Goal: Task Accomplishment & Management: Manage account settings

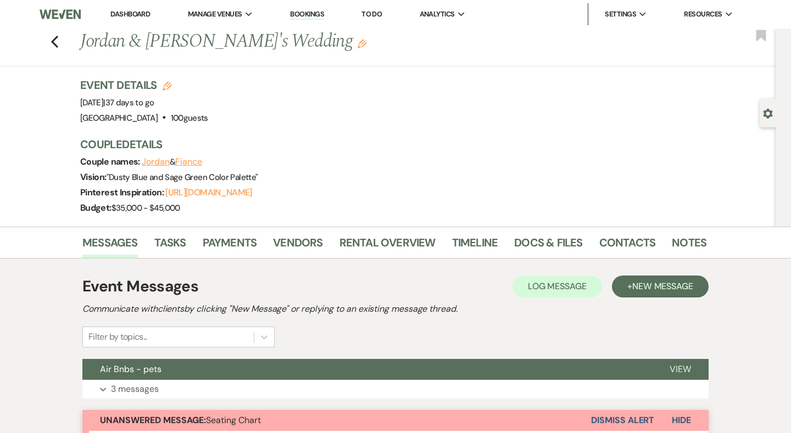
click at [127, 16] on link "Dashboard" at bounding box center [130, 13] width 40 height 9
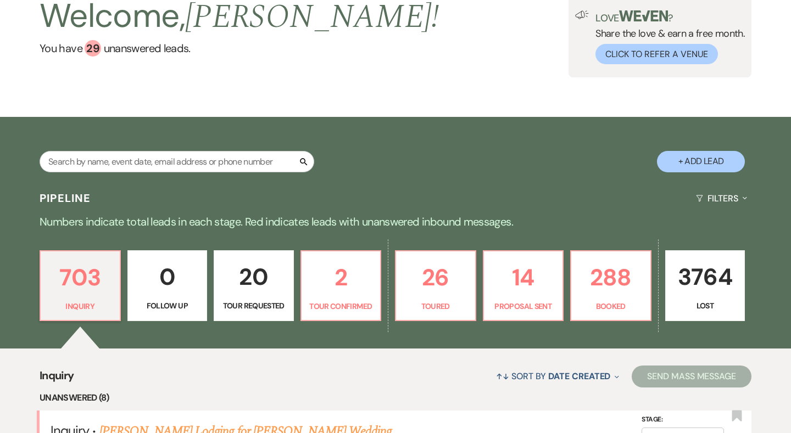
scroll to position [111, 0]
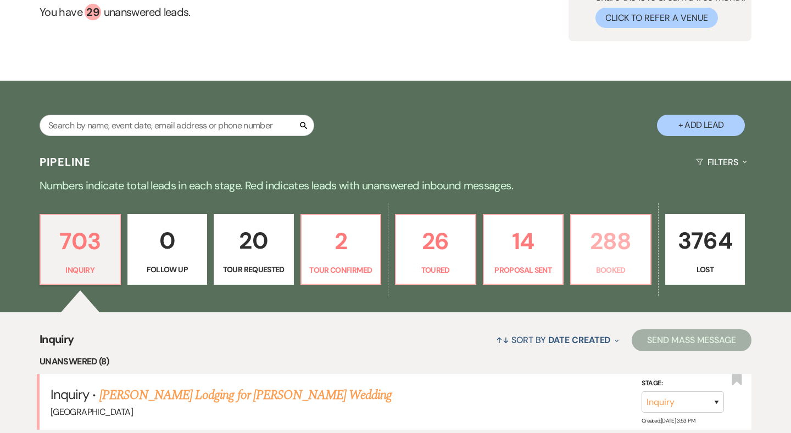
click at [596, 258] on p "288" at bounding box center [611, 241] width 66 height 37
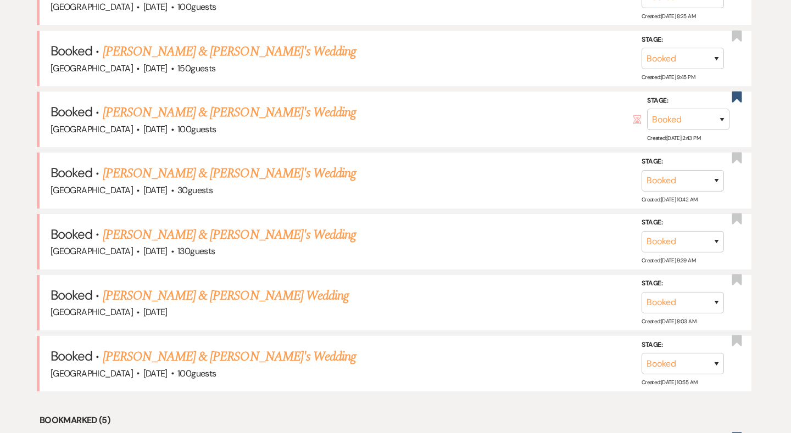
scroll to position [761, 0]
click at [186, 347] on link "[PERSON_NAME] & [PERSON_NAME]'s Wedding" at bounding box center [230, 357] width 254 height 20
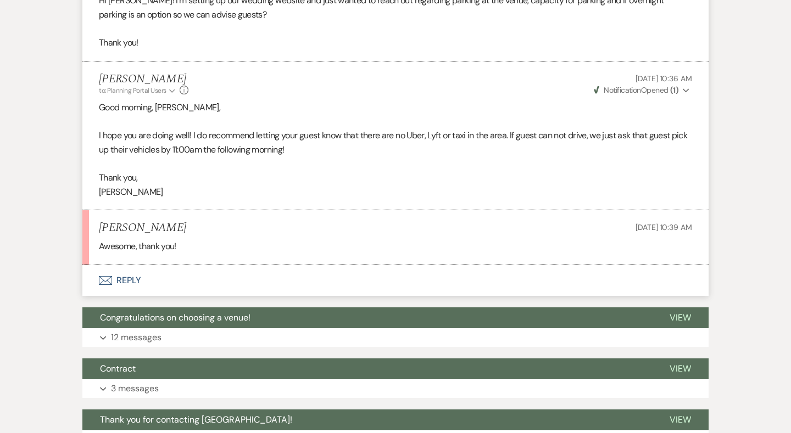
click at [119, 269] on button "Envelope Reply" at bounding box center [395, 280] width 626 height 31
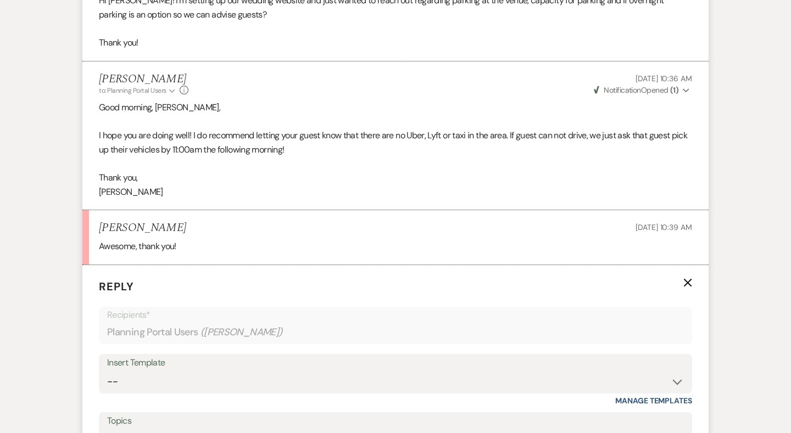
scroll to position [1230, 0]
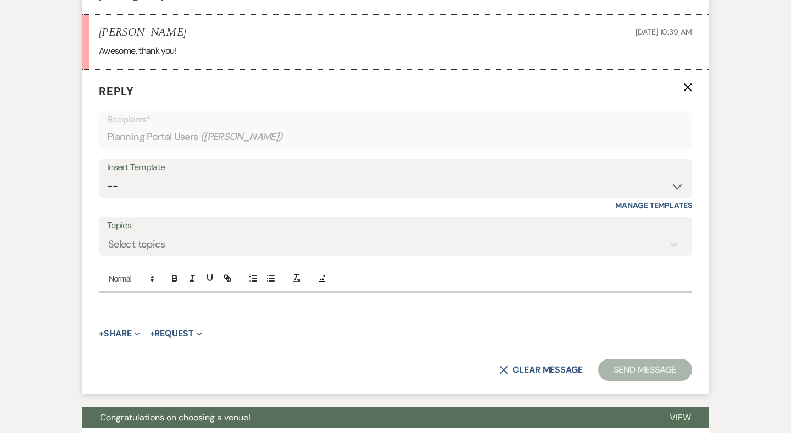
click at [135, 299] on p at bounding box center [395, 305] width 575 height 12
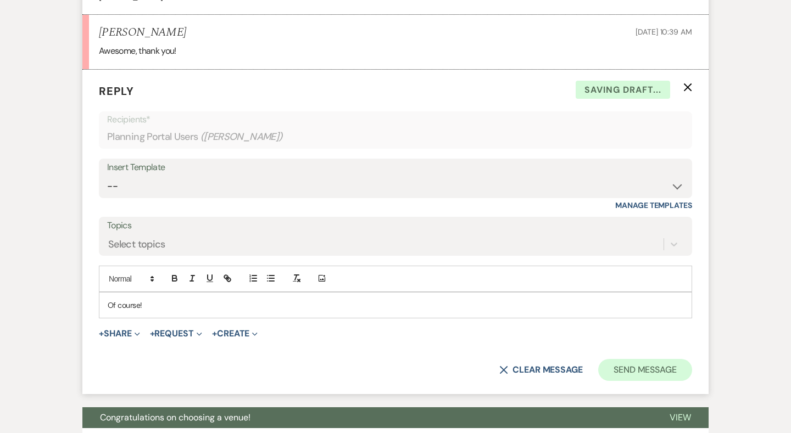
click at [630, 359] on button "Send Message" at bounding box center [645, 370] width 94 height 22
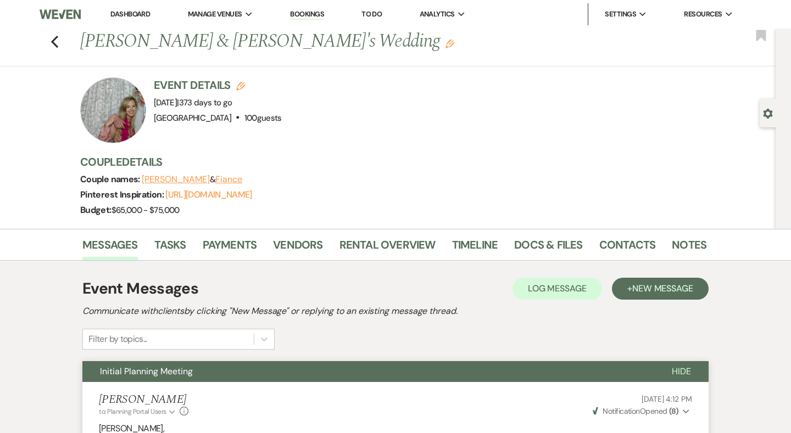
scroll to position [0, 0]
click at [53, 43] on use "button" at bounding box center [54, 42] width 7 height 12
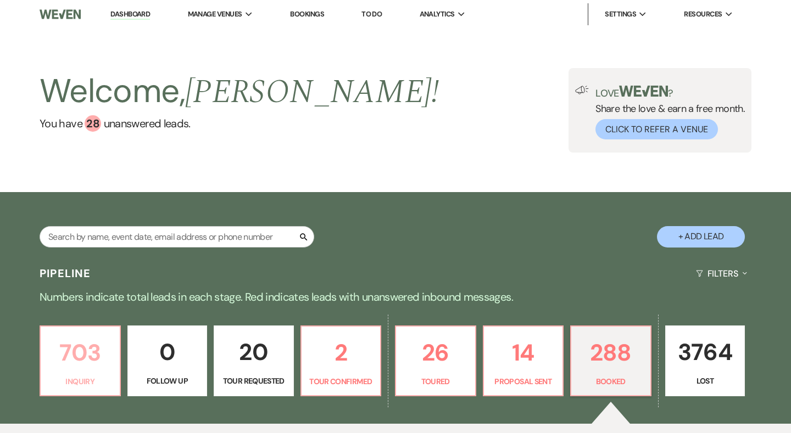
click at [85, 365] on p "703" at bounding box center [80, 352] width 66 height 37
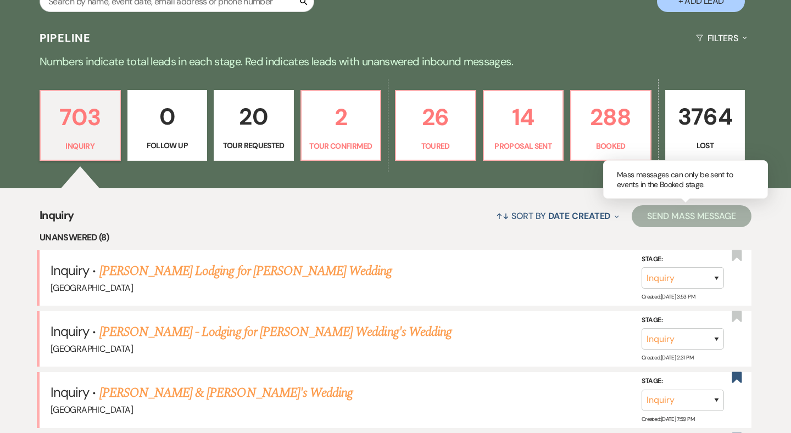
scroll to position [214, 0]
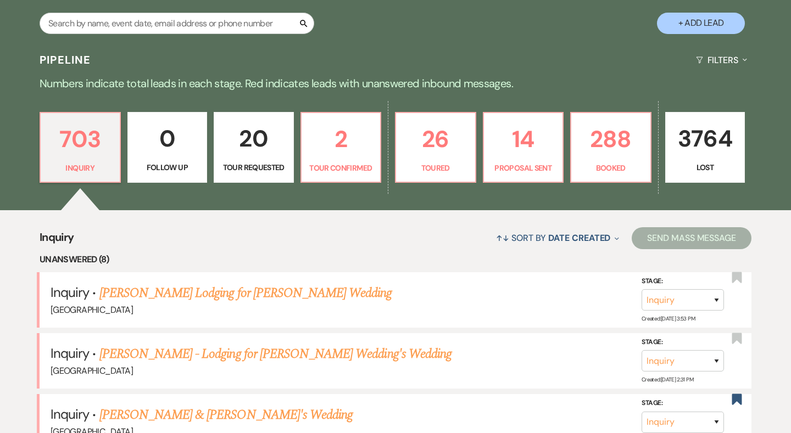
click at [708, 29] on button "+ Add Lead" at bounding box center [701, 23] width 88 height 21
select select "541"
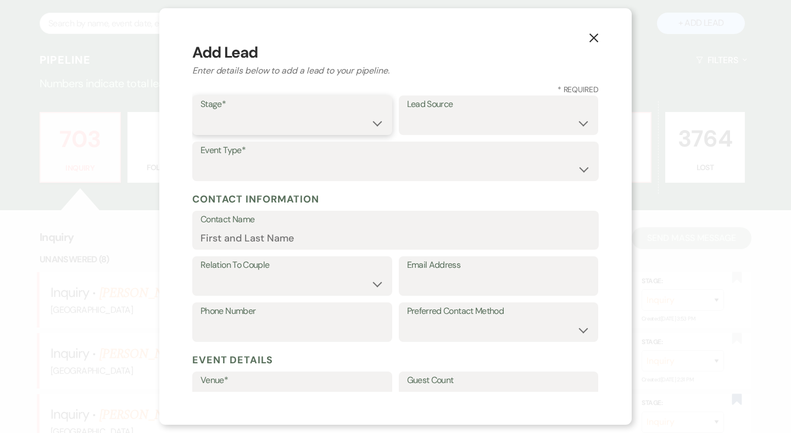
select select "1"
paste input "Ashley Pirigyi <ashley@stunningandbrilliantevents.com>"
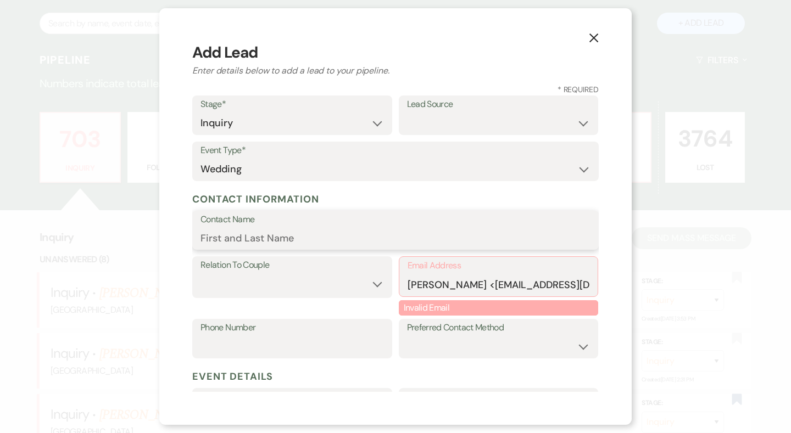
click at [349, 236] on input "Contact Name" at bounding box center [395, 237] width 390 height 21
drag, startPoint x: 460, startPoint y: 284, endPoint x: 392, endPoint y: 283, distance: 68.1
click at [392, 283] on div "Relation To Couple Couple Planner Parent of Couple Family Member Friend Other E…" at bounding box center [395, 287] width 406 height 62
click at [482, 295] on div "Email Address ashley@stunningandbrilliantevents.com>" at bounding box center [499, 276] width 200 height 41
click at [491, 336] on select "Email Phone Text" at bounding box center [498, 346] width 183 height 21
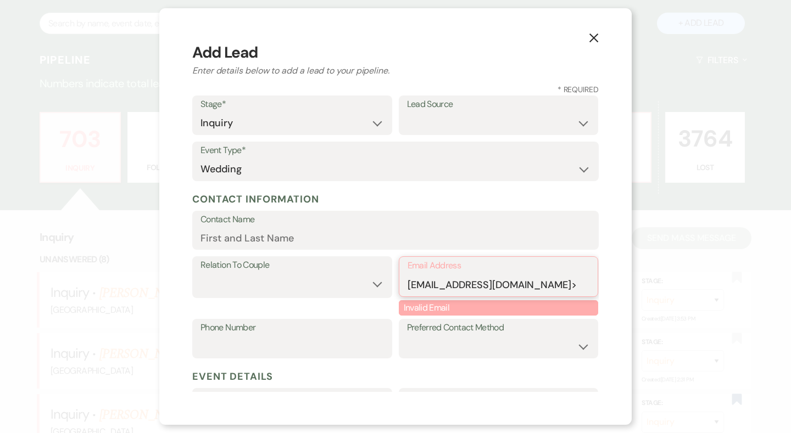
drag, startPoint x: 473, startPoint y: 282, endPoint x: 492, endPoint y: 283, distance: 18.7
click at [473, 282] on input "ashley@stunningandbrilliantevents.com>" at bounding box center [498, 284] width 182 height 21
click at [572, 284] on input "ashley@stunningandbrilliantevents.com>" at bounding box center [498, 284] width 182 height 21
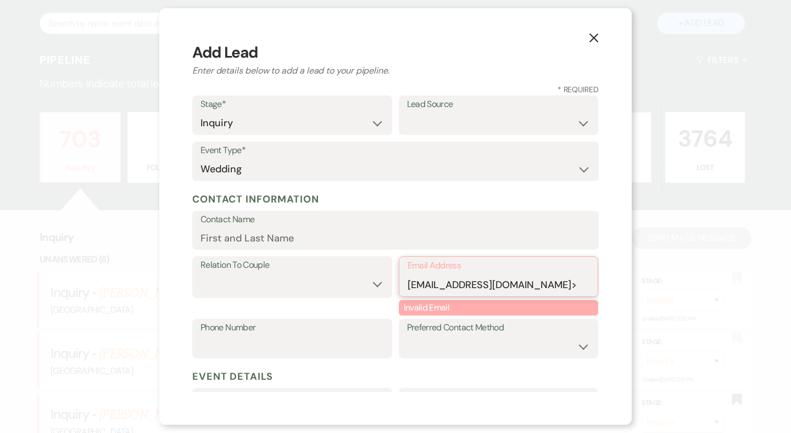
click at [574, 286] on input "ashley@stunningandbrilliantevents.com>" at bounding box center [498, 284] width 182 height 21
click at [586, 282] on input "ashley@stunningandbrilliantevents.com>" at bounding box center [498, 284] width 182 height 21
click at [546, 278] on input "ashley@stunningandbrilliantevents.com>" at bounding box center [498, 284] width 182 height 21
click at [503, 275] on input "ashley@stunningandbrilliantevents.com>" at bounding box center [498, 284] width 182 height 21
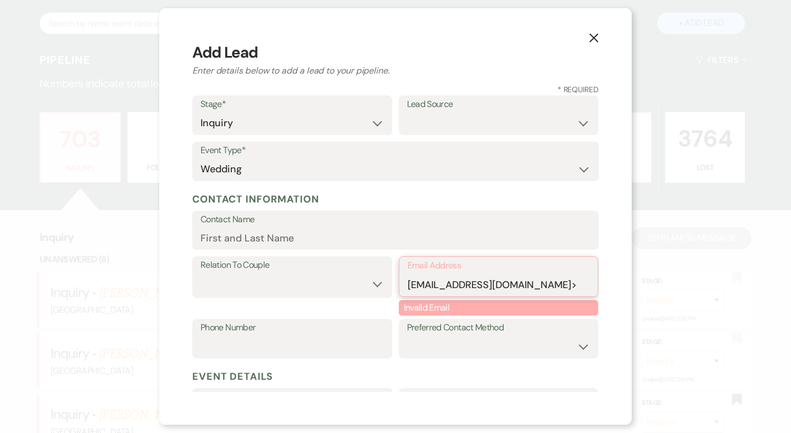
click at [457, 275] on input "ashley@stunningandbrilliantevents.com>" at bounding box center [498, 284] width 182 height 21
click at [467, 284] on input "ashley@stunningandbrilliantevents.com>" at bounding box center [498, 284] width 182 height 21
click at [560, 281] on input "ashley@stunningandbrilliantevents.com>" at bounding box center [498, 284] width 182 height 21
click at [571, 284] on input "ashley@stunningandbrilliantevents.com>" at bounding box center [498, 284] width 182 height 21
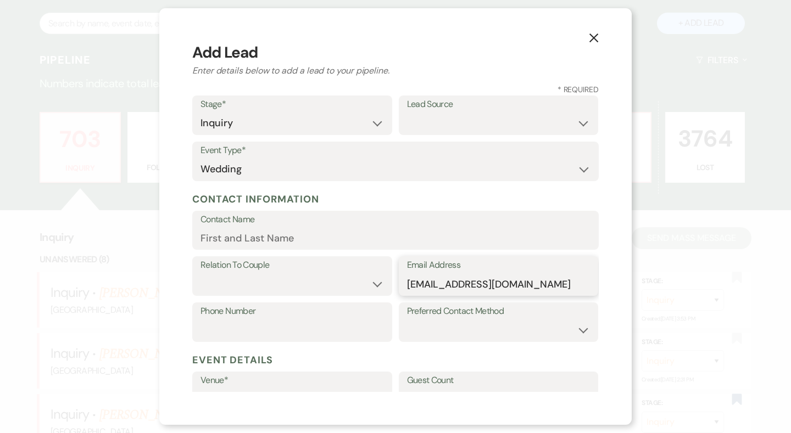
type input "ashley@stunningandbrilliantevents.com"
click at [315, 231] on input "Contact Name" at bounding box center [395, 237] width 390 height 21
paste input "Pirigyi"
type input "Ashley Pirigyi"
click at [327, 281] on select "Couple Planner Parent of Couple Family Member Friend Other" at bounding box center [291, 283] width 183 height 21
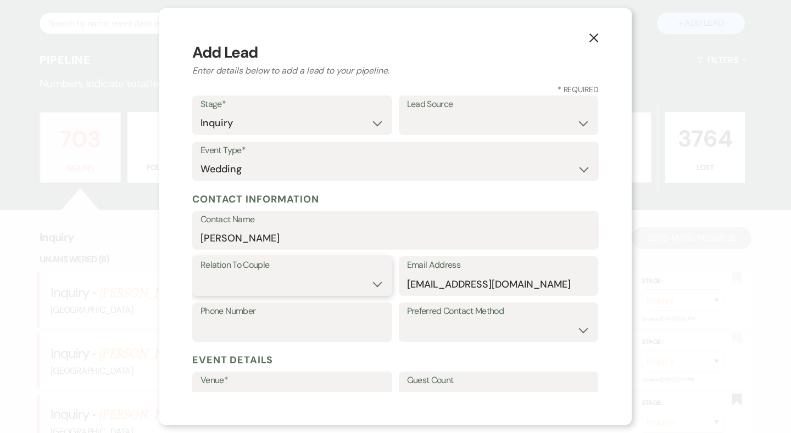
select select "2"
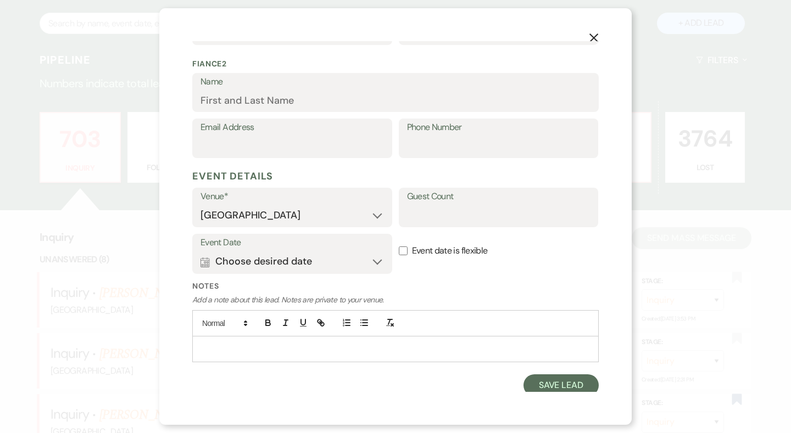
scroll to position [429, 0]
click at [555, 384] on button "Save Lead" at bounding box center [560, 387] width 75 height 22
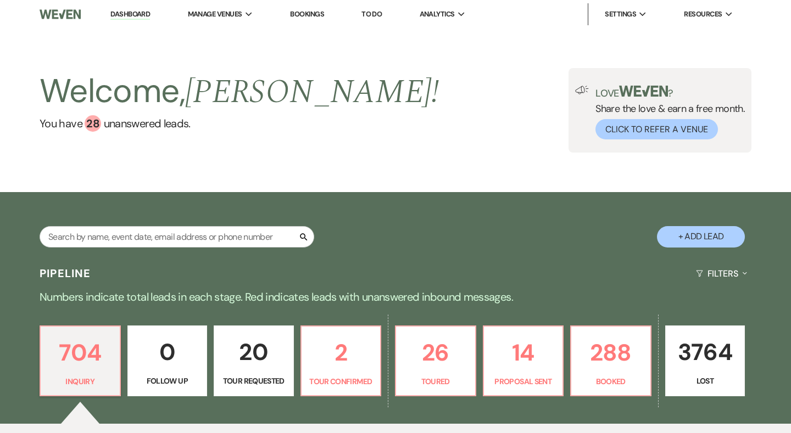
scroll to position [0, 0]
click at [118, 247] on input "text" at bounding box center [177, 236] width 275 height 21
type input "Ashley"
select select "8"
select select "6"
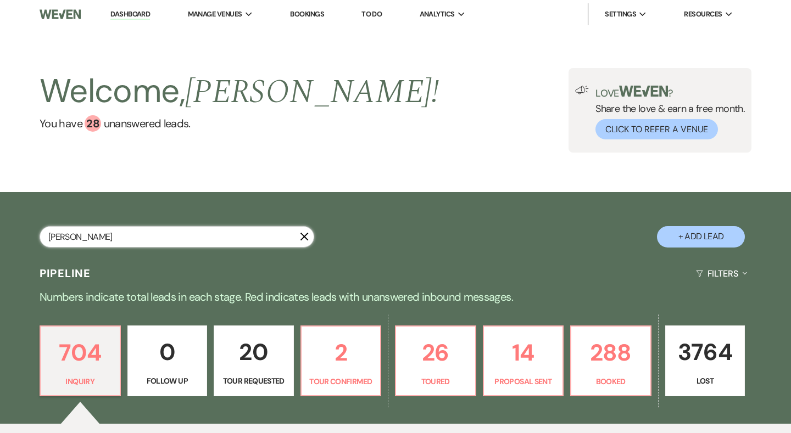
select select "8"
select select "5"
select select "8"
select select "5"
select select "8"
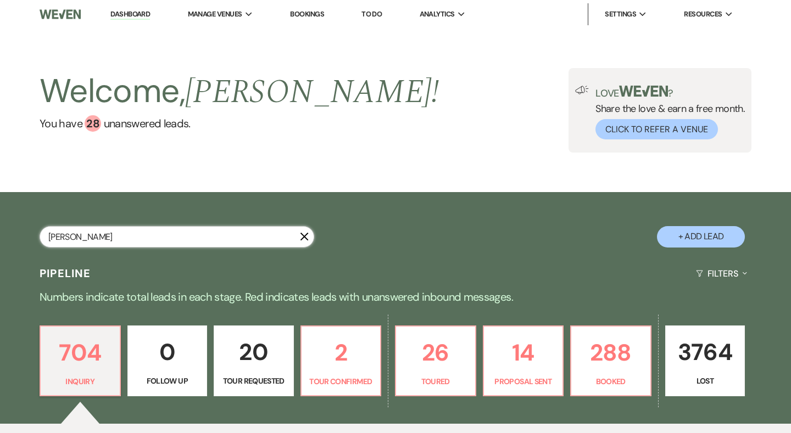
select select "5"
select select "8"
select select "5"
select select "8"
select select "5"
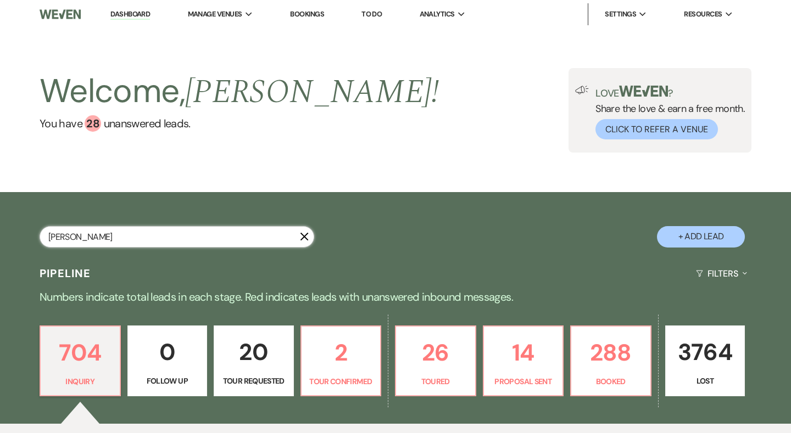
select select "8"
select select "5"
select select "8"
select select "5"
select select "8"
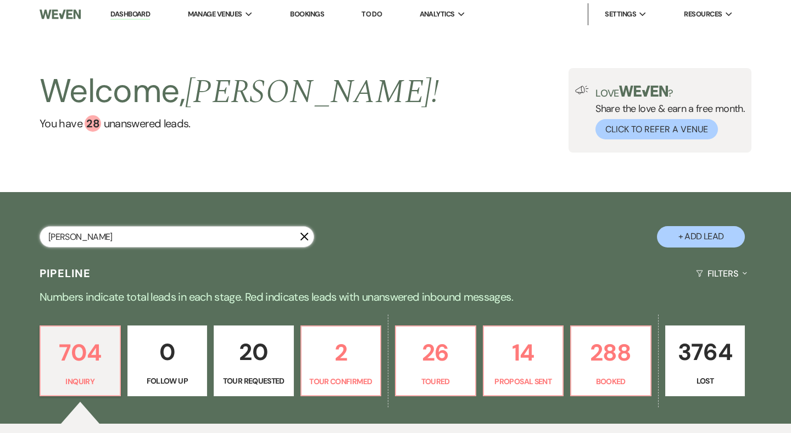
select select "5"
select select "8"
select select "5"
select select "8"
select select "5"
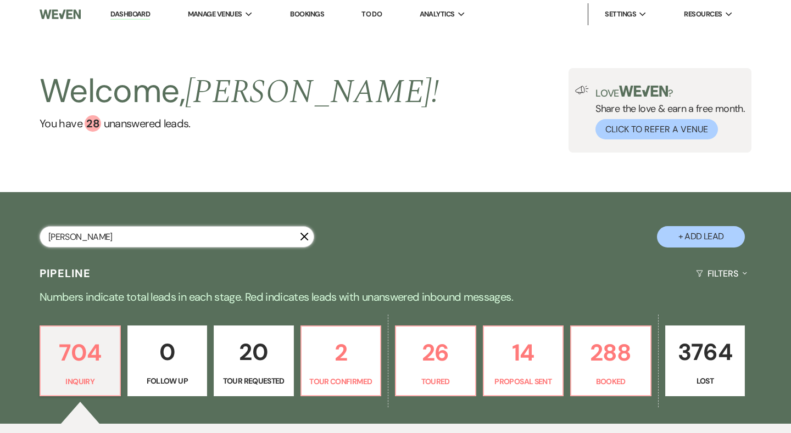
select select "8"
select select "5"
select select "8"
select select "5"
select select "8"
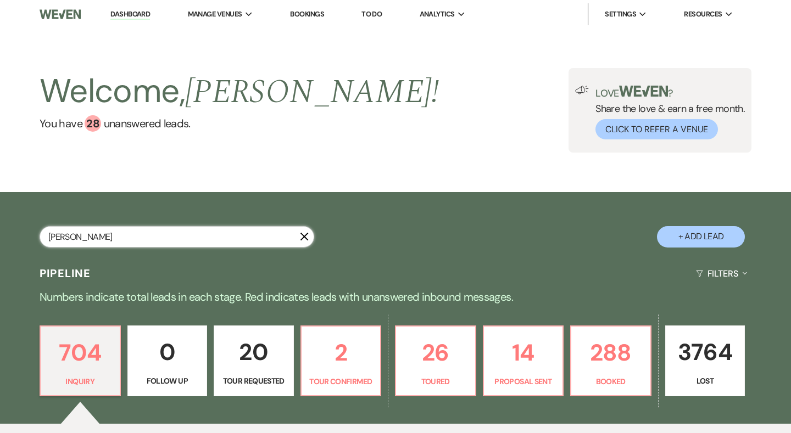
select select "5"
select select "8"
select select "5"
select select "8"
select select "5"
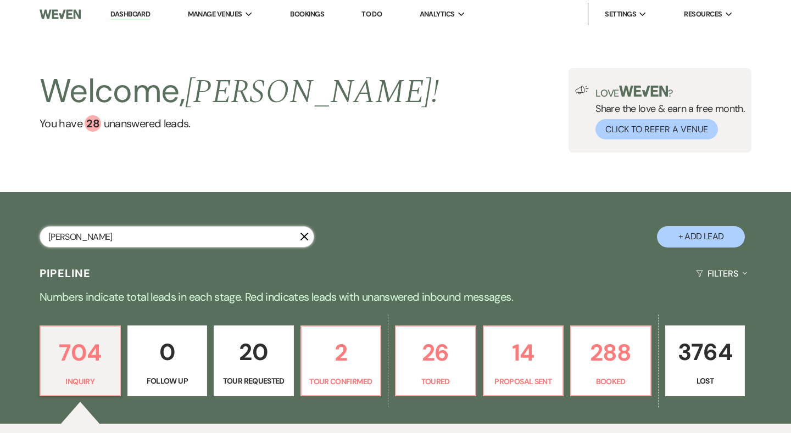
select select "8"
select select "5"
select select "8"
select select "5"
select select "8"
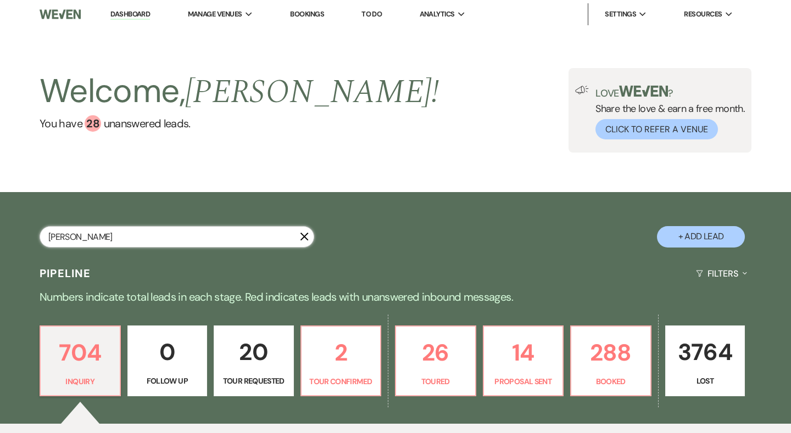
select select "5"
select select "8"
select select "5"
select select "8"
select select "5"
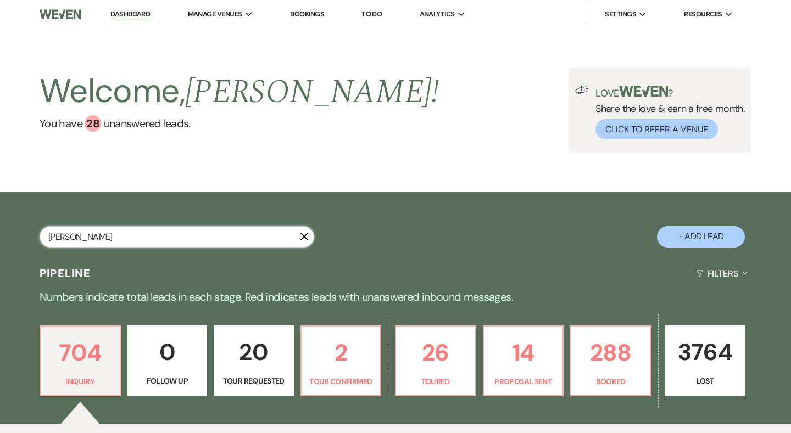
select select "8"
select select "5"
select select "8"
select select "5"
select select "8"
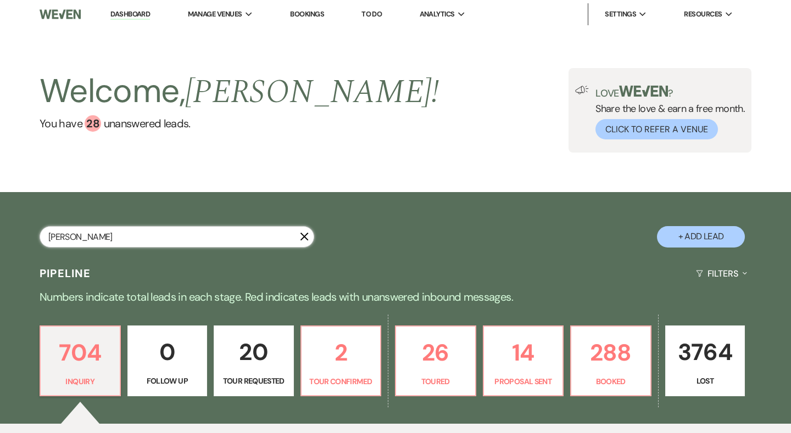
select select "5"
select select "8"
select select "5"
select select "8"
select select "5"
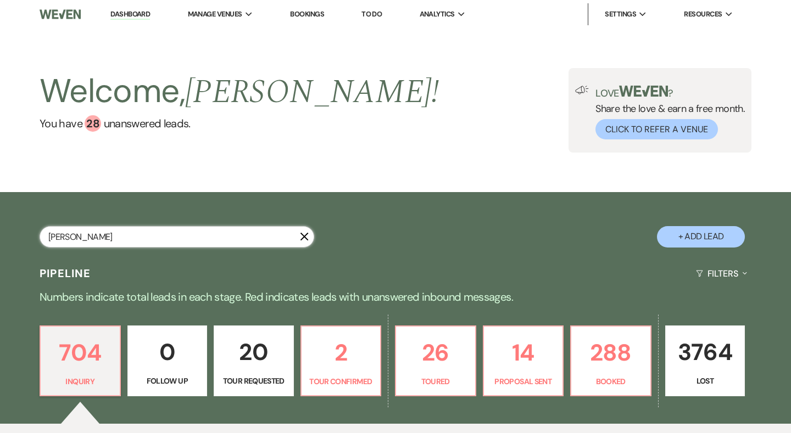
select select "8"
select select "5"
select select "8"
select select "5"
select select "8"
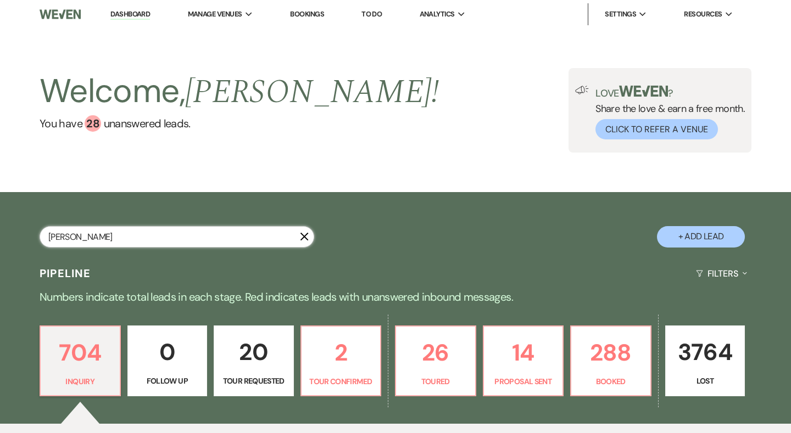
select select "5"
select select "8"
select select "5"
select select "8"
select select "5"
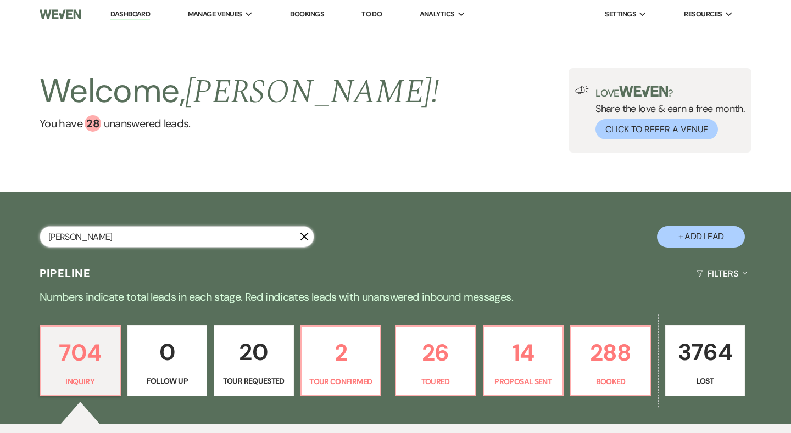
select select "8"
select select "5"
select select "8"
select select "5"
select select "8"
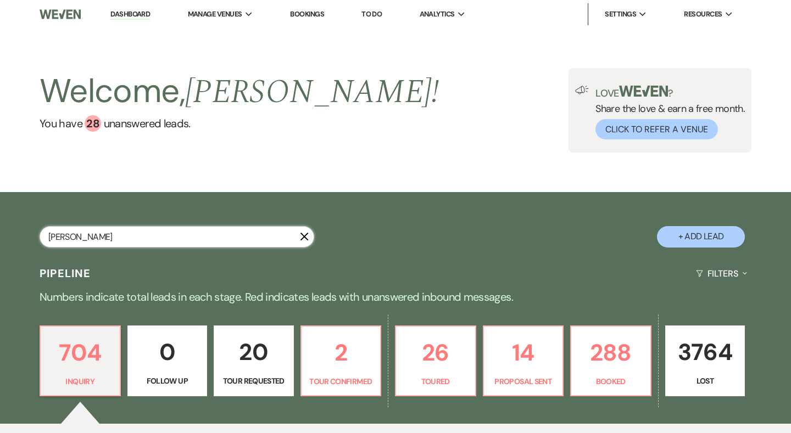
select select "5"
select select "8"
select select "6"
select select "8"
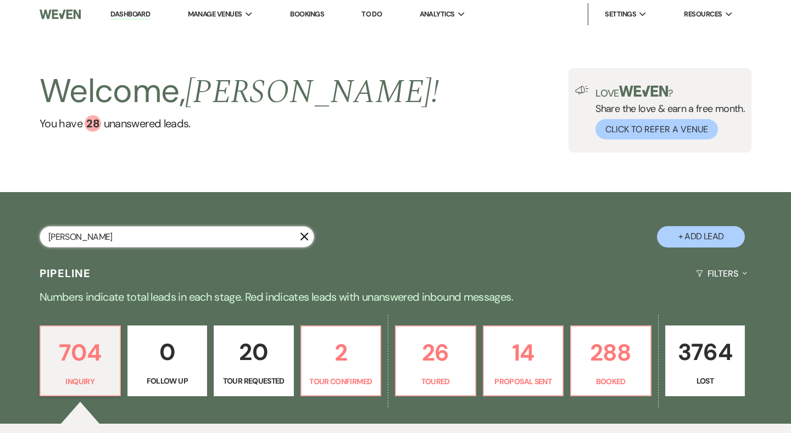
select select "5"
select select "8"
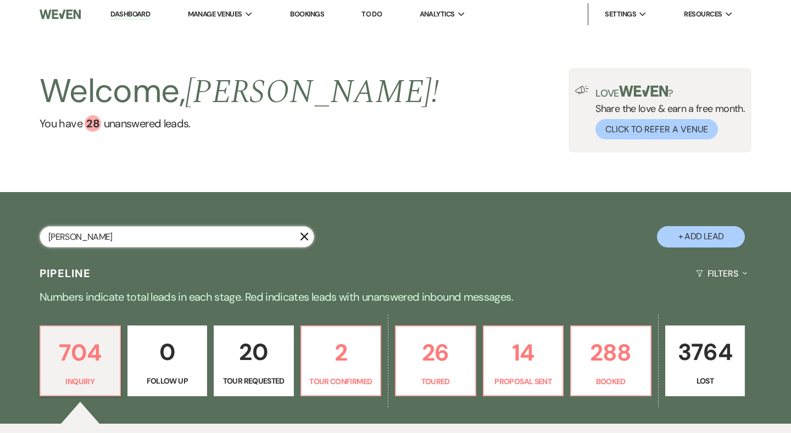
select select "8"
select select "5"
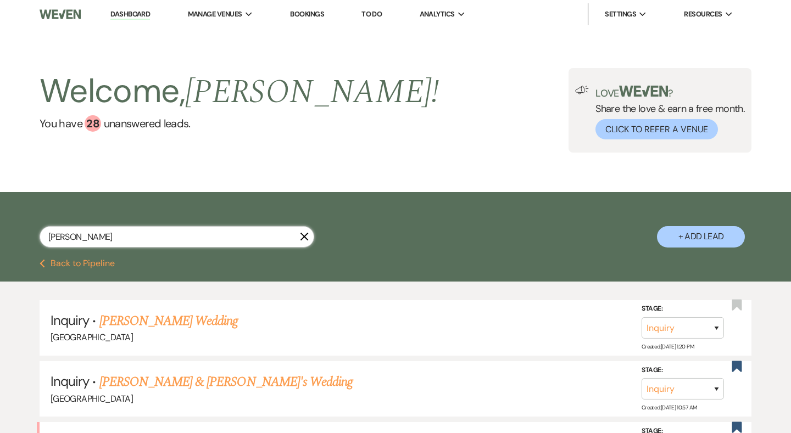
type input "Ashley P"
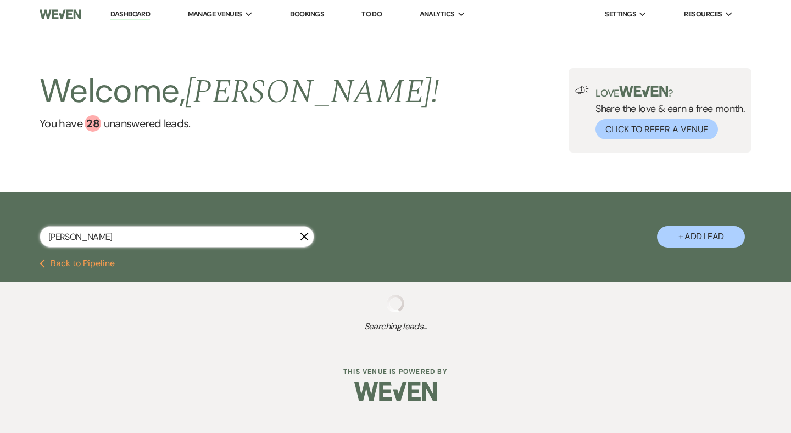
select select "5"
select select "2"
select select "5"
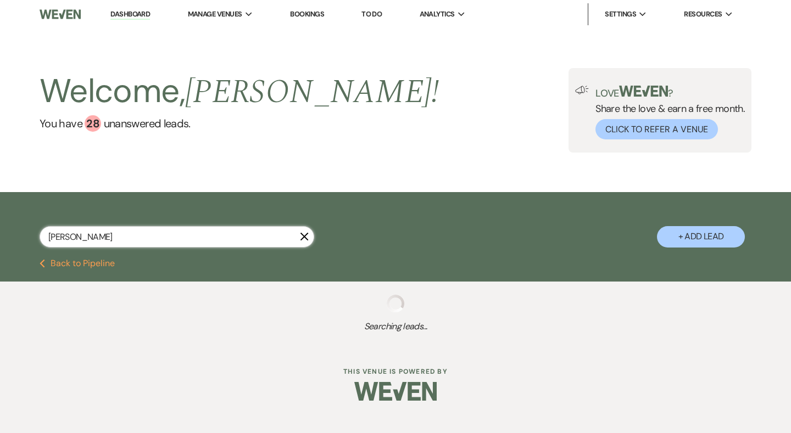
select select "8"
select select "6"
select select "8"
select select "4"
select select "8"
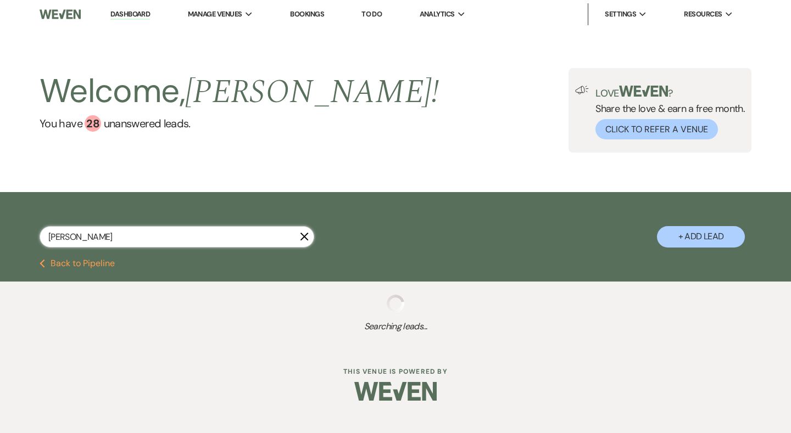
select select "8"
select select "5"
select select "8"
select select "5"
select select "8"
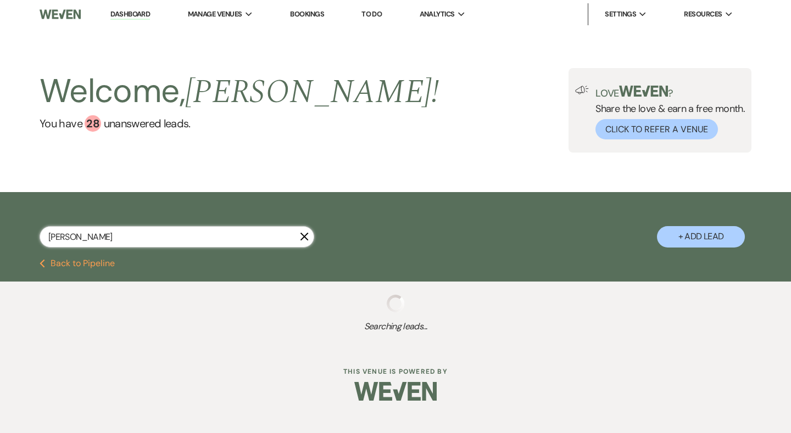
select select "5"
select select "8"
select select "5"
select select "8"
select select "5"
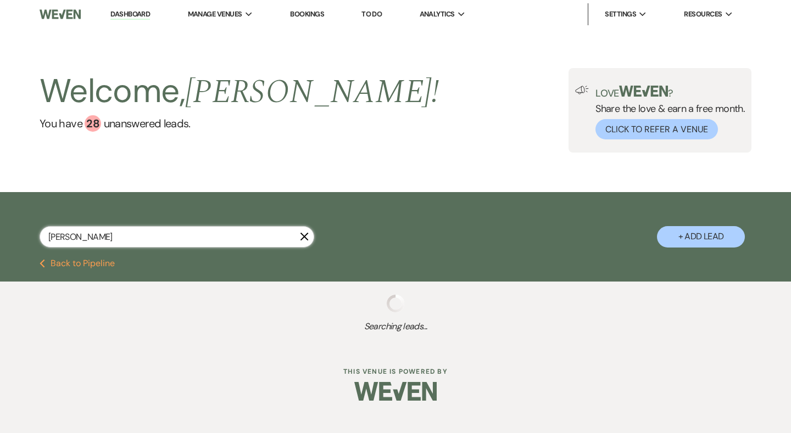
select select "8"
select select "5"
select select "8"
select select "5"
select select "8"
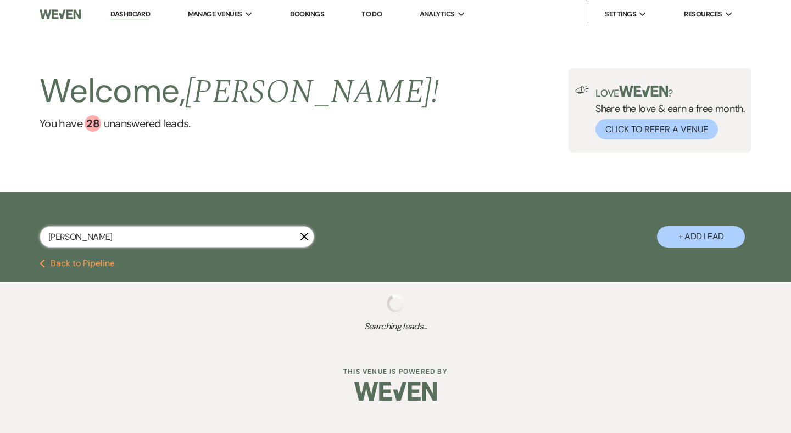
select select "5"
select select "8"
select select "5"
select select "8"
select select "5"
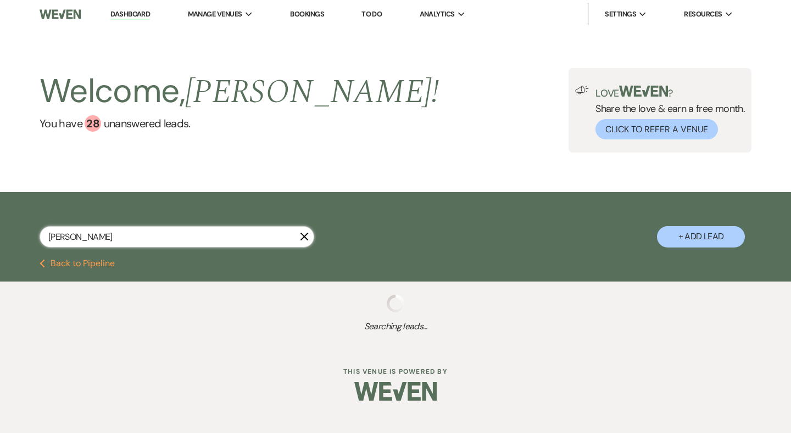
select select "8"
select select "5"
select select "8"
select select "5"
select select "8"
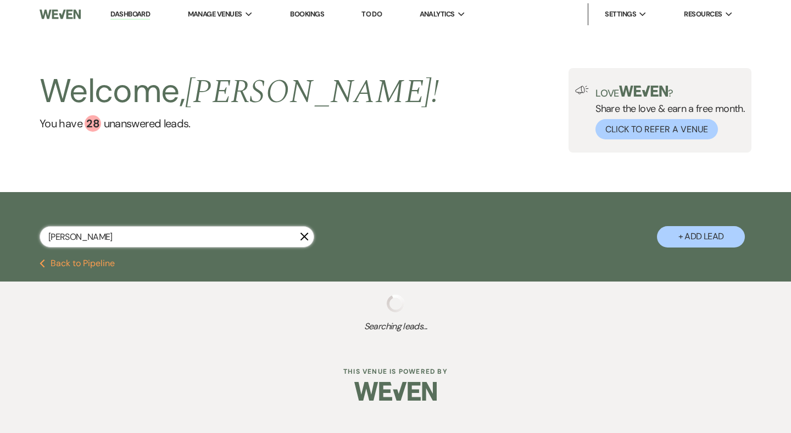
select select "5"
select select "8"
select select "5"
select select "8"
select select "5"
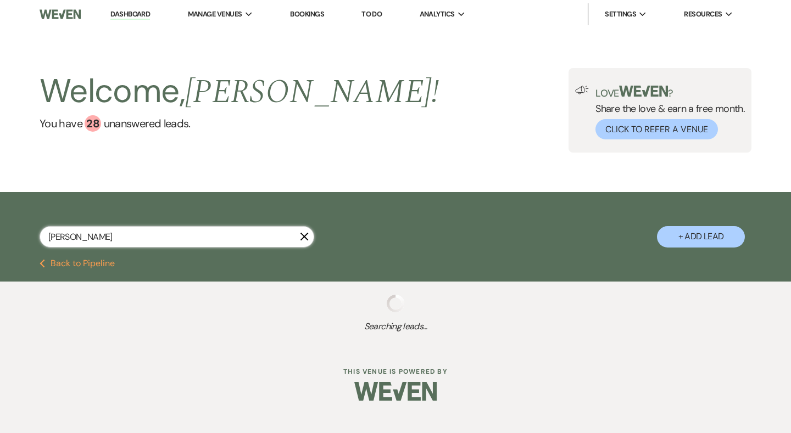
select select "8"
select select "5"
select select "8"
select select "5"
select select "8"
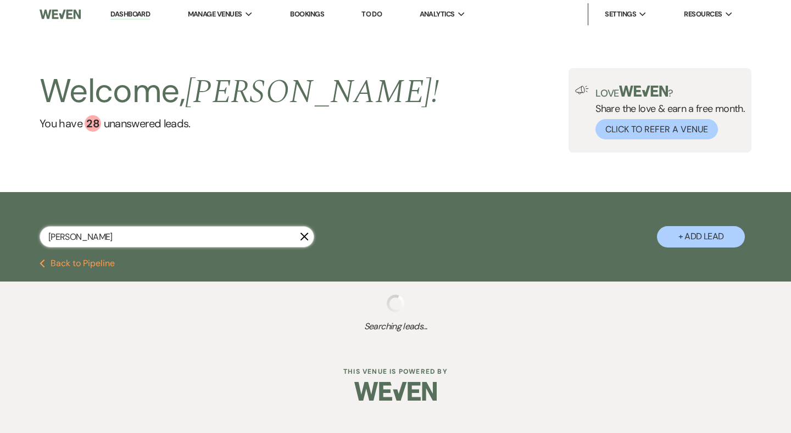
select select "5"
select select "8"
select select "5"
select select "8"
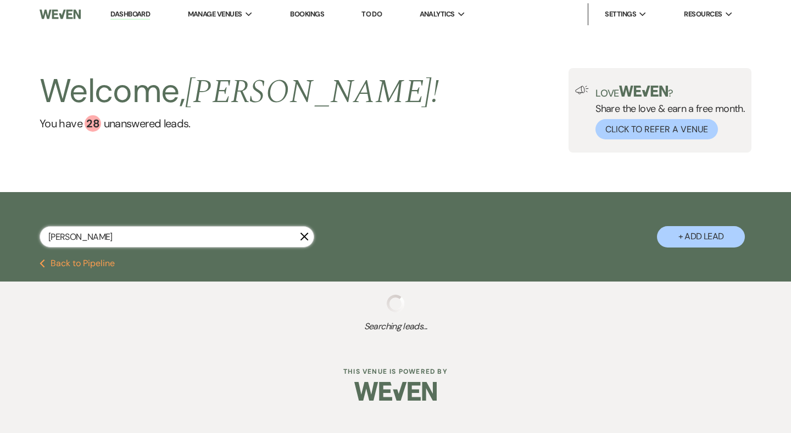
select select "8"
select select "5"
select select "8"
select select "5"
select select "8"
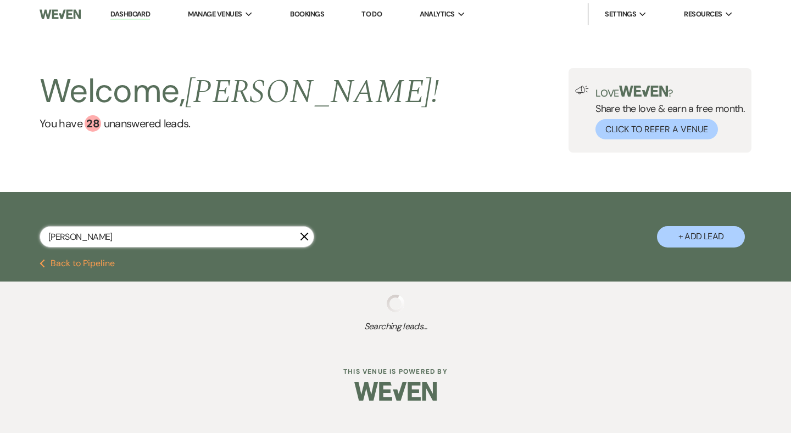
select select "5"
select select "8"
select select "7"
select select "8"
select select "5"
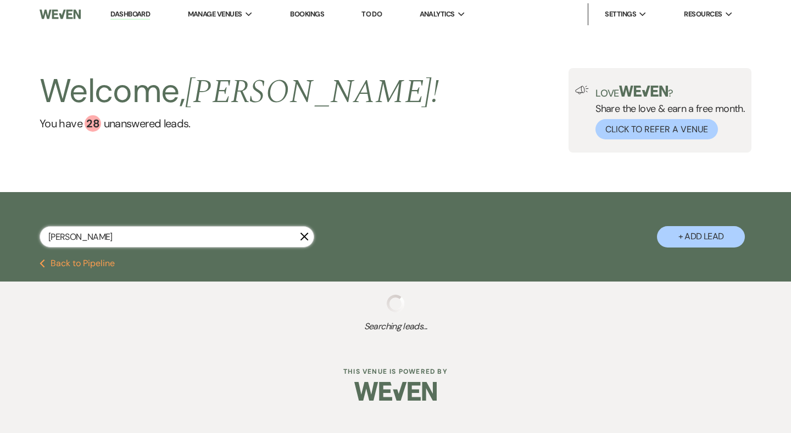
select select "8"
select select "5"
select select "8"
select select "5"
select select "8"
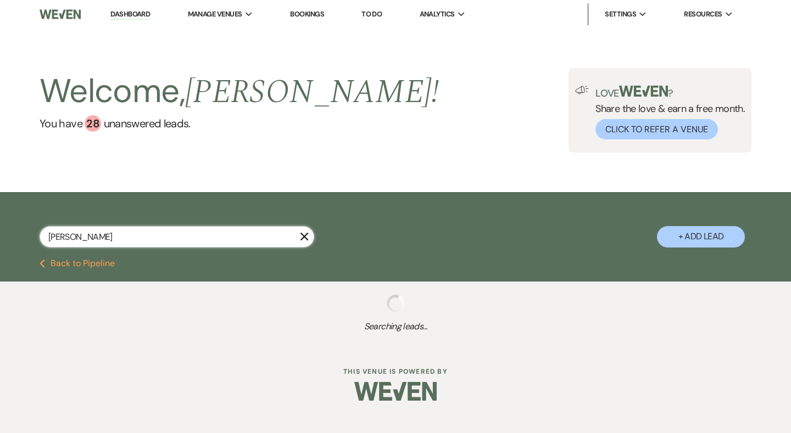
select select "5"
select select "8"
select select "5"
select select "8"
select select "5"
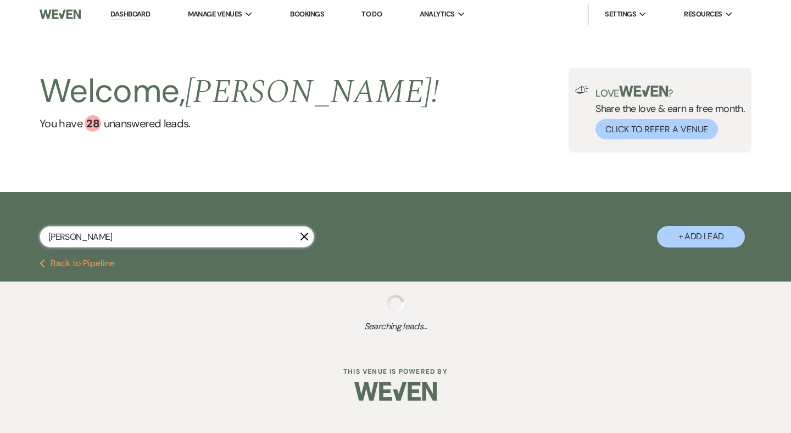
select select "8"
select select "5"
select select "8"
select select "5"
select select "8"
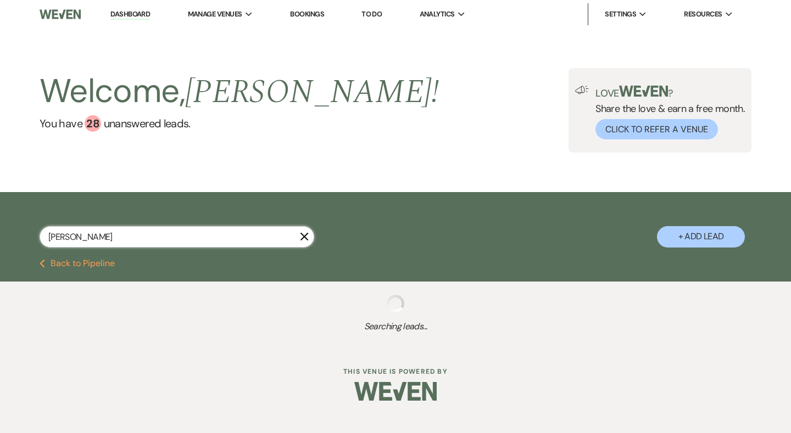
select select "5"
select select "8"
select select "4"
select select "8"
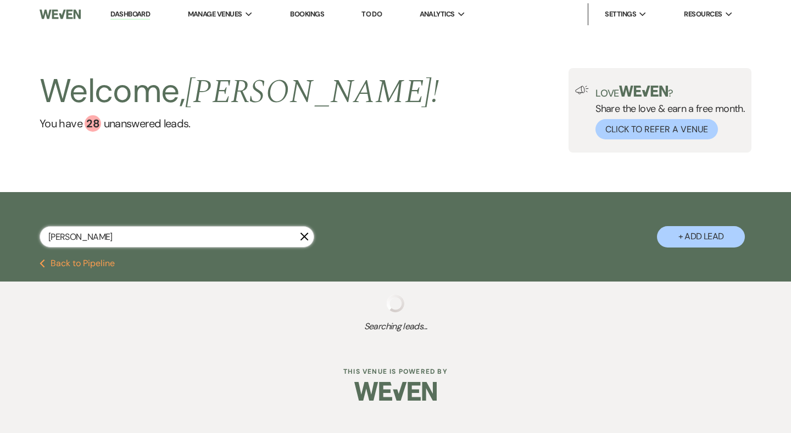
select select "5"
select select "8"
select select "5"
select select "8"
select select "5"
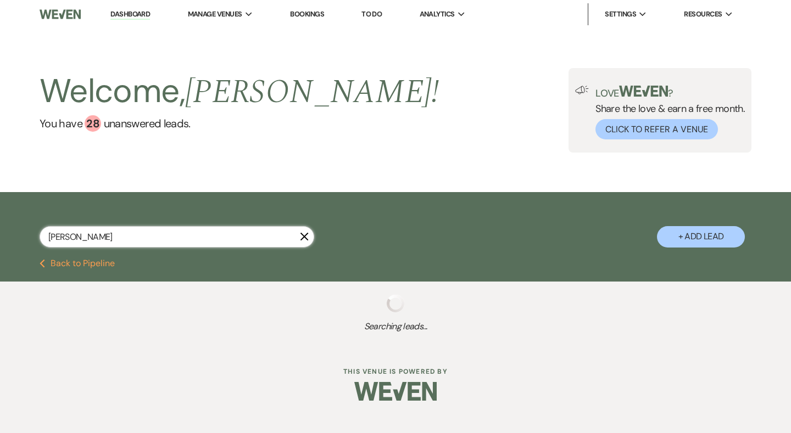
select select "8"
select select "5"
select select "8"
select select "5"
select select "8"
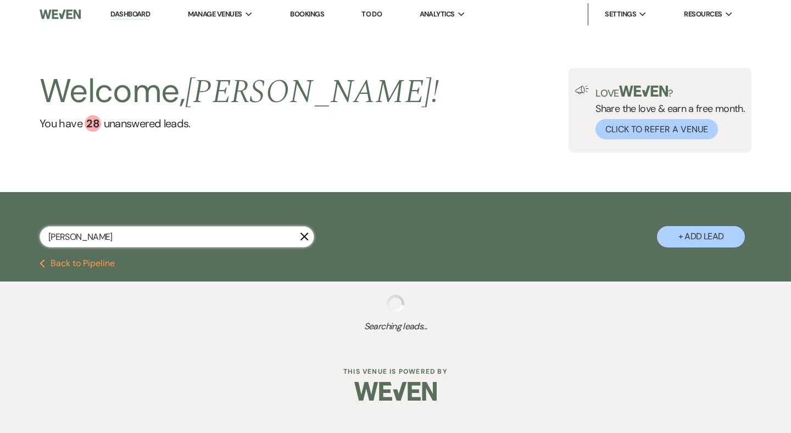
select select "10"
select select "8"
select select "5"
select select "8"
select select "5"
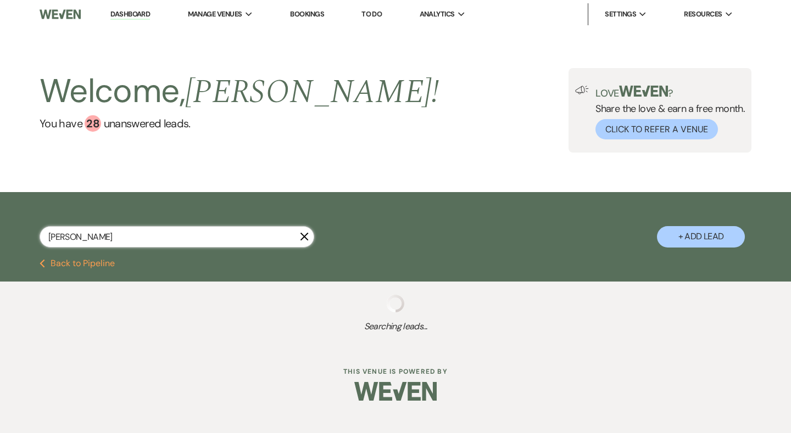
select select "8"
select select "5"
select select "8"
select select "5"
select select "8"
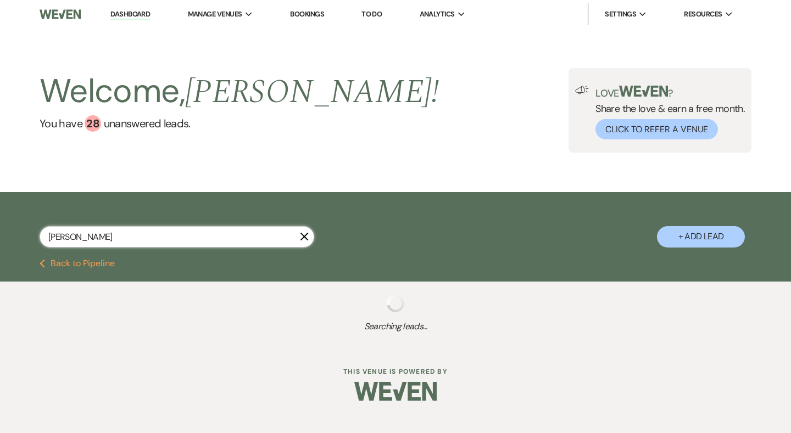
select select "5"
select select "8"
select select "5"
select select "8"
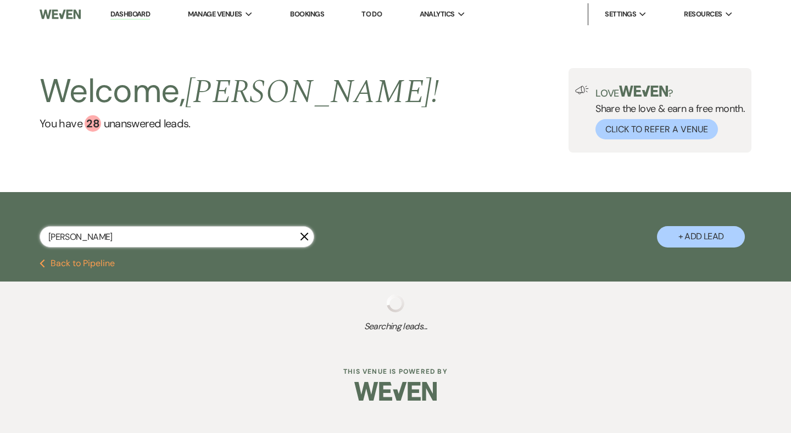
select select "5"
select select "8"
select select "5"
select select "8"
select select "5"
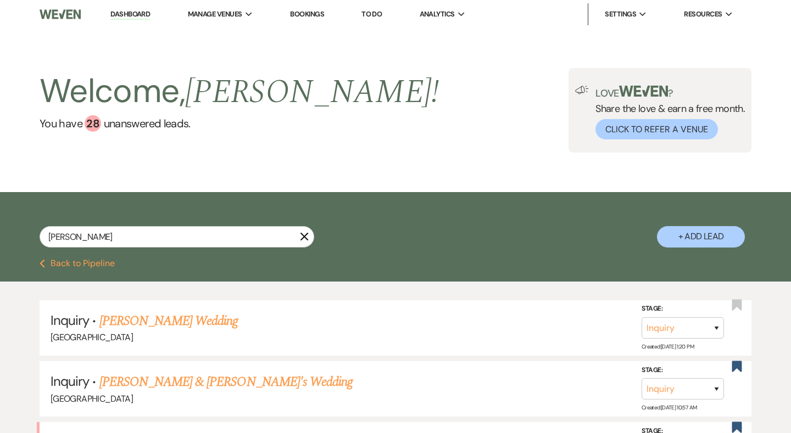
drag, startPoint x: 268, startPoint y: 299, endPoint x: 156, endPoint y: 322, distance: 114.4
click at [189, 325] on link "[PERSON_NAME] Wedding" at bounding box center [168, 321] width 139 height 20
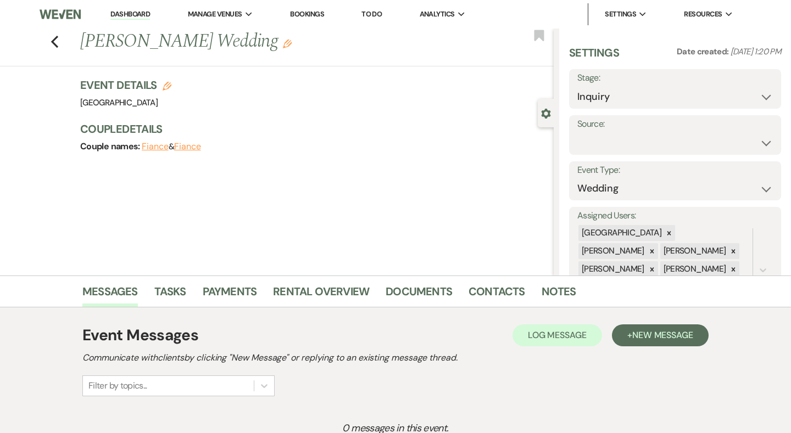
scroll to position [75, 0]
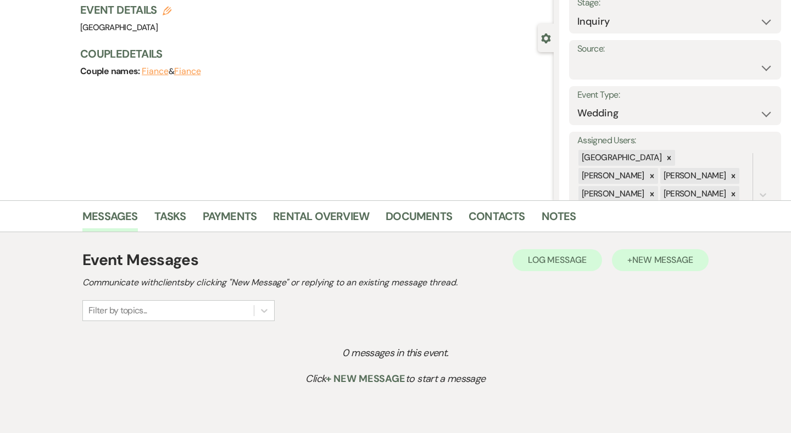
click at [653, 254] on button "+ New Message" at bounding box center [660, 260] width 97 height 22
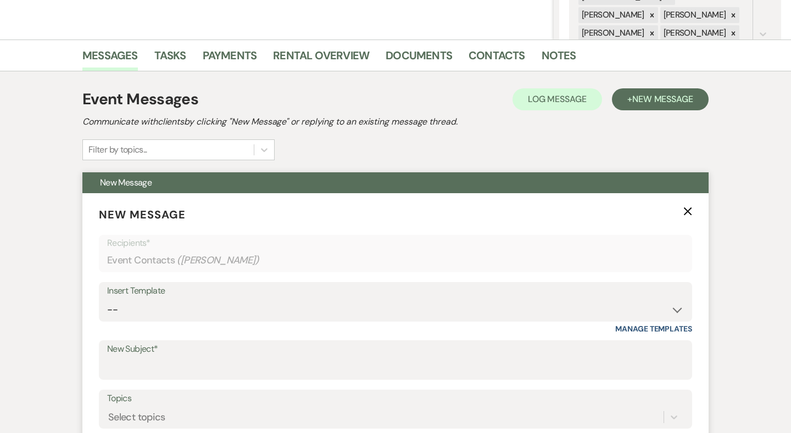
scroll to position [295, 0]
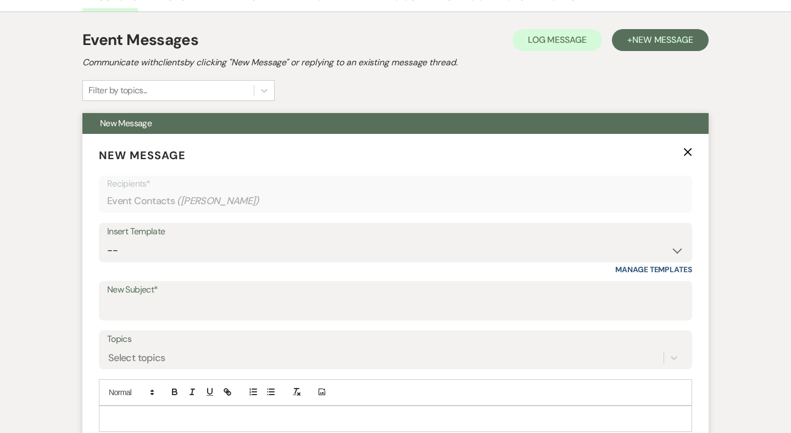
click at [138, 286] on label "New Subject*" at bounding box center [395, 290] width 577 height 16
click at [138, 298] on input "New Subject*" at bounding box center [395, 308] width 577 height 21
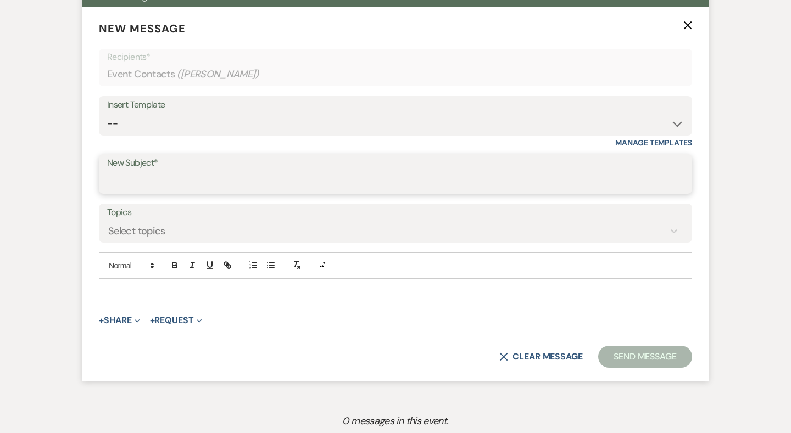
scroll to position [432, 0]
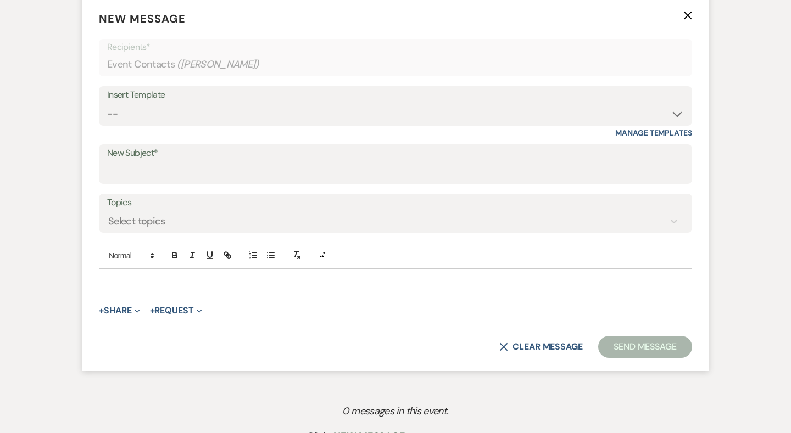
click at [122, 308] on button "+ Share Expand" at bounding box center [119, 310] width 41 height 9
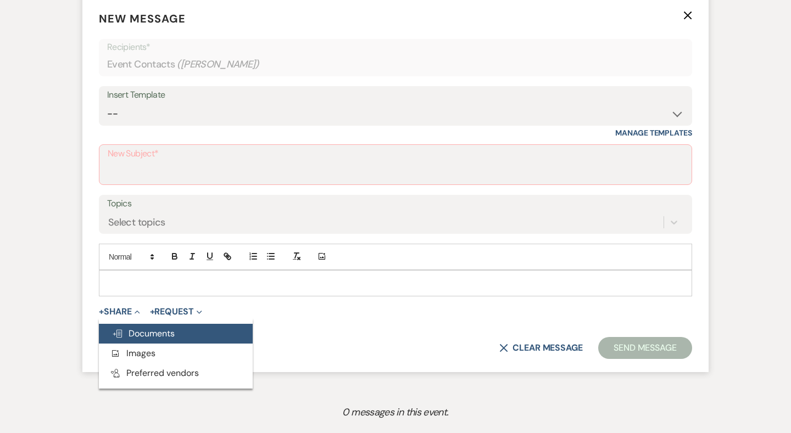
click at [151, 330] on span "Doc Upload Documents" at bounding box center [143, 334] width 63 height 12
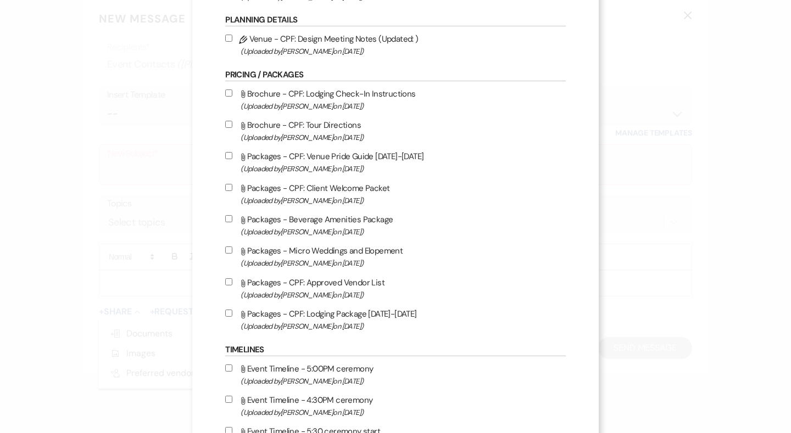
scroll to position [1035, 0]
click at [331, 238] on span "(Uploaded by Brooke Robinson on Jun 3rd, 2025 )" at bounding box center [403, 231] width 325 height 13
click at [232, 222] on input "Attach File Packages - Beverage Amenities Package (Uploaded by Brooke Robinson …" at bounding box center [228, 218] width 7 height 7
click at [327, 301] on label "Attach File Packages - CPF: Approved Vendor List (Uploaded by Brooke Robinson o…" at bounding box center [395, 288] width 340 height 26
click at [232, 285] on input "Attach File Packages - CPF: Approved Vendor List (Uploaded by Brooke Robinson o…" at bounding box center [228, 281] width 7 height 7
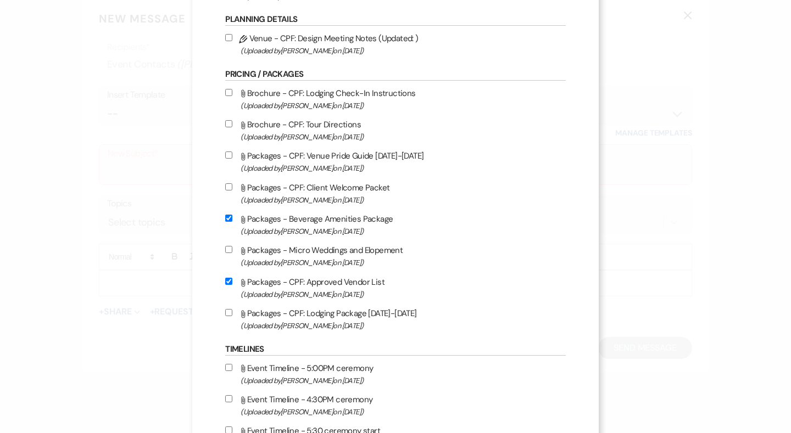
scroll to position [1060, 0]
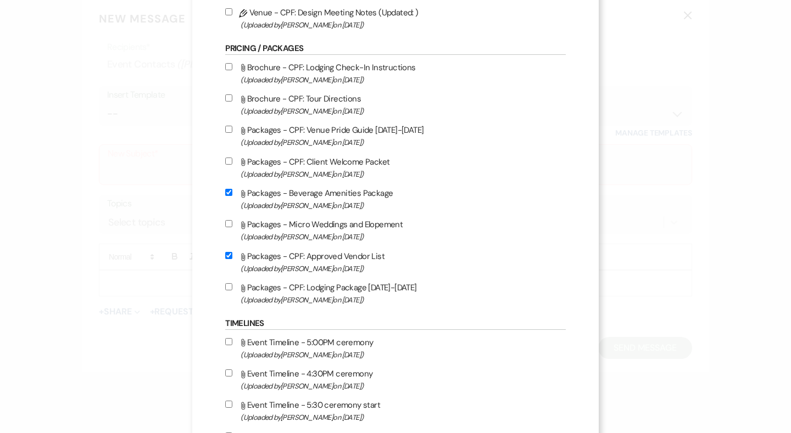
click at [333, 306] on label "Attach File Packages - CPF: Lodging Package 2025-2026 (Uploaded by Brooke Robin…" at bounding box center [395, 294] width 340 height 26
click at [232, 290] on input "Attach File Packages - CPF: Lodging Package 2025-2026 (Uploaded by Brooke Robin…" at bounding box center [228, 286] width 7 height 7
click at [345, 149] on span "(Uploaded by Brooke Robinson on May 15th, 2025 )" at bounding box center [403, 142] width 325 height 13
click at [232, 133] on input "Attach File Packages - CPF: Venue Pride Guide 2025-2026 (Uploaded by Brooke Rob…" at bounding box center [228, 129] width 7 height 7
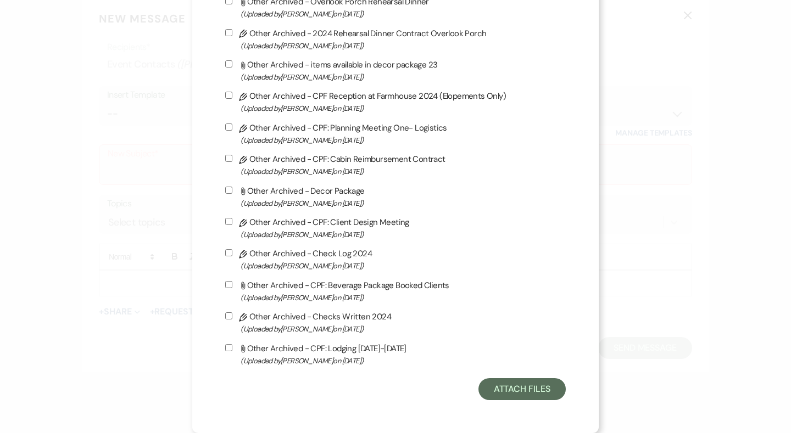
scroll to position [2949, 0]
click at [537, 388] on button "Attach Files" at bounding box center [521, 389] width 87 height 22
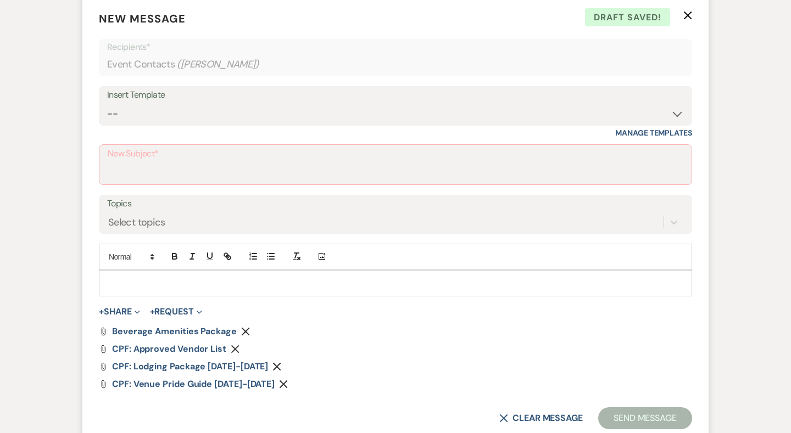
click at [194, 283] on p at bounding box center [395, 283] width 575 height 12
click at [188, 174] on input "New Subject*" at bounding box center [395, 172] width 575 height 21
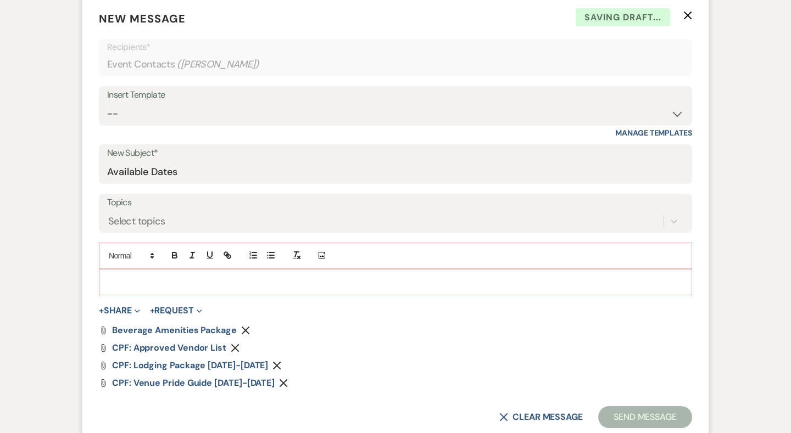
click at [131, 287] on div at bounding box center [395, 282] width 592 height 25
click at [137, 284] on p at bounding box center [395, 282] width 575 height 12
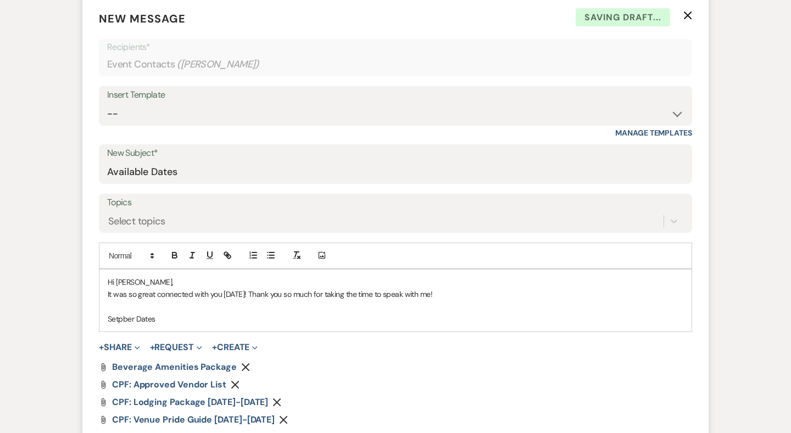
click at [125, 317] on p "Setpber Dates" at bounding box center [395, 319] width 575 height 12
click at [136, 317] on p "Setpber Dates" at bounding box center [395, 319] width 575 height 12
click at [186, 316] on p "September Dates" at bounding box center [395, 319] width 575 height 12
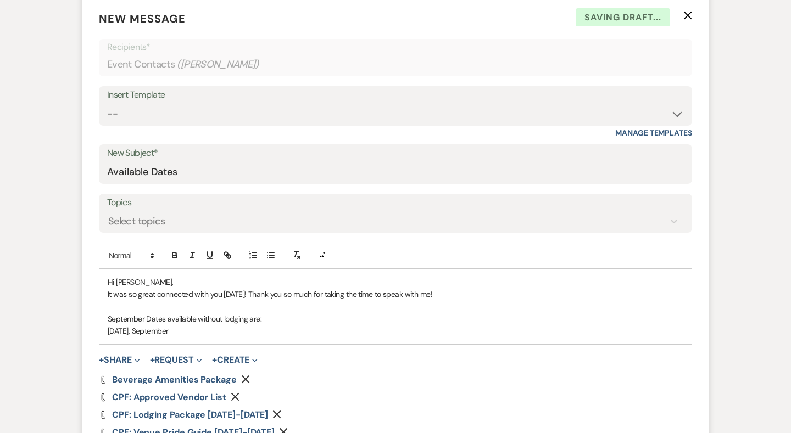
click at [186, 327] on p "Friday, September" at bounding box center [395, 331] width 575 height 12
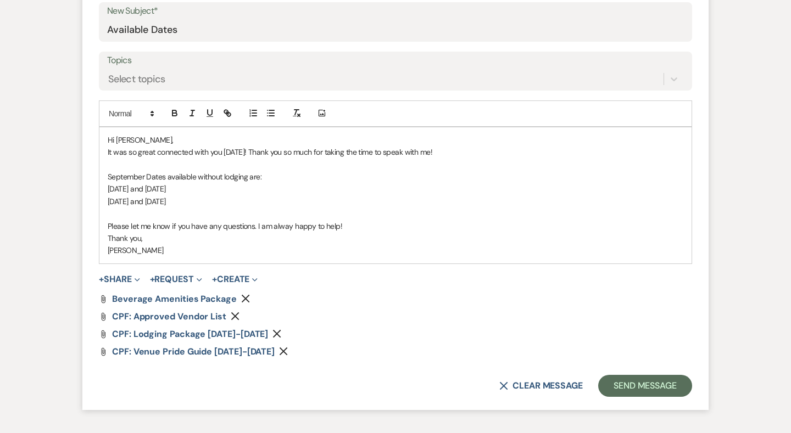
scroll to position [578, 0]
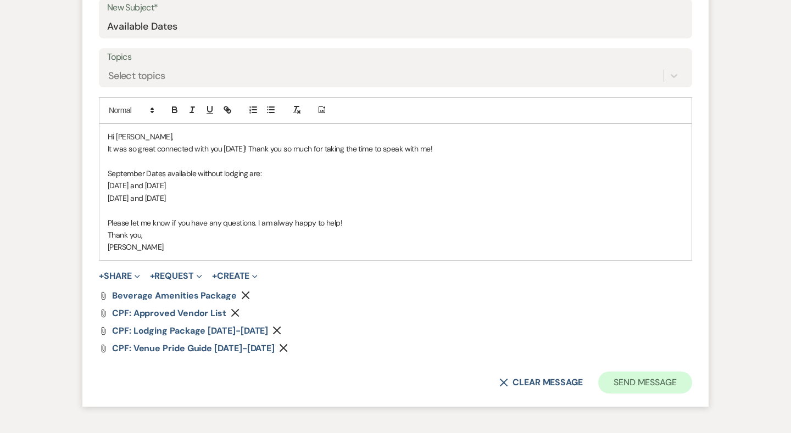
click at [628, 378] on button "Send Message" at bounding box center [645, 383] width 94 height 22
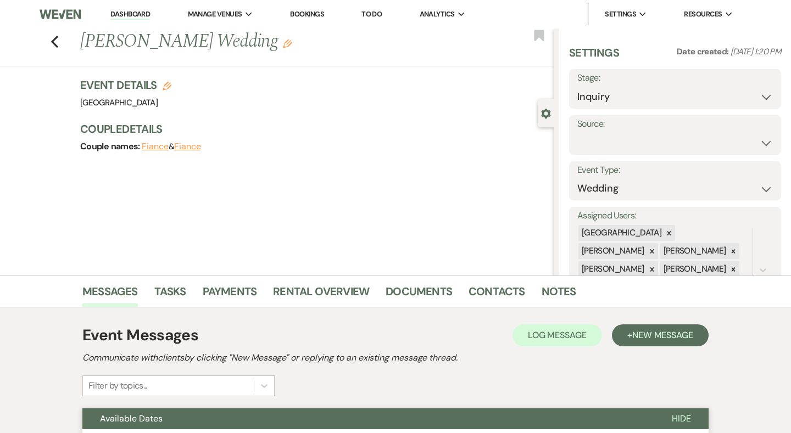
scroll to position [0, 0]
click at [53, 40] on use "button" at bounding box center [54, 42] width 7 height 12
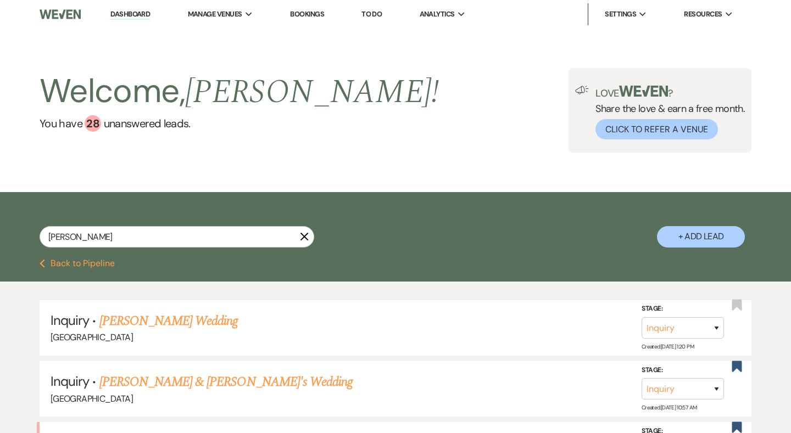
click at [305, 237] on icon "X" at bounding box center [304, 236] width 9 height 9
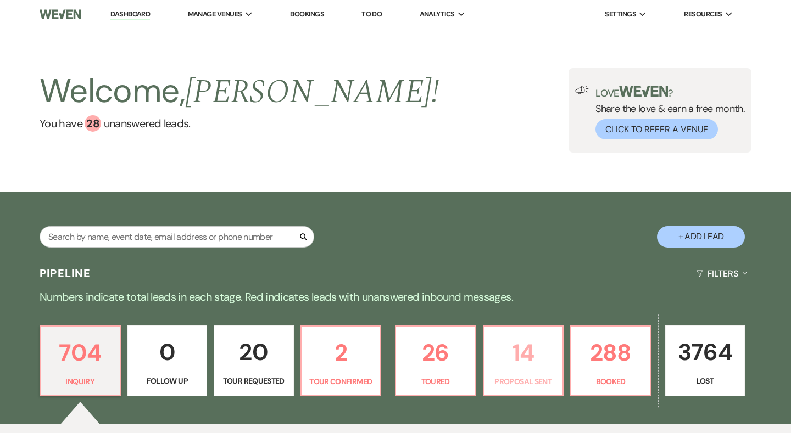
scroll to position [10, 0]
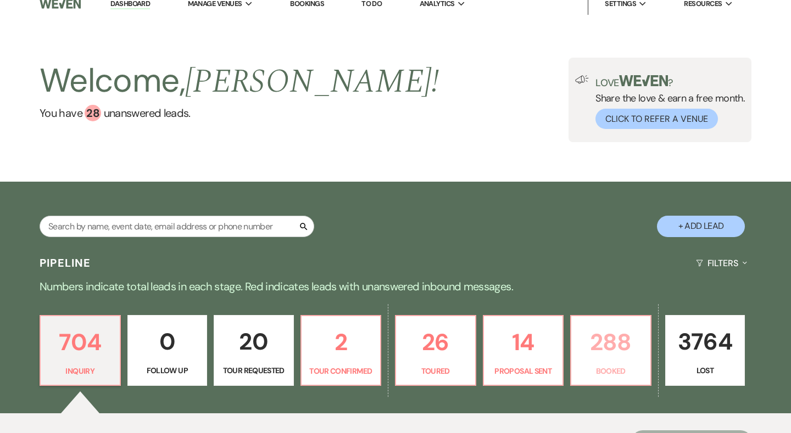
click at [608, 340] on p "288" at bounding box center [611, 342] width 66 height 37
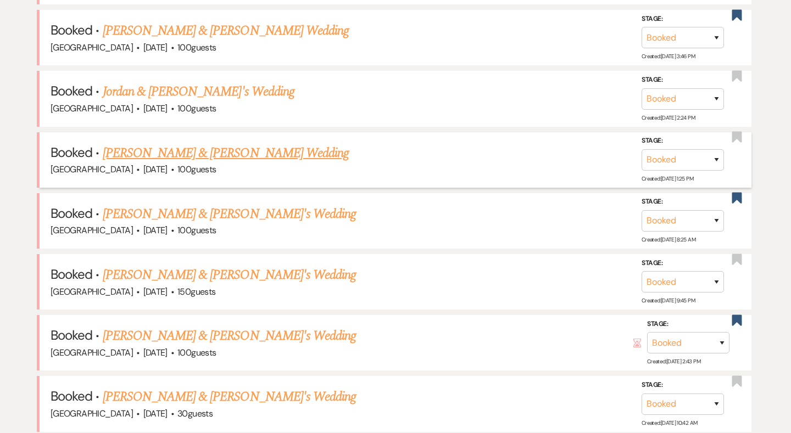
scroll to position [683, 0]
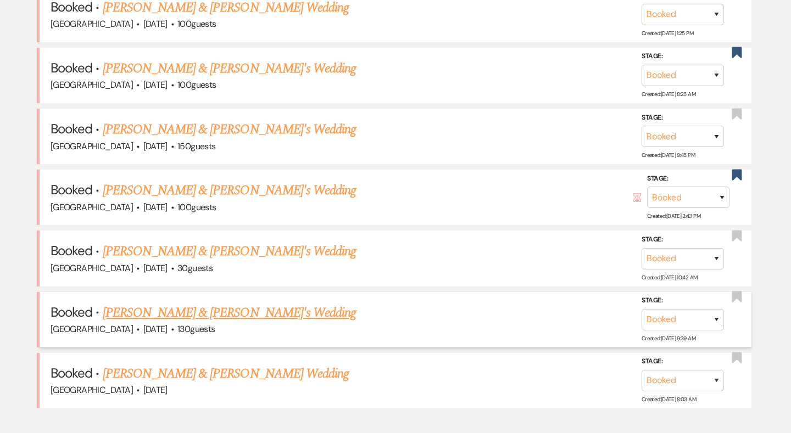
click at [186, 303] on link "[PERSON_NAME] & [PERSON_NAME]'s Wedding" at bounding box center [230, 313] width 254 height 20
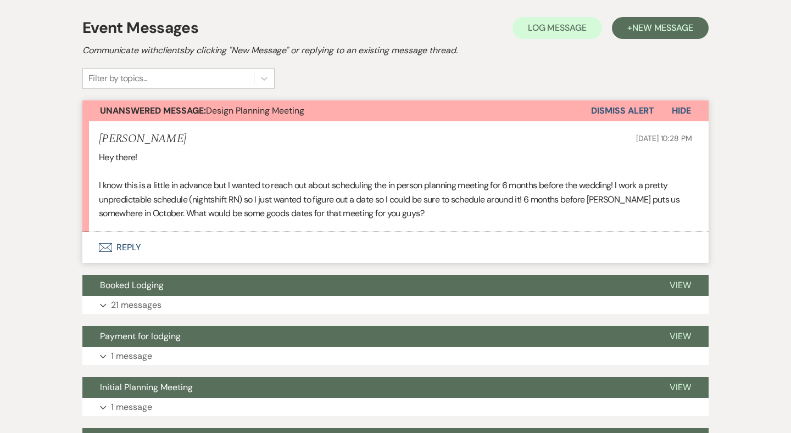
scroll to position [253, 0]
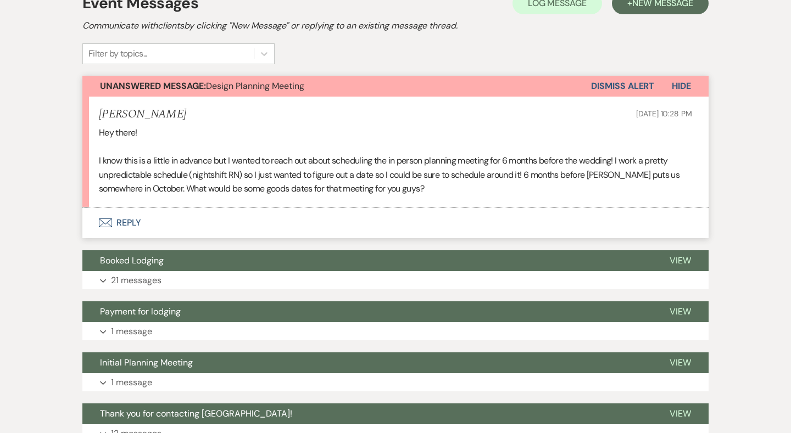
drag, startPoint x: 388, startPoint y: 12, endPoint x: 509, endPoint y: -15, distance: 124.2
click at [509, 0] on html "Dashboard Manage Venues Expand Chimney Pond Farm Bookings To Do Analytics Expan…" at bounding box center [395, 266] width 791 height 1038
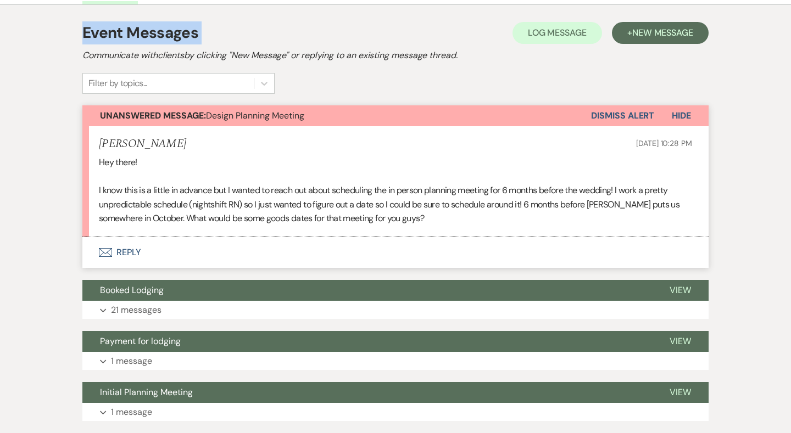
click at [114, 241] on button "Envelope Reply" at bounding box center [395, 252] width 626 height 31
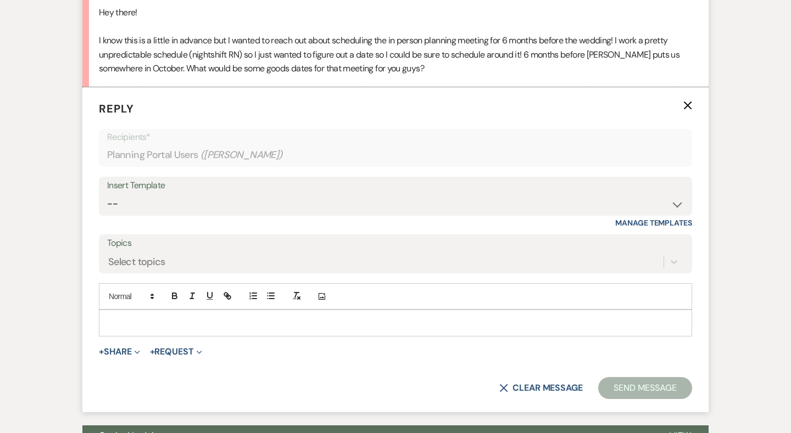
scroll to position [404, 0]
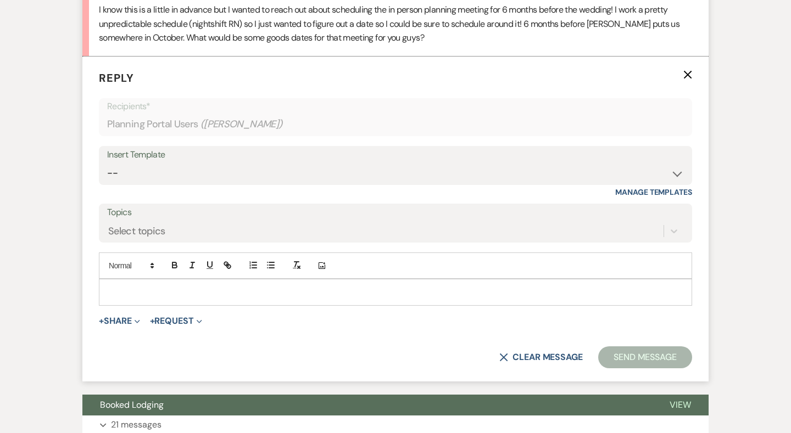
click at [169, 295] on div at bounding box center [395, 291] width 592 height 25
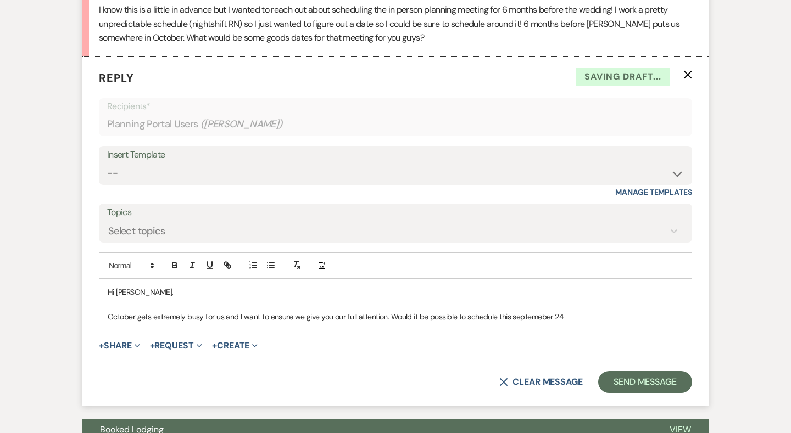
click at [525, 311] on p "October gets extremely busy for us and I want to ensure we give you our full at…" at bounding box center [395, 317] width 575 height 12
click at [583, 319] on div "Hi Libby, October gets extremely busy for us and I want to ensure we give you o…" at bounding box center [395, 304] width 592 height 50
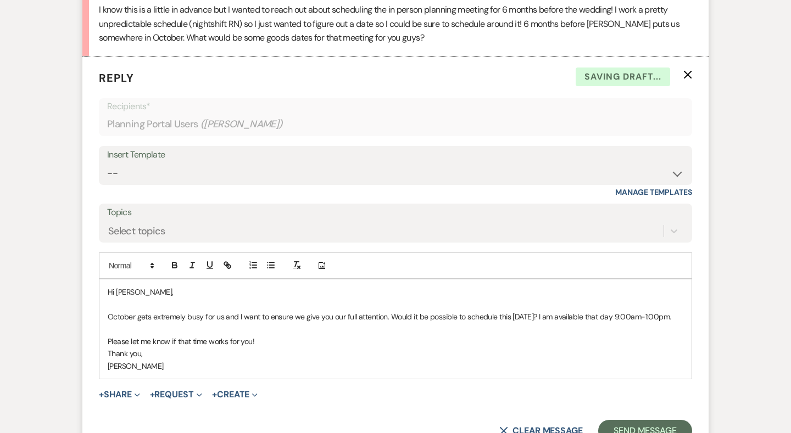
scroll to position [482, 0]
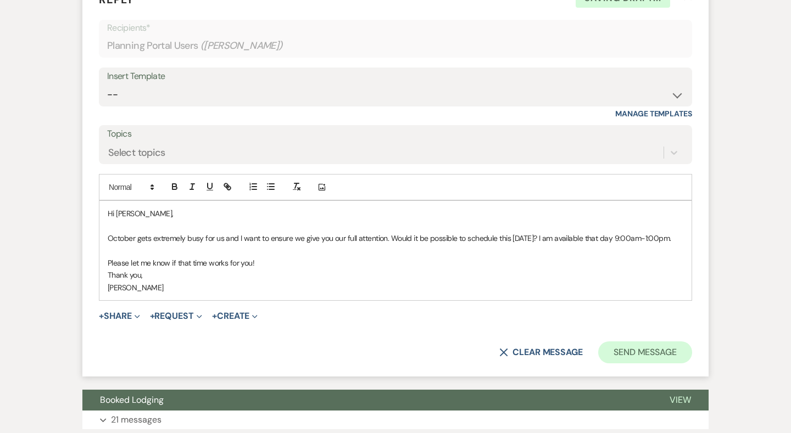
click at [645, 359] on button "Send Message" at bounding box center [645, 353] width 94 height 22
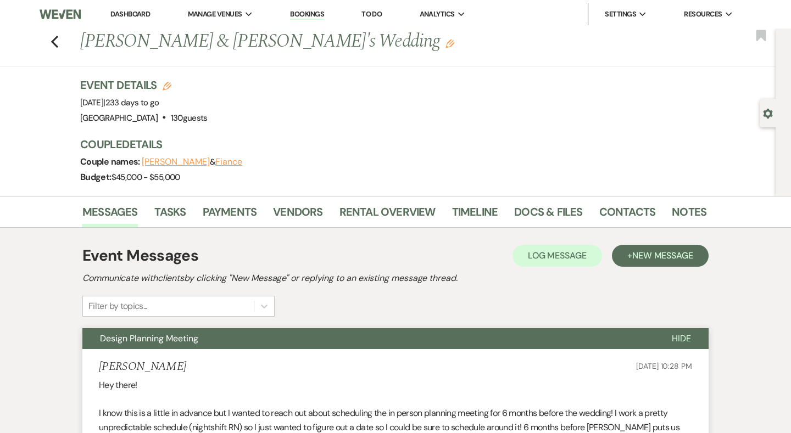
scroll to position [0, 0]
click at [410, 343] on button "Design Planning Meeting" at bounding box center [368, 338] width 572 height 21
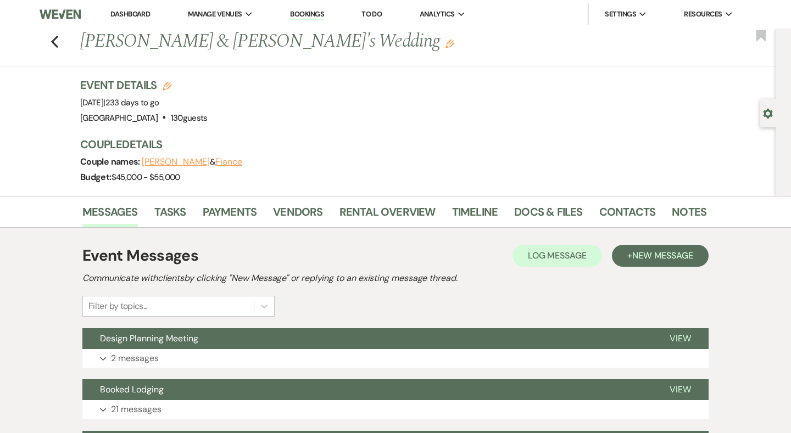
click at [49, 40] on div "Previous Libby Floyd & Fiance's Wedding Edit Bookmark" at bounding box center [385, 48] width 781 height 38
click at [57, 41] on icon "Previous" at bounding box center [55, 41] width 8 height 13
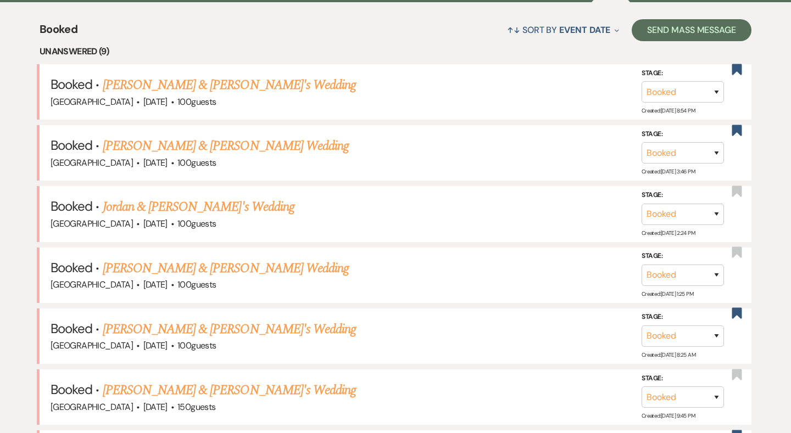
scroll to position [423, 0]
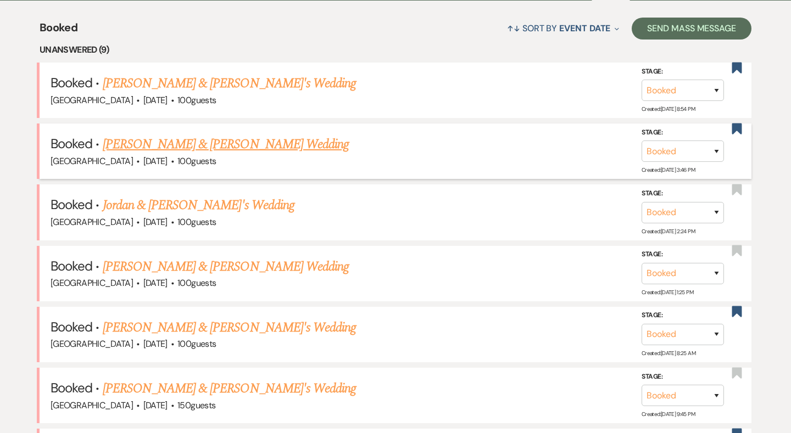
click at [172, 142] on link "[PERSON_NAME] & [PERSON_NAME] Wedding" at bounding box center [226, 145] width 246 height 20
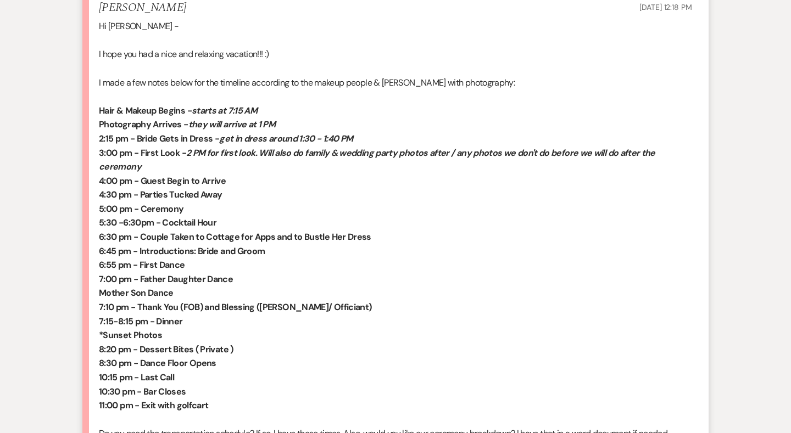
scroll to position [779, 0]
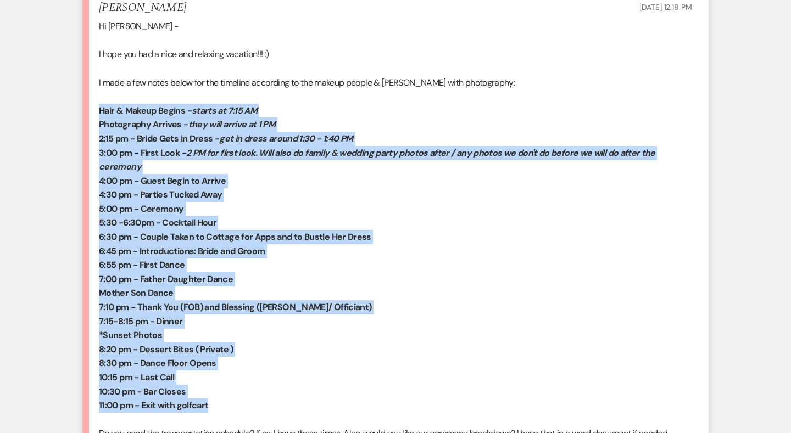
drag, startPoint x: 97, startPoint y: 94, endPoint x: 222, endPoint y: 393, distance: 323.6
click at [222, 393] on li "Erin Brown Aug 19, 2025, 12:18 PM Hi Brooke - I hope you had a nice and relaxin…" at bounding box center [395, 312] width 626 height 645
copy div "Hair & Makeup Begins - starts at 7:15 AM Photography Arrives - they will arrive…"
click at [222, 399] on p "11:00 pm - Exit with golfcart" at bounding box center [395, 406] width 593 height 14
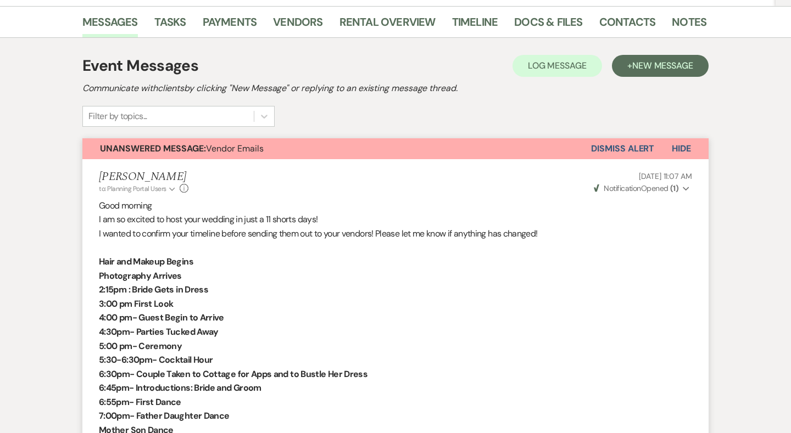
scroll to position [146, 0]
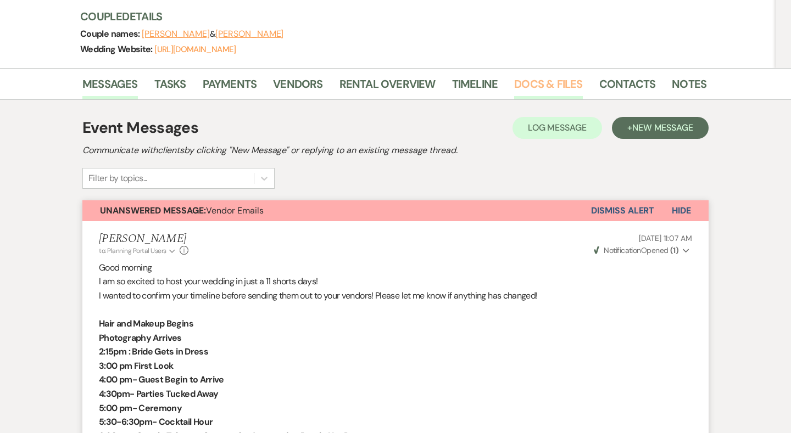
click at [567, 80] on link "Docs & Files" at bounding box center [548, 87] width 68 height 24
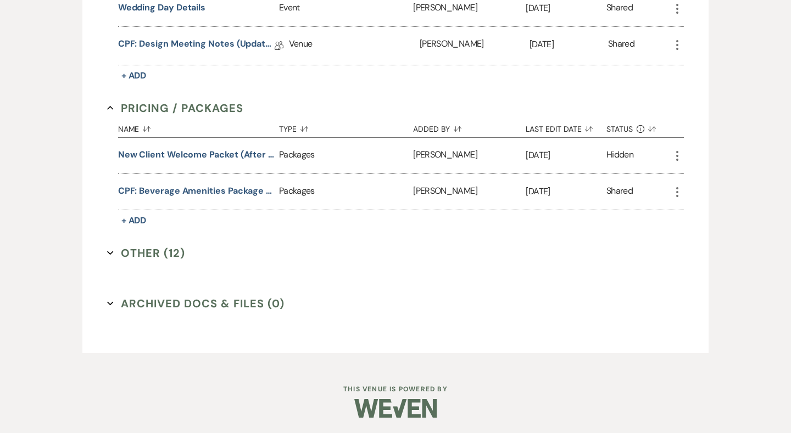
click at [131, 252] on button "Other (12) Expand" at bounding box center [146, 253] width 78 height 16
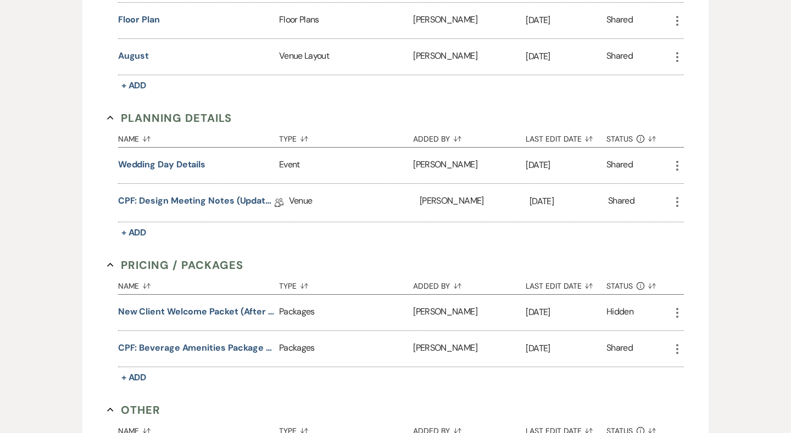
scroll to position [817, 0]
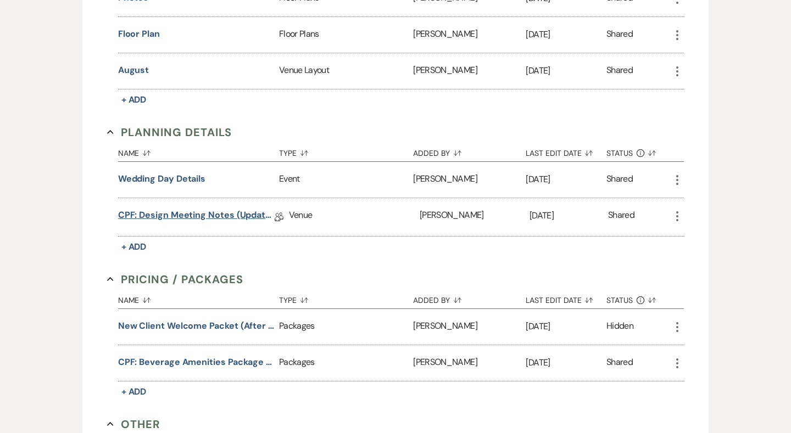
click at [218, 217] on link "CPF: Design Meeting Notes (Updated: July 9th 2025)" at bounding box center [196, 217] width 156 height 17
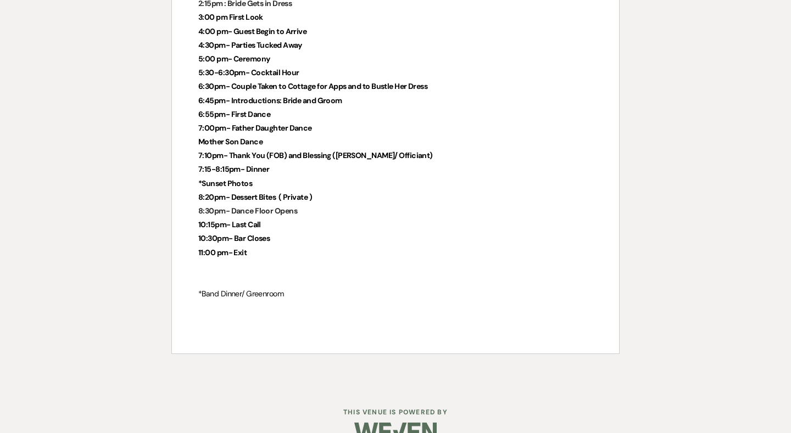
click at [291, 260] on p at bounding box center [395, 267] width 394 height 14
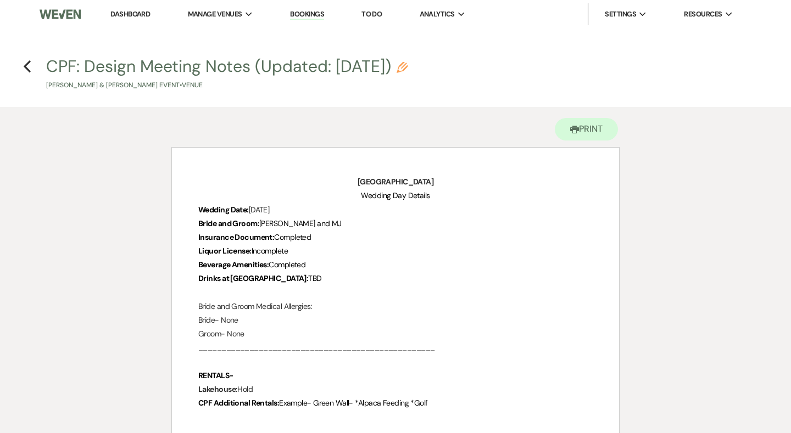
click at [407, 65] on use "button" at bounding box center [401, 67] width 11 height 11
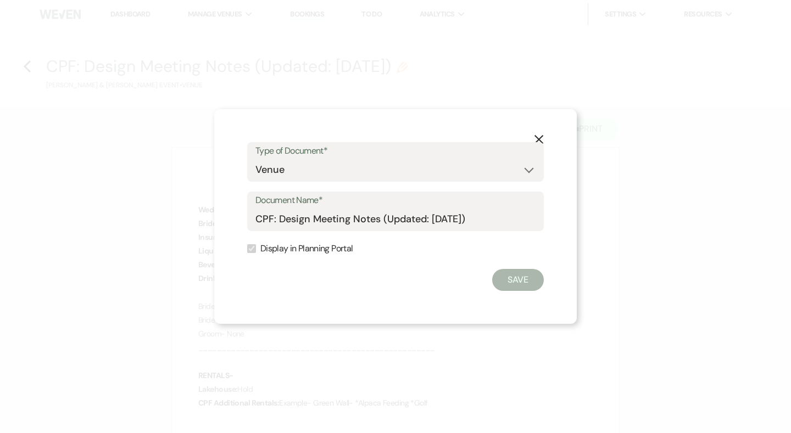
click at [304, 253] on label "Display in Planning Portal" at bounding box center [395, 249] width 297 height 16
click at [518, 217] on input "CPF: Design Meeting Notes (Updated: July 9th 2025)" at bounding box center [395, 219] width 280 height 21
click at [331, 247] on label "Display in Planning Portal" at bounding box center [395, 249] width 297 height 16
click at [542, 134] on button "X" at bounding box center [538, 138] width 16 height 19
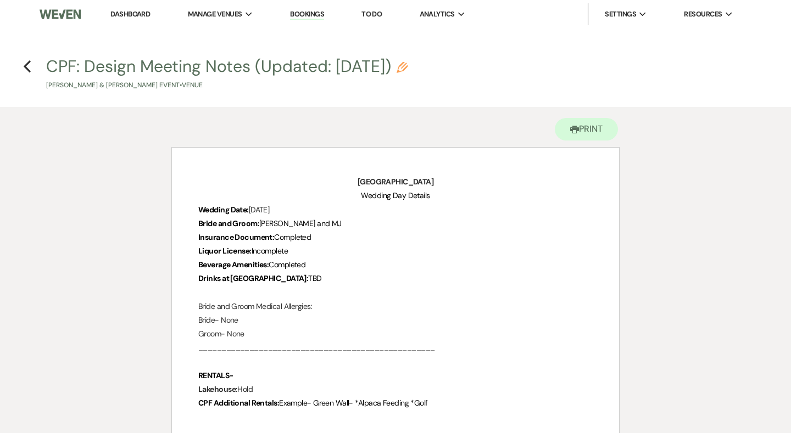
click at [21, 66] on h4 "Previous CPF: Design Meeting Notes (Updated: July 9th 2025) Pencil Erin Brown &…" at bounding box center [395, 73] width 791 height 36
click at [31, 67] on icon "Previous" at bounding box center [27, 66] width 8 height 13
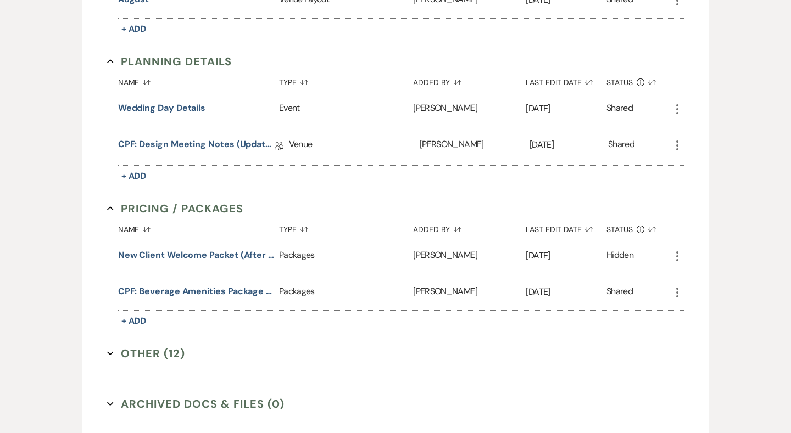
scroll to position [889, 0]
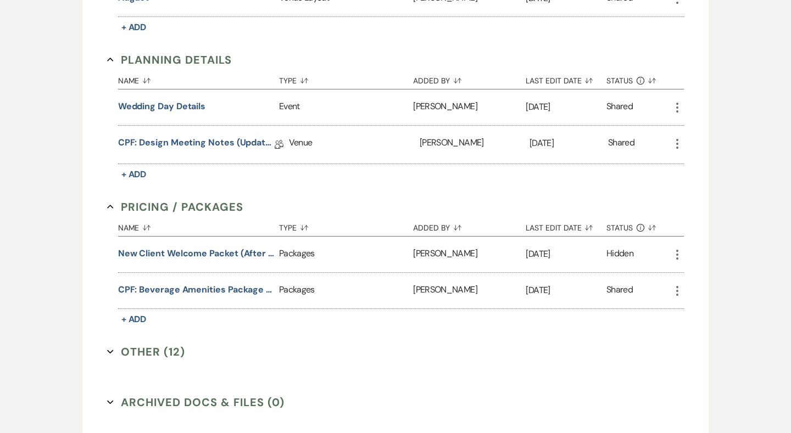
click at [676, 137] on icon "More" at bounding box center [676, 143] width 13 height 13
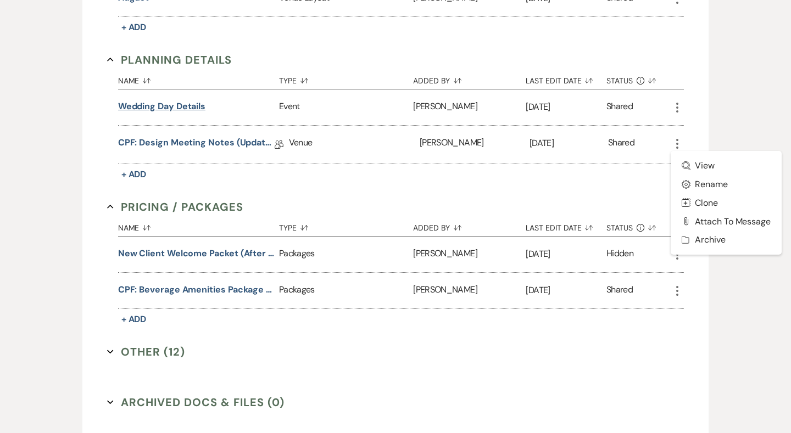
click at [192, 108] on button "Wedding Day Details" at bounding box center [161, 106] width 87 height 13
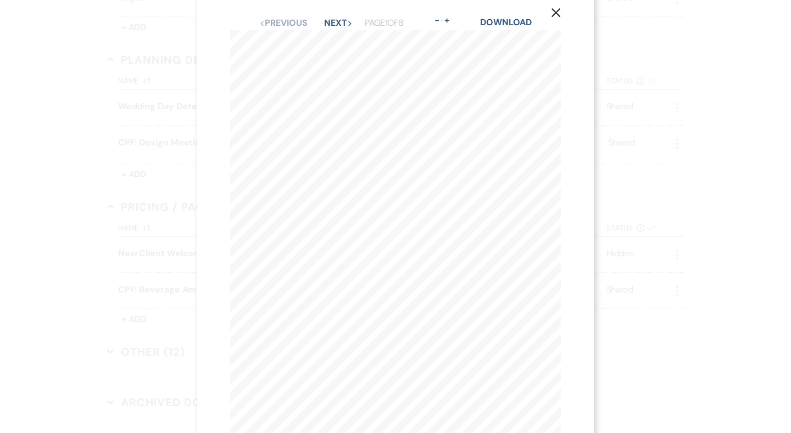
scroll to position [19, 0]
click at [343, 16] on button "Next Next" at bounding box center [338, 20] width 29 height 9
click at [330, 38] on button "Next Next" at bounding box center [337, 40] width 29 height 9
click at [331, 40] on button "Next Next" at bounding box center [337, 40] width 29 height 9
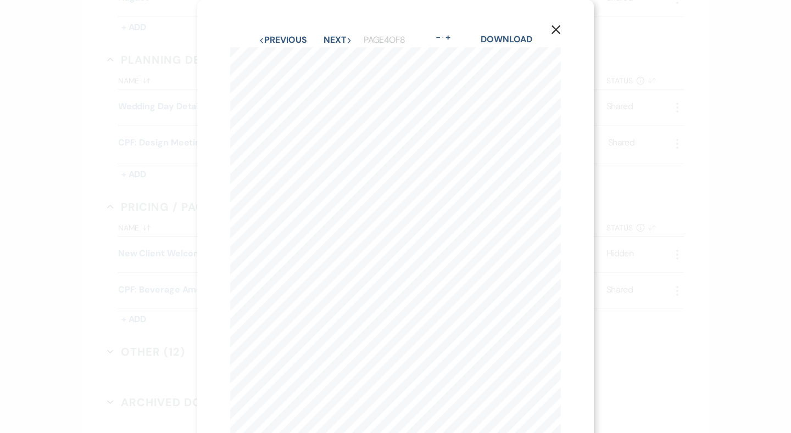
click at [555, 23] on button "X" at bounding box center [555, 29] width 16 height 19
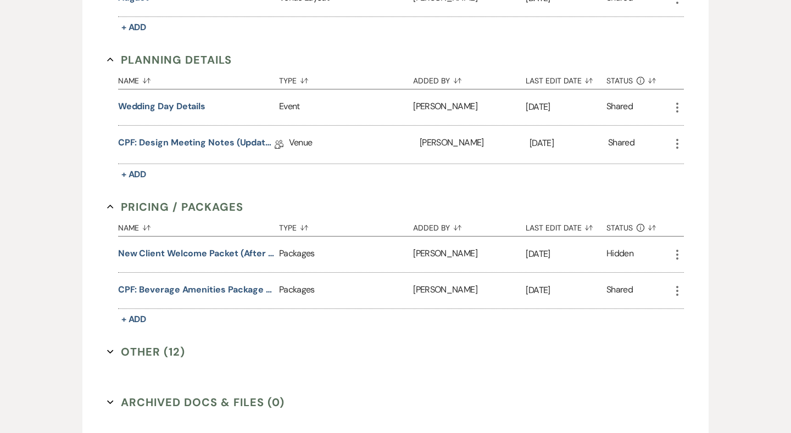
click at [680, 142] on icon "More" at bounding box center [676, 143] width 13 height 13
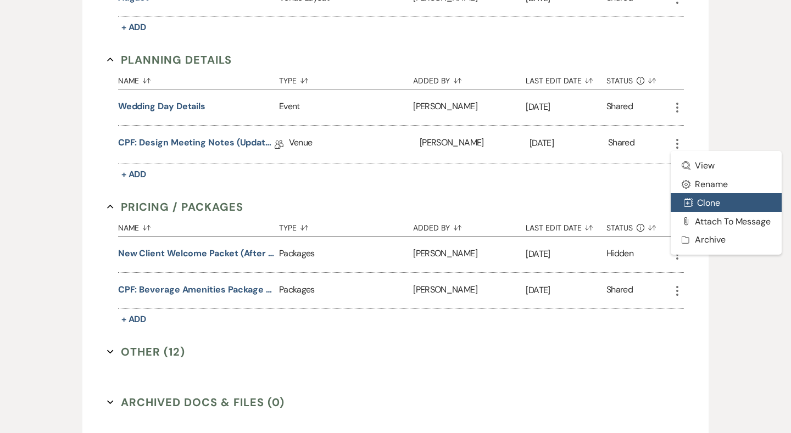
click at [700, 198] on button "Duplicate Clone" at bounding box center [725, 202] width 111 height 19
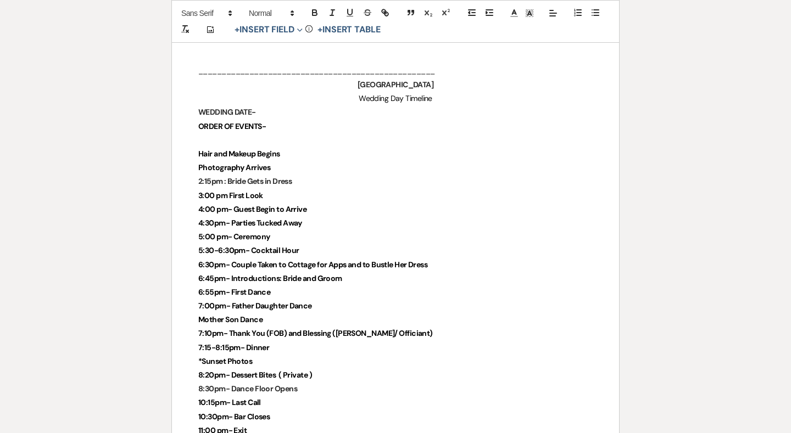
scroll to position [2658, 0]
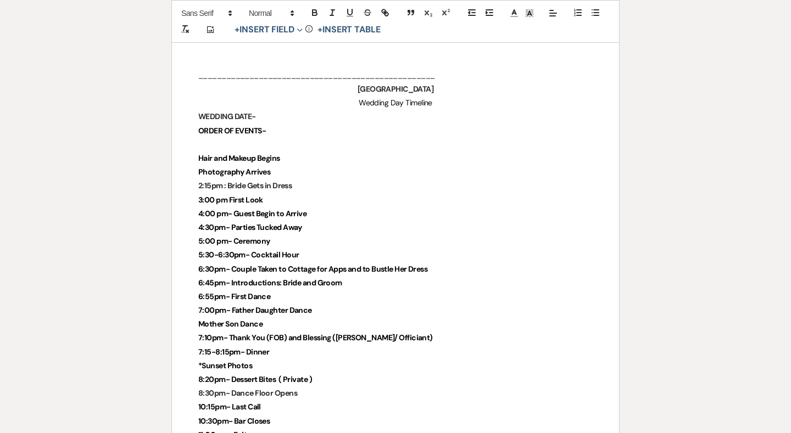
drag, startPoint x: 276, startPoint y: 323, endPoint x: 189, endPoint y: 135, distance: 207.9
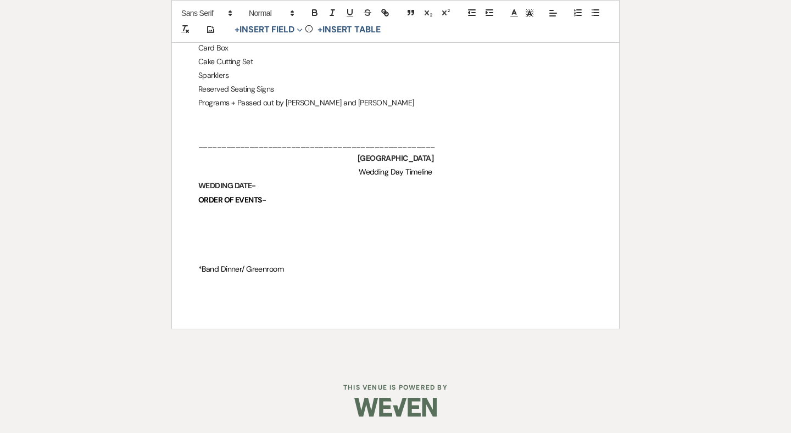
scroll to position [2564, 0]
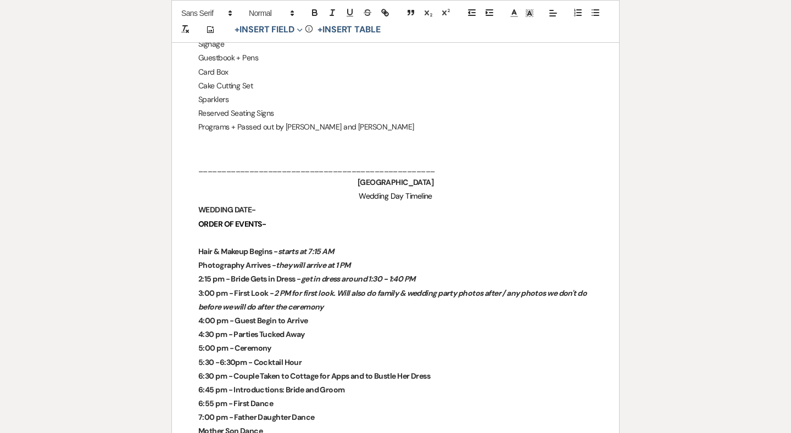
drag, startPoint x: 342, startPoint y: 224, endPoint x: 274, endPoint y: 229, distance: 67.7
click at [274, 245] on p "Hair & Makeup Begins - starts at 7:15 AM" at bounding box center [395, 252] width 394 height 14
copy strong "- starts at 7:15 AM"
paste div
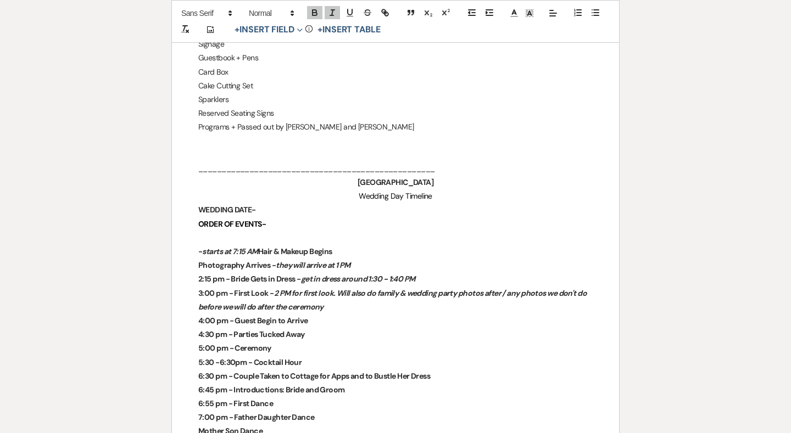
click at [205, 247] on em "starts at 7:15 AM" at bounding box center [229, 252] width 55 height 10
drag, startPoint x: 384, startPoint y: 239, endPoint x: 276, endPoint y: 242, distance: 107.7
click at [276, 259] on p "Photography Arrives - they will arrive at 1 PM" at bounding box center [395, 266] width 394 height 14
copy strong "Photography Arrives - they will arrive at 1 PM"
click at [198, 260] on strong "Photography Arrives - they will arrive at 1 PM" at bounding box center [274, 265] width 152 height 10
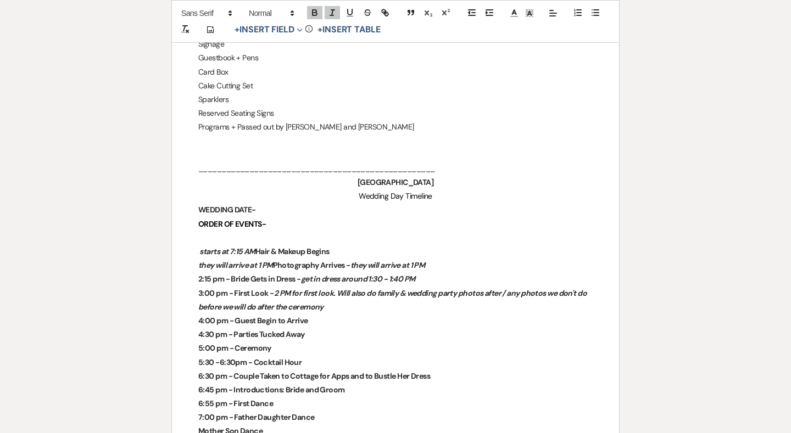
drag, startPoint x: 452, startPoint y: 240, endPoint x: 361, endPoint y: 239, distance: 91.2
click at [361, 259] on p "they will arrive at 1 PM Photography Arrives - they will arrive at 1 PM" at bounding box center [395, 266] width 394 height 14
drag, startPoint x: 434, startPoint y: 254, endPoint x: 371, endPoint y: 258, distance: 62.8
click at [371, 272] on p "2:15 pm - Bride Gets in Dress - get in dress around 1:30 - 1:40 PM" at bounding box center [395, 279] width 394 height 14
copy em "1:30 - 1:40 PM"
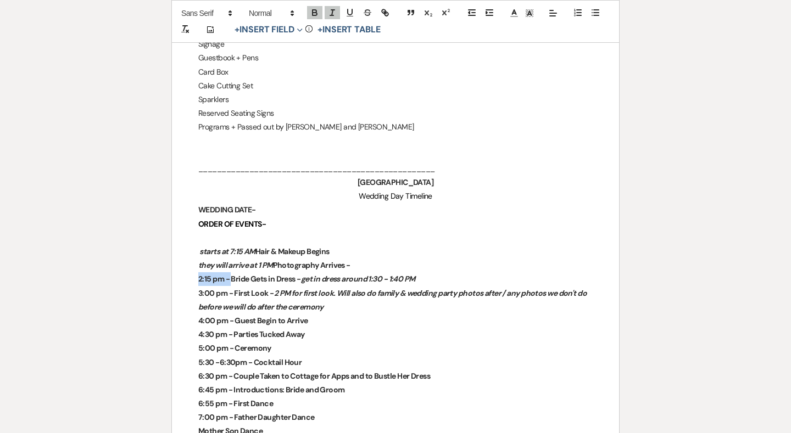
drag, startPoint x: 231, startPoint y: 258, endPoint x: 186, endPoint y: 257, distance: 45.6
click at [372, 288] on em "2 PM for first look. Will also do family & wedding party photos after / any pho…" at bounding box center [393, 300] width 390 height 24
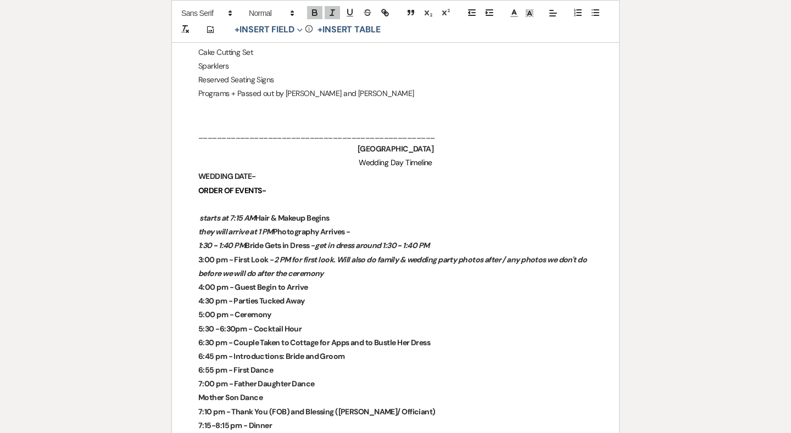
scroll to position [2597, 0]
drag, startPoint x: 335, startPoint y: 238, endPoint x: 275, endPoint y: 239, distance: 59.9
click at [275, 255] on em "2 PM for first look. Will also do family & wedding party photos after / any pho…" at bounding box center [393, 267] width 390 height 24
copy strong "3:00 pm - First Look - 2 PM for first look"
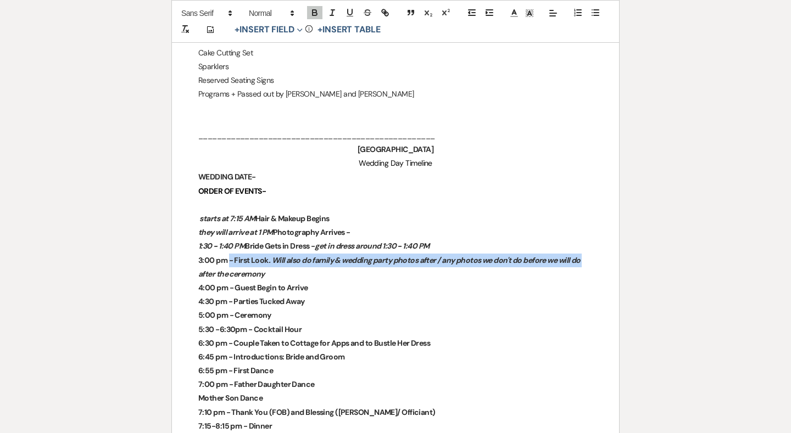
drag, startPoint x: 230, startPoint y: 239, endPoint x: 193, endPoint y: 243, distance: 37.0
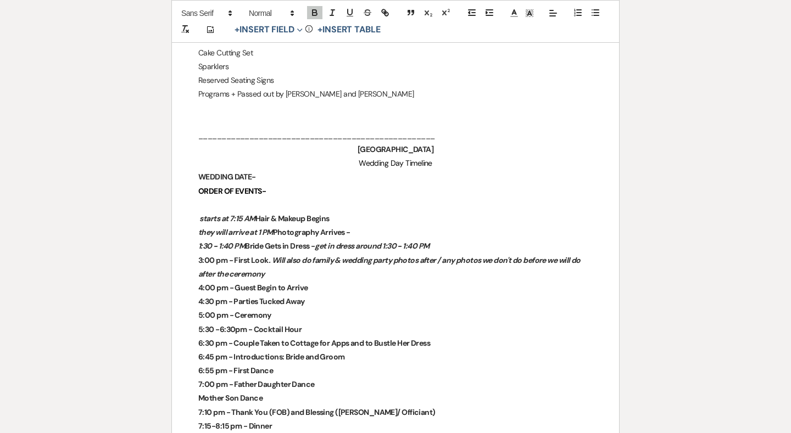
drag, startPoint x: 230, startPoint y: 238, endPoint x: 181, endPoint y: 237, distance: 49.4
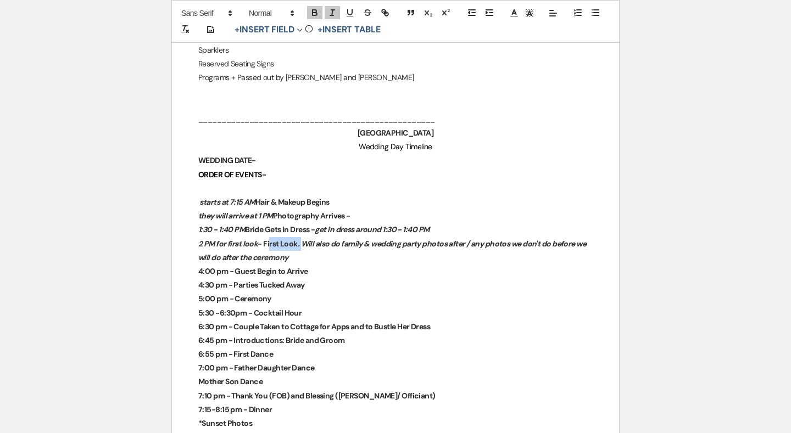
drag, startPoint x: 300, startPoint y: 221, endPoint x: 269, endPoint y: 221, distance: 30.8
click at [269, 239] on strong "2 PM for first look - First Look . Will also do family & wedding party photos a…" at bounding box center [392, 251] width 389 height 24
click at [295, 266] on strong "4:00 pm - Guest Begin to Arrive" at bounding box center [253, 271] width 110 height 10
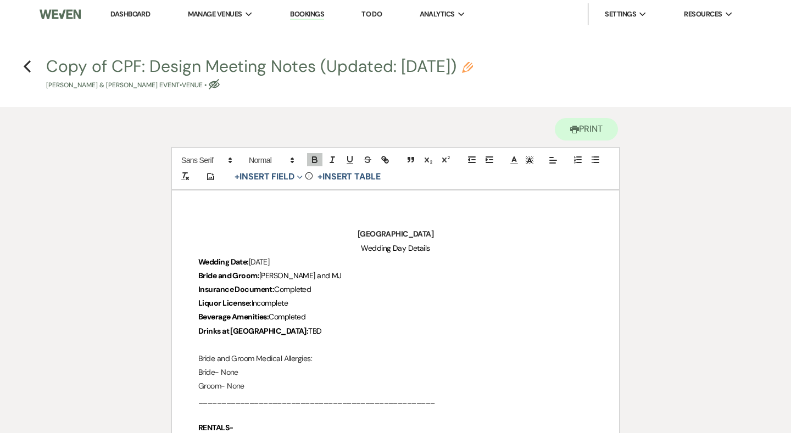
scroll to position [0, 0]
click at [26, 65] on use "button" at bounding box center [27, 66] width 7 height 12
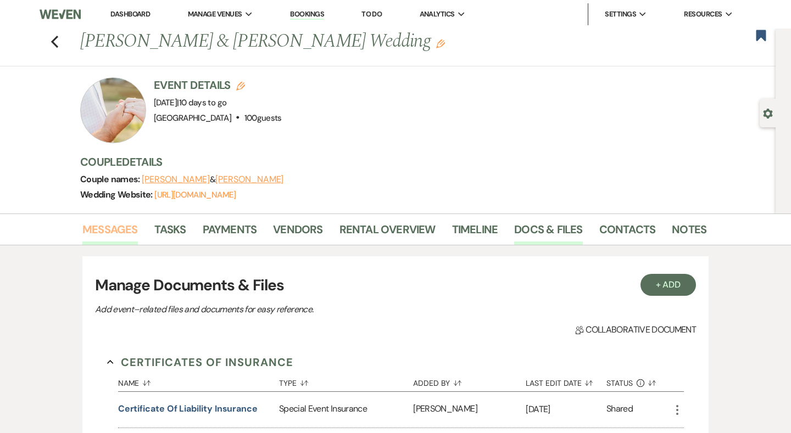
click at [107, 224] on link "Messages" at bounding box center [109, 233] width 55 height 24
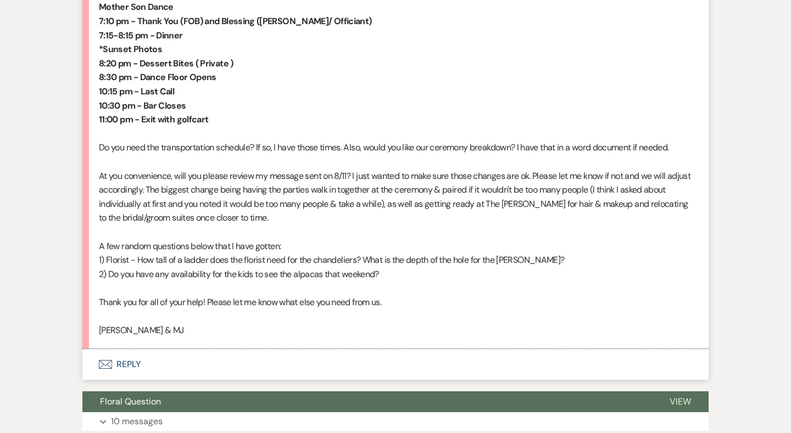
scroll to position [1064, 0]
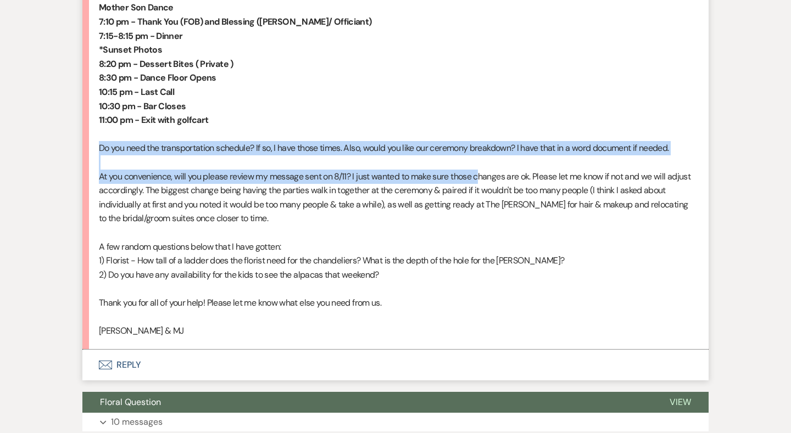
drag, startPoint x: 97, startPoint y: 125, endPoint x: 482, endPoint y: 159, distance: 386.4
click at [482, 159] on li "Erin Brown Aug 19, 2025, 12:18 PM Hi Brooke - I hope you had a nice and relaxin…" at bounding box center [395, 27] width 626 height 645
click at [482, 170] on p "At you convenience, will you please review my message sent on 8/11? I just want…" at bounding box center [395, 198] width 593 height 56
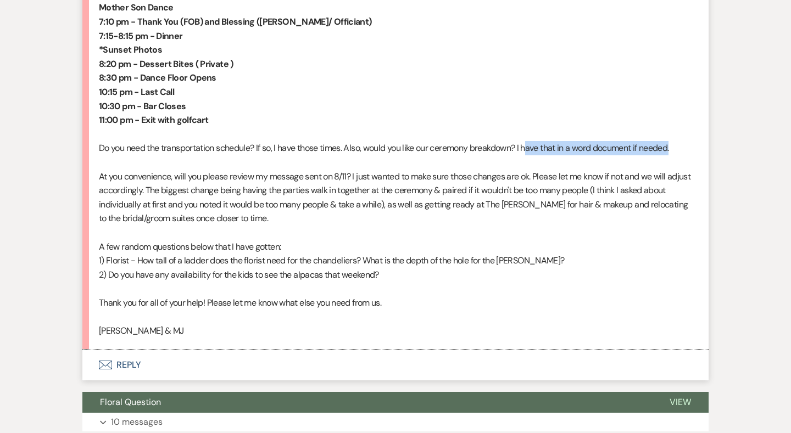
drag, startPoint x: 530, startPoint y: 126, endPoint x: 697, endPoint y: 132, distance: 167.6
click at [697, 132] on li "Erin Brown Aug 19, 2025, 12:18 PM Hi Brooke - I hope you had a nice and relaxin…" at bounding box center [395, 27] width 626 height 645
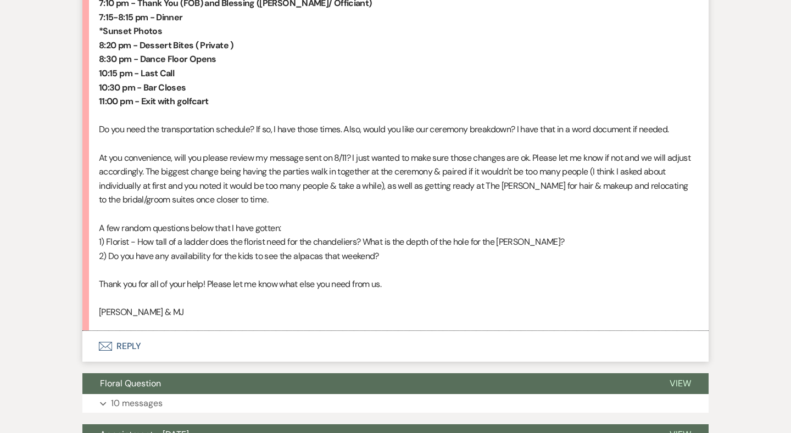
scroll to position [1105, 0]
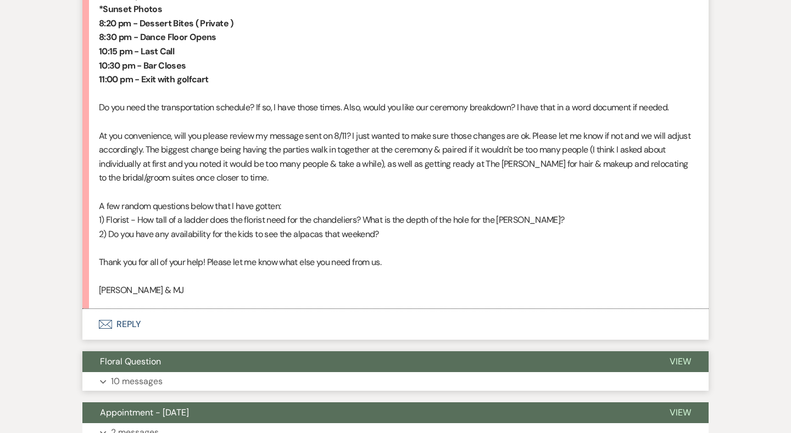
click at [128, 374] on p "10 messages" at bounding box center [137, 381] width 52 height 14
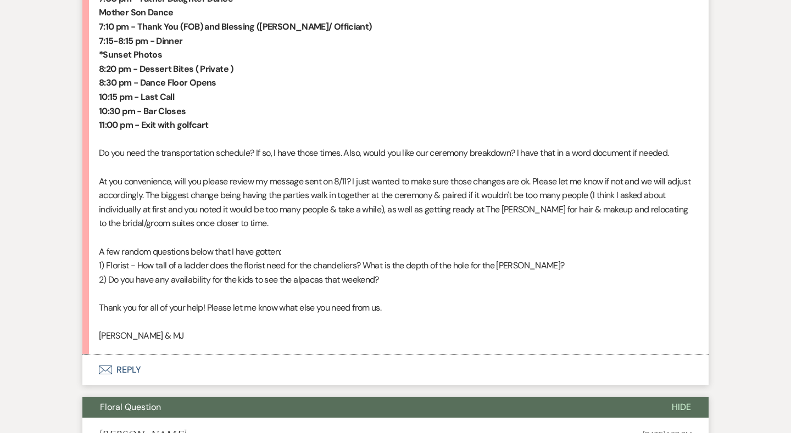
scroll to position [1071, 0]
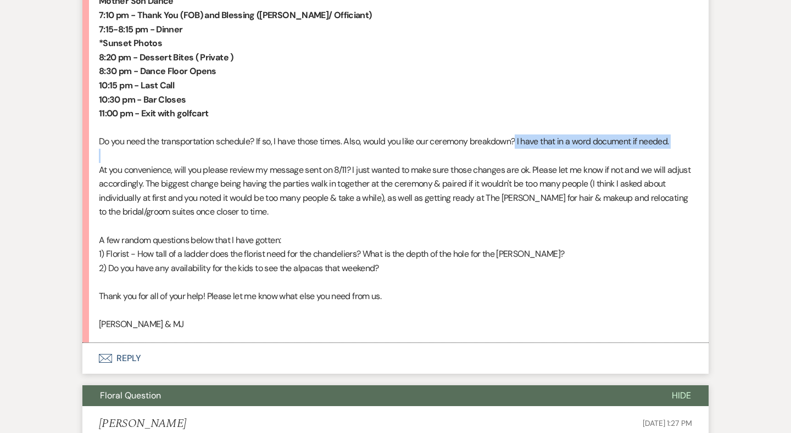
drag, startPoint x: 521, startPoint y: 122, endPoint x: 661, endPoint y: 138, distance: 140.9
click at [661, 138] on div "Hi Brooke - I hope you had a nice and relaxing vacation!!! :) I made a few note…" at bounding box center [395, 29] width 593 height 605
click at [661, 149] on p at bounding box center [395, 156] width 593 height 14
click at [115, 343] on button "Envelope Reply" at bounding box center [395, 358] width 626 height 31
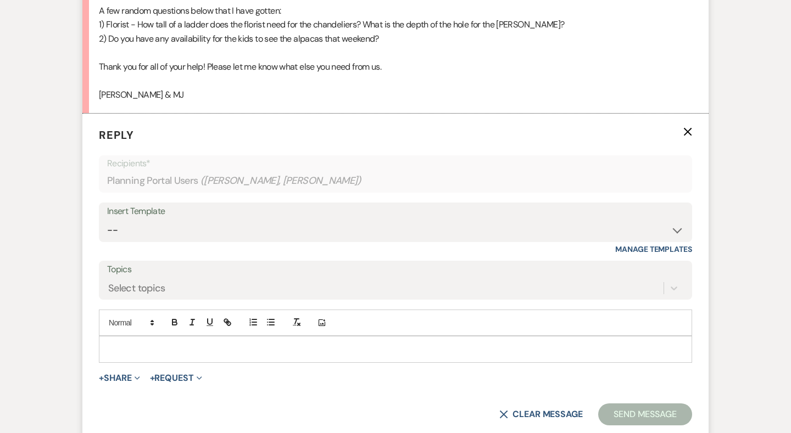
scroll to position [1337, 0]
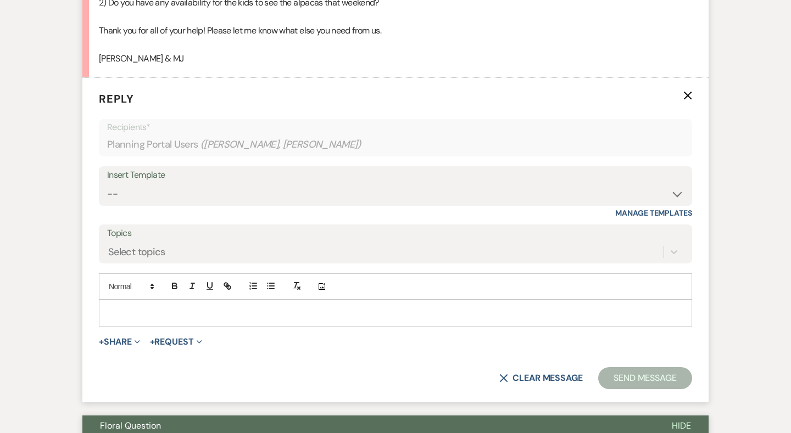
click at [140, 300] on div at bounding box center [395, 312] width 592 height 25
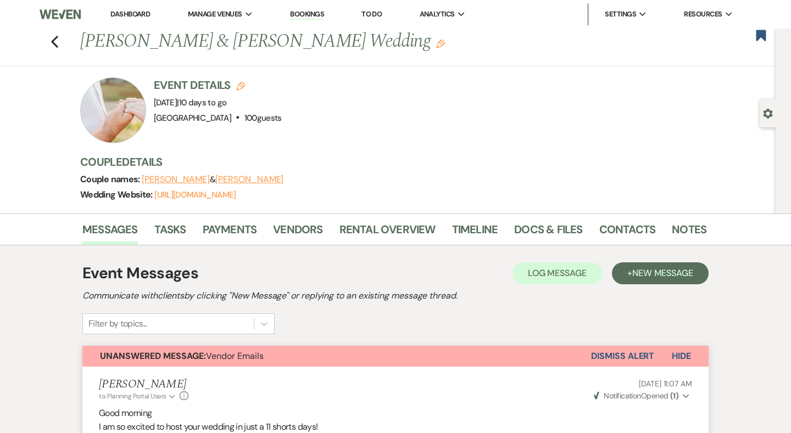
scroll to position [0, 0]
click at [234, 226] on link "Payments" at bounding box center [230, 233] width 54 height 24
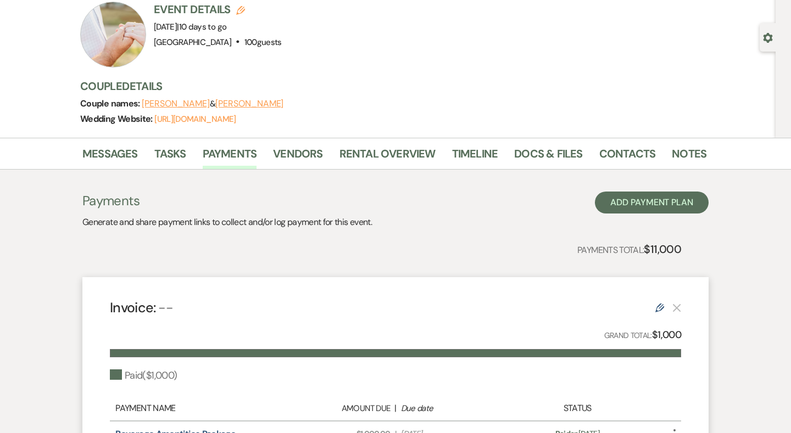
click at [306, 227] on p "Generate and share payment links to collect and/or log payment for this event." at bounding box center [226, 222] width 289 height 14
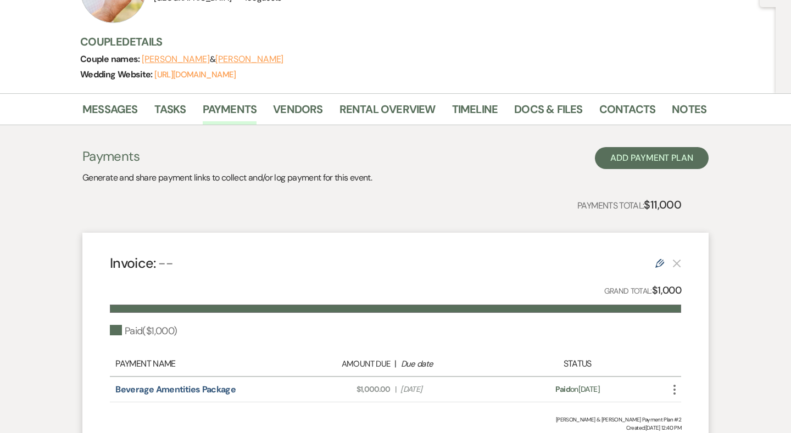
scroll to position [156, 0]
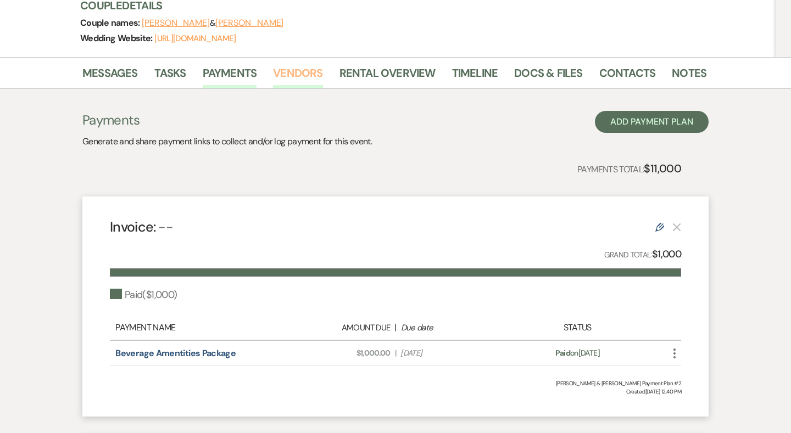
click at [295, 83] on link "Vendors" at bounding box center [297, 76] width 49 height 24
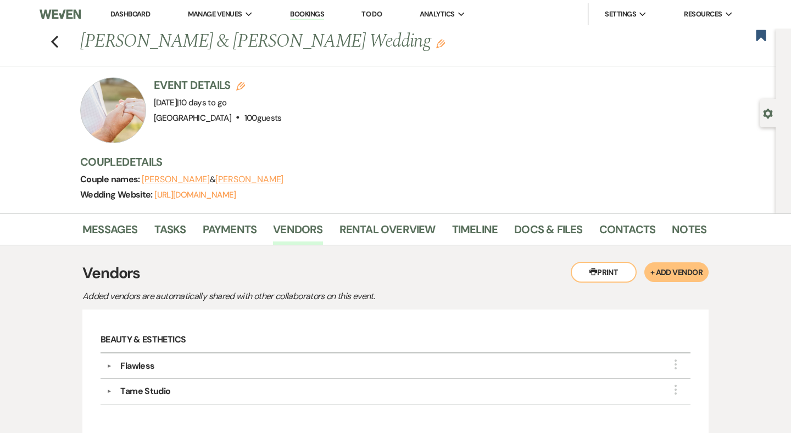
click at [156, 362] on div "Flawless" at bounding box center [397, 366] width 573 height 13
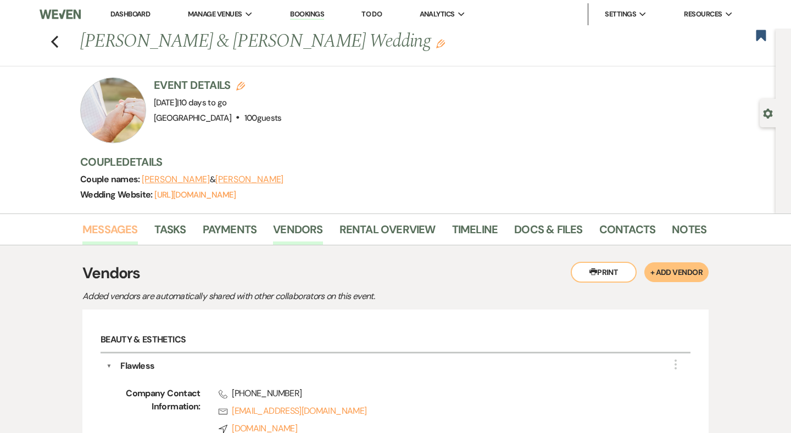
click at [123, 236] on link "Messages" at bounding box center [109, 233] width 55 height 24
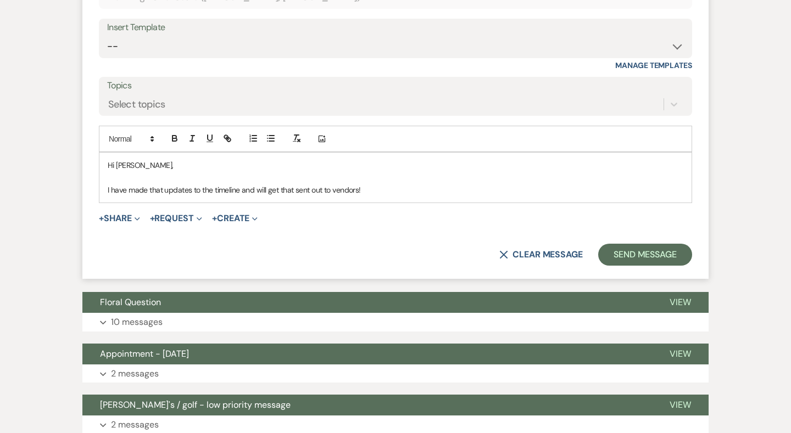
scroll to position [1485, 0]
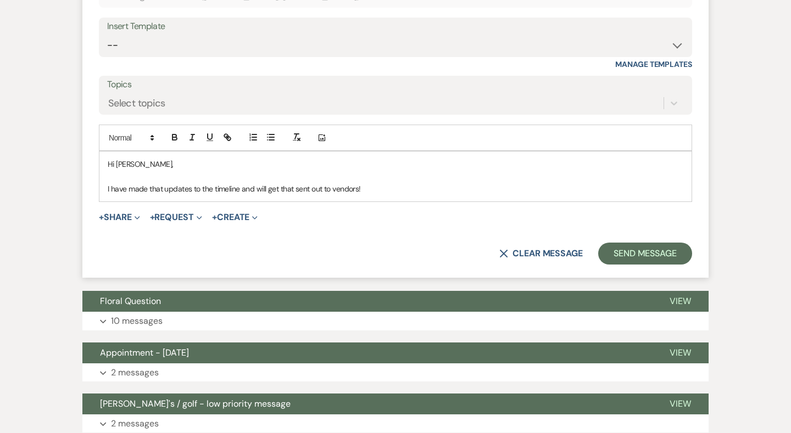
click at [387, 183] on p "I have made that updates to the timeline and will get that sent out to vendors!" at bounding box center [395, 189] width 575 height 12
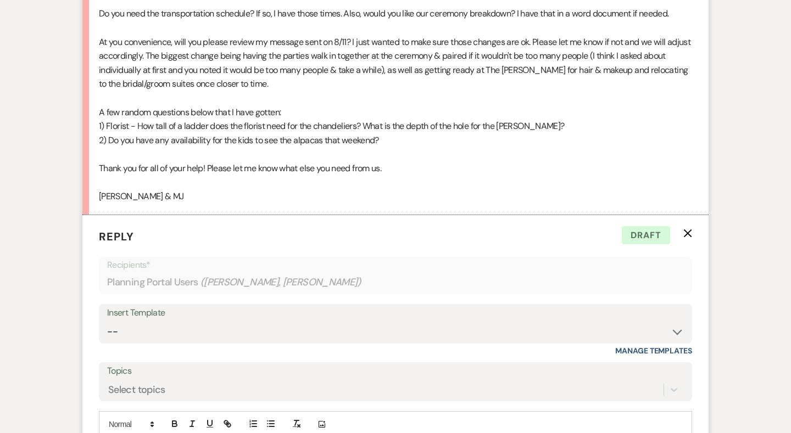
scroll to position [1213, 0]
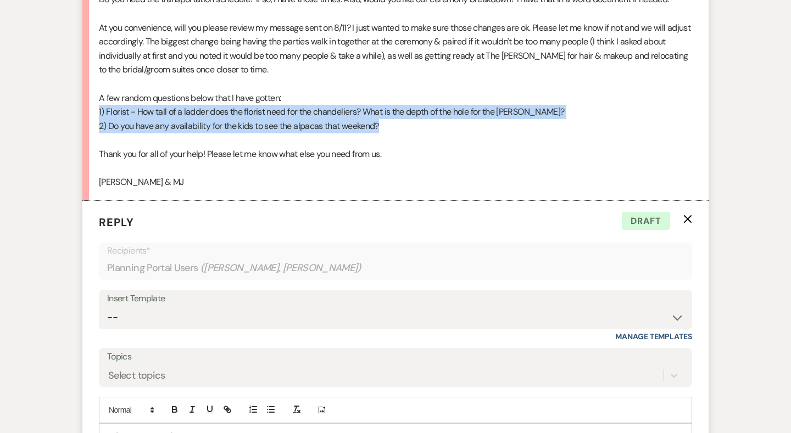
drag, startPoint x: 99, startPoint y: 87, endPoint x: 413, endPoint y: 103, distance: 314.5
copy div "1) Florist - How tall of a ladder does the florist need for the chandeliers? Wh…"
click at [413, 119] on p "2) Do you have any availability for the kids to see the alpacas that weekend?" at bounding box center [395, 126] width 593 height 14
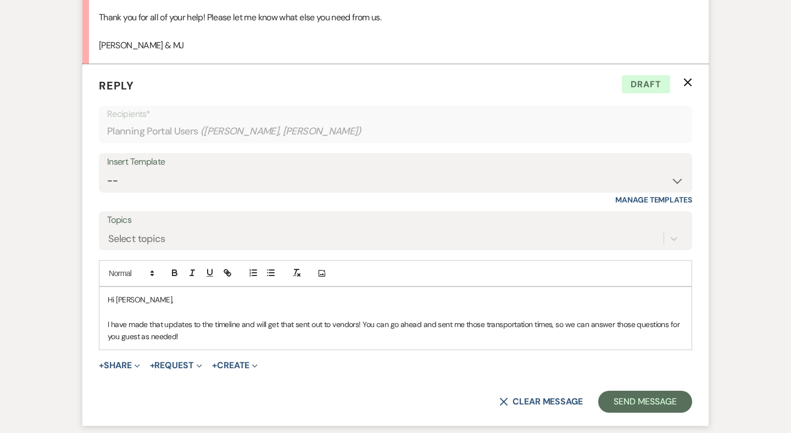
scroll to position [1369, 0]
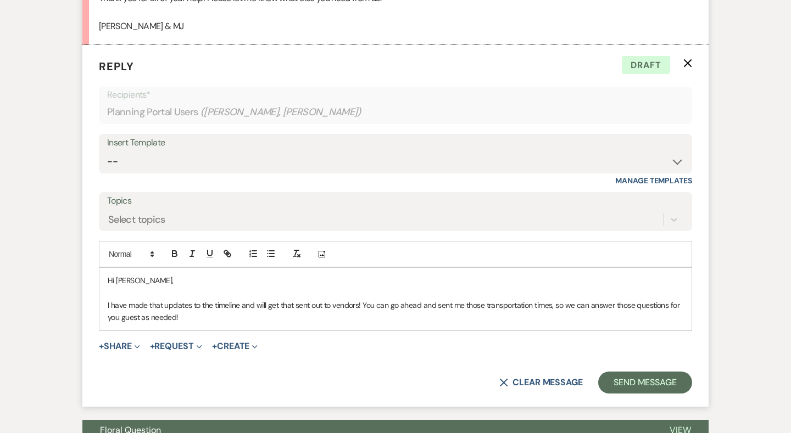
click at [308, 299] on p "I have made that updates to the timeline and will get that sent out to vendors!…" at bounding box center [395, 311] width 575 height 25
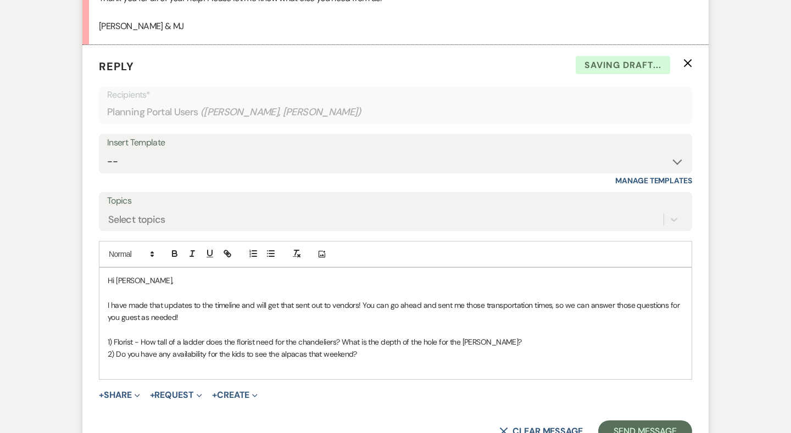
click at [304, 299] on p "I have made that updates to the timeline and will get that sent out to vendors!…" at bounding box center [395, 311] width 575 height 25
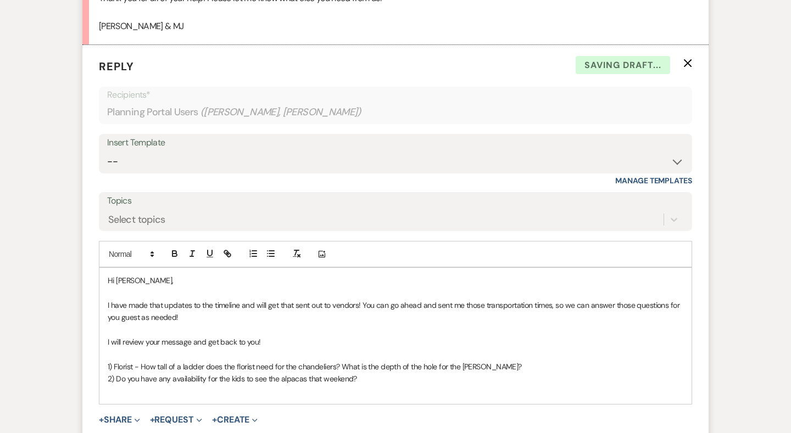
click at [393, 385] on p at bounding box center [395, 391] width 575 height 12
click at [541, 361] on p "1) Florist - How tall of a ladder does the florist need for the chandeliers? Wh…" at bounding box center [395, 367] width 575 height 12
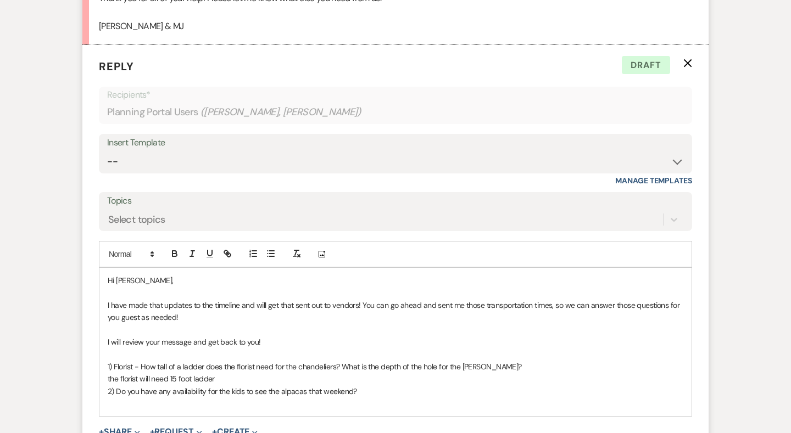
click at [208, 374] on span "the florist will need 15 foot ladder" at bounding box center [161, 379] width 107 height 10
click at [224, 373] on p "the florist will need 15 foot ladder" at bounding box center [395, 379] width 575 height 12
click at [209, 383] on div "Hi Erin, I have made that updates to the timeline and will get that sent out to…" at bounding box center [395, 342] width 592 height 148
click at [147, 398] on p at bounding box center [395, 404] width 575 height 12
click at [274, 398] on p at bounding box center [395, 404] width 575 height 12
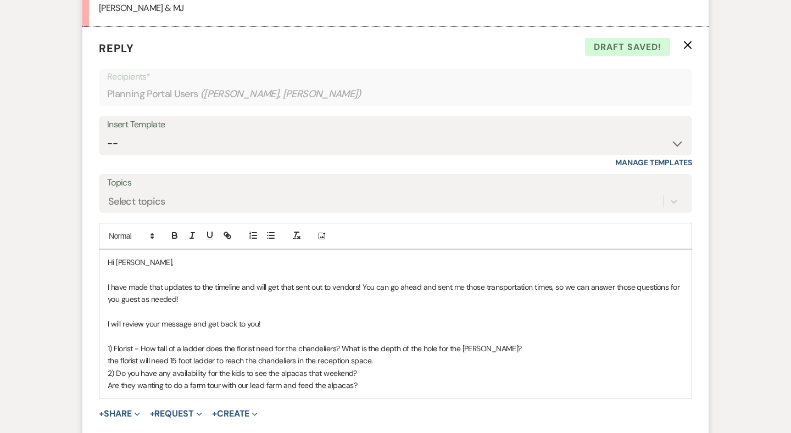
scroll to position [1395, 0]
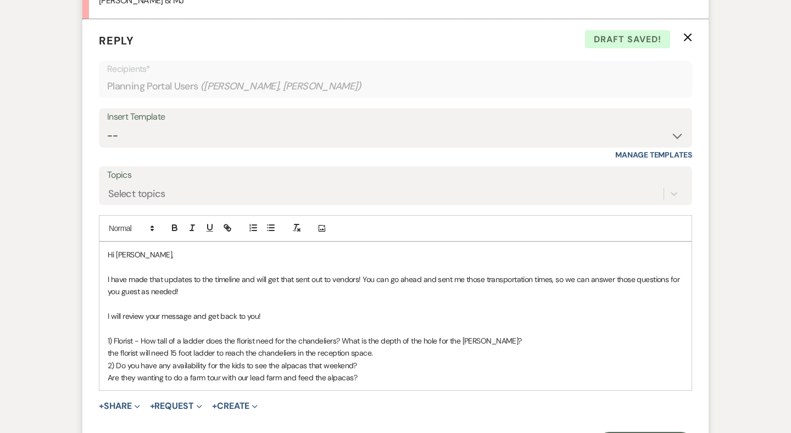
click at [290, 310] on p "I will review your message and get back to you!" at bounding box center [395, 316] width 575 height 12
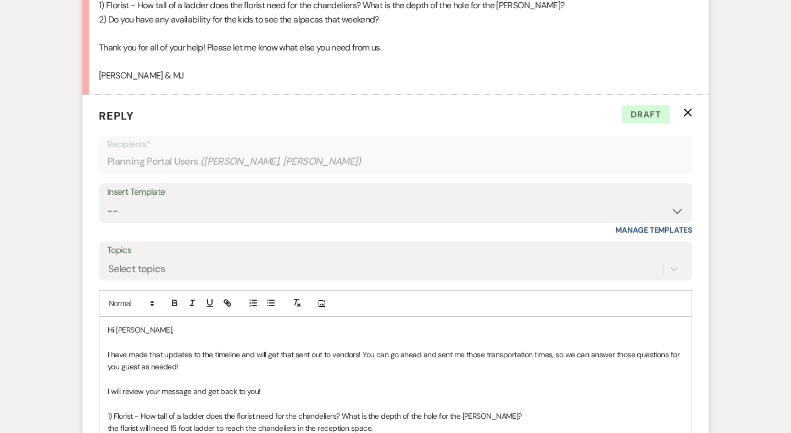
scroll to position [1348, 0]
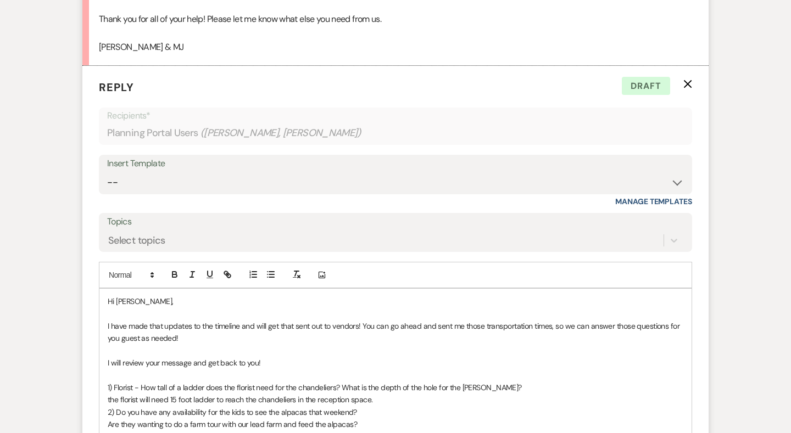
click at [362, 418] on p "Are they wanting to do a farm tour with our lead farm and feed the alpacas?" at bounding box center [395, 424] width 575 height 12
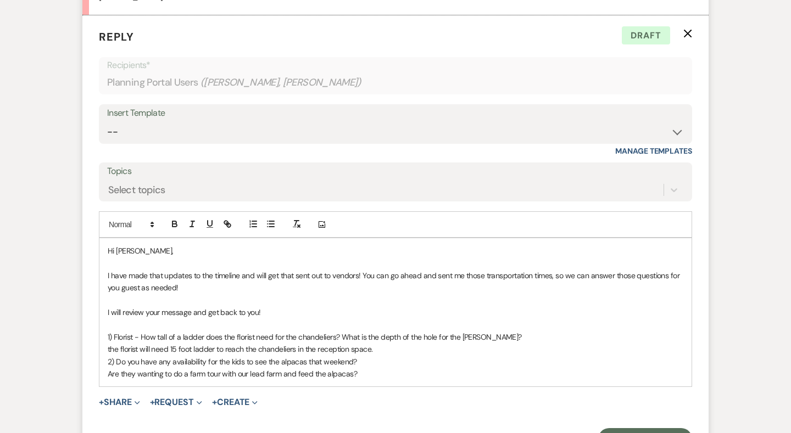
scroll to position [1416, 0]
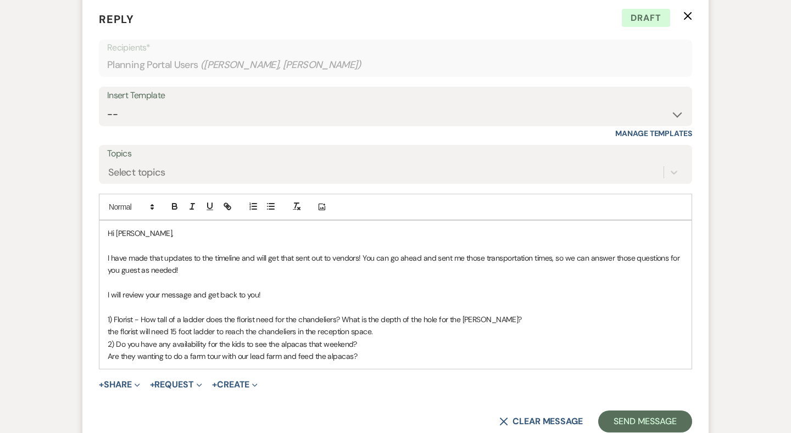
click at [383, 326] on p "the florist will need 15 foot ladder to reach the chandeliers in the reception …" at bounding box center [395, 332] width 575 height 12
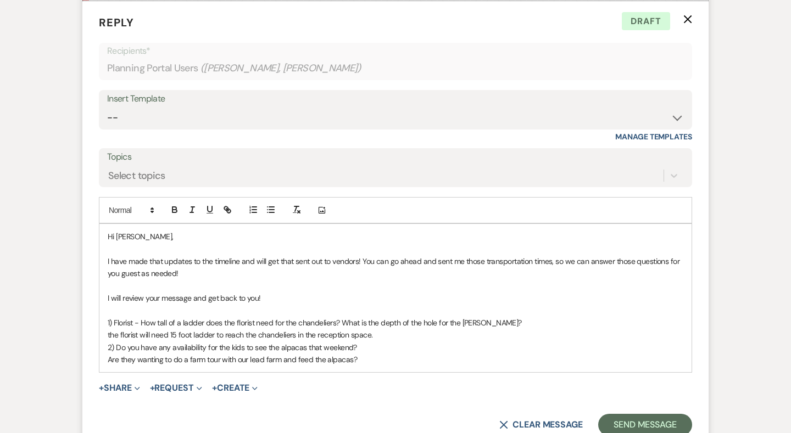
scroll to position [1415, 0]
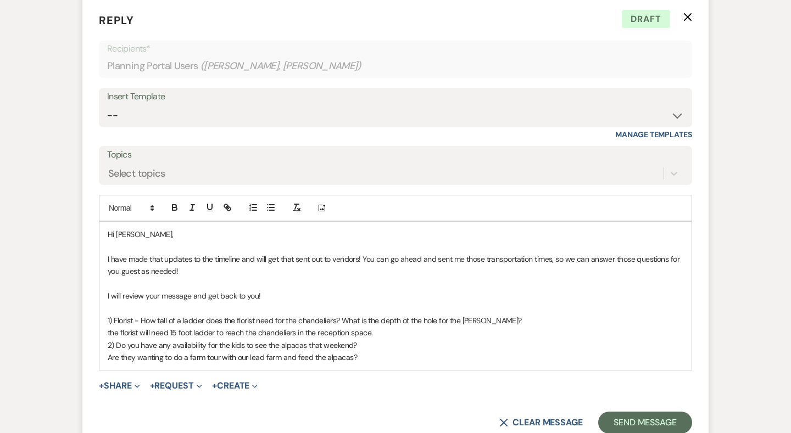
click at [415, 253] on p "I have made that updates to the timeline and will get that sent out to vendors!…" at bounding box center [395, 265] width 575 height 25
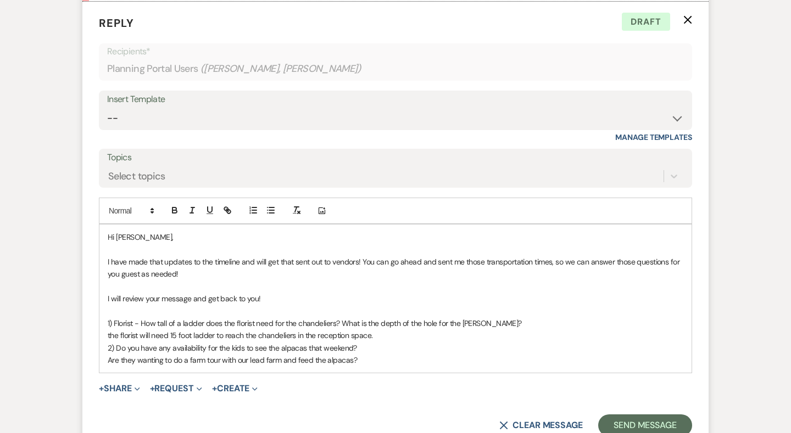
scroll to position [1429, 0]
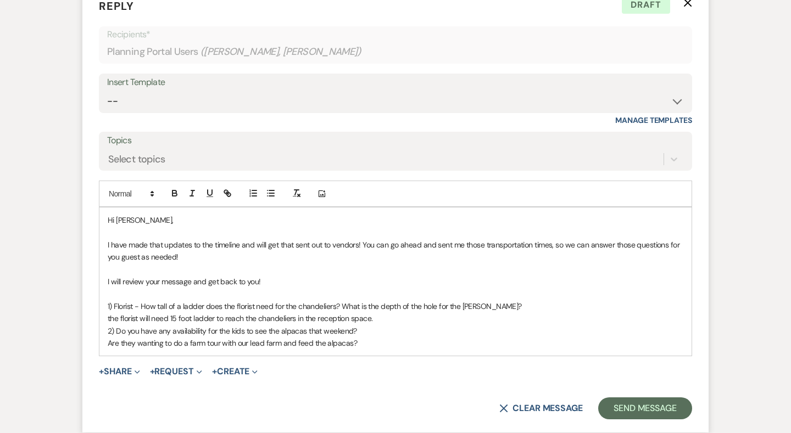
click at [387, 323] on div "Hi Erin, I have made that updates to the timeline and will get that sent out to…" at bounding box center [395, 282] width 592 height 148
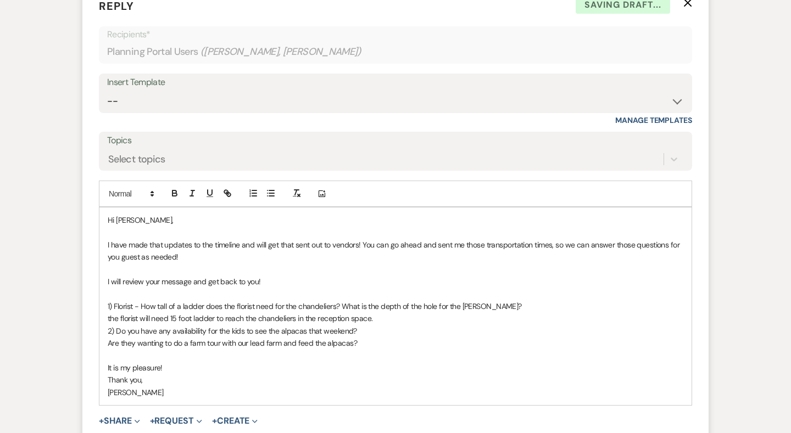
scroll to position [1445, 0]
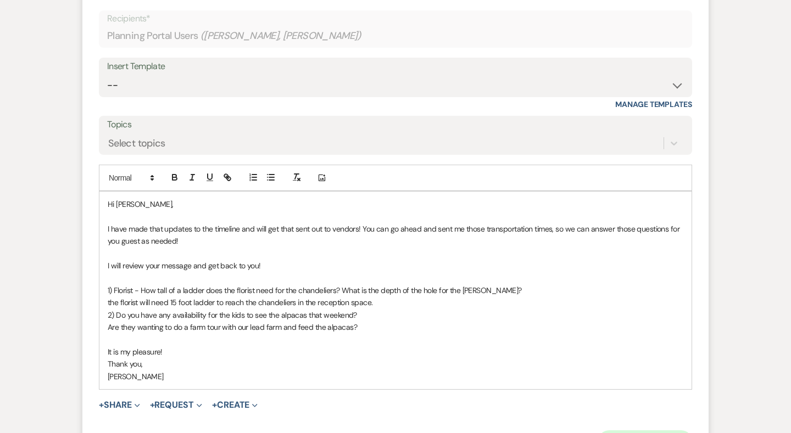
click at [641, 431] on button "Send Message" at bounding box center [645, 442] width 94 height 22
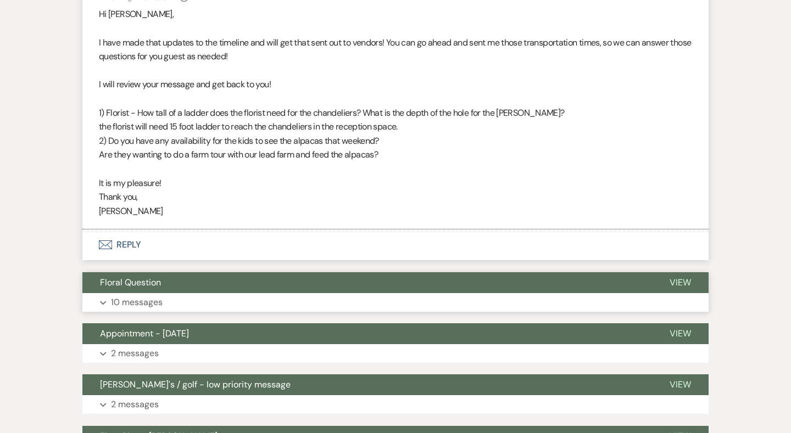
click at [288, 272] on button "Floral Question" at bounding box center [366, 282] width 569 height 21
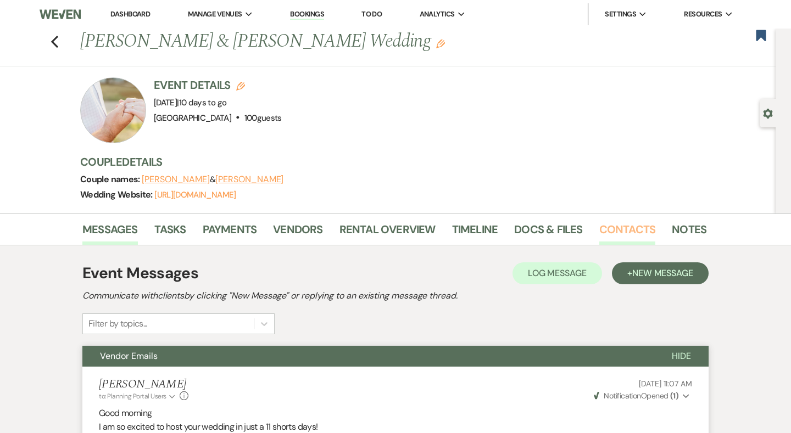
scroll to position [0, 0]
click at [615, 225] on link "Contacts" at bounding box center [627, 233] width 57 height 24
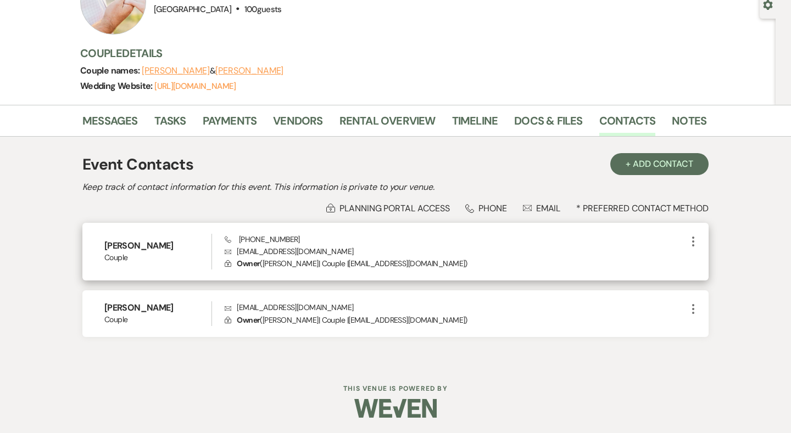
scroll to position [108, 0]
drag, startPoint x: 333, startPoint y: 248, endPoint x: 235, endPoint y: 253, distance: 98.4
click at [235, 253] on p "Envelope erintaylorx93@gmail.com" at bounding box center [456, 252] width 462 height 12
copy p "erintaylorx93@gmail.com"
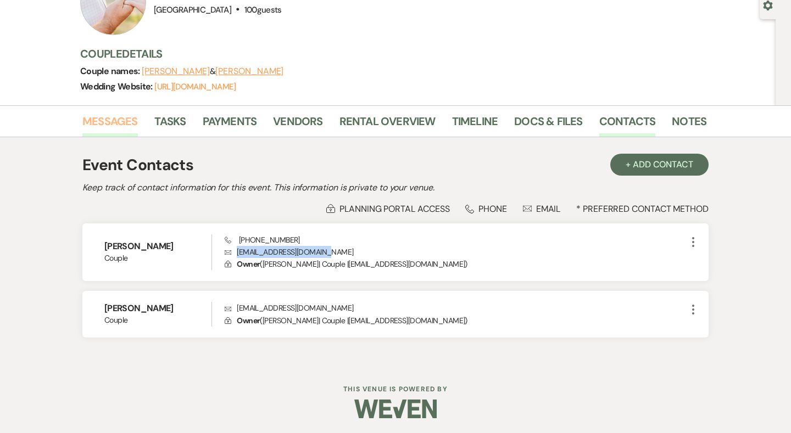
click at [108, 126] on link "Messages" at bounding box center [109, 125] width 55 height 24
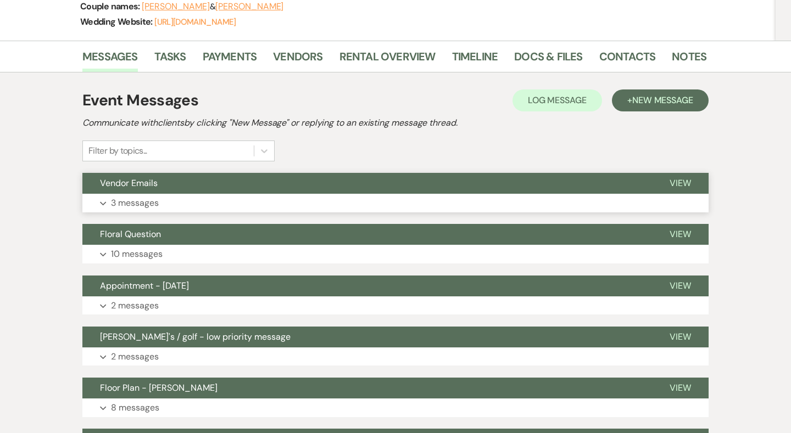
click at [181, 251] on button "Expand 10 messages" at bounding box center [395, 254] width 626 height 19
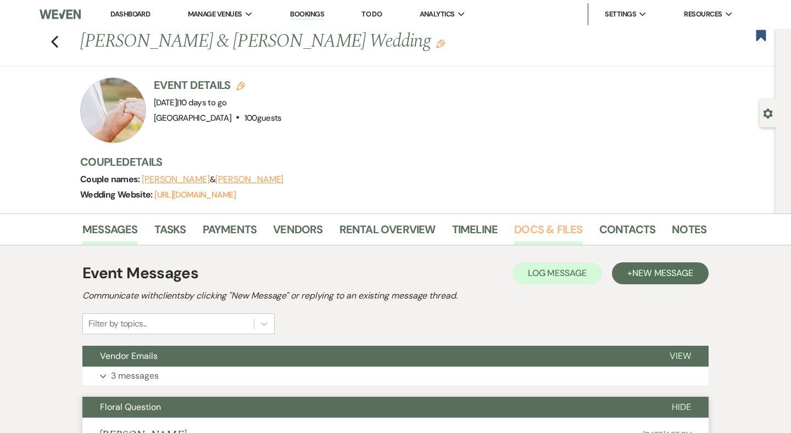
click at [550, 236] on link "Docs & Files" at bounding box center [548, 233] width 68 height 24
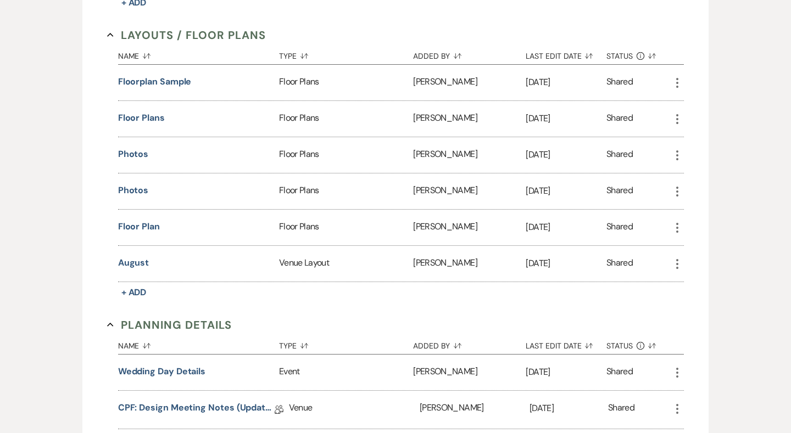
scroll to position [626, 0]
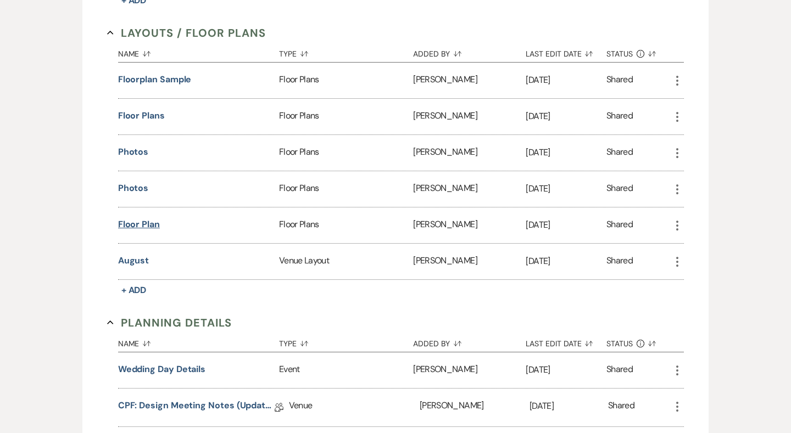
click at [137, 222] on button "floor plan" at bounding box center [139, 224] width 42 height 13
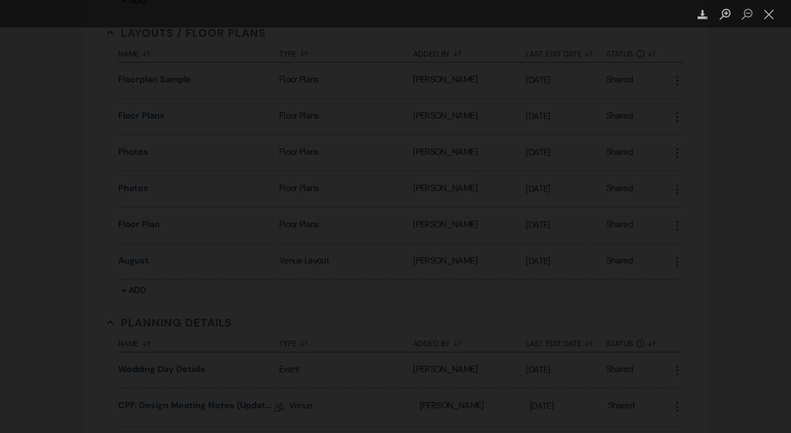
click at [609, 245] on div "Lightbox" at bounding box center [395, 216] width 791 height 433
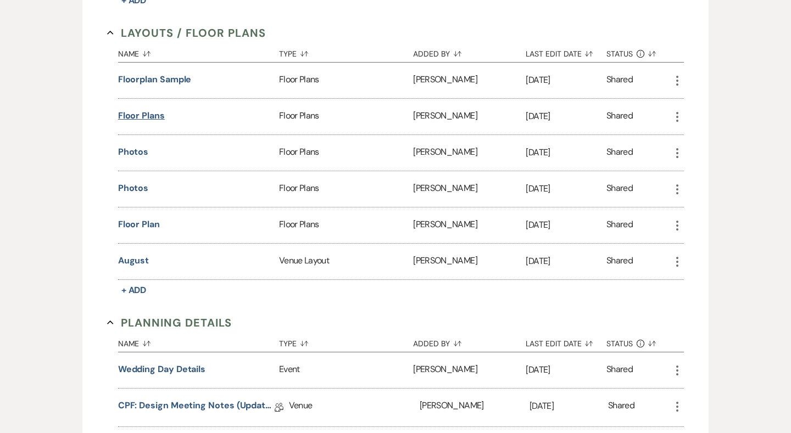
click at [154, 115] on button "Floor Plans" at bounding box center [141, 115] width 47 height 13
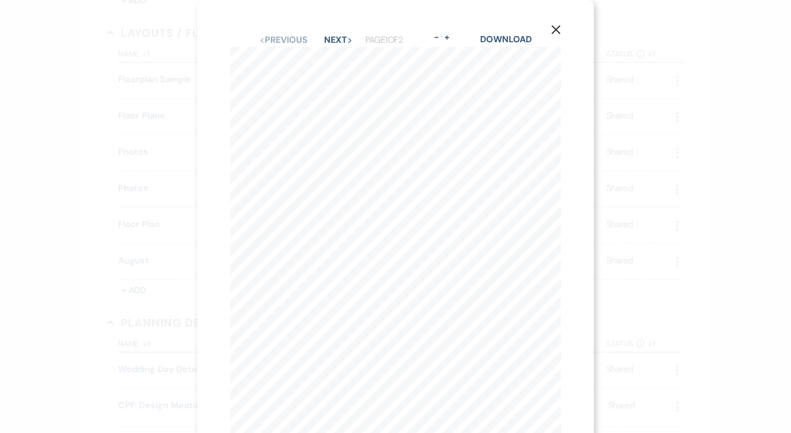
scroll to position [0, 0]
click at [551, 26] on icon "X" at bounding box center [556, 30] width 10 height 10
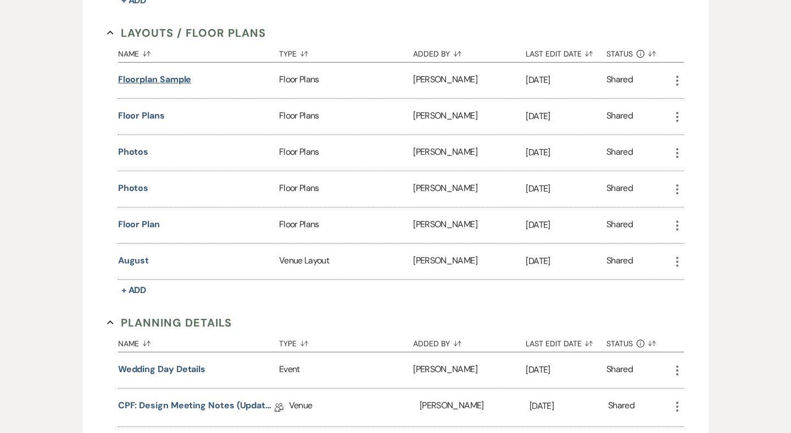
click at [150, 76] on button "Floorplan Sample" at bounding box center [155, 79] width 74 height 13
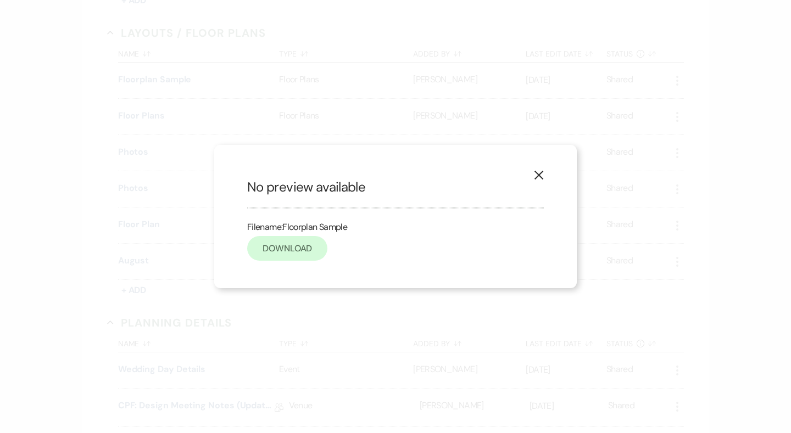
click at [287, 257] on link "Download" at bounding box center [287, 248] width 80 height 25
click at [533, 178] on button "X" at bounding box center [538, 174] width 16 height 19
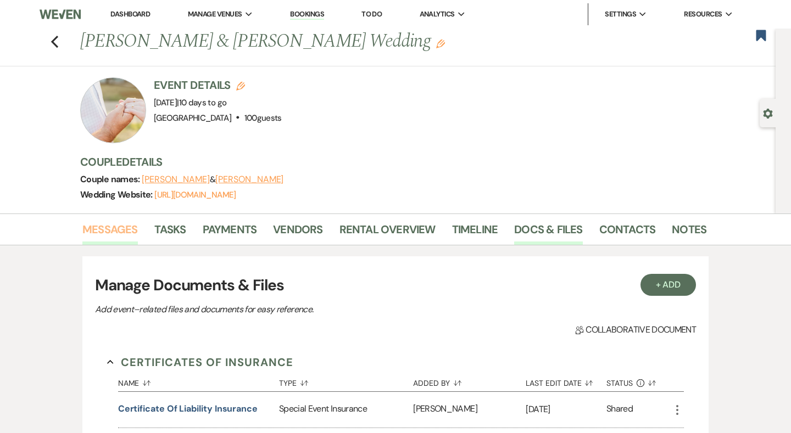
click at [120, 233] on link "Messages" at bounding box center [109, 233] width 55 height 24
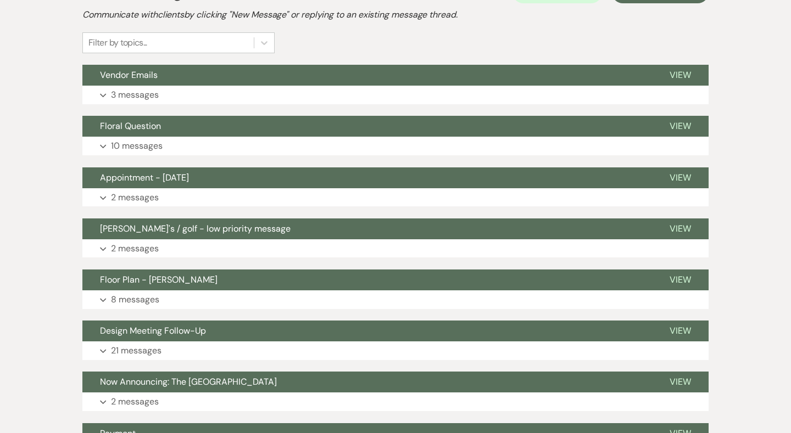
scroll to position [245, 0]
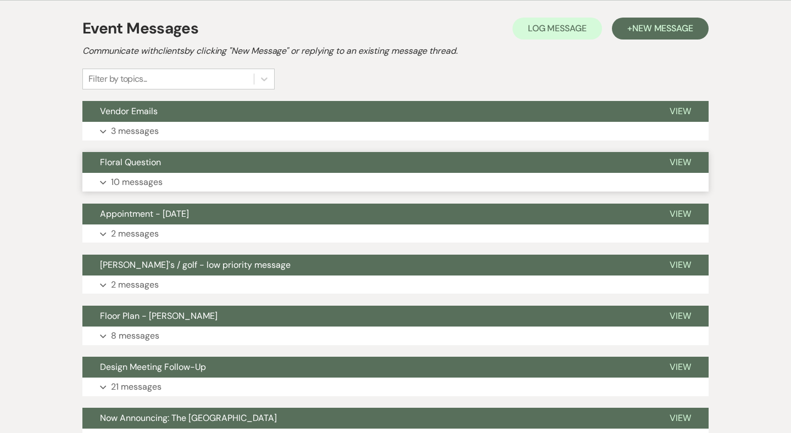
click at [145, 177] on p "10 messages" at bounding box center [137, 182] width 52 height 14
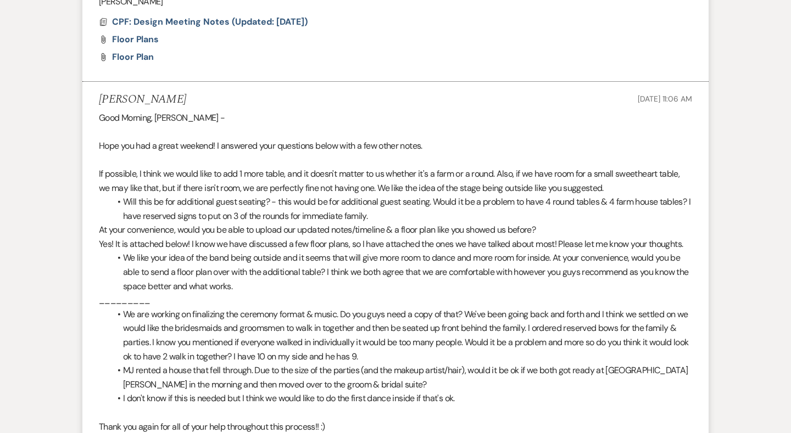
scroll to position [1975, 0]
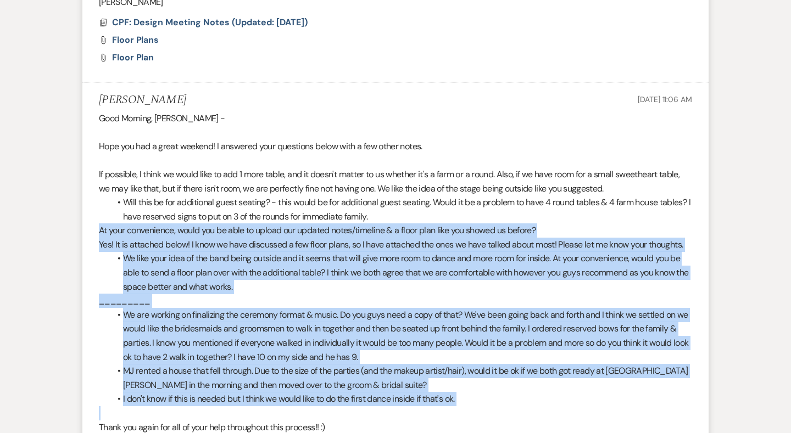
drag, startPoint x: 98, startPoint y: 200, endPoint x: 220, endPoint y: 377, distance: 214.9
click at [220, 377] on li "Erin Brown Aug 11, 2025, 11:06 AM Good Morning, Brooke - Hope you had a great w…" at bounding box center [395, 271] width 626 height 378
click at [220, 406] on p at bounding box center [395, 413] width 593 height 14
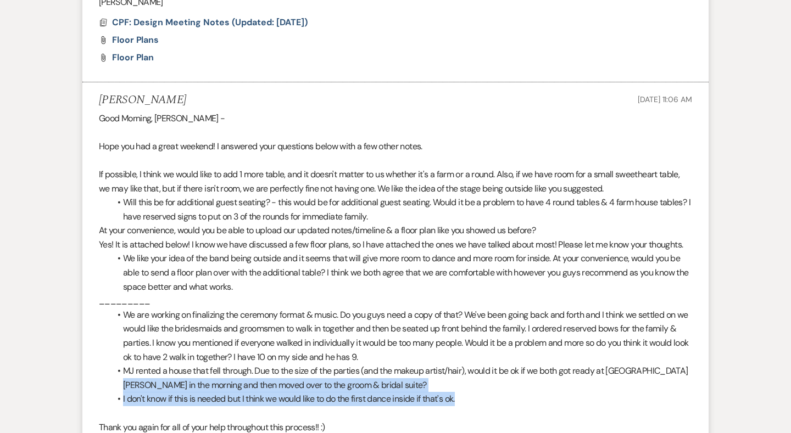
drag, startPoint x: 471, startPoint y: 364, endPoint x: 98, endPoint y: 350, distance: 372.6
click at [98, 350] on li "Erin Brown Aug 11, 2025, 11:06 AM Good Morning, Brooke - Hope you had a great w…" at bounding box center [395, 271] width 626 height 378
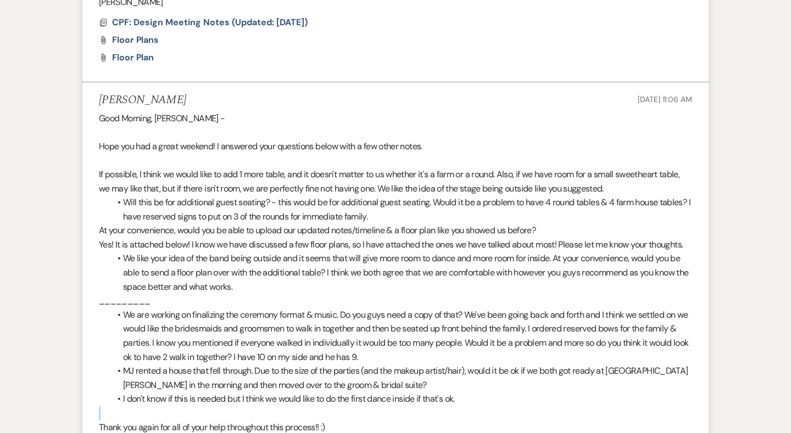
drag, startPoint x: 472, startPoint y: 363, endPoint x: 71, endPoint y: 368, distance: 400.3
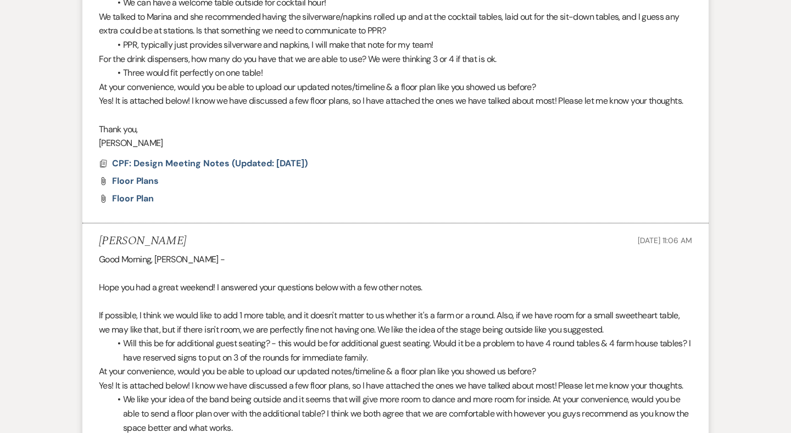
scroll to position [1846, 0]
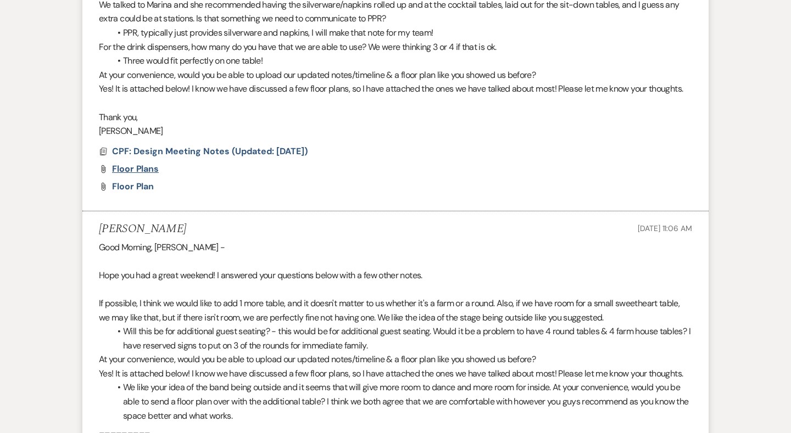
click at [152, 163] on span "Floor Plans" at bounding box center [135, 169] width 47 height 12
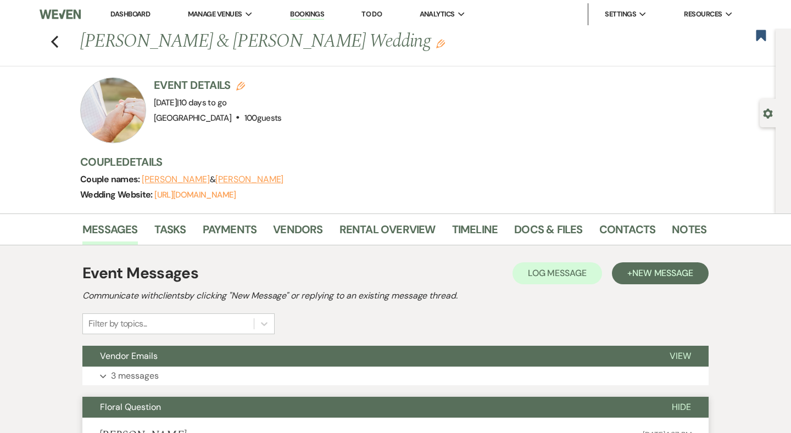
scroll to position [0, 0]
click at [616, 230] on link "Contacts" at bounding box center [627, 233] width 57 height 24
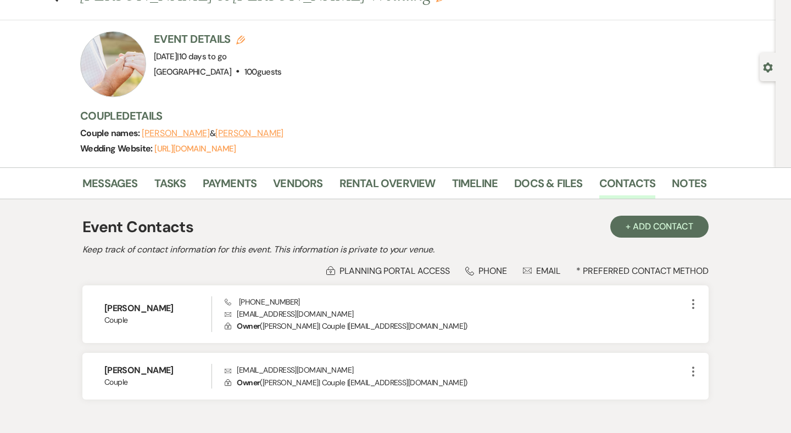
scroll to position [61, 0]
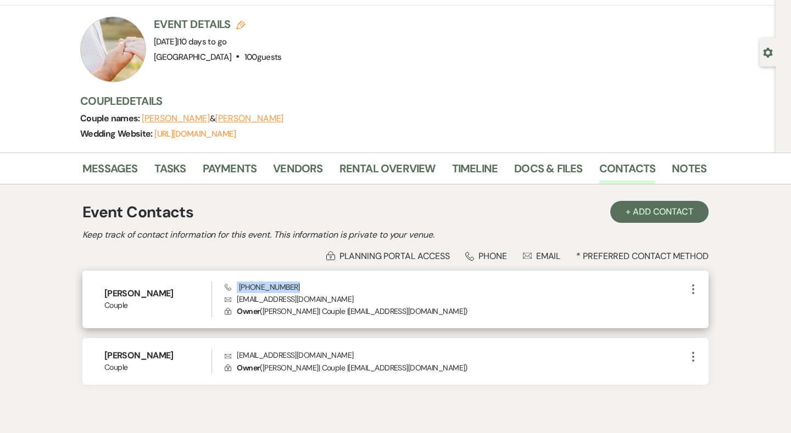
drag, startPoint x: 318, startPoint y: 284, endPoint x: 234, endPoint y: 284, distance: 84.0
click at [234, 284] on div "Phone (843) 409-0088 Envelope erintaylorx93@gmail.com Lock Owner ( Erin Brown |…" at bounding box center [456, 300] width 462 height 36
copy span "(843) 409-0088"
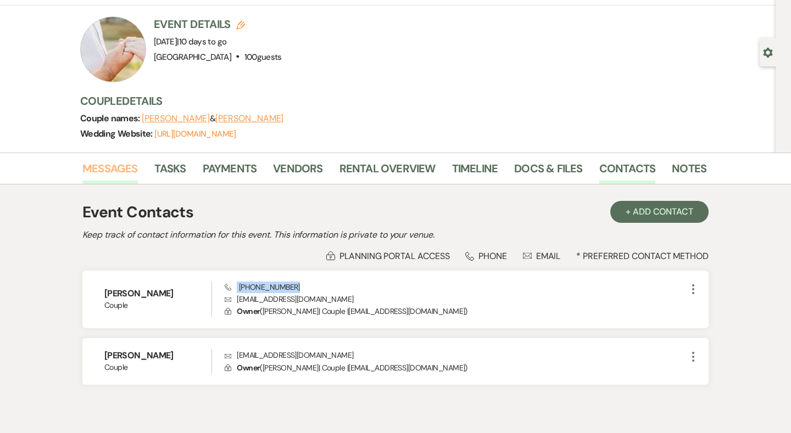
click at [125, 168] on link "Messages" at bounding box center [109, 172] width 55 height 24
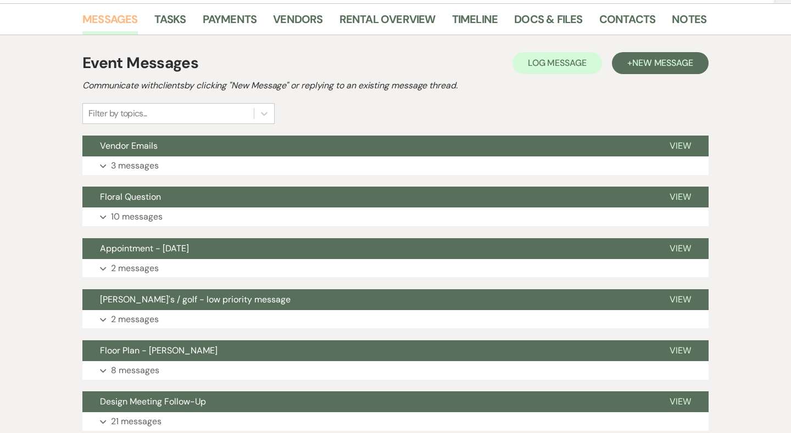
scroll to position [215, 0]
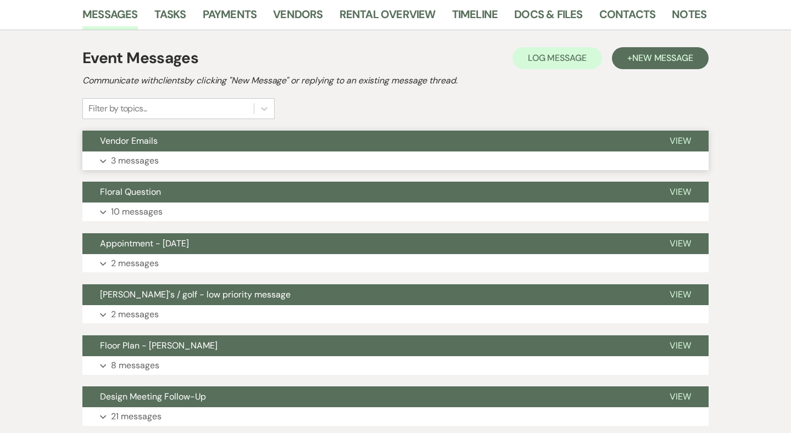
click at [223, 154] on button "Expand 3 messages" at bounding box center [395, 161] width 626 height 19
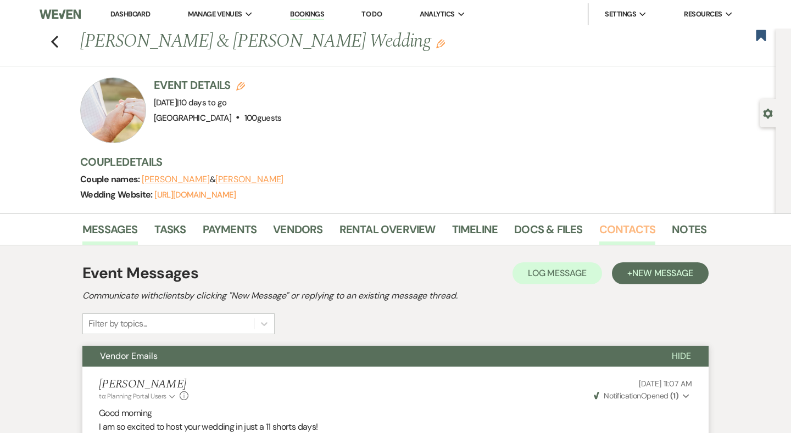
scroll to position [0, 0]
click at [599, 229] on link "Contacts" at bounding box center [627, 233] width 57 height 24
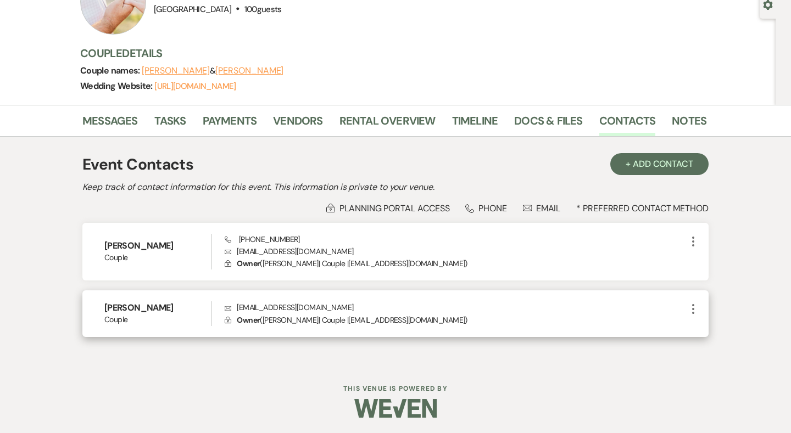
scroll to position [108, 0]
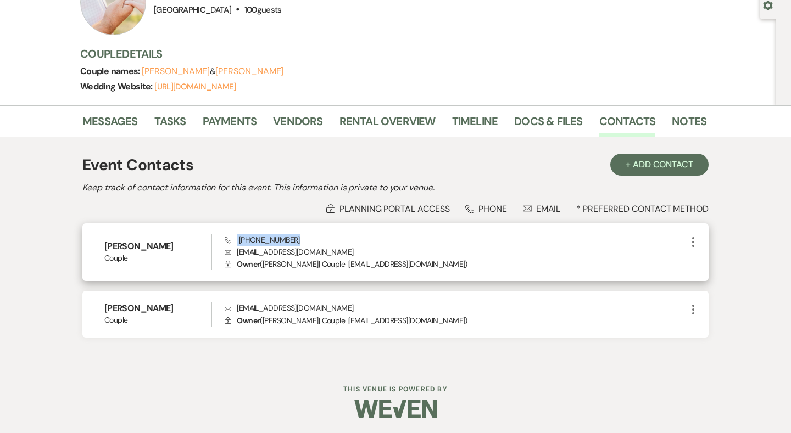
drag, startPoint x: 319, startPoint y: 241, endPoint x: 237, endPoint y: 239, distance: 82.4
click at [237, 239] on div "Phone (843) 409-0088 Envelope erintaylorx93@gmail.com Lock Owner ( Erin Brown |…" at bounding box center [456, 252] width 462 height 36
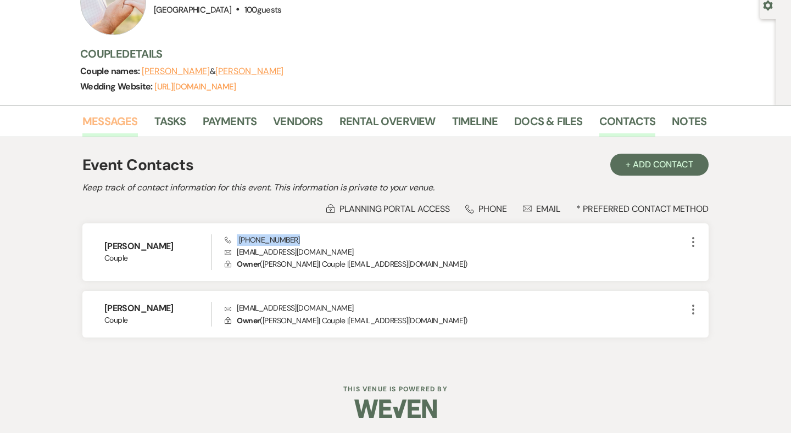
click at [104, 119] on link "Messages" at bounding box center [109, 125] width 55 height 24
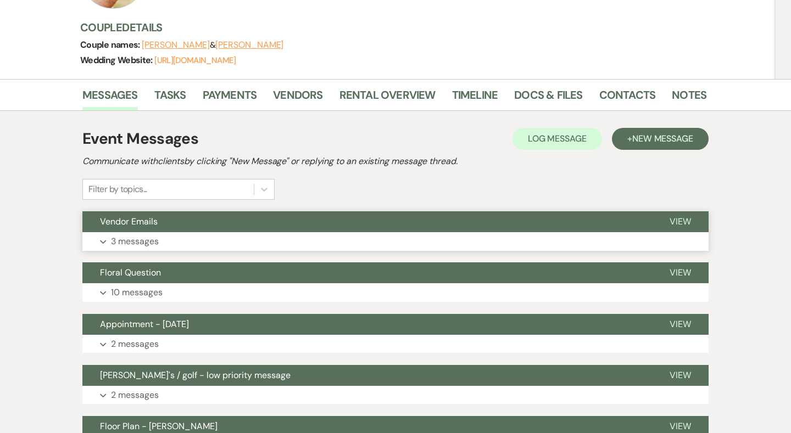
scroll to position [142, 0]
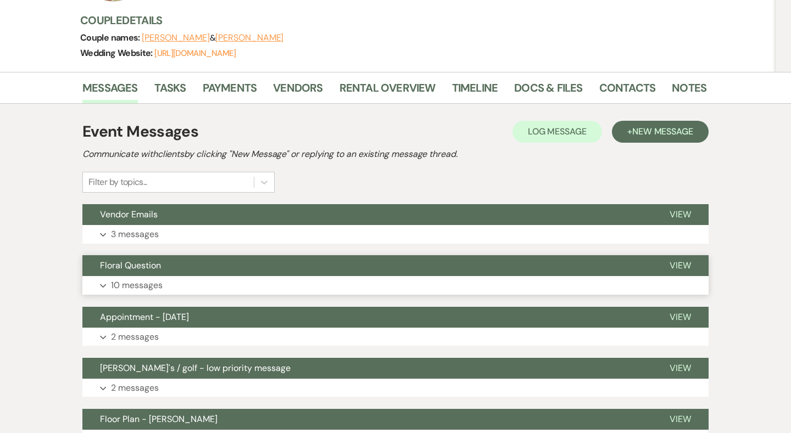
click at [183, 273] on button "Floral Question" at bounding box center [366, 265] width 569 height 21
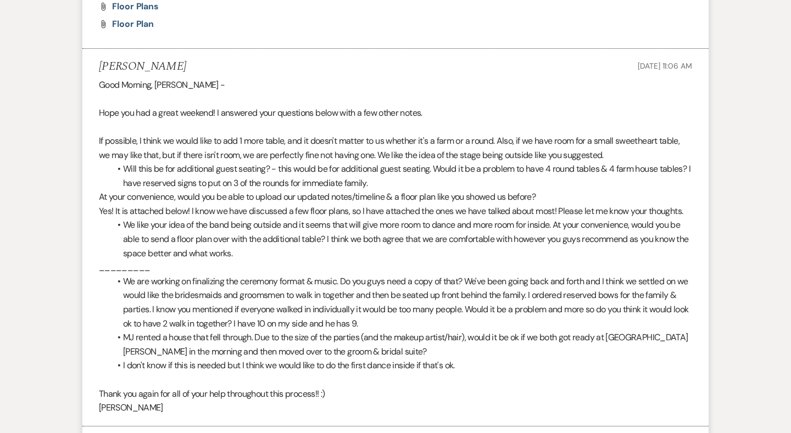
scroll to position [2011, 0]
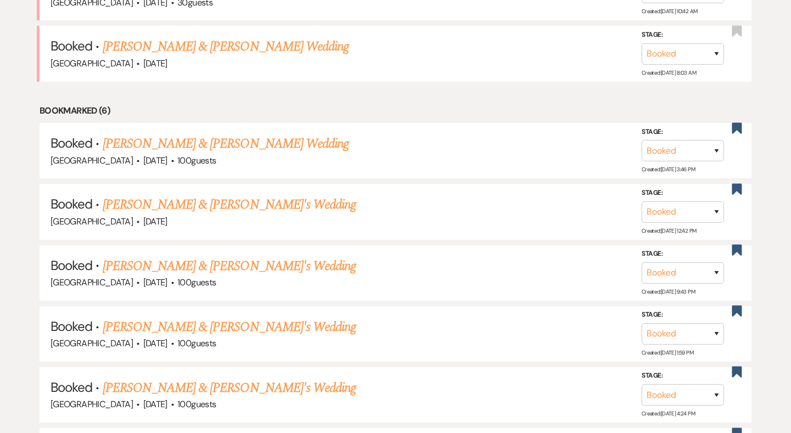
scroll to position [907, 0]
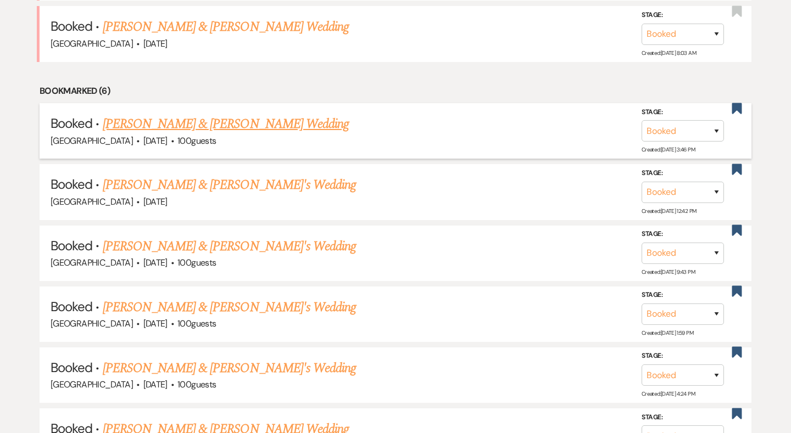
click at [242, 118] on link "[PERSON_NAME] & [PERSON_NAME] Wedding" at bounding box center [226, 124] width 246 height 20
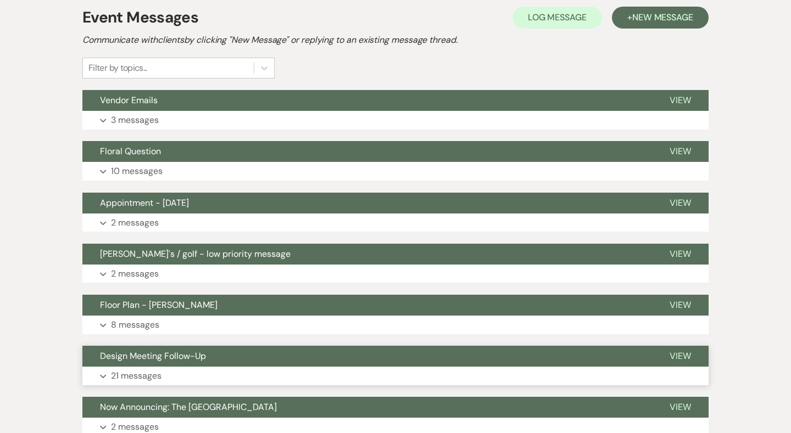
scroll to position [242, 0]
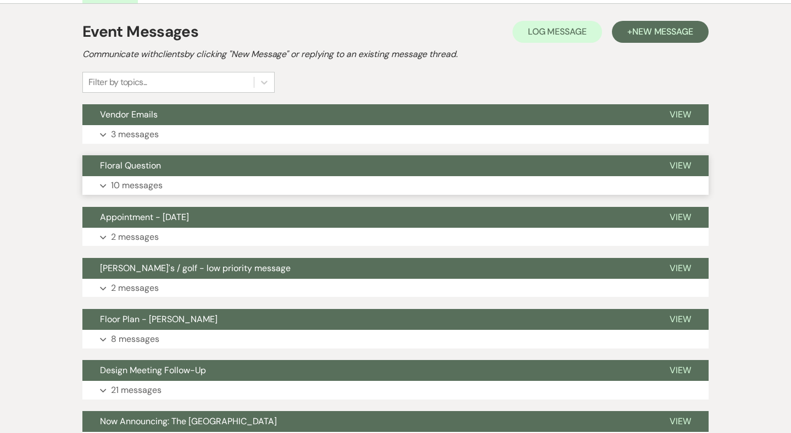
click at [207, 180] on button "Expand 10 messages" at bounding box center [395, 185] width 626 height 19
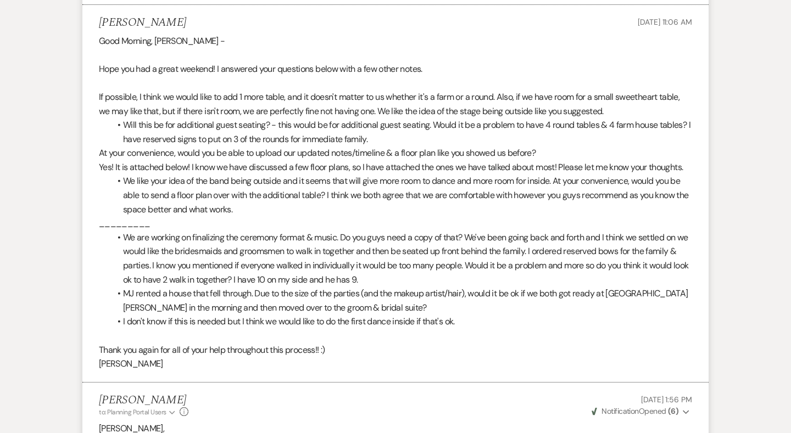
scroll to position [2051, 0]
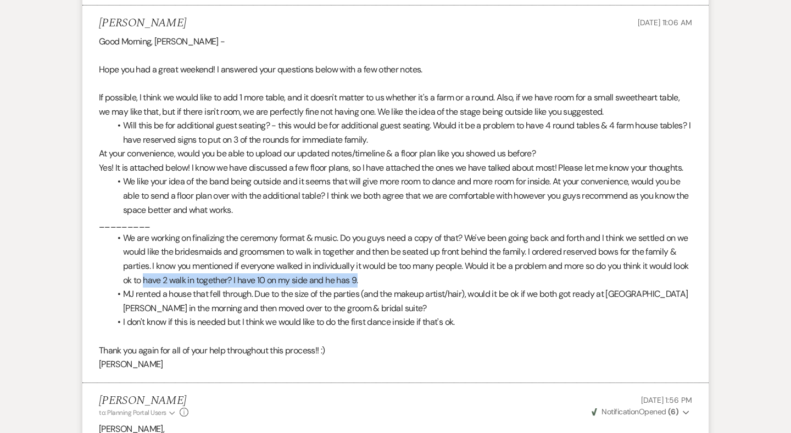
drag, startPoint x: 396, startPoint y: 245, endPoint x: 163, endPoint y: 246, distance: 233.4
click at [163, 246] on li "We are working on finalizing the ceremony format & music. Do you guys need a co…" at bounding box center [401, 259] width 582 height 56
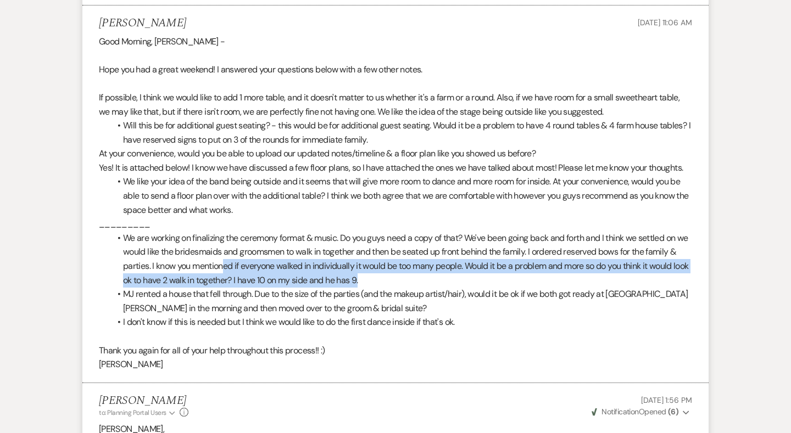
drag, startPoint x: 410, startPoint y: 236, endPoint x: 232, endPoint y: 233, distance: 177.4
click at [232, 233] on li "We are working on finalizing the ceremony format & music. Do you guys need a co…" at bounding box center [401, 259] width 582 height 56
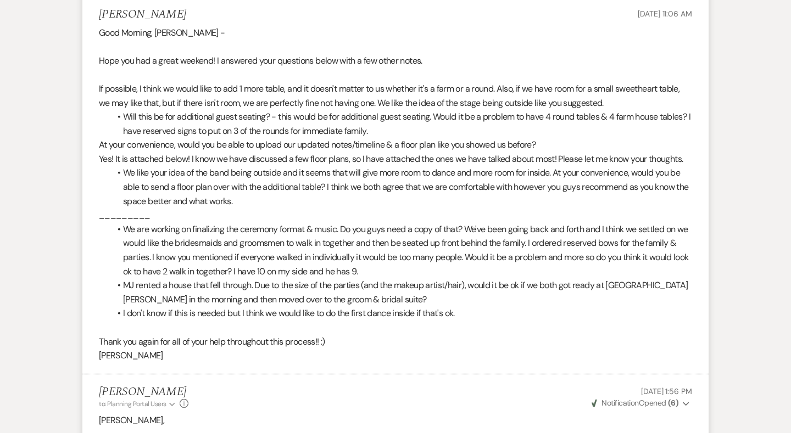
scroll to position [2058, 0]
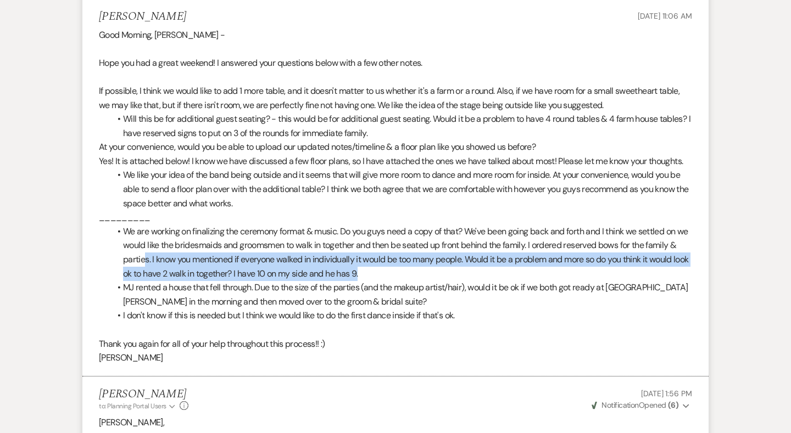
drag, startPoint x: 451, startPoint y: 232, endPoint x: 156, endPoint y: 228, distance: 295.5
click at [156, 228] on li "We are working on finalizing the ceremony format & music. Do you guys need a co…" at bounding box center [401, 253] width 582 height 56
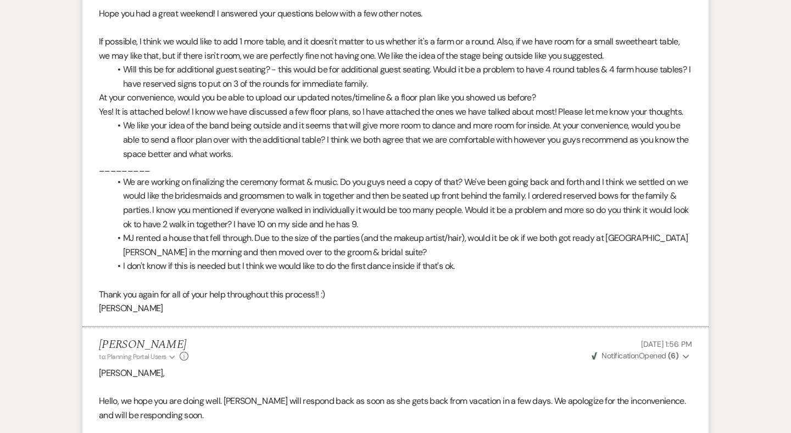
scroll to position [2084, 0]
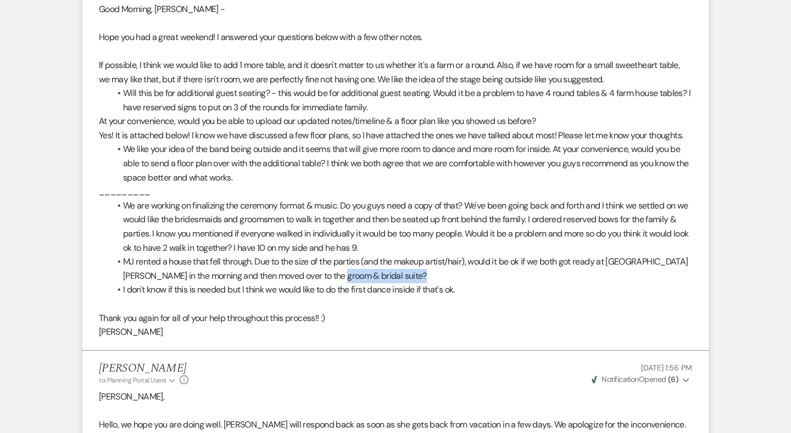
drag, startPoint x: 120, startPoint y: 253, endPoint x: 533, endPoint y: 244, distance: 413.6
click at [533, 244] on ul "We are working on finalizing the ceremony format & music. Do you guys need a co…" at bounding box center [401, 248] width 582 height 98
click at [533, 255] on li "MJ rented a house that fell through. Due to the size of the parties (and the ma…" at bounding box center [401, 269] width 582 height 28
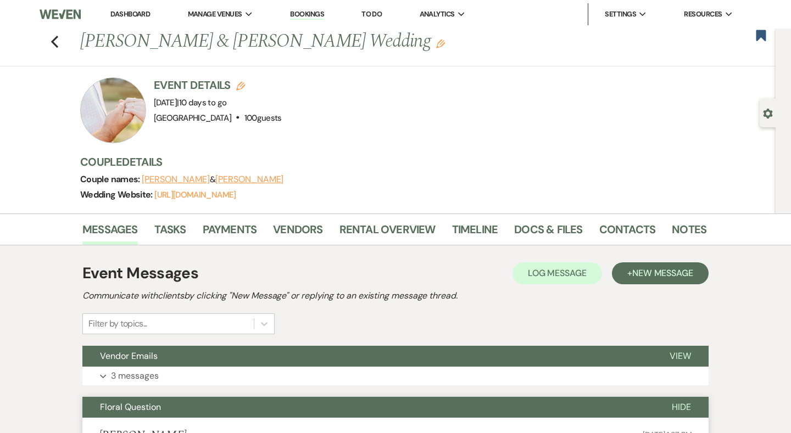
scroll to position [0, 0]
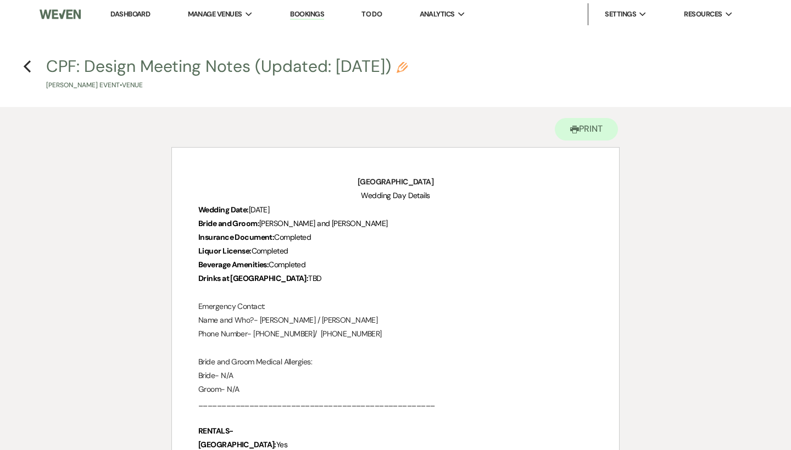
click at [126, 13] on link "Dashboard" at bounding box center [130, 13] width 40 height 9
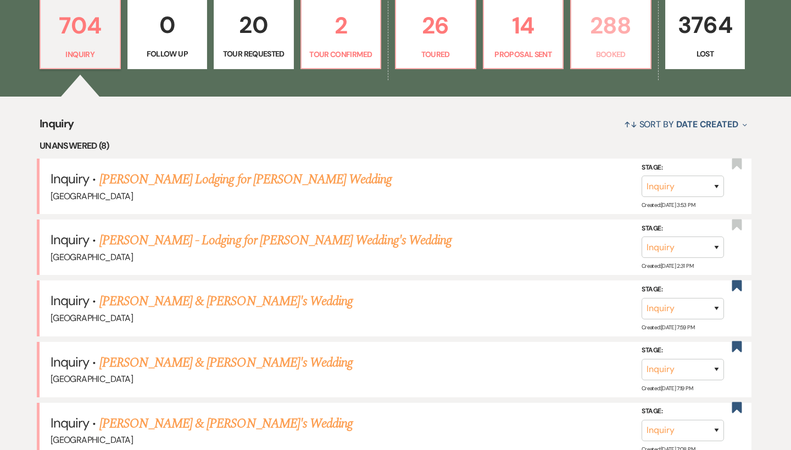
drag, startPoint x: 613, startPoint y: 348, endPoint x: 616, endPoint y: 51, distance: 296.5
click at [613, 348] on li "Inquiry · Ashley Reynolds & Fiance's Wedding Chimney Pond Farm Stage: Inquiry F…" at bounding box center [396, 369] width 712 height 55
click at [616, 51] on p "Booked" at bounding box center [611, 54] width 66 height 12
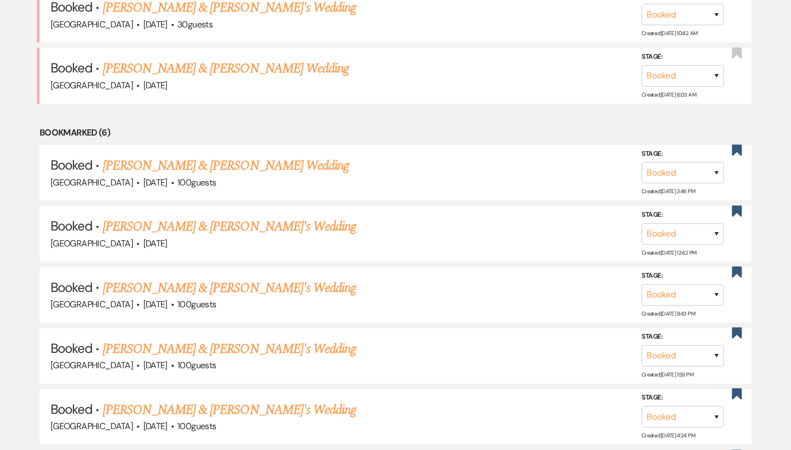
scroll to position [886, 0]
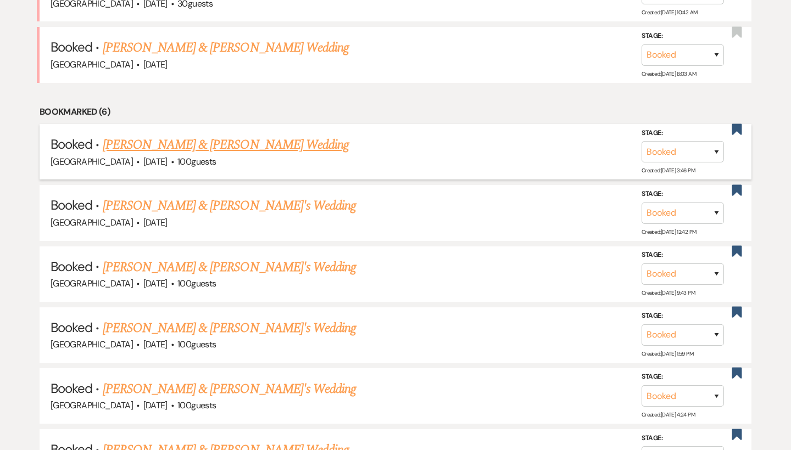
click at [173, 137] on link "[PERSON_NAME] & [PERSON_NAME] Wedding" at bounding box center [226, 145] width 246 height 20
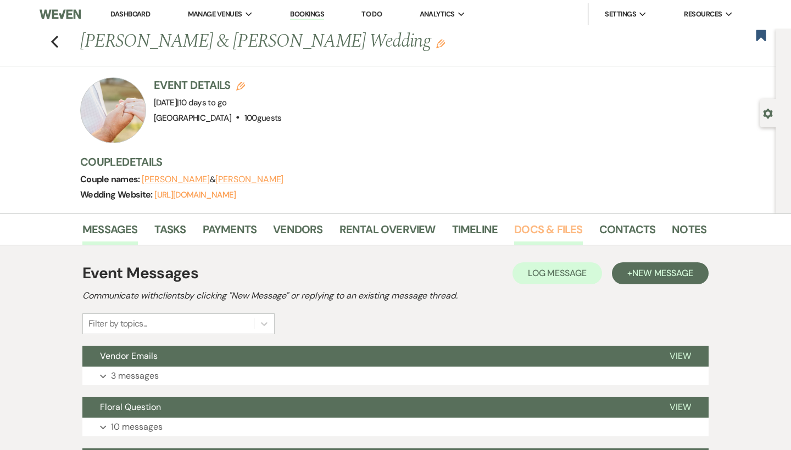
click at [533, 238] on link "Docs & Files" at bounding box center [548, 233] width 68 height 24
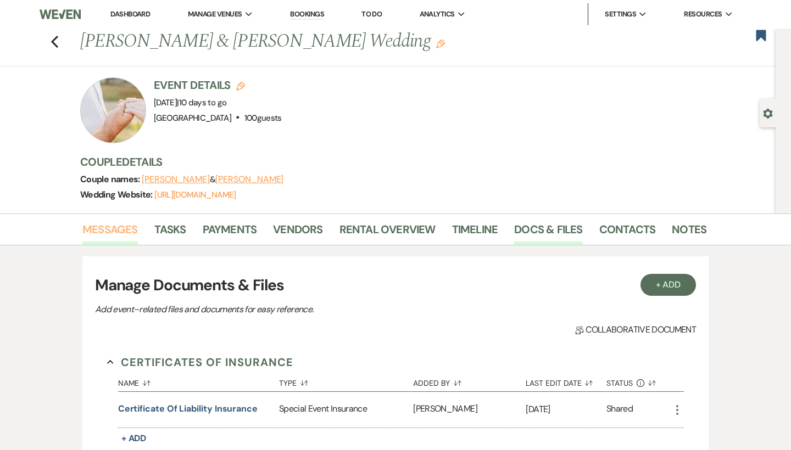
click at [109, 223] on link "Messages" at bounding box center [109, 233] width 55 height 24
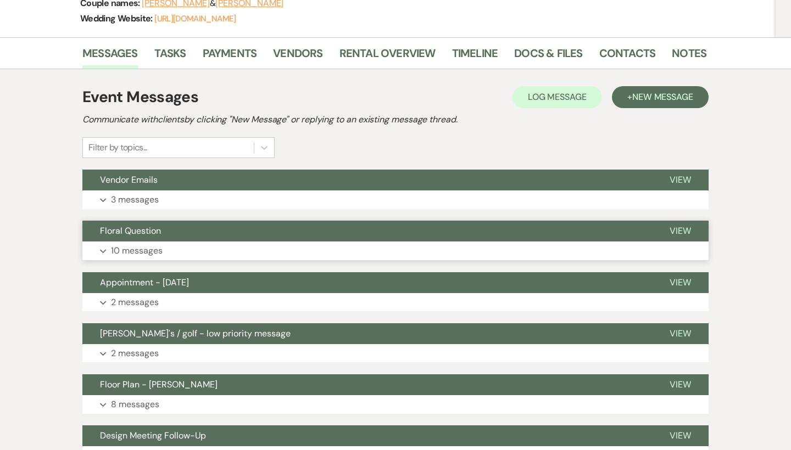
click at [198, 231] on button "Floral Question" at bounding box center [366, 231] width 569 height 21
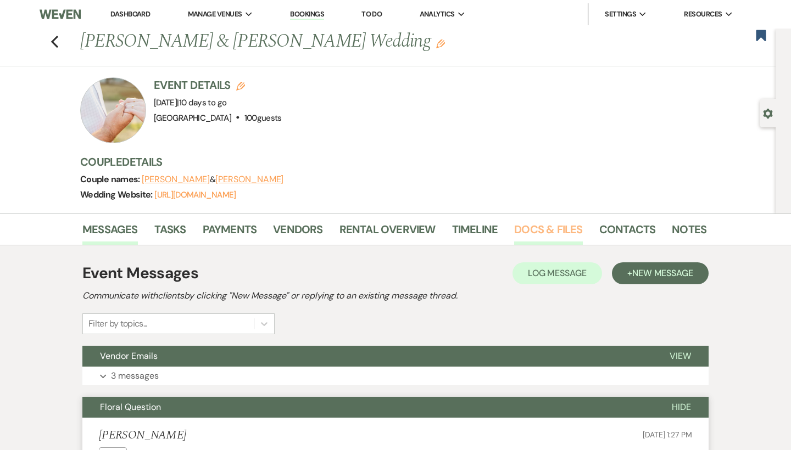
click at [534, 231] on link "Docs & Files" at bounding box center [548, 233] width 68 height 24
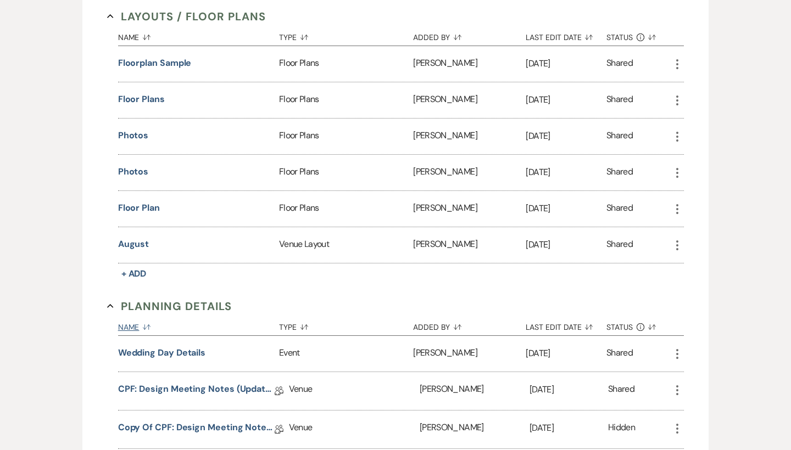
scroll to position [672, 0]
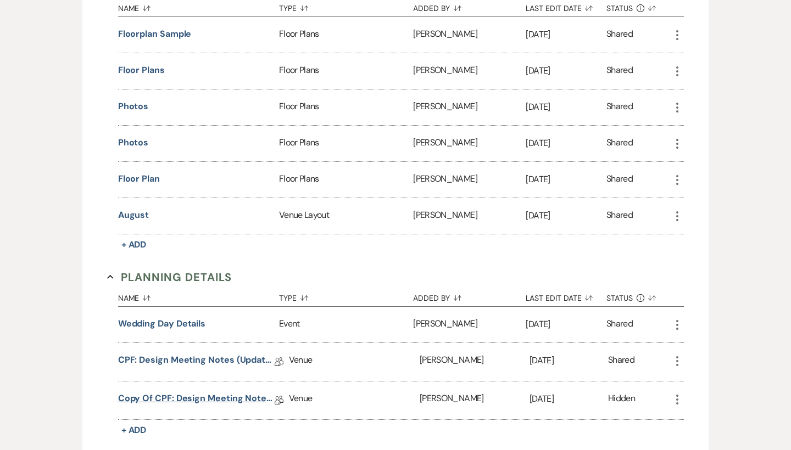
click at [237, 398] on link "Copy of CPF: Design Meeting Notes (Updated: July 9th 2025)" at bounding box center [196, 400] width 156 height 17
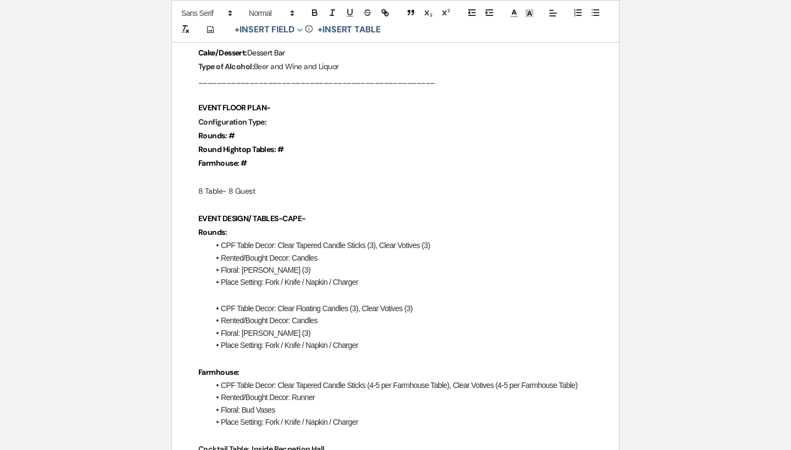
scroll to position [964, 0]
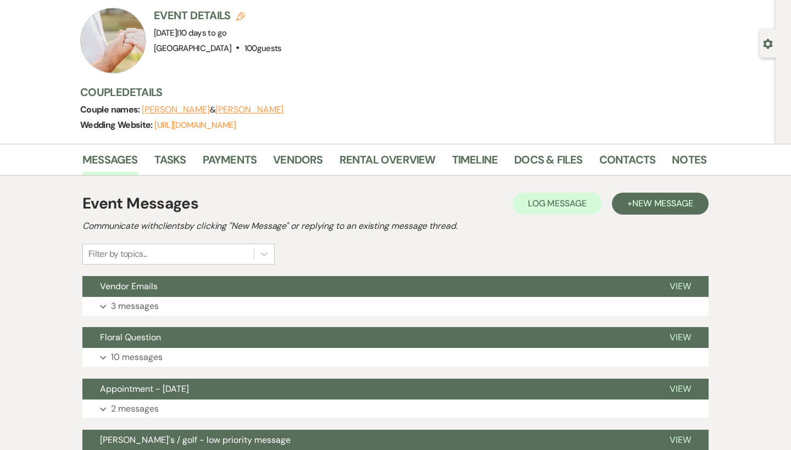
scroll to position [71, 0]
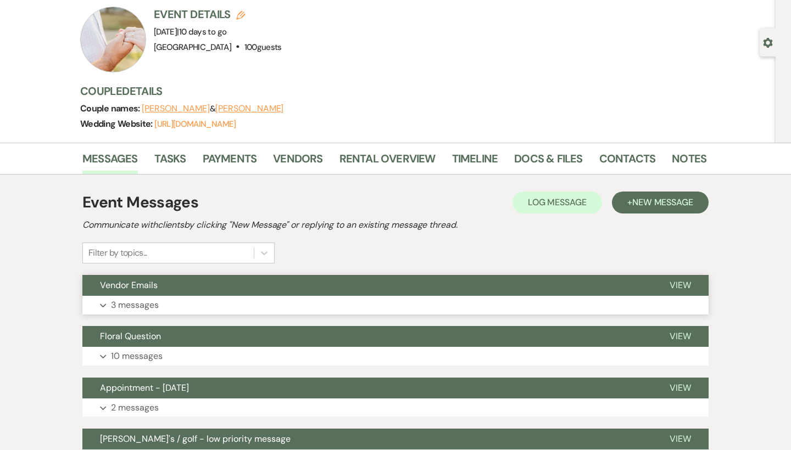
click at [318, 296] on button "Expand 3 messages" at bounding box center [395, 305] width 626 height 19
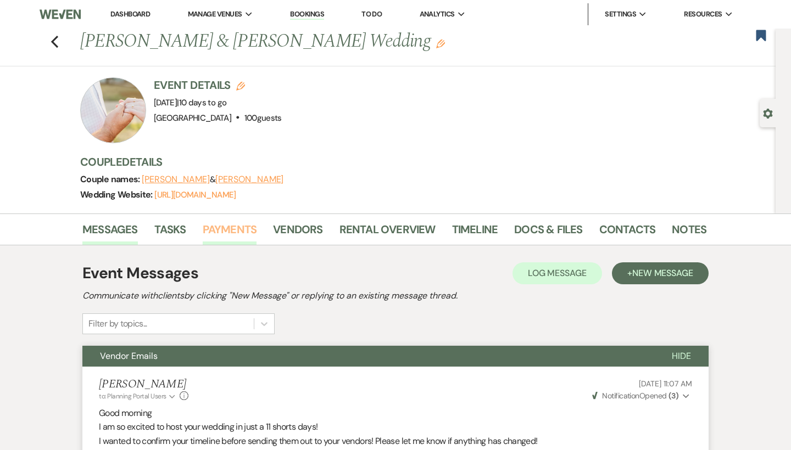
scroll to position [0, 0]
click at [294, 239] on link "Vendors" at bounding box center [297, 233] width 49 height 24
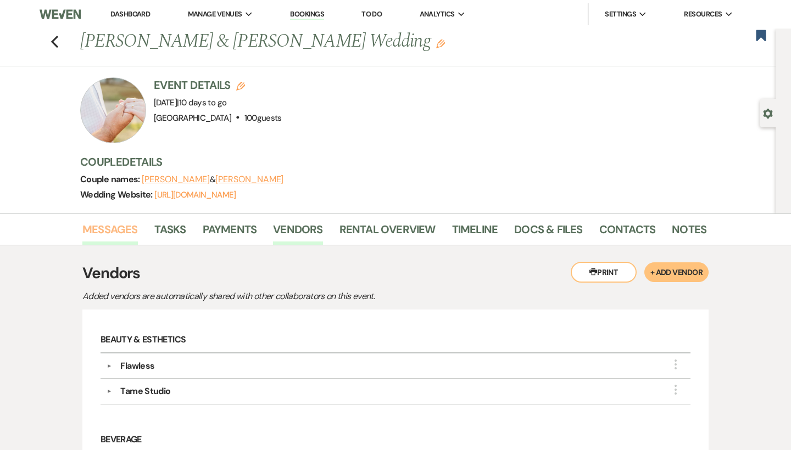
click at [113, 236] on link "Messages" at bounding box center [109, 233] width 55 height 24
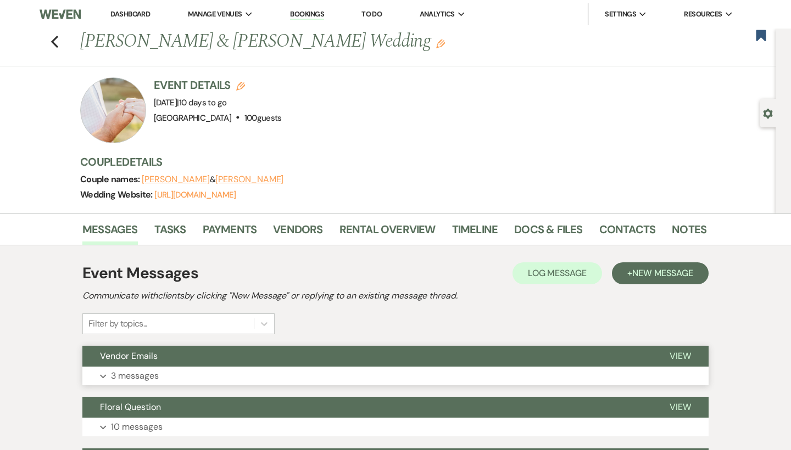
click at [198, 358] on button "Vendor Emails" at bounding box center [366, 356] width 569 height 21
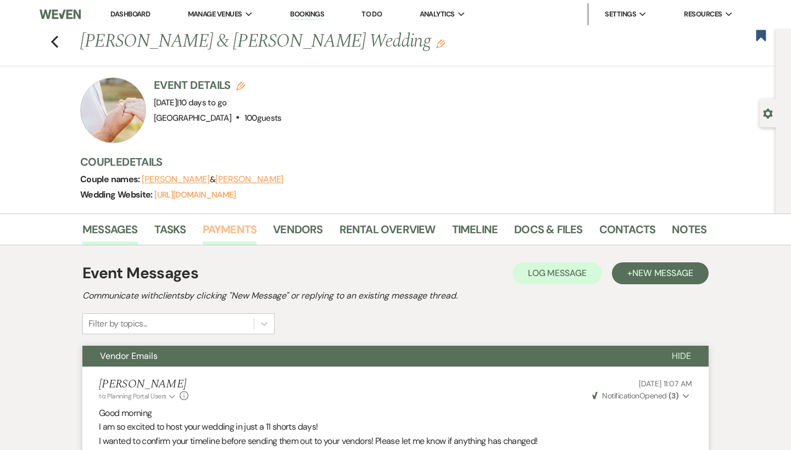
click at [222, 227] on link "Payments" at bounding box center [230, 233] width 54 height 24
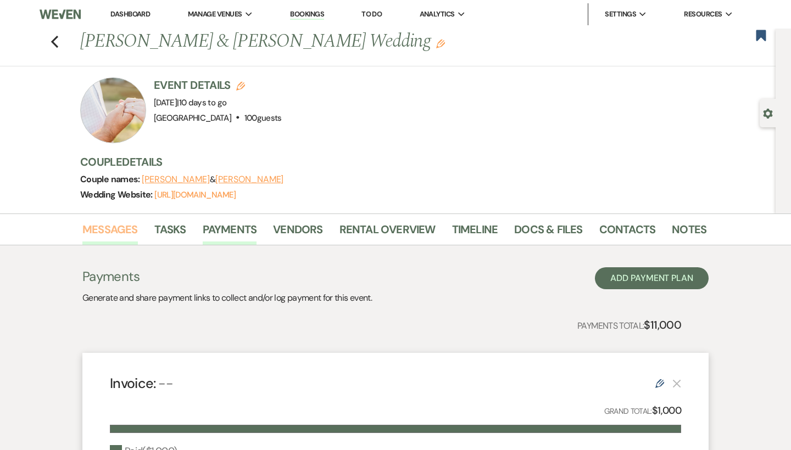
click at [88, 230] on link "Messages" at bounding box center [109, 233] width 55 height 24
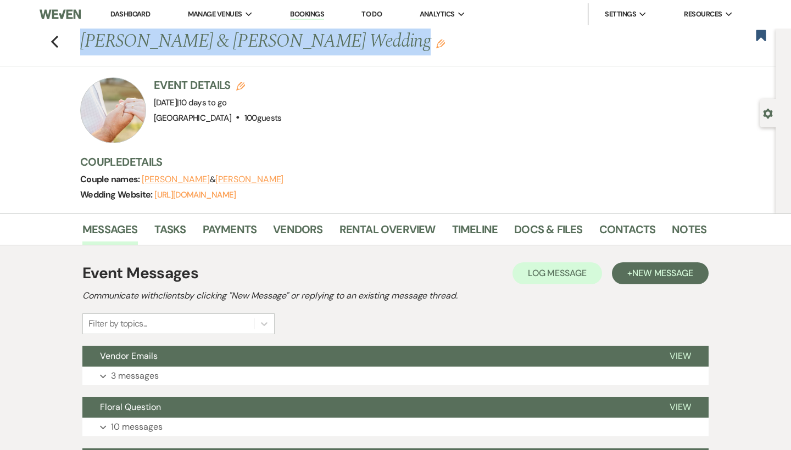
drag, startPoint x: 82, startPoint y: 42, endPoint x: 364, endPoint y: 66, distance: 282.7
click at [364, 66] on div "Previous [PERSON_NAME] & [PERSON_NAME] Wedding Edit Bookmark Gear Settings Even…" at bounding box center [387, 121] width 775 height 185
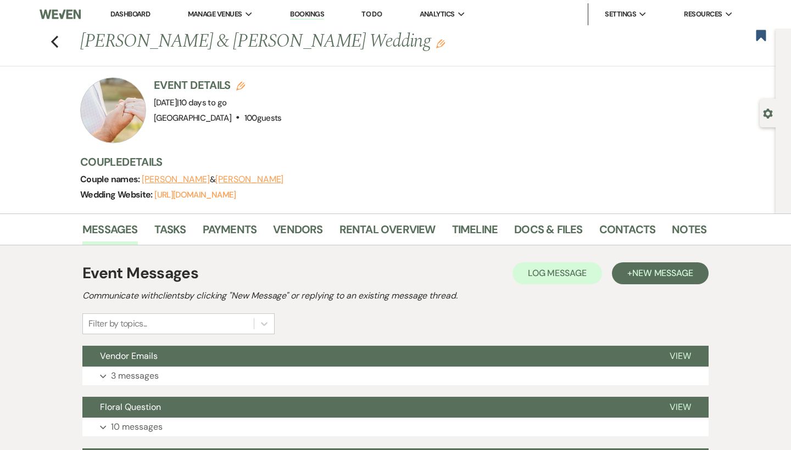
click at [364, 66] on div "Previous Erin Brown & MJ Watford's Wedding Edit Bookmark Gear Settings Event De…" at bounding box center [387, 121] width 775 height 185
click at [54, 43] on use "button" at bounding box center [54, 42] width 7 height 12
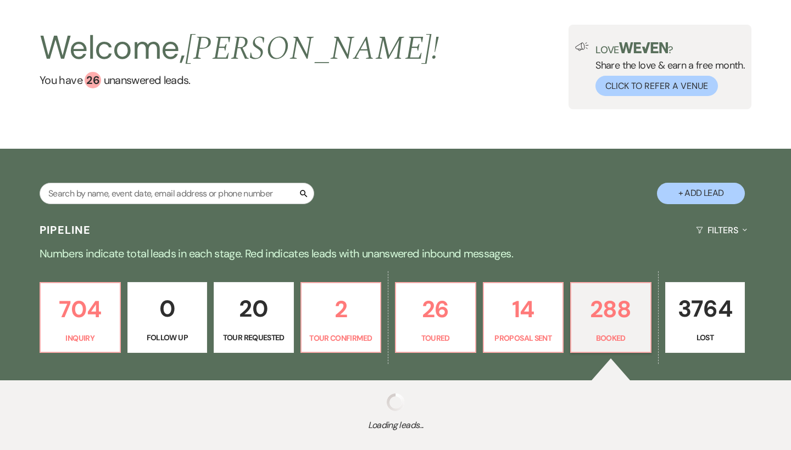
scroll to position [113, 0]
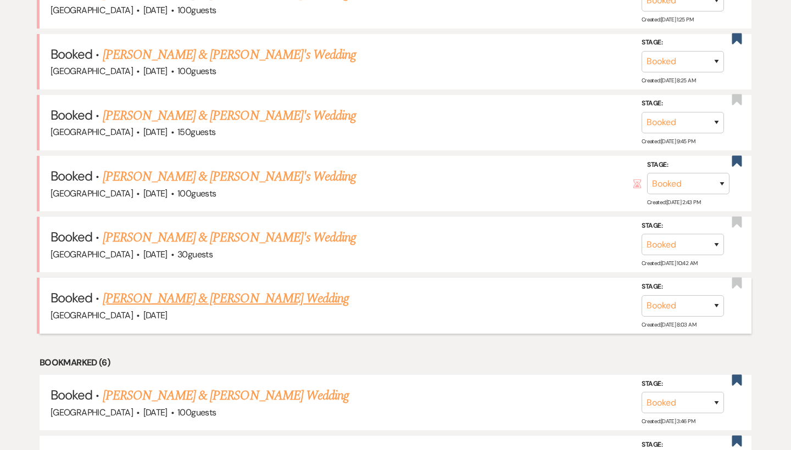
click at [208, 289] on link "[PERSON_NAME] & [PERSON_NAME] Wedding" at bounding box center [226, 299] width 246 height 20
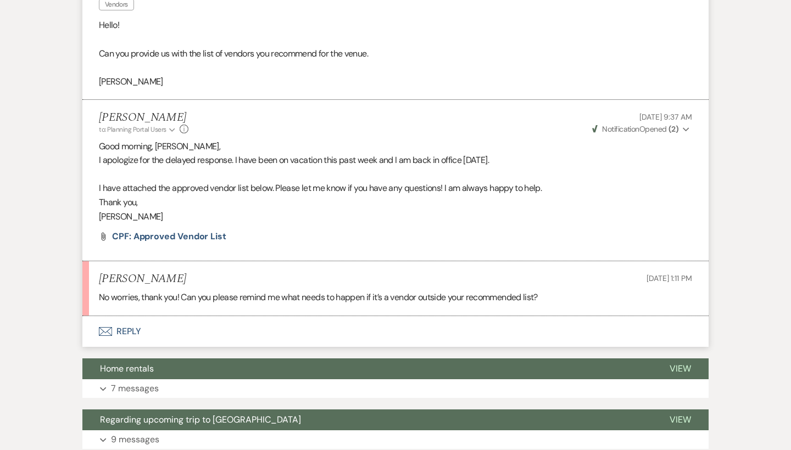
scroll to position [361, 0]
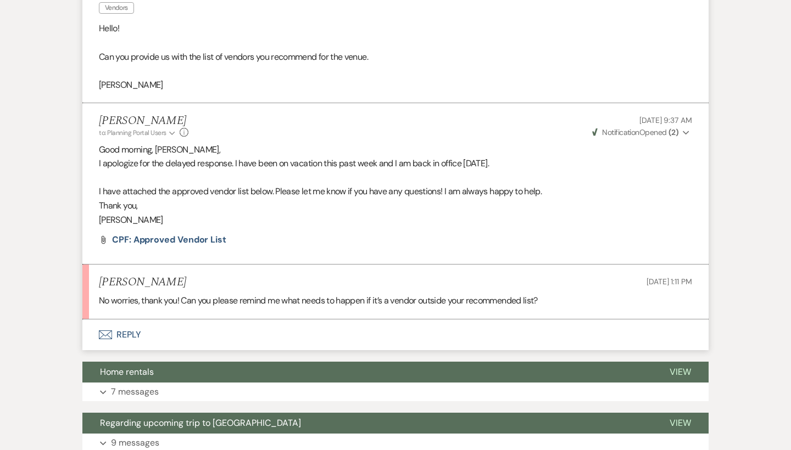
click at [131, 320] on button "Envelope Reply" at bounding box center [395, 335] width 626 height 31
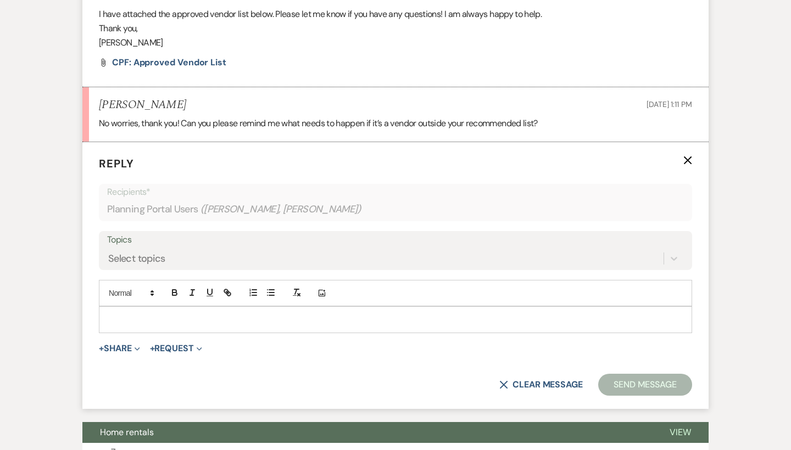
scroll to position [563, 0]
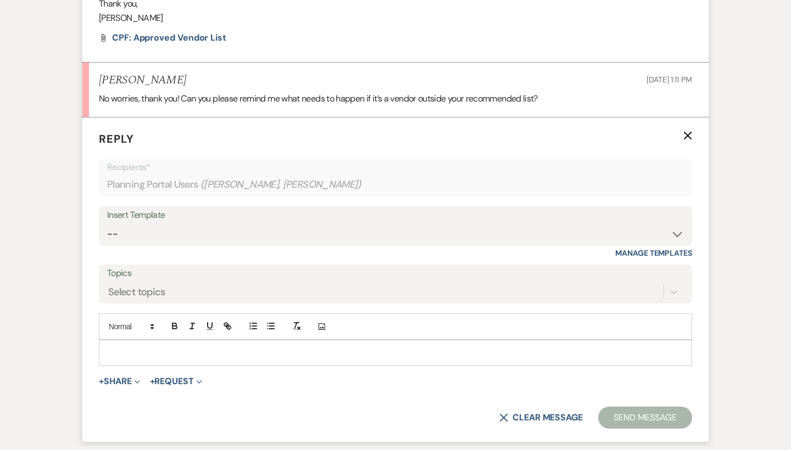
click at [275, 349] on p at bounding box center [395, 353] width 575 height 12
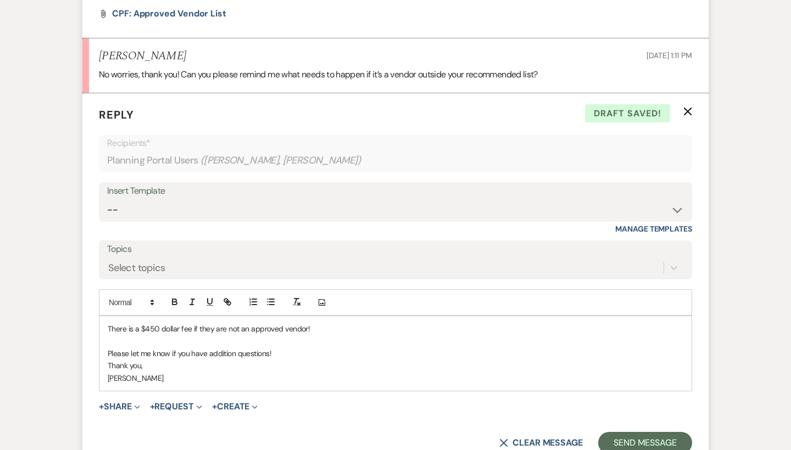
scroll to position [601, 0]
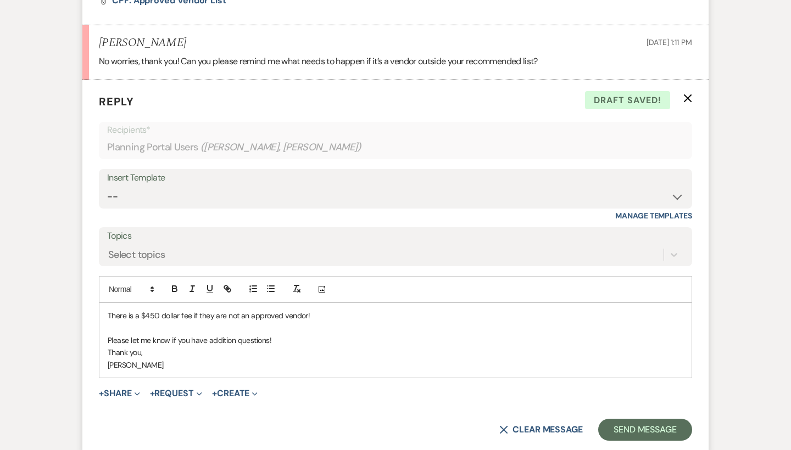
click at [286, 336] on p "Please let me know if you have addition questions!" at bounding box center [395, 340] width 575 height 12
click at [628, 422] on button "Send Message" at bounding box center [645, 430] width 94 height 22
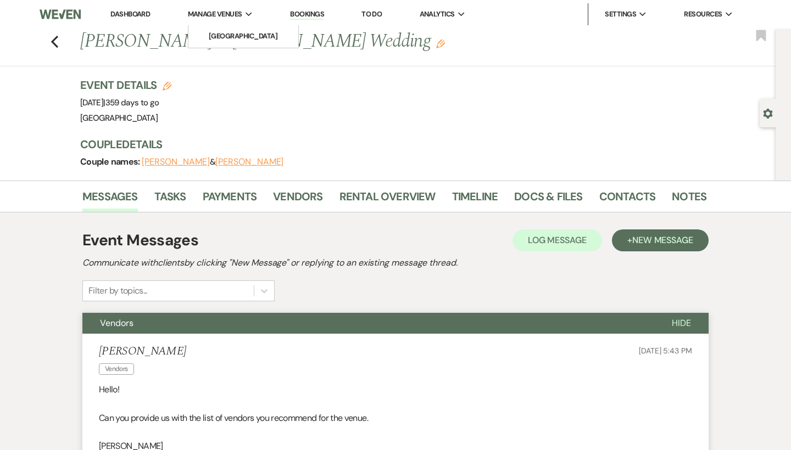
scroll to position [0, 0]
click at [130, 12] on link "Dashboard" at bounding box center [130, 13] width 40 height 9
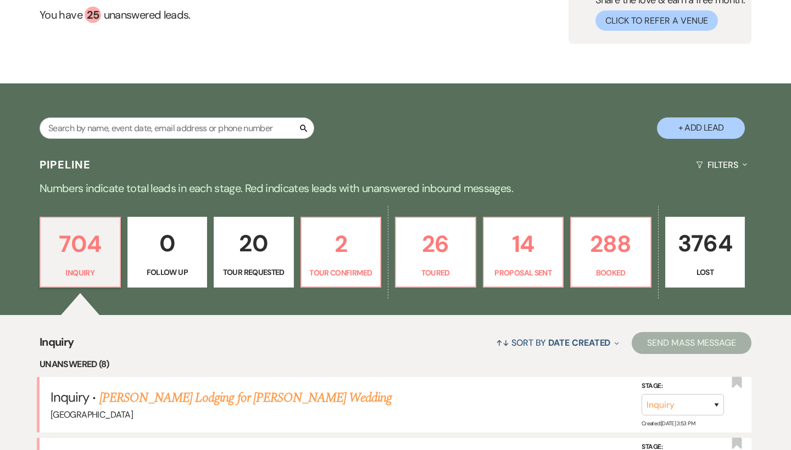
scroll to position [57, 0]
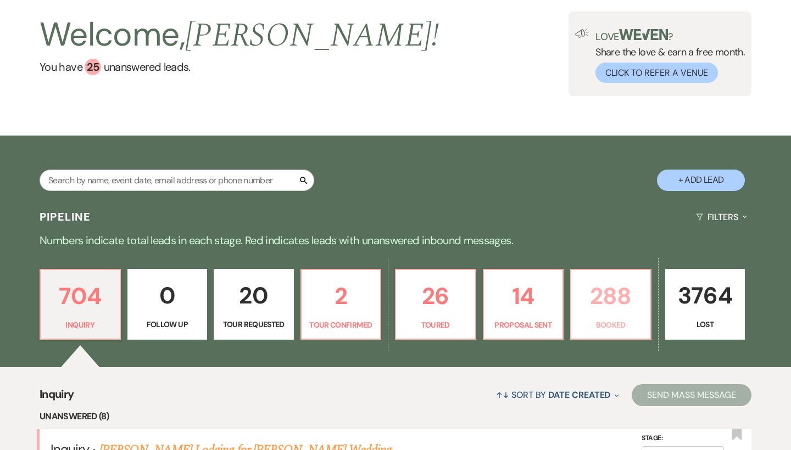
click at [595, 299] on p "288" at bounding box center [611, 296] width 66 height 37
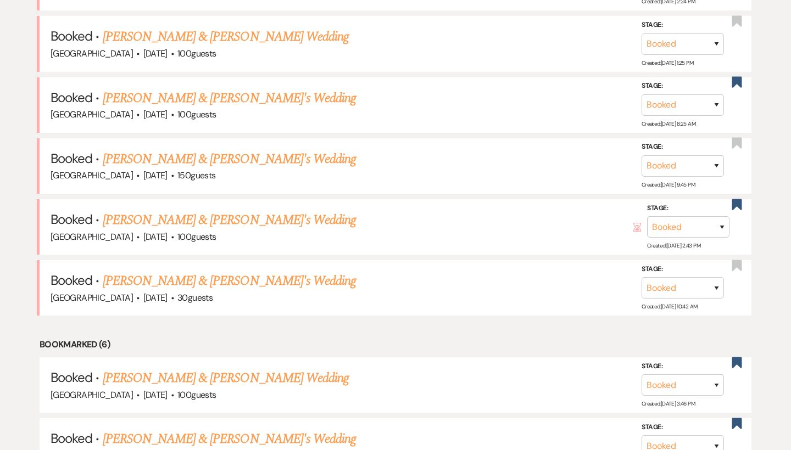
scroll to position [619, 0]
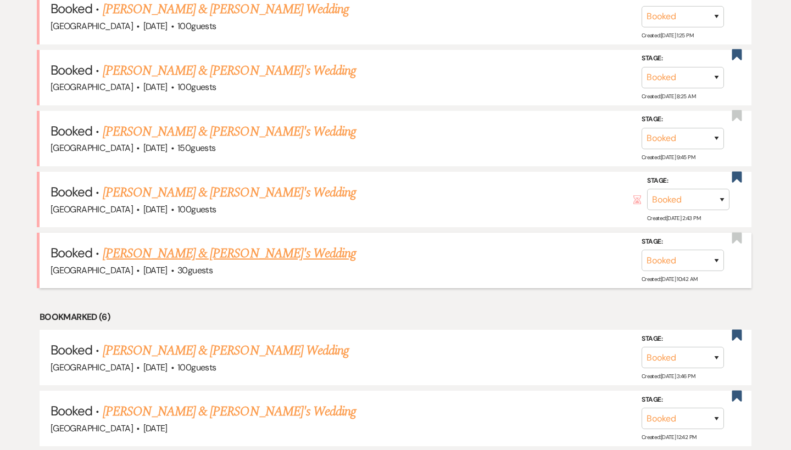
click at [206, 244] on link "[PERSON_NAME] & [PERSON_NAME]'s Wedding" at bounding box center [230, 254] width 254 height 20
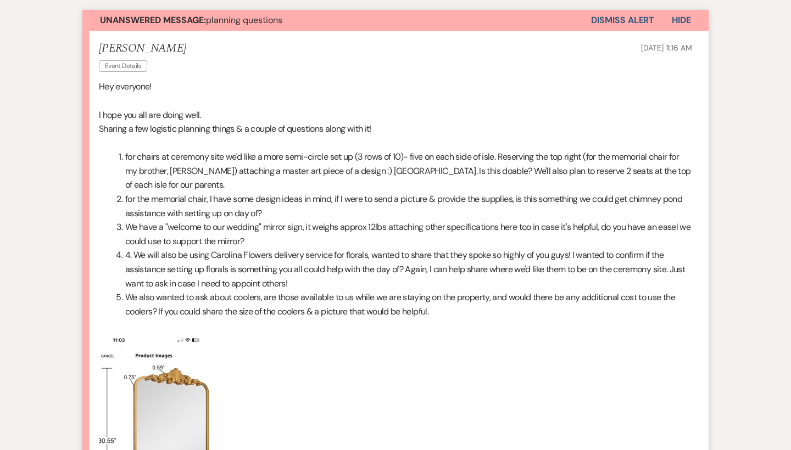
scroll to position [303, 0]
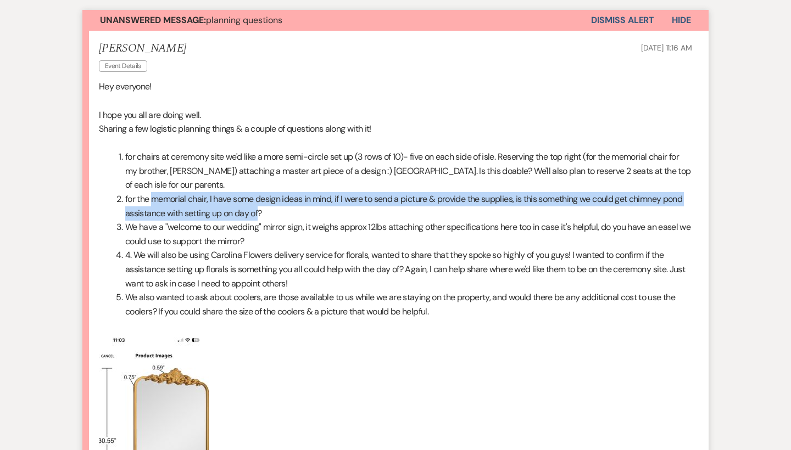
drag, startPoint x: 260, startPoint y: 197, endPoint x: 152, endPoint y: 180, distance: 110.0
click at [152, 192] on li "for the memorial chair, I have some design ideas in mind, if I were to send a p…" at bounding box center [402, 206] width 580 height 28
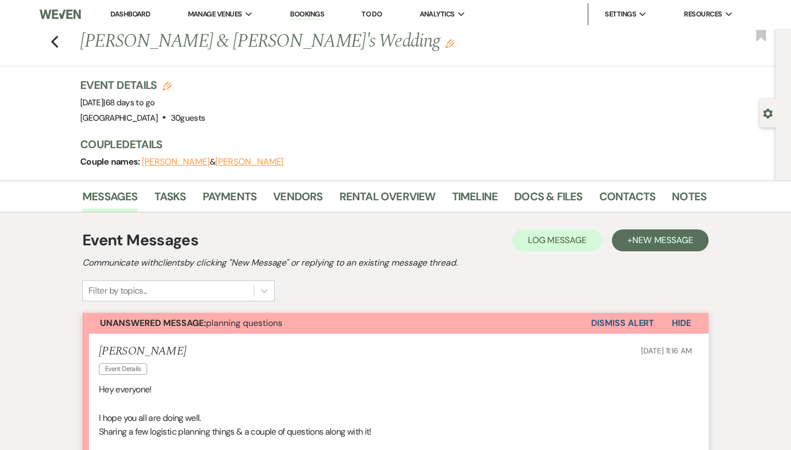
scroll to position [0, 0]
click at [52, 45] on icon "Previous" at bounding box center [55, 41] width 8 height 13
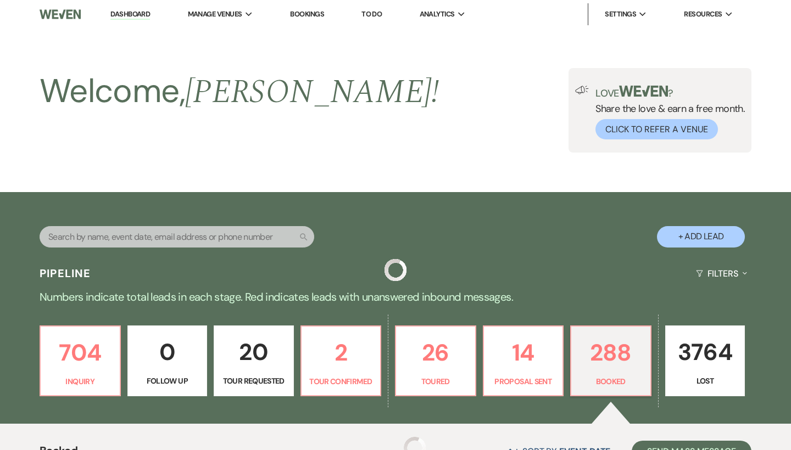
scroll to position [619, 0]
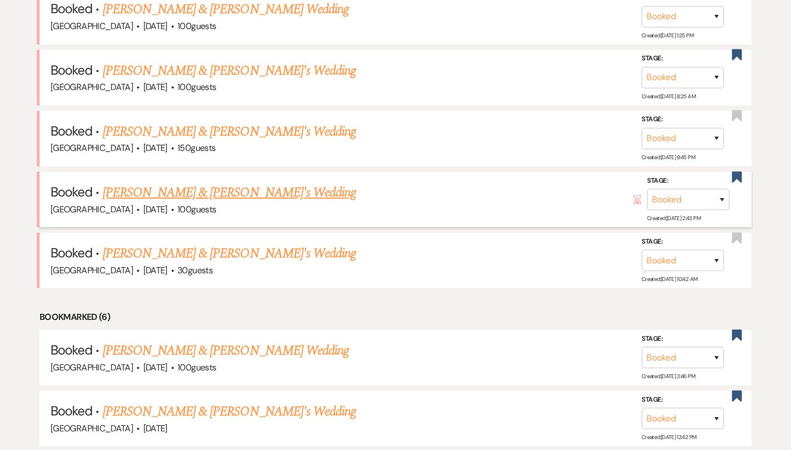
click at [189, 183] on link "[PERSON_NAME] & [PERSON_NAME]'s Wedding" at bounding box center [230, 193] width 254 height 20
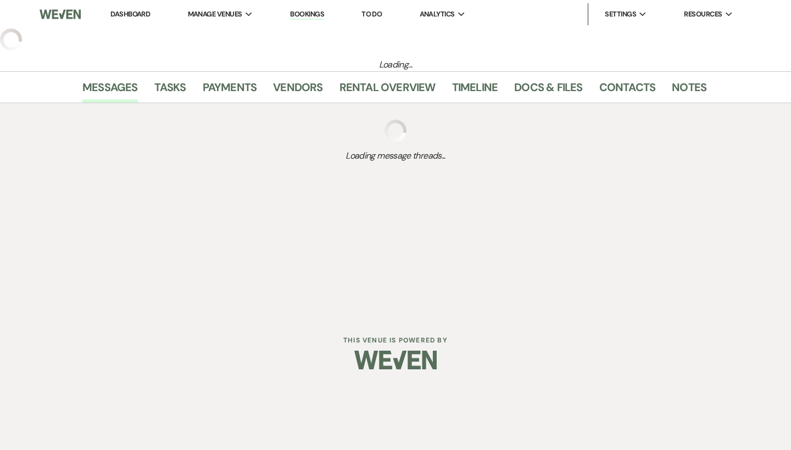
select select "4"
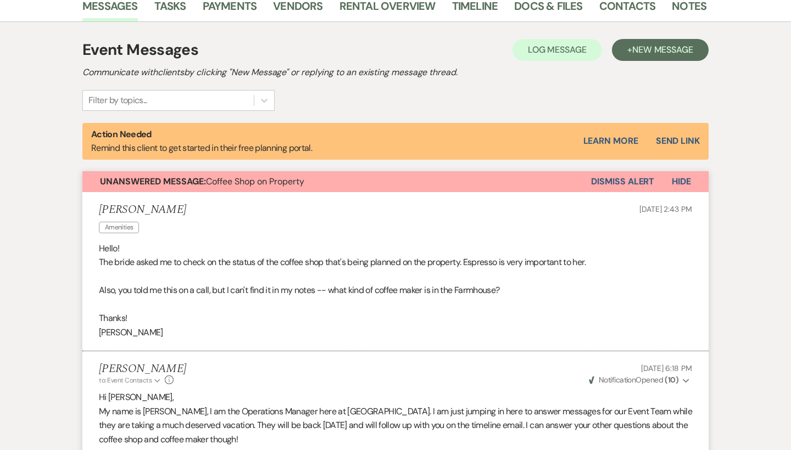
scroll to position [259, 0]
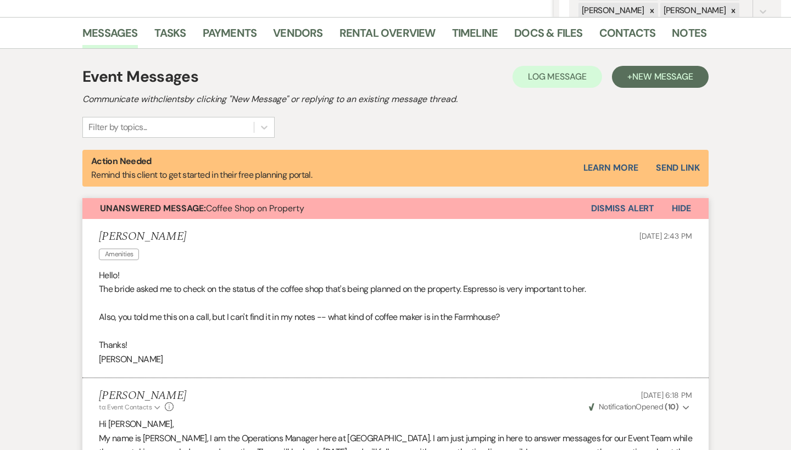
click at [623, 203] on button "Dismiss Alert" at bounding box center [622, 208] width 63 height 21
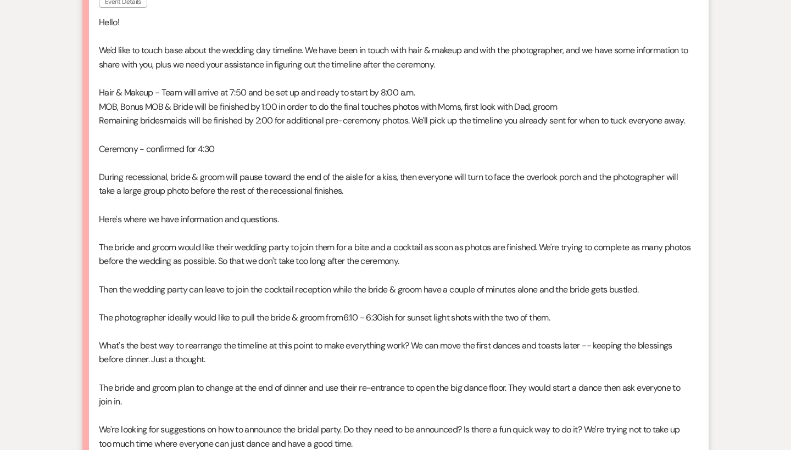
scroll to position [1132, 0]
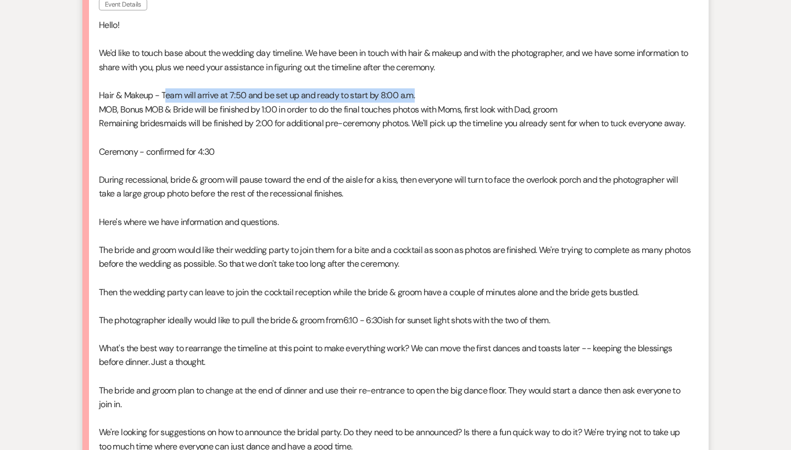
drag, startPoint x: 164, startPoint y: 79, endPoint x: 448, endPoint y: 88, distance: 284.0
click at [448, 88] on p "Hair & Makeup - Team will arrive at 7:50 and be set up and ready to start by 8:…" at bounding box center [395, 95] width 593 height 14
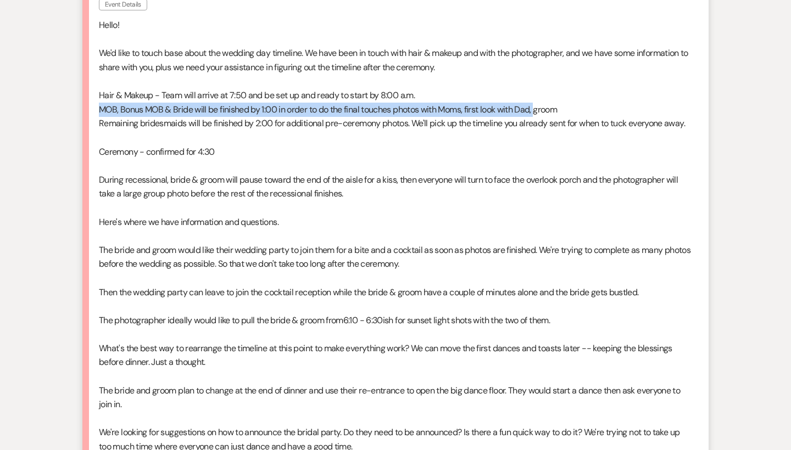
drag, startPoint x: 98, startPoint y: 99, endPoint x: 541, endPoint y: 100, distance: 443.1
click at [541, 100] on li "Lisa Taylor Event Details Aug 09, 2025, 2:37 PM Hello! We'd like to touch base …" at bounding box center [395, 273] width 626 height 608
click at [541, 103] on p "MOB, Bonus MOB & Bride will be finished by 1:00 in order to do the final touche…" at bounding box center [395, 110] width 593 height 14
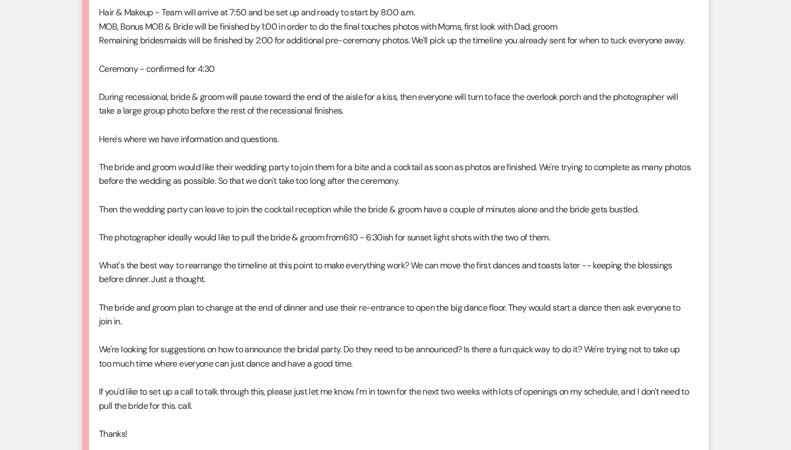
scroll to position [1217, 0]
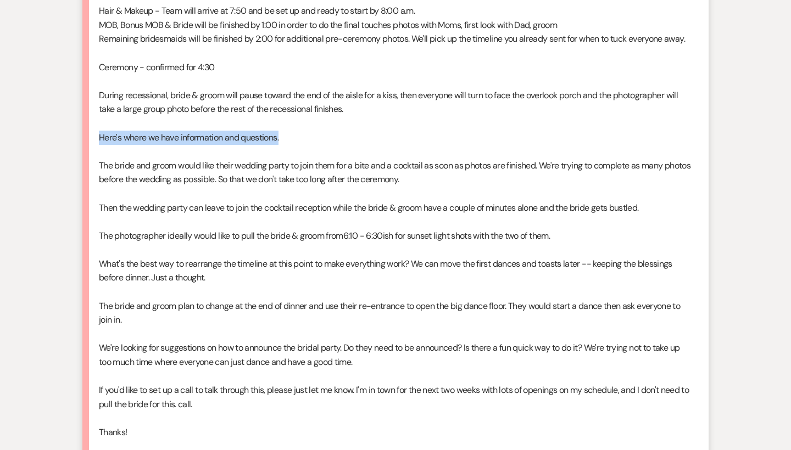
drag, startPoint x: 98, startPoint y: 122, endPoint x: 346, endPoint y: 120, distance: 248.2
click at [346, 120] on li "Lisa Taylor Event Details Aug 09, 2025, 2:37 PM Hello! We'd like to touch base …" at bounding box center [395, 189] width 626 height 608
click at [346, 131] on p "Here's where we have information and questions." at bounding box center [395, 138] width 593 height 14
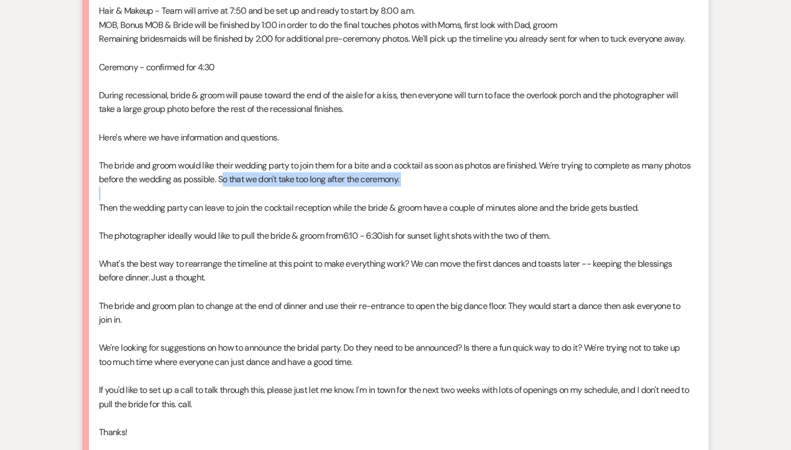
drag, startPoint x: 251, startPoint y: 159, endPoint x: 437, endPoint y: 171, distance: 186.0
click at [437, 171] on div "Hello! We'd like to touch base about the wedding day timeline. We have been in …" at bounding box center [395, 208] width 593 height 548
click at [437, 187] on p at bounding box center [395, 194] width 593 height 14
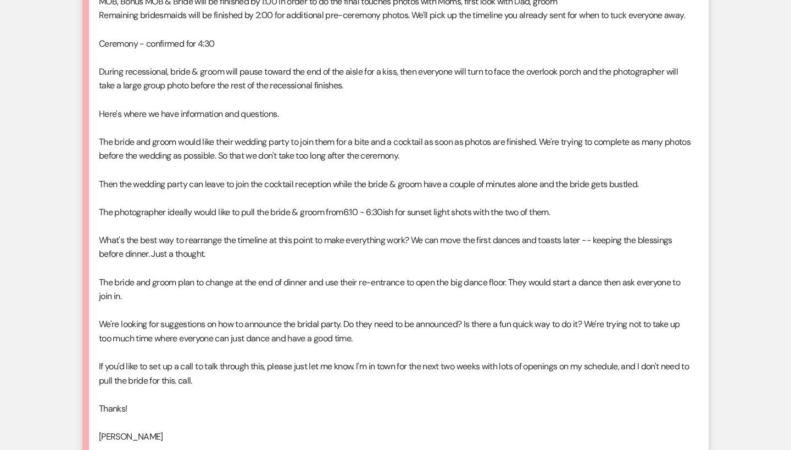
scroll to position [1241, 0]
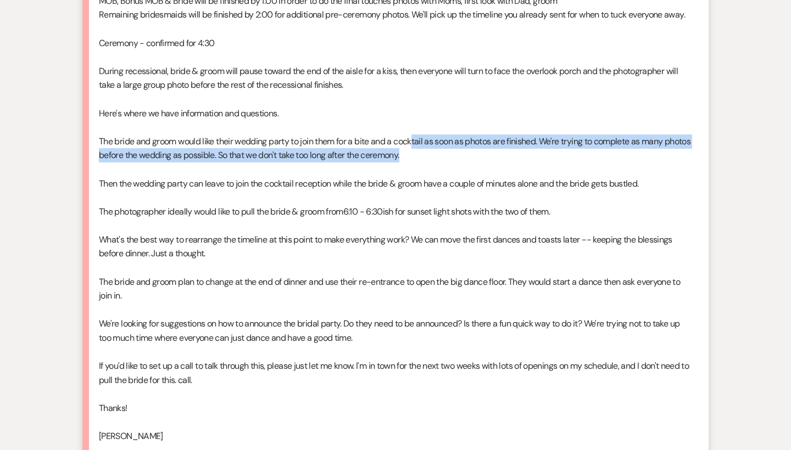
drag, startPoint x: 417, startPoint y: 125, endPoint x: 570, endPoint y: 141, distance: 154.0
click at [570, 141] on p "The bride and groom would like their wedding party to join them for a bite and …" at bounding box center [395, 149] width 593 height 28
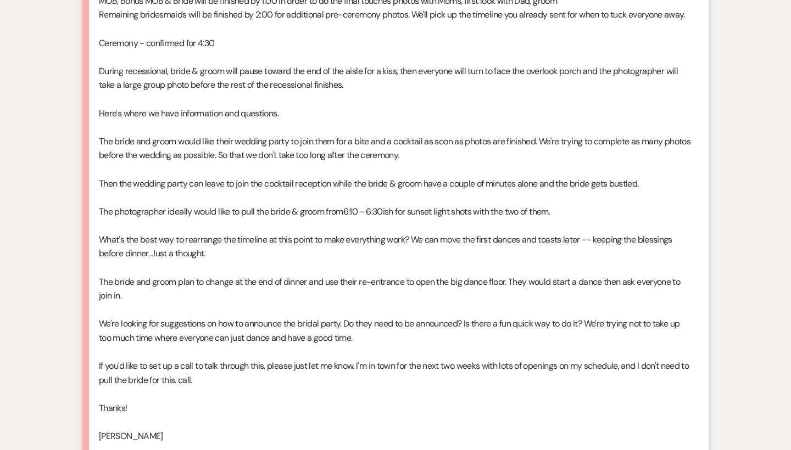
drag, startPoint x: 531, startPoint y: 141, endPoint x: 450, endPoint y: 142, distance: 80.7
click at [450, 142] on p "The bride and groom would like their wedding party to join them for a bite and …" at bounding box center [395, 149] width 593 height 28
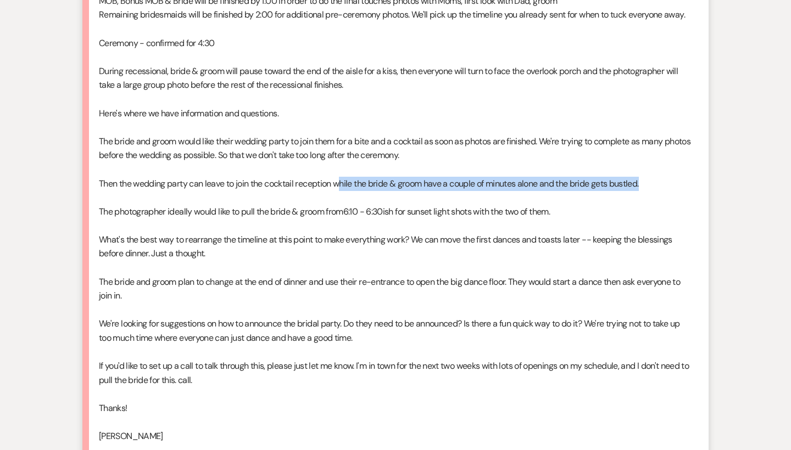
drag, startPoint x: 660, startPoint y: 169, endPoint x: 342, endPoint y: 170, distance: 317.9
click at [342, 177] on p "Then the wedding party can leave to join the cocktail reception while the bride…" at bounding box center [395, 184] width 593 height 14
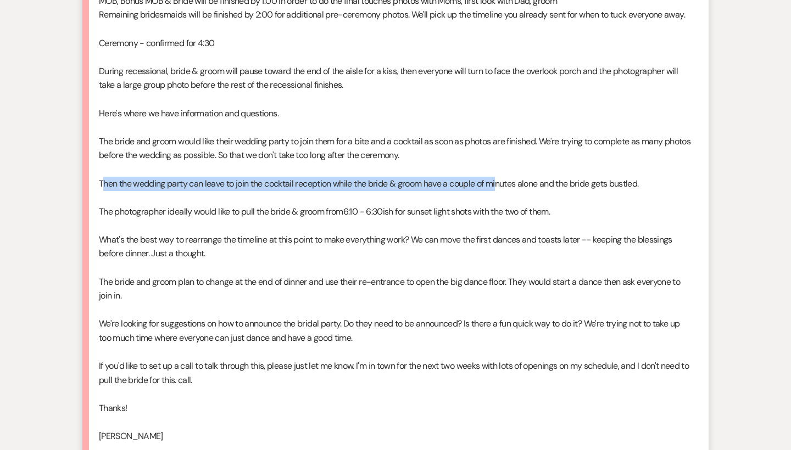
drag, startPoint x: 103, startPoint y: 165, endPoint x: 500, endPoint y: 170, distance: 397.6
click at [500, 177] on p "Then the wedding party can leave to join the cocktail reception while the bride…" at bounding box center [395, 184] width 593 height 14
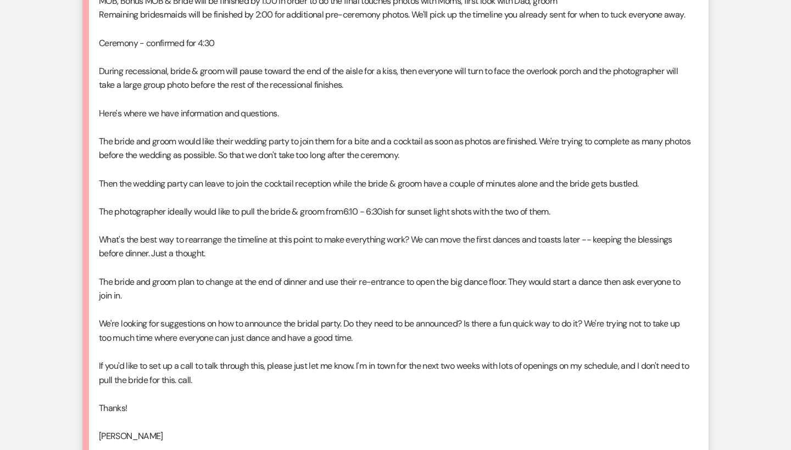
click at [500, 177] on p "Then the wedding party can leave to join the cocktail reception while the bride…" at bounding box center [395, 184] width 593 height 14
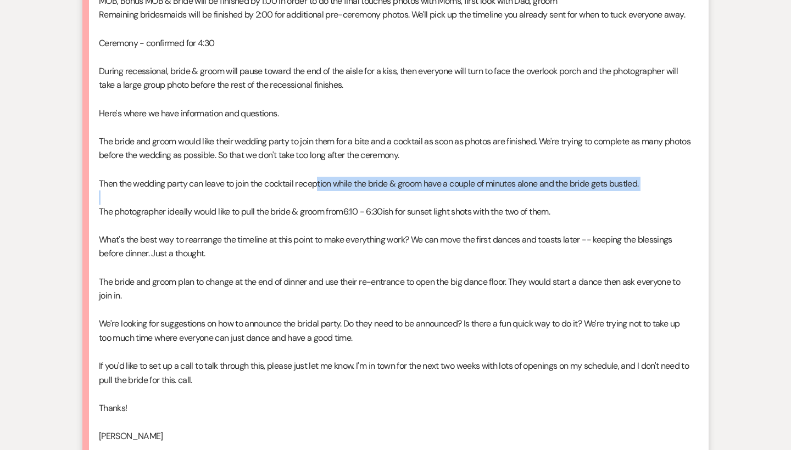
drag, startPoint x: 677, startPoint y: 174, endPoint x: 321, endPoint y: 167, distance: 355.9
click at [321, 167] on div "Hello! We'd like to touch base about the wedding day timeline. We have been in …" at bounding box center [395, 183] width 593 height 548
click at [321, 177] on p "Then the wedding party can leave to join the cocktail reception while the bride…" at bounding box center [395, 184] width 593 height 14
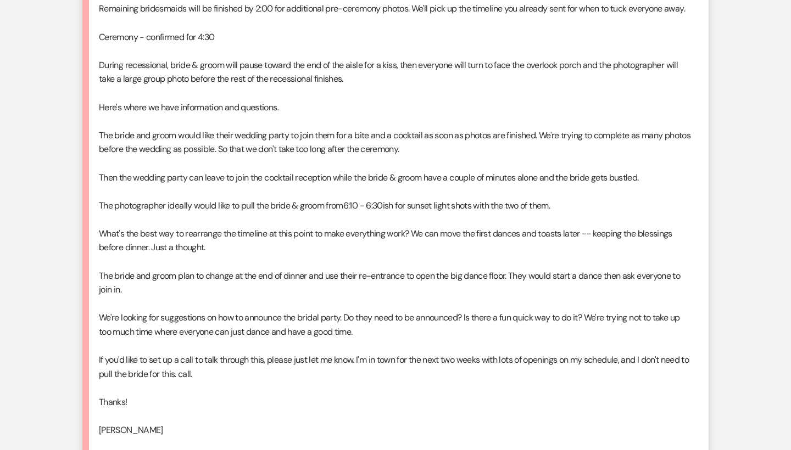
scroll to position [1247, 0]
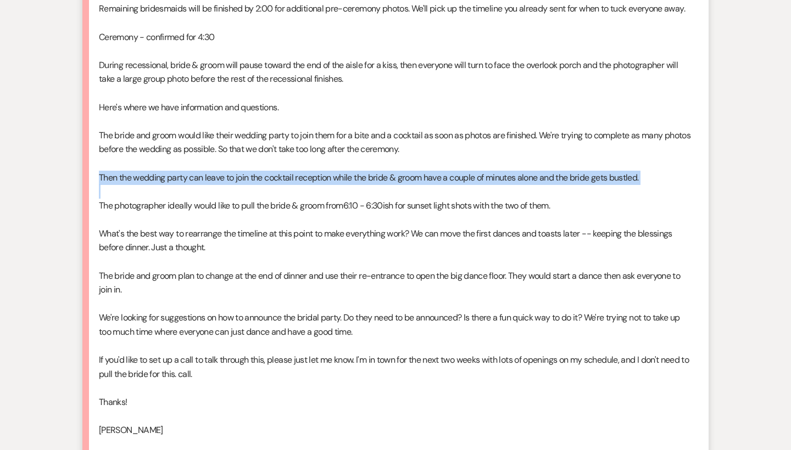
drag, startPoint x: 97, startPoint y: 157, endPoint x: 427, endPoint y: 172, distance: 330.4
click at [427, 172] on li "Lisa Taylor Event Details Aug 09, 2025, 2:37 PM Hello! We'd like to touch base …" at bounding box center [395, 158] width 626 height 608
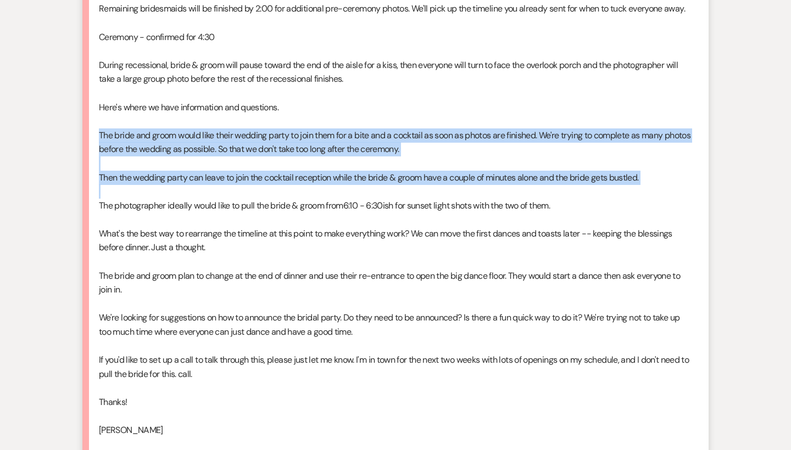
drag, startPoint x: 93, startPoint y: 120, endPoint x: 493, endPoint y: 169, distance: 402.2
click at [493, 169] on li "Lisa Taylor Event Details Aug 09, 2025, 2:37 PM Hello! We'd like to touch base …" at bounding box center [395, 158] width 626 height 608
copy div "The bride and groom would like their wedding party to join them for a bite and …"
click at [493, 185] on p at bounding box center [395, 192] width 593 height 14
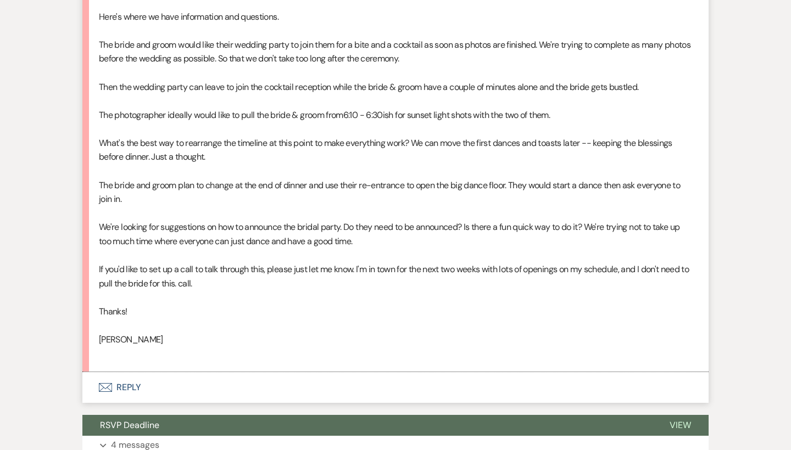
scroll to position [1338, 0]
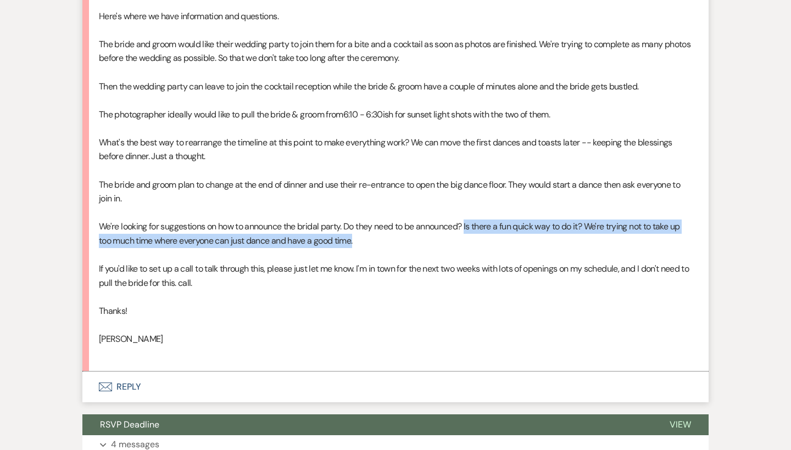
drag, startPoint x: 469, startPoint y: 208, endPoint x: 585, endPoint y: 212, distance: 115.9
click at [585, 220] on p "We're looking for suggestions on how to announce the bridal party. Do they need…" at bounding box center [395, 234] width 593 height 28
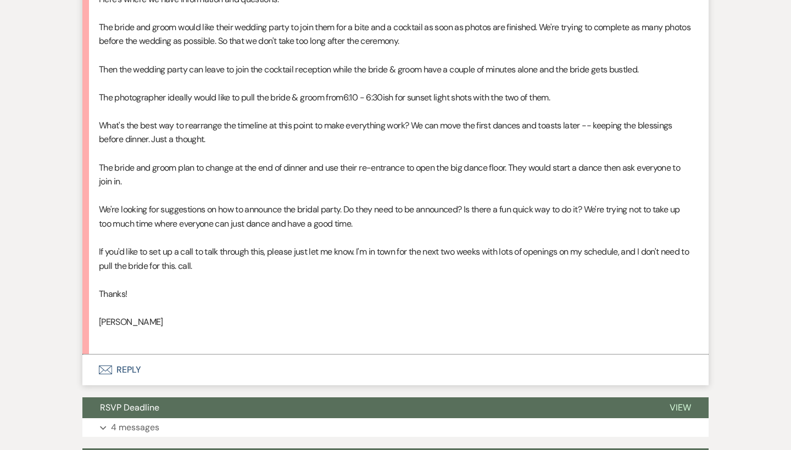
scroll to position [1355, 0]
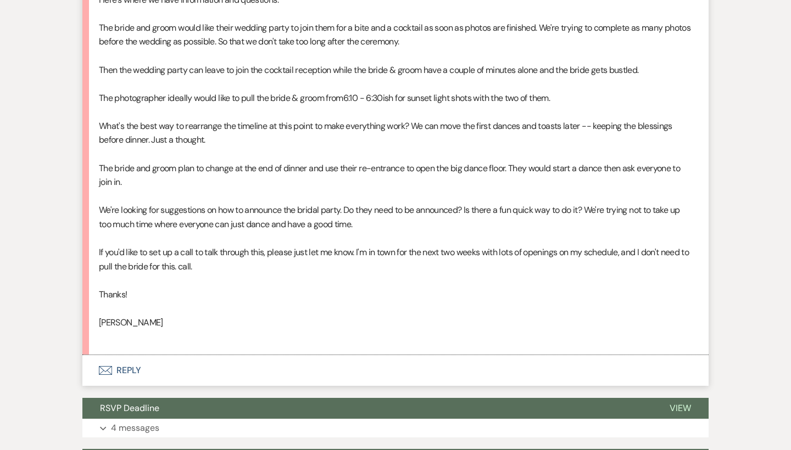
click at [130, 355] on button "Envelope Reply" at bounding box center [395, 370] width 626 height 31
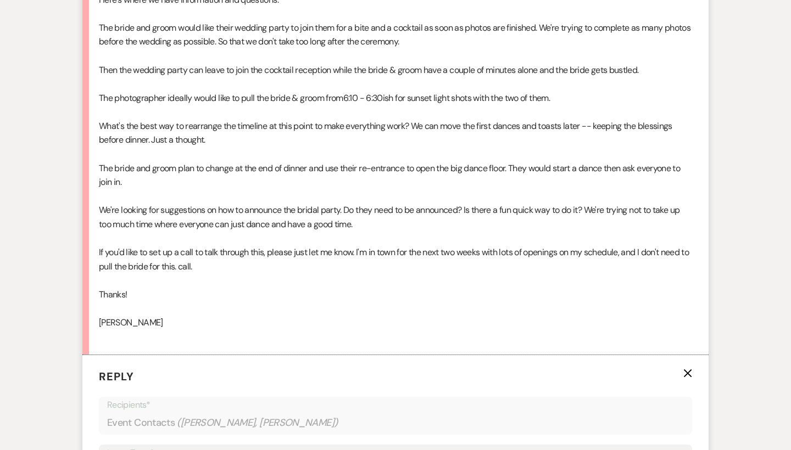
scroll to position [1623, 0]
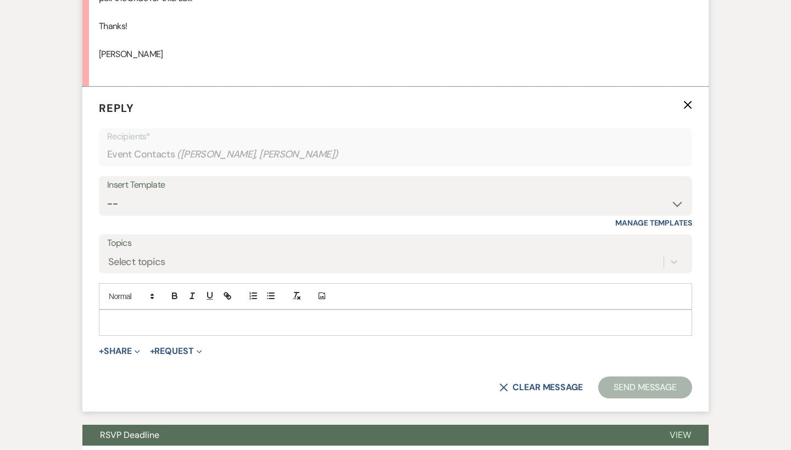
click at [185, 317] on p at bounding box center [395, 323] width 575 height 12
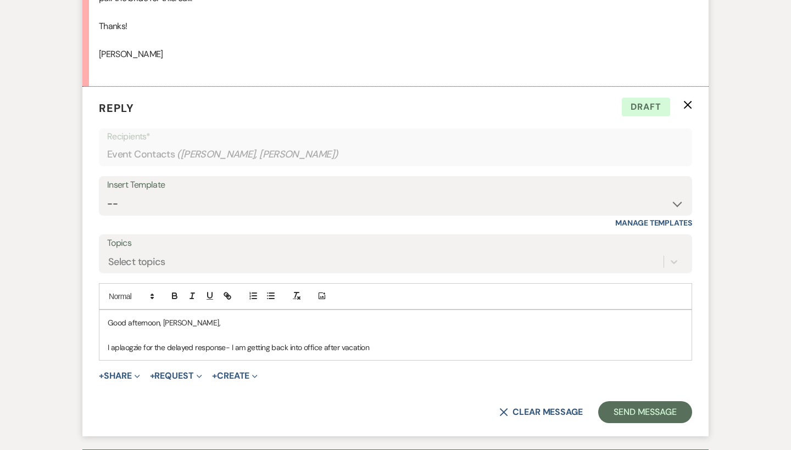
click at [131, 342] on p "I aplaogzie for the delayed response- I am getting back into office after vacat…" at bounding box center [395, 348] width 575 height 12
click at [381, 329] on div "Good afternoon, Lisa, I apologize for the delayed response- I am getting back i…" at bounding box center [395, 335] width 592 height 50
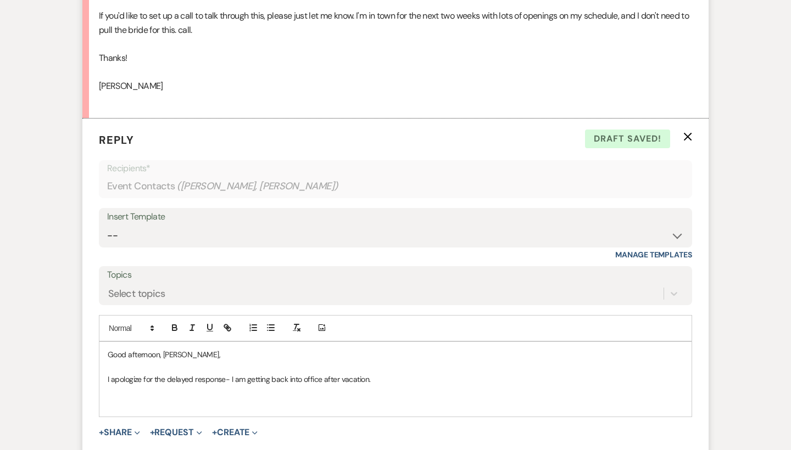
scroll to position [1601, 0]
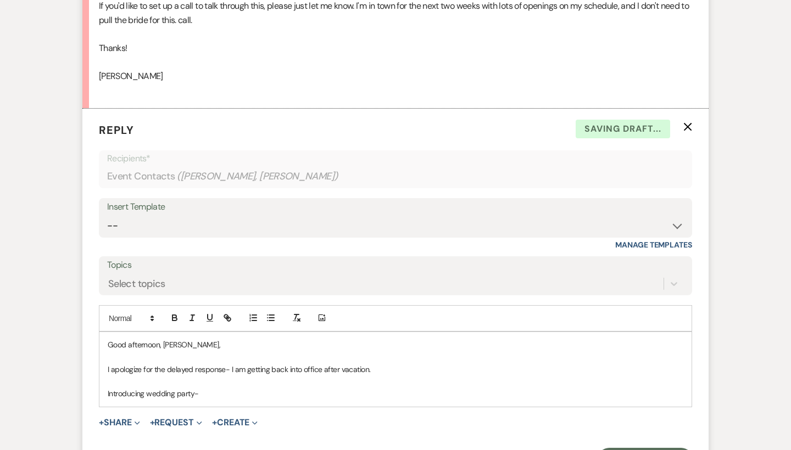
click at [105, 361] on div "Good afternoon, Lisa, I apologize for the delayed response- I am getting back i…" at bounding box center [395, 369] width 592 height 75
click at [241, 377] on div "Good afternoon, Lisa, I apologize for the delayed response- I am getting back i…" at bounding box center [395, 369] width 592 height 75
click at [308, 388] on p "Introducing wedding party- you can have them introduced In pair" at bounding box center [395, 394] width 575 height 12
click at [351, 388] on p "Introducing wedding party- you can have them introduced in pair" at bounding box center [395, 394] width 575 height 12
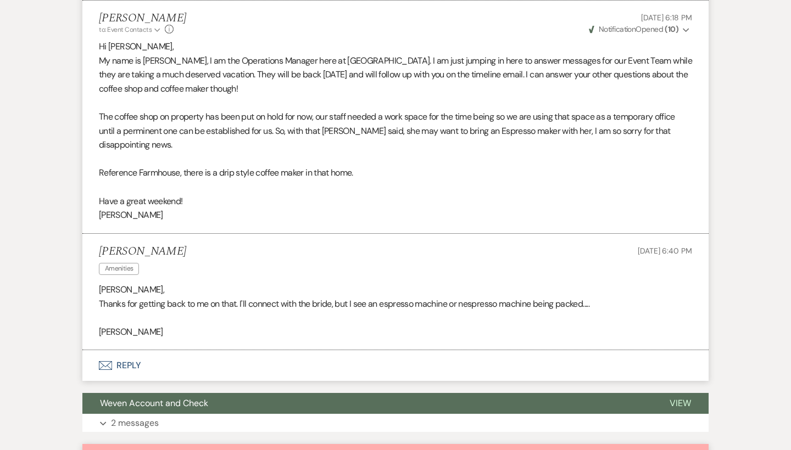
scroll to position [374, 0]
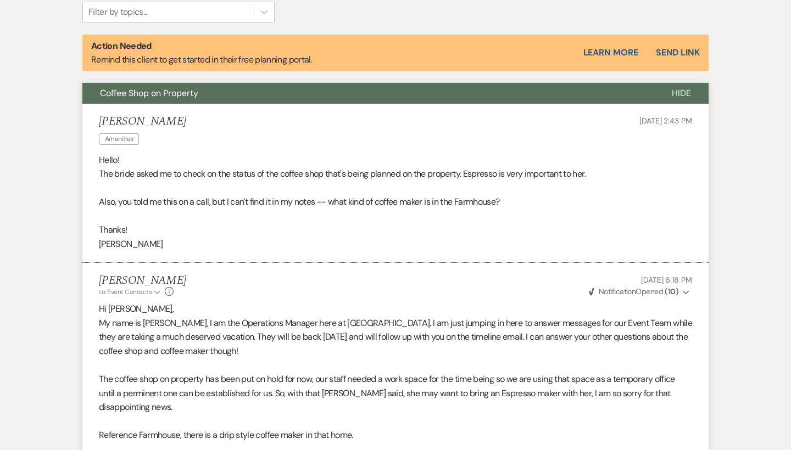
click at [447, 96] on button "Coffee Shop on Property" at bounding box center [368, 93] width 572 height 21
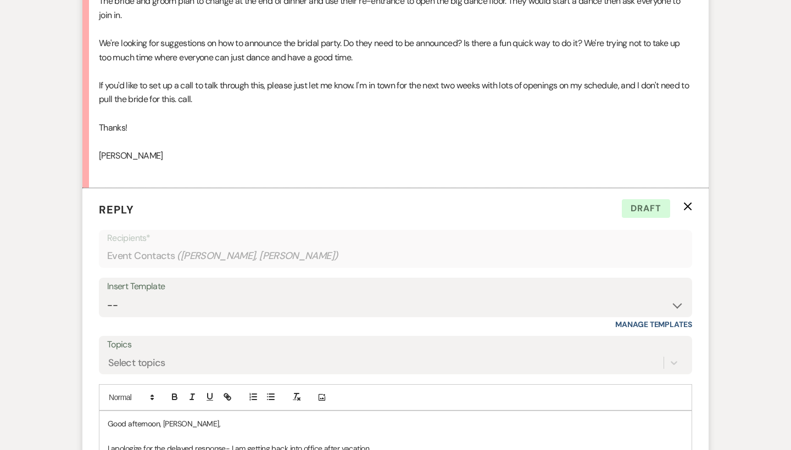
scroll to position [1152, 0]
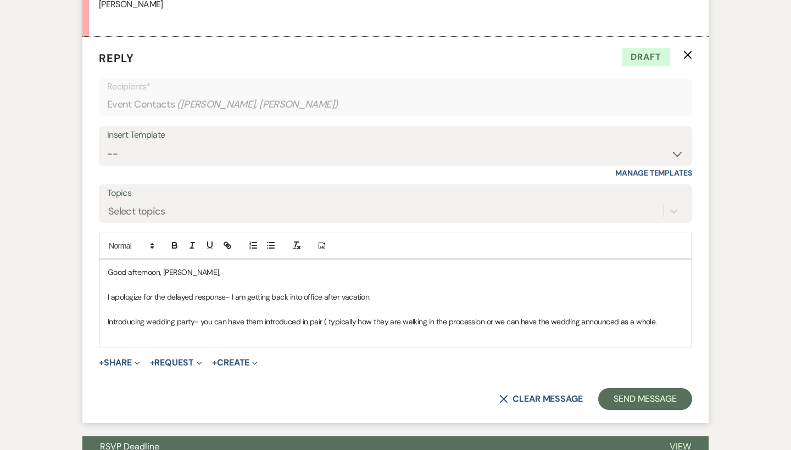
click at [374, 291] on p "I apologize for the delayed response- I am getting back into office after vacat…" at bounding box center [395, 297] width 575 height 12
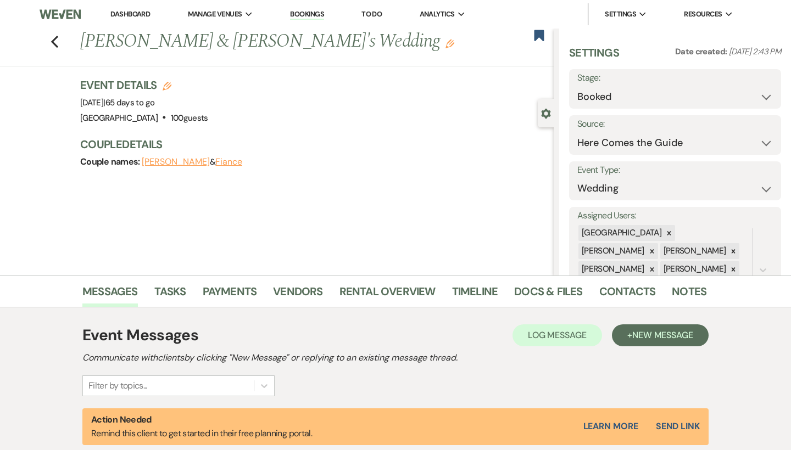
scroll to position [0, 0]
click at [518, 292] on link "Docs & Files" at bounding box center [548, 295] width 68 height 24
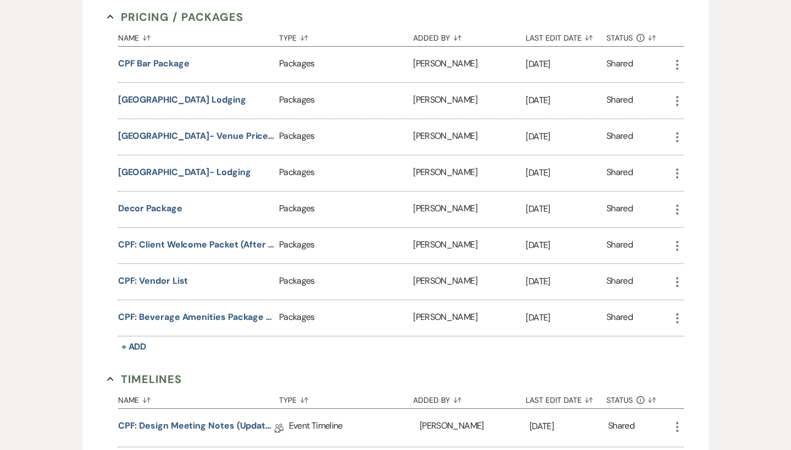
scroll to position [946, 0]
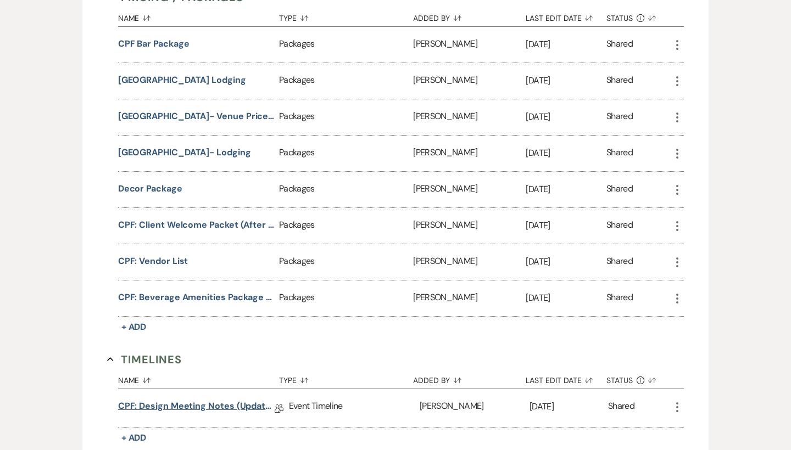
click at [231, 411] on link "CPF: Design Meeting Notes (Updated: May 2025)" at bounding box center [196, 408] width 156 height 17
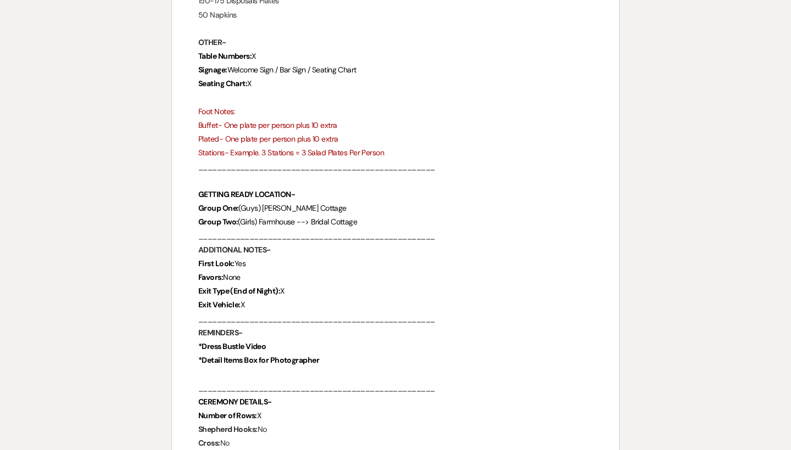
scroll to position [1564, 0]
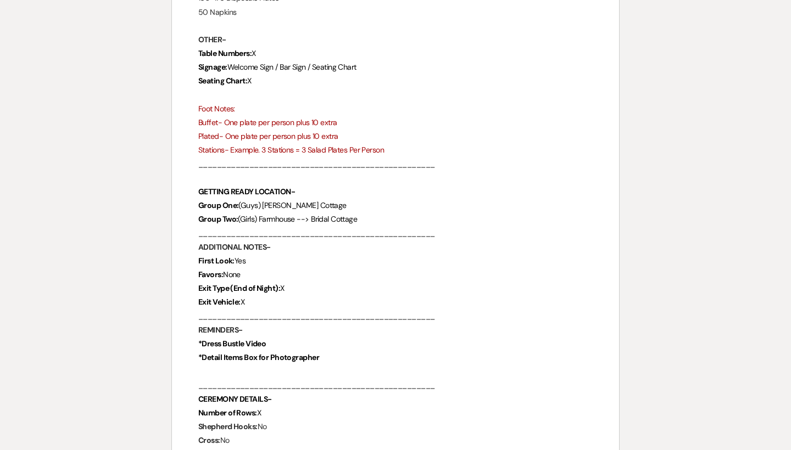
click at [371, 213] on p "Group Two: (Girls) Farmhouse --> Bridal Cottage" at bounding box center [395, 220] width 394 height 14
click at [376, 227] on p "___________________________________________________" at bounding box center [395, 234] width 394 height 14
click at [367, 213] on p "Group Two: (Girls) Farmhouse --> Bridal Cottage" at bounding box center [395, 220] width 394 height 14
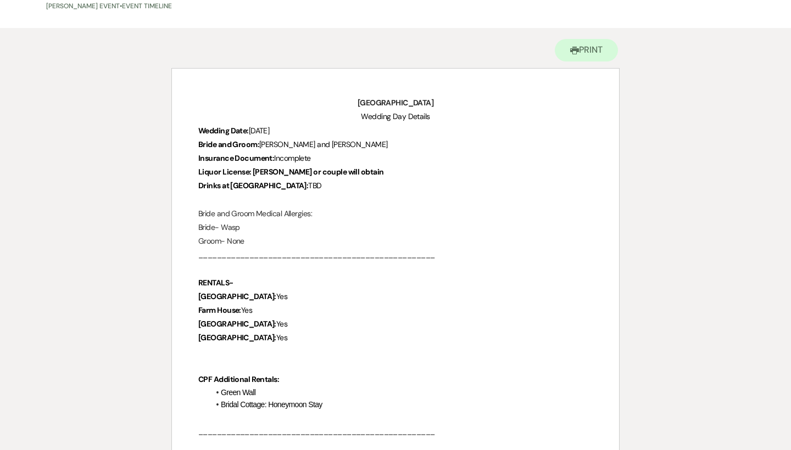
scroll to position [80, 0]
drag, startPoint x: 250, startPoint y: 171, endPoint x: 360, endPoint y: 171, distance: 109.3
click at [360, 171] on p "Liquor License: Marina or couple will obtain" at bounding box center [395, 172] width 394 height 14
drag, startPoint x: 360, startPoint y: 171, endPoint x: 254, endPoint y: 172, distance: 105.4
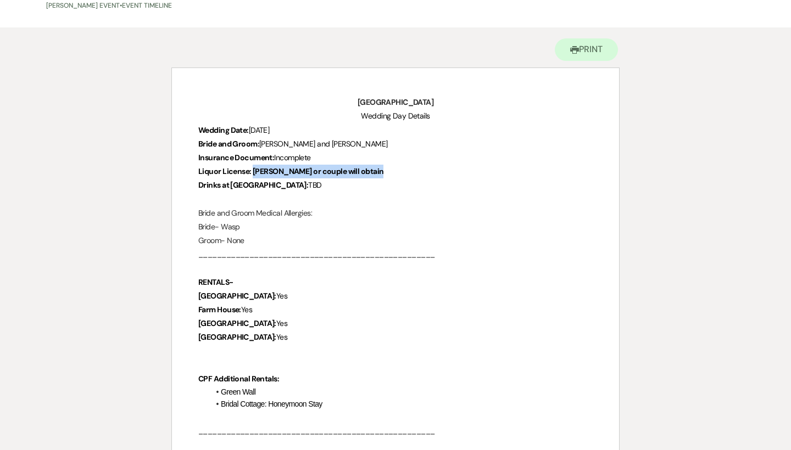
click at [254, 172] on p "Liquor License: Marina or couple will obtain" at bounding box center [395, 172] width 394 height 14
click at [254, 172] on strong "Liquor License: Marina or couple will obtain" at bounding box center [290, 171] width 185 height 10
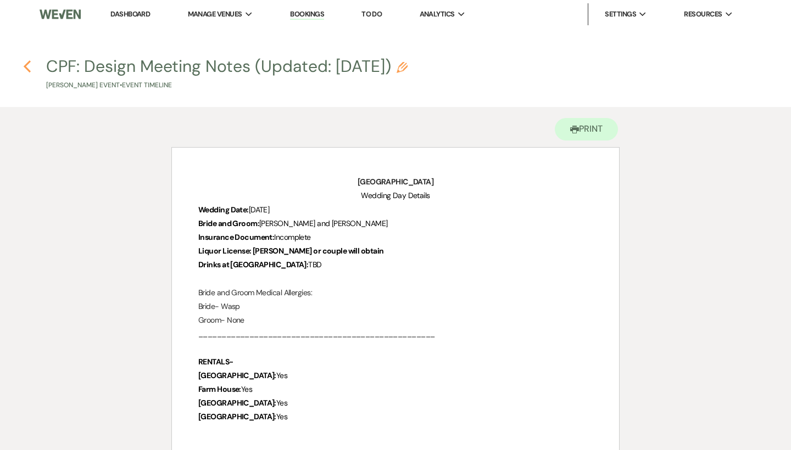
scroll to position [0, 0]
click at [24, 70] on icon "Previous" at bounding box center [27, 66] width 8 height 13
select select "4"
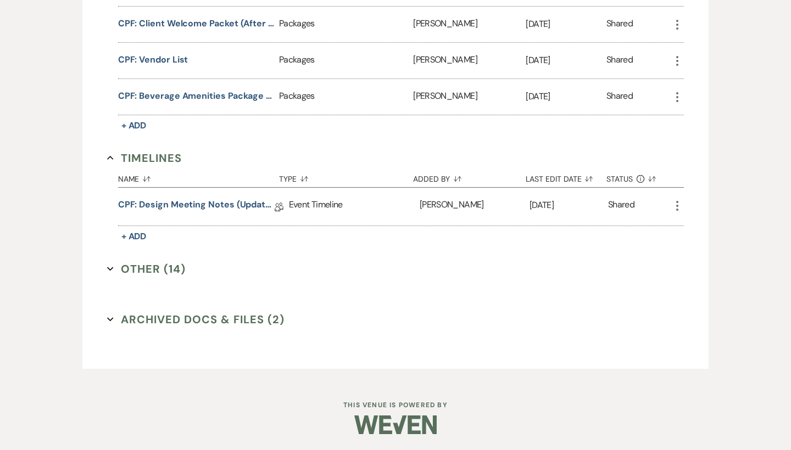
scroll to position [1147, 0]
click at [221, 203] on link "CPF: Design Meeting Notes (Updated: May 2025)" at bounding box center [196, 207] width 156 height 17
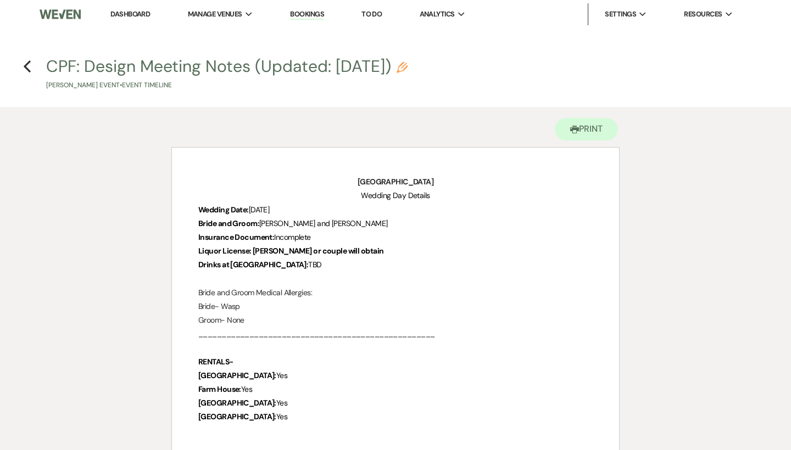
click at [407, 66] on use "button" at bounding box center [401, 67] width 11 height 11
select select "30"
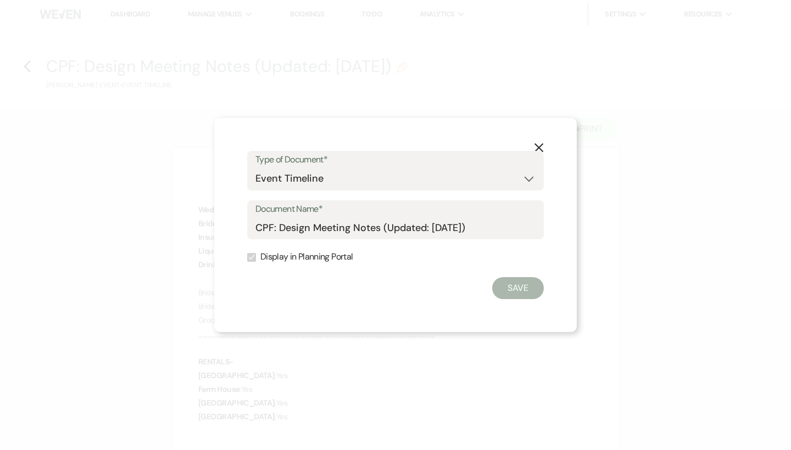
click at [312, 258] on label "Display in Planning Portal" at bounding box center [395, 257] width 297 height 16
click at [492, 226] on input "CPF: Design Meeting Notes (Updated: May 2025)" at bounding box center [395, 227] width 280 height 21
drag, startPoint x: 479, startPoint y: 230, endPoint x: 437, endPoint y: 230, distance: 41.7
click at [437, 230] on input "CPF: Design Meeting Notes (Updated: May 2025)" at bounding box center [395, 227] width 280 height 21
type input "CPF: Design Meeting Notes (Updated: August 30th, 2025)"
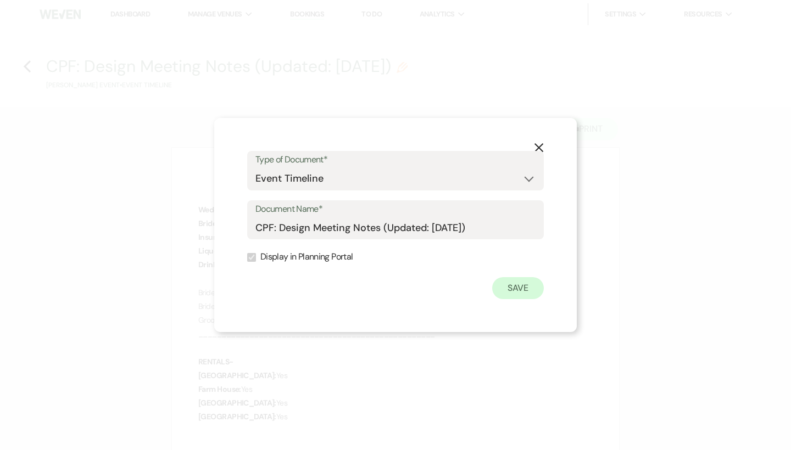
click at [523, 288] on button "Save" at bounding box center [518, 288] width 52 height 22
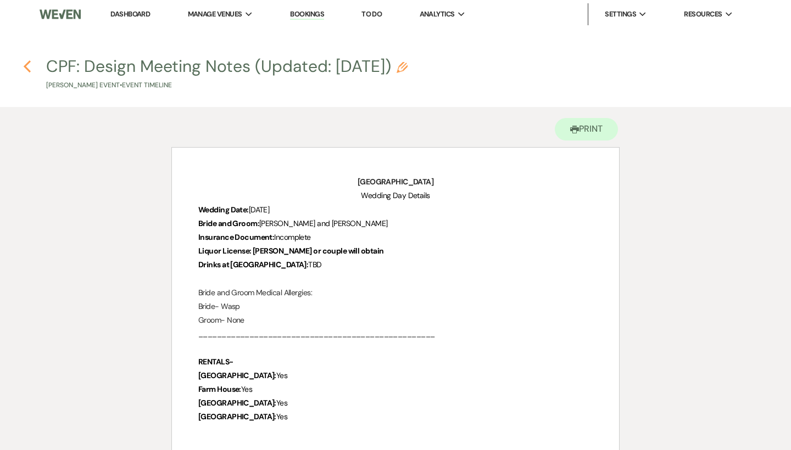
click at [30, 65] on icon "Previous" at bounding box center [27, 66] width 8 height 13
select select "4"
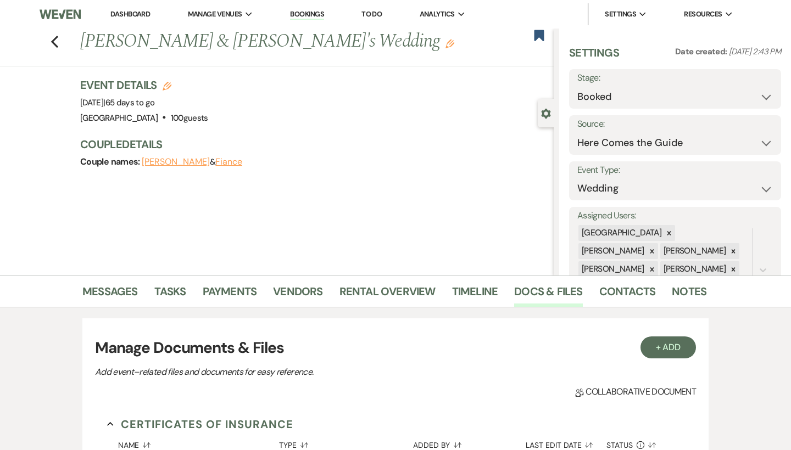
scroll to position [1147, 0]
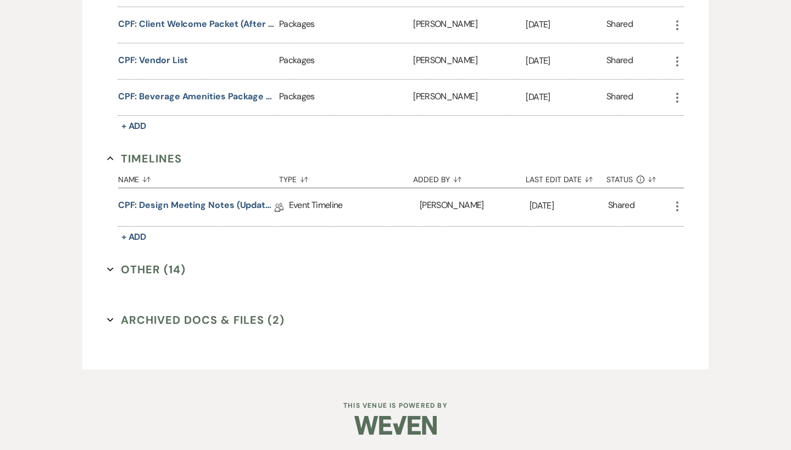
click at [682, 207] on icon "More" at bounding box center [676, 206] width 13 height 13
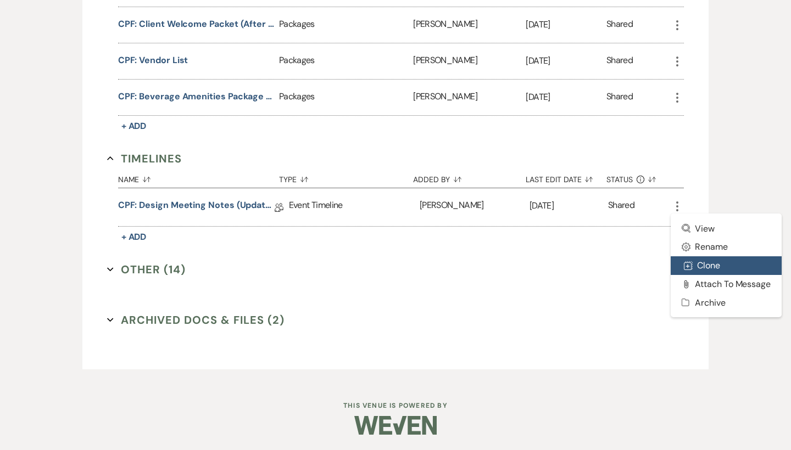
click at [712, 265] on button "Duplicate Clone" at bounding box center [725, 265] width 111 height 19
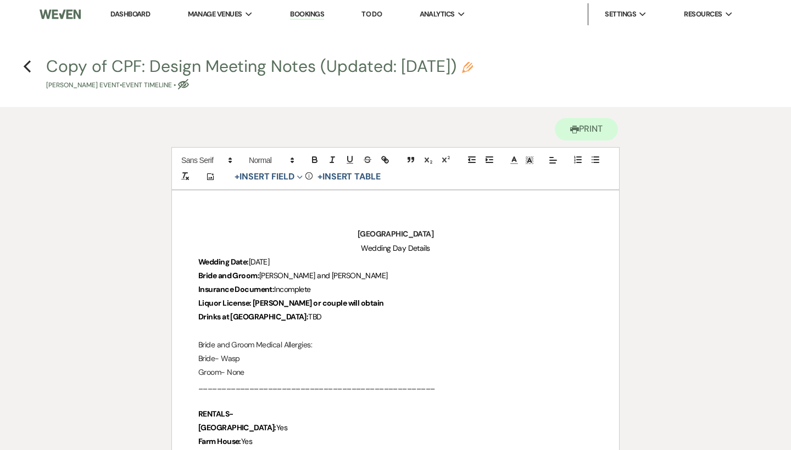
click at [473, 64] on use "button" at bounding box center [467, 67] width 11 height 11
select select "30"
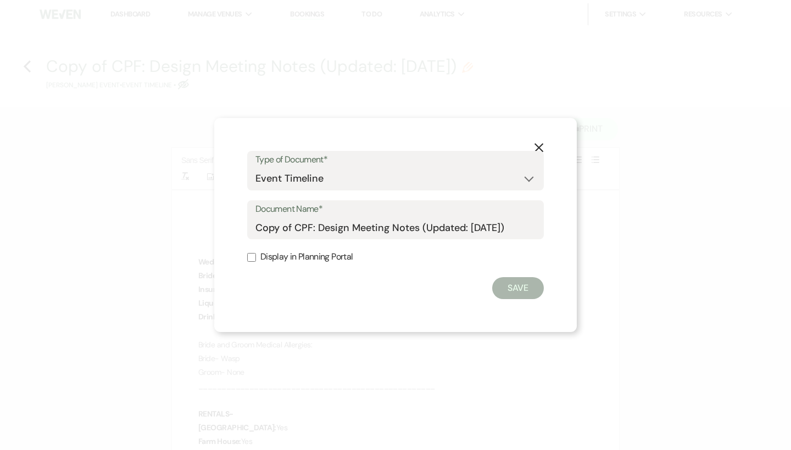
click at [536, 149] on icon "X" at bounding box center [539, 148] width 10 height 10
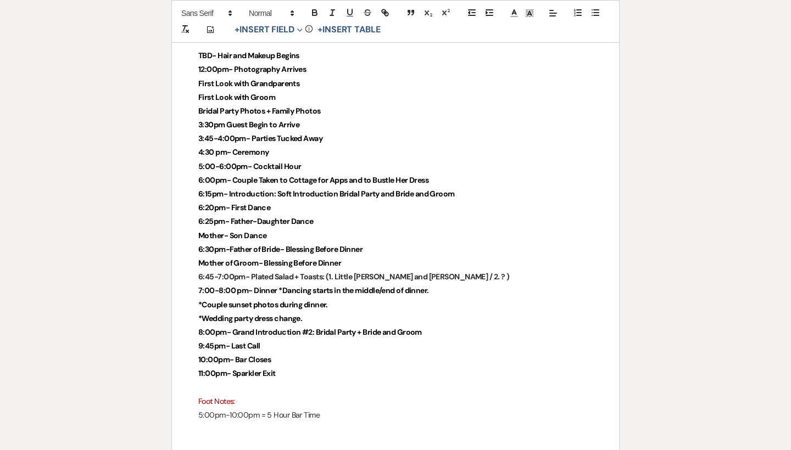
scroll to position [2630, 0]
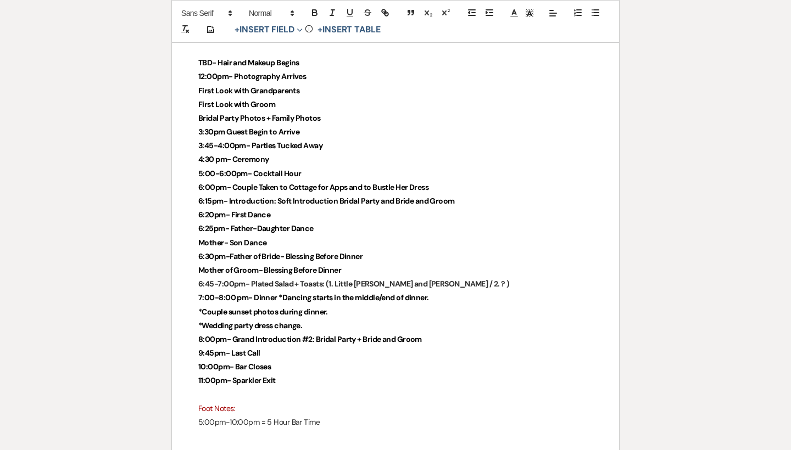
click at [345, 374] on p "11:00pm- Sparkler Exit" at bounding box center [395, 381] width 394 height 14
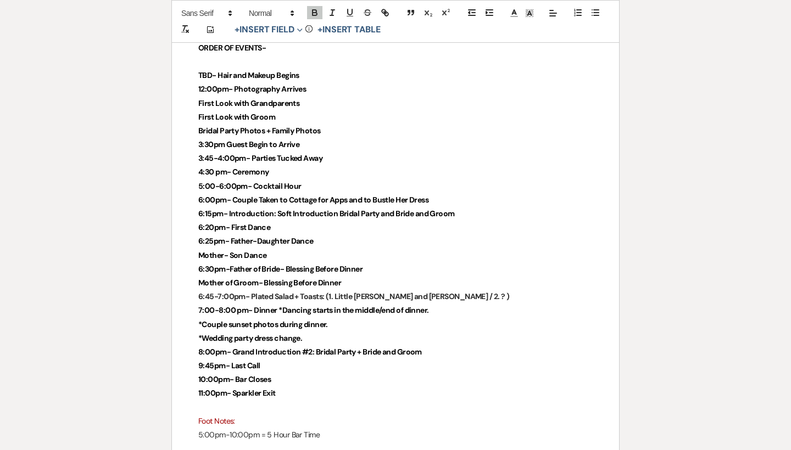
scroll to position [2606, 0]
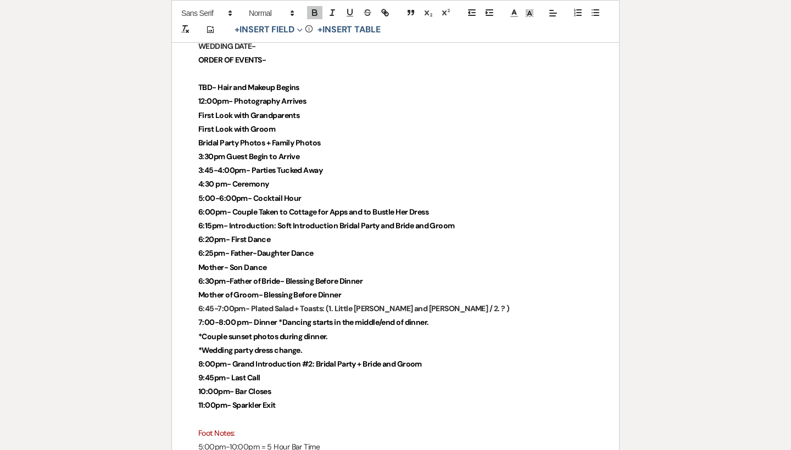
click at [212, 82] on strong "TBD- Hair and Makeup Begins" at bounding box center [248, 87] width 101 height 10
click at [339, 94] on p "12:00pm- Photography Arrives" at bounding box center [395, 101] width 394 height 14
click at [312, 177] on p "4:30 pm- Ceremony" at bounding box center [395, 184] width 394 height 14
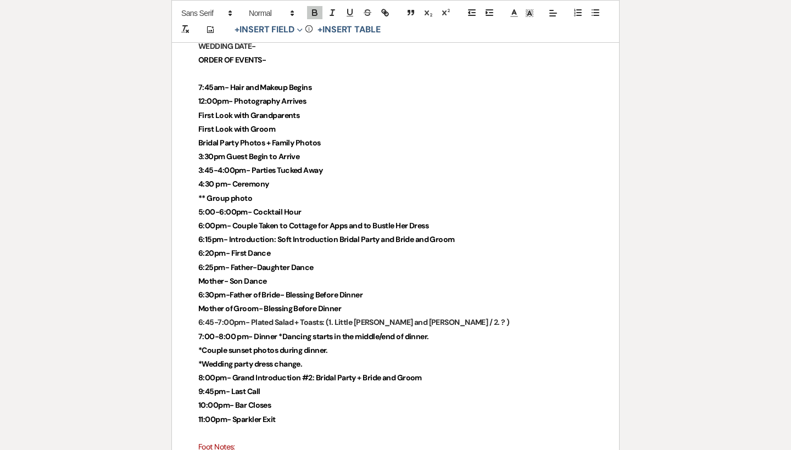
click at [283, 192] on p "** Group photo" at bounding box center [395, 199] width 394 height 14
click at [480, 233] on p "6:15pm- Introduction: Soft Introduction Bridal Party and Bride and Groom" at bounding box center [395, 240] width 394 height 14
click at [418, 247] on p "6:20pm- First Dance" at bounding box center [395, 254] width 394 height 14
click at [419, 275] on p "Mother- Son Dance" at bounding box center [395, 282] width 394 height 14
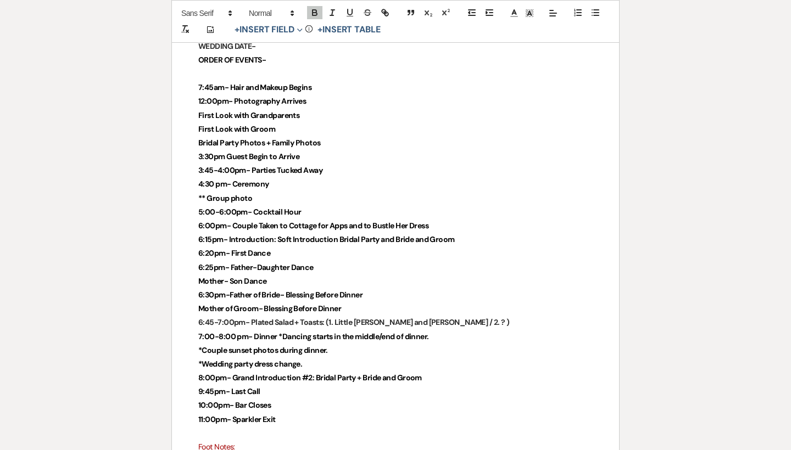
click at [381, 288] on p "6:30pm-Father of Bride- Blessing Before Dinner" at bounding box center [395, 295] width 394 height 14
click at [381, 302] on p "Mother of Groom- Blessing Before Dinner" at bounding box center [395, 309] width 394 height 14
click at [377, 288] on p "6:30pm-Father of Bride- Blessing Before Dinner" at bounding box center [395, 295] width 394 height 14
click at [376, 302] on p "Mother of Groom- Blessing Before Dinner" at bounding box center [395, 309] width 394 height 14
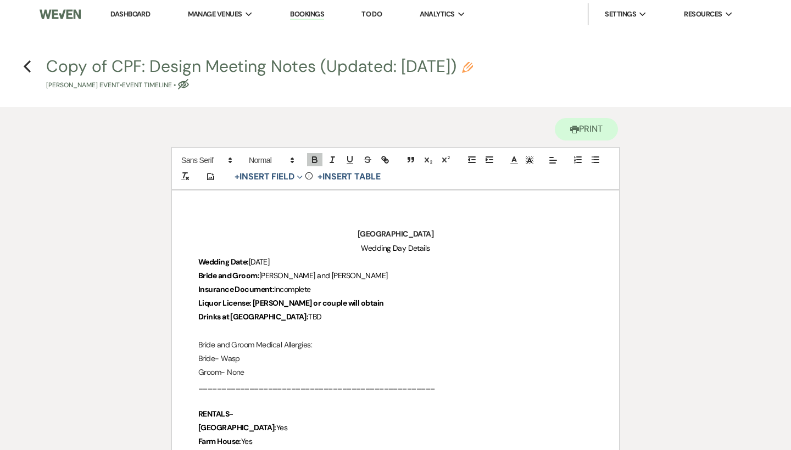
scroll to position [0, 0]
click at [473, 68] on icon "Pencil" at bounding box center [467, 67] width 11 height 11
select select "30"
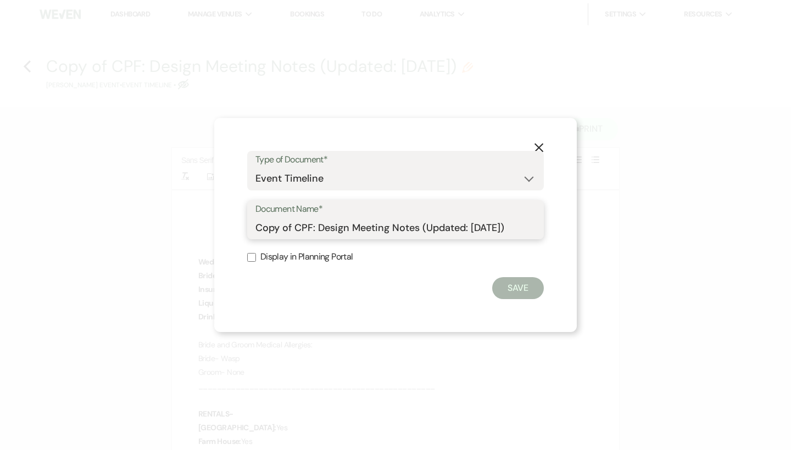
drag, startPoint x: 292, startPoint y: 230, endPoint x: 238, endPoint y: 229, distance: 53.8
click at [238, 229] on div "X Type of Document* Special Event Insurance Vendor Certificate of Insurance Con…" at bounding box center [395, 225] width 362 height 215
type input "REVISED CPF: Design Meeting Notes (Updated: August 30th, 2025)"
click at [519, 289] on button "Save" at bounding box center [518, 288] width 52 height 22
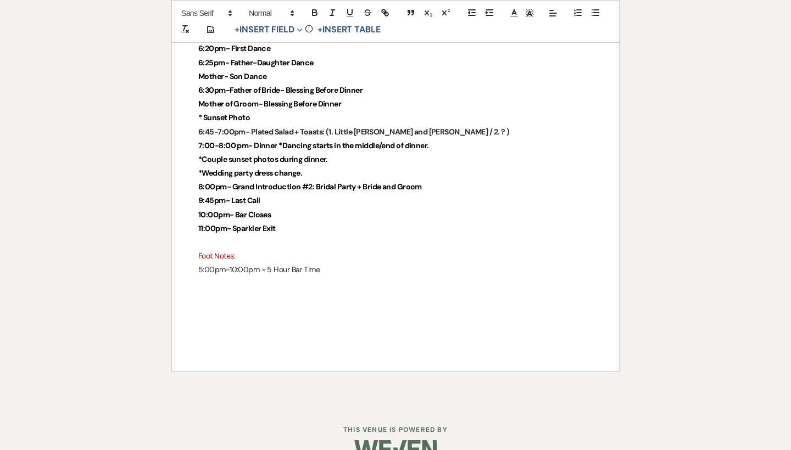
scroll to position [2810, 0]
click at [345, 264] on p "5:00pm-10:00pm = 5 Hour Bar Time" at bounding box center [395, 271] width 394 height 14
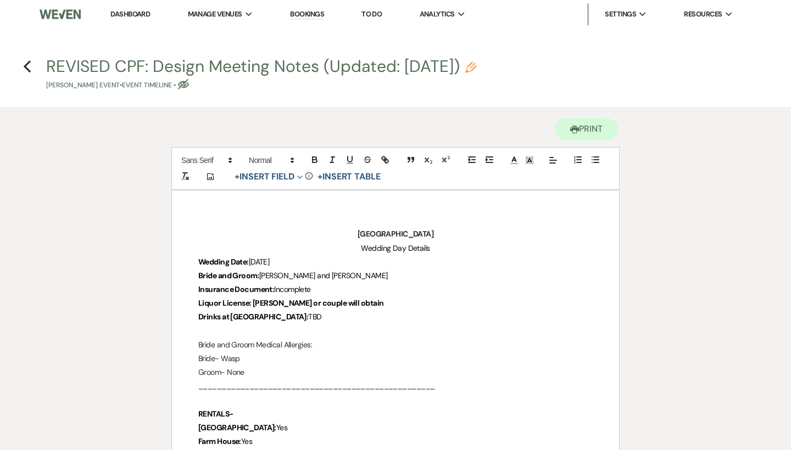
scroll to position [0, 0]
click at [180, 86] on icon "Eye Blocked" at bounding box center [183, 84] width 11 height 11
select select "30"
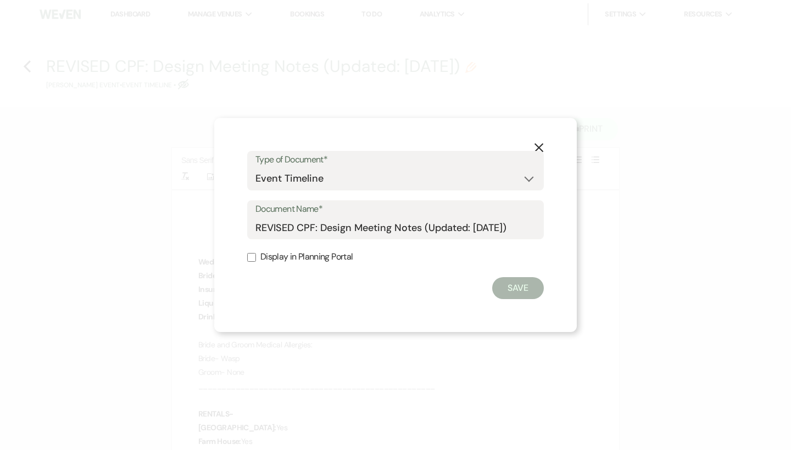
click at [268, 265] on label "Display in Planning Portal" at bounding box center [395, 257] width 297 height 16
click at [256, 262] on input "Display in Planning Portal" at bounding box center [251, 257] width 9 height 9
checkbox input "true"
click at [513, 288] on button "Save" at bounding box center [518, 288] width 52 height 22
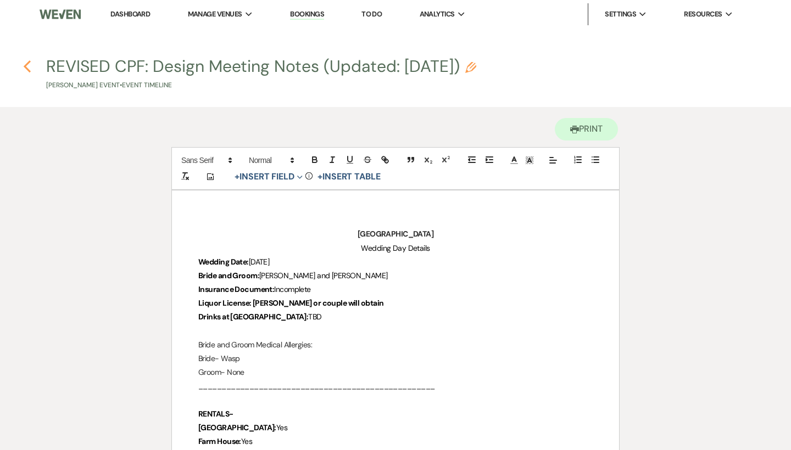
click at [24, 67] on icon "Previous" at bounding box center [27, 66] width 8 height 13
select select "4"
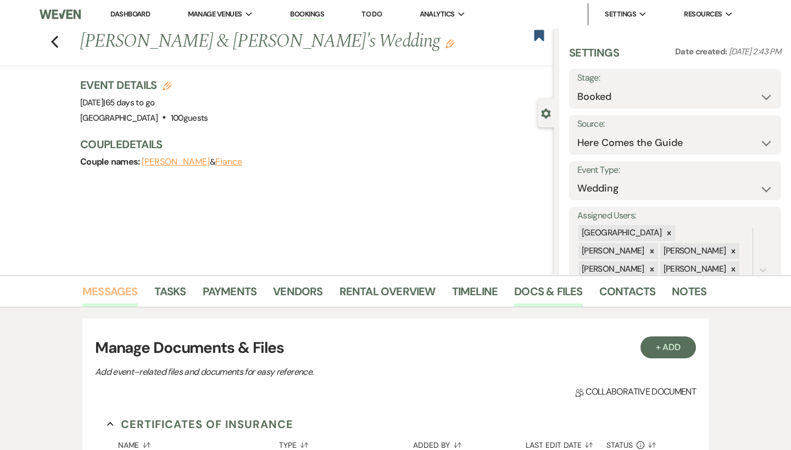
click at [113, 284] on link "Messages" at bounding box center [109, 295] width 55 height 24
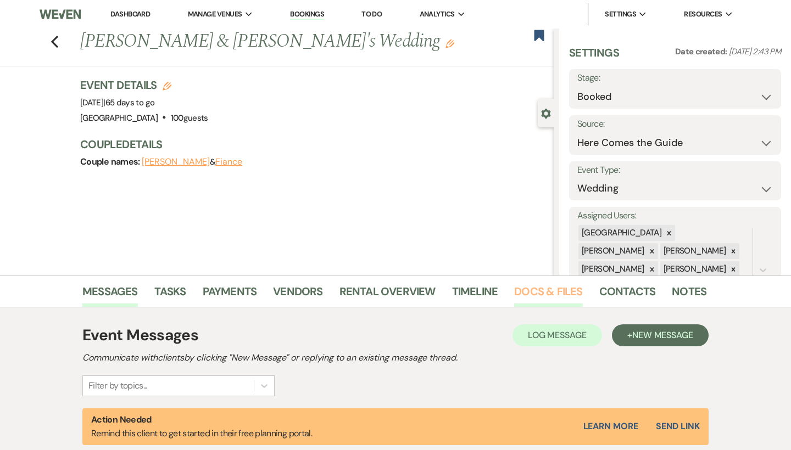
click at [532, 295] on link "Docs & Files" at bounding box center [548, 295] width 68 height 24
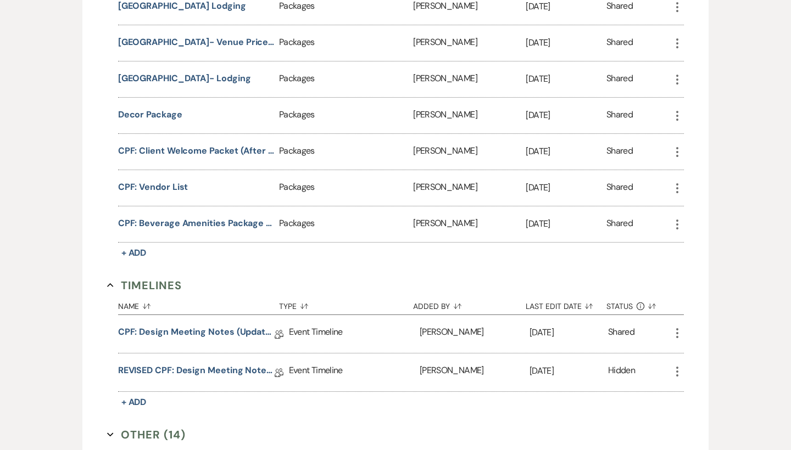
scroll to position [1042, 0]
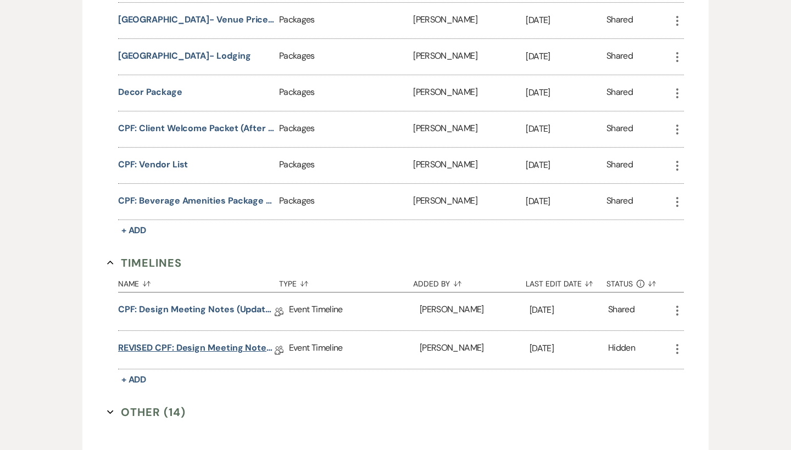
click at [241, 344] on link "REVISED CPF: Design Meeting Notes (Updated: August 30th, 2025)" at bounding box center [196, 350] width 156 height 17
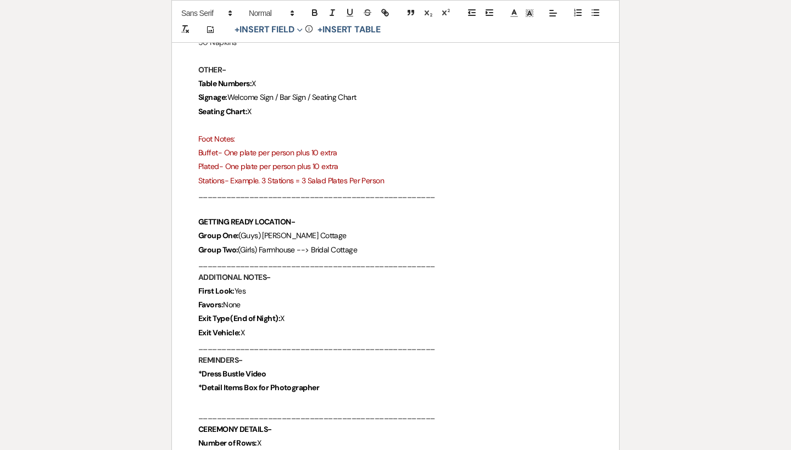
scroll to position [1637, 0]
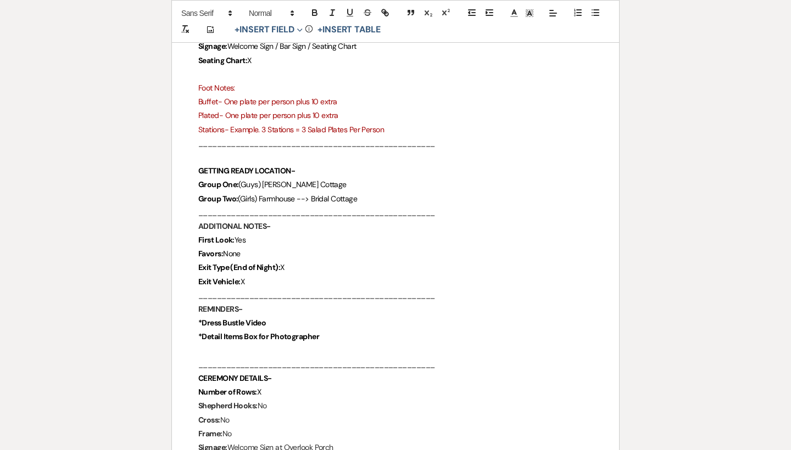
click at [329, 316] on p "*Dress Bustle Video" at bounding box center [395, 323] width 394 height 14
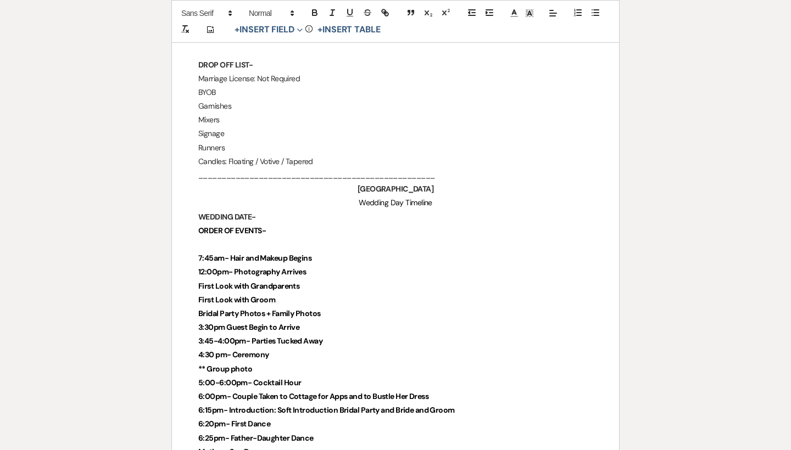
scroll to position [2445, 0]
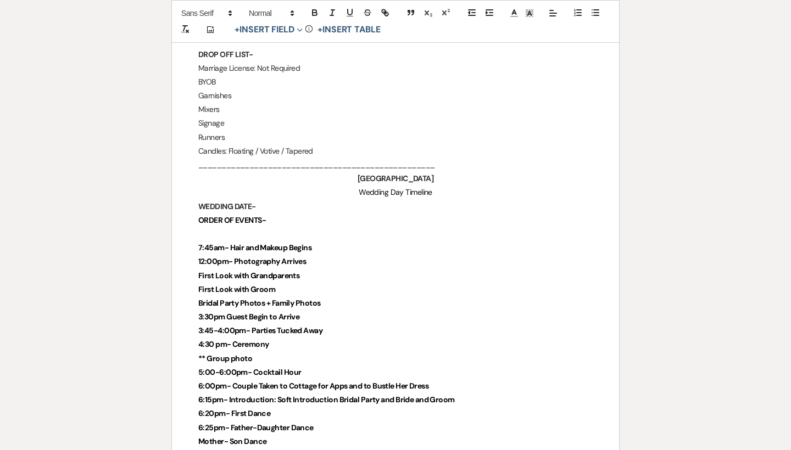
click at [215, 243] on strong "7:45am- Hair and Makeup Begins" at bounding box center [254, 248] width 113 height 10
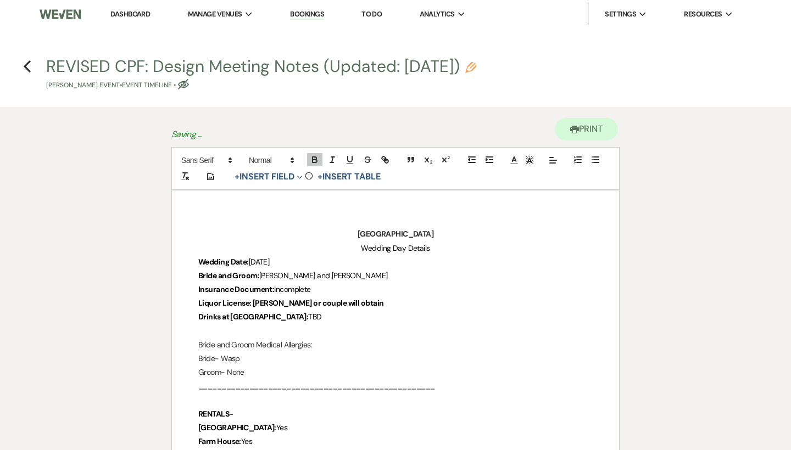
scroll to position [0, 0]
click at [32, 66] on h4 "Previous REVISED CPF: Design Meeting Notes (Updated: August 30th, 2025) Pencil …" at bounding box center [395, 73] width 791 height 36
click at [325, 265] on p "Wedding Date: October 25, 2024" at bounding box center [395, 262] width 394 height 14
click at [183, 85] on icon "Eye Blocked" at bounding box center [183, 84] width 11 height 11
select select "30"
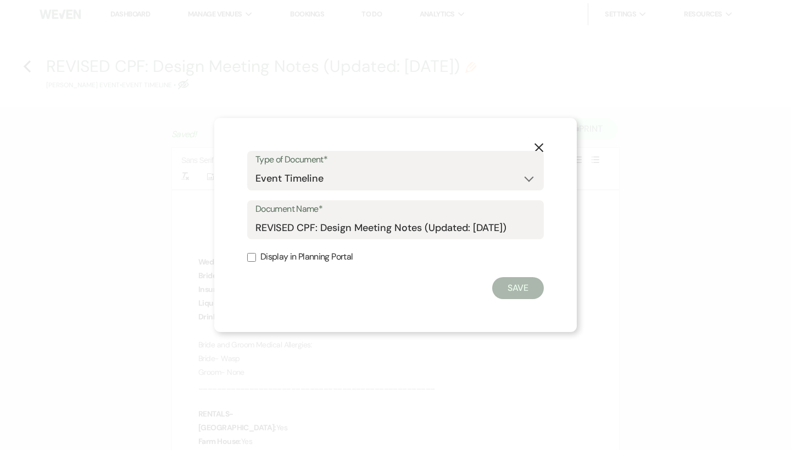
click at [292, 264] on label "Display in Planning Portal" at bounding box center [395, 257] width 297 height 16
click at [256, 262] on input "Display in Planning Portal" at bounding box center [251, 257] width 9 height 9
checkbox input "true"
click at [500, 286] on button "Save" at bounding box center [518, 288] width 52 height 22
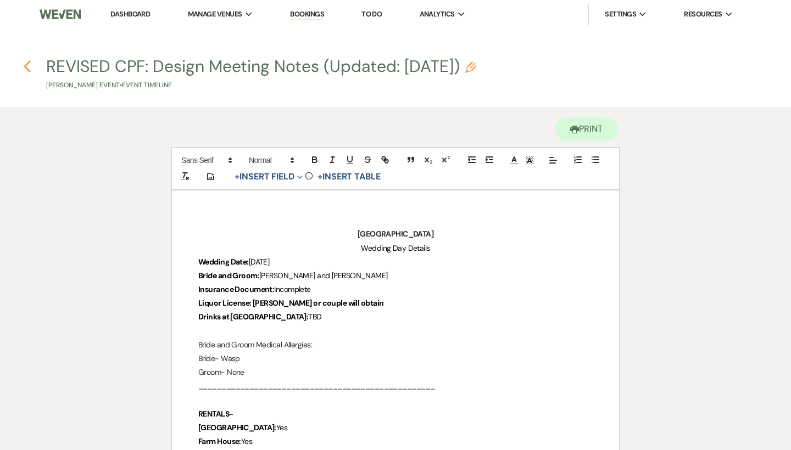
click at [27, 66] on icon "Previous" at bounding box center [27, 66] width 8 height 13
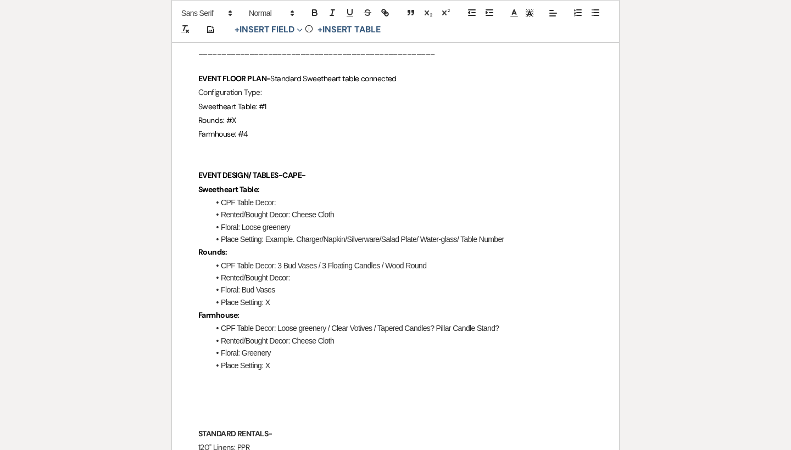
select select "4"
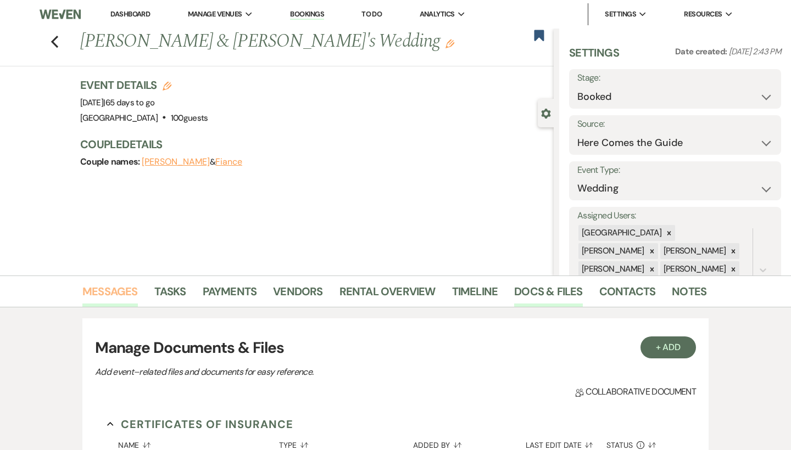
click at [113, 297] on link "Messages" at bounding box center [109, 295] width 55 height 24
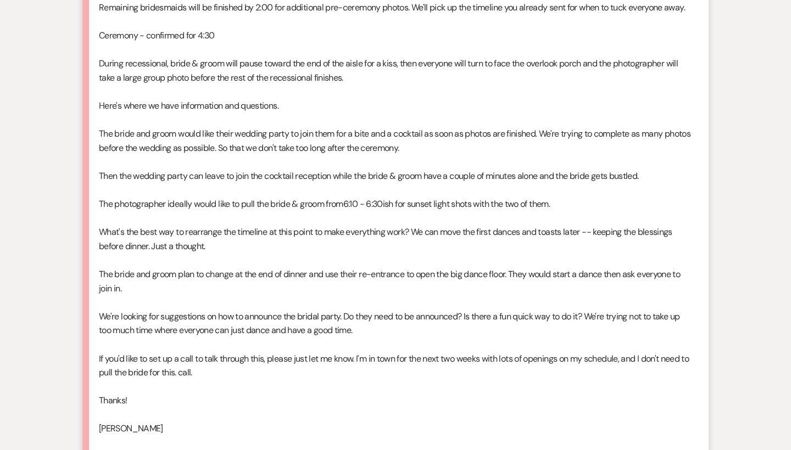
scroll to position [624, 0]
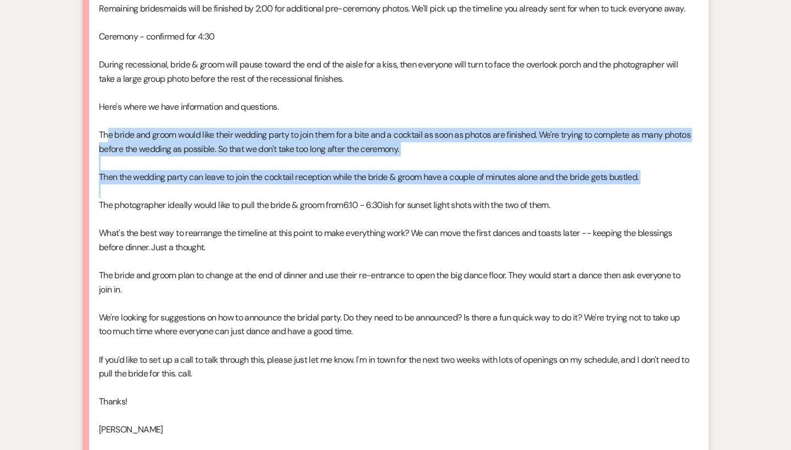
drag, startPoint x: 110, startPoint y: 125, endPoint x: 495, endPoint y: 175, distance: 388.8
click at [495, 176] on div "Hello! We'd like to touch base about the wedding day timeline. We have been in …" at bounding box center [395, 177] width 593 height 548
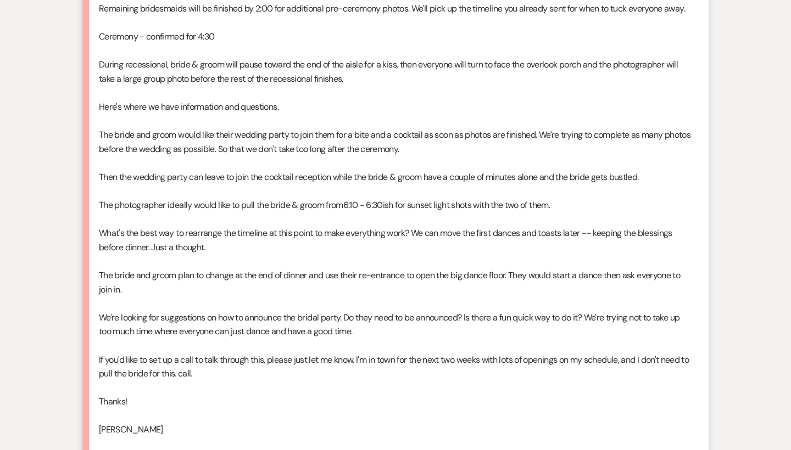
click at [401, 281] on p "The bride and groom plan to change at the end of dinner and use their re-entran…" at bounding box center [395, 283] width 593 height 28
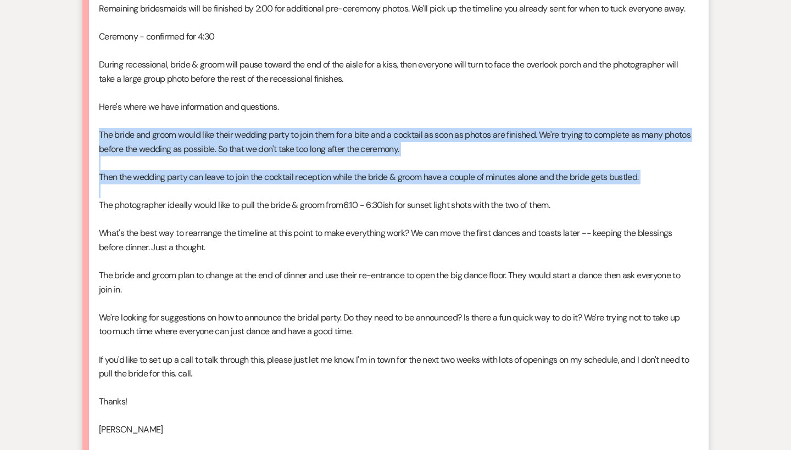
drag, startPoint x: 94, startPoint y: 131, endPoint x: 532, endPoint y: 185, distance: 441.0
click at [532, 185] on li "Lisa Taylor Event Details Aug 09, 2025, 2:37 PM Hello! We'd like to touch base …" at bounding box center [395, 158] width 626 height 608
copy div "The bride and groom would like their wedding party to join them for a bite and …"
click at [532, 185] on p at bounding box center [395, 191] width 593 height 14
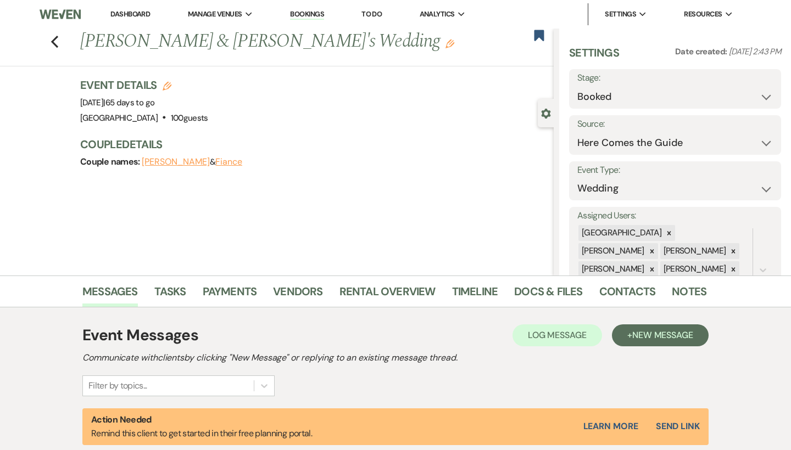
scroll to position [0, 0]
click at [523, 293] on link "Docs & Files" at bounding box center [548, 295] width 68 height 24
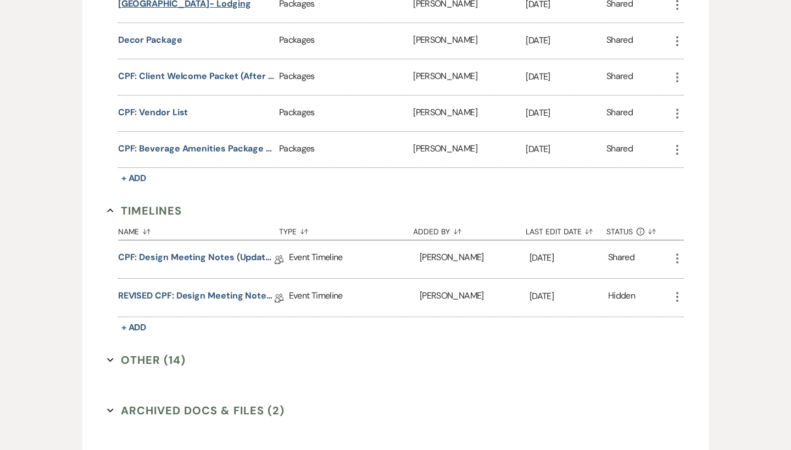
scroll to position [1095, 0]
click at [217, 294] on link "REVISED CPF: Design Meeting Notes (Updated: August 30th, 2025)" at bounding box center [196, 297] width 156 height 17
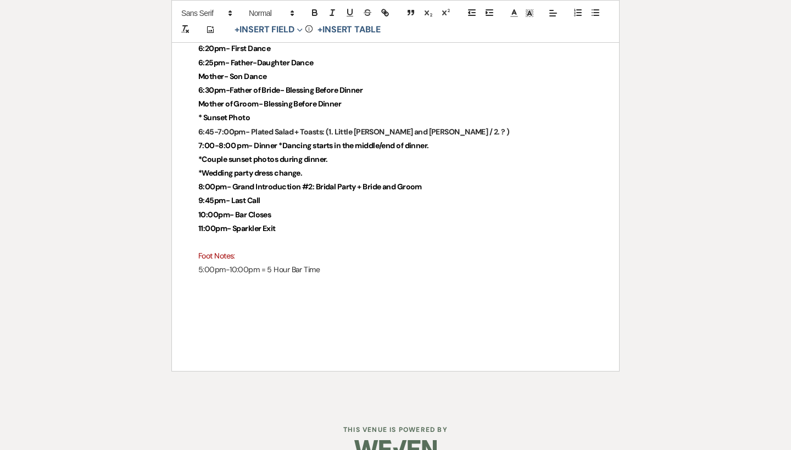
scroll to position [2810, 0]
click at [347, 264] on p "5:00pm-10:00pm = 5 Hour Bar Time" at bounding box center [395, 271] width 394 height 14
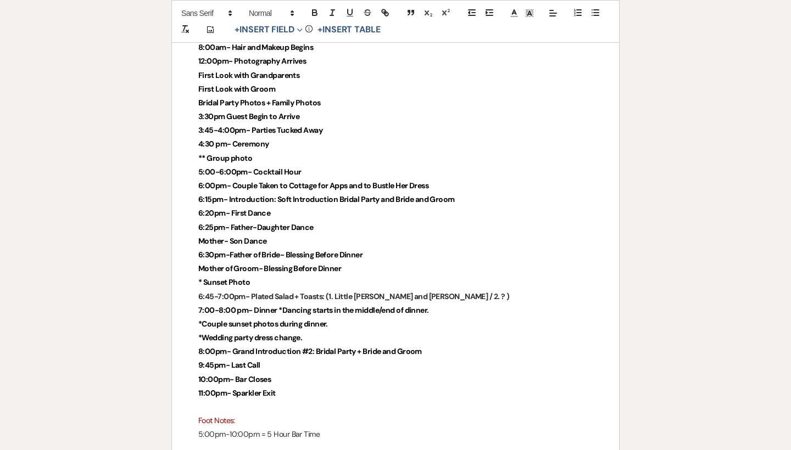
scroll to position [2651, 0]
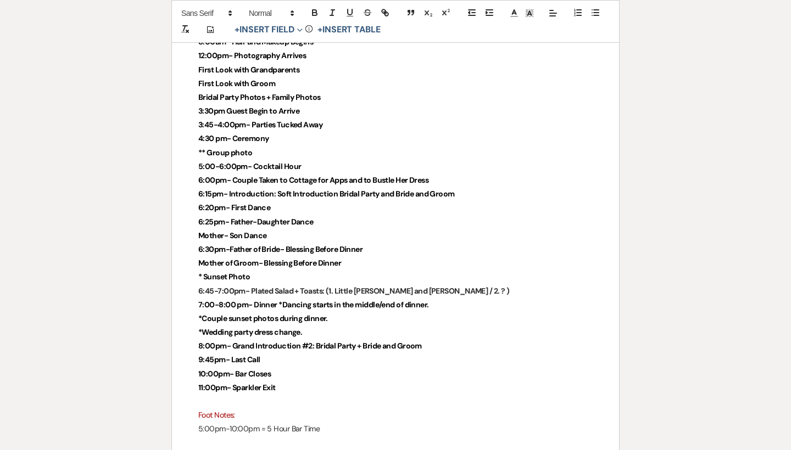
drag, startPoint x: 385, startPoint y: 243, endPoint x: 249, endPoint y: 242, distance: 136.2
click at [249, 256] on p "Mother of Groom- Blessing Before Dinner" at bounding box center [395, 263] width 394 height 14
click at [249, 258] on strong "Mother of Groom- Blessing Before Dinner" at bounding box center [269, 263] width 143 height 10
drag, startPoint x: 408, startPoint y: 238, endPoint x: 193, endPoint y: 228, distance: 215.5
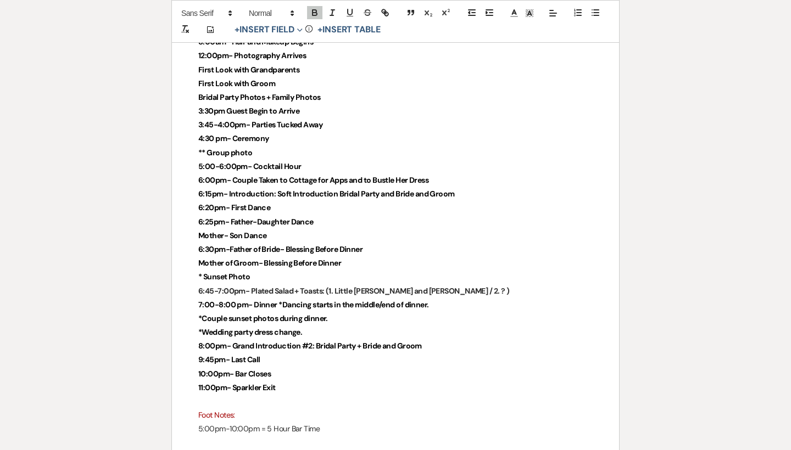
copy div "6:30pm-Father of Bride- Blessing Before Dinner Mother of Groom- Blessing Before…"
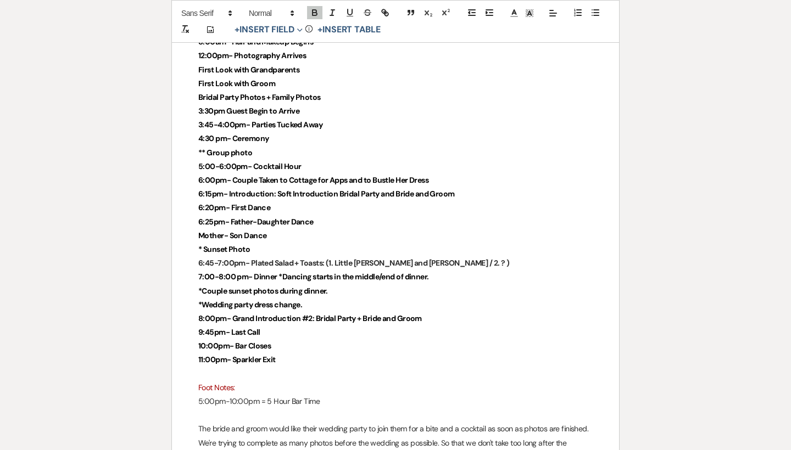
click at [487, 187] on p "6:15pm- Introduction: Soft Introduction Bridal Party and Bride and Groom" at bounding box center [395, 194] width 394 height 14
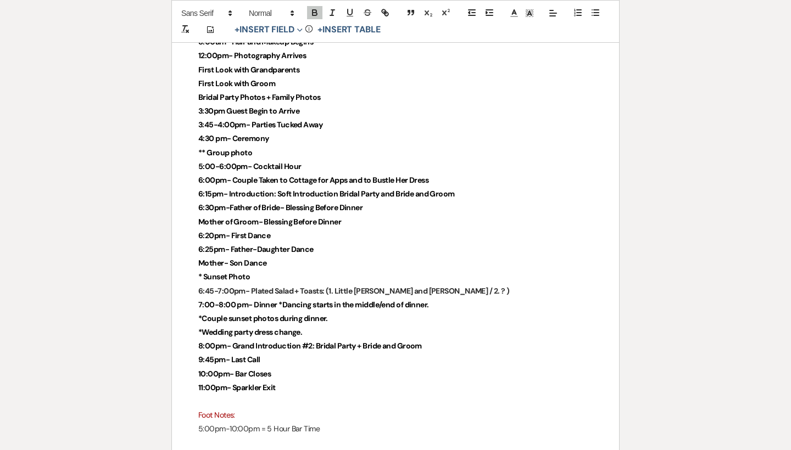
click at [212, 189] on strong "6:15pm- Introduction: Soft Introduction Bridal Party and Bride and Groom" at bounding box center [326, 194] width 256 height 10
click at [210, 203] on strong "6:30pm-Father of Bride- Blessing Before Dinner" at bounding box center [280, 208] width 164 height 10
click at [213, 203] on strong "6:30pm-Father of Bride- Blessing Before Dinner" at bounding box center [280, 208] width 164 height 10
drag, startPoint x: 314, startPoint y: 239, endPoint x: 180, endPoint y: 210, distance: 137.0
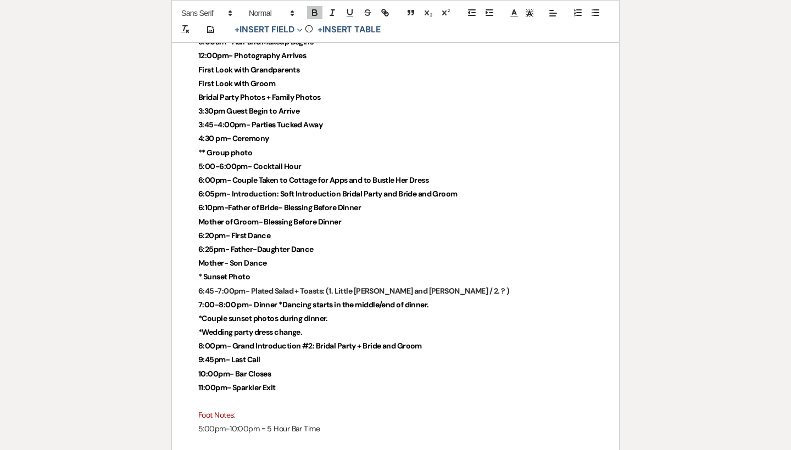
copy div "6:20pm- First Dance 6:25pm- Father-Daughter Dance Mother- Son Dance"
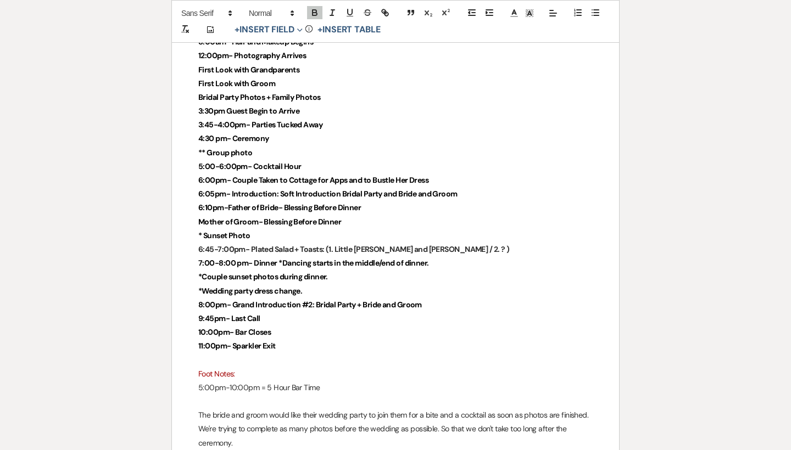
click at [439, 256] on p "7:00-8:00 pm- Dinner *Dancing starts in the middle/end of dinner." at bounding box center [395, 263] width 394 height 14
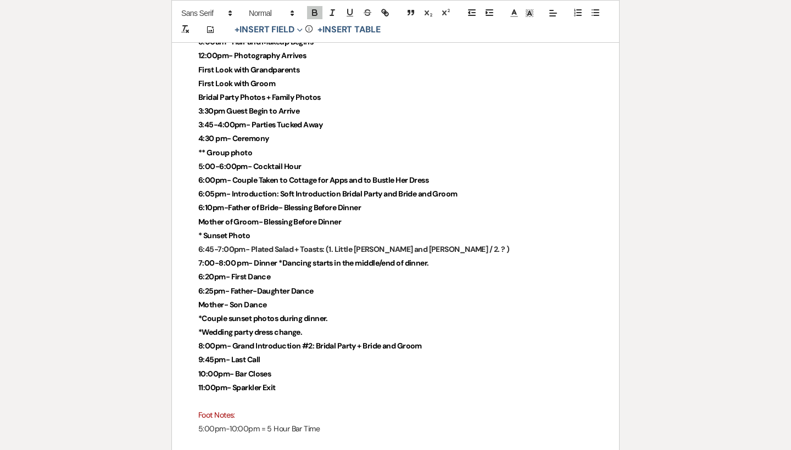
click at [213, 272] on strong "6:20pm- First Dance" at bounding box center [234, 277] width 72 height 10
click at [200, 272] on strong "6:40pm- First Dance" at bounding box center [234, 277] width 72 height 10
click at [202, 272] on strong "6:40pm- First Dance" at bounding box center [234, 277] width 72 height 10
click at [214, 286] on strong "6:25pm- Father-Daughter Dance" at bounding box center [255, 291] width 115 height 10
drag, startPoint x: 335, startPoint y: 294, endPoint x: 190, endPoint y: 291, distance: 145.0
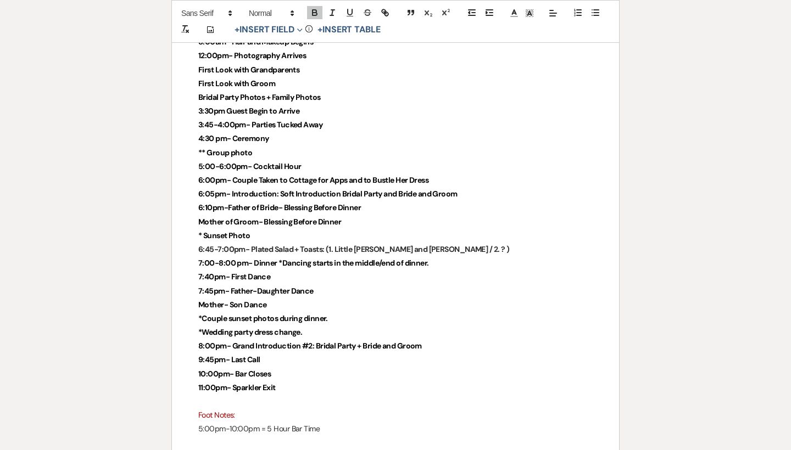
copy strong "*Couple sunset photos during dinner."
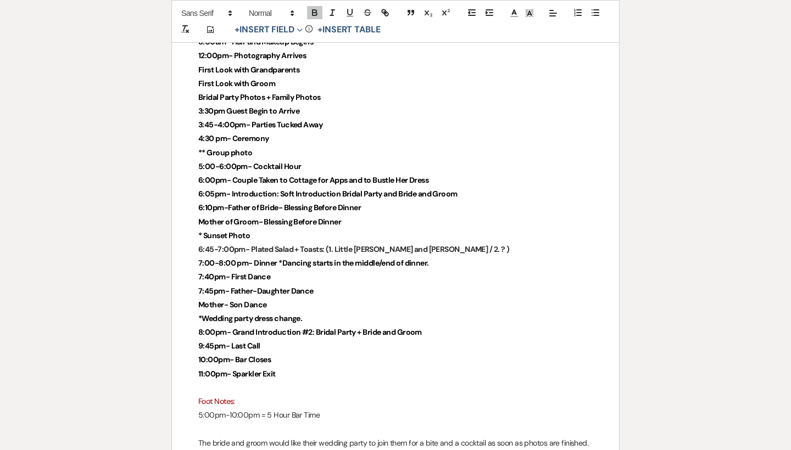
drag, startPoint x: 259, startPoint y: 216, endPoint x: 193, endPoint y: 216, distance: 65.3
click at [306, 231] on strong "*Couple sunset photos during dinner" at bounding box center [262, 236] width 128 height 10
click at [210, 231] on strong "6:15-6:30*Couple sunset photos during Dinner" at bounding box center [279, 236] width 162 height 10
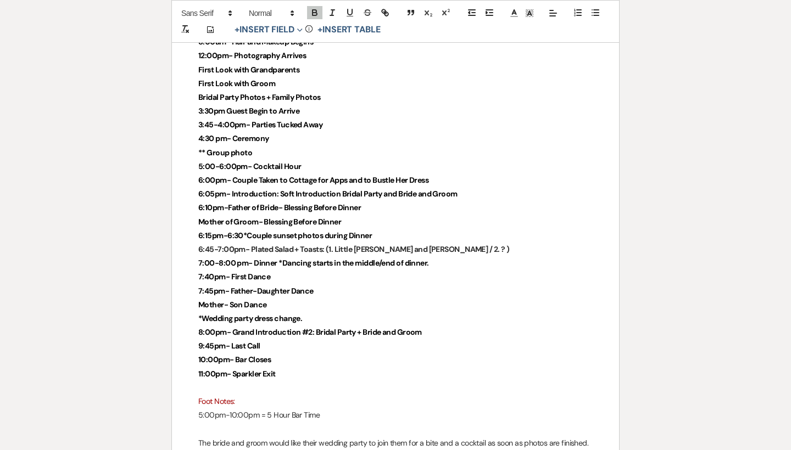
click at [359, 215] on p "Mother of Groom- Blessing Before Dinner" at bounding box center [395, 222] width 394 height 14
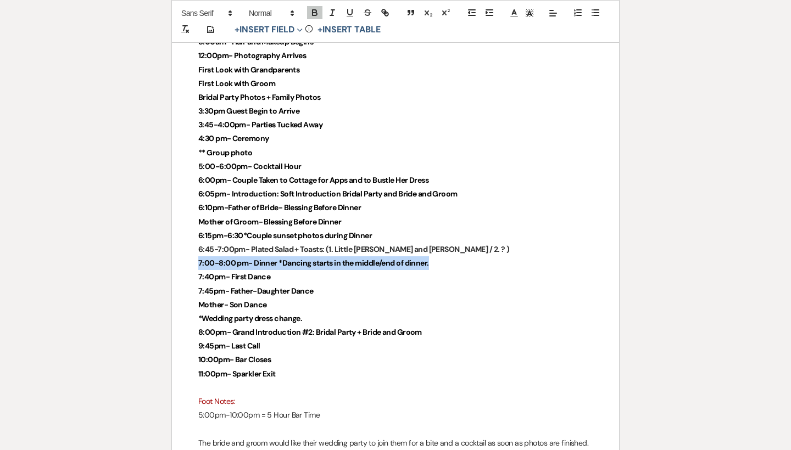
drag, startPoint x: 435, startPoint y: 237, endPoint x: 182, endPoint y: 241, distance: 253.2
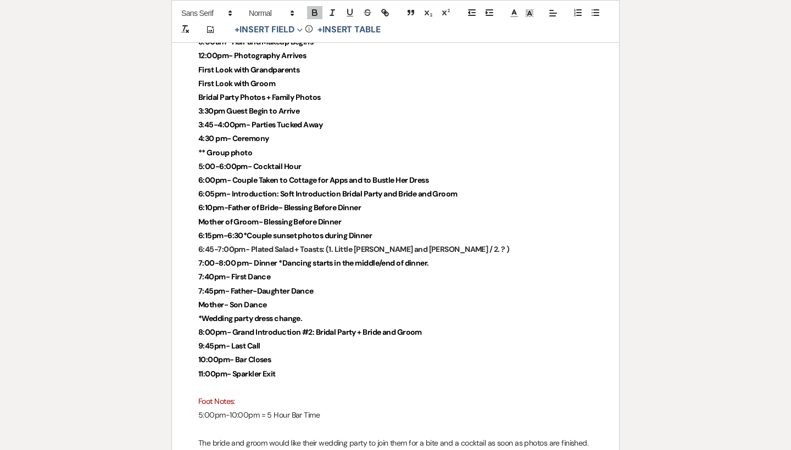
click at [242, 270] on p "7:40pm- First Dance" at bounding box center [395, 277] width 394 height 14
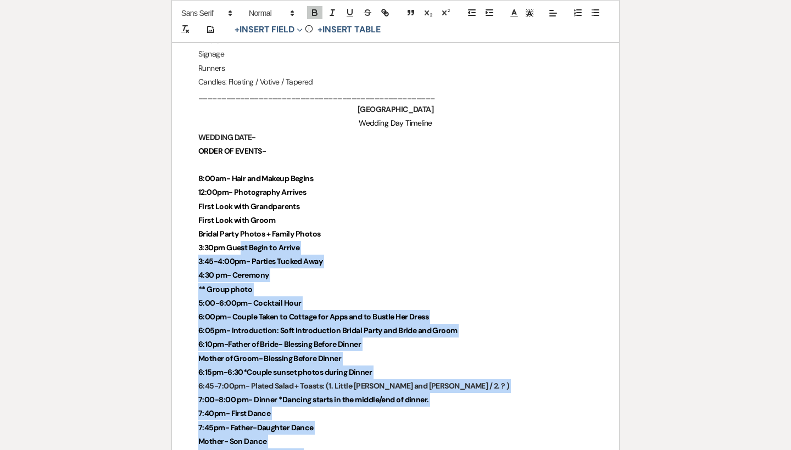
scroll to position [2504, 0]
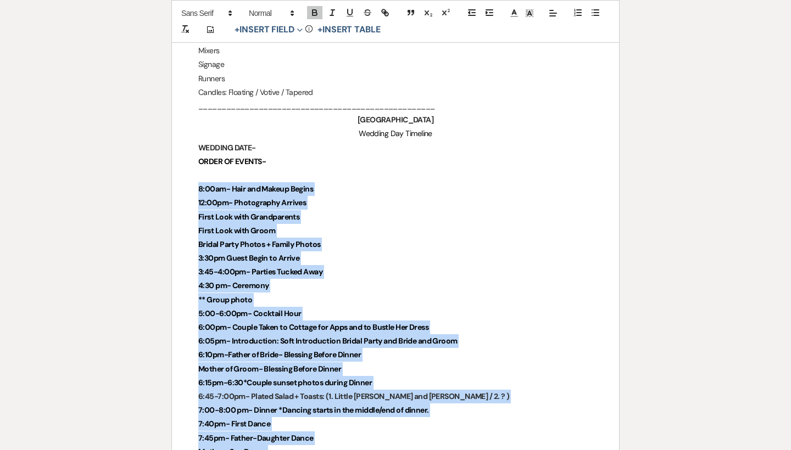
drag, startPoint x: 330, startPoint y: 356, endPoint x: 187, endPoint y: 164, distance: 239.4
copy div "8:00am- Hair and Makeup Begins 12:00pm- Photography Arrives First Look with Gra…"
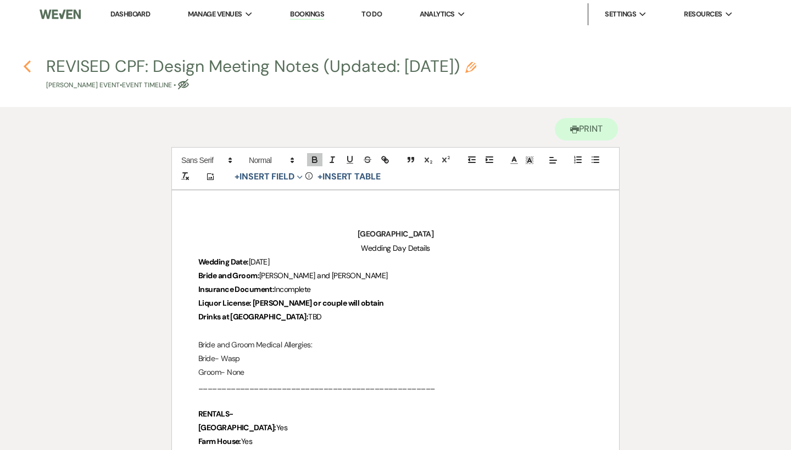
scroll to position [0, 0]
click at [182, 85] on use "button" at bounding box center [183, 84] width 11 height 10
select select "30"
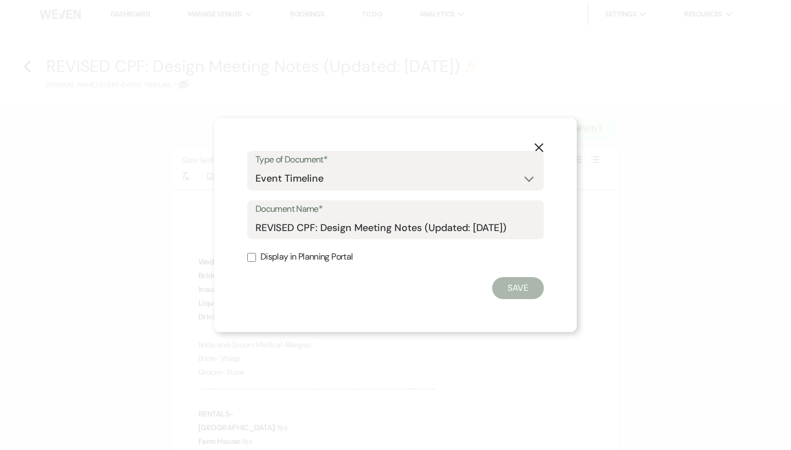
click at [295, 250] on label "Display in Planning Portal" at bounding box center [395, 257] width 297 height 16
click at [256, 253] on input "Display in Planning Portal" at bounding box center [251, 257] width 9 height 9
checkbox input "true"
click at [504, 283] on button "Save" at bounding box center [518, 288] width 52 height 22
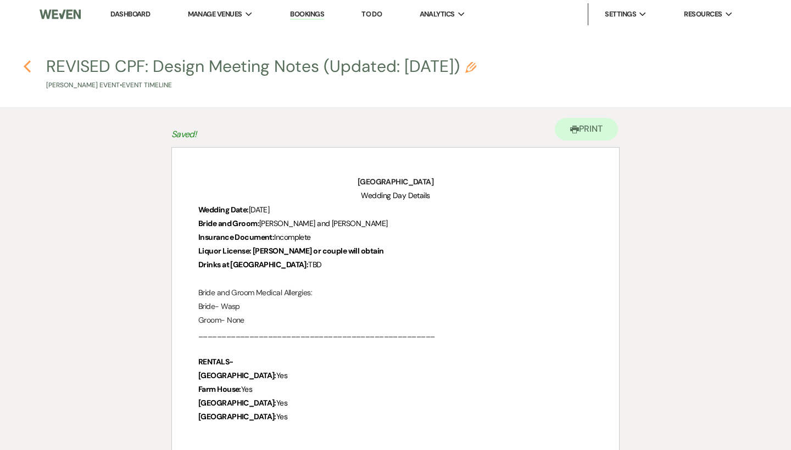
click at [23, 64] on icon "Previous" at bounding box center [27, 66] width 8 height 13
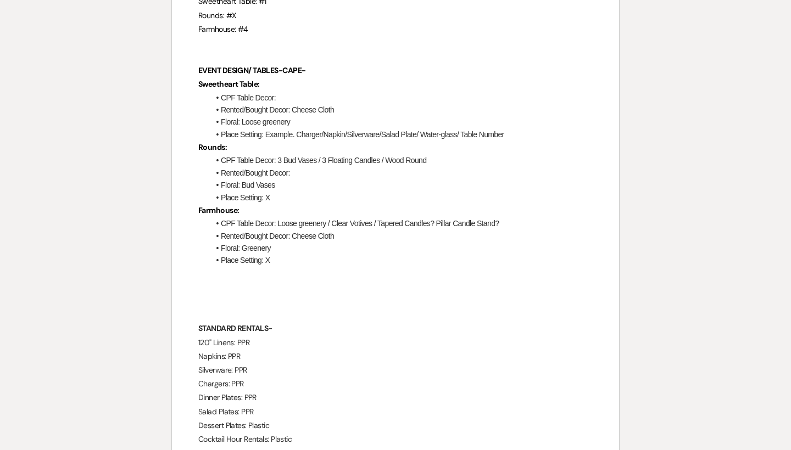
select select "4"
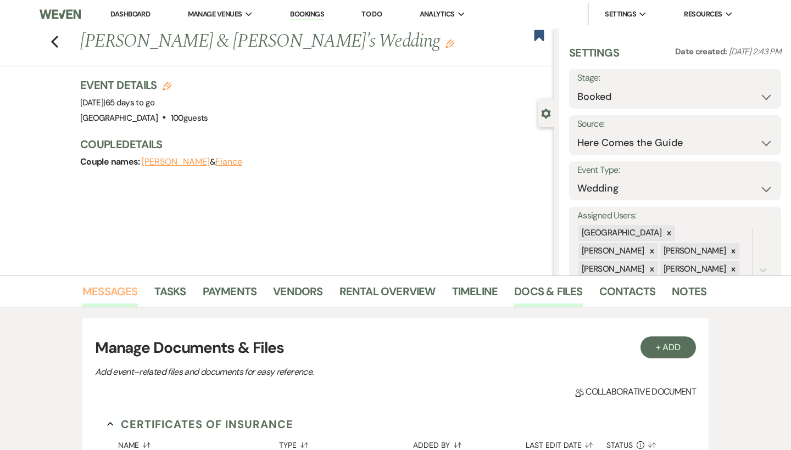
click at [122, 299] on link "Messages" at bounding box center [109, 295] width 55 height 24
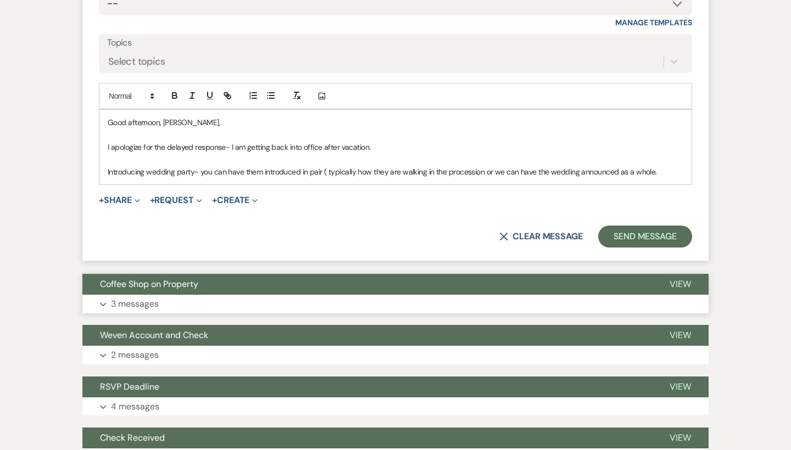
scroll to position [1203, 0]
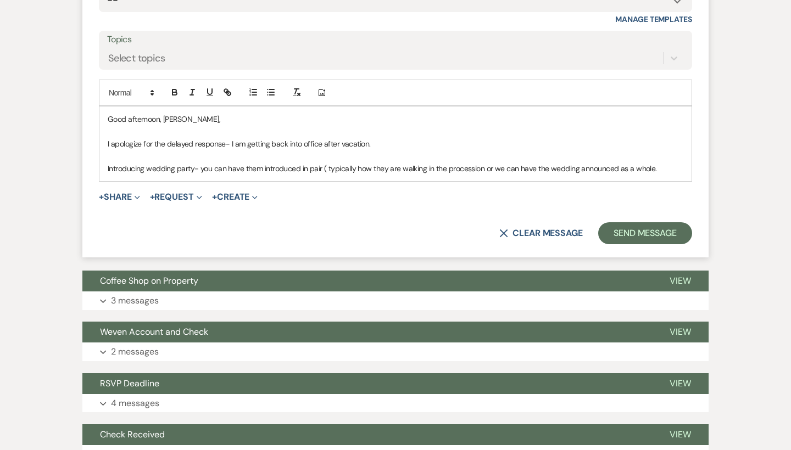
click at [674, 163] on p "Introducing wedding party- you can have them introduced in pair ( typically how…" at bounding box center [395, 169] width 575 height 12
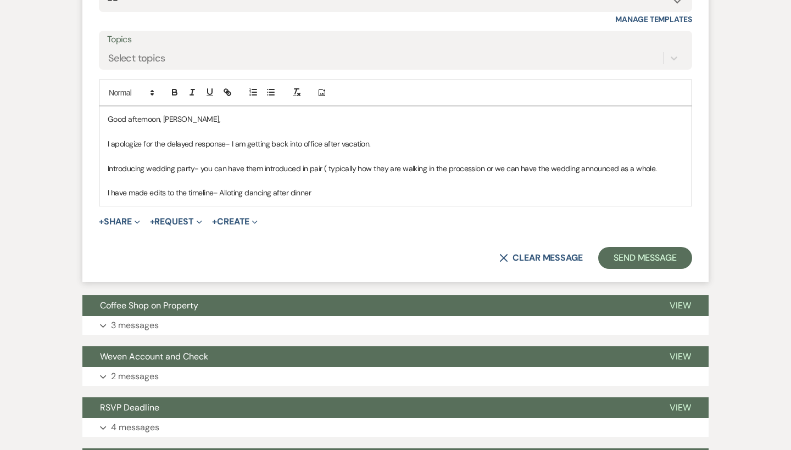
click at [235, 187] on p "I have made edits to the timeline- Alloting dancing after dinner" at bounding box center [395, 193] width 575 height 12
click at [334, 187] on p "I have made edits to the timeline- Allotting dancing after dinner" at bounding box center [395, 193] width 575 height 12
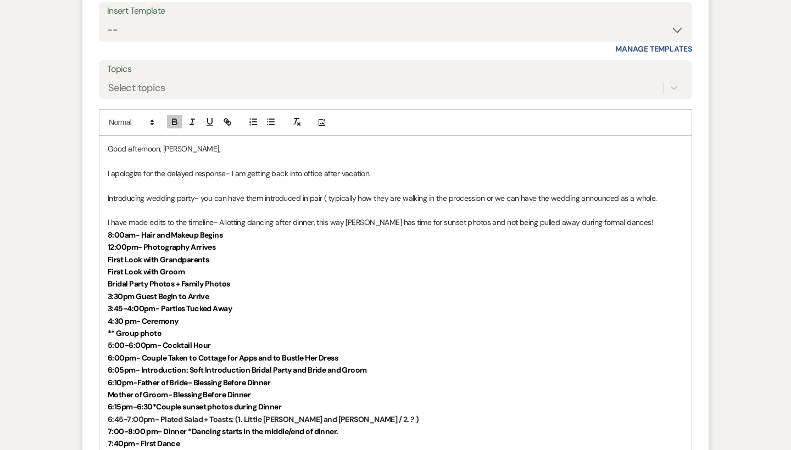
scroll to position [1294, 0]
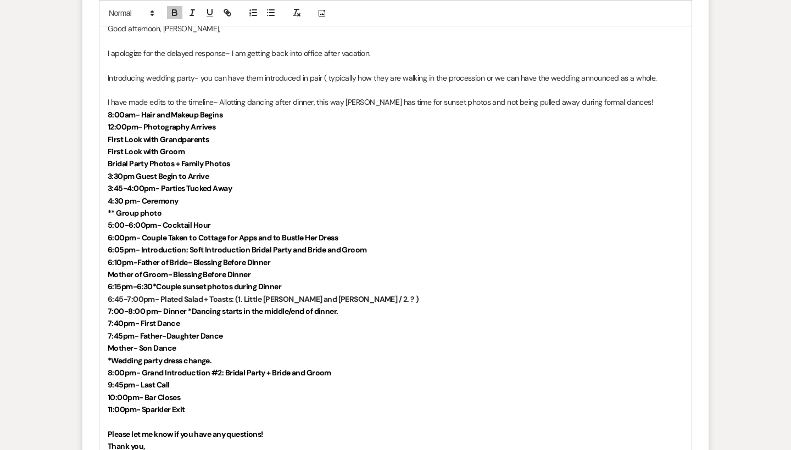
drag, startPoint x: 161, startPoint y: 424, endPoint x: 94, endPoint y: 405, distance: 70.4
click at [94, 405] on form "Reply X Saving draft... Recipients* Event Contacts ( Lisa Taylor, Summerlin, De…" at bounding box center [395, 171] width 626 height 756
click at [152, 440] on p "Thank you," at bounding box center [395, 446] width 575 height 12
drag, startPoint x: 152, startPoint y: 437, endPoint x: 121, endPoint y: 421, distance: 35.1
click at [121, 421] on div "Good afternoon, Lisa, I apologize for the delayed response- I am getting back i…" at bounding box center [395, 244] width 592 height 456
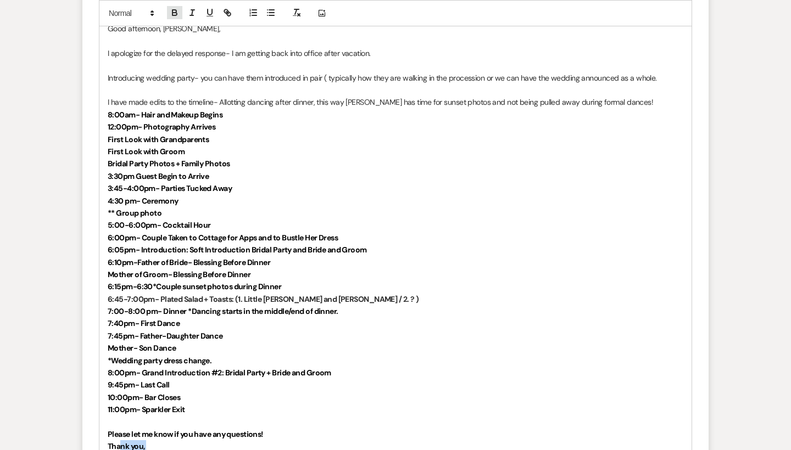
click at [175, 14] on icon "button" at bounding box center [175, 13] width 10 height 10
click at [157, 440] on p "Tha nk you," at bounding box center [395, 446] width 575 height 12
drag, startPoint x: 159, startPoint y: 440, endPoint x: 101, endPoint y: 412, distance: 64.6
click at [101, 412] on div "Good afternoon, Lisa, I apologize for the delayed response- I am getting back i…" at bounding box center [395, 244] width 592 height 456
click at [176, 15] on icon "button" at bounding box center [174, 14] width 4 height 3
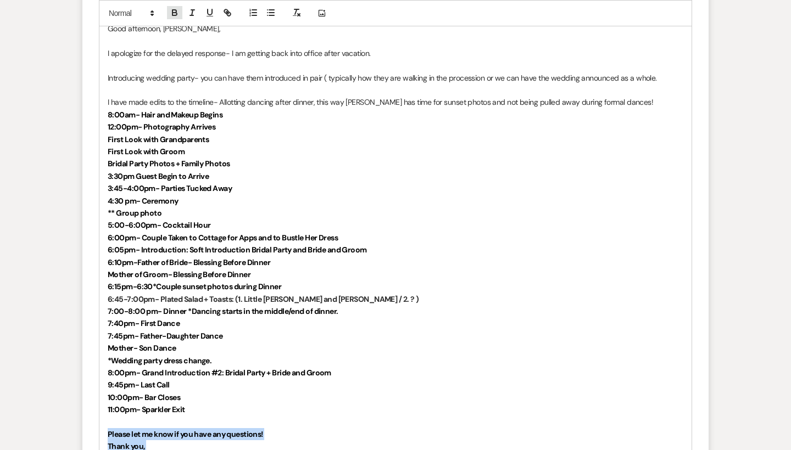
click at [176, 15] on icon "button" at bounding box center [174, 14] width 4 height 3
drag, startPoint x: 208, startPoint y: 413, endPoint x: 206, endPoint y: 407, distance: 5.6
click at [208, 429] on span "Please let me know if you have any questions!" at bounding box center [182, 434] width 149 height 10
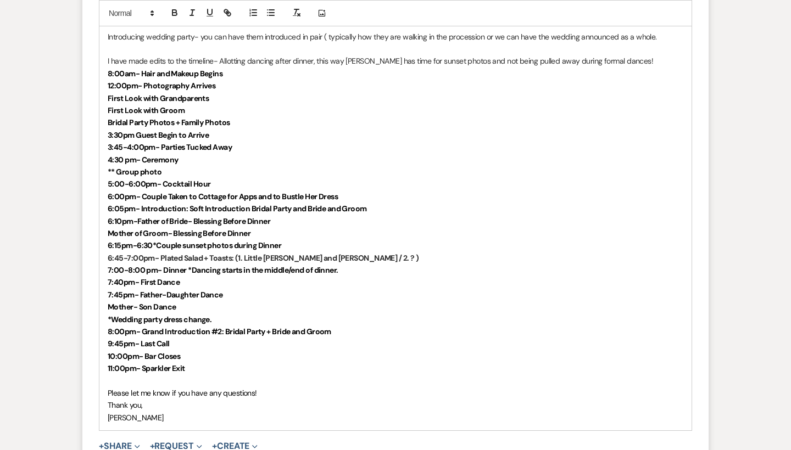
scroll to position [1334, 0]
click at [186, 351] on p "10:00pm- Bar Closes" at bounding box center [395, 357] width 575 height 12
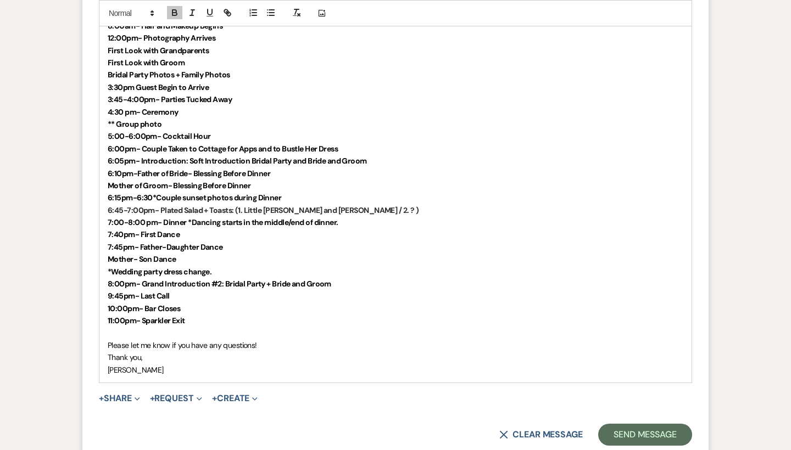
scroll to position [1434, 0]
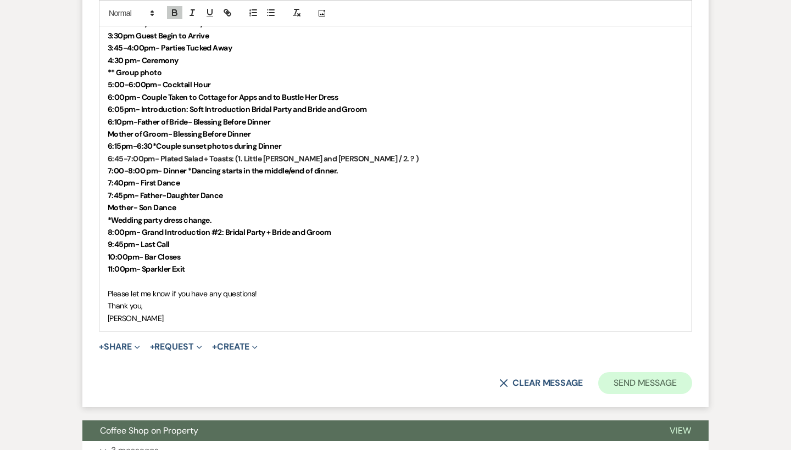
click at [675, 372] on button "Send Message" at bounding box center [645, 383] width 94 height 22
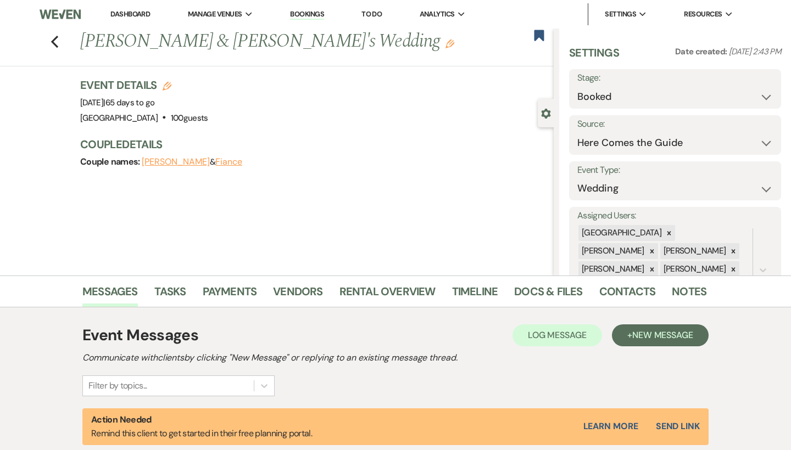
scroll to position [0, 0]
click at [55, 40] on use "button" at bounding box center [54, 42] width 7 height 12
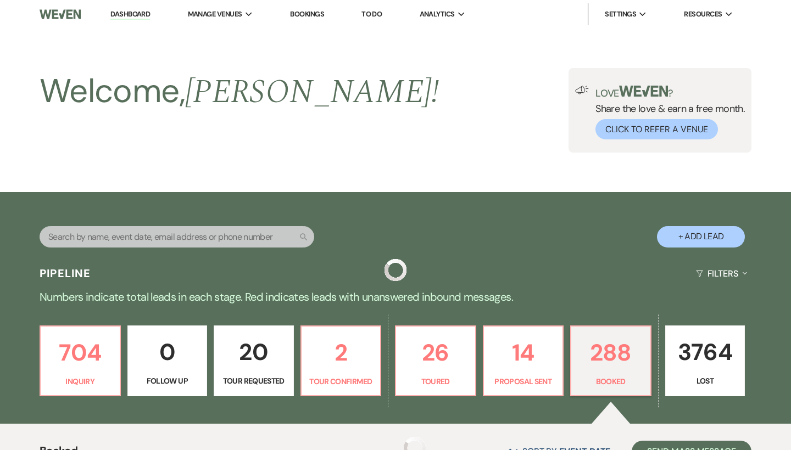
scroll to position [619, 0]
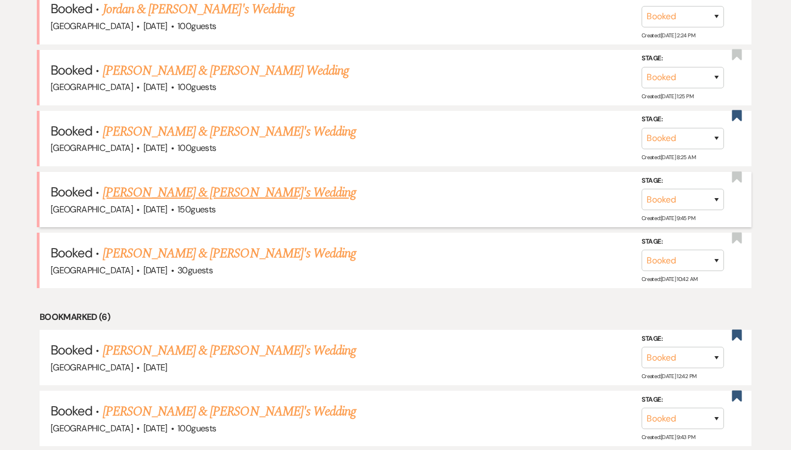
click at [150, 183] on link "[PERSON_NAME] & [PERSON_NAME]'s Wedding" at bounding box center [230, 193] width 254 height 20
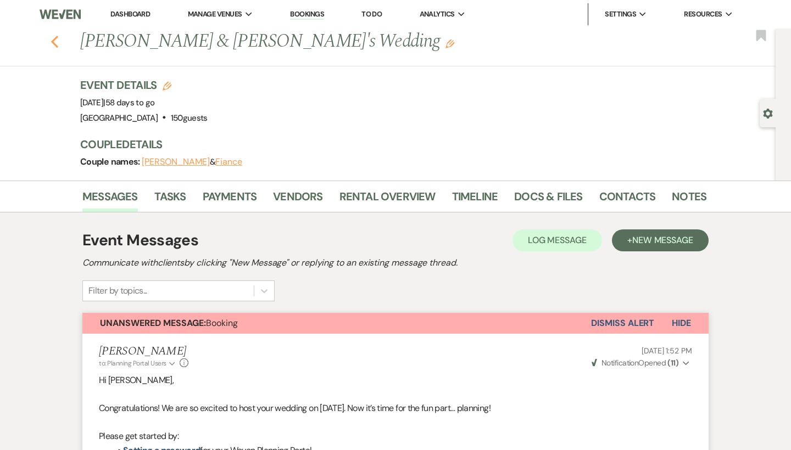
click at [54, 38] on use "button" at bounding box center [54, 42] width 7 height 12
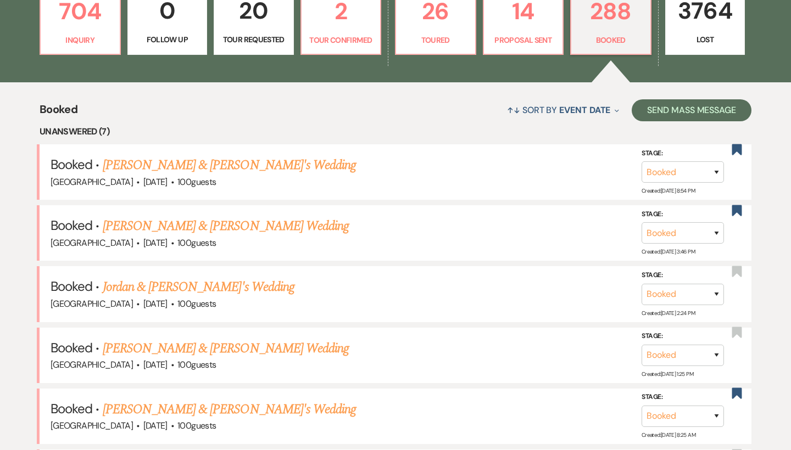
scroll to position [340, 0]
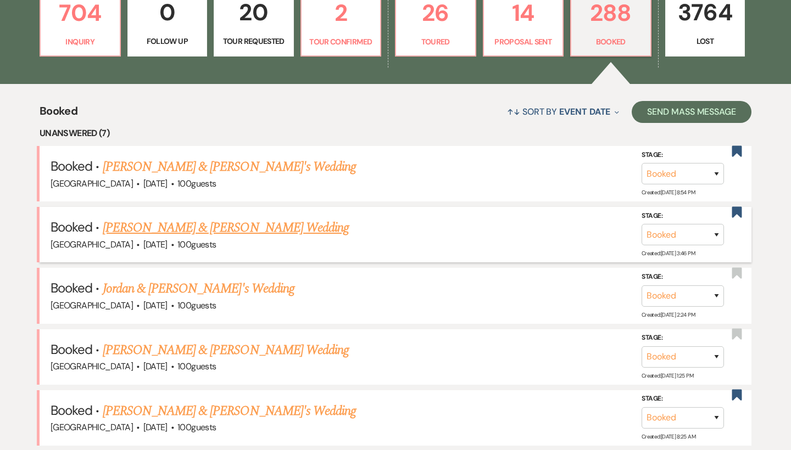
click at [148, 227] on link "[PERSON_NAME] & [PERSON_NAME] Wedding" at bounding box center [226, 228] width 246 height 20
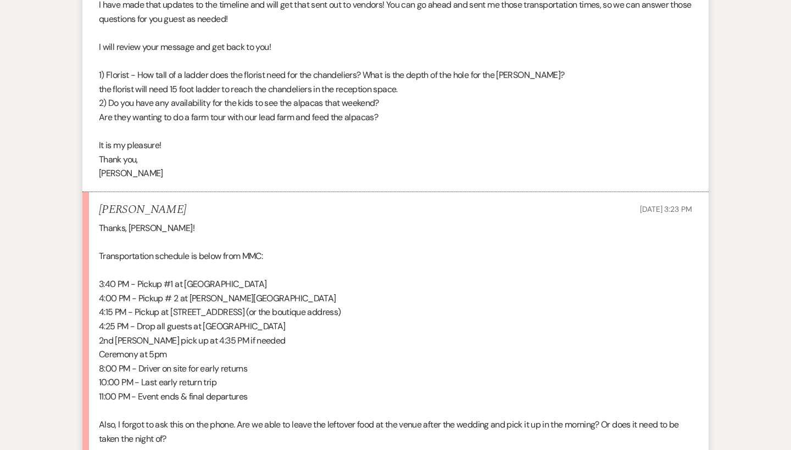
scroll to position [1483, 0]
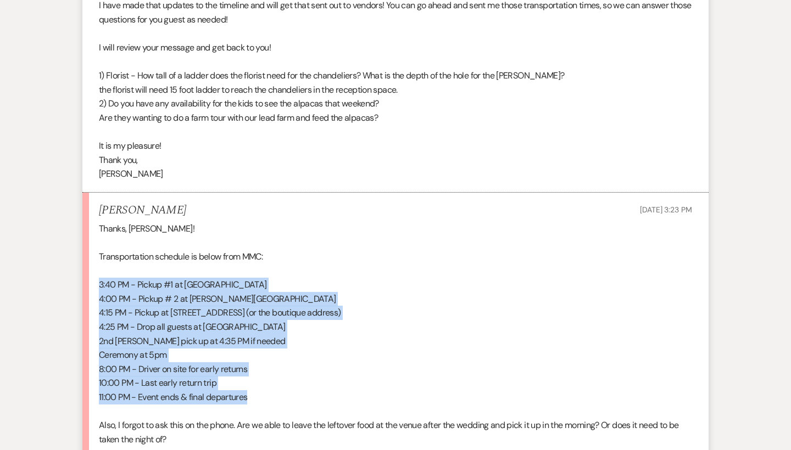
drag, startPoint x: 96, startPoint y: 250, endPoint x: 278, endPoint y: 361, distance: 212.9
click at [278, 361] on li "Erin Brown Aug 20, 2025, 3:23 PM Thanks, Brooke! Transportation schedule is bel…" at bounding box center [395, 382] width 626 height 378
copy div "3:40 PM - Pickup #1 at Hampton Inn Sapphire 4:00 PM - Pickup # 2 at Wells Hotel…"
click at [278, 390] on p "11:00 PM - Event ends & final departures" at bounding box center [395, 397] width 593 height 14
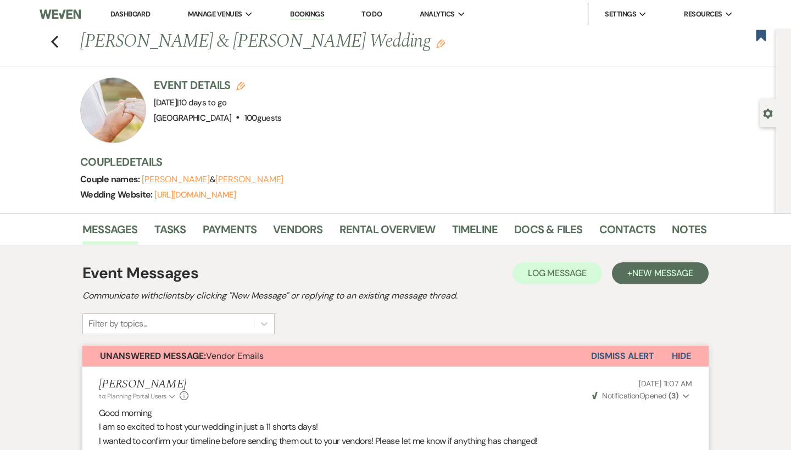
scroll to position [0, 0]
click at [143, 13] on link "Dashboard" at bounding box center [130, 13] width 40 height 9
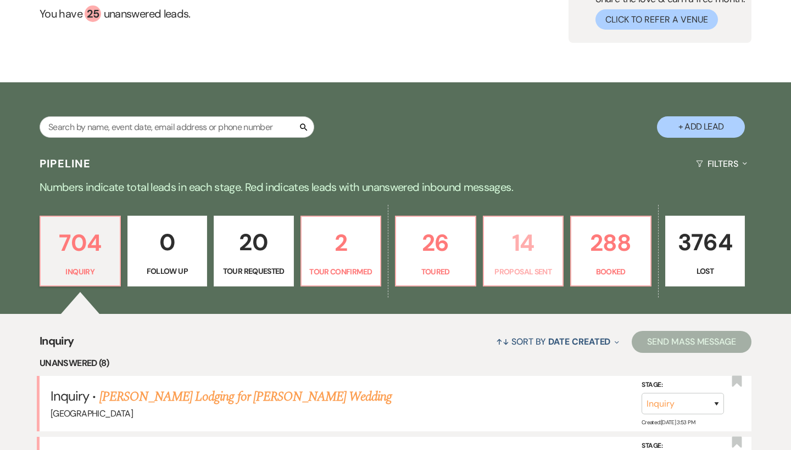
click at [492, 255] on p "14" at bounding box center [523, 243] width 66 height 37
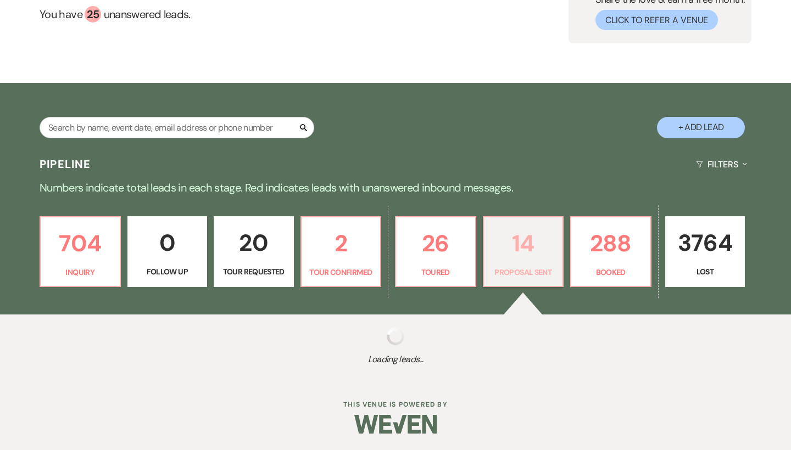
scroll to position [109, 0]
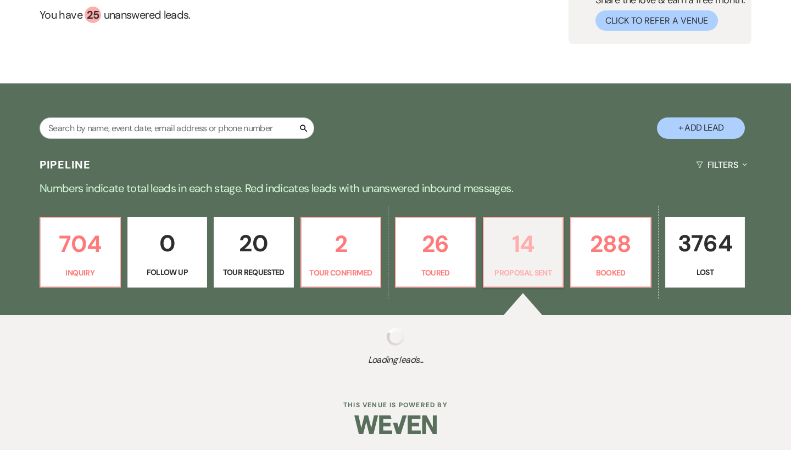
select select "6"
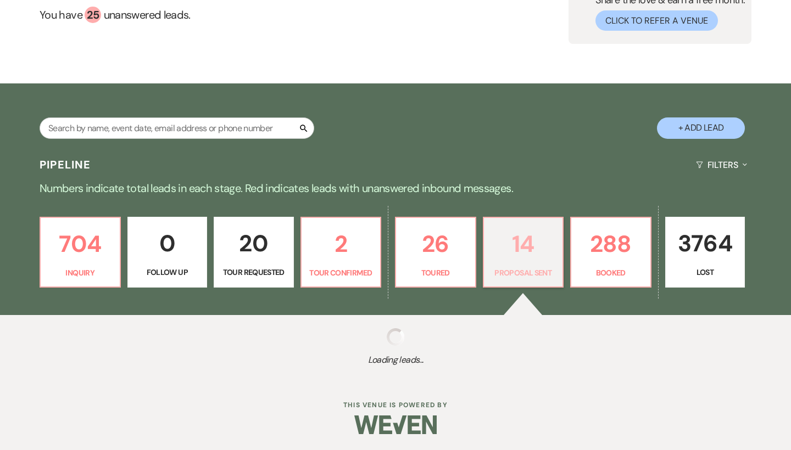
select select "6"
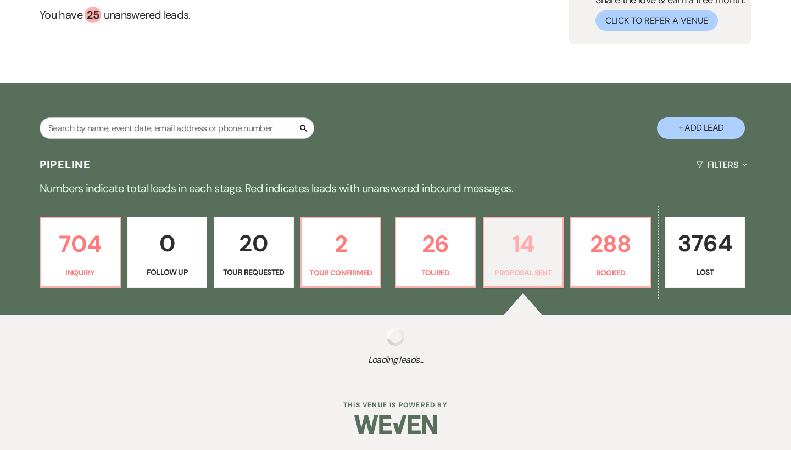
select select "6"
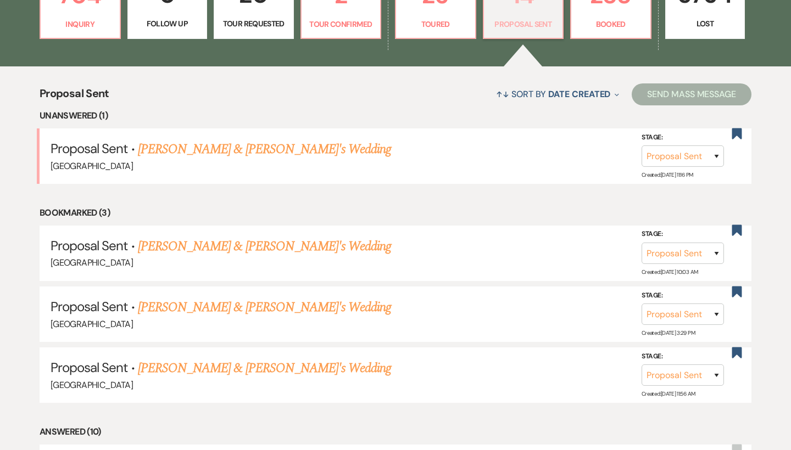
scroll to position [400, 0]
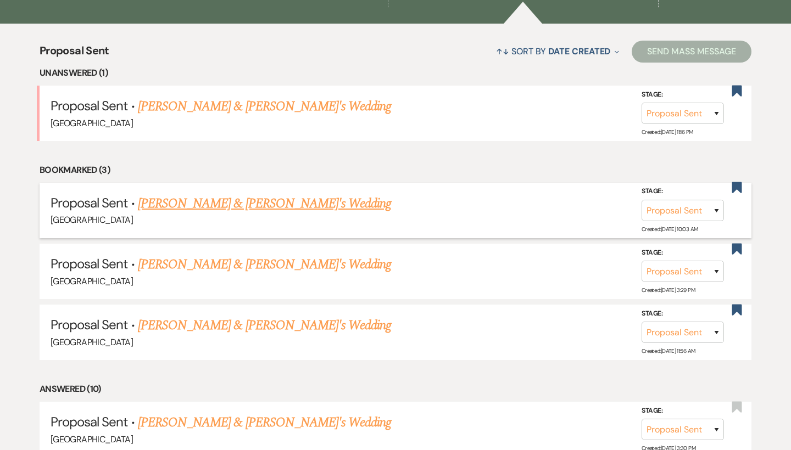
click at [242, 205] on link "[PERSON_NAME] & [PERSON_NAME]'s Wedding" at bounding box center [265, 204] width 254 height 20
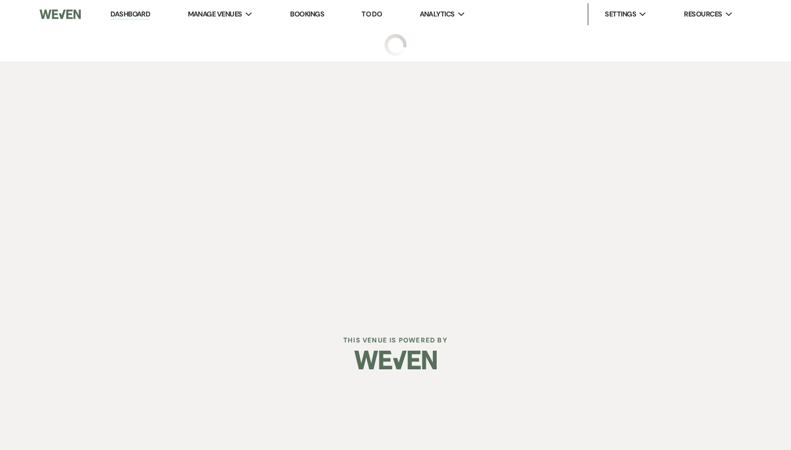
select select "6"
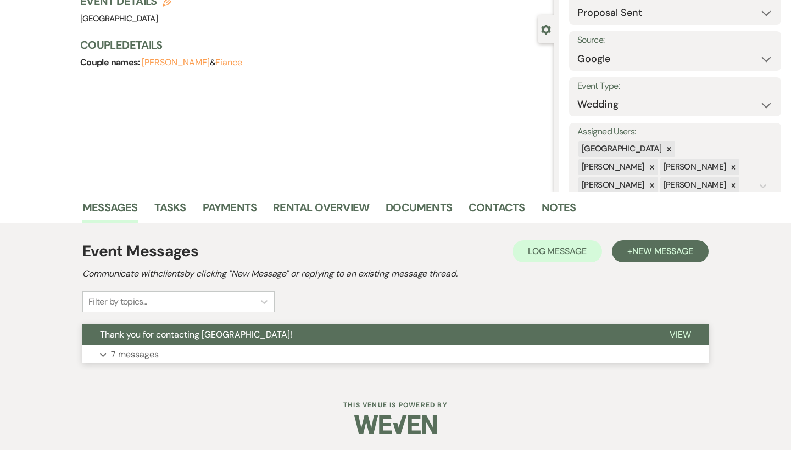
click at [219, 330] on span "Thank you for contacting [GEOGRAPHIC_DATA]!" at bounding box center [196, 335] width 192 height 12
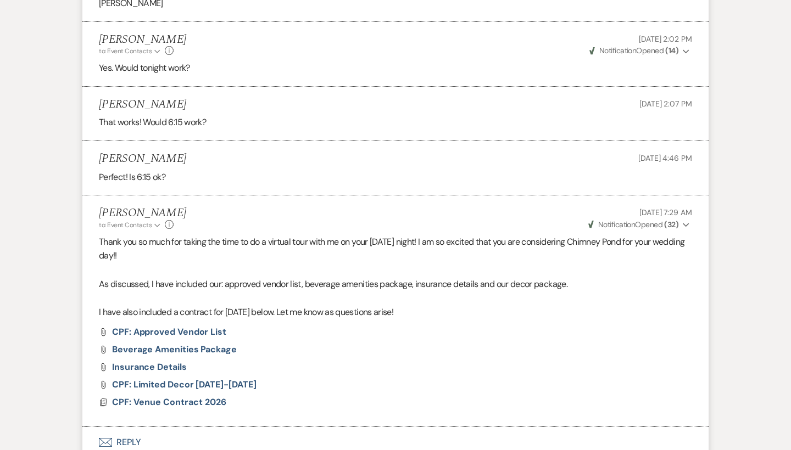
scroll to position [923, 0]
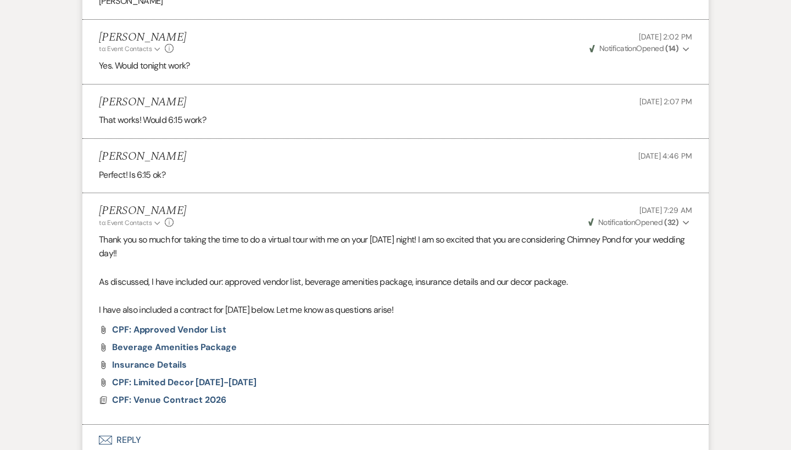
drag, startPoint x: 605, startPoint y: 196, endPoint x: 684, endPoint y: 198, distance: 79.7
click at [684, 204] on p "Aug 04, 2025, 7:29 AM" at bounding box center [638, 210] width 105 height 12
click at [684, 205] on span "Aug 04, 2025, 7:29 AM" at bounding box center [665, 210] width 53 height 10
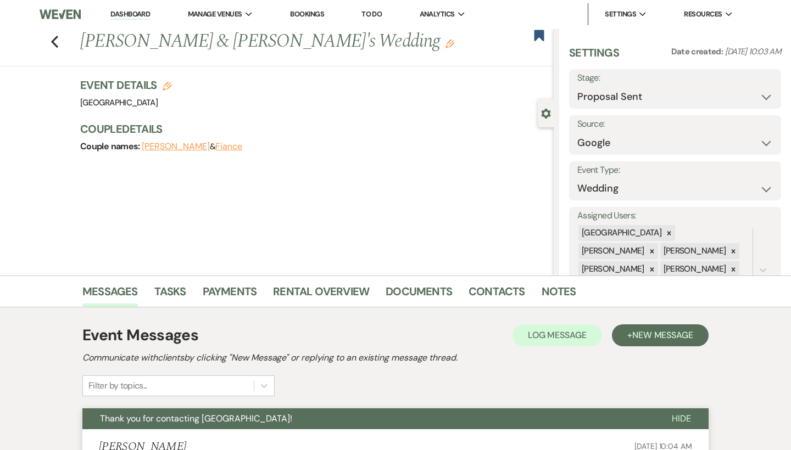
scroll to position [0, 0]
click at [52, 40] on icon "Previous" at bounding box center [55, 41] width 8 height 13
select select "6"
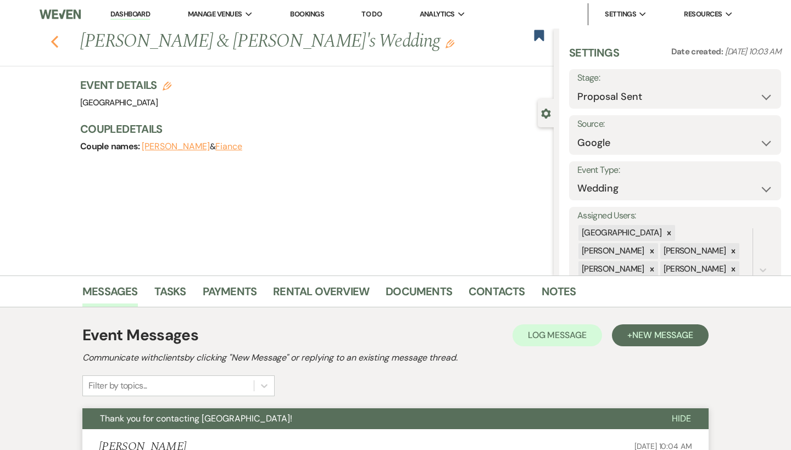
select select "6"
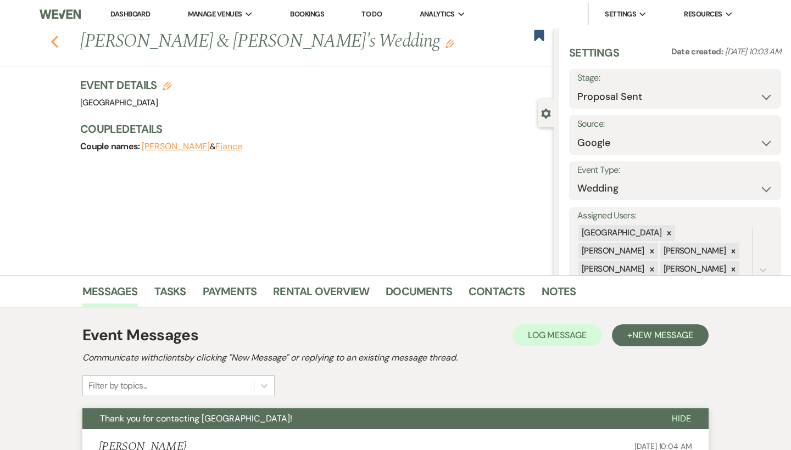
select select "6"
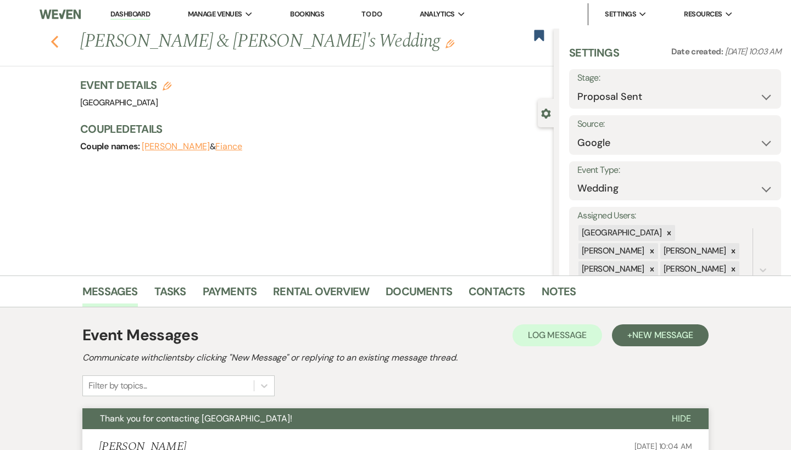
select select "6"
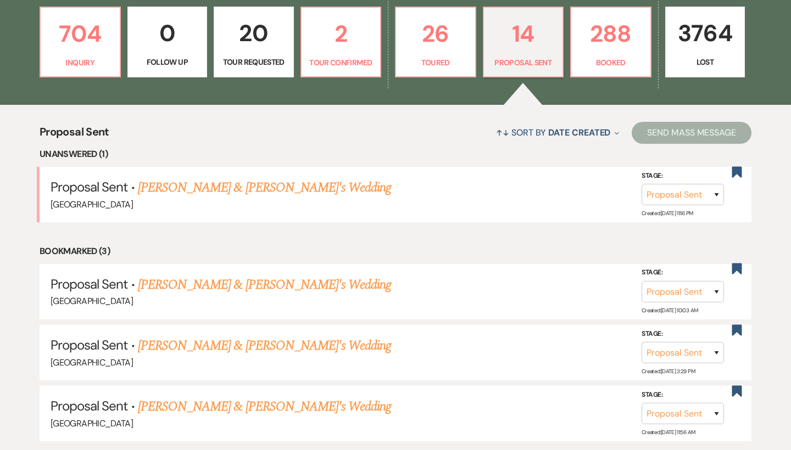
scroll to position [204, 0]
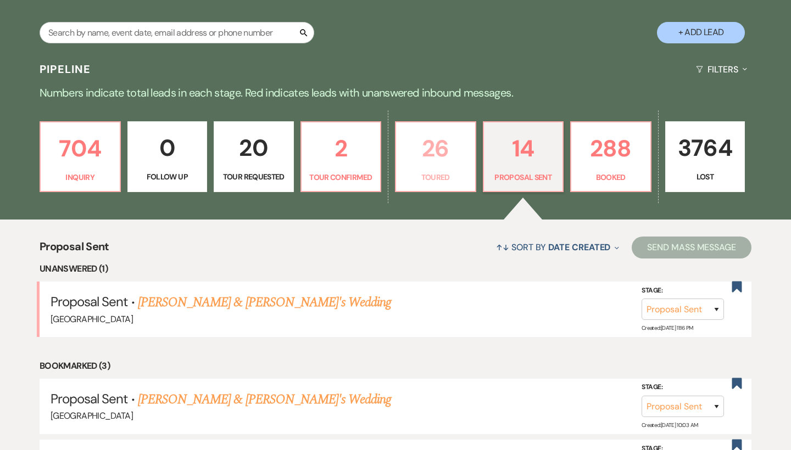
click at [455, 153] on p "26" at bounding box center [435, 148] width 66 height 37
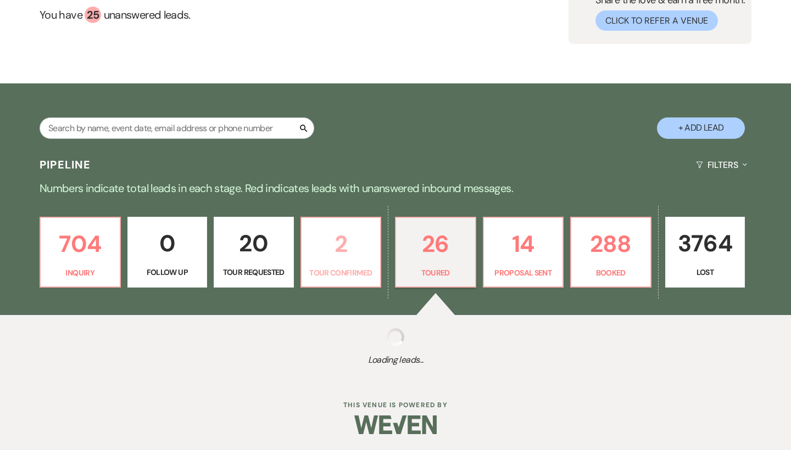
select select "5"
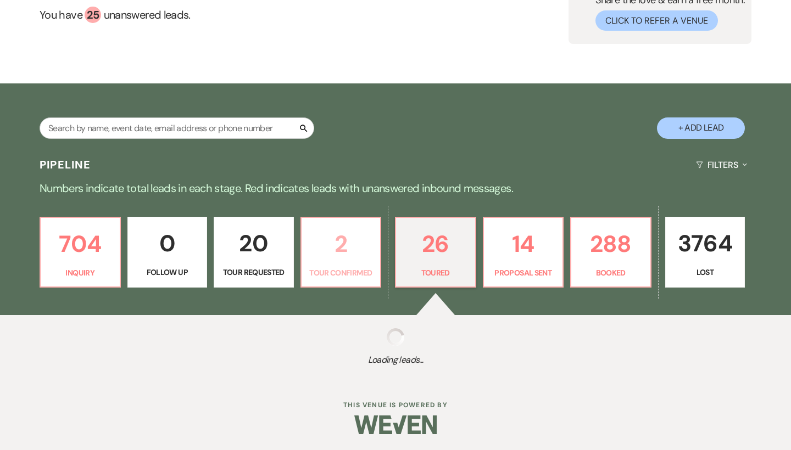
select select "5"
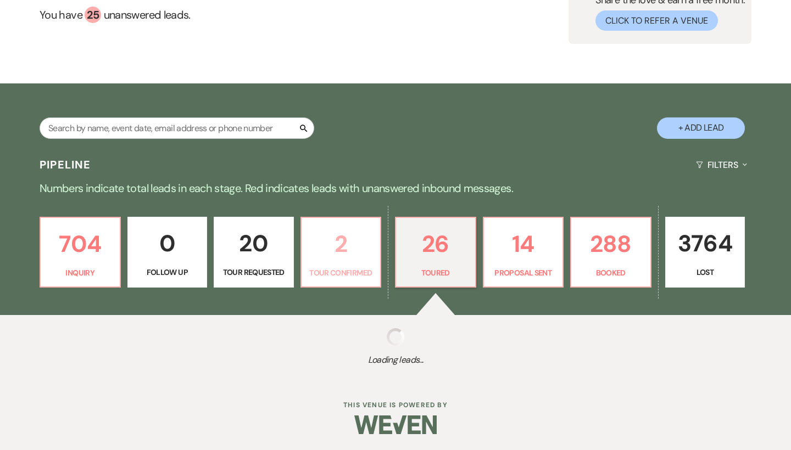
select select "5"
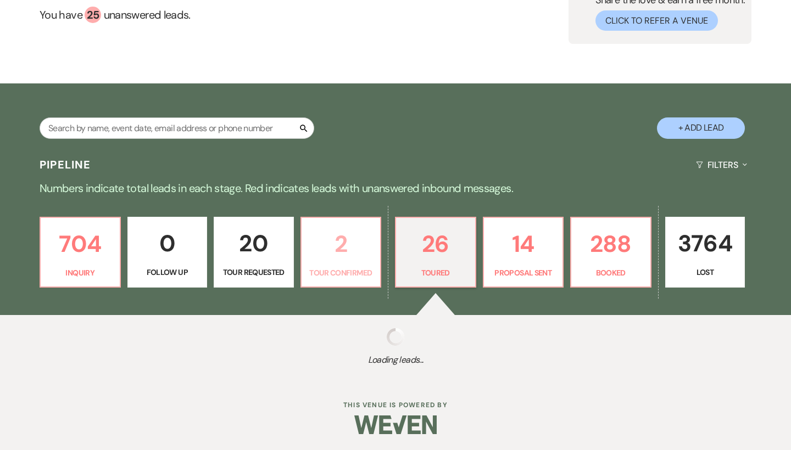
select select "5"
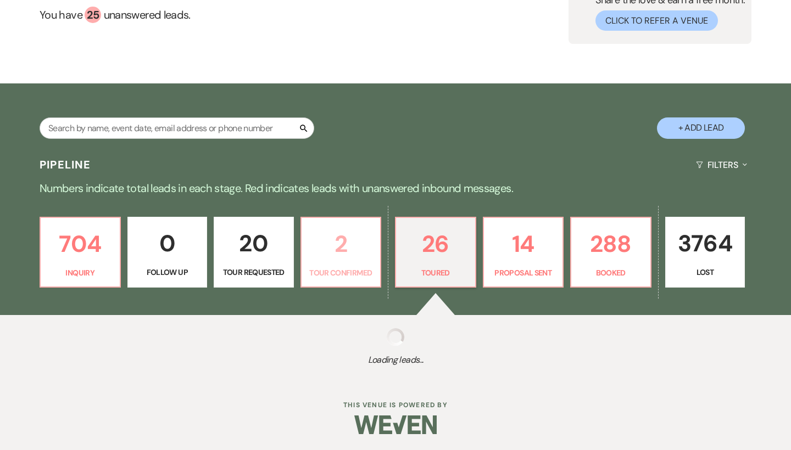
select select "5"
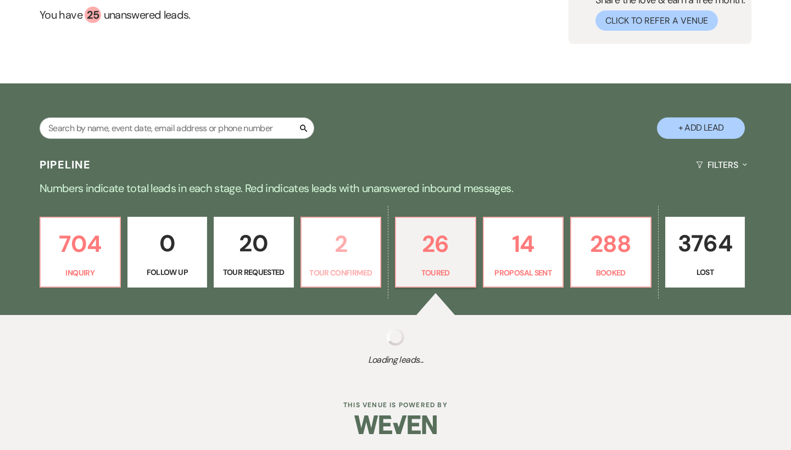
select select "5"
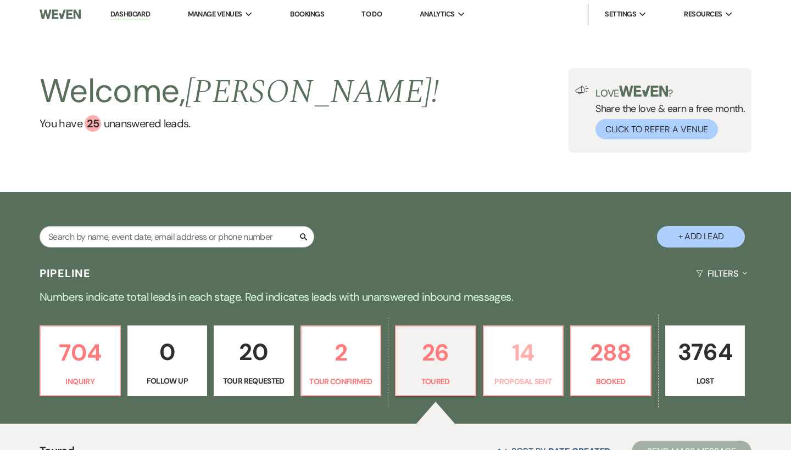
click at [532, 362] on p "14" at bounding box center [523, 352] width 66 height 37
select select "6"
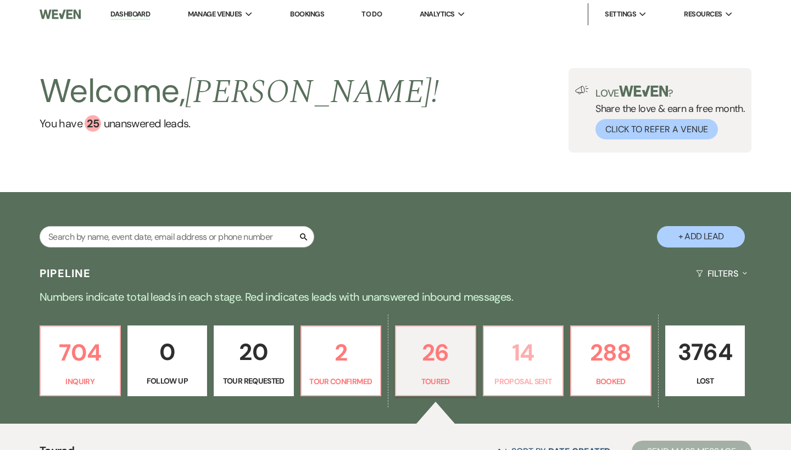
select select "6"
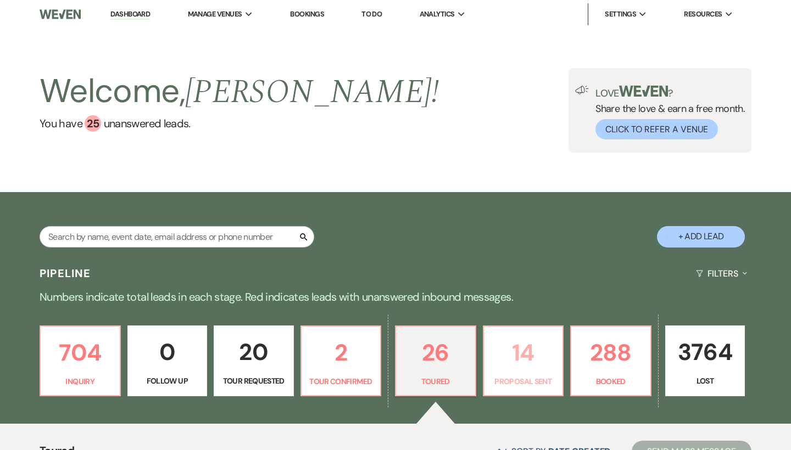
select select "6"
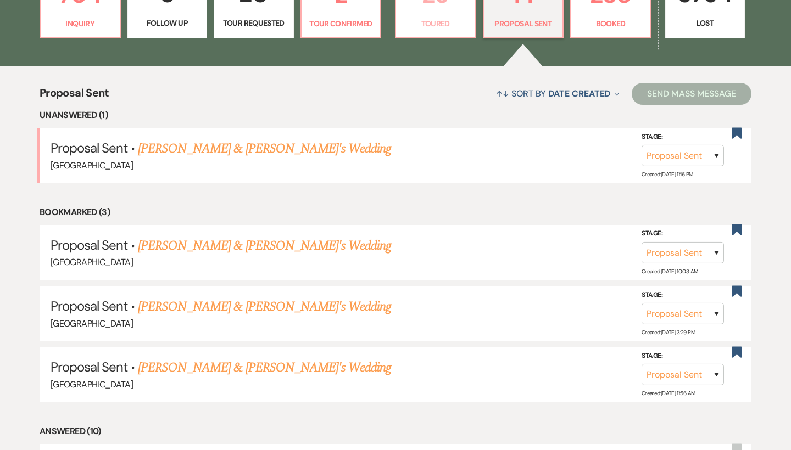
scroll to position [365, 0]
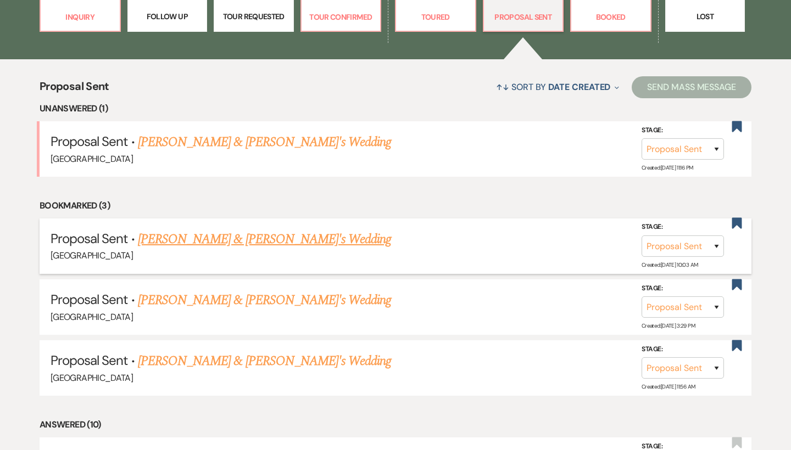
click at [278, 231] on link "[PERSON_NAME] & [PERSON_NAME]'s Wedding" at bounding box center [265, 240] width 254 height 20
select select "6"
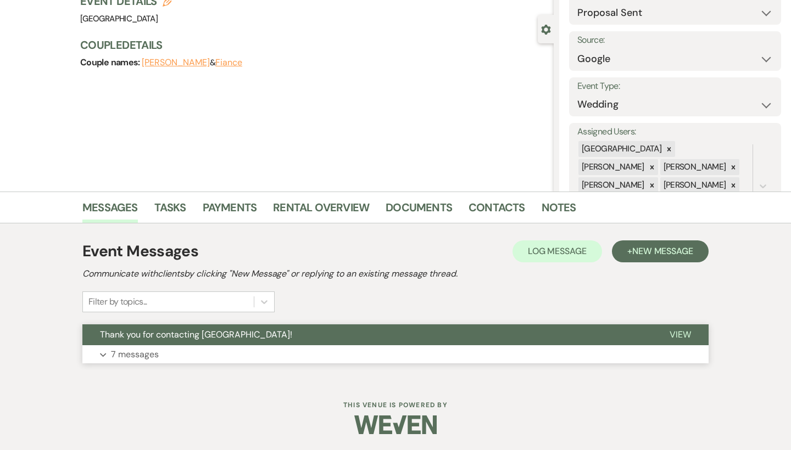
click at [234, 353] on button "Expand 7 messages" at bounding box center [395, 354] width 626 height 19
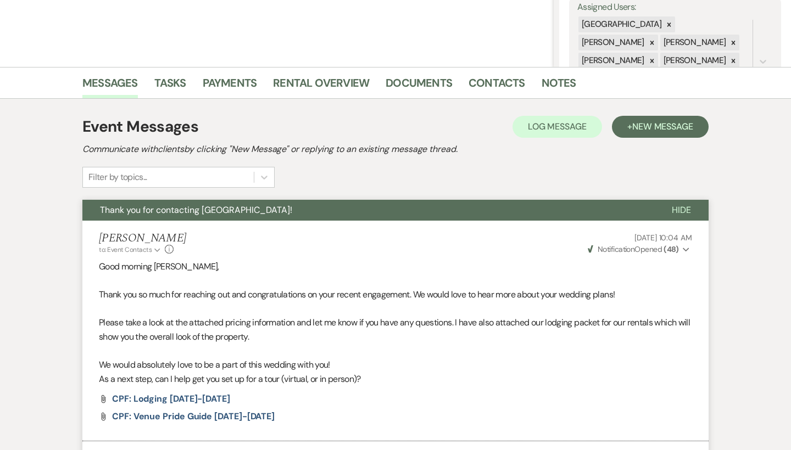
scroll to position [230, 0]
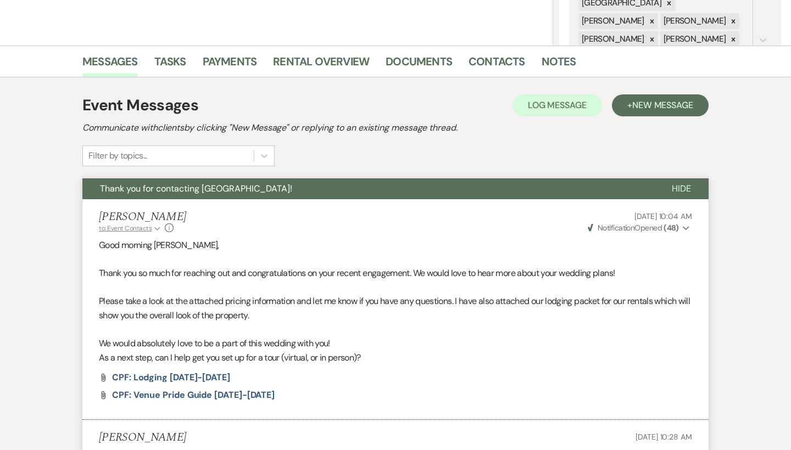
click at [154, 231] on icon "Expand" at bounding box center [157, 229] width 6 height 7
click at [497, 64] on link "Contacts" at bounding box center [496, 65] width 57 height 24
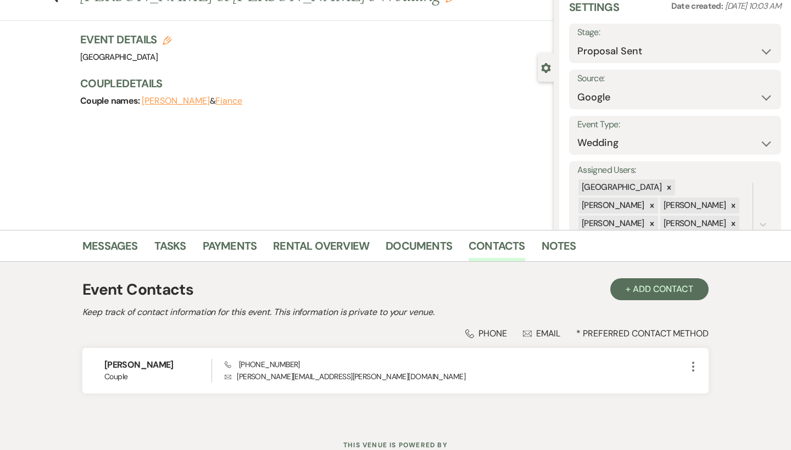
scroll to position [77, 0]
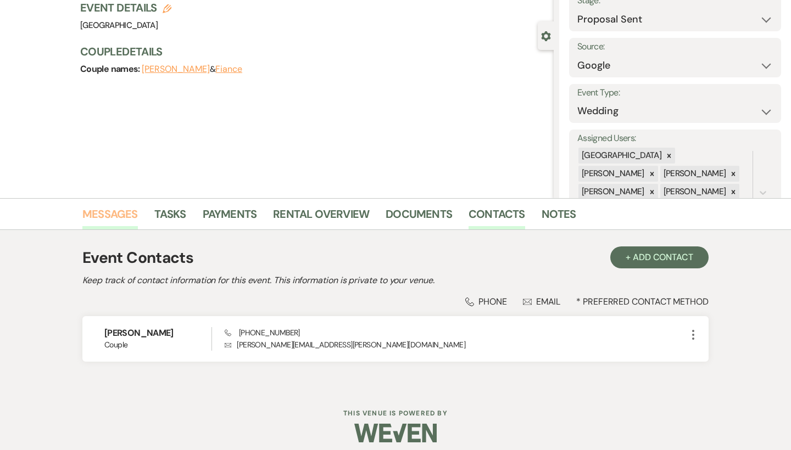
click at [118, 212] on link "Messages" at bounding box center [109, 217] width 55 height 24
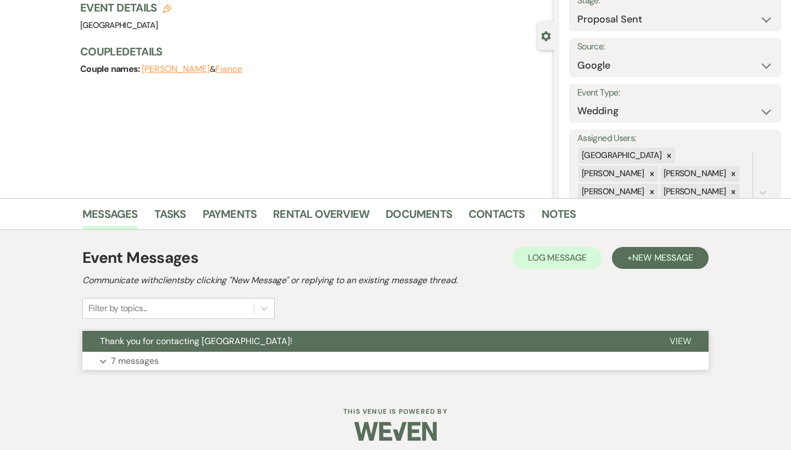
click at [197, 357] on button "Expand 7 messages" at bounding box center [395, 361] width 626 height 19
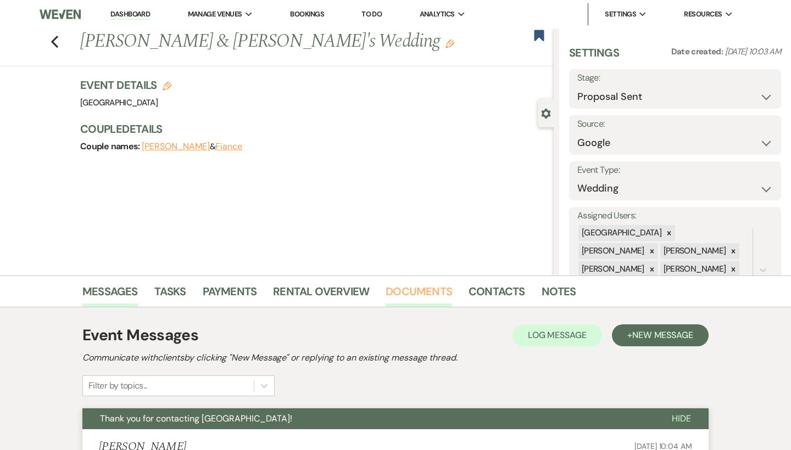
click at [426, 292] on link "Documents" at bounding box center [418, 295] width 66 height 24
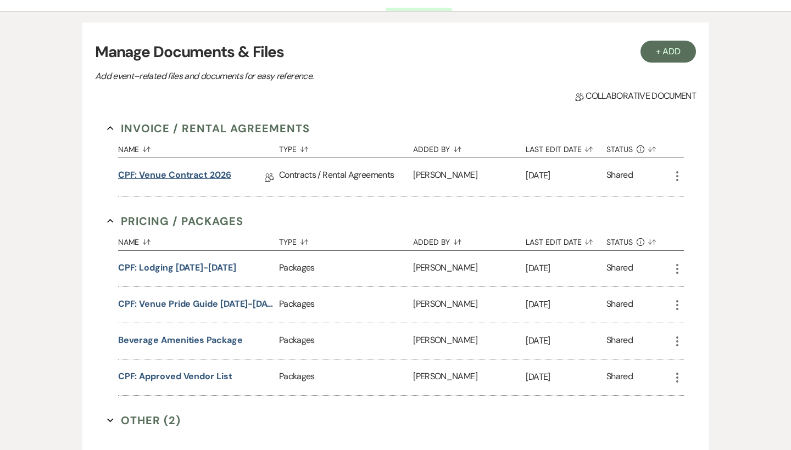
click at [213, 178] on link "CPF: Venue Contract 2026" at bounding box center [174, 177] width 113 height 17
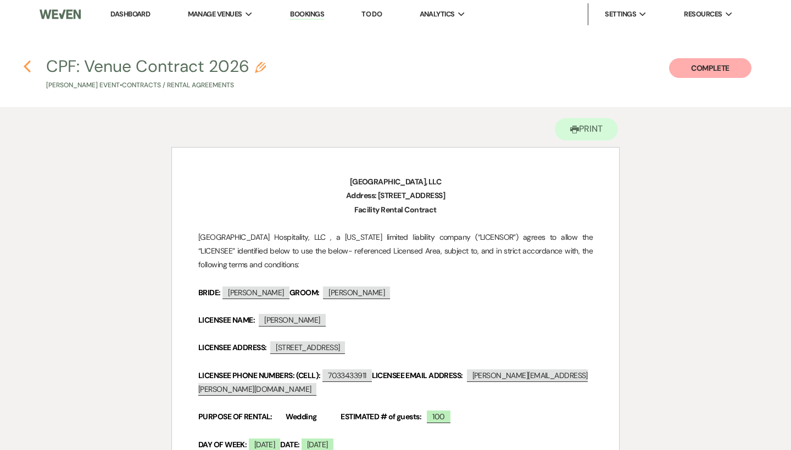
click at [27, 65] on use "button" at bounding box center [27, 66] width 7 height 12
select select "6"
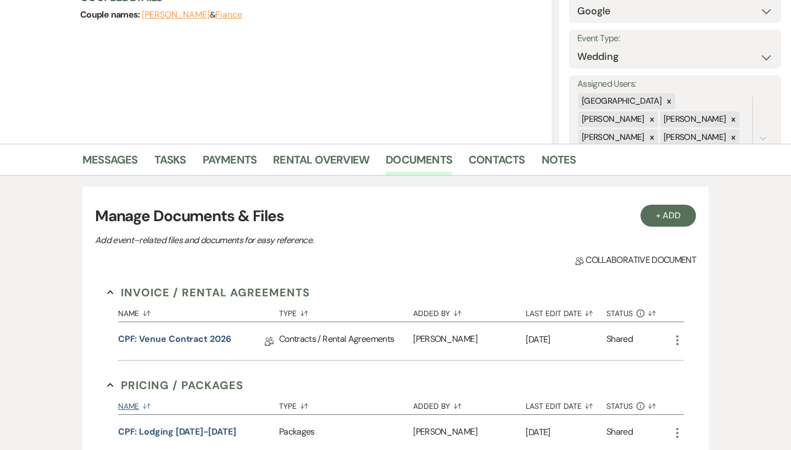
scroll to position [54, 0]
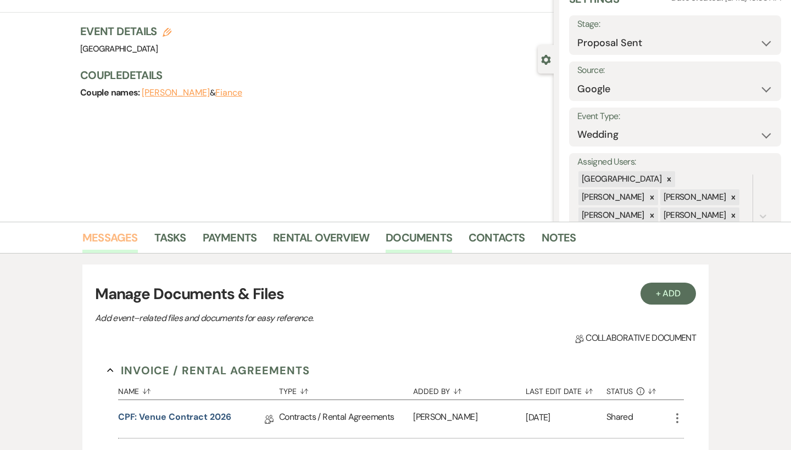
click at [122, 238] on link "Messages" at bounding box center [109, 241] width 55 height 24
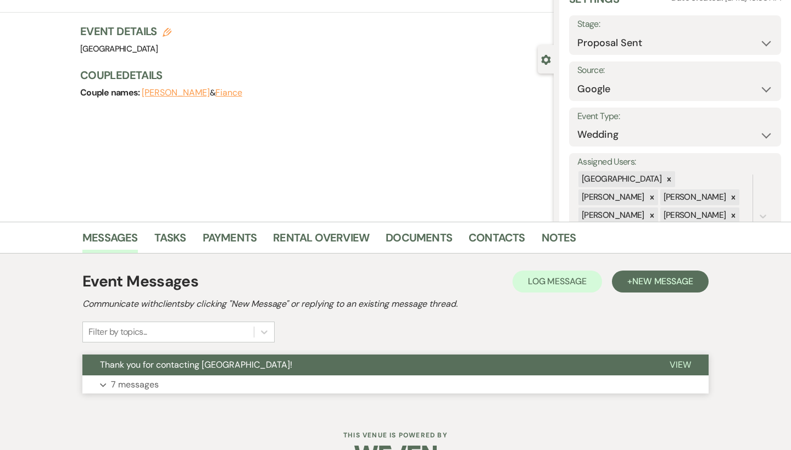
click at [187, 385] on button "Expand 7 messages" at bounding box center [395, 385] width 626 height 19
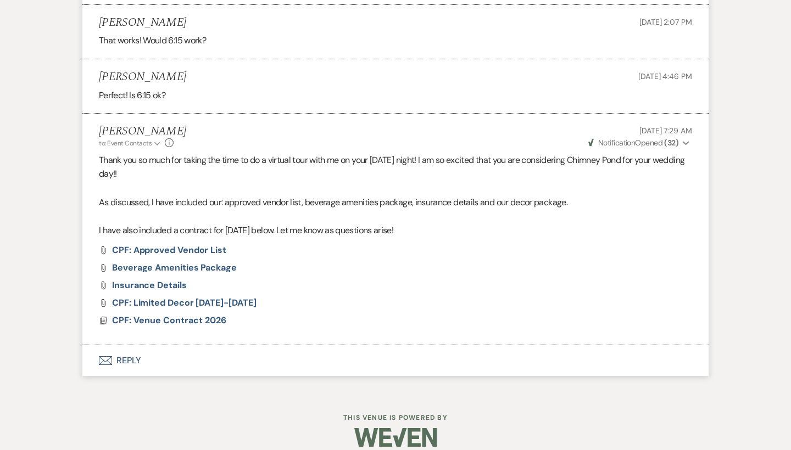
click at [125, 358] on button "Envelope Reply" at bounding box center [395, 360] width 626 height 31
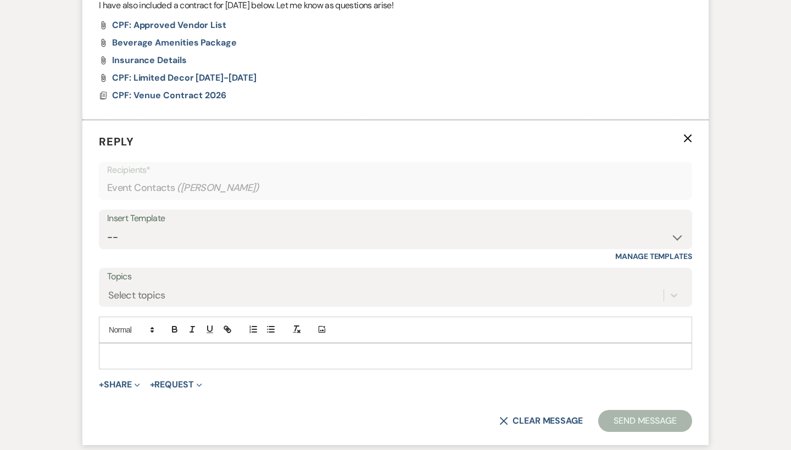
scroll to position [1272, 0]
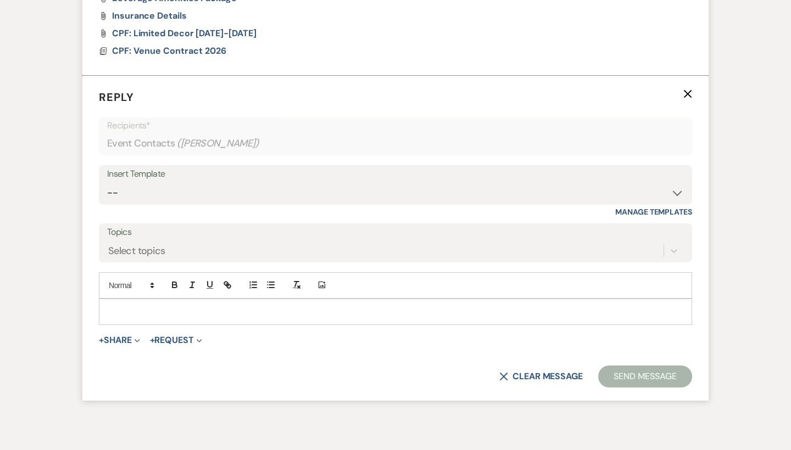
click at [169, 306] on p at bounding box center [395, 312] width 575 height 12
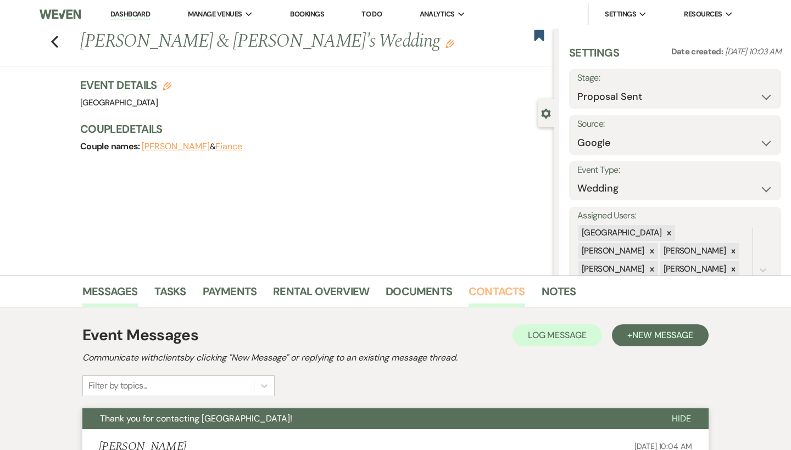
scroll to position [0, 0]
click at [494, 288] on link "Contacts" at bounding box center [496, 295] width 57 height 24
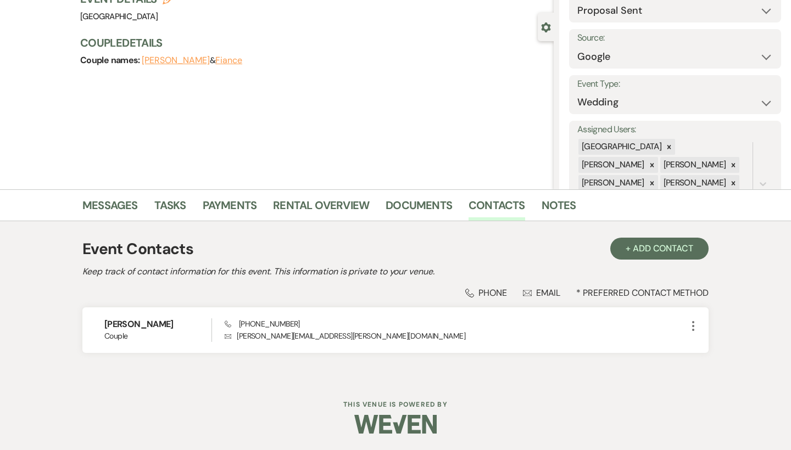
scroll to position [86, 0]
click at [671, 251] on button "+ Add Contact" at bounding box center [659, 249] width 98 height 22
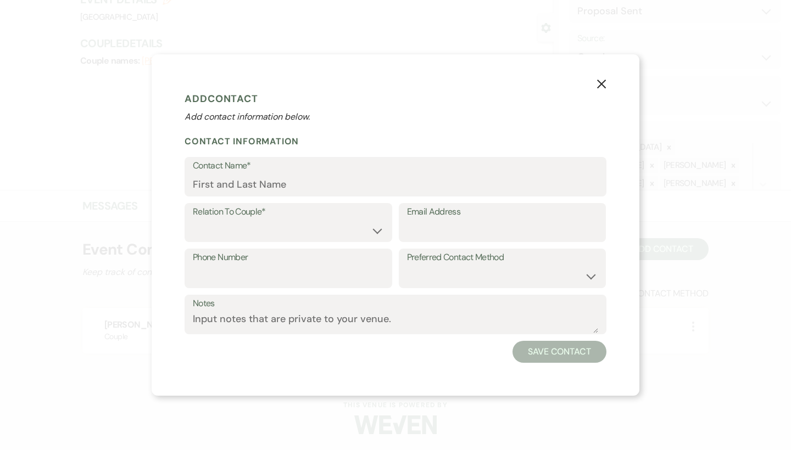
click at [597, 84] on icon "X" at bounding box center [601, 84] width 10 height 10
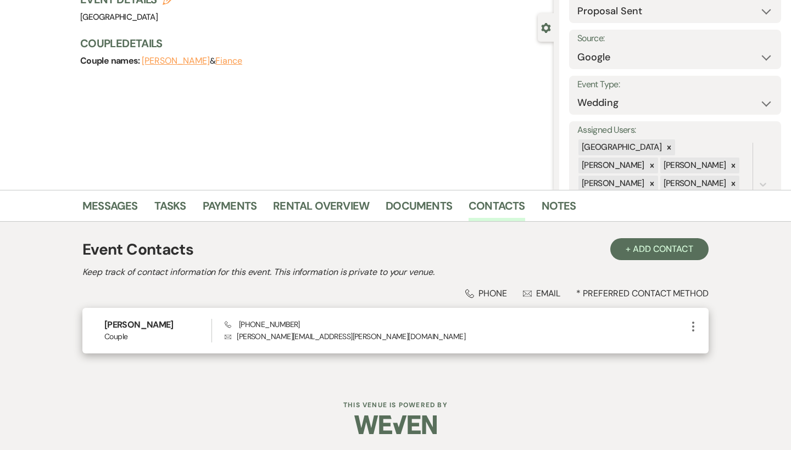
click at [694, 326] on use "button" at bounding box center [693, 327] width 2 height 10
click at [709, 344] on button "Pencil Edit" at bounding box center [718, 348] width 65 height 19
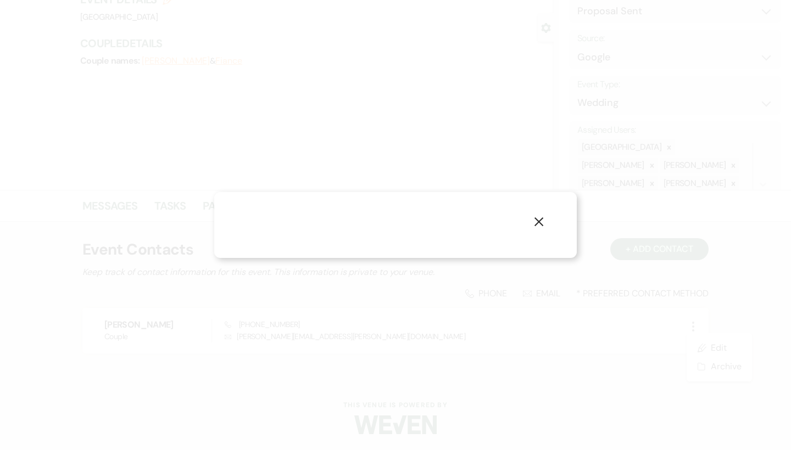
select select "1"
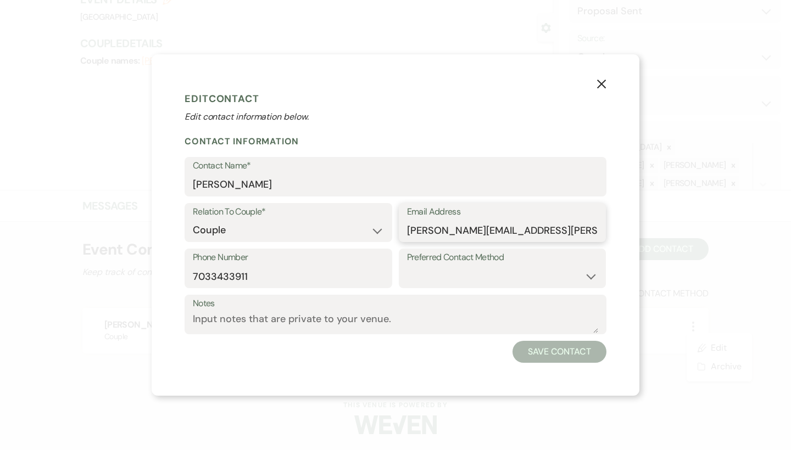
drag, startPoint x: 546, startPoint y: 222, endPoint x: 505, endPoint y: 239, distance: 45.1
type input "Covarrubias.n.s25@gmail.com"
click at [585, 350] on button "Save Contact" at bounding box center [559, 352] width 94 height 22
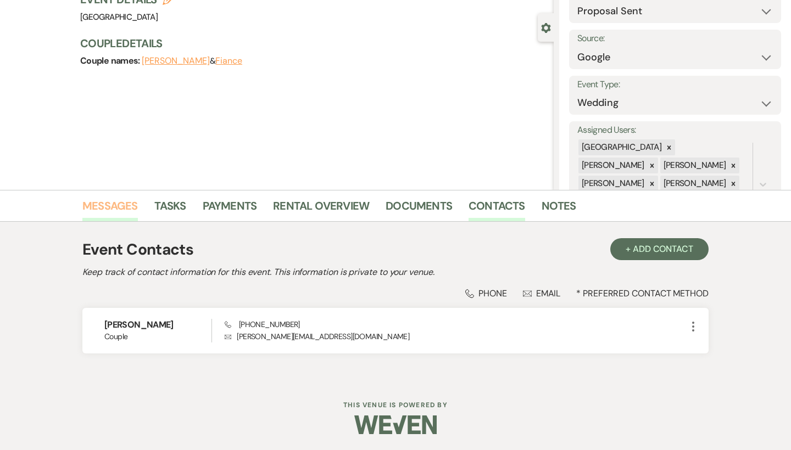
click at [113, 203] on link "Messages" at bounding box center [109, 209] width 55 height 24
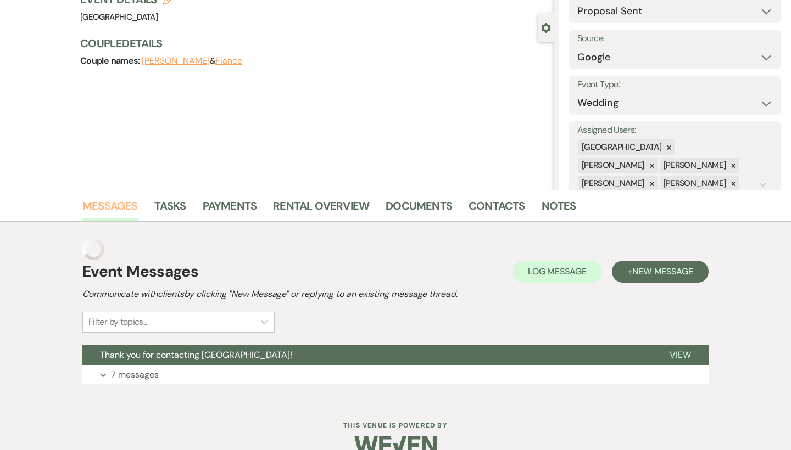
scroll to position [84, 0]
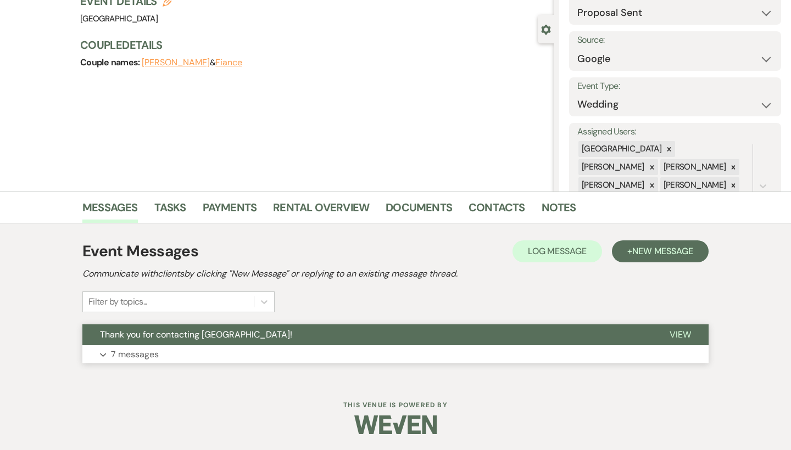
click at [226, 333] on span "Thank you for contacting [GEOGRAPHIC_DATA]!" at bounding box center [196, 335] width 192 height 12
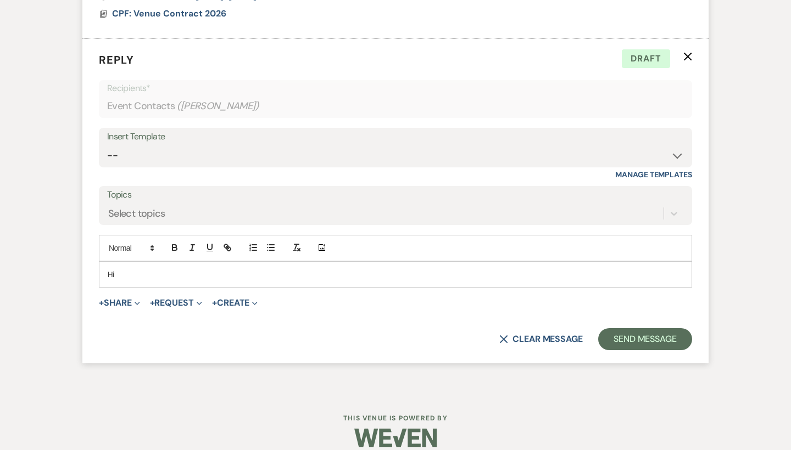
scroll to position [1307, 0]
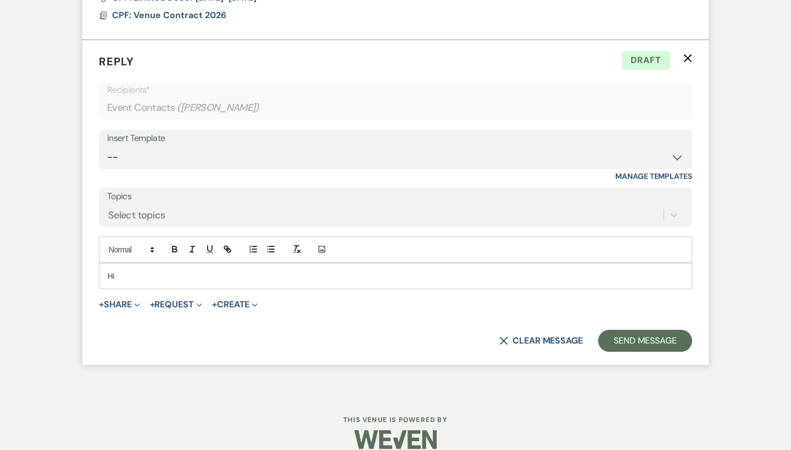
click at [195, 270] on div "Hi" at bounding box center [395, 276] width 592 height 25
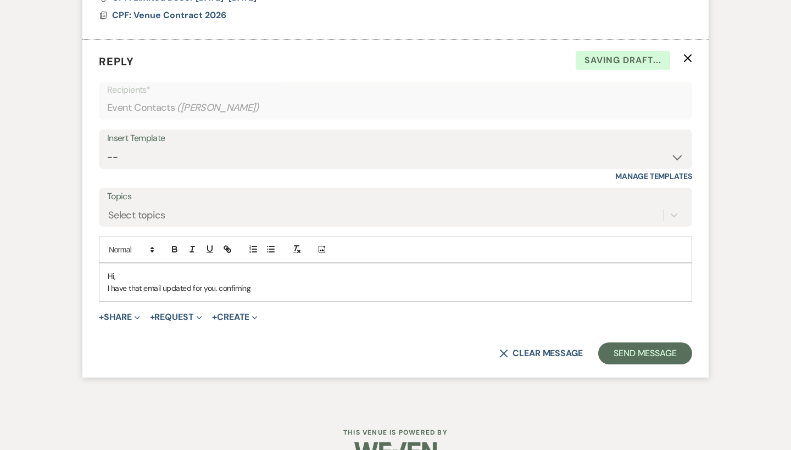
click at [219, 282] on p "I have that email updated for you. confiming" at bounding box center [395, 288] width 575 height 12
click at [222, 282] on p "I have that email updated for you. confiming" at bounding box center [395, 288] width 575 height 12
click at [278, 282] on p "I have that email updated for you. Confiming" at bounding box center [395, 288] width 575 height 12
click at [239, 282] on p "I have that email updated for you. Confiming yo are receiving this email" at bounding box center [395, 288] width 575 height 12
click at [264, 282] on p "I have that email updated for you. Confirming yo are receiving this email" at bounding box center [395, 288] width 575 height 12
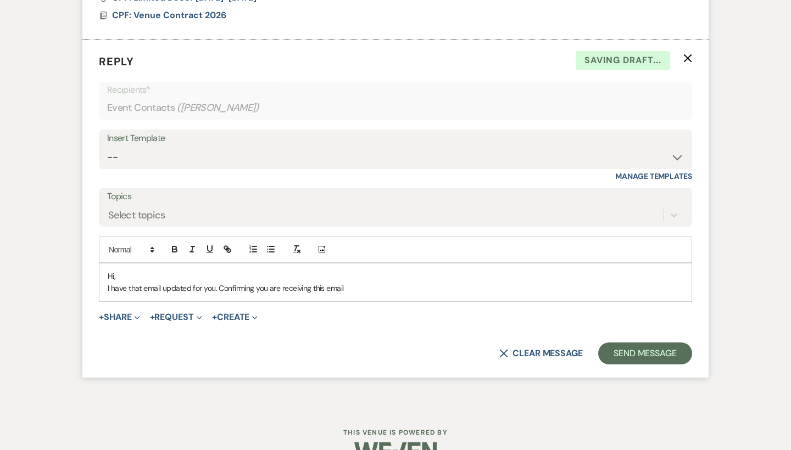
click at [396, 282] on p "I have that email updated for you. Confirming you are receiving this email" at bounding box center [395, 288] width 575 height 12
click at [671, 343] on button "Send Message" at bounding box center [645, 354] width 94 height 22
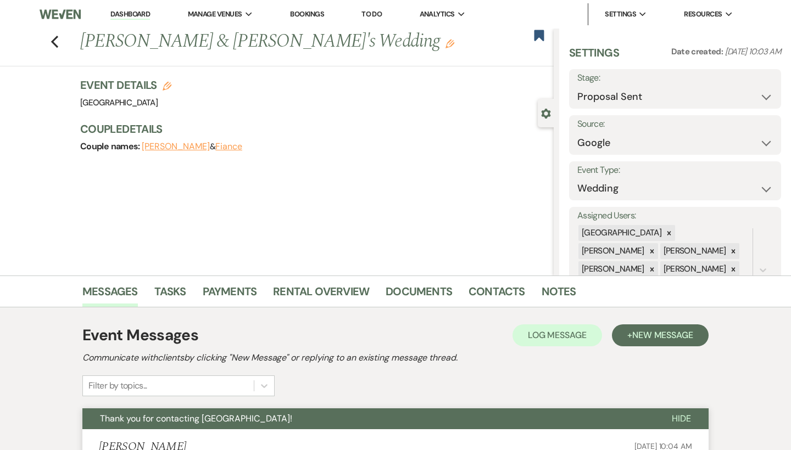
scroll to position [0, 0]
click at [471, 269] on div "Previous Sabrina Ellis & Fiance's Wedding Edit Bookmark Gear Settings Settings …" at bounding box center [277, 152] width 554 height 247
click at [471, 305] on link "Contacts" at bounding box center [496, 295] width 57 height 24
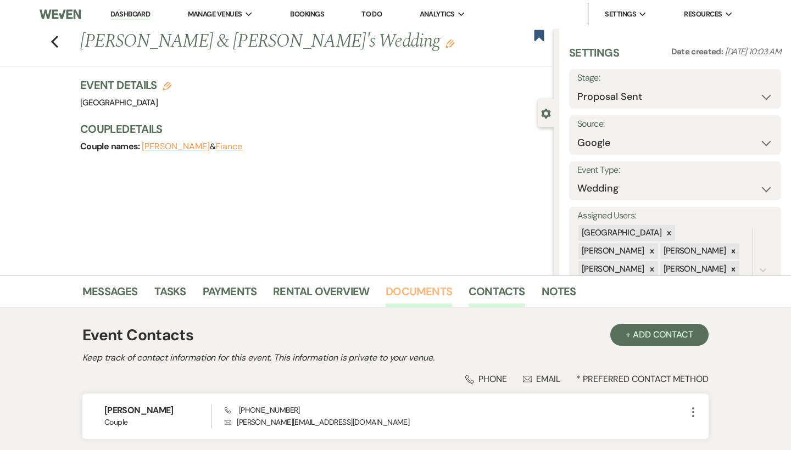
click at [435, 292] on link "Documents" at bounding box center [418, 295] width 66 height 24
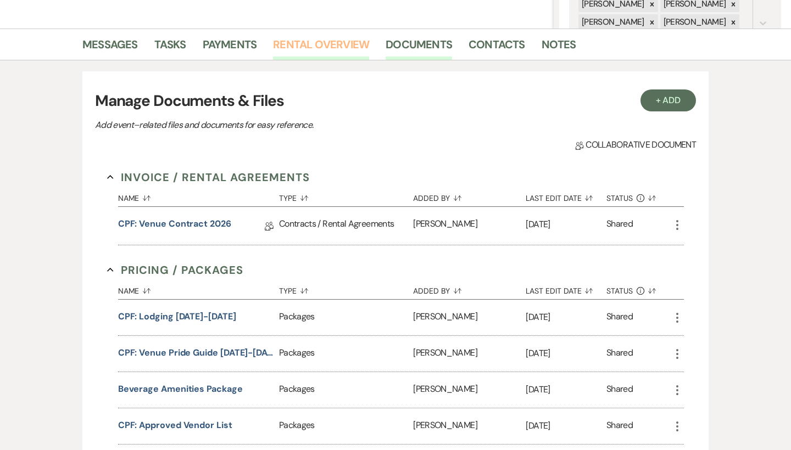
scroll to position [261, 0]
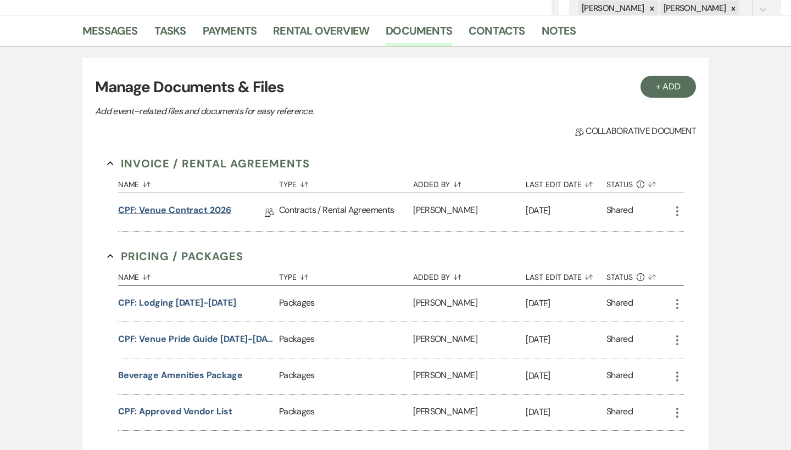
click at [224, 209] on link "CPF: Venue Contract 2026" at bounding box center [174, 212] width 113 height 17
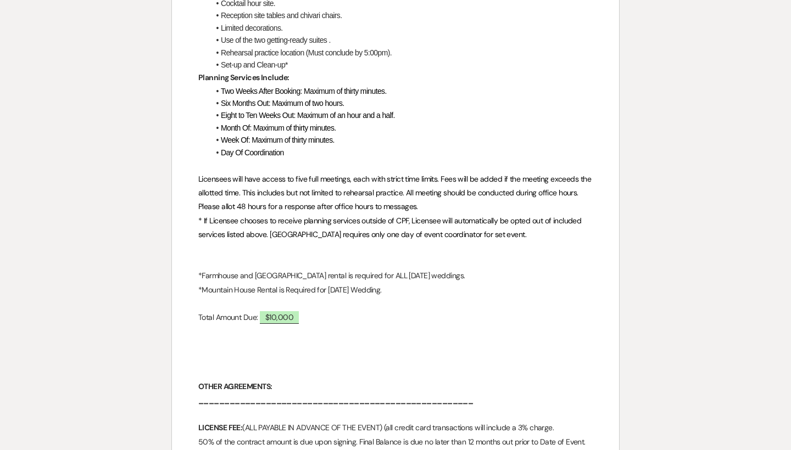
scroll to position [521, 0]
click at [404, 284] on p "*Mountain House Rental is Required for Friday Wedding." at bounding box center [395, 291] width 394 height 14
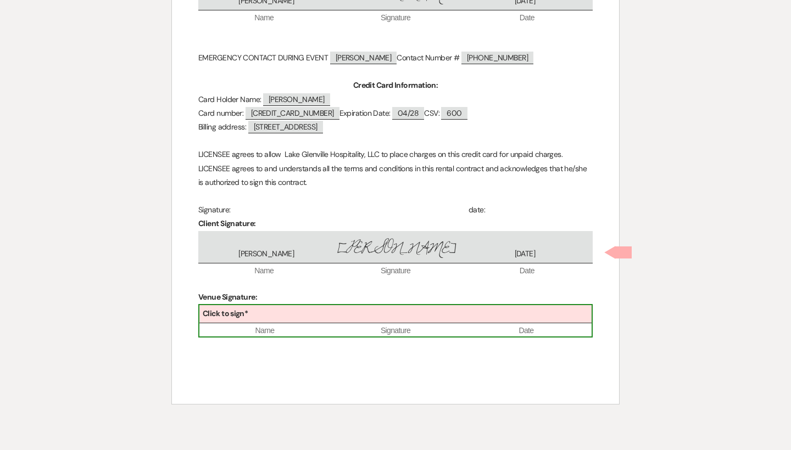
scroll to position [4932, 0]
click at [399, 306] on div "Click to sign*" at bounding box center [395, 315] width 392 height 18
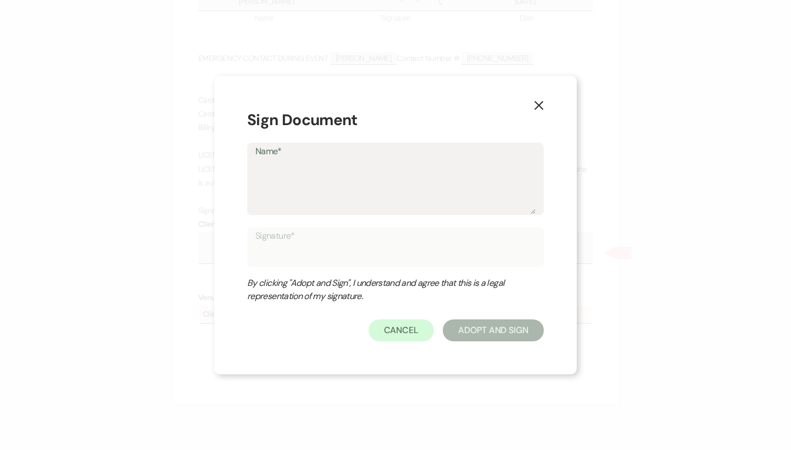
type textarea "D"
type input "D"
type textarea "Di"
type input "Di"
type textarea "Dir"
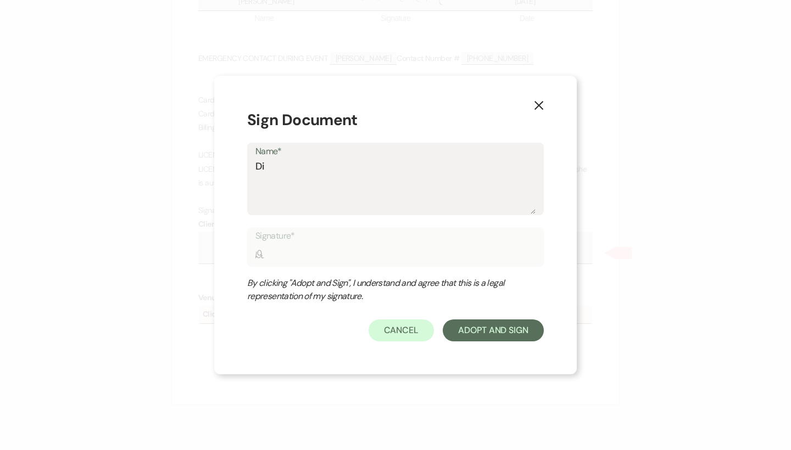
type input "Dir"
type textarea "Dire"
type input "Dire"
type textarea "Direc"
type input "Direc"
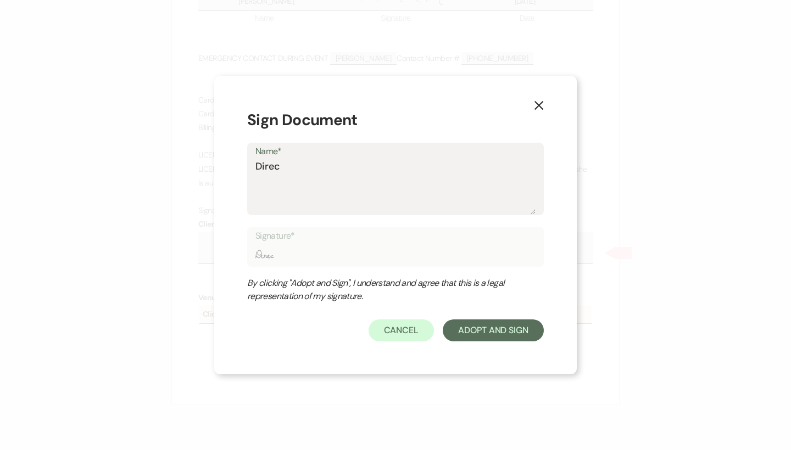
type textarea "Direct"
type input "Direct"
type textarea "Directo"
type input "Directo"
type textarea "Director"
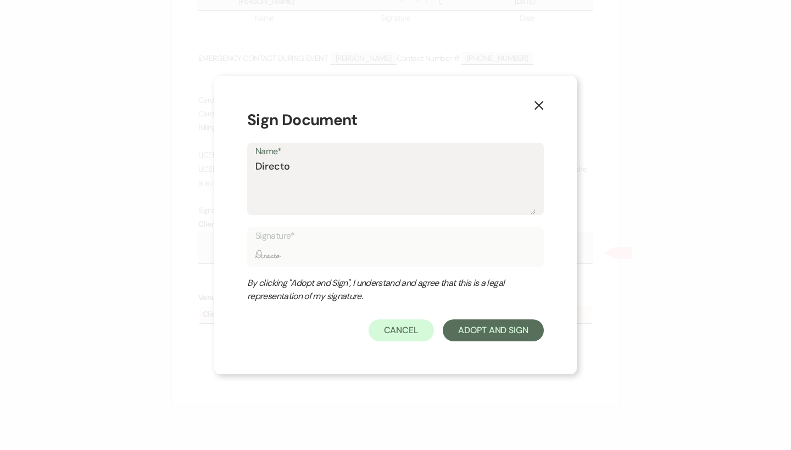
type input "Director"
type textarea "Director"
type input "Director"
type textarea "Director o"
type input "Director o"
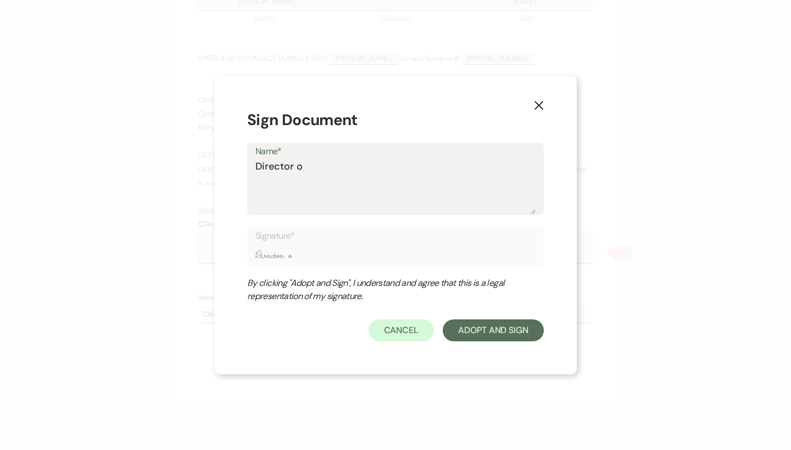
type textarea "Director of"
type input "Director of"
type textarea "Director of"
type input "Director of"
type textarea "Director of E"
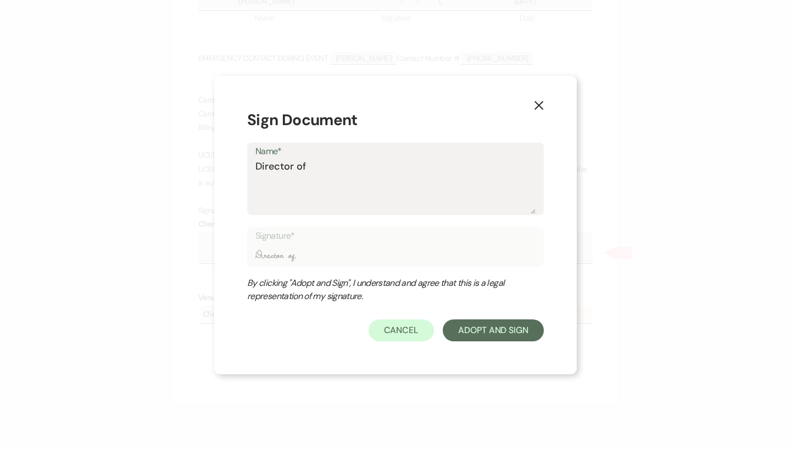
type input "Director of E"
type textarea "Director of Ev"
type input "Director of Ev"
type textarea "Director of Eve"
type input "Director of Eve"
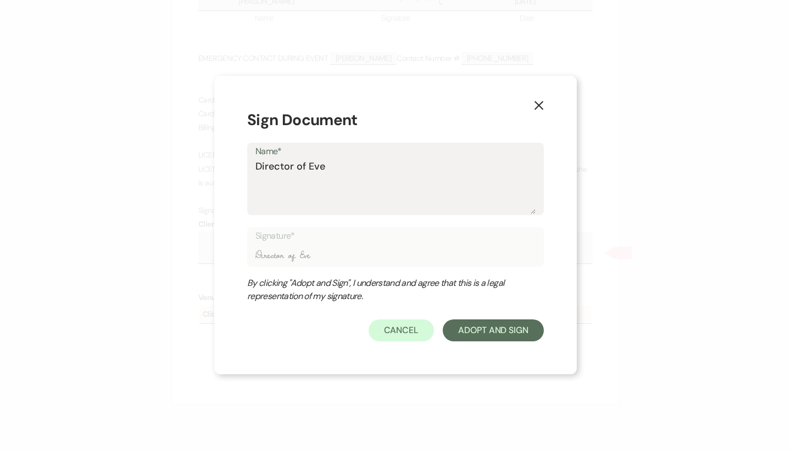
type textarea "Director of Evem"
type input "Director of Evem"
type textarea "Director of Evemt"
type input "Director of Evemt"
type textarea "Director of Evemts"
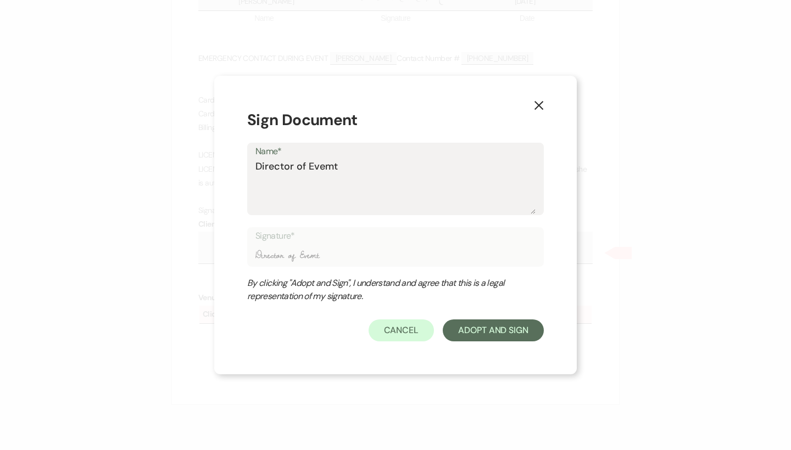
type input "Director of Evemts"
type textarea "Director of Events"
type input "Director of Events"
type textarea "Director of Events"
type input "Director of Events"
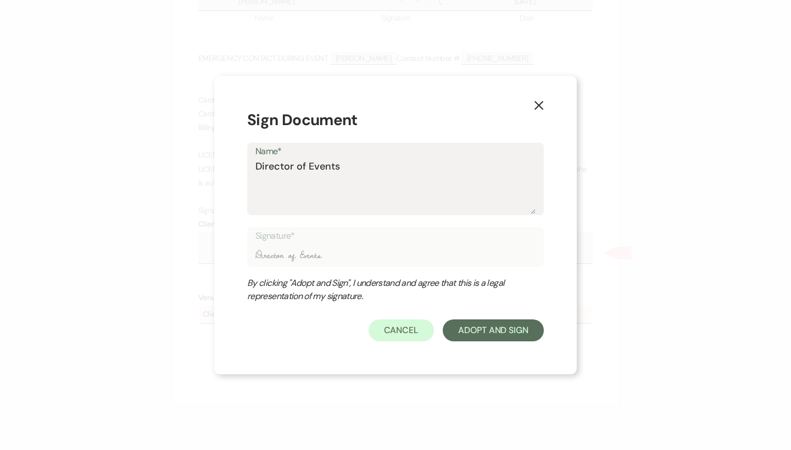
type textarea "Director of Event"
type input "Director of Event"
type textarea "Director of Events"
type input "Director of Events"
type textarea "Director of Events,"
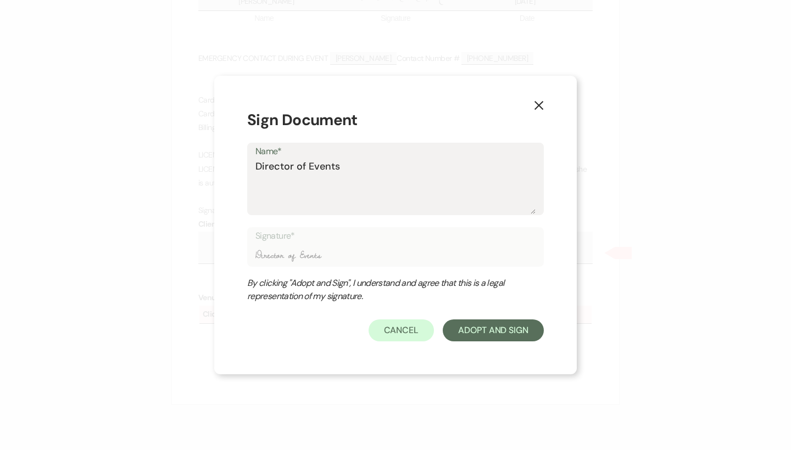
type input "Director of Events,"
type textarea "Director of Events,"
type input "Director of Events,"
type textarea "Director of Events, B"
type input "Director of Events, B"
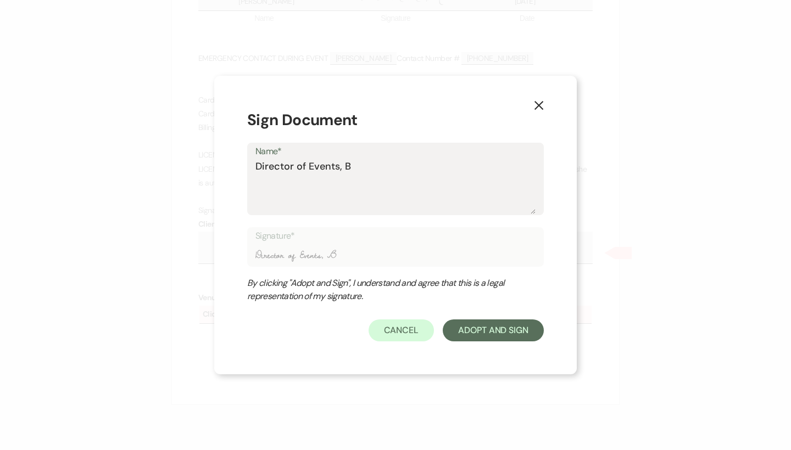
type textarea "Director of Events, Br"
type input "Director of Events, Br"
type textarea "Director of Events, Bro"
type input "Director of Events, Bro"
type textarea "Director of Events, Broo"
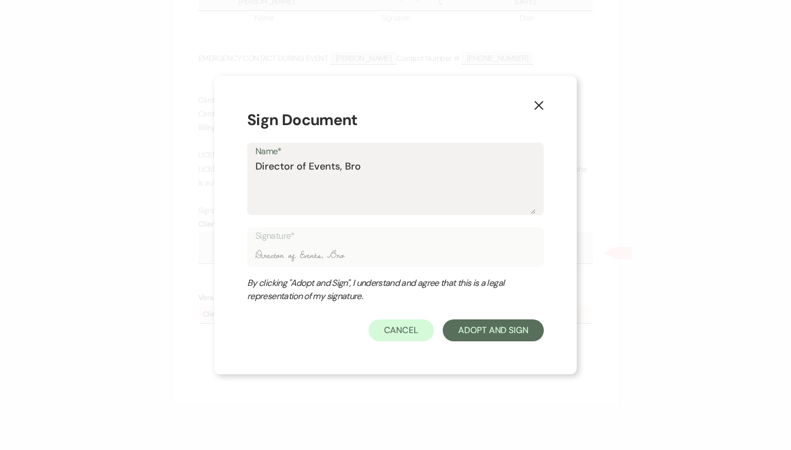
type input "Director of Events, Broo"
type textarea "Director of Events, Brook"
type input "Director of Events, Brook"
type textarea "Director of Events, Brooke"
type input "Director of Events, Brooke"
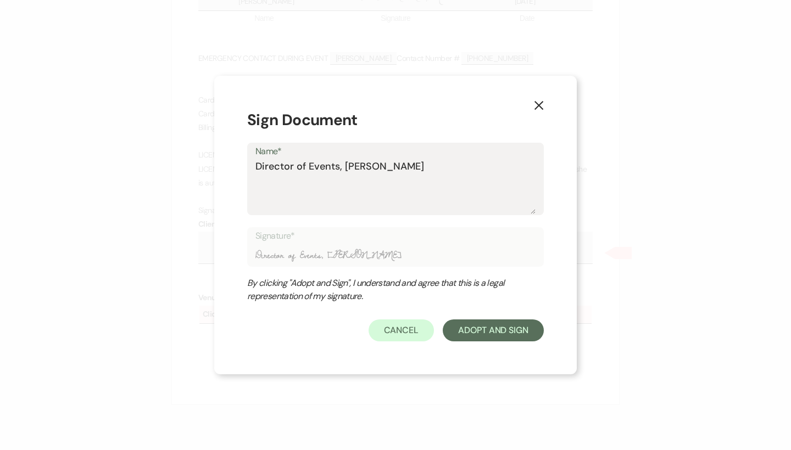
type textarea "Director of Events, Brooke"
type input "Director of Events, Brooke"
type textarea "Director of Events, Brooke R"
type input "Director of Events, Brooke R"
type textarea "Director of Events, Brooke Ro"
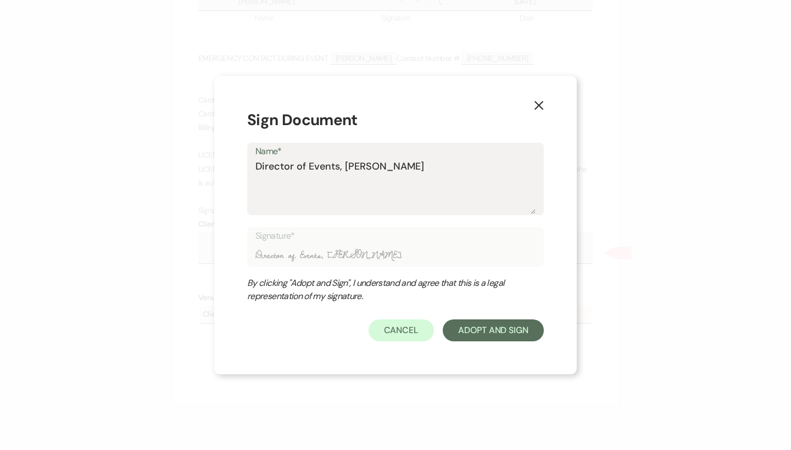
type input "Director of Events, Brooke Ro"
type textarea "Director of Events, Brooke Rob"
type input "Director of Events, Brooke Rob"
type textarea "Director of Events, Brooke Robi"
type input "Director of Events, Brooke Robi"
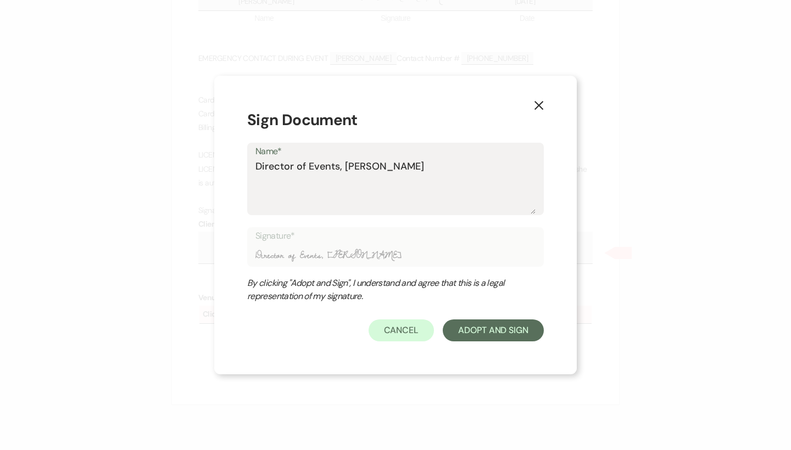
type textarea "Director of Events, Brooke Robin"
type input "Director of Events, Brooke Robin"
type textarea "Director of Events, Brooke Robins"
type input "Director of Events, Brooke Robins"
type textarea "Director of Events, Brooke Robinso"
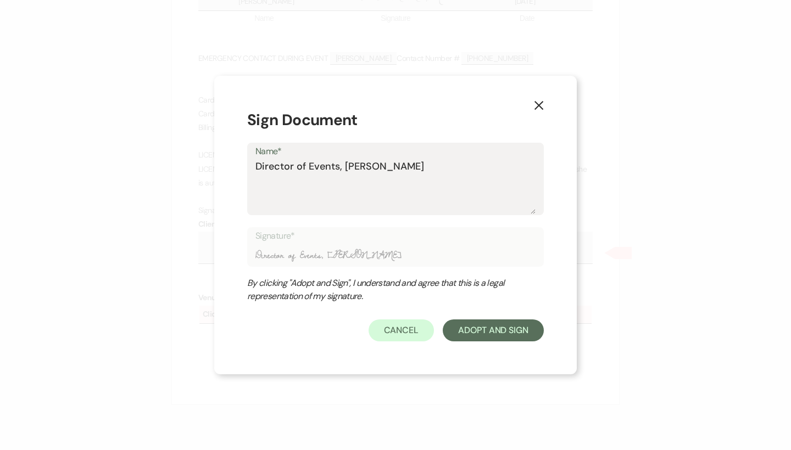
type input "Director of Events, Brooke Robinso"
type textarea "Director of Events, Brooke Robinson"
type input "Director of Events, Brooke Robinson"
type textarea "Director of Events, Brooke Robinson"
click at [501, 328] on button "Adopt And Sign" at bounding box center [493, 331] width 101 height 22
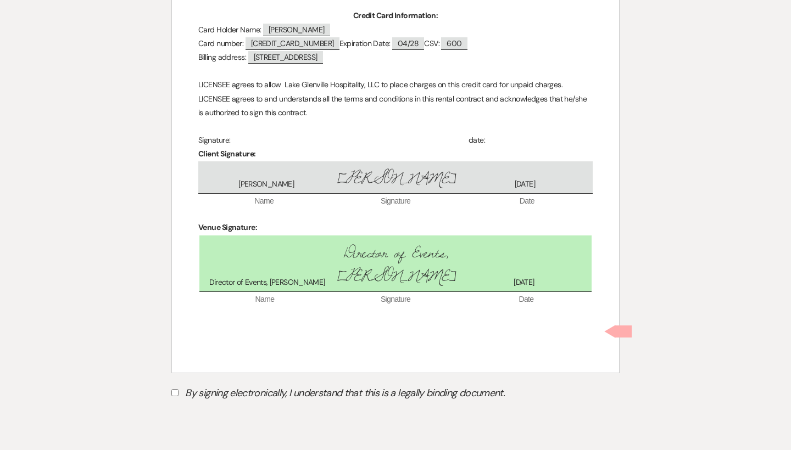
scroll to position [5002, 0]
click at [227, 384] on label "By signing electronically, I understand that this is a legally binding document." at bounding box center [395, 394] width 448 height 21
click at [178, 389] on input "By signing electronically, I understand that this is a legally binding document." at bounding box center [174, 392] width 7 height 7
checkbox input "true"
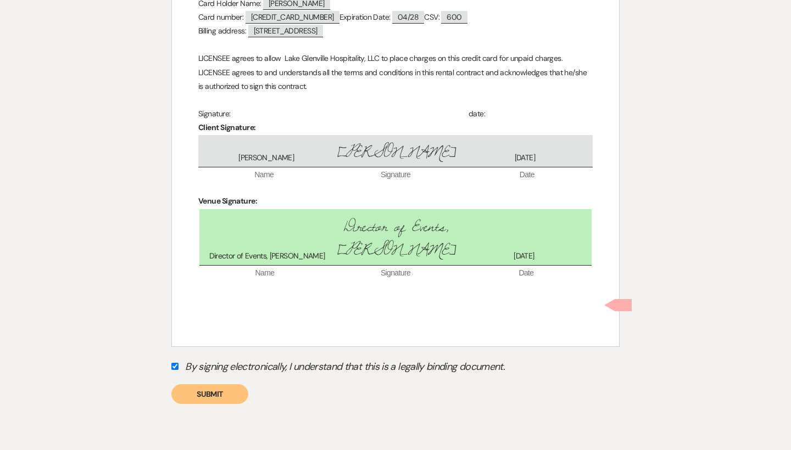
scroll to position [5028, 0]
click at [226, 385] on button "Submit" at bounding box center [209, 395] width 77 height 20
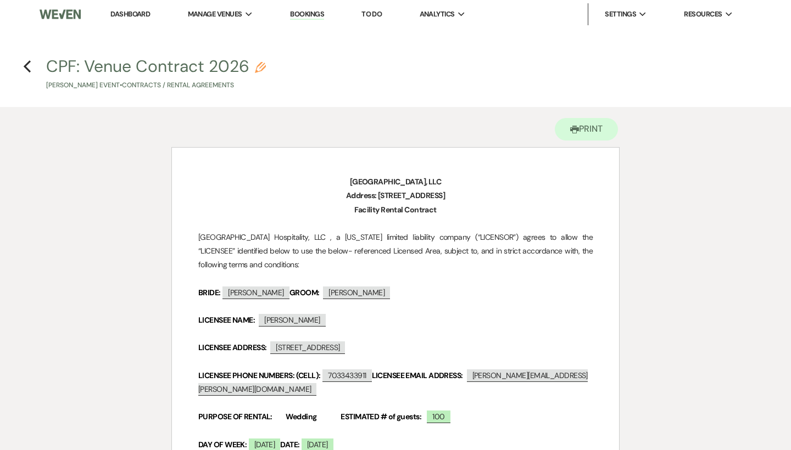
scroll to position [0, 0]
click at [26, 63] on icon "Previous" at bounding box center [27, 66] width 8 height 13
select select "6"
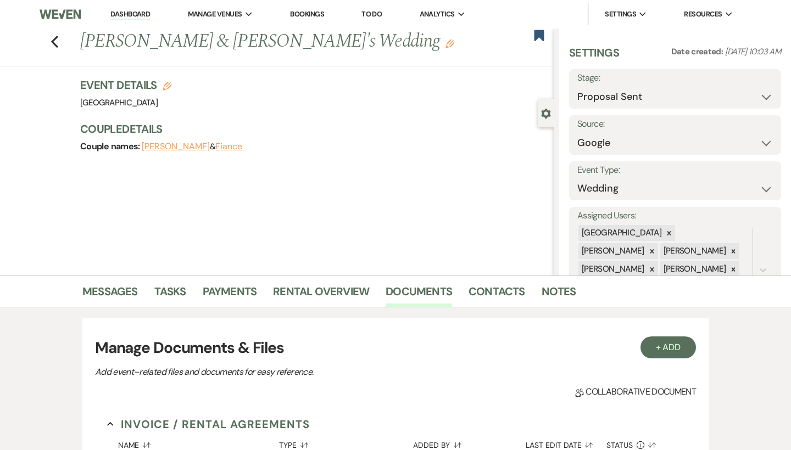
scroll to position [261, 0]
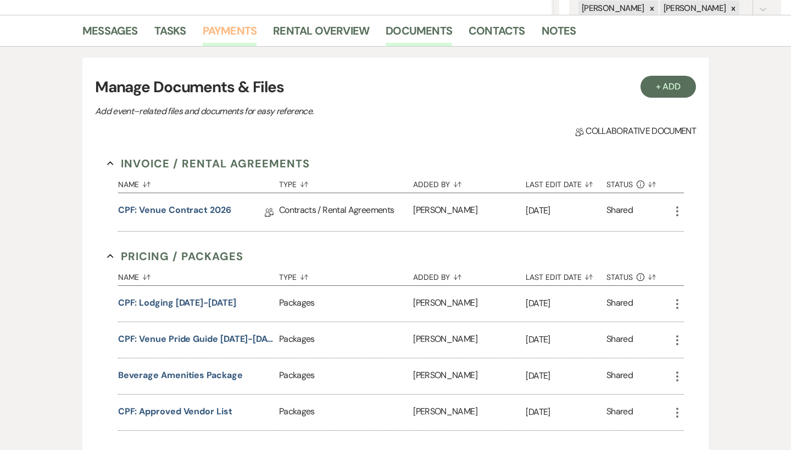
click at [230, 36] on link "Payments" at bounding box center [230, 34] width 54 height 24
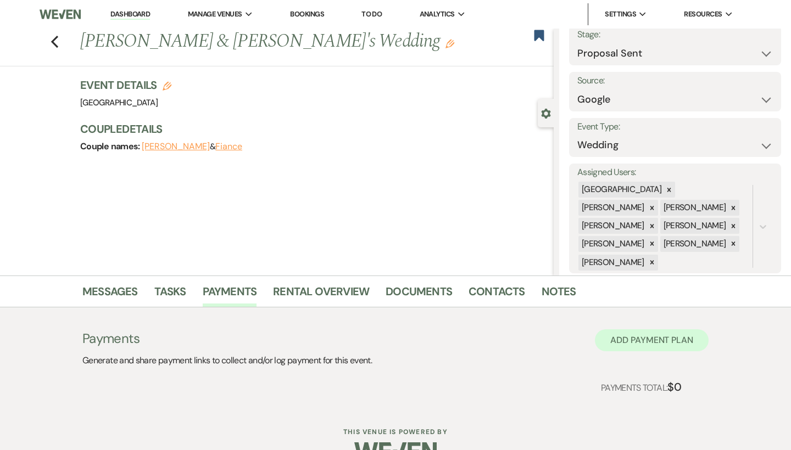
scroll to position [43, 0]
click at [655, 344] on button "Add Payment Plan" at bounding box center [652, 340] width 114 height 22
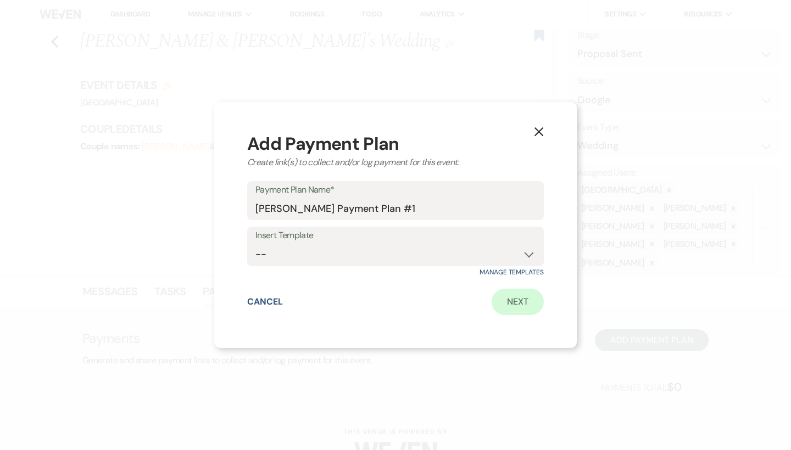
click at [526, 305] on link "Next" at bounding box center [517, 302] width 52 height 26
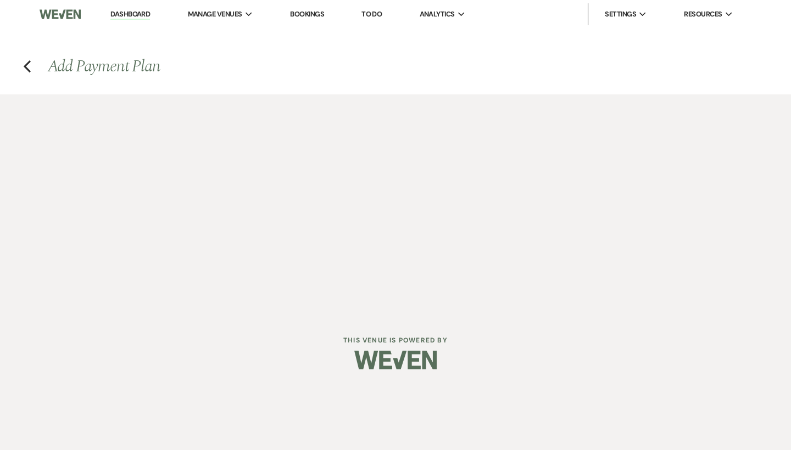
select select "2"
select select "percentage"
select select "false"
select select "client"
select select "weeks"
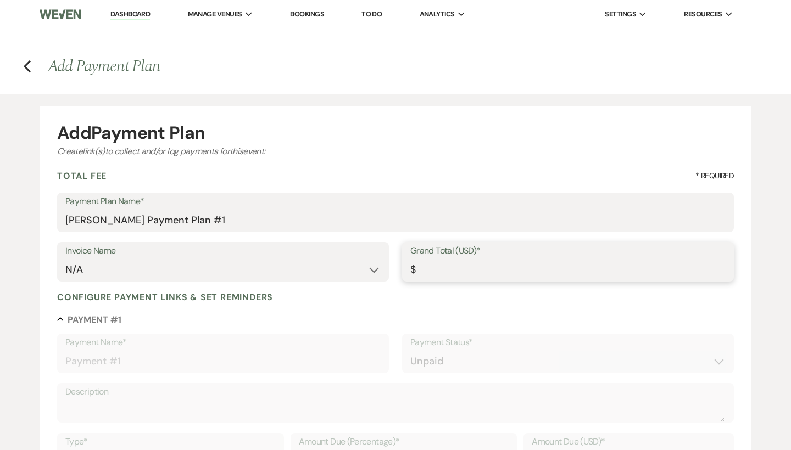
click at [435, 267] on input "Grand Total (USD)*" at bounding box center [567, 269] width 315 height 21
type input "1"
type input "1.00"
type input "10"
type input "10.00"
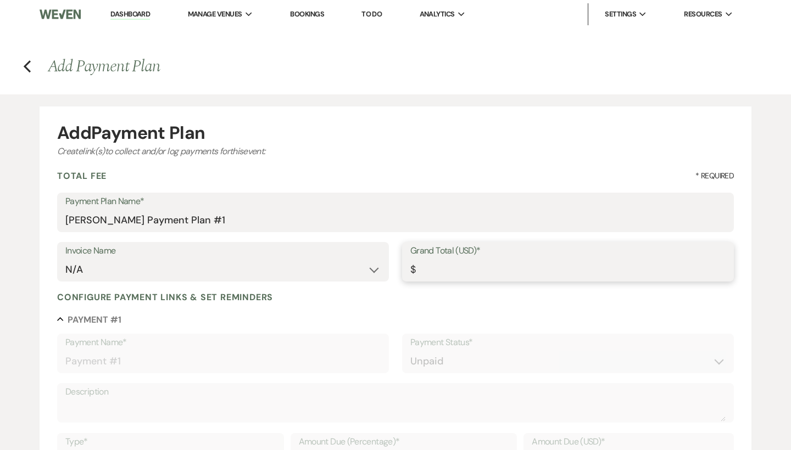
click at [434, 271] on input "Grand Total (USD)*" at bounding box center [567, 269] width 315 height 21
type input "10000"
type input "10000.00"
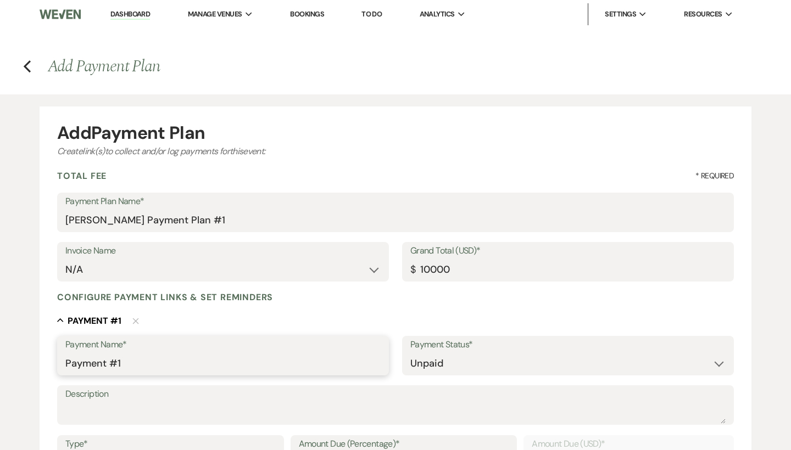
type input "10000.00"
drag, startPoint x: 165, startPoint y: 369, endPoint x: 24, endPoint y: 356, distance: 141.7
click at [24, 356] on div "Add Payment Plan Create link(s) to collect and/or log payments for this event: …" at bounding box center [395, 429] width 791 height 670
drag, startPoint x: 266, startPoint y: 368, endPoint x: 52, endPoint y: 356, distance: 214.5
click at [52, 356] on form "Add Payment Plan Create link(s) to collect and/or log payments for this event: …" at bounding box center [396, 436] width 712 height 658
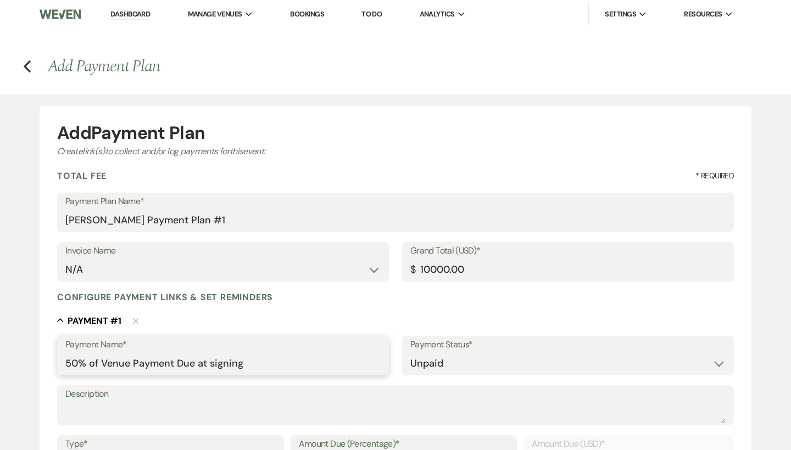
type input "50% of Venue Payment Due at signing"
click at [123, 406] on textarea "Description" at bounding box center [395, 413] width 660 height 22
paste textarea "50% of Venue Payment Due at signing"
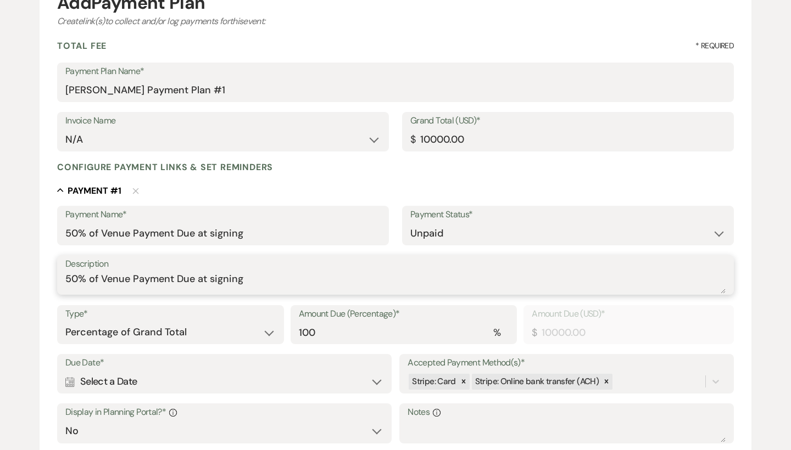
scroll to position [149, 0]
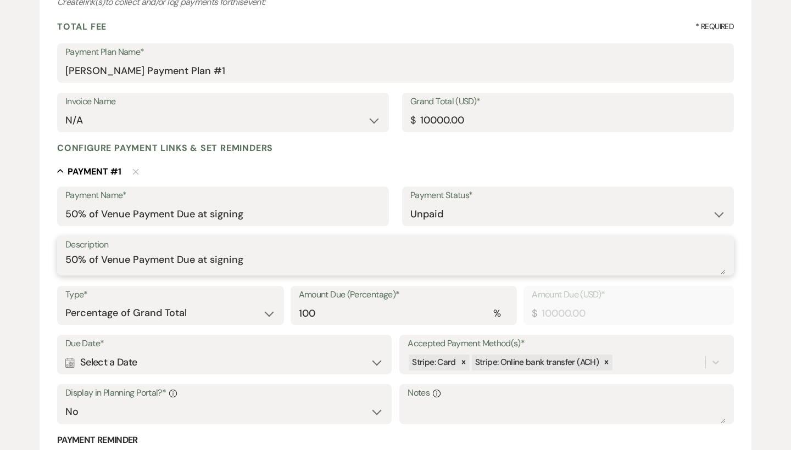
type textarea "50% of Venue Payment Due at signing"
drag, startPoint x: 323, startPoint y: 311, endPoint x: 264, endPoint y: 311, distance: 59.9
click at [264, 311] on div "Type* Dollar Amount Percentage of Grand Total Amount Due (Percentage)* % 100 Am…" at bounding box center [395, 310] width 677 height 49
type input "0.00"
type input "5"
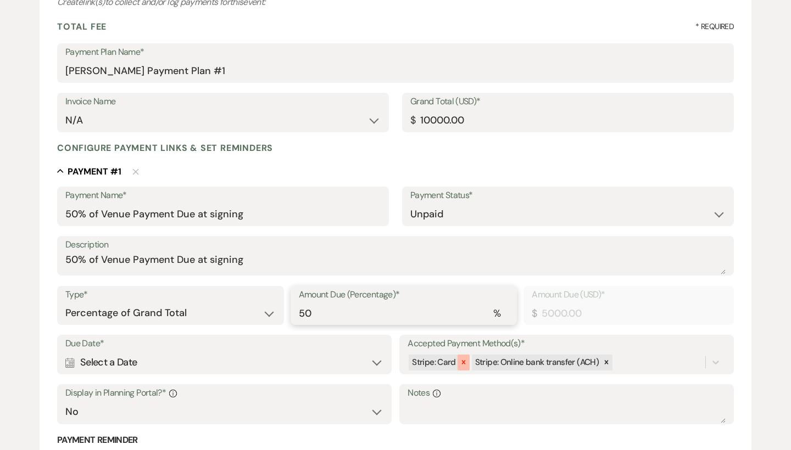
click at [462, 362] on icon at bounding box center [464, 363] width 8 height 8
click at [122, 364] on div "Calendar Select a Date Expand" at bounding box center [224, 362] width 318 height 21
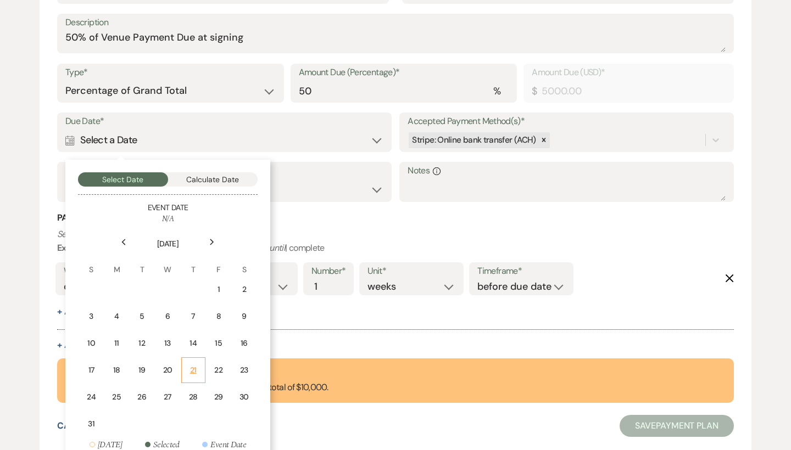
scroll to position [374, 0]
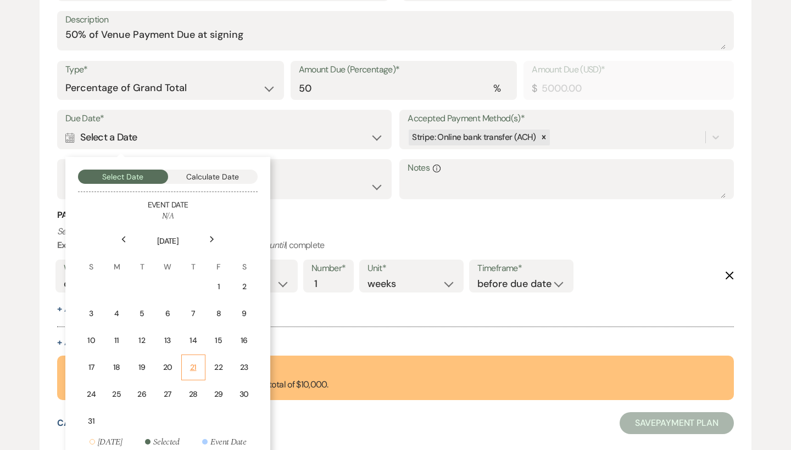
click at [189, 358] on td "21" at bounding box center [193, 368] width 24 height 26
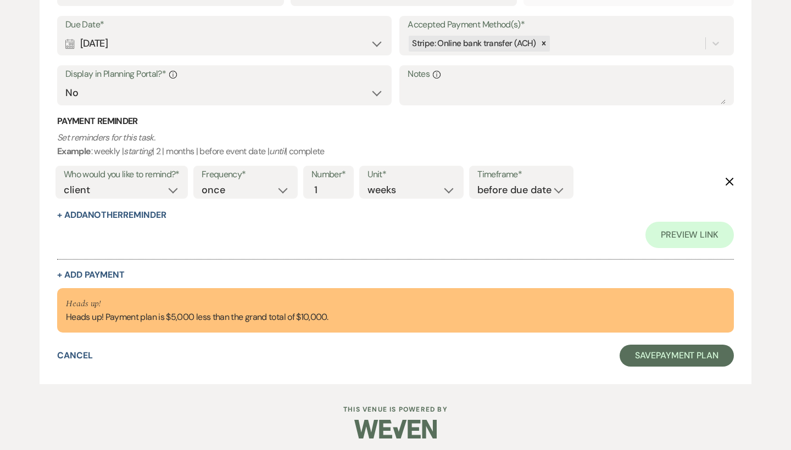
scroll to position [468, 0]
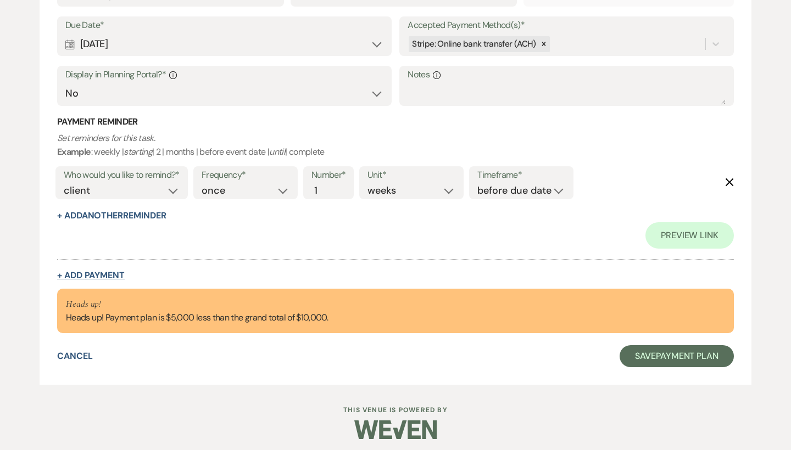
click at [108, 271] on button "+ Add Payment" at bounding box center [91, 275] width 68 height 9
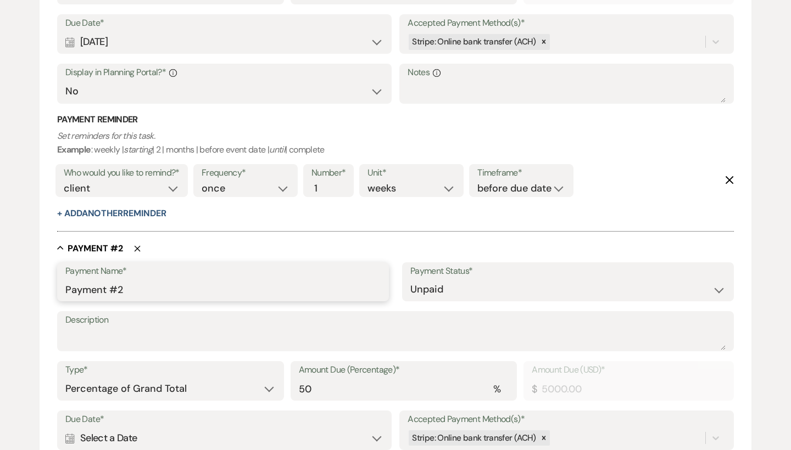
drag, startPoint x: 198, startPoint y: 284, endPoint x: 1, endPoint y: 286, distance: 197.7
click at [1, 286] on div "Add Payment Plan Create link(s) to collect and/or log payments for this event: …" at bounding box center [395, 159] width 791 height 1064
paste input "50% of Venue Payment Due at signing"
click at [161, 318] on label "Description" at bounding box center [395, 320] width 660 height 16
click at [161, 328] on textarea "Description" at bounding box center [395, 339] width 660 height 22
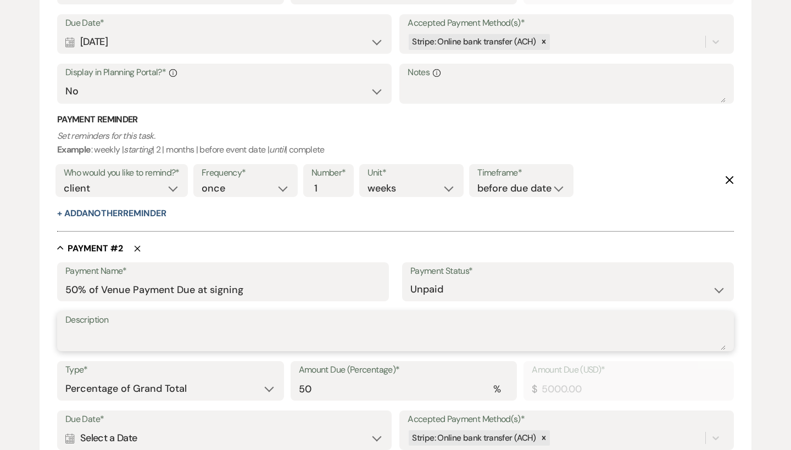
paste textarea "50% of Venue Payment Due at signing"
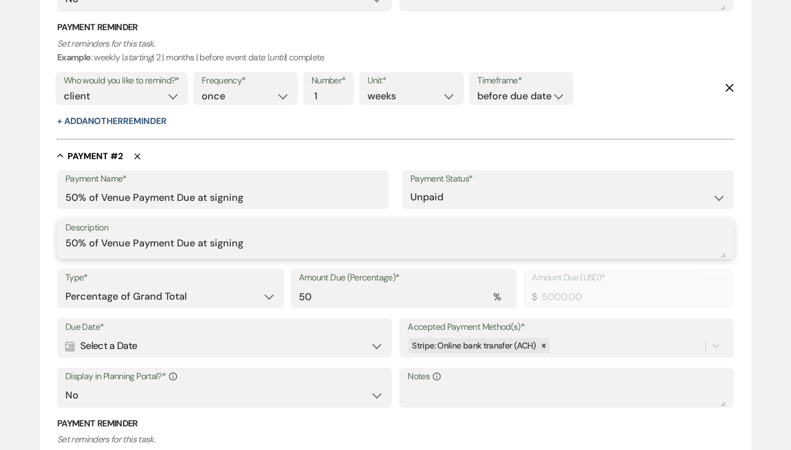
scroll to position [569, 0]
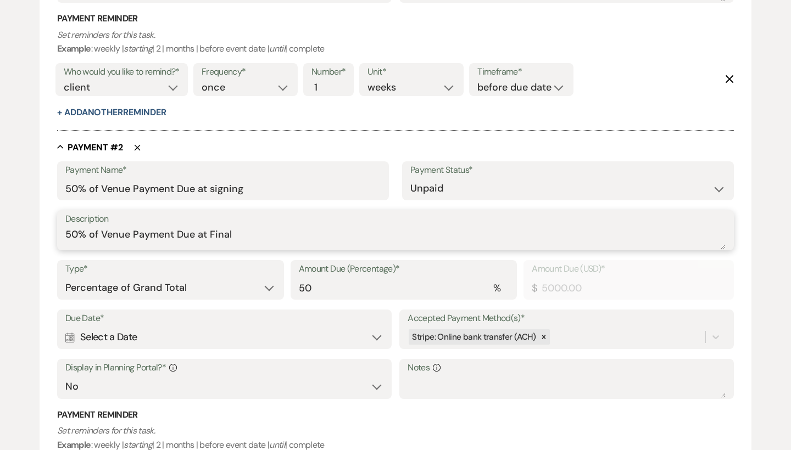
drag, startPoint x: 257, startPoint y: 226, endPoint x: 48, endPoint y: 226, distance: 209.2
click at [48, 226] on form "Add Payment Plan Create link(s) to collect and/or log payments for this event: …" at bounding box center [396, 64] width 712 height 1052
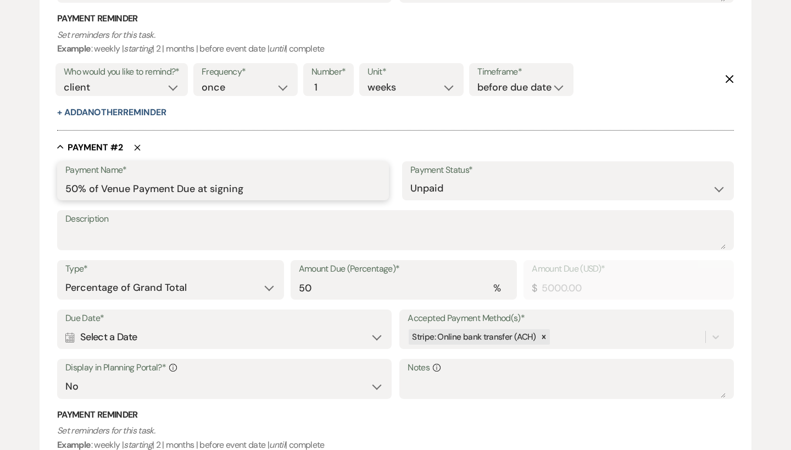
drag, startPoint x: 263, startPoint y: 188, endPoint x: 69, endPoint y: 165, distance: 195.3
click at [69, 165] on div "Payment Name* 50% of Venue Payment Due at signing" at bounding box center [223, 181] width 332 height 40
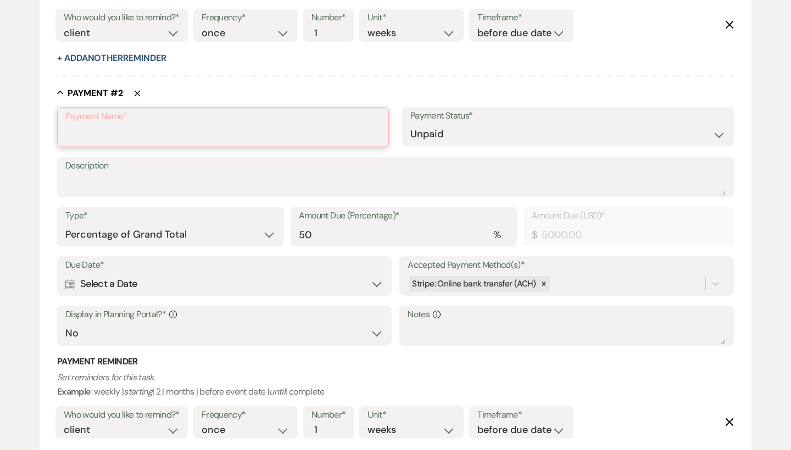
scroll to position [401, 0]
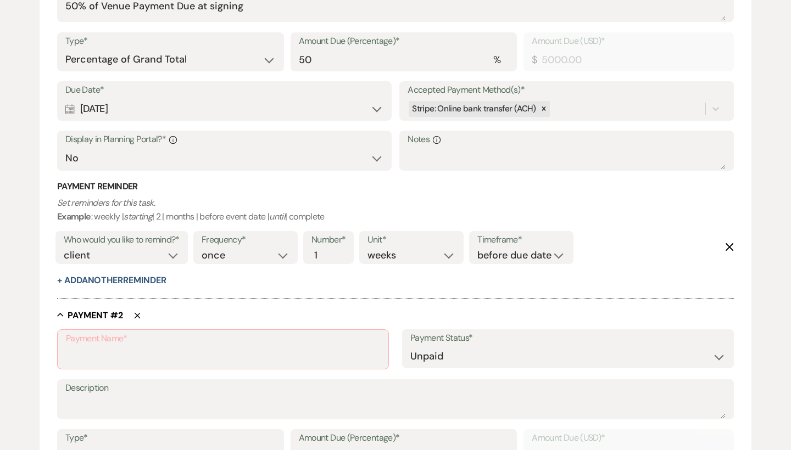
click at [724, 244] on div "Who would you like to remind?* client venue both Frequency* once daily weekly m…" at bounding box center [393, 251] width 681 height 46
click at [142, 310] on div "Collapse Payment # 2 Delete" at bounding box center [395, 315] width 677 height 11
click at [139, 312] on icon "Delete" at bounding box center [137, 315] width 7 height 7
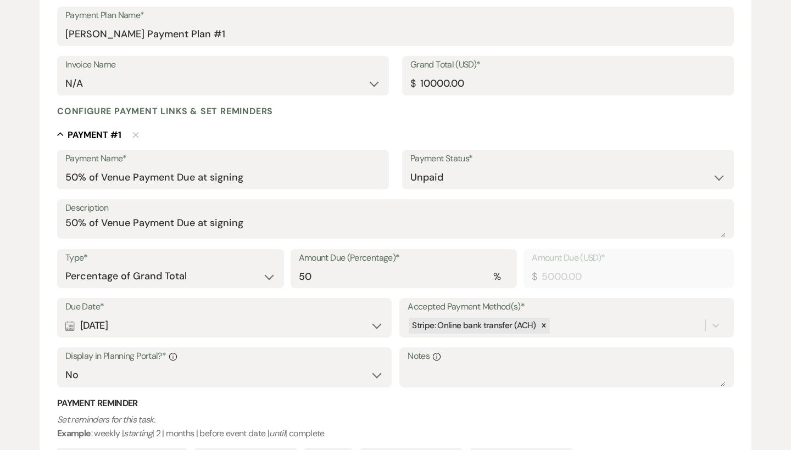
scroll to position [159, 0]
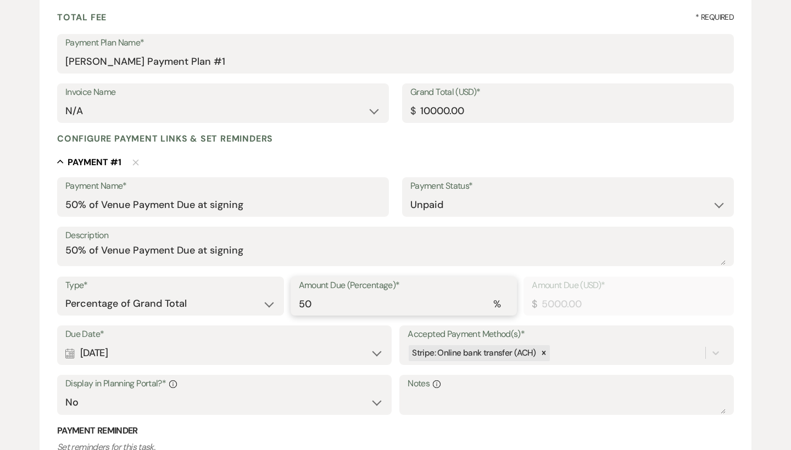
drag, startPoint x: 345, startPoint y: 307, endPoint x: 272, endPoint y: 305, distance: 73.6
click at [272, 305] on div "Type* Dollar Amount Percentage of Grand Total Amount Due (Percentage)* % 50 Amo…" at bounding box center [395, 301] width 677 height 49
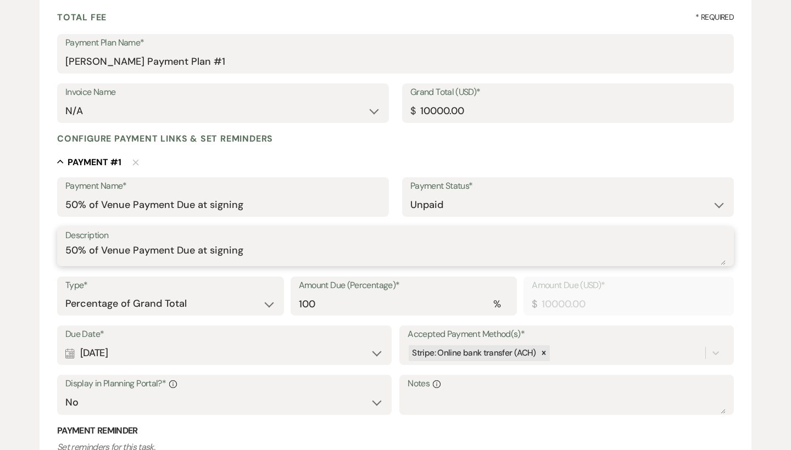
drag, startPoint x: 86, startPoint y: 248, endPoint x: 60, endPoint y: 248, distance: 25.8
click at [60, 248] on div "Description 50% of Venue Payment Due at signing" at bounding box center [395, 247] width 677 height 40
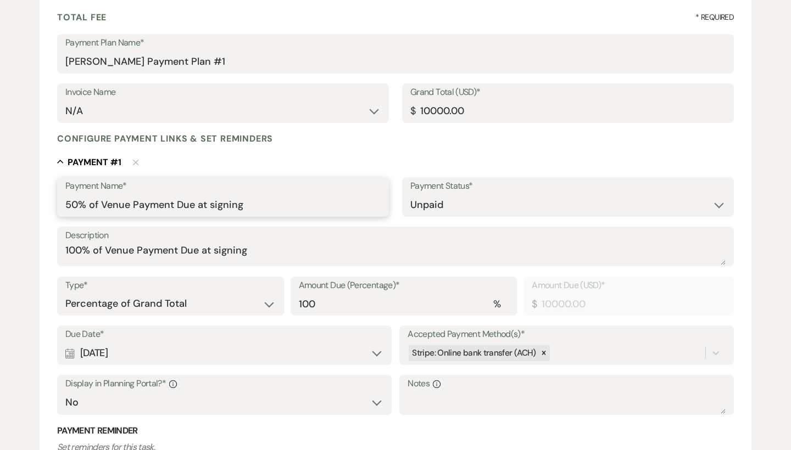
click at [78, 206] on input "50% of Venue Payment Due at signing" at bounding box center [222, 204] width 315 height 21
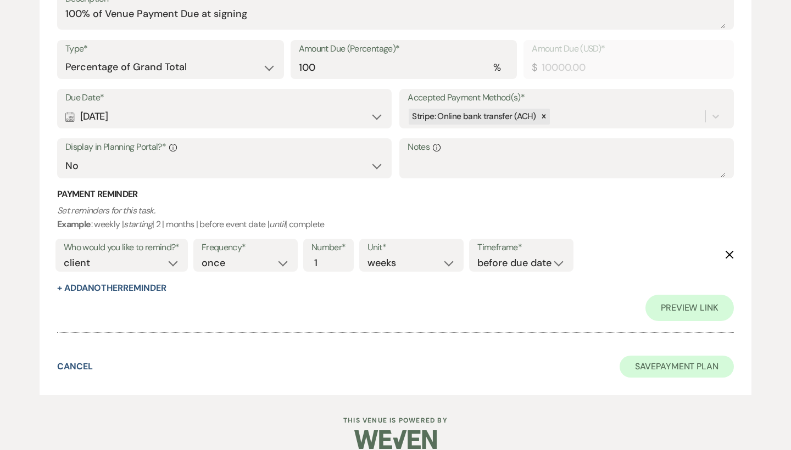
scroll to position [395, 0]
click at [120, 118] on div "Calendar Aug 21, 2025 Expand" at bounding box center [224, 117] width 318 height 21
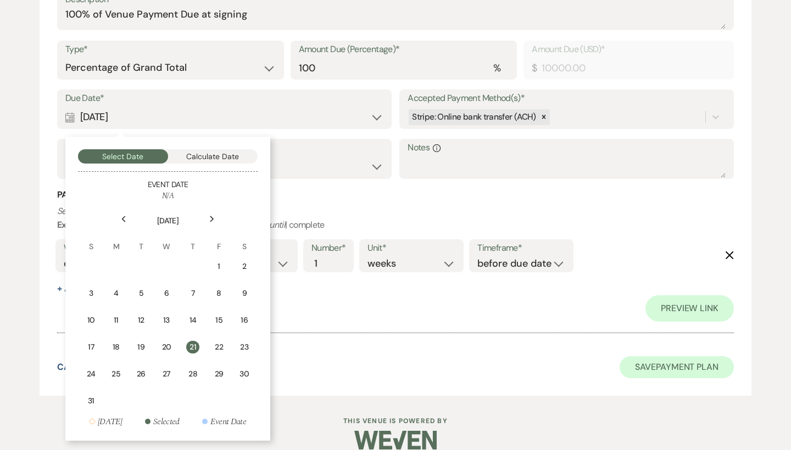
click at [683, 356] on button "Save Payment Plan" at bounding box center [676, 367] width 114 height 22
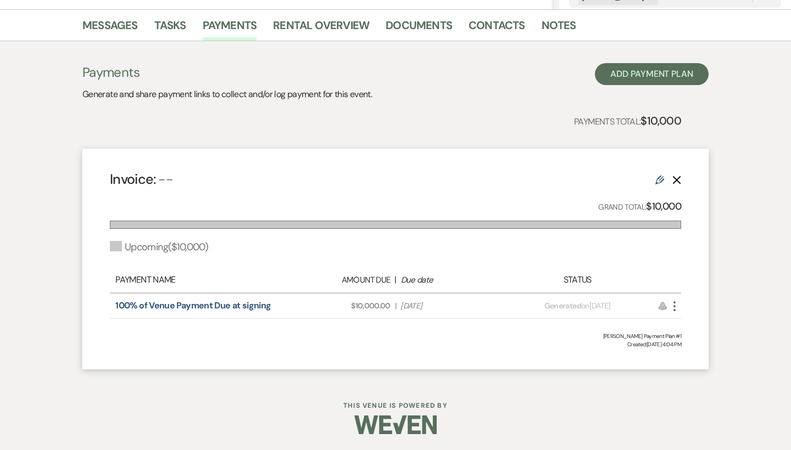
scroll to position [266, 0]
click at [680, 302] on icon "More" at bounding box center [674, 306] width 13 height 13
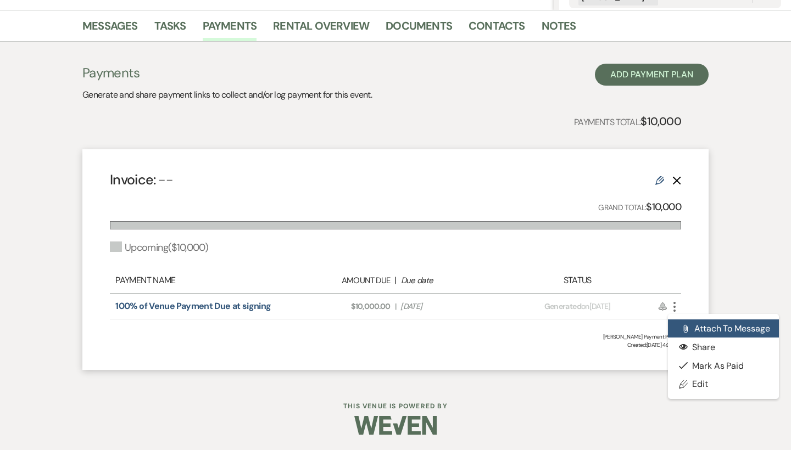
click at [701, 327] on button "Attach File Attach to Message" at bounding box center [723, 329] width 111 height 19
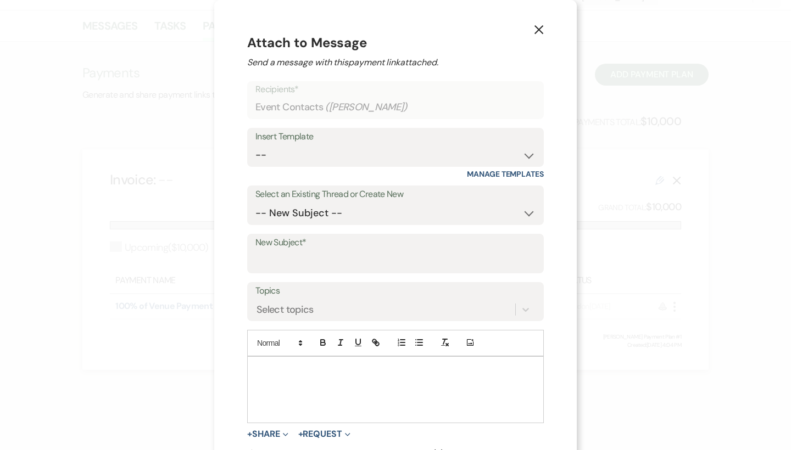
scroll to position [32, 0]
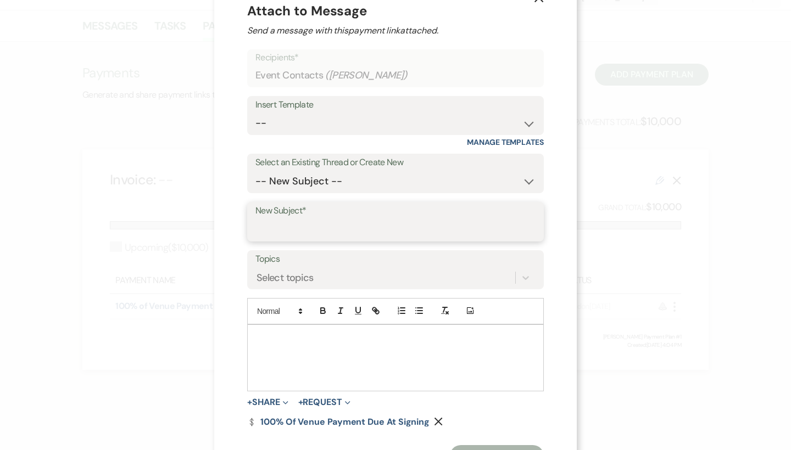
click at [320, 223] on input "New Subject*" at bounding box center [395, 229] width 280 height 21
drag, startPoint x: 384, startPoint y: 219, endPoint x: 484, endPoint y: 229, distance: 100.5
click at [484, 229] on input "ACH Payment Link" at bounding box center [395, 229] width 280 height 21
click at [421, 346] on div at bounding box center [395, 358] width 295 height 66
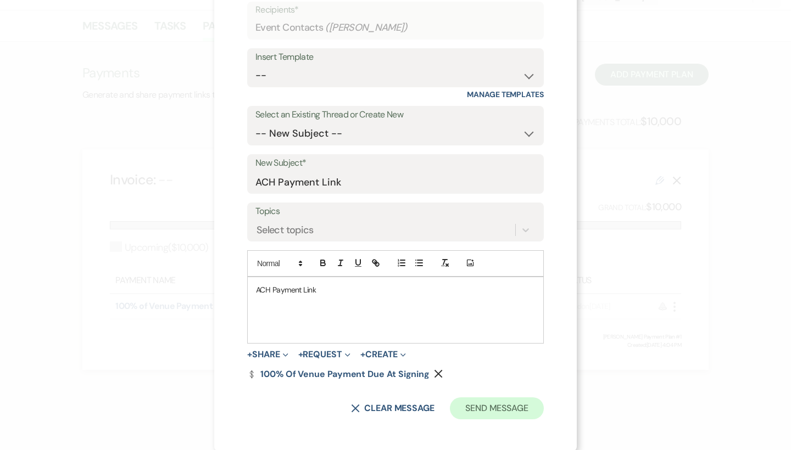
scroll to position [79, 0]
click at [471, 407] on button "Send Message" at bounding box center [497, 409] width 94 height 22
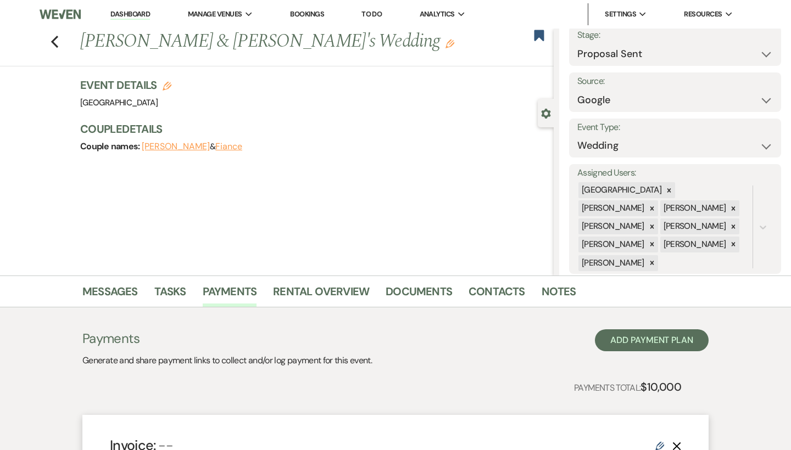
scroll to position [0, 0]
click at [764, 44] on button "Save" at bounding box center [758, 46] width 43 height 22
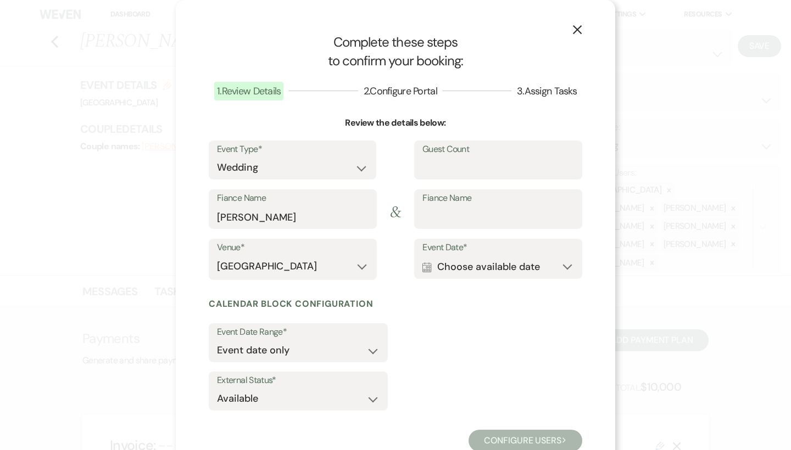
click at [492, 263] on button "Calendar Choose available date Expand" at bounding box center [498, 267] width 152 height 22
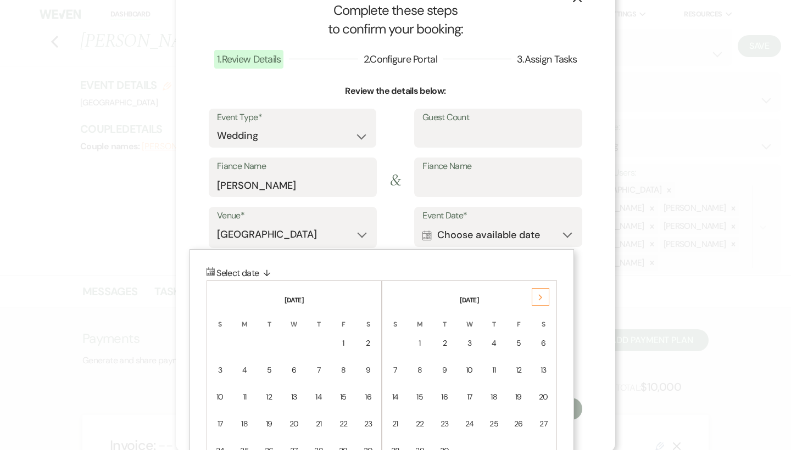
click at [544, 288] on div "Next" at bounding box center [541, 297] width 18 height 18
click at [544, 289] on div "Next" at bounding box center [541, 297] width 18 height 18
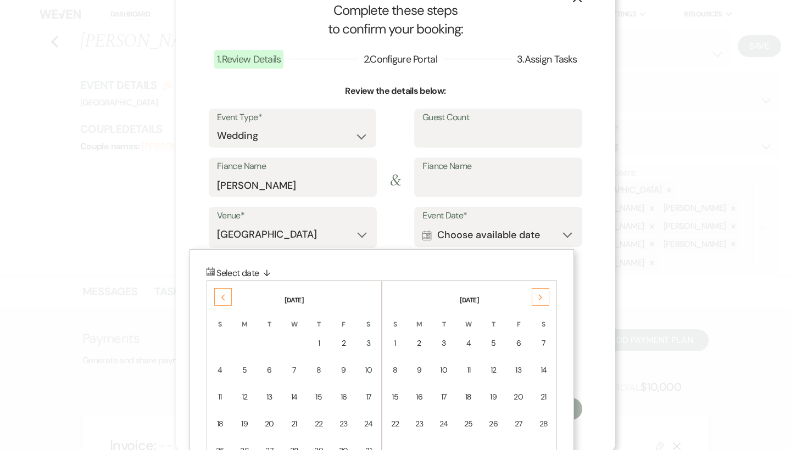
click at [544, 289] on div "Next" at bounding box center [541, 297] width 18 height 18
click at [216, 292] on div "Previous" at bounding box center [223, 297] width 18 height 18
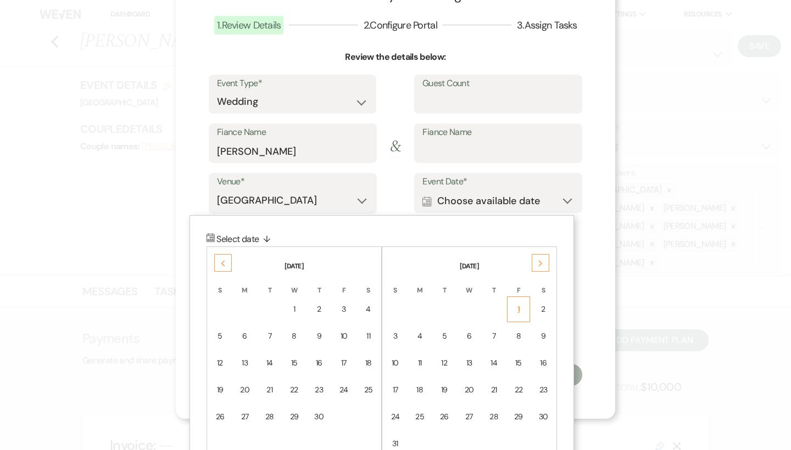
scroll to position [66, 0]
click at [521, 357] on div "15" at bounding box center [518, 363] width 9 height 12
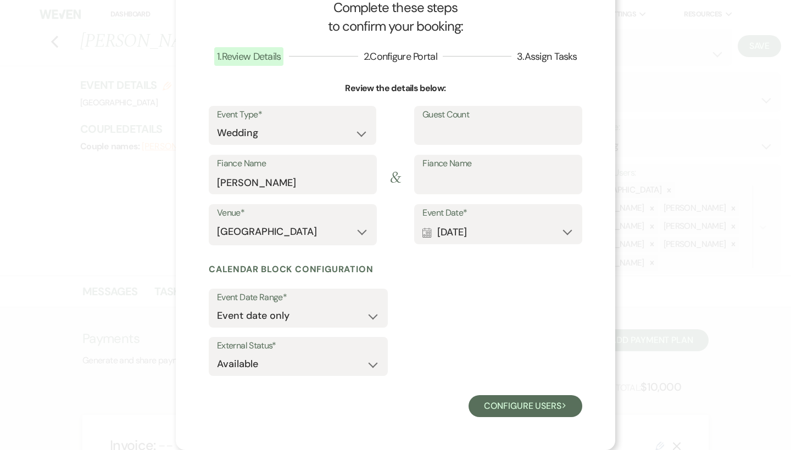
scroll to position [32, 0]
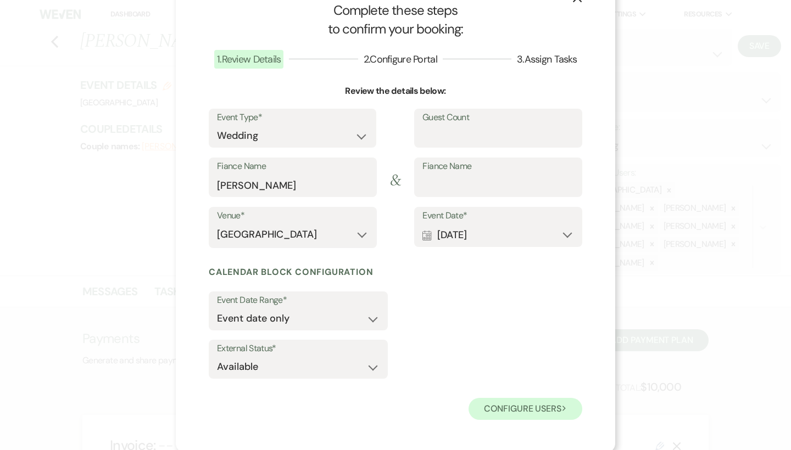
click at [516, 405] on button "Configure users Next" at bounding box center [525, 409] width 114 height 22
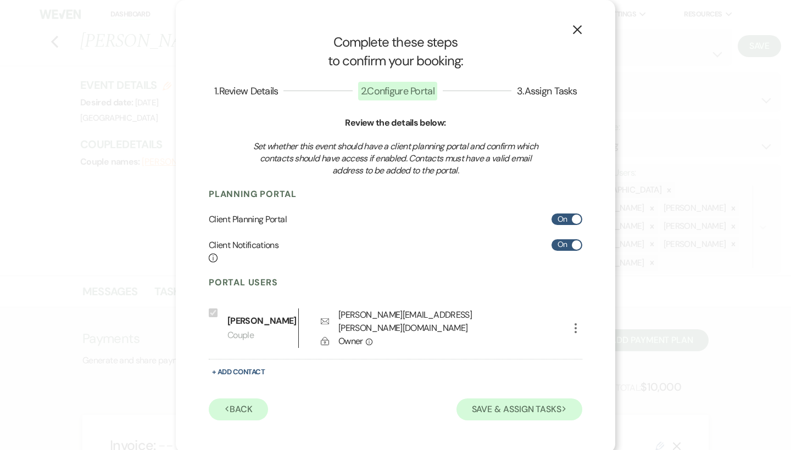
click at [513, 405] on button "Save & Assign Tasks Next" at bounding box center [519, 410] width 126 height 22
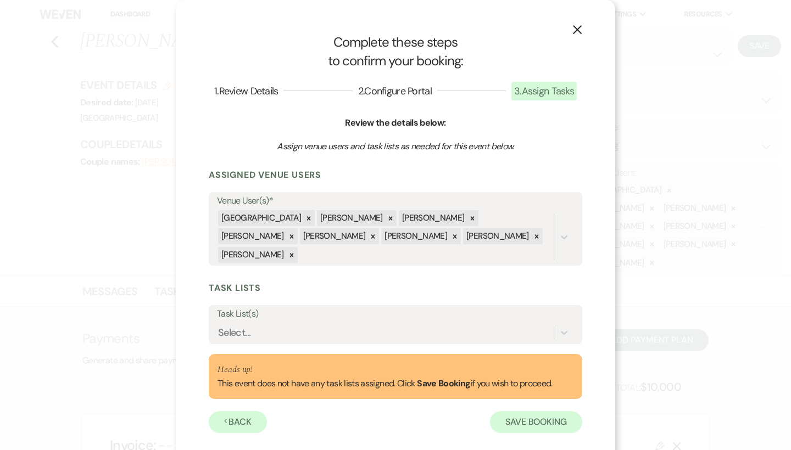
click at [504, 411] on button "Save Booking" at bounding box center [536, 422] width 92 height 22
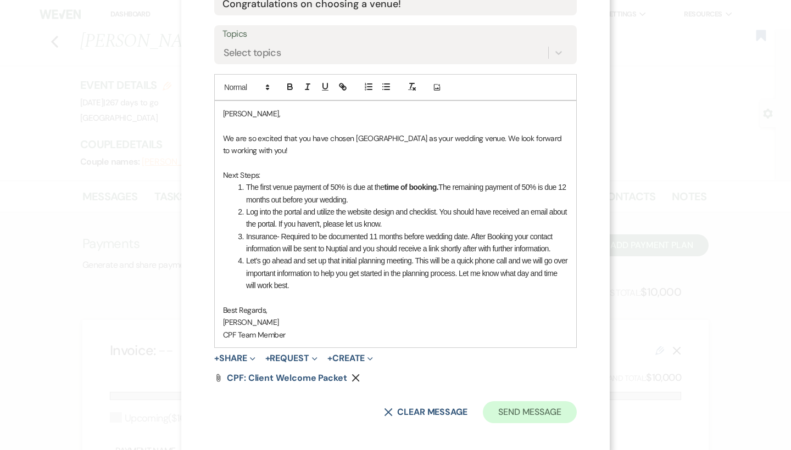
scroll to position [207, 0]
click at [526, 409] on button "Send Message" at bounding box center [530, 413] width 94 height 22
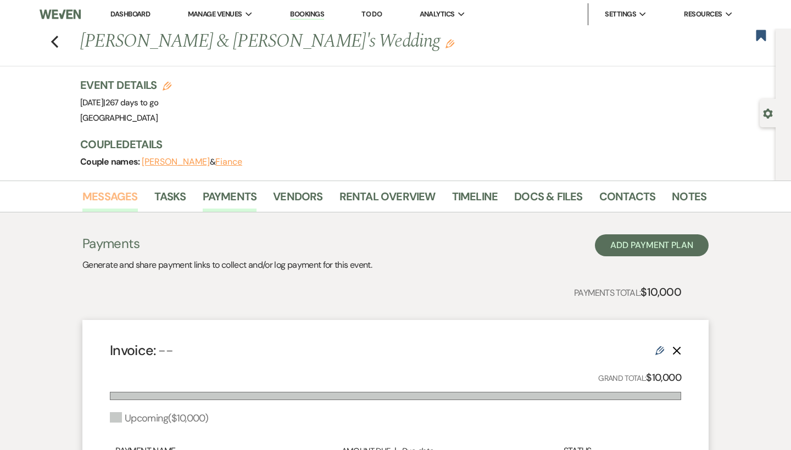
scroll to position [0, 0]
click at [122, 200] on link "Messages" at bounding box center [109, 200] width 55 height 24
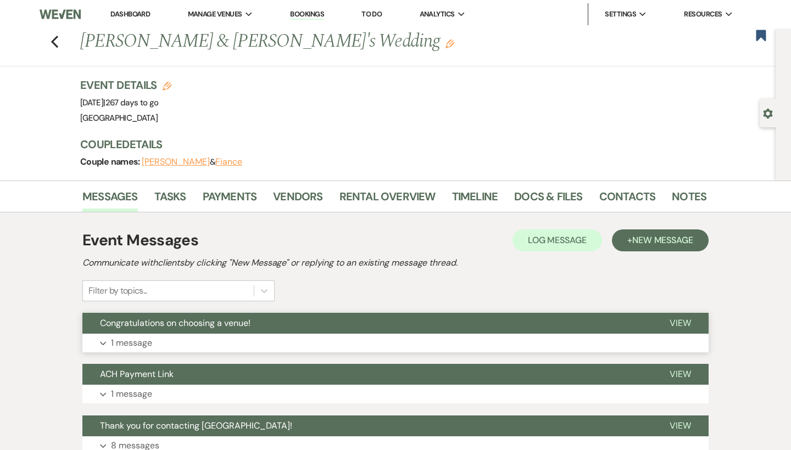
click at [201, 317] on span "Congratulations on choosing a venue!" at bounding box center [175, 323] width 150 height 12
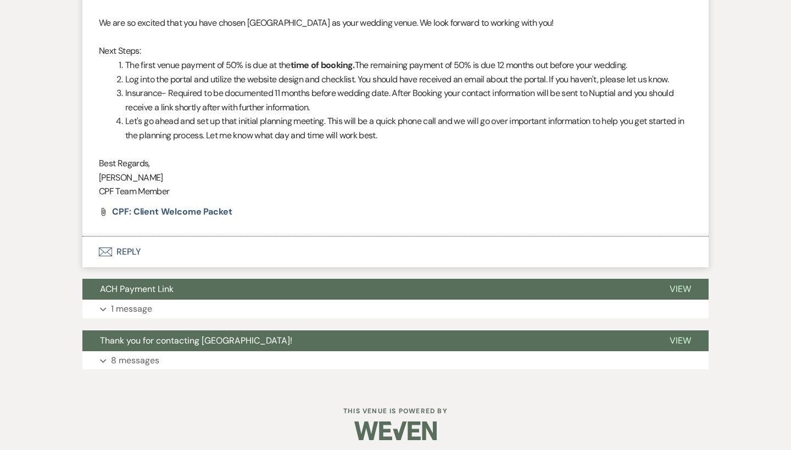
click at [107, 237] on button "Envelope Reply" at bounding box center [395, 252] width 626 height 31
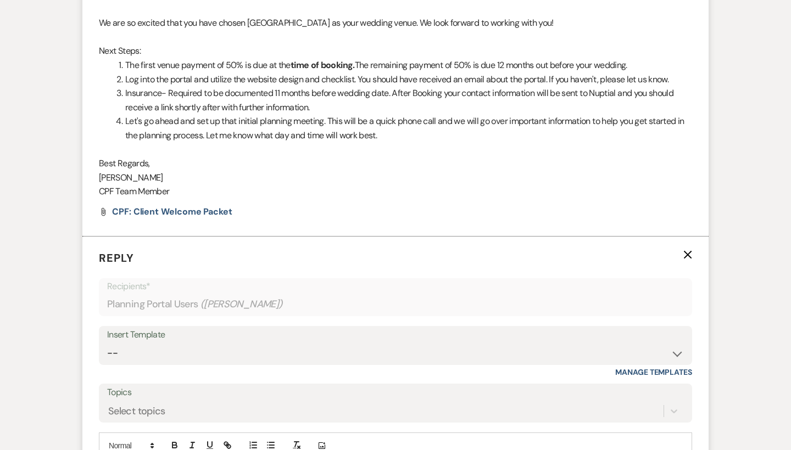
scroll to position [553, 0]
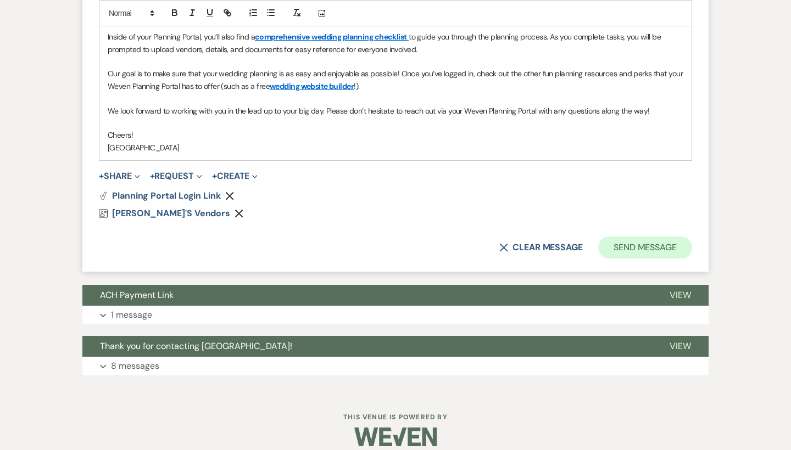
click at [647, 237] on button "Send Message" at bounding box center [645, 248] width 94 height 22
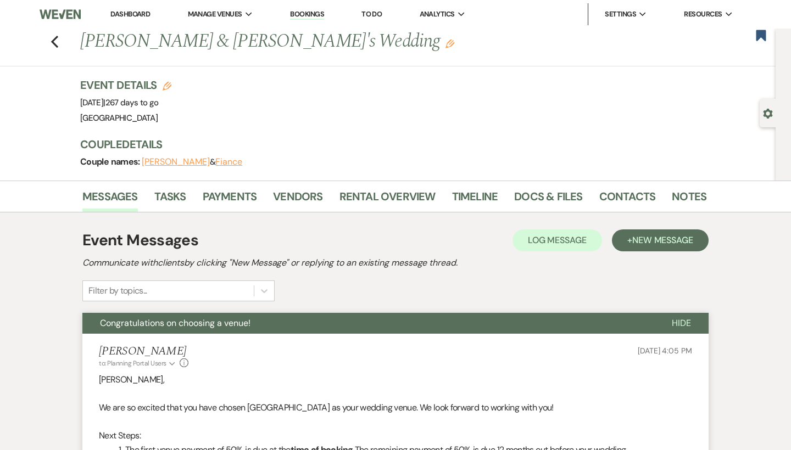
scroll to position [0, 0]
click at [54, 41] on icon "Previous" at bounding box center [55, 41] width 8 height 13
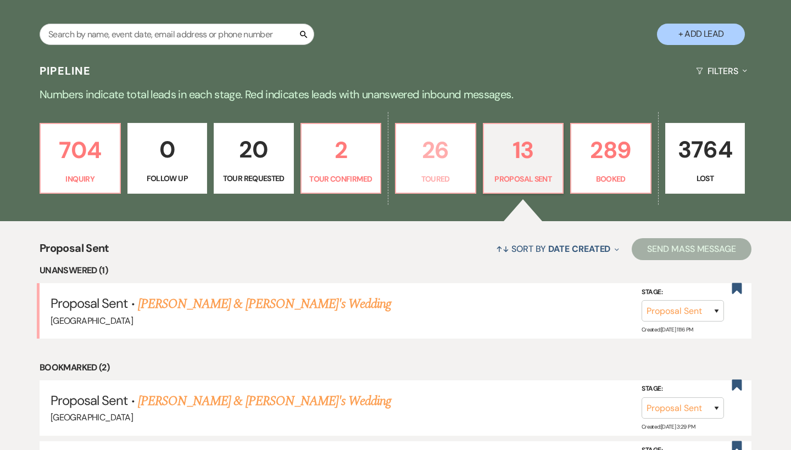
scroll to position [205, 0]
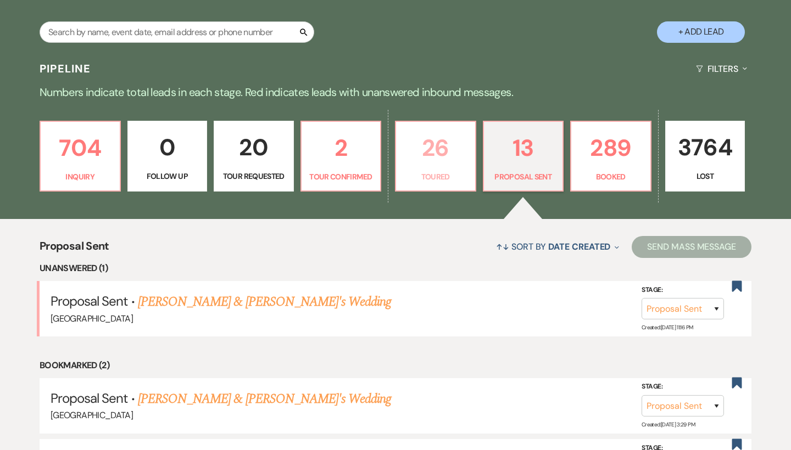
click at [452, 149] on p "26" at bounding box center [435, 148] width 66 height 37
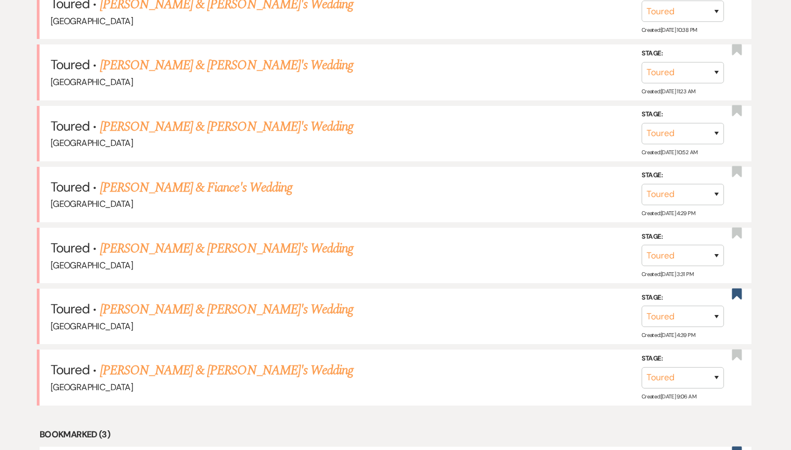
scroll to position [732, 0]
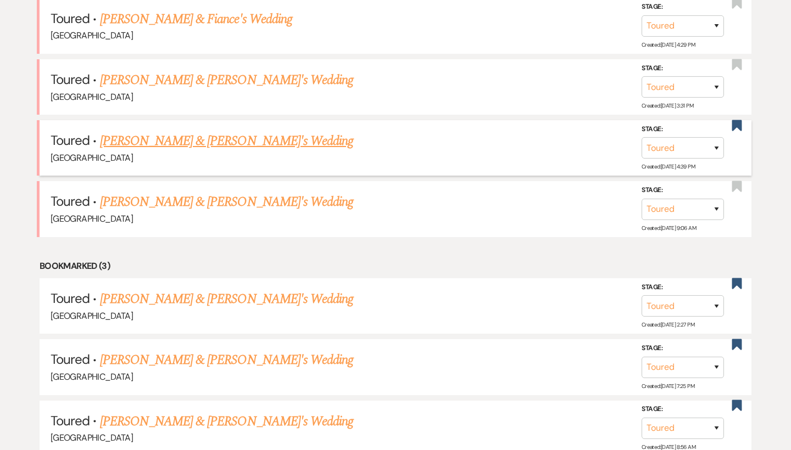
click at [181, 133] on link "Hartley Myers & Fiance's Wedding" at bounding box center [227, 141] width 254 height 20
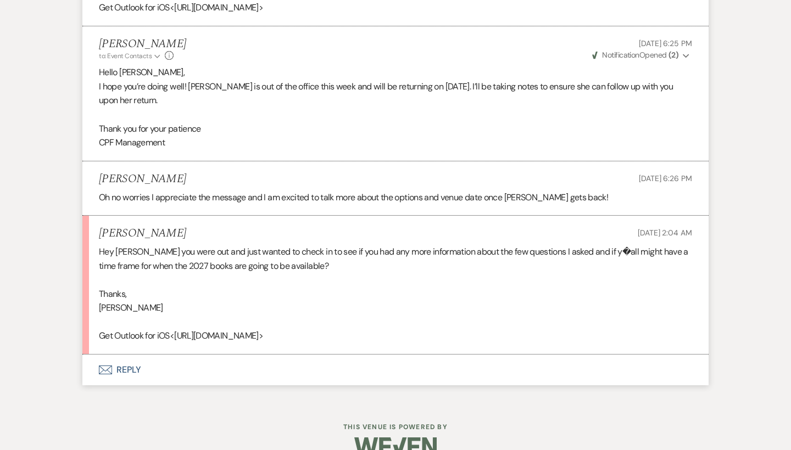
scroll to position [1551, 0]
drag, startPoint x: 368, startPoint y: 244, endPoint x: 59, endPoint y: 232, distance: 308.8
copy div "Hey Brooke I heard you were out and just wanted to check in to see if you had a…"
click at [300, 249] on div "Hey Brooke I heard you were out and just wanted to check in to see if you had a…" at bounding box center [395, 295] width 593 height 98
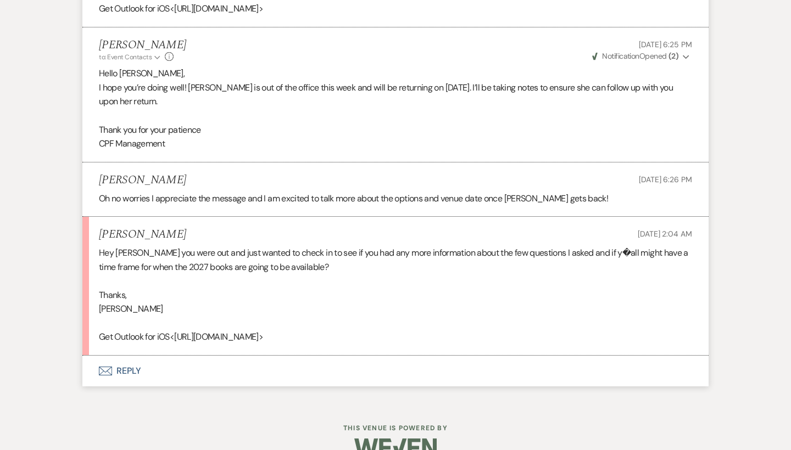
click at [104, 367] on icon "Envelope" at bounding box center [105, 371] width 13 height 9
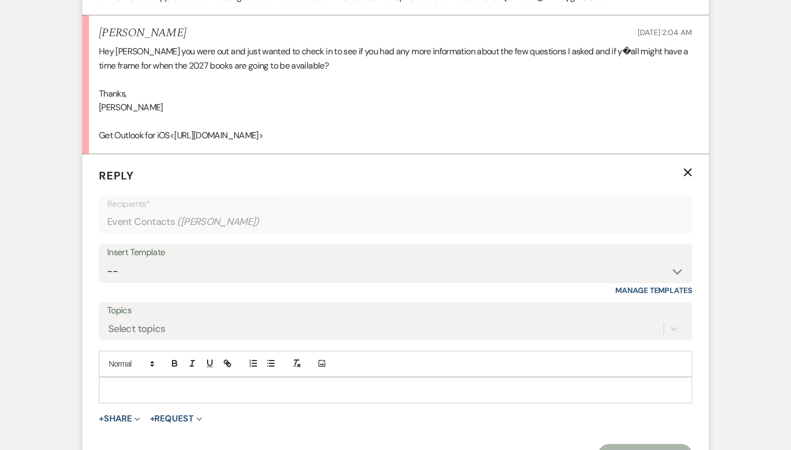
scroll to position [1820, 0]
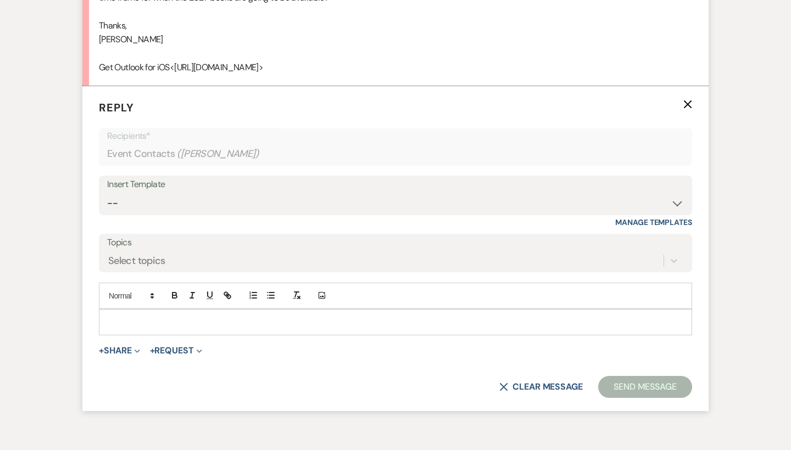
click at [141, 316] on p at bounding box center [395, 322] width 575 height 12
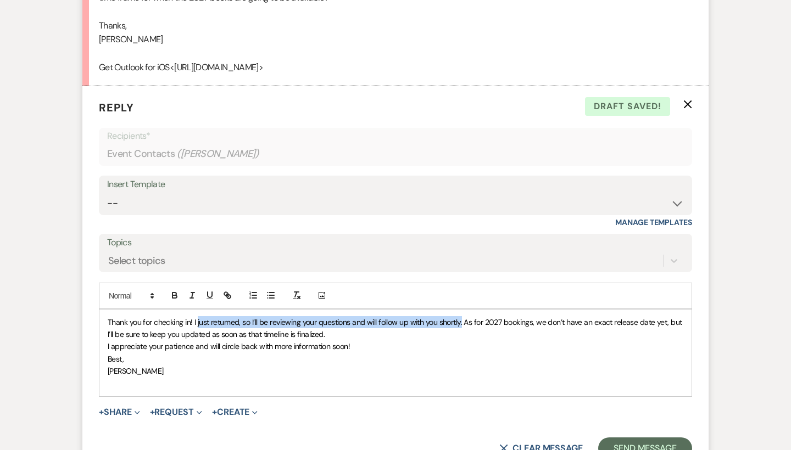
drag, startPoint x: 461, startPoint y: 298, endPoint x: 199, endPoint y: 299, distance: 261.9
click at [199, 317] on span "Thank you for checking in! I just returned, so I’ll be reviewing your questions…" at bounding box center [396, 328] width 576 height 22
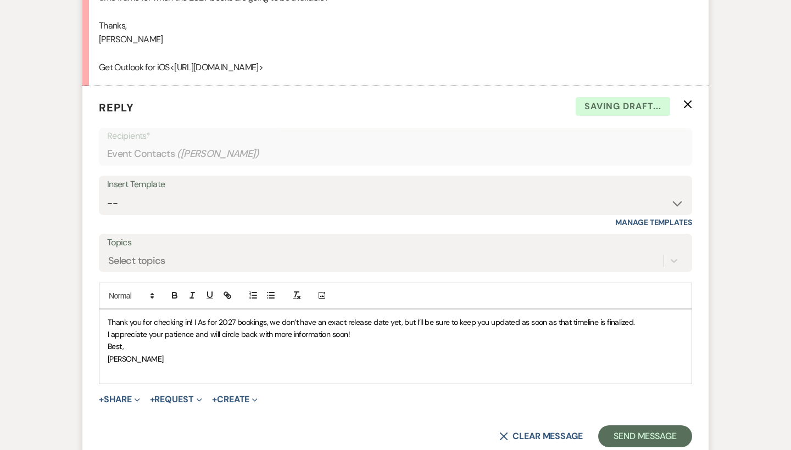
click at [364, 328] on p "I appreciate your patience and will circle back with more information soon!" at bounding box center [395, 334] width 575 height 12
drag, startPoint x: 159, startPoint y: 319, endPoint x: 68, endPoint y: 324, distance: 91.3
click at [638, 426] on button "Send Message" at bounding box center [645, 437] width 94 height 22
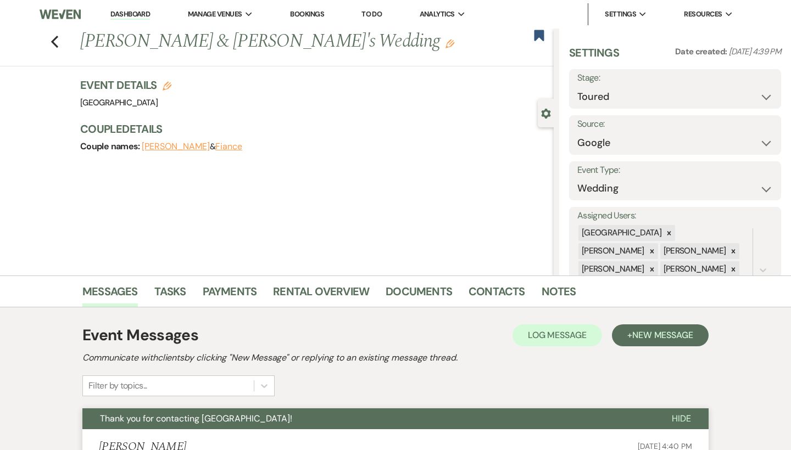
scroll to position [0, 0]
click at [53, 40] on icon "Previous" at bounding box center [55, 41] width 8 height 13
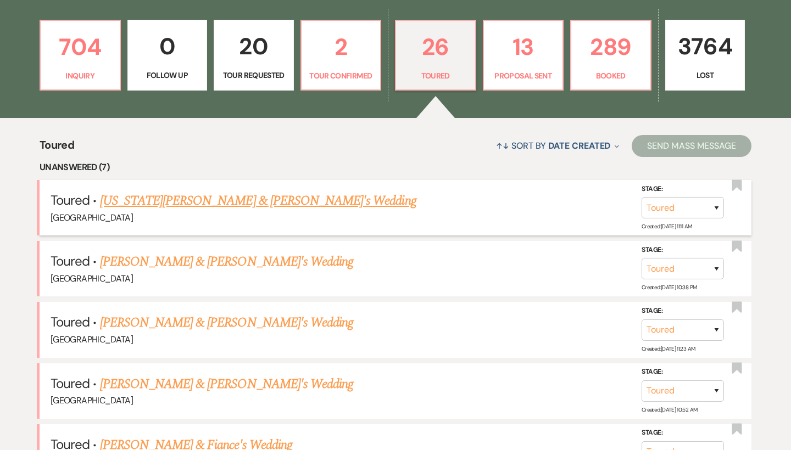
scroll to position [235, 0]
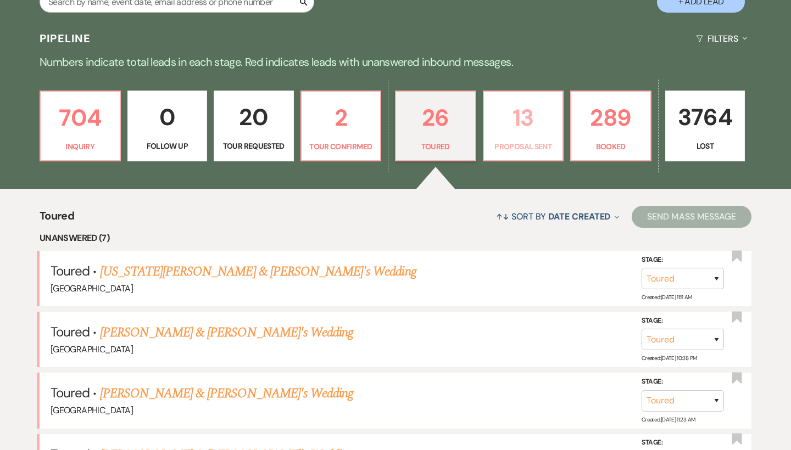
click at [535, 132] on p "13" at bounding box center [523, 117] width 66 height 37
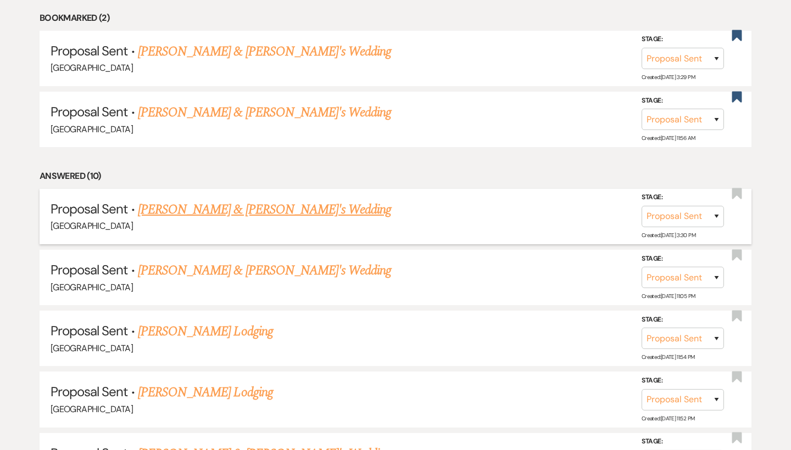
scroll to position [568, 0]
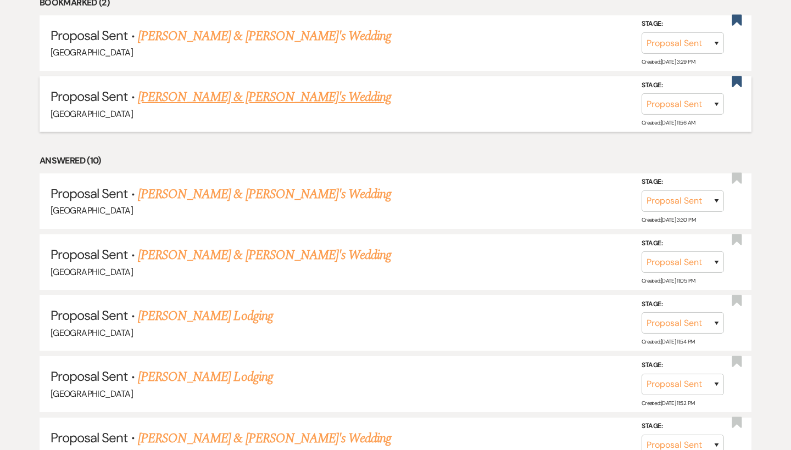
click at [260, 98] on link "[PERSON_NAME] & [PERSON_NAME]'s Wedding" at bounding box center [265, 97] width 254 height 20
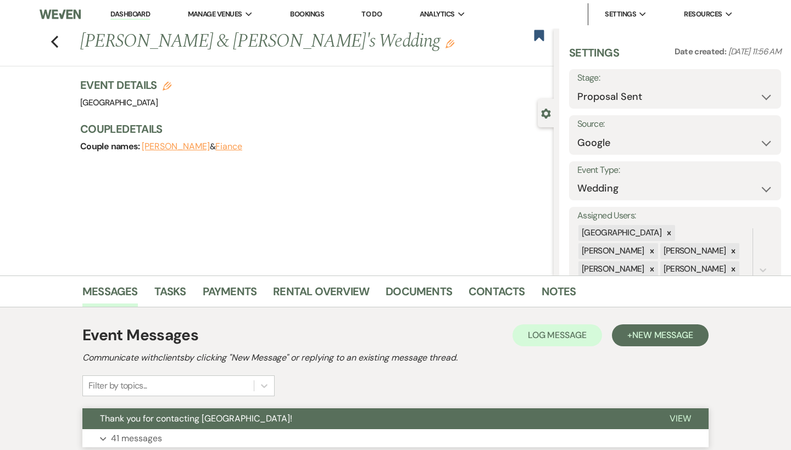
click at [197, 427] on button "Thank you for contacting [GEOGRAPHIC_DATA]!" at bounding box center [366, 419] width 569 height 21
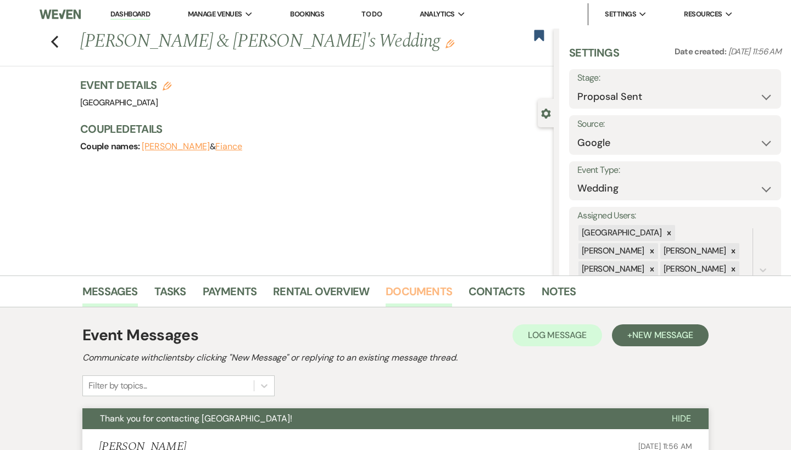
click at [401, 306] on link "Documents" at bounding box center [418, 295] width 66 height 24
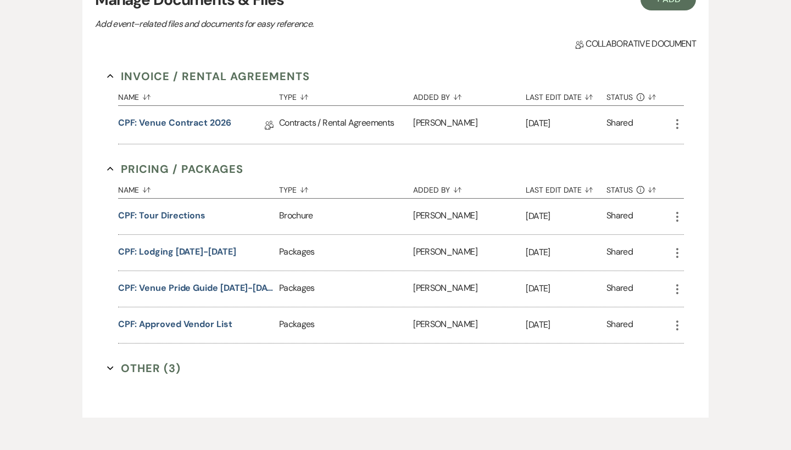
scroll to position [351, 0]
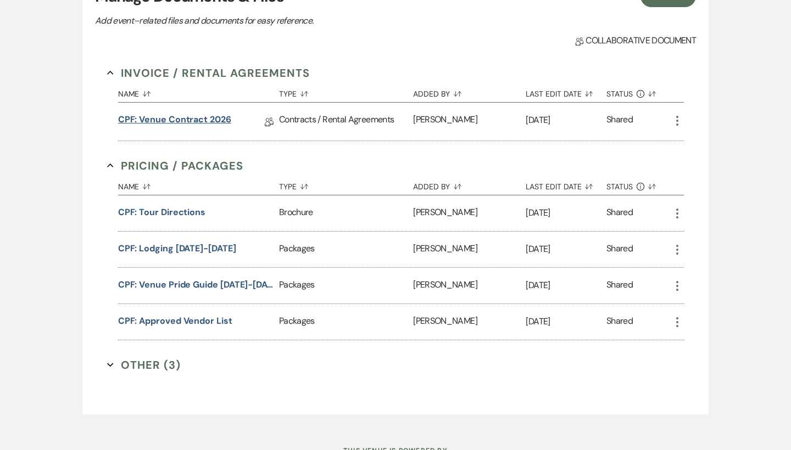
click at [198, 122] on link "CPF: Venue Contract 2026" at bounding box center [174, 121] width 113 height 17
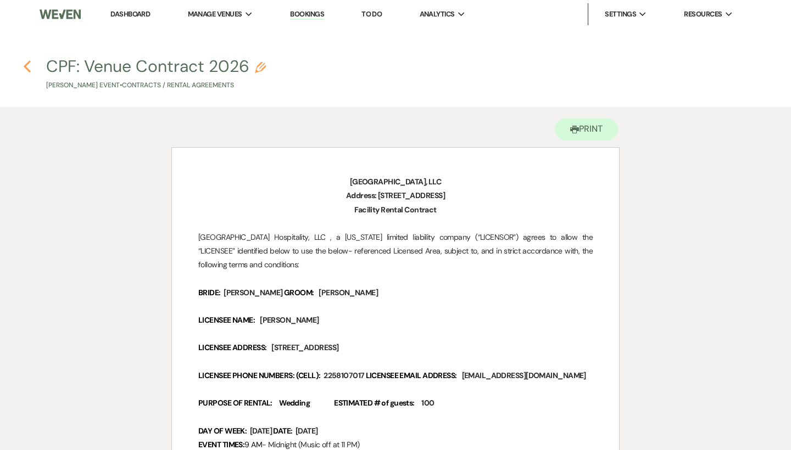
click at [24, 68] on icon "Previous" at bounding box center [27, 66] width 8 height 13
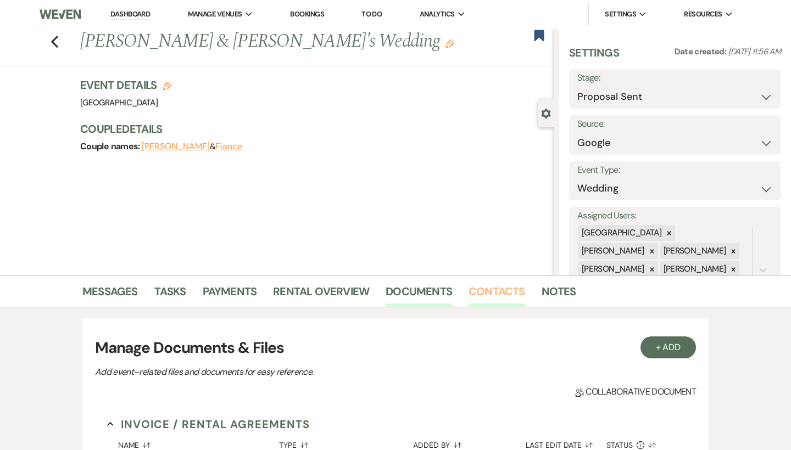
click at [500, 289] on link "Contacts" at bounding box center [496, 295] width 57 height 24
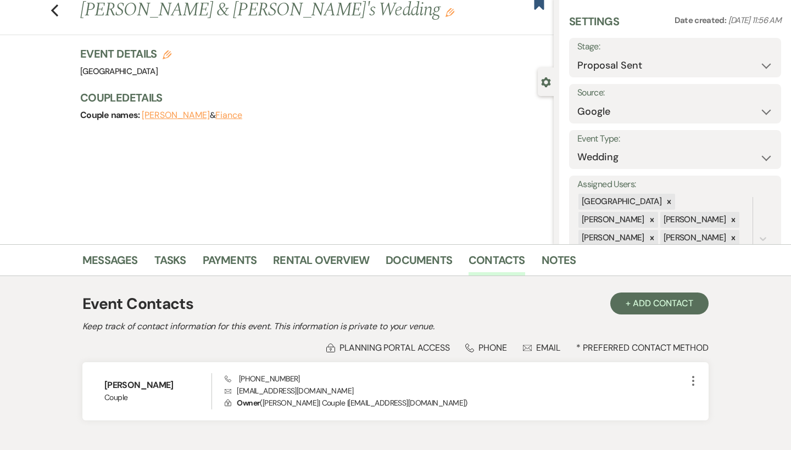
scroll to position [44, 0]
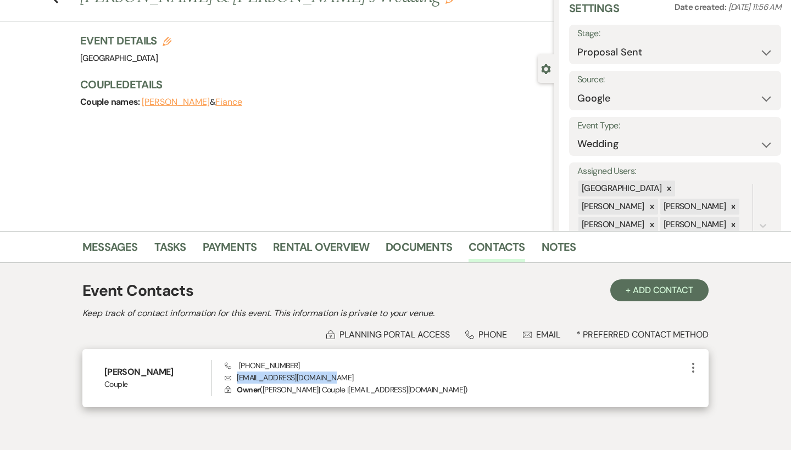
drag, startPoint x: 327, startPoint y: 378, endPoint x: 233, endPoint y: 376, distance: 94.5
click at [233, 376] on p "Envelope abigaildillard@gmail.com" at bounding box center [456, 378] width 462 height 12
copy p "[EMAIL_ADDRESS][DOMAIN_NAME]"
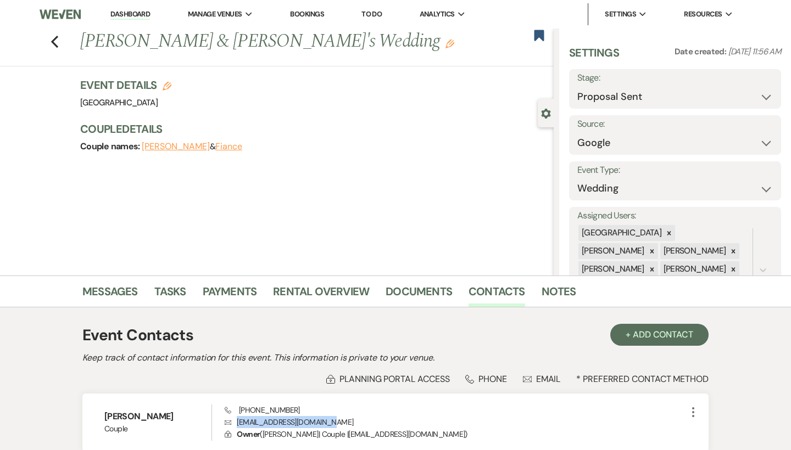
scroll to position [0, 0]
click at [126, 15] on link "Dashboard" at bounding box center [130, 14] width 40 height 10
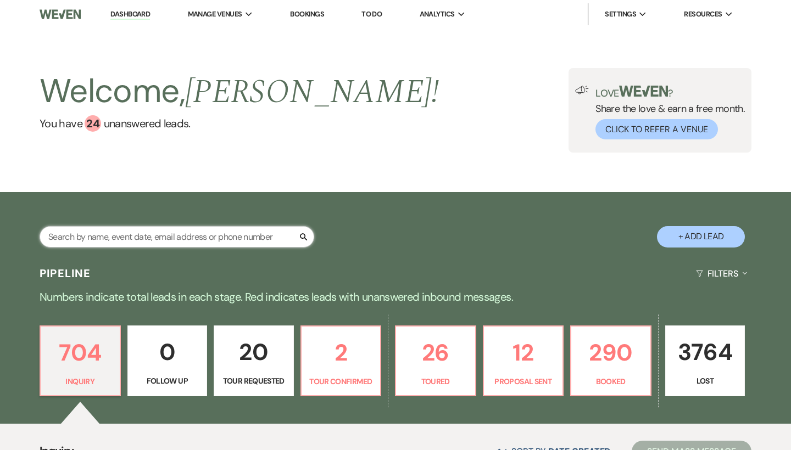
click at [186, 228] on input "text" at bounding box center [177, 236] width 275 height 21
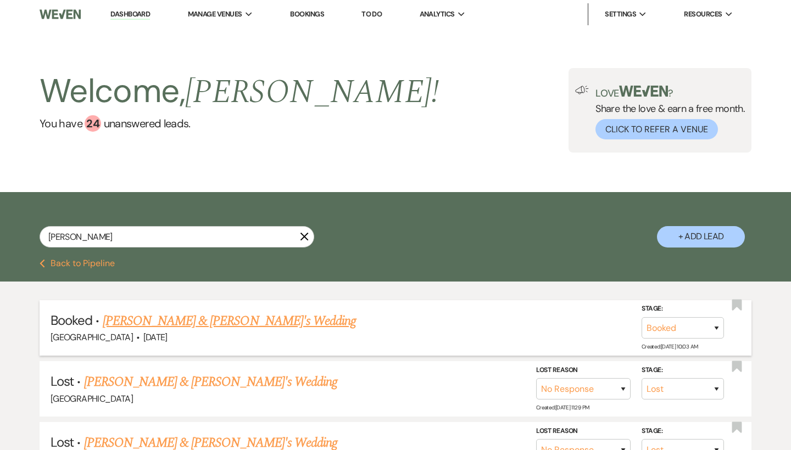
click at [208, 325] on link "[PERSON_NAME] & [PERSON_NAME]'s Wedding" at bounding box center [230, 321] width 254 height 20
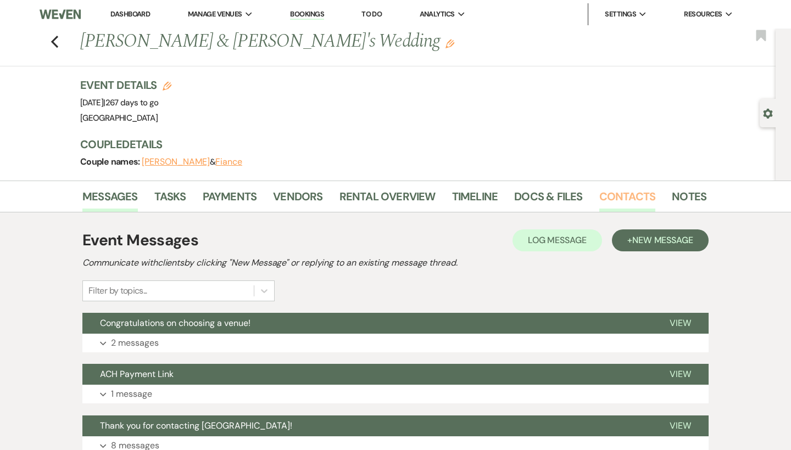
click at [627, 201] on link "Contacts" at bounding box center [627, 200] width 57 height 24
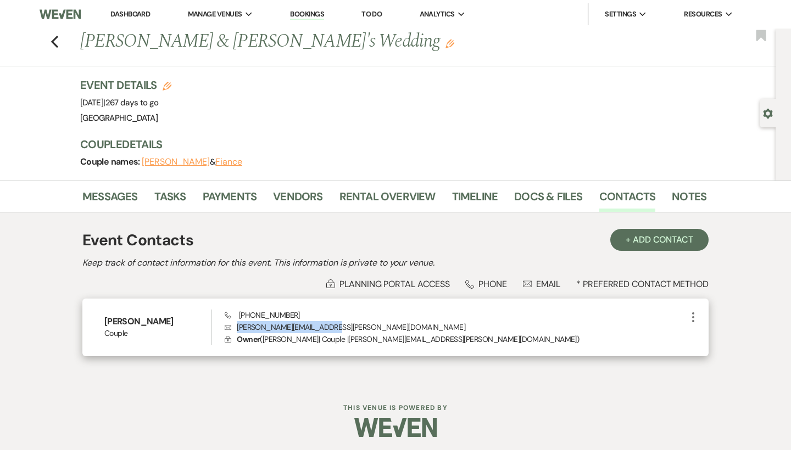
drag, startPoint x: 343, startPoint y: 326, endPoint x: 230, endPoint y: 328, distance: 113.1
click at [230, 328] on p "Envelope sabrina.m.ellis@gmail.com" at bounding box center [456, 327] width 462 height 12
copy p "sabrina.m.ellis@gmail.com"
drag, startPoint x: 304, startPoint y: 315, endPoint x: 230, endPoint y: 314, distance: 74.1
click at [230, 314] on div "Phone (703) 343-3911 Envelope sabrina.m.ellis@gmail.com Lock Owner ( Sabrina El…" at bounding box center [456, 328] width 462 height 36
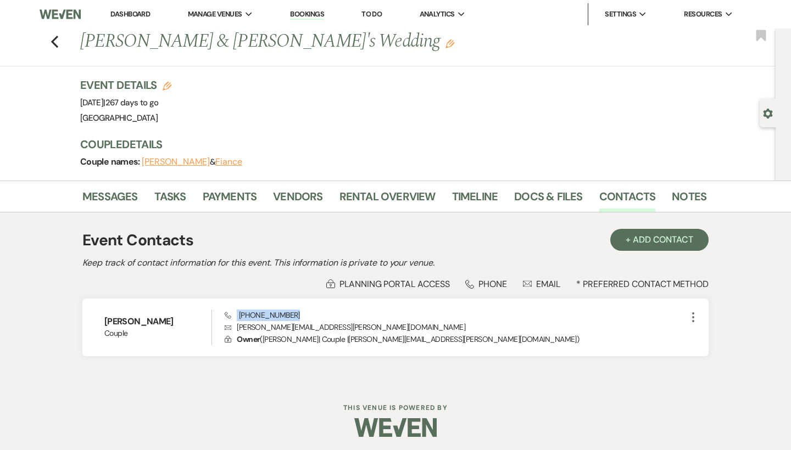
click at [144, 13] on link "Dashboard" at bounding box center [130, 13] width 40 height 9
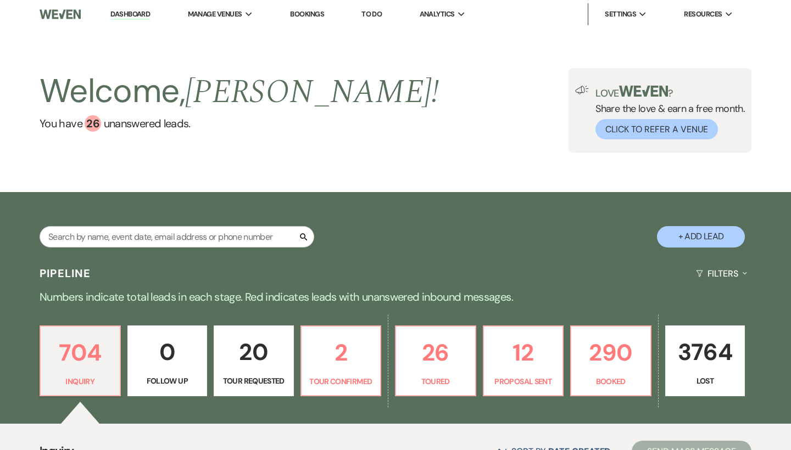
click at [713, 232] on button "+ Add Lead" at bounding box center [701, 236] width 88 height 21
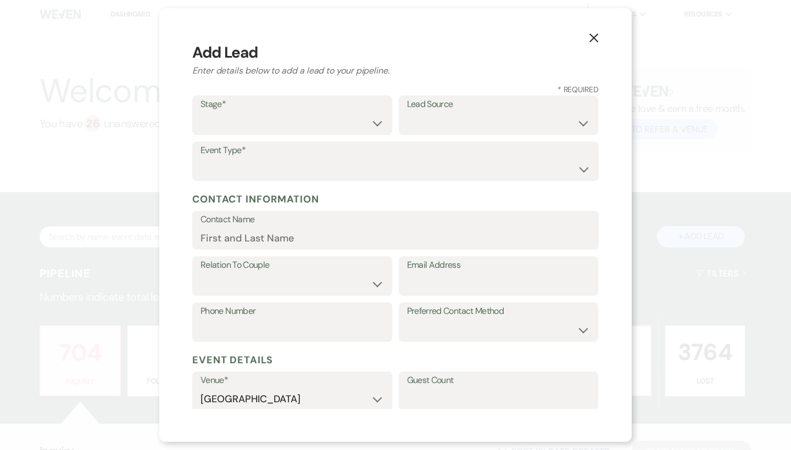
scroll to position [14, 0]
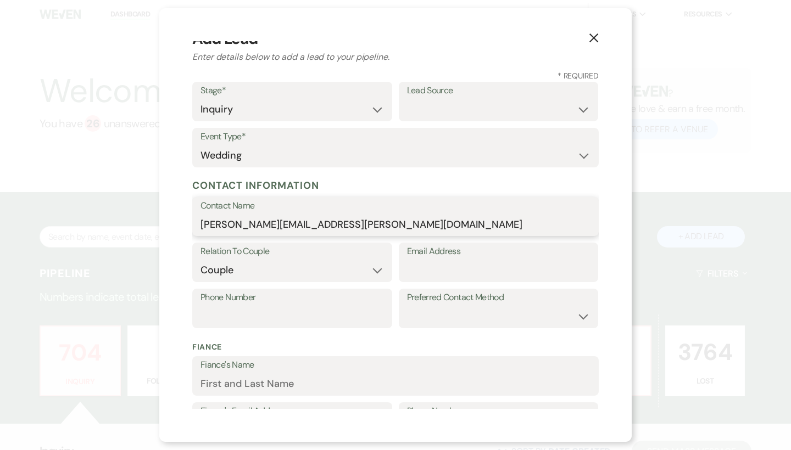
drag, startPoint x: 344, startPoint y: 231, endPoint x: 178, endPoint y: 226, distance: 165.9
click at [178, 226] on div "X Add Lead Enter details below to add a lead to your pipeline. * Required Stage…" at bounding box center [395, 225] width 472 height 434
drag, startPoint x: 370, startPoint y: 219, endPoint x: 229, endPoint y: 221, distance: 140.6
click at [229, 221] on input "Olivia.emmons@gmail.com" at bounding box center [395, 224] width 390 height 21
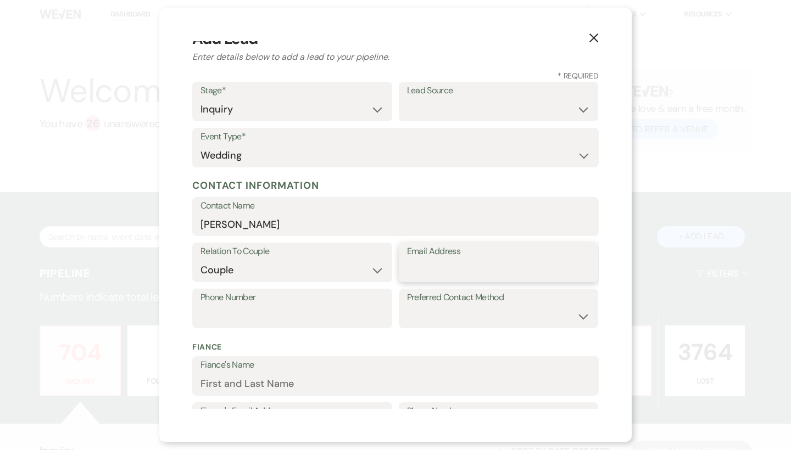
click at [427, 273] on input "Email Address" at bounding box center [498, 270] width 183 height 21
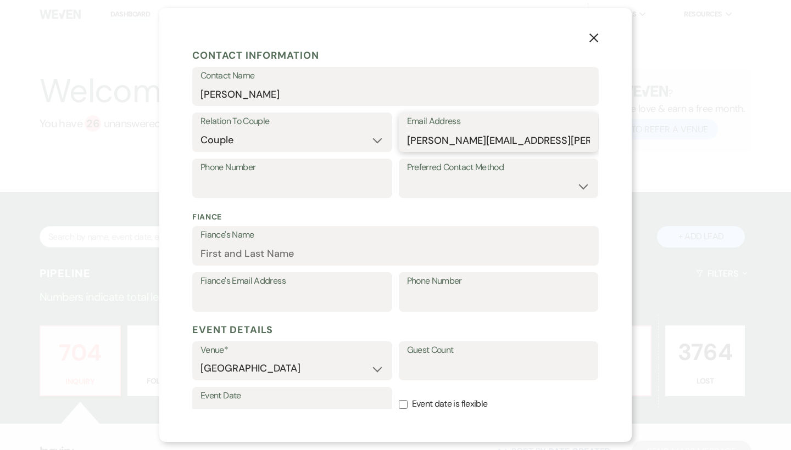
scroll to position [144, 0]
click at [367, 248] on input "Fiance's Name" at bounding box center [395, 253] width 390 height 21
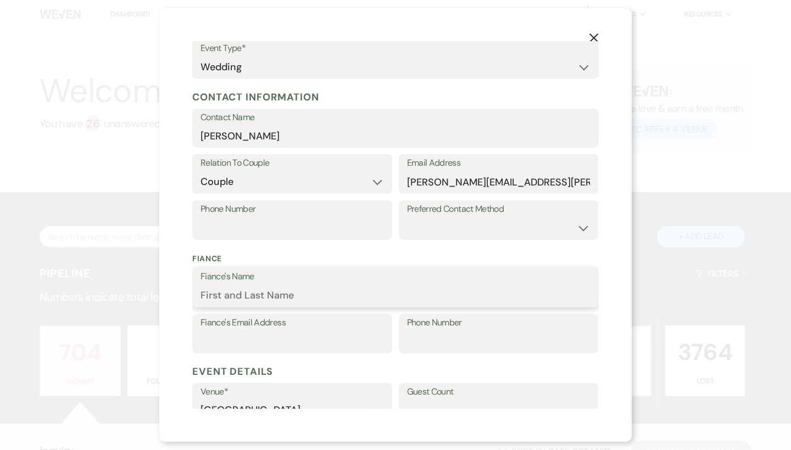
scroll to position [133, 0]
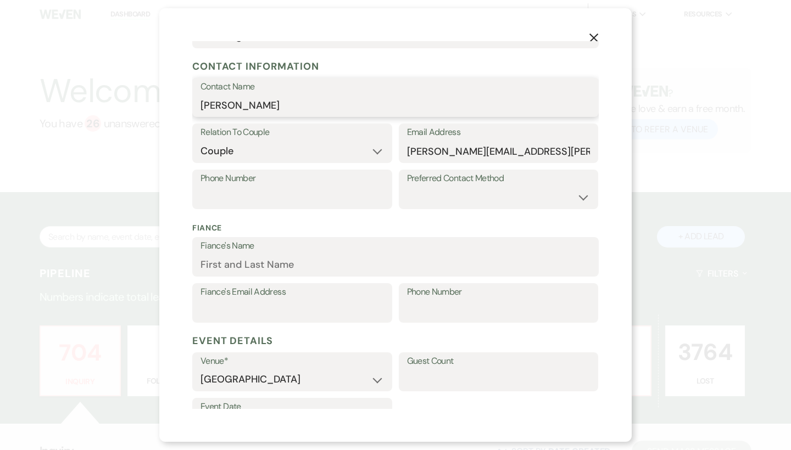
drag, startPoint x: 279, startPoint y: 97, endPoint x: 195, endPoint y: 96, distance: 84.0
click at [195, 96] on div "Contact Name Olivia" at bounding box center [395, 98] width 406 height 40
click at [237, 259] on input "Fiance's Name" at bounding box center [395, 264] width 390 height 21
click at [385, 225] on p "Fiance" at bounding box center [395, 228] width 406 height 12
click at [318, 148] on select "Couple Planner Parent of Couple Family Member Friend Other" at bounding box center [291, 151] width 183 height 21
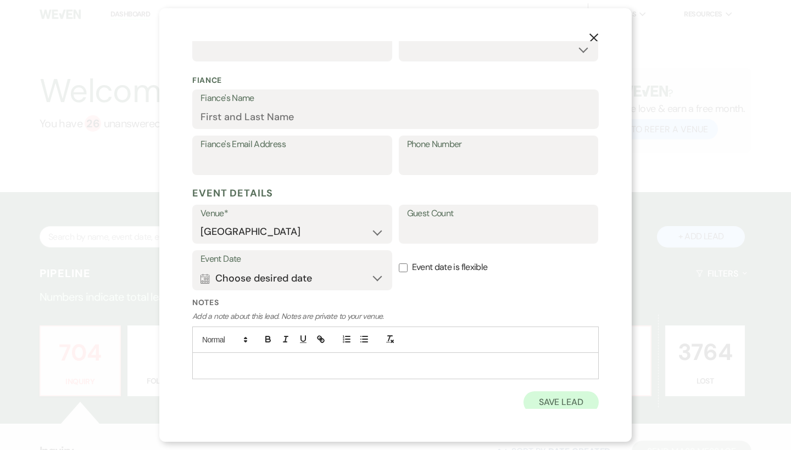
scroll to position [280, 0]
click at [543, 398] on button "Save Lead" at bounding box center [560, 403] width 75 height 22
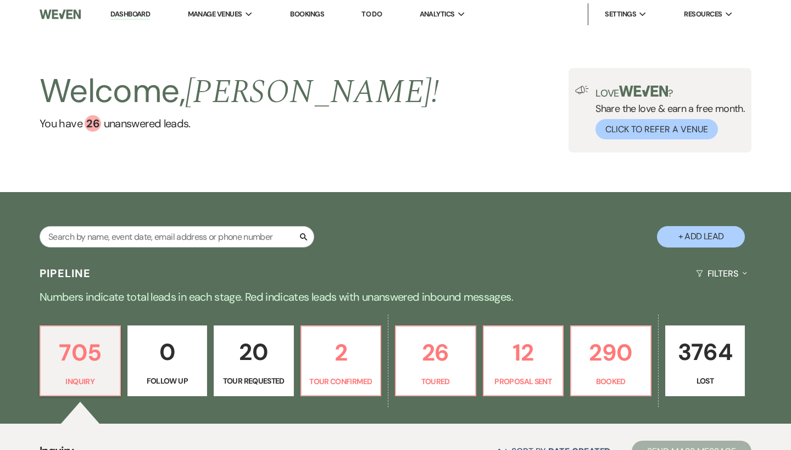
scroll to position [0, 0]
click at [197, 243] on input "text" at bounding box center [177, 236] width 275 height 21
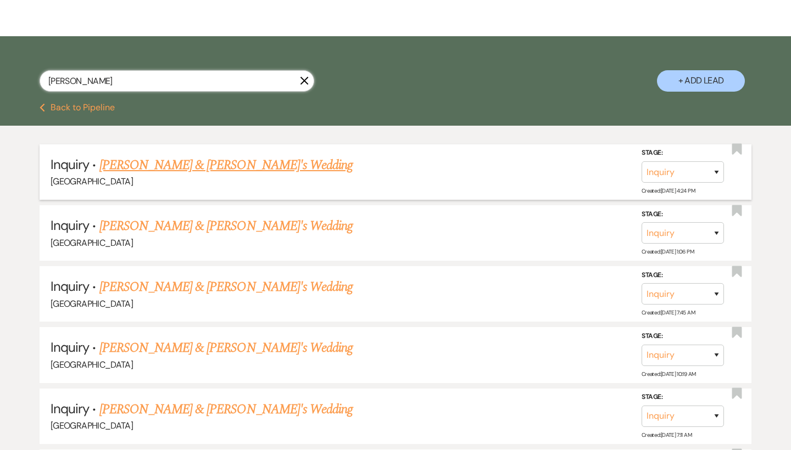
scroll to position [155, 0]
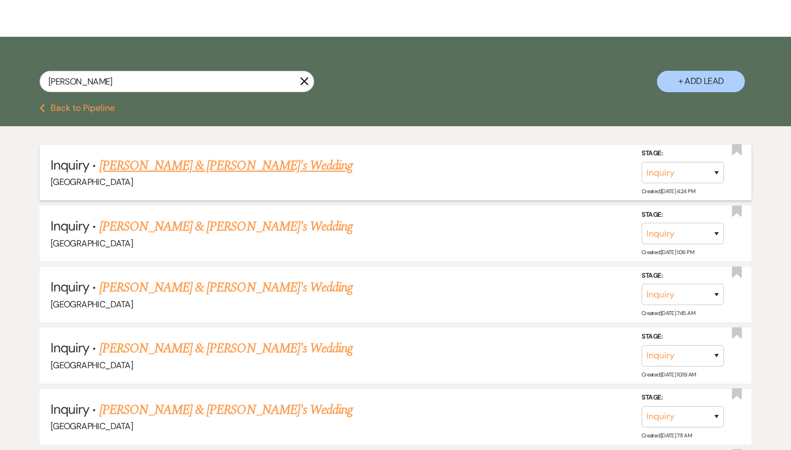
click at [193, 166] on link "Olivia & Fiance's Wedding" at bounding box center [226, 166] width 254 height 20
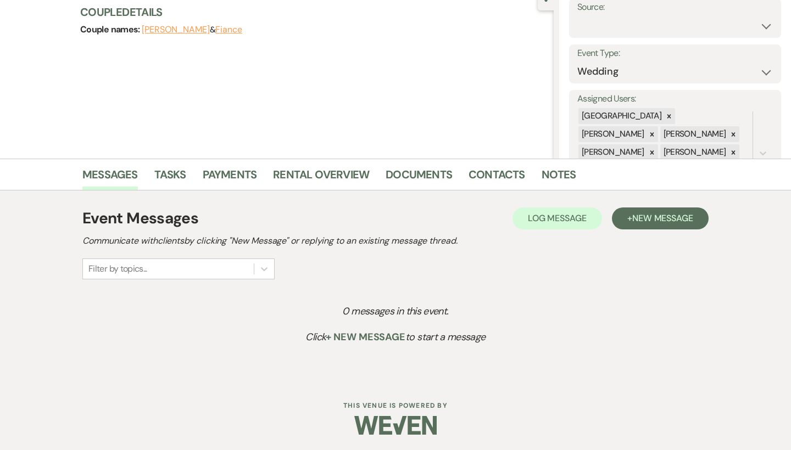
scroll to position [116, 0]
click at [653, 220] on span "New Message" at bounding box center [662, 219] width 61 height 12
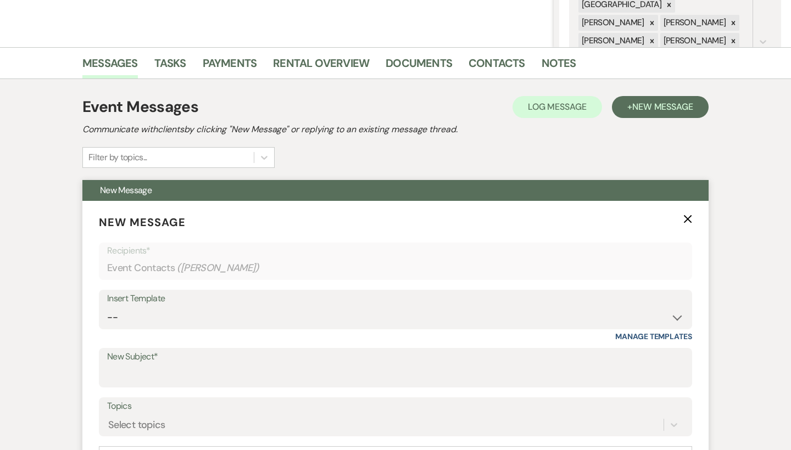
scroll to position [234, 0]
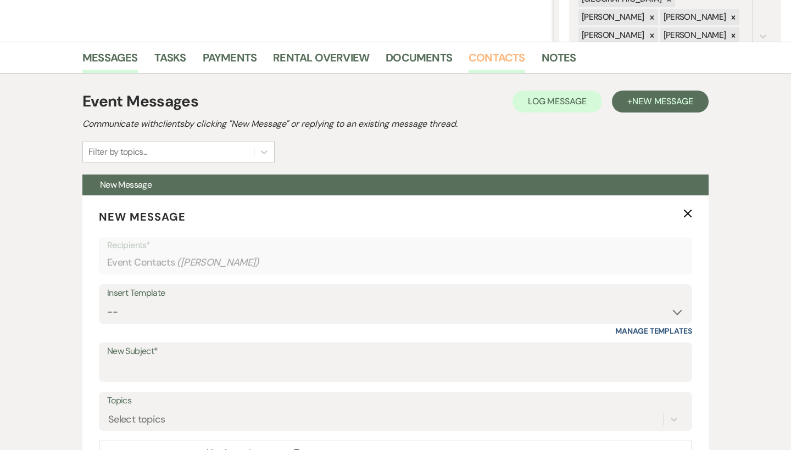
click at [496, 66] on link "Contacts" at bounding box center [496, 61] width 57 height 24
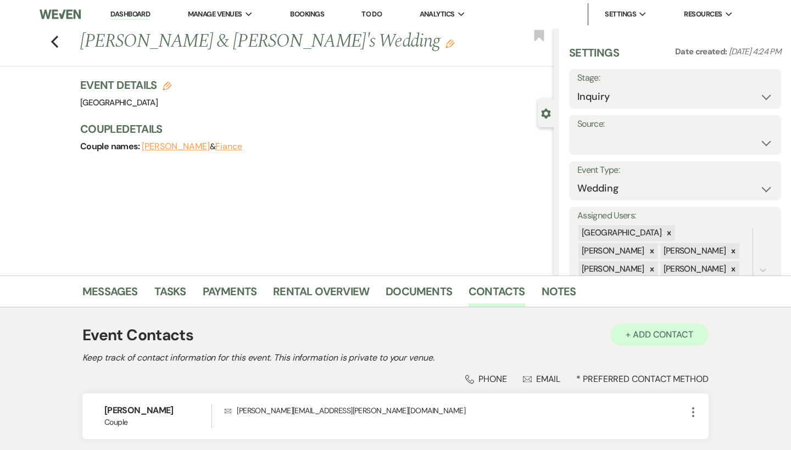
click at [681, 331] on button "+ Add Contact" at bounding box center [659, 335] width 98 height 22
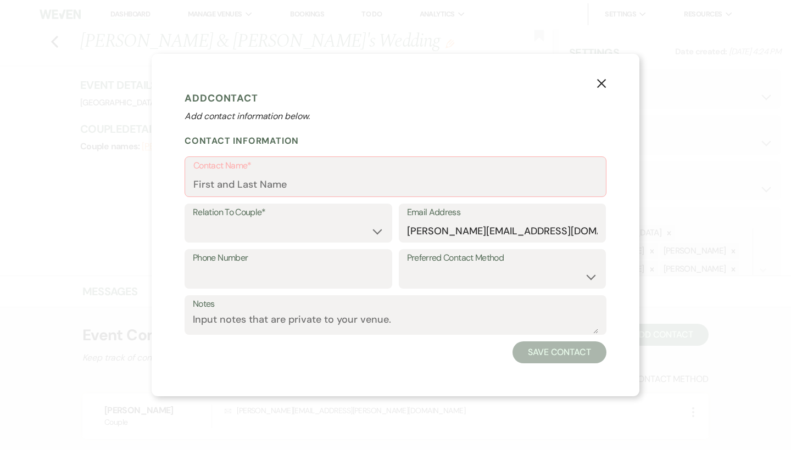
click at [308, 172] on label "Contact Name*" at bounding box center [395, 166] width 404 height 16
click at [308, 174] on input "Contact Name*" at bounding box center [395, 184] width 404 height 21
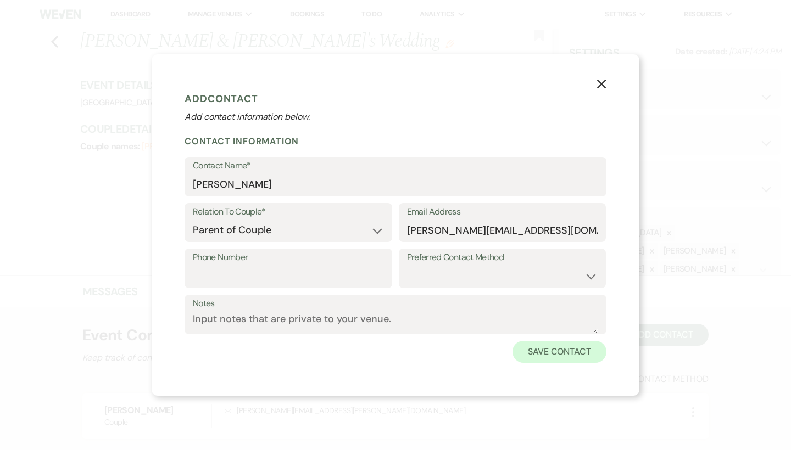
click at [588, 356] on button "Save Contact" at bounding box center [559, 352] width 94 height 22
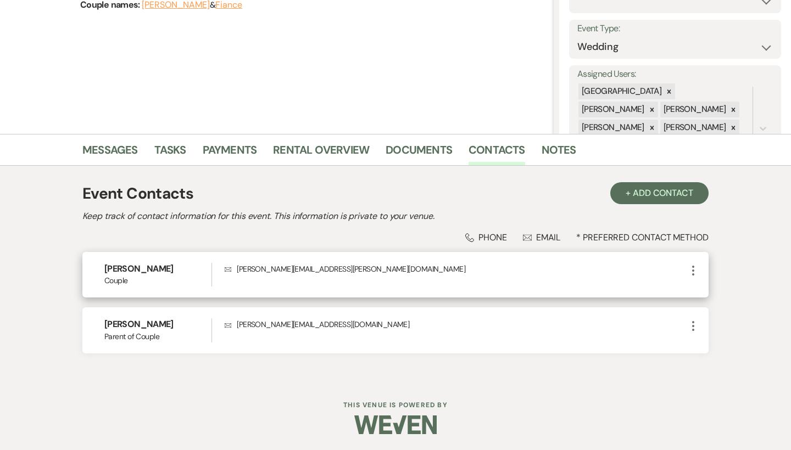
scroll to position [141, 0]
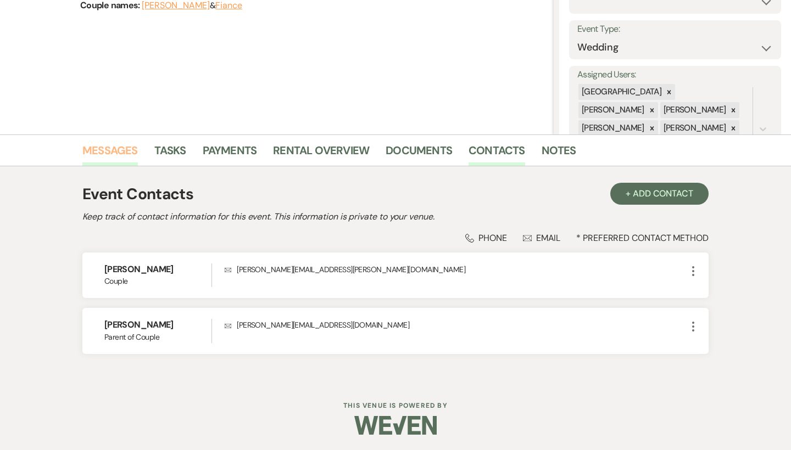
click at [128, 149] on link "Messages" at bounding box center [109, 154] width 55 height 24
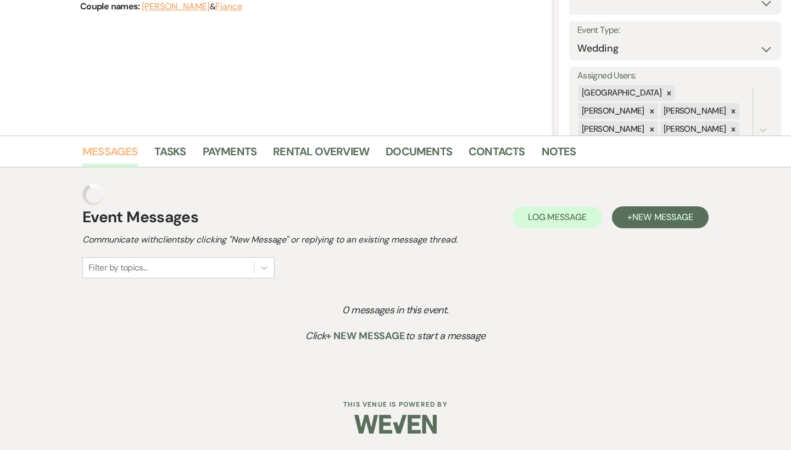
scroll to position [116, 0]
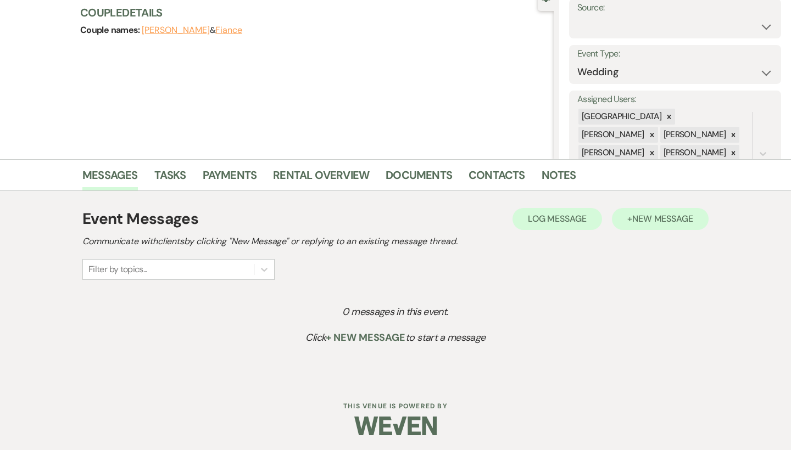
click at [678, 223] on span "New Message" at bounding box center [662, 219] width 61 height 12
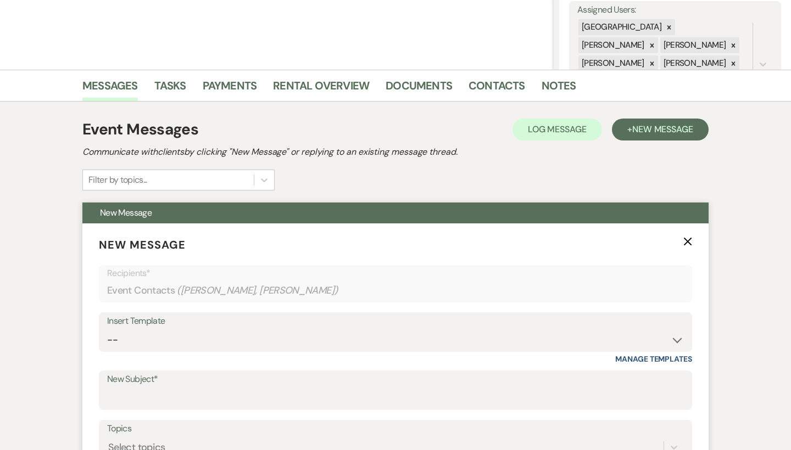
scroll to position [218, 0]
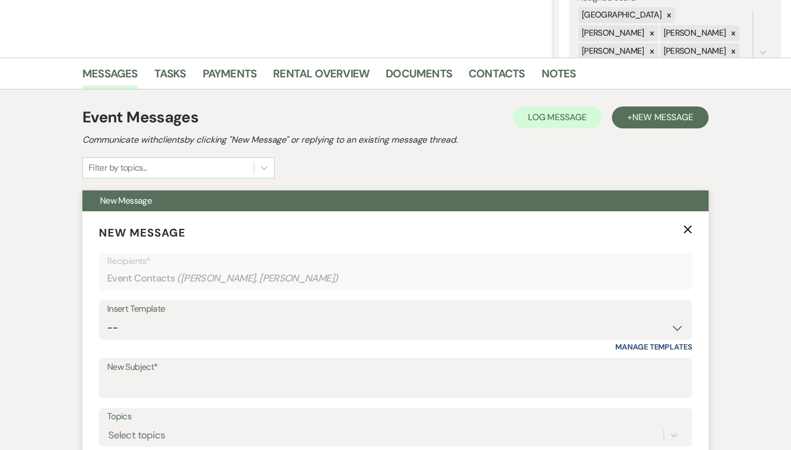
click at [284, 339] on div "Insert Template -- Weven Planning Portal Introduction (Booked Events) Congratul…" at bounding box center [395, 326] width 593 height 52
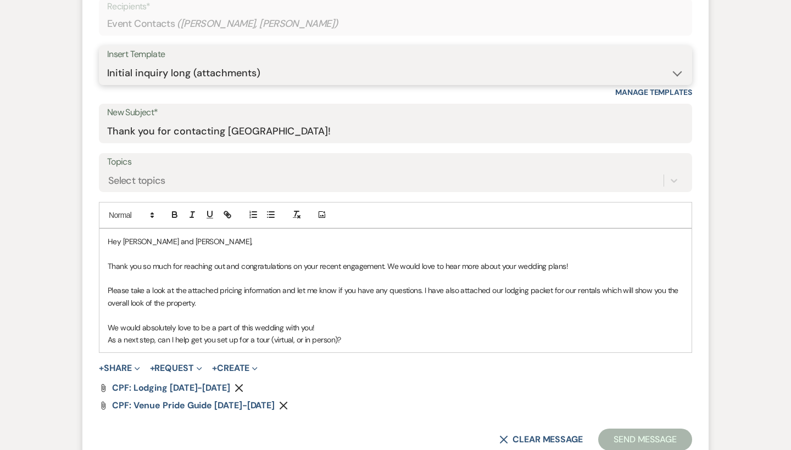
scroll to position [487, 0]
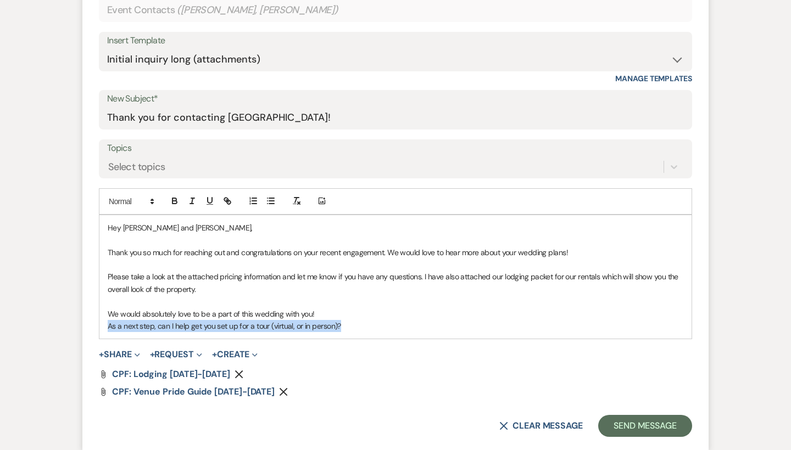
drag, startPoint x: 367, startPoint y: 318, endPoint x: 97, endPoint y: 325, distance: 269.7
click at [97, 325] on form "New Message X Draft saved! Recipients* Event Contacts ( Olivia, Katie Emmons ) …" at bounding box center [395, 197] width 626 height 508
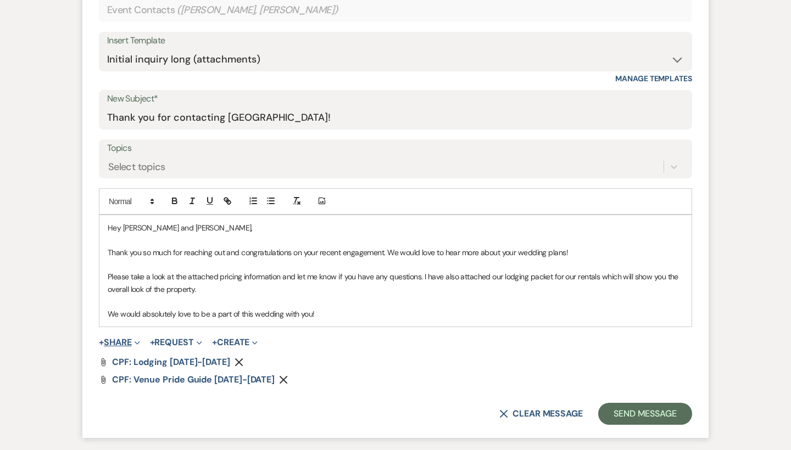
click at [124, 338] on button "+ Share Expand" at bounding box center [119, 342] width 41 height 9
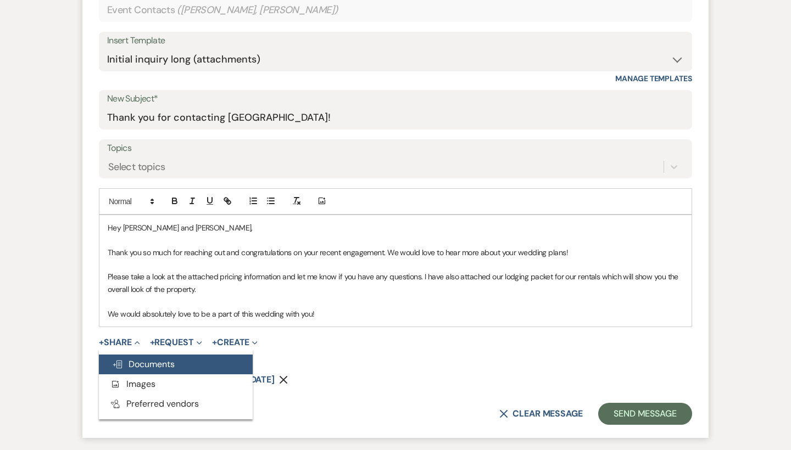
click at [144, 359] on span "Doc Upload Documents" at bounding box center [143, 365] width 63 height 12
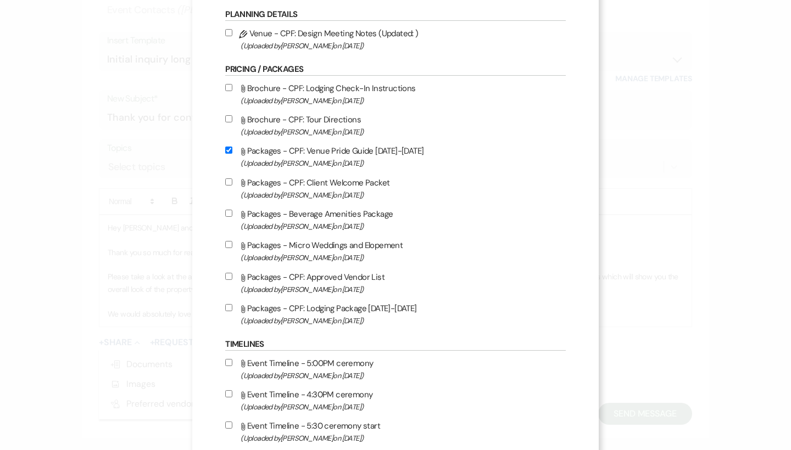
scroll to position [1042, 0]
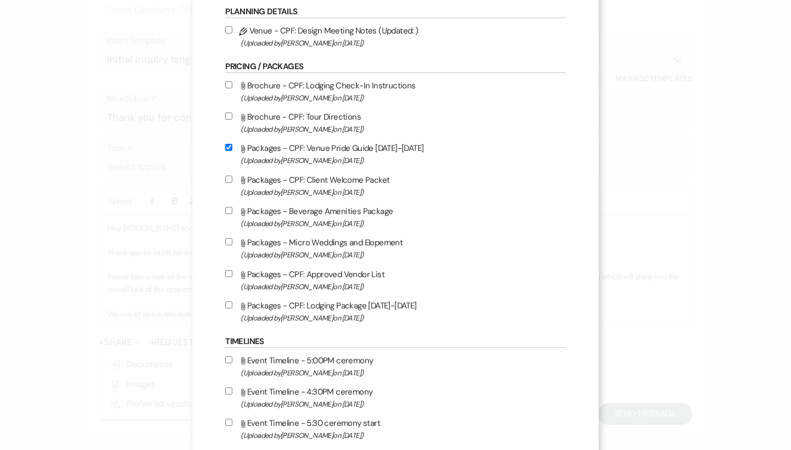
click at [345, 261] on label "Attach File Packages - Micro Weddings and Elopement (Uploaded by Lauren Segedin…" at bounding box center [395, 249] width 340 height 26
click at [232, 245] on input "Attach File Packages - Micro Weddings and Elopement (Uploaded by Lauren Segedin…" at bounding box center [228, 241] width 7 height 7
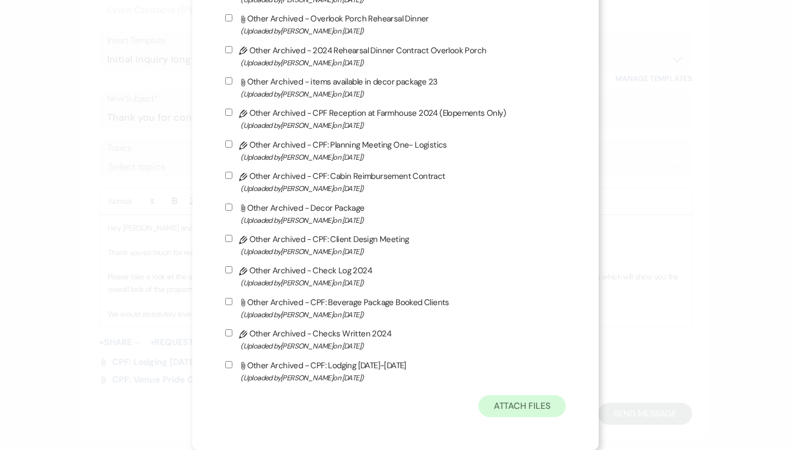
scroll to position [2932, 0]
click at [511, 409] on button "Attach Files" at bounding box center [521, 406] width 87 height 22
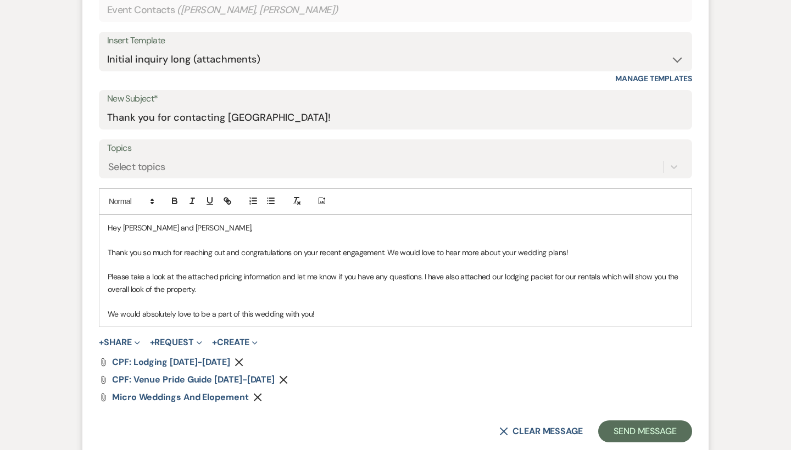
click at [266, 286] on p "Please take a look at the attached pricing information and let me know if you h…" at bounding box center [395, 283] width 575 height 25
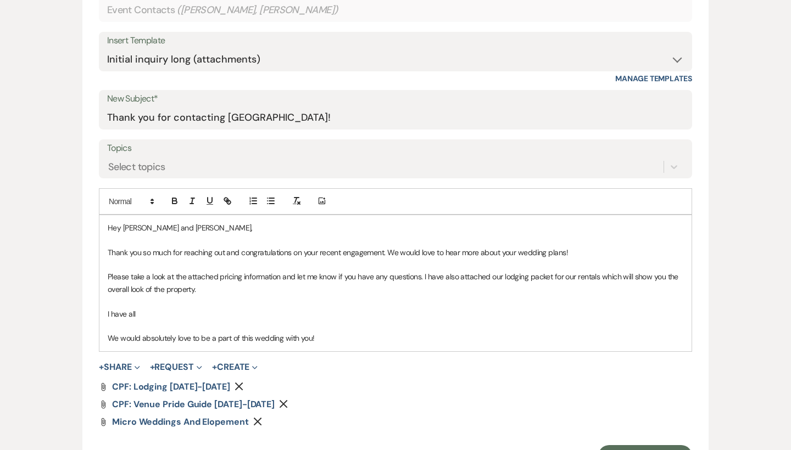
drag, startPoint x: 151, startPoint y: 317, endPoint x: 64, endPoint y: 315, distance: 86.8
click at [64, 315] on div "Messages Tasks Payments Rental Overview Documents Contacts Notes Event Messages…" at bounding box center [395, 189] width 791 height 800
drag, startPoint x: 185, startPoint y: 308, endPoint x: 66, endPoint y: 306, distance: 118.6
click at [66, 306] on div "Messages Tasks Payments Rental Overview Documents Contacts Notes Event Messages…" at bounding box center [395, 189] width 791 height 800
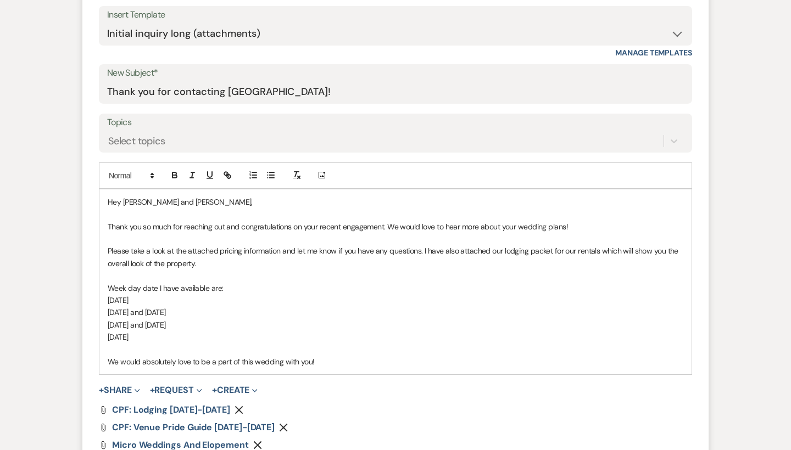
click at [334, 364] on div "Hey Olivia and Katie, Thank you so much for reaching out and congratulations on…" at bounding box center [395, 281] width 592 height 185
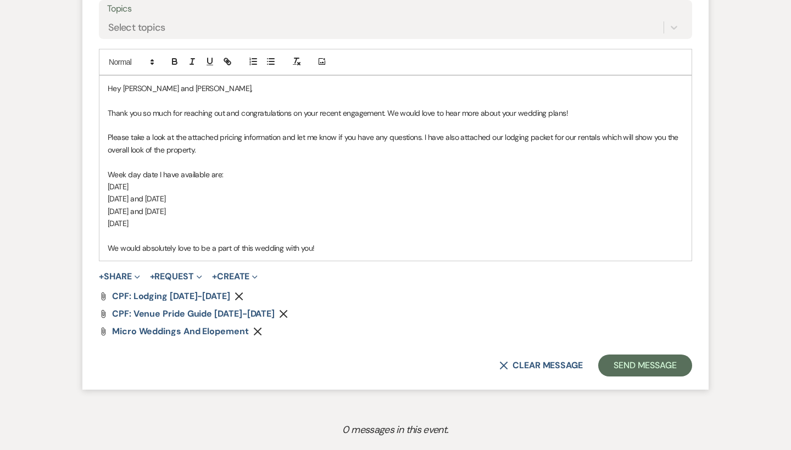
scroll to position [626, 0]
drag, startPoint x: 659, startPoint y: 368, endPoint x: 348, endPoint y: 355, distance: 311.1
click at [348, 355] on div "X Clear message Send Message" at bounding box center [395, 366] width 593 height 22
click at [628, 367] on button "Send Message" at bounding box center [645, 366] width 94 height 22
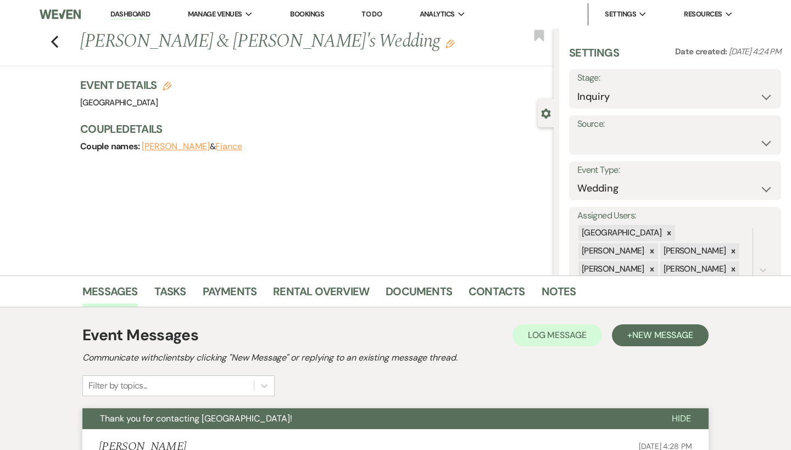
scroll to position [0, 0]
click at [57, 43] on icon "Previous" at bounding box center [55, 41] width 8 height 13
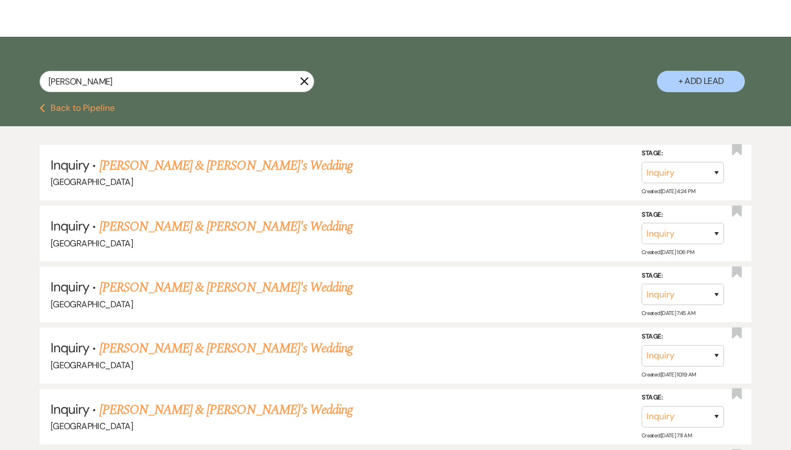
click at [303, 81] on icon "X" at bounding box center [304, 81] width 9 height 9
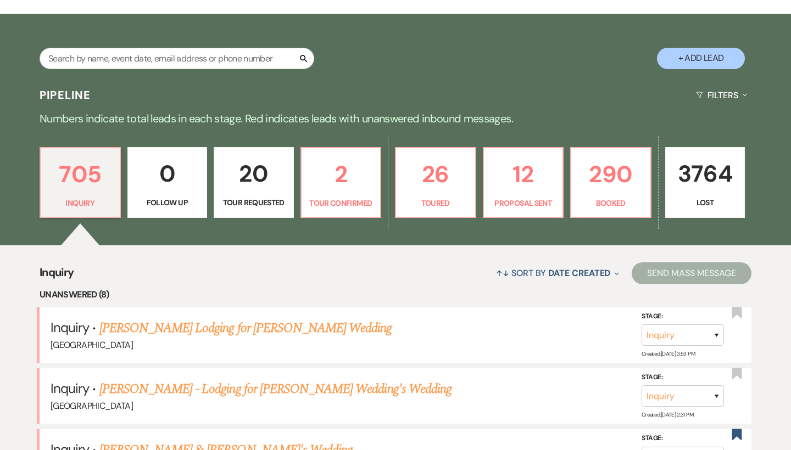
scroll to position [212, 0]
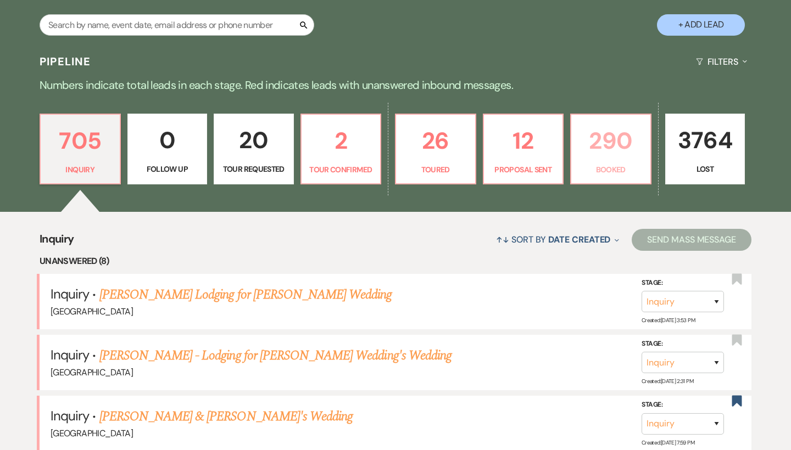
click at [594, 153] on p "290" at bounding box center [611, 140] width 66 height 37
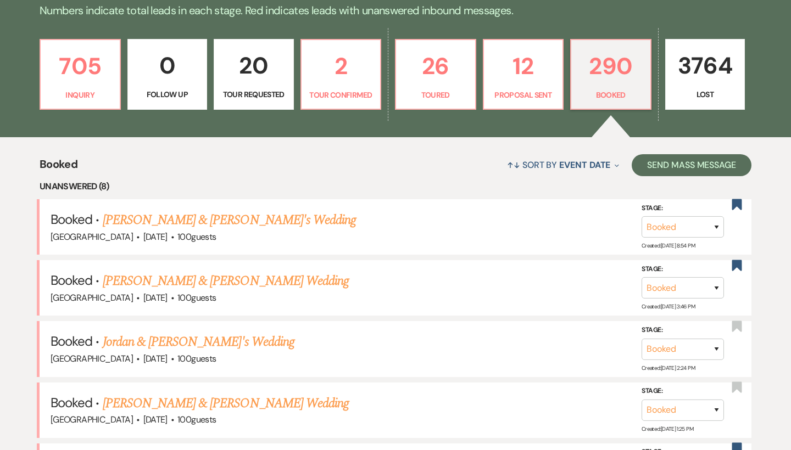
scroll to position [332, 0]
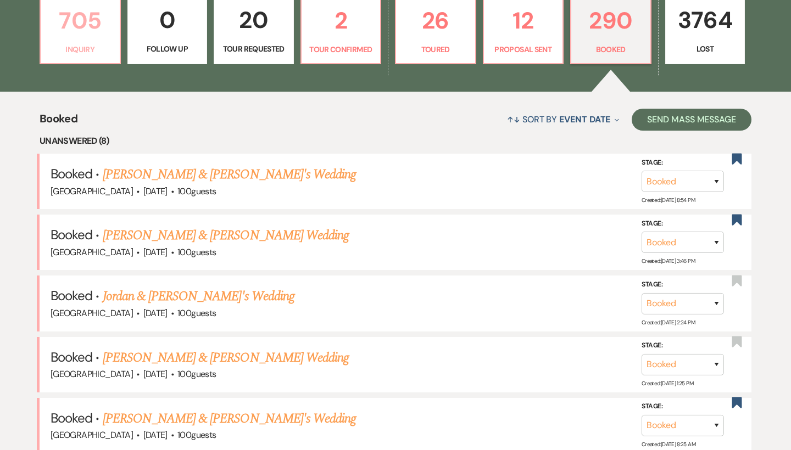
click at [97, 36] on p "705" at bounding box center [80, 20] width 66 height 37
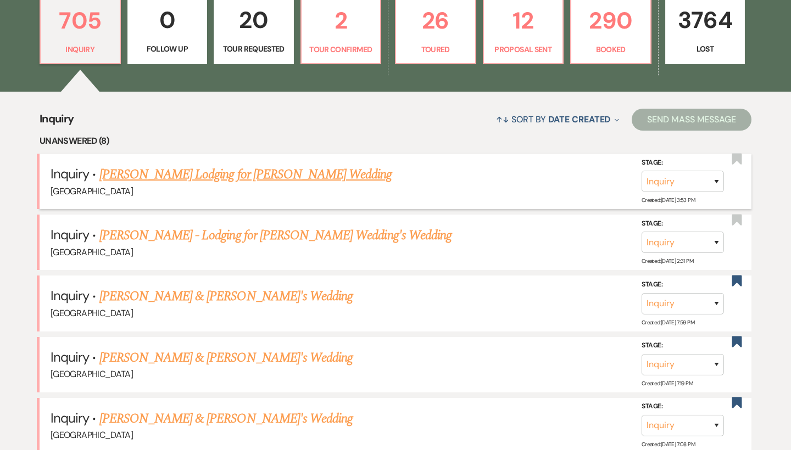
click at [183, 175] on link "[PERSON_NAME] Lodging for [PERSON_NAME] Wedding" at bounding box center [245, 175] width 293 height 20
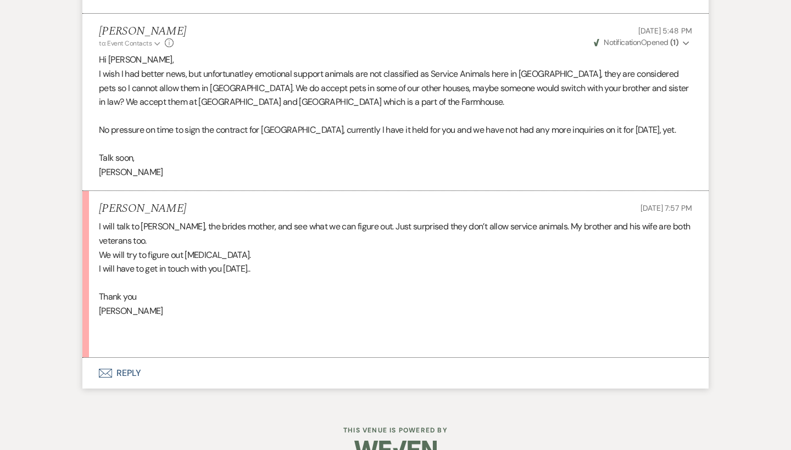
scroll to position [1345, 0]
click at [288, 262] on p "I will have to get in touch with you tomorrow.." at bounding box center [395, 269] width 593 height 14
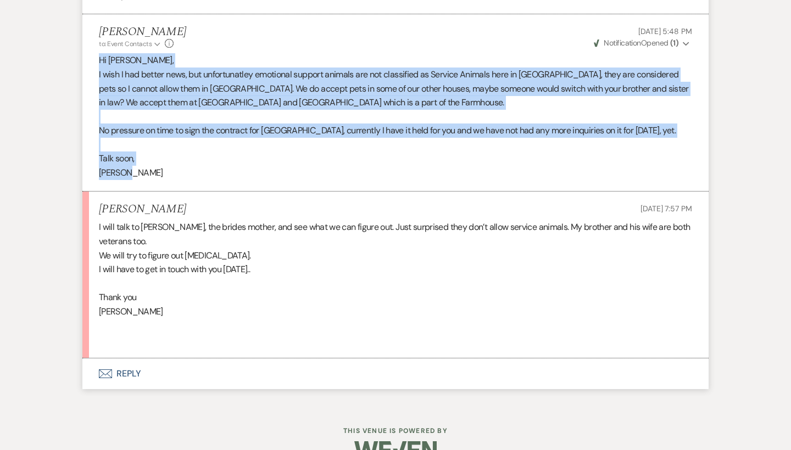
drag, startPoint x: 90, startPoint y: 36, endPoint x: 140, endPoint y: 165, distance: 137.9
click at [140, 165] on li "Michele Hile to: Event Contacts Expand Info Aug 19, 2025, 5:48 PM Weven Check N…" at bounding box center [395, 102] width 626 height 177
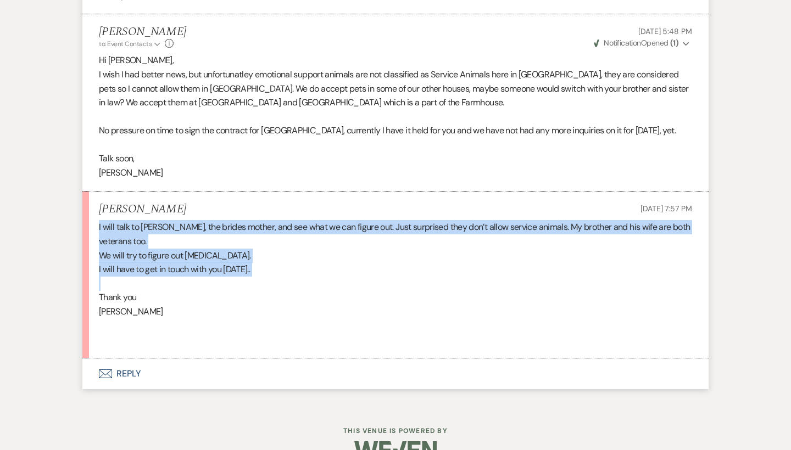
drag, startPoint x: 306, startPoint y: 255, endPoint x: 88, endPoint y: 210, distance: 223.1
click at [88, 210] on li "Jane Nichols Aug 19, 2025, 7:57 PM I will talk to Laura, the brides mother, and…" at bounding box center [395, 275] width 626 height 167
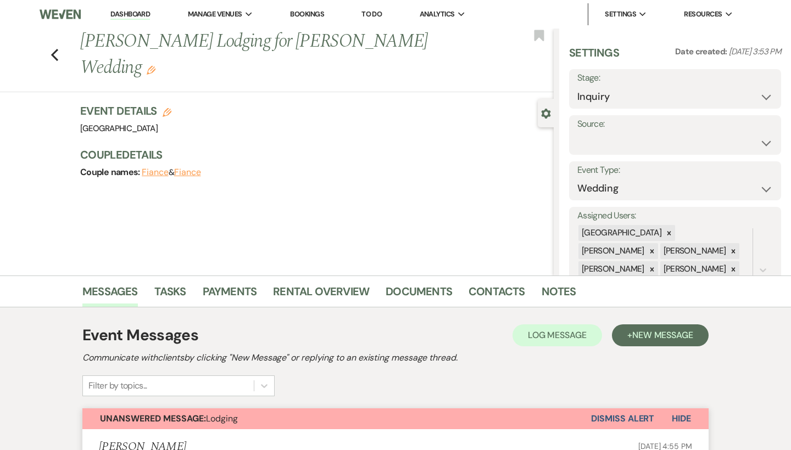
scroll to position [0, 0]
click at [56, 48] on icon "Previous" at bounding box center [55, 54] width 8 height 13
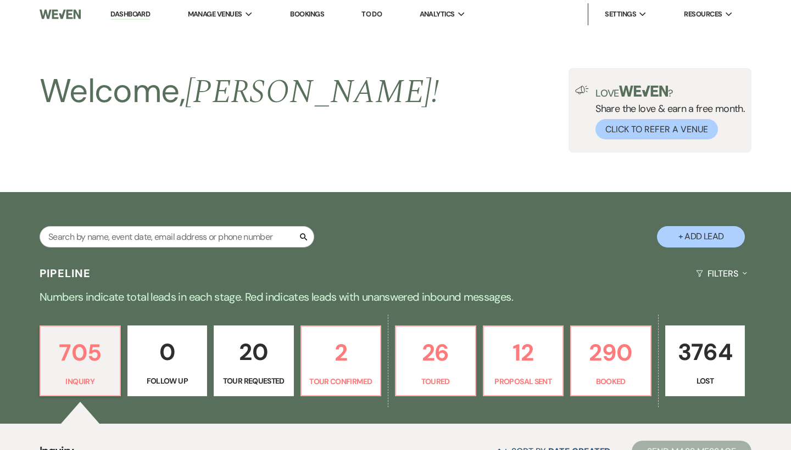
scroll to position [332, 0]
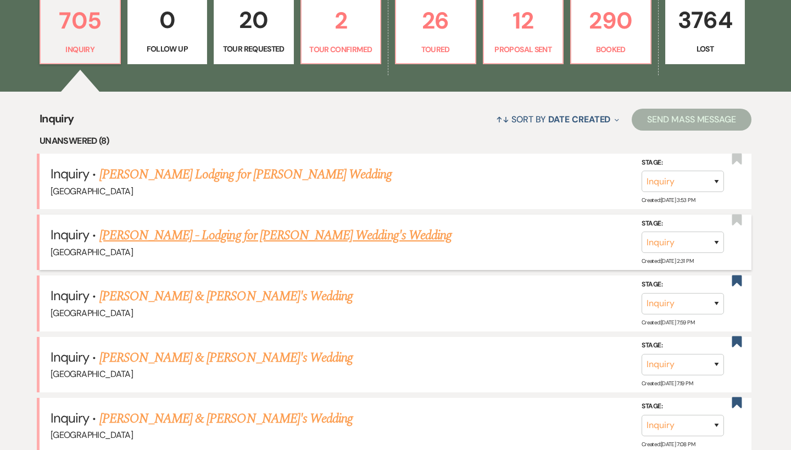
click at [174, 233] on link "[PERSON_NAME] - Lodging for [PERSON_NAME] Wedding's Wedding" at bounding box center [275, 236] width 352 height 20
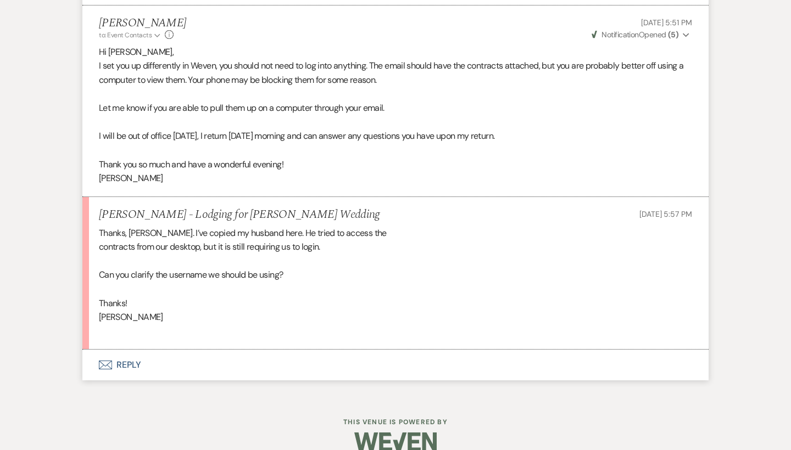
scroll to position [1743, 0]
drag, startPoint x: 107, startPoint y: 261, endPoint x: 283, endPoint y: 261, distance: 175.7
click at [283, 261] on div "Thanks, Michele. I’ve copied my husband here. He tried to access the contracts …" at bounding box center [395, 283] width 593 height 113
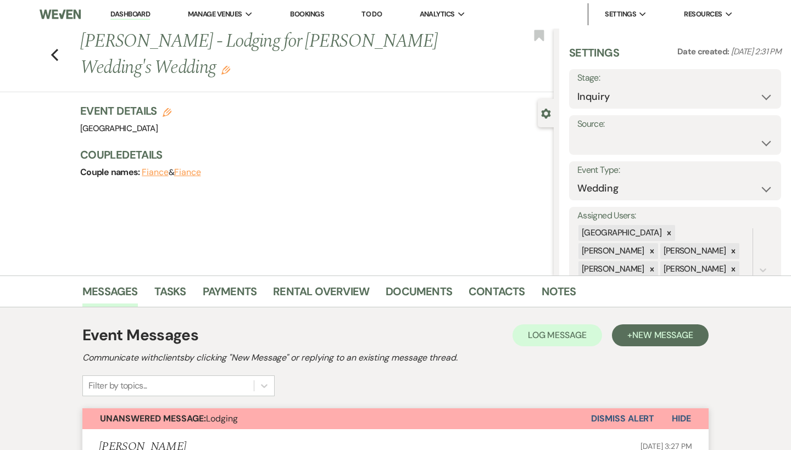
scroll to position [0, 0]
click at [53, 57] on icon "Previous" at bounding box center [55, 54] width 8 height 13
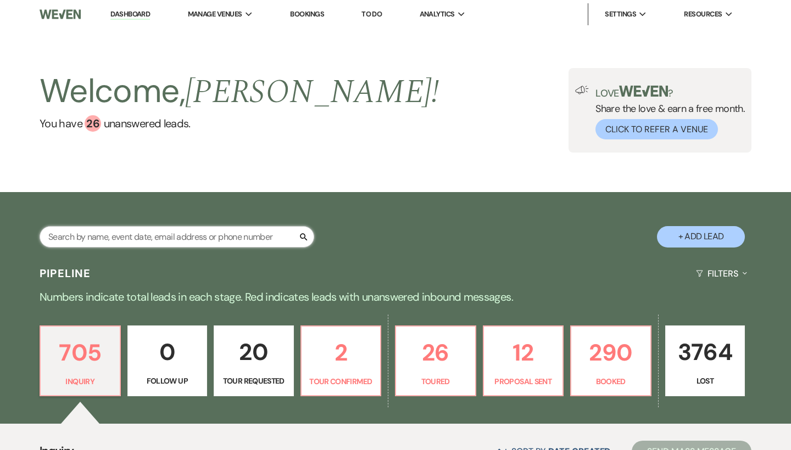
click at [200, 236] on input "text" at bounding box center [177, 236] width 275 height 21
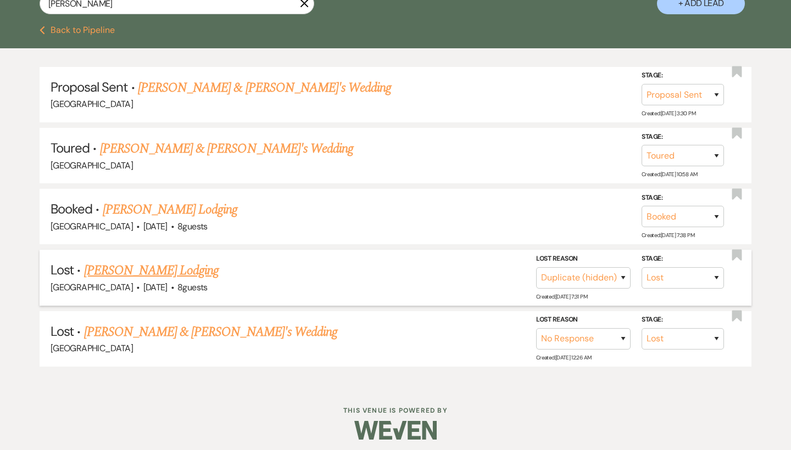
scroll to position [233, 0]
click at [191, 262] on link "[PERSON_NAME] Lodging" at bounding box center [151, 271] width 135 height 20
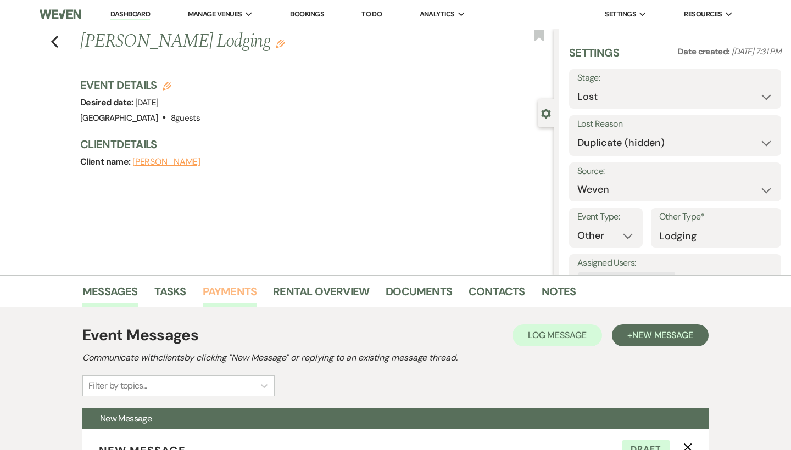
click at [228, 288] on link "Payments" at bounding box center [230, 295] width 54 height 24
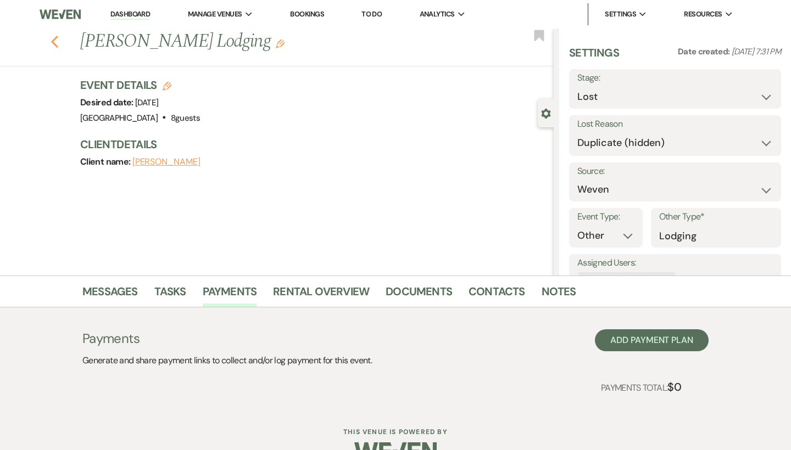
click at [55, 42] on icon "Previous" at bounding box center [55, 41] width 8 height 13
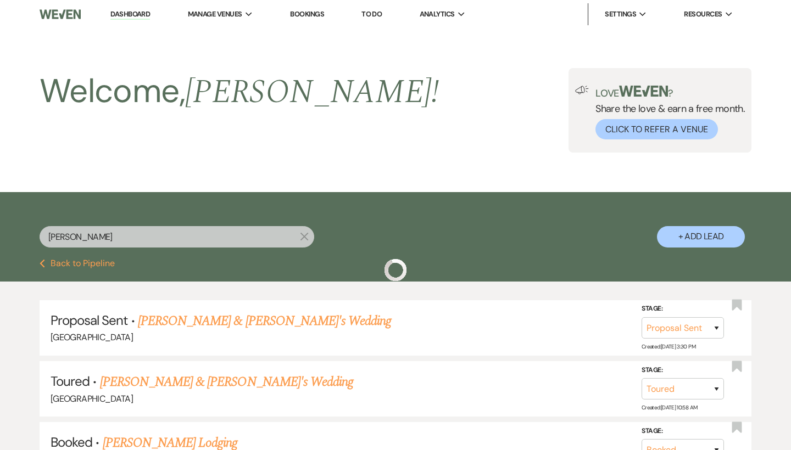
scroll to position [233, 0]
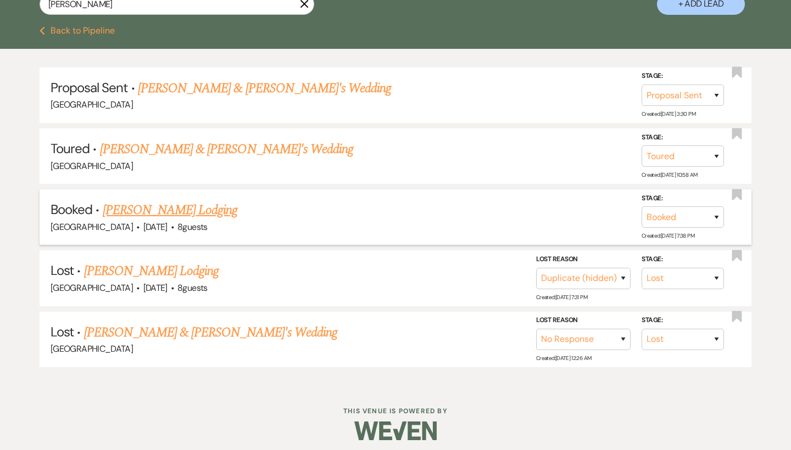
click at [194, 204] on link "[PERSON_NAME] Lodging" at bounding box center [170, 210] width 135 height 20
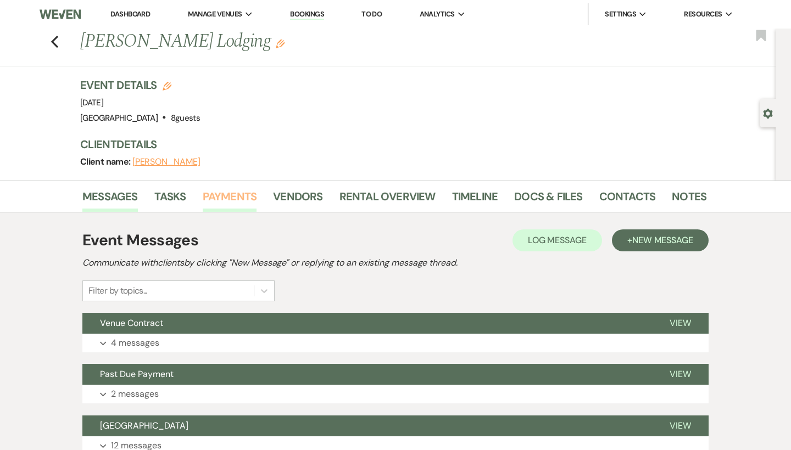
click at [229, 195] on link "Payments" at bounding box center [230, 200] width 54 height 24
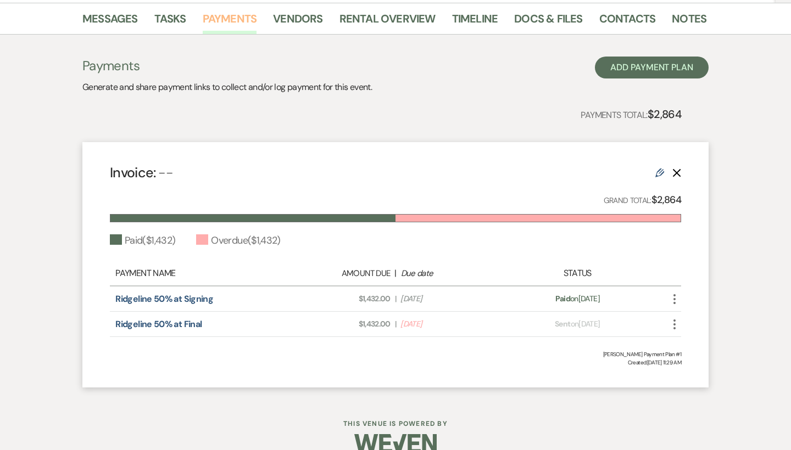
scroll to position [180, 0]
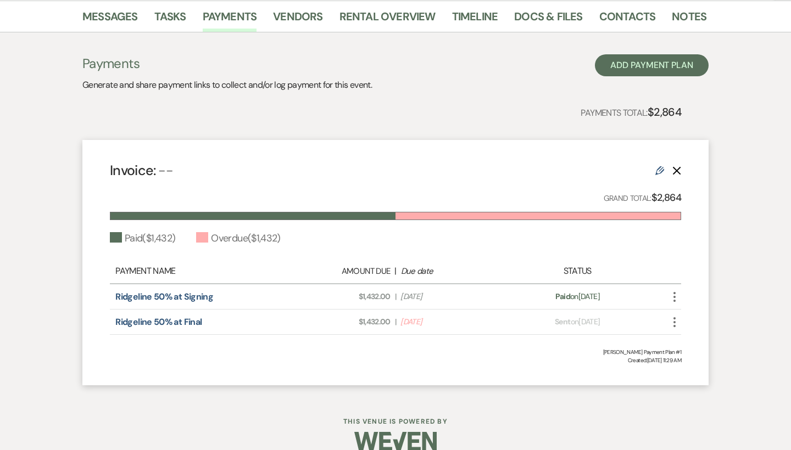
drag, startPoint x: 491, startPoint y: 322, endPoint x: 402, endPoint y: 316, distance: 88.6
click at [402, 316] on span "Due Date May 23, 2025" at bounding box center [450, 322] width 101 height 12
click at [131, 24] on link "Messages" at bounding box center [109, 20] width 55 height 24
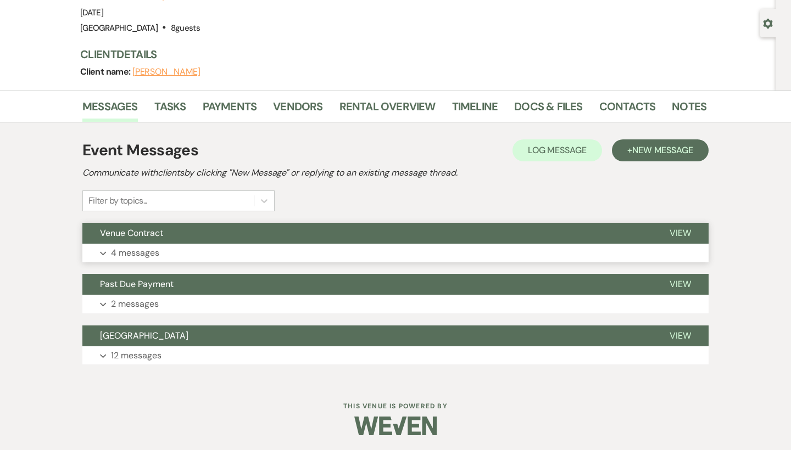
click at [150, 234] on span "Venue Contract" at bounding box center [131, 233] width 63 height 12
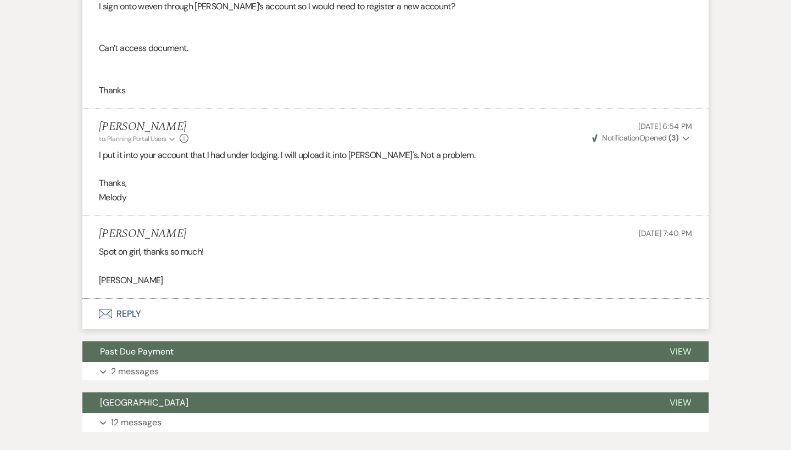
scroll to position [567, 0]
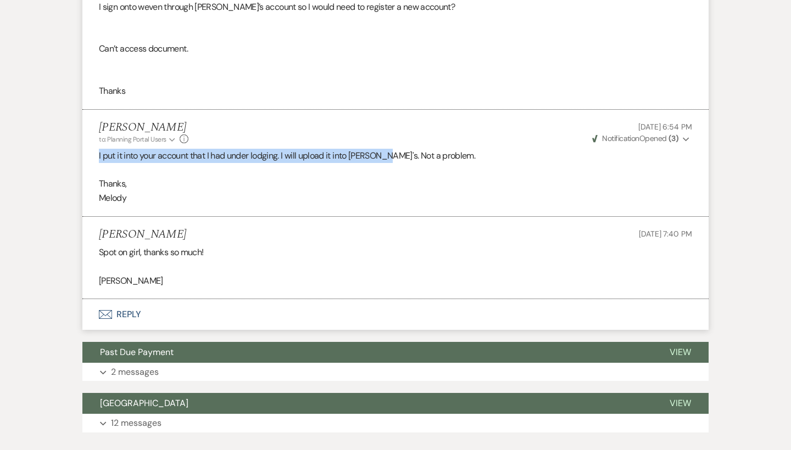
drag, startPoint x: 96, startPoint y: 150, endPoint x: 383, endPoint y: 154, distance: 287.2
click at [383, 154] on li "Melody McCabe to: Planning Portal Users Expand Info Aug 12, 2025, 6:54 PM Weven…" at bounding box center [395, 163] width 626 height 107
click at [383, 154] on p "I put it into your account that I had under lodging. I will upload it into Broo…" at bounding box center [395, 156] width 593 height 14
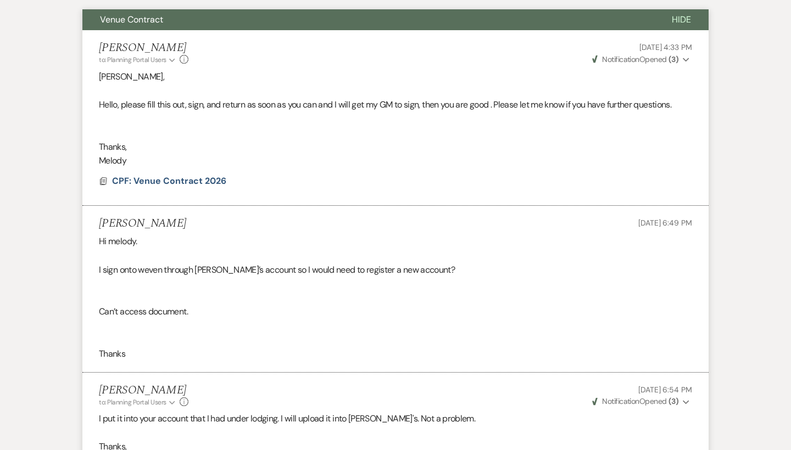
scroll to position [303, 0]
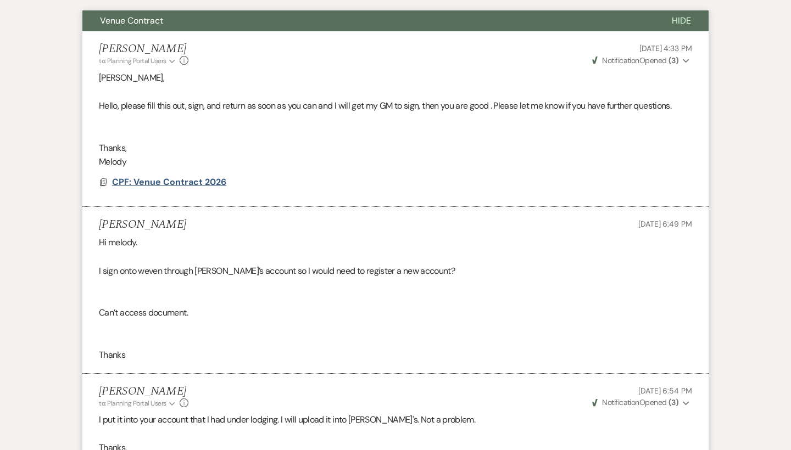
click at [136, 179] on span "CPF: Venue Contract 2026" at bounding box center [169, 182] width 114 height 12
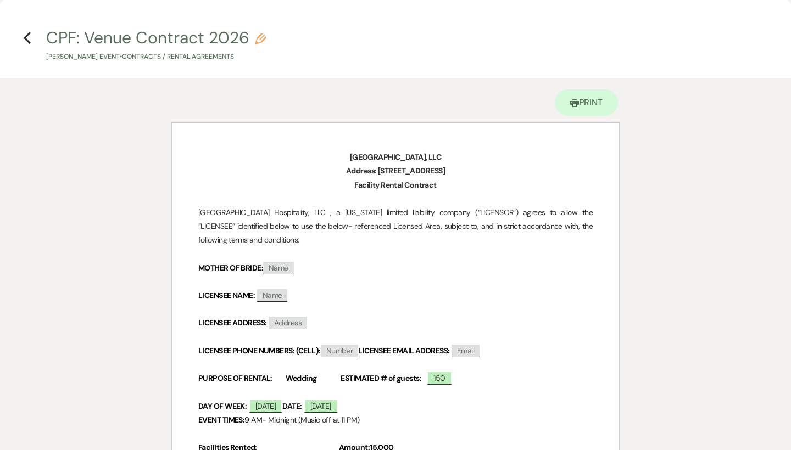
scroll to position [0, 0]
click at [26, 36] on use "button" at bounding box center [27, 38] width 7 height 12
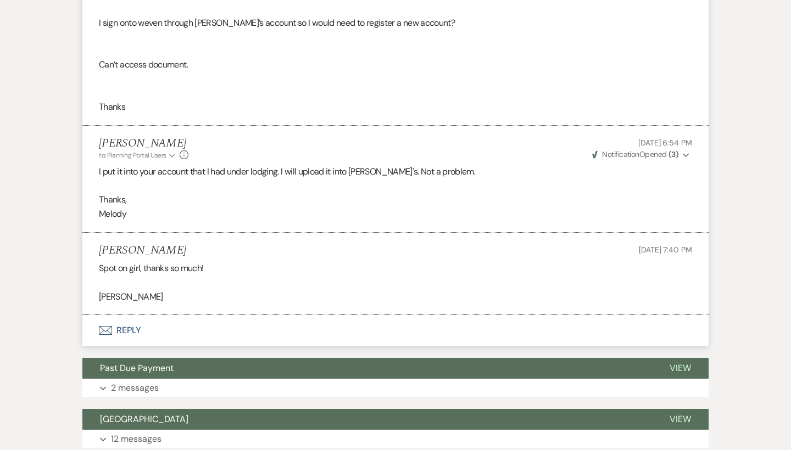
scroll to position [263, 0]
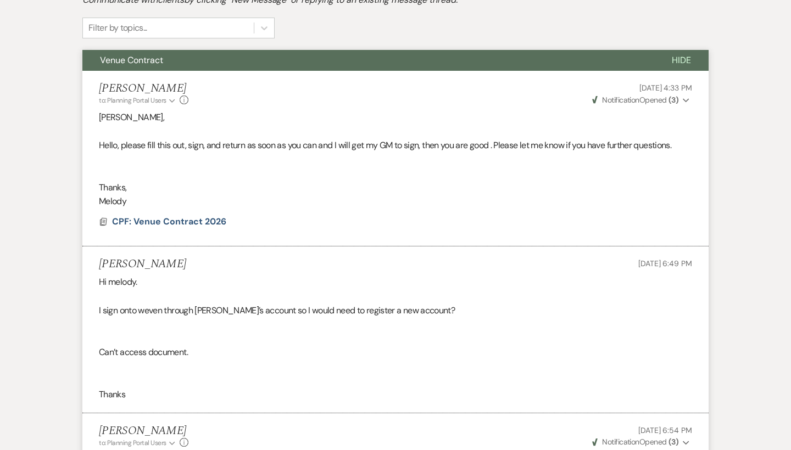
click at [235, 65] on button "Venue Contract" at bounding box center [368, 60] width 572 height 21
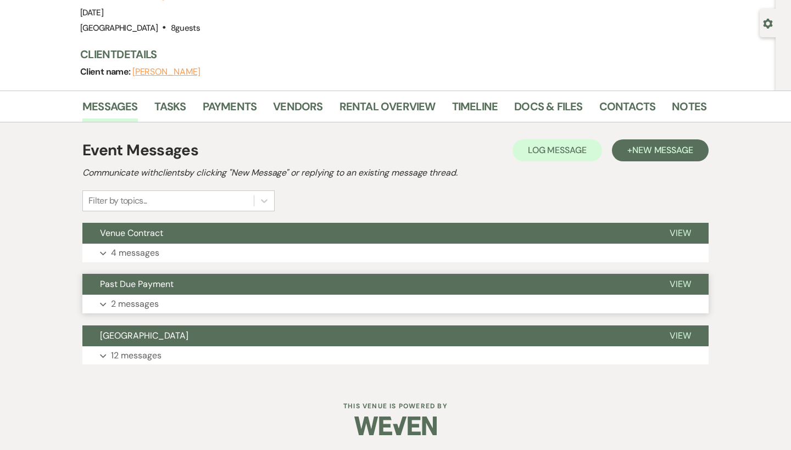
click at [189, 299] on button "Expand 2 messages" at bounding box center [395, 304] width 626 height 19
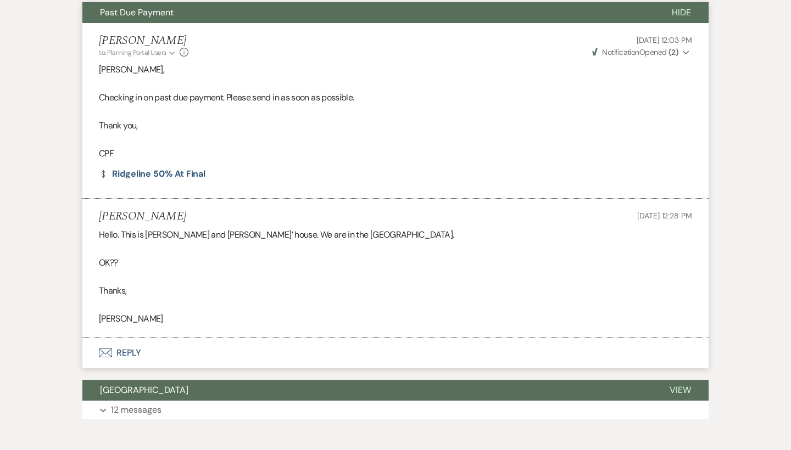
scroll to position [360, 0]
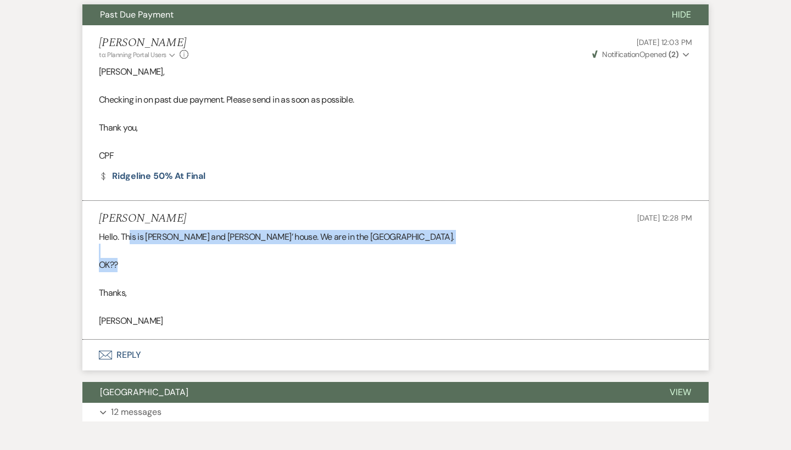
drag, startPoint x: 129, startPoint y: 230, endPoint x: 346, endPoint y: 259, distance: 219.4
click at [346, 259] on div "Hello. This is Bruce and Linda Dennis’ house. We are in the Hilltop house. OK??…" at bounding box center [395, 279] width 593 height 98
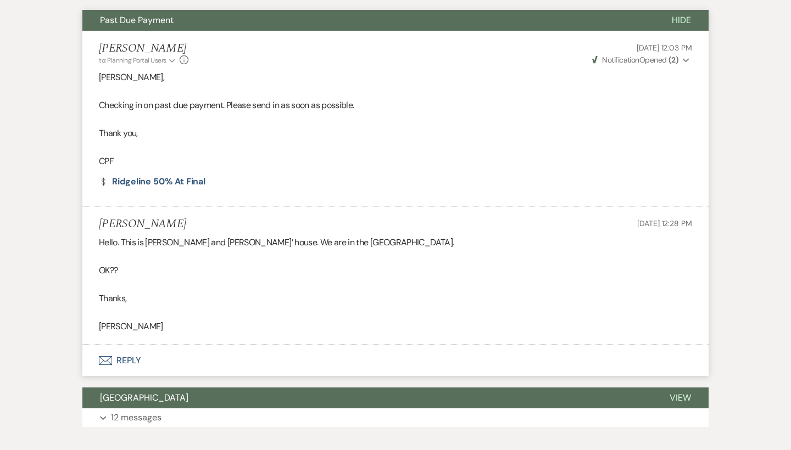
scroll to position [354, 0]
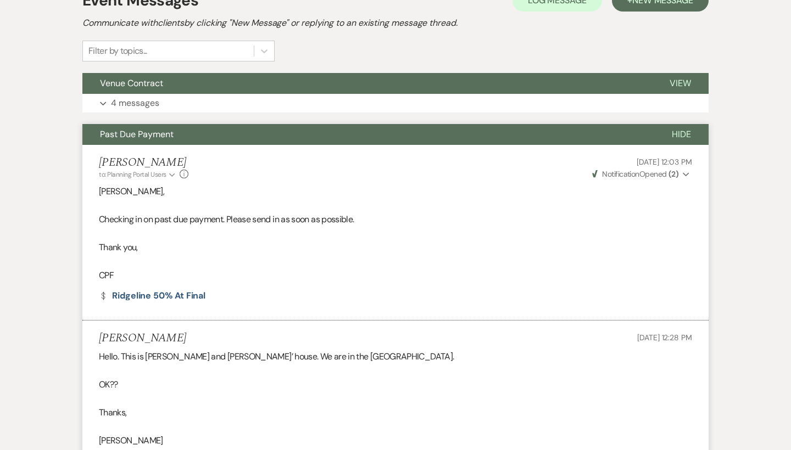
click at [221, 133] on button "Past Due Payment" at bounding box center [368, 134] width 572 height 21
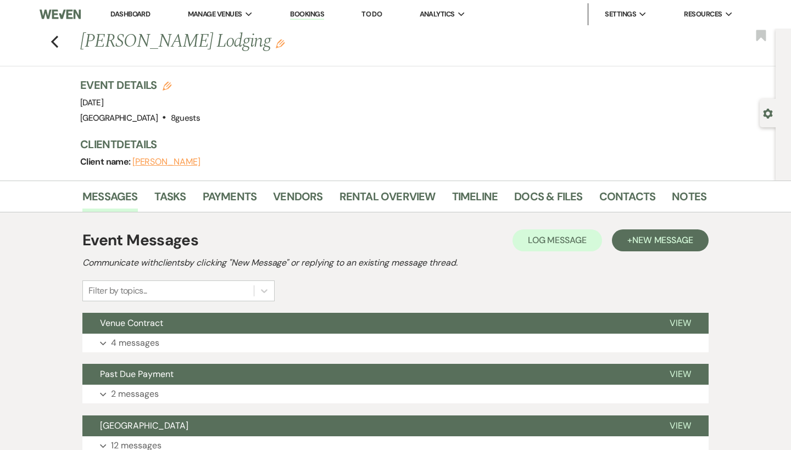
scroll to position [0, 0]
click at [51, 41] on icon "Previous" at bounding box center [55, 41] width 8 height 13
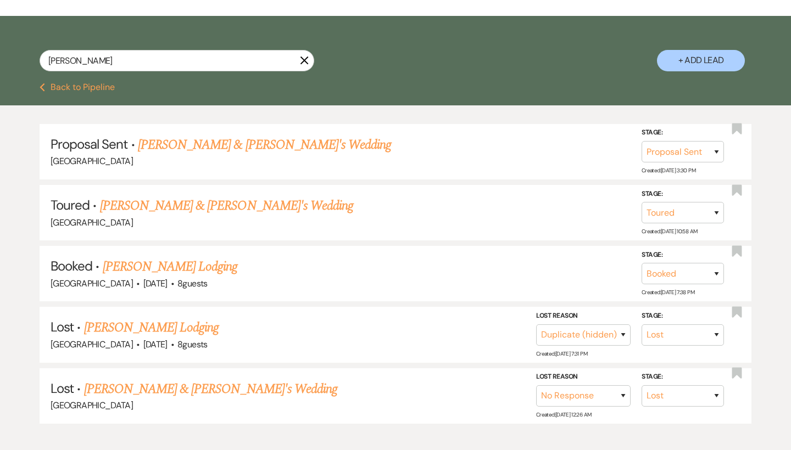
scroll to position [161, 0]
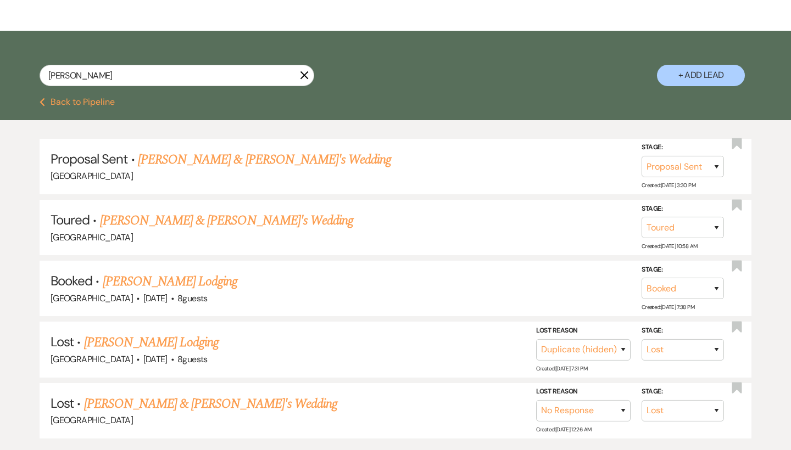
click at [302, 73] on use "button" at bounding box center [304, 75] width 8 height 8
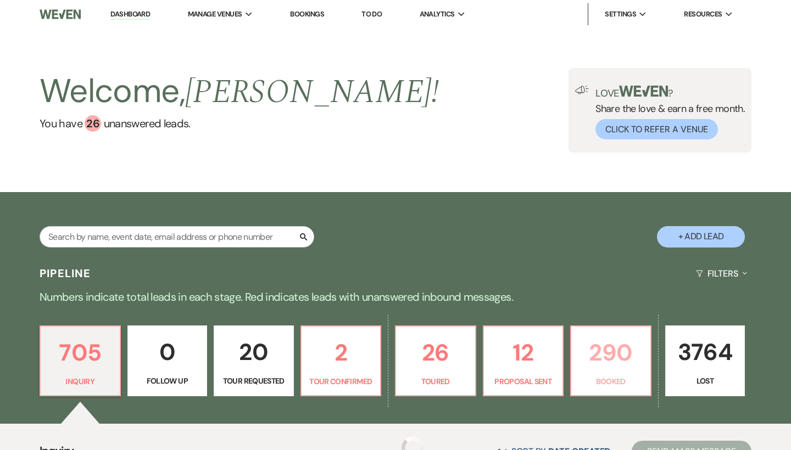
click at [603, 354] on p "290" at bounding box center [611, 352] width 66 height 37
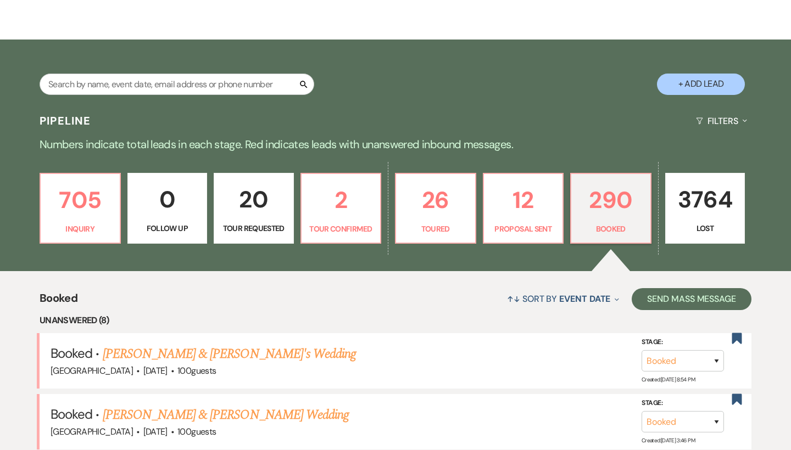
scroll to position [114, 0]
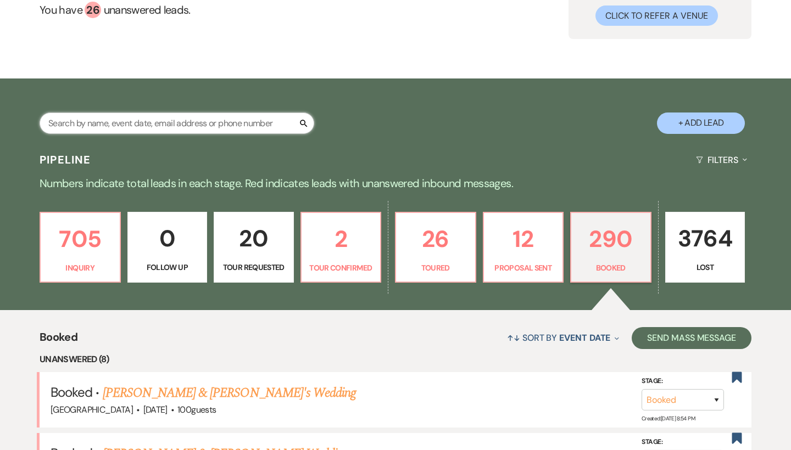
click at [238, 124] on input "text" at bounding box center [177, 123] width 275 height 21
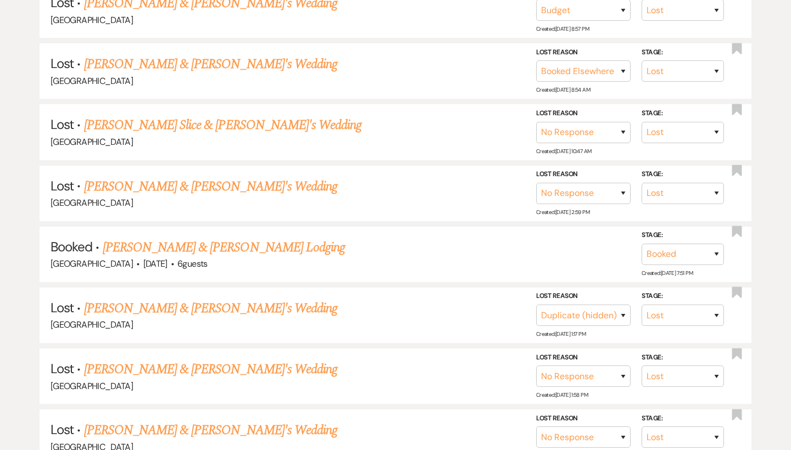
scroll to position [696, 0]
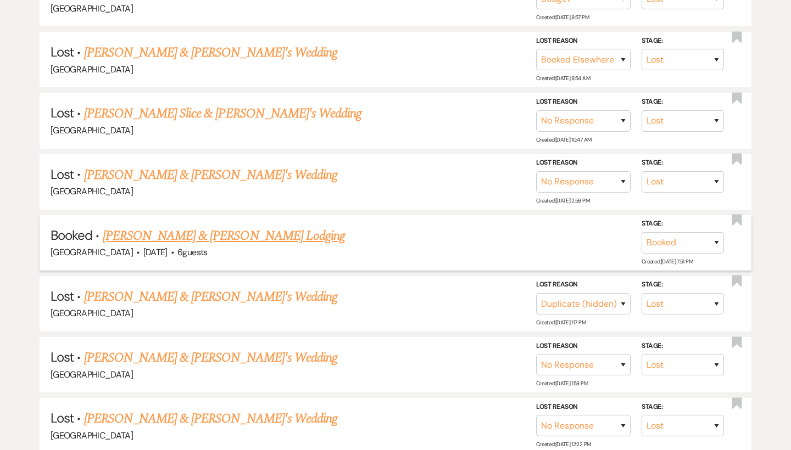
click at [214, 227] on link "[PERSON_NAME] & [PERSON_NAME] Lodging" at bounding box center [224, 236] width 242 height 20
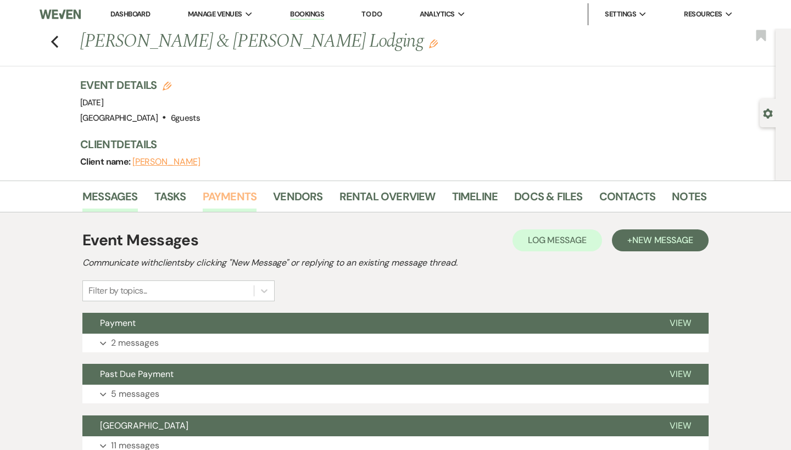
click at [244, 200] on link "Payments" at bounding box center [230, 200] width 54 height 24
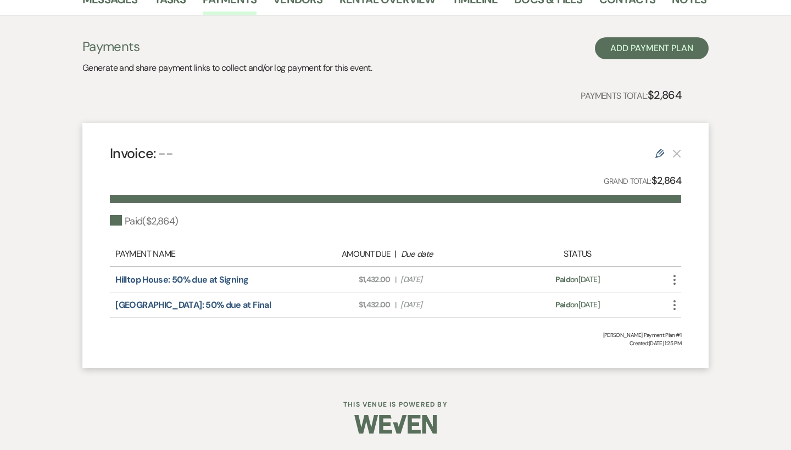
scroll to position [195, 0]
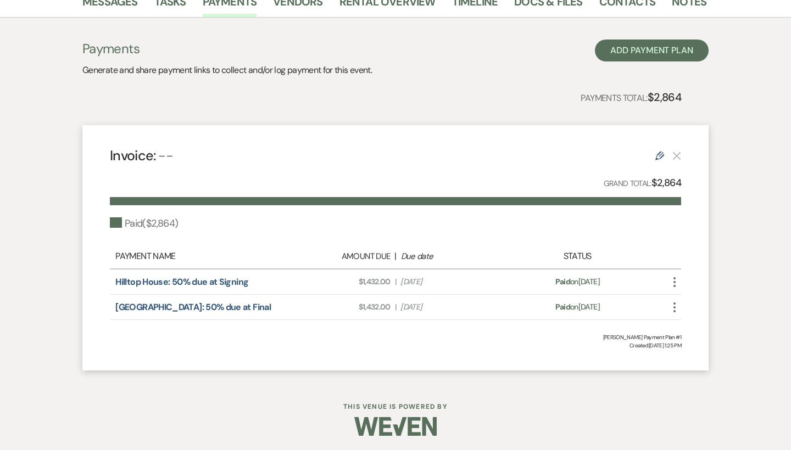
drag, startPoint x: 346, startPoint y: 280, endPoint x: 463, endPoint y: 284, distance: 117.0
click at [463, 284] on div "Amount Due: $1,432.00 | Due Date Mar 27, 2025" at bounding box center [395, 282] width 224 height 12
click at [463, 284] on span "Due Date Mar 27, 2025" at bounding box center [450, 282] width 101 height 12
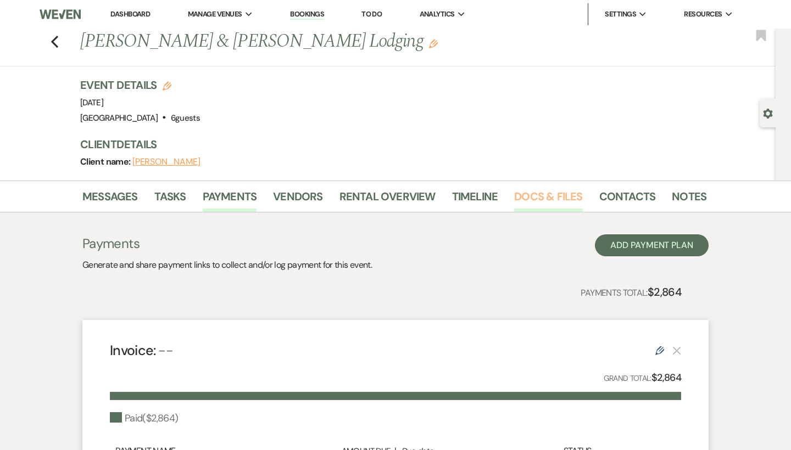
scroll to position [0, 0]
click at [559, 200] on link "Docs & Files" at bounding box center [548, 200] width 68 height 24
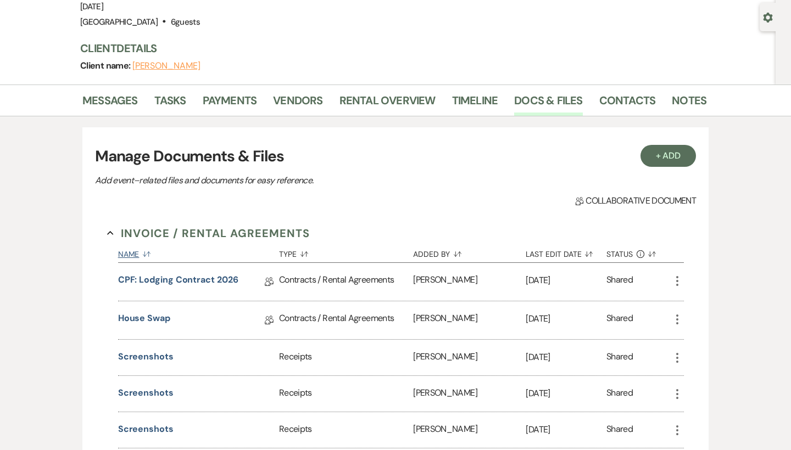
scroll to position [102, 0]
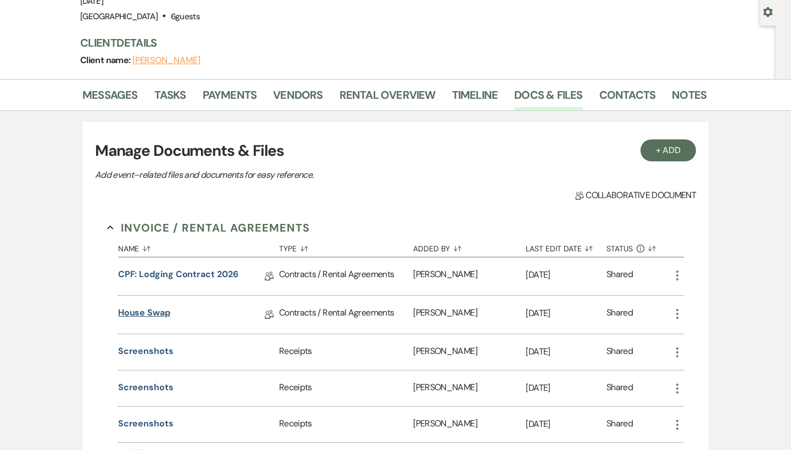
click at [163, 315] on link "House Swap" at bounding box center [144, 314] width 52 height 17
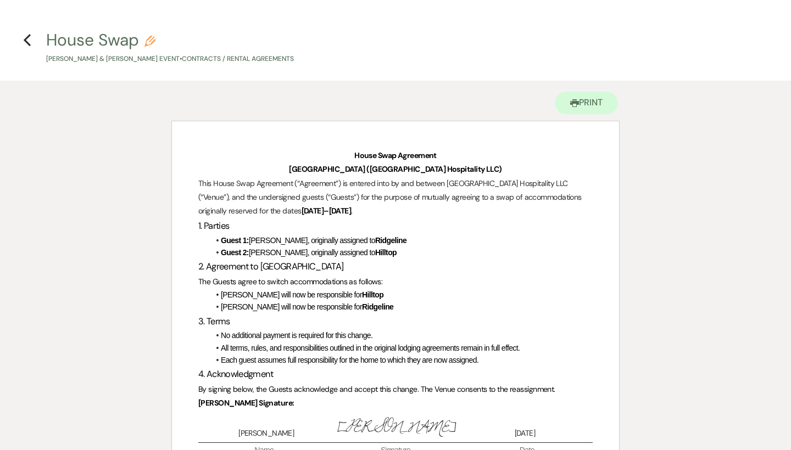
scroll to position [26, 0]
drag, startPoint x: 395, startPoint y: 306, endPoint x: 219, endPoint y: 305, distance: 176.3
click at [219, 305] on li "Linda Dennis will now be responsible for Ridgeline" at bounding box center [400, 307] width 383 height 12
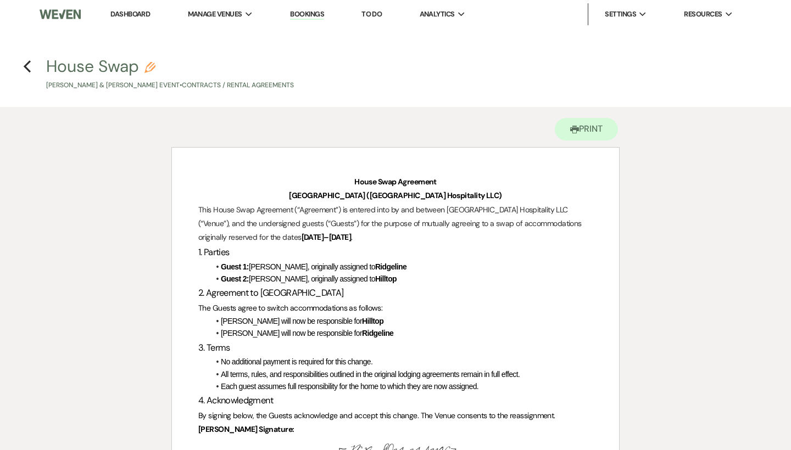
scroll to position [0, 0]
click at [25, 64] on icon "Previous" at bounding box center [27, 66] width 8 height 13
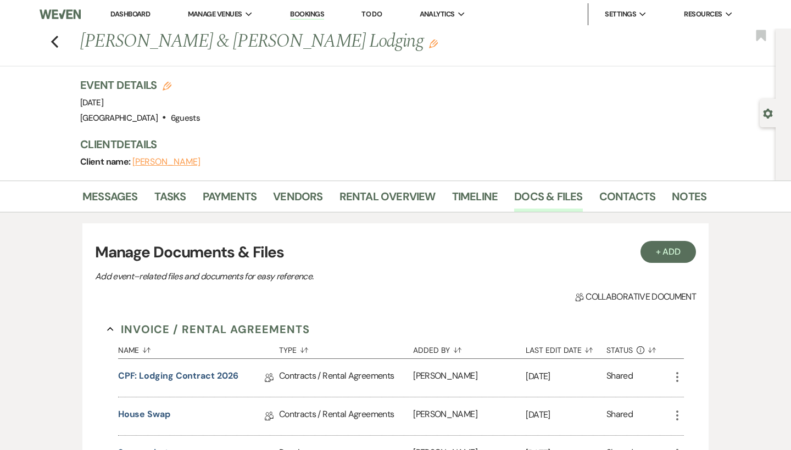
click at [139, 19] on li "Dashboard" at bounding box center [130, 14] width 51 height 22
click at [139, 16] on link "Dashboard" at bounding box center [130, 13] width 40 height 9
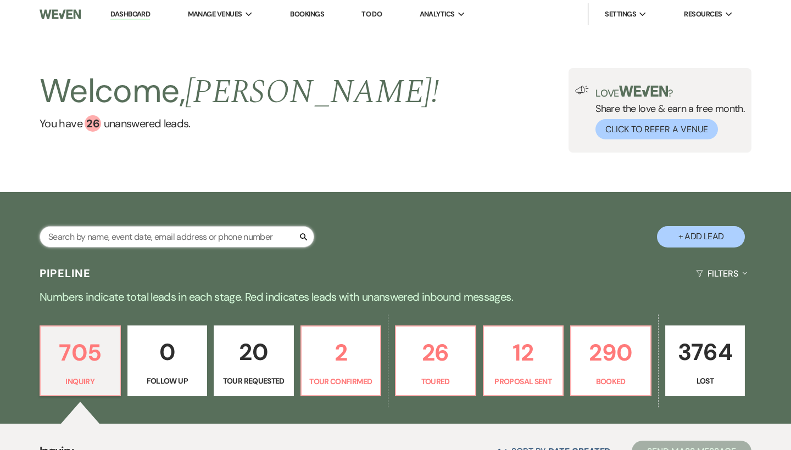
click at [194, 231] on input "text" at bounding box center [177, 236] width 275 height 21
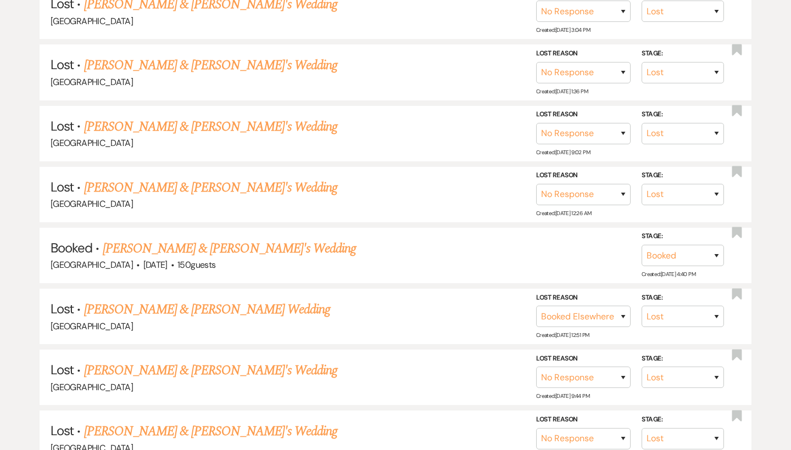
scroll to position [748, 0]
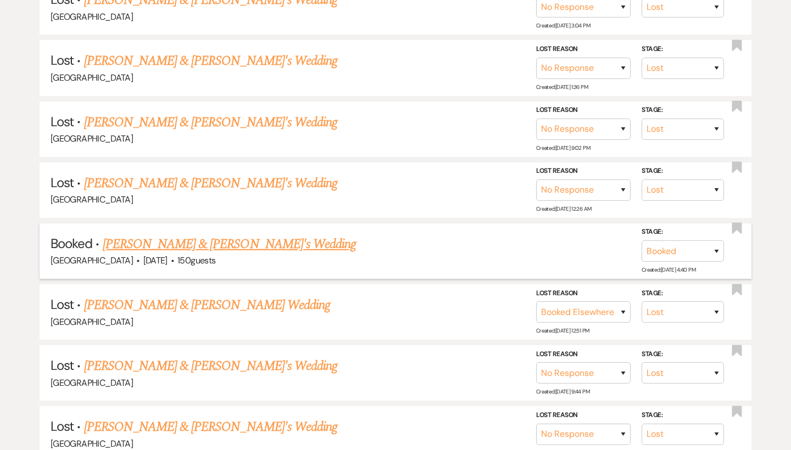
click at [239, 234] on link "[PERSON_NAME] & [PERSON_NAME]'s Wedding" at bounding box center [230, 244] width 254 height 20
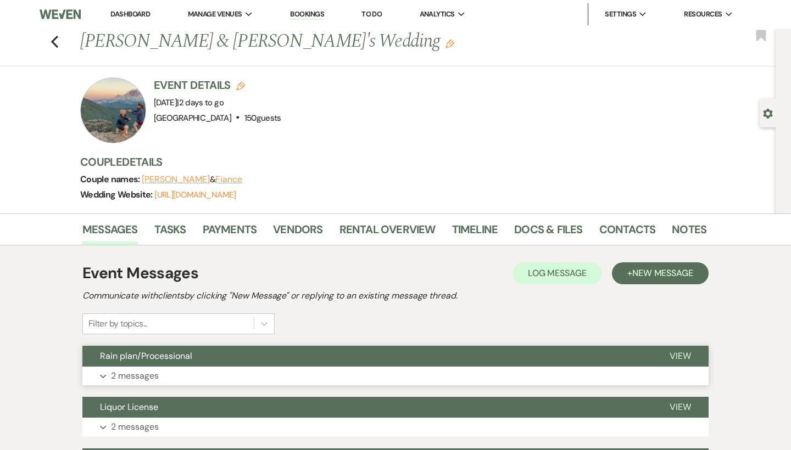
click at [226, 371] on button "Expand 2 messages" at bounding box center [395, 376] width 626 height 19
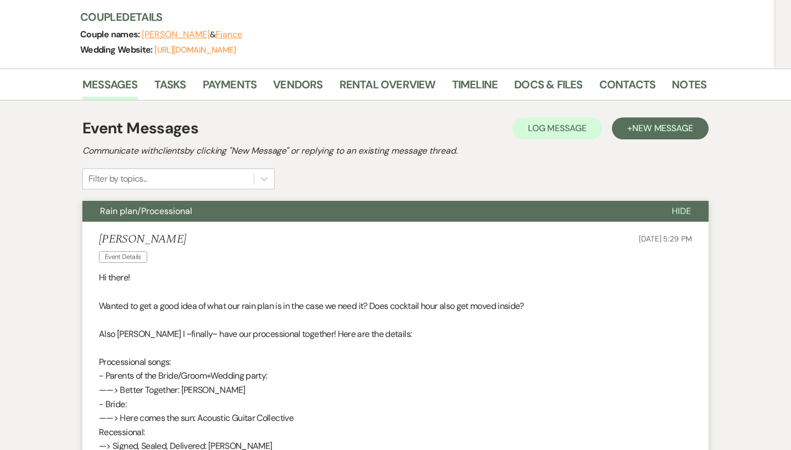
scroll to position [149, 0]
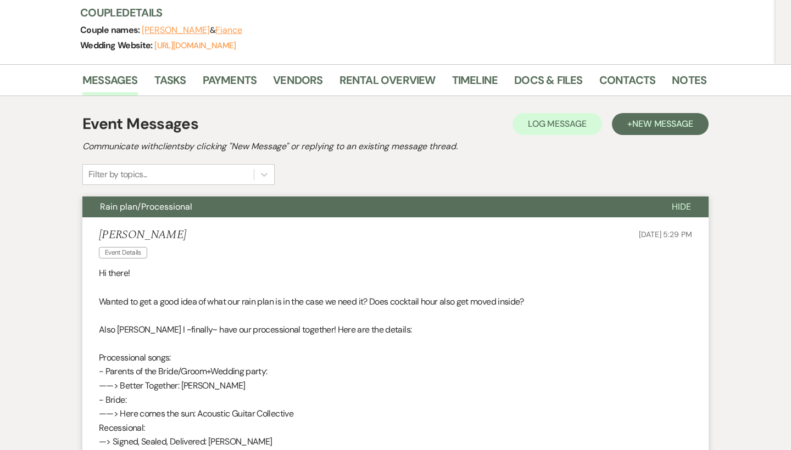
click at [247, 202] on button "Rain plan/Processional" at bounding box center [368, 207] width 572 height 21
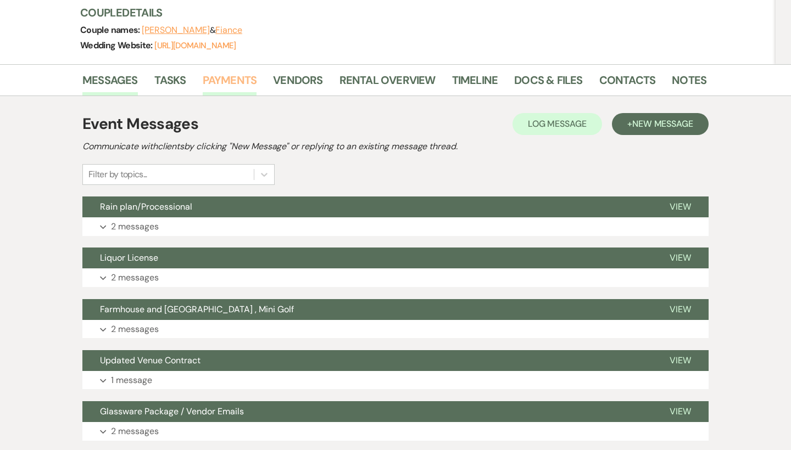
click at [238, 80] on link "Payments" at bounding box center [230, 83] width 54 height 24
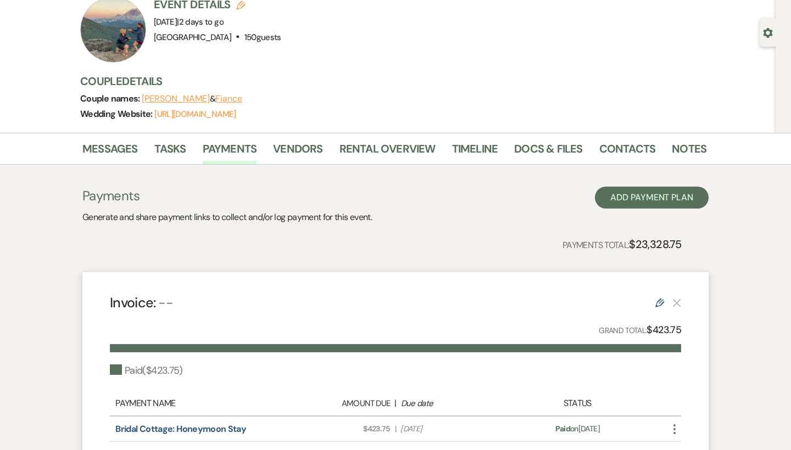
scroll to position [79, 0]
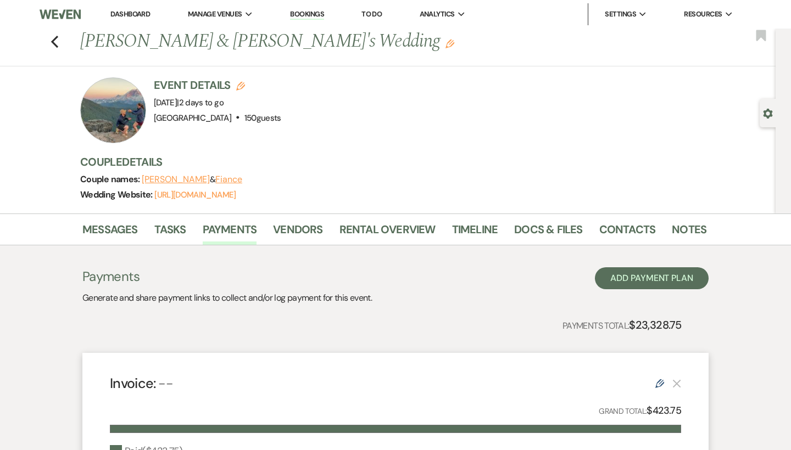
click at [125, 14] on link "Dashboard" at bounding box center [130, 13] width 40 height 9
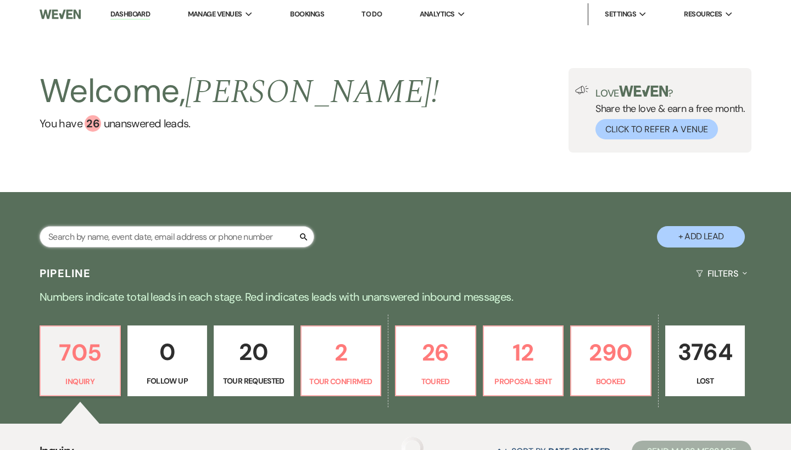
click at [208, 242] on input "text" at bounding box center [177, 236] width 275 height 21
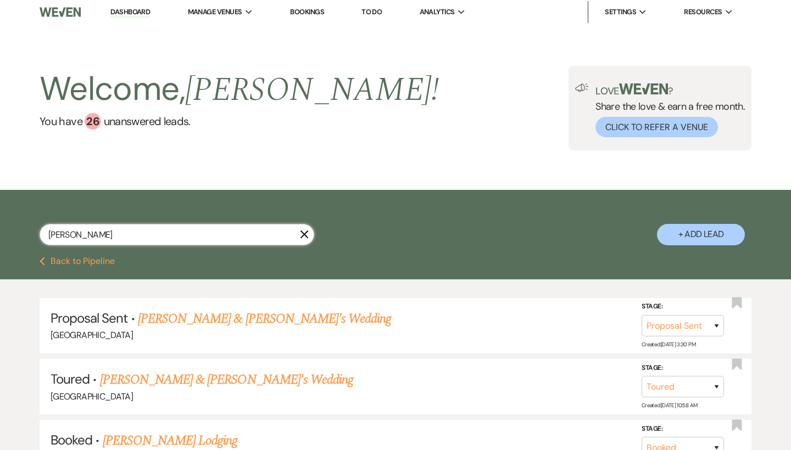
scroll to position [1, 0]
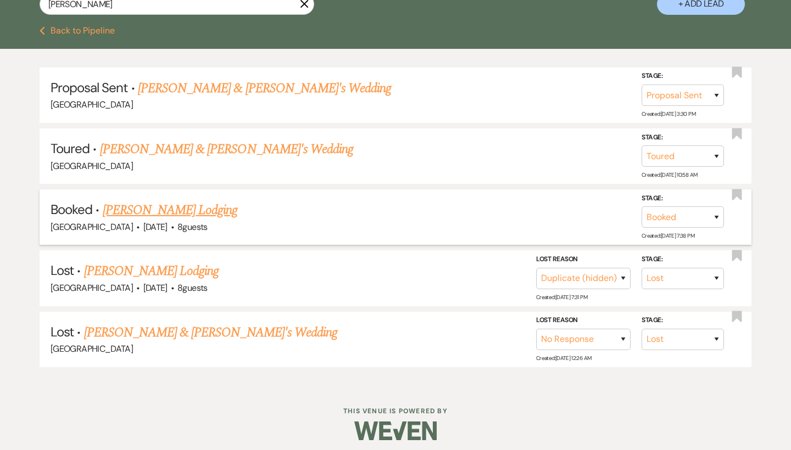
click at [199, 209] on link "[PERSON_NAME] Lodging" at bounding box center [170, 210] width 135 height 20
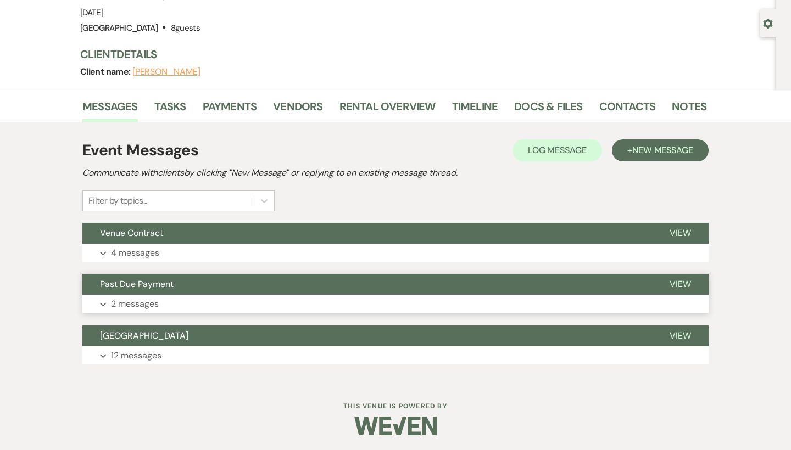
click at [208, 282] on button "Past Due Payment" at bounding box center [366, 284] width 569 height 21
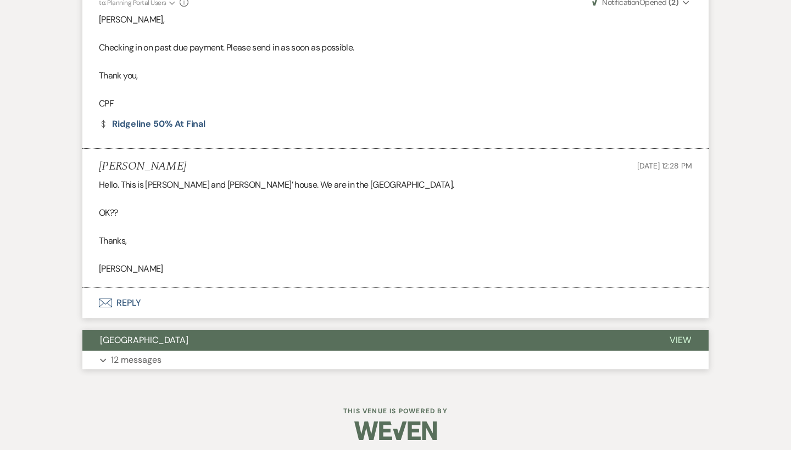
click at [202, 351] on button "Expand 12 messages" at bounding box center [395, 360] width 626 height 19
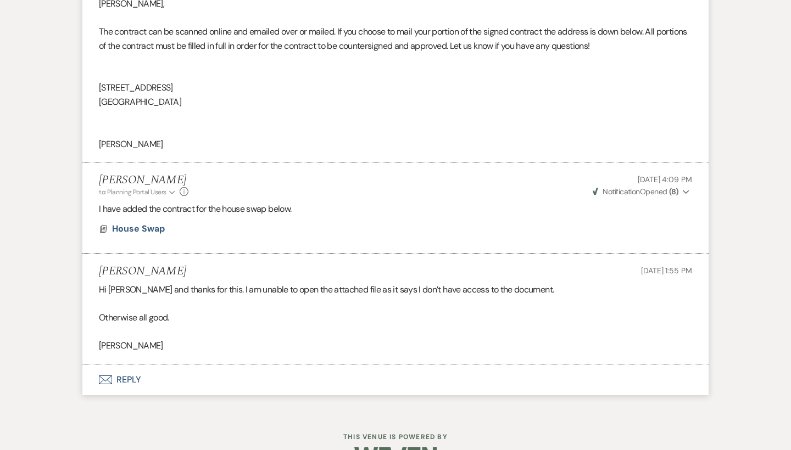
scroll to position [2068, 0]
click at [152, 223] on span "House Swap" at bounding box center [138, 229] width 53 height 12
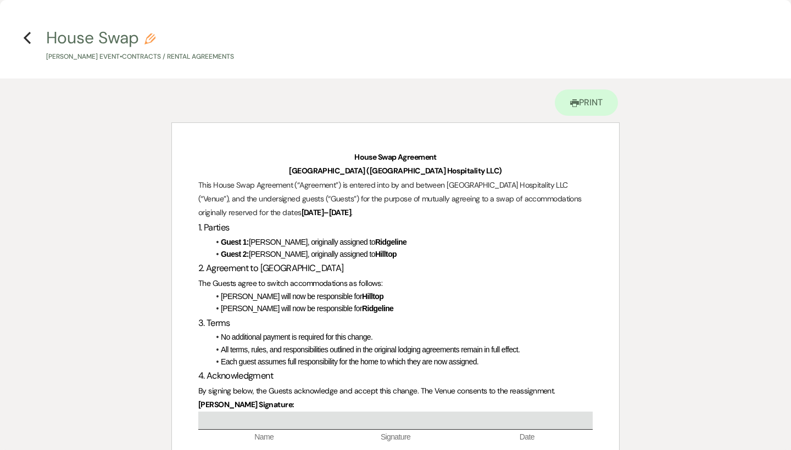
scroll to position [0, 0]
click at [30, 38] on icon "Previous" at bounding box center [27, 37] width 8 height 13
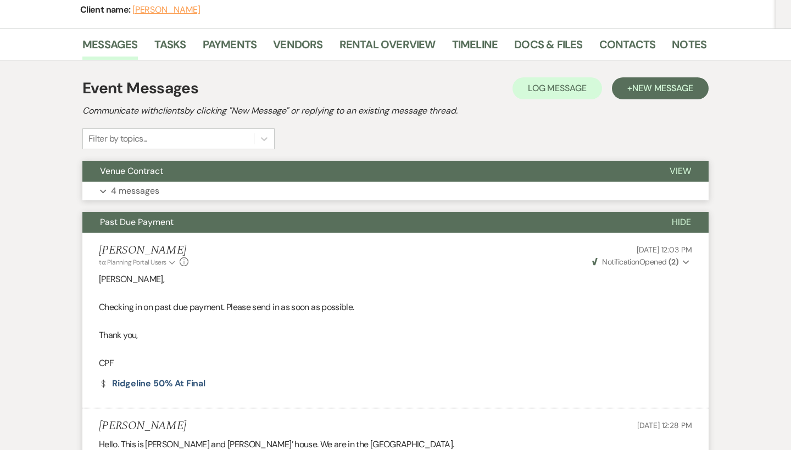
click at [174, 181] on div "Venue Contract View Expand 4 messages" at bounding box center [395, 181] width 626 height 40
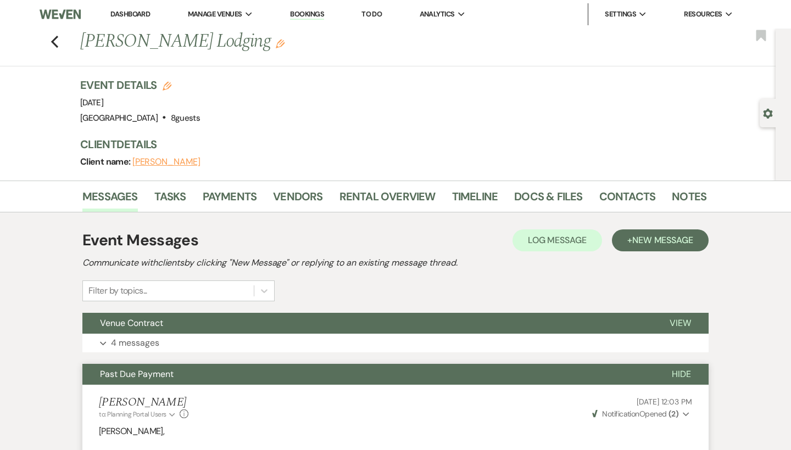
click at [219, 375] on button "Past Due Payment" at bounding box center [368, 374] width 572 height 21
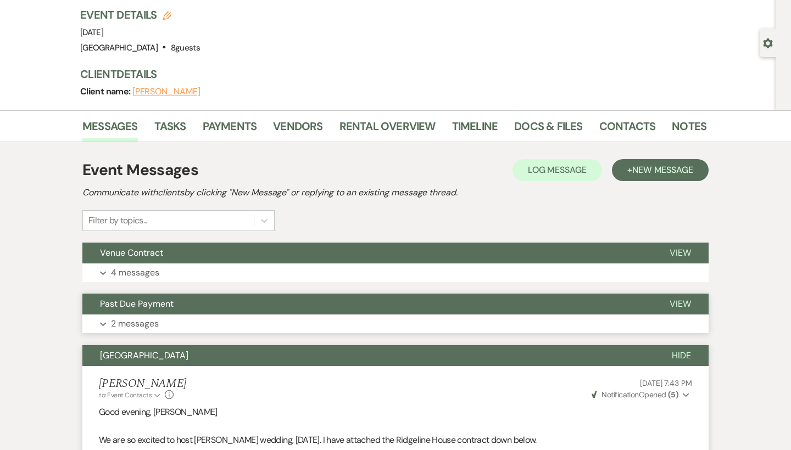
scroll to position [84, 0]
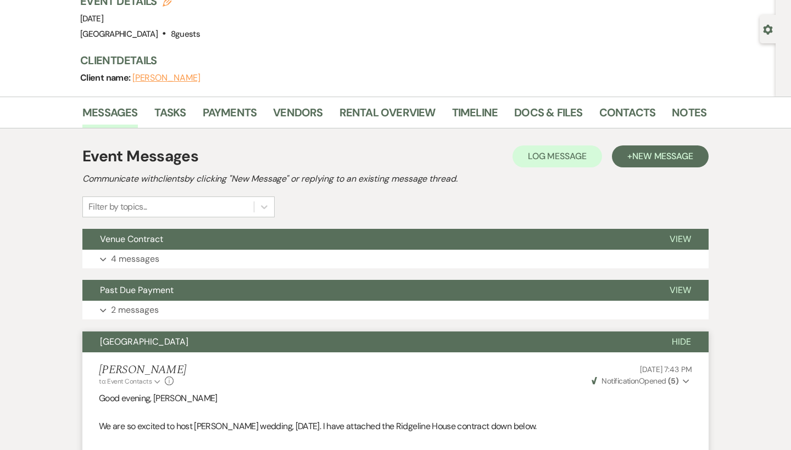
click at [214, 337] on button "Ridgeline House" at bounding box center [368, 342] width 572 height 21
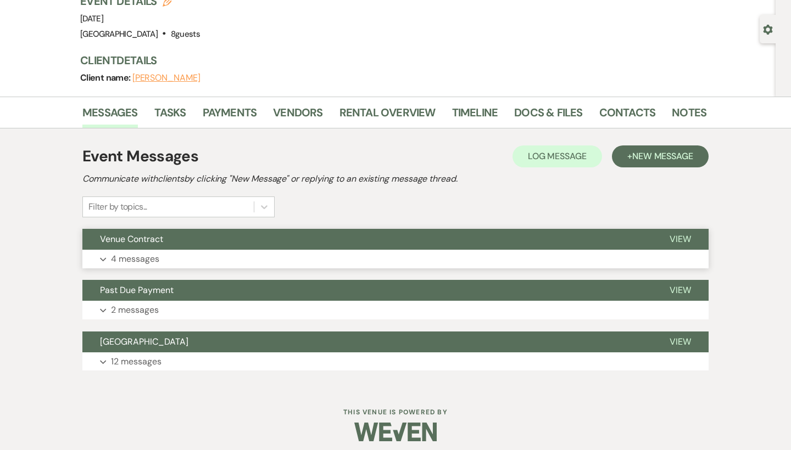
click at [203, 236] on button "Venue Contract" at bounding box center [366, 239] width 569 height 21
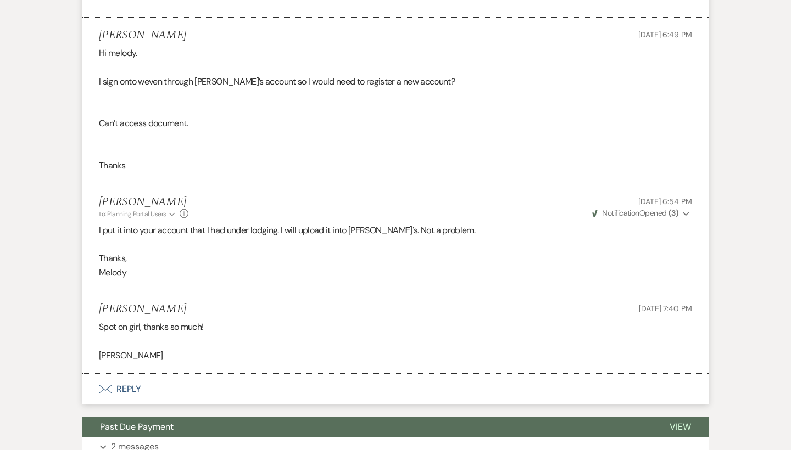
scroll to position [493, 0]
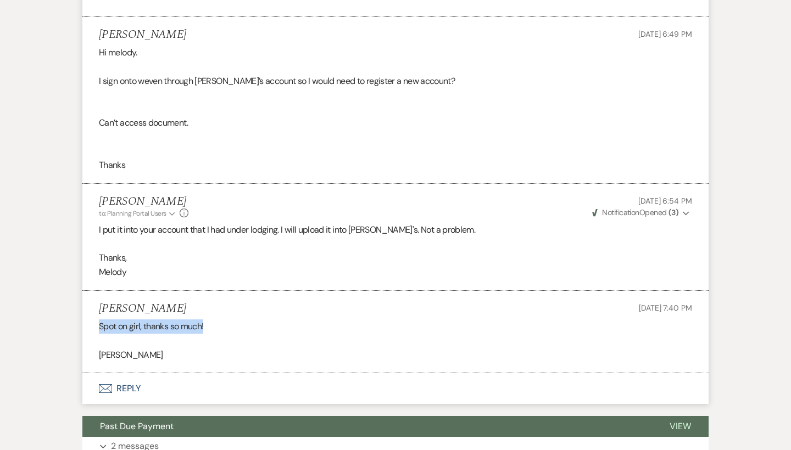
drag, startPoint x: 88, startPoint y: 314, endPoint x: 259, endPoint y: 315, distance: 170.8
click at [259, 315] on li "Janice Ferraro Aug 12, 2025, 7:40 PM Spot on girl, thanks so much! Janice" at bounding box center [395, 332] width 626 height 83
click at [259, 320] on div "Spot on girl, thanks so much! Janice" at bounding box center [395, 341] width 593 height 42
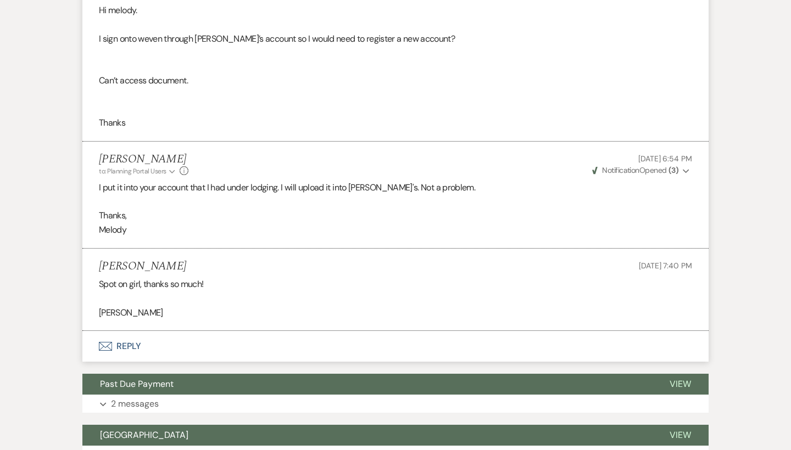
scroll to position [554, 0]
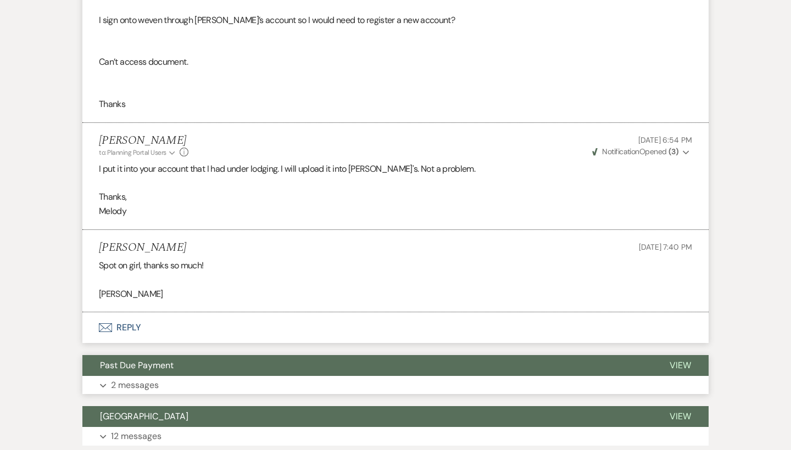
click at [212, 364] on button "Past Due Payment" at bounding box center [366, 365] width 569 height 21
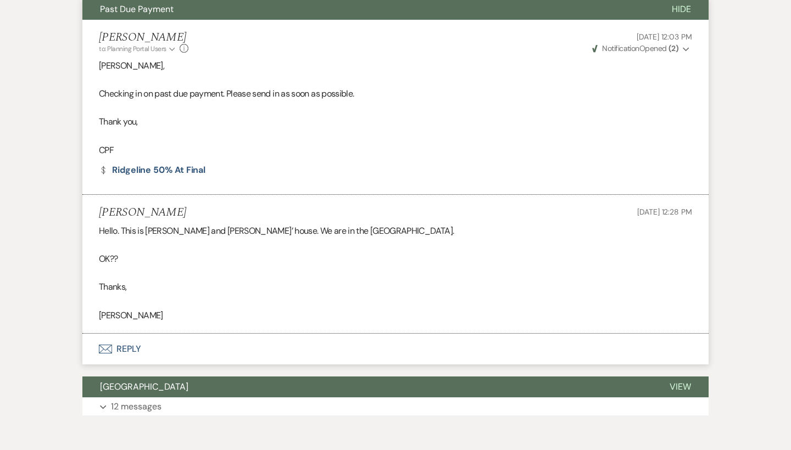
scroll to position [909, 0]
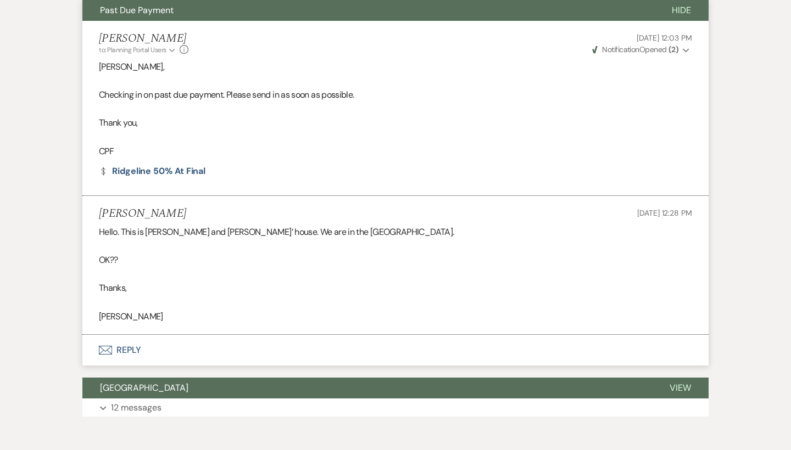
drag, startPoint x: 315, startPoint y: 219, endPoint x: 346, endPoint y: 219, distance: 31.3
click at [317, 225] on div "Hello. This is Bruce and Linda Dennis’ house. We are in the Hilltop house. OK??…" at bounding box center [395, 274] width 593 height 98
click at [346, 225] on div "Hello. This is Bruce and Linda Dennis’ house. We are in the Hilltop house. OK??…" at bounding box center [395, 274] width 593 height 98
drag, startPoint x: 374, startPoint y: 221, endPoint x: 316, endPoint y: 221, distance: 58.2
click at [316, 225] on div "Hello. This is Bruce and Linda Dennis’ house. We are in the Hilltop house. OK??…" at bounding box center [395, 274] width 593 height 98
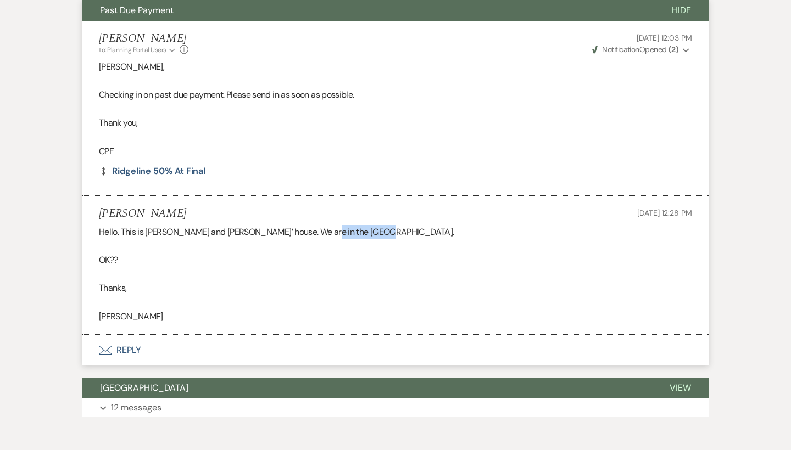
click at [316, 225] on div "Hello. This is Bruce and Linda Dennis’ house. We are in the Hilltop house. OK??…" at bounding box center [395, 274] width 593 height 98
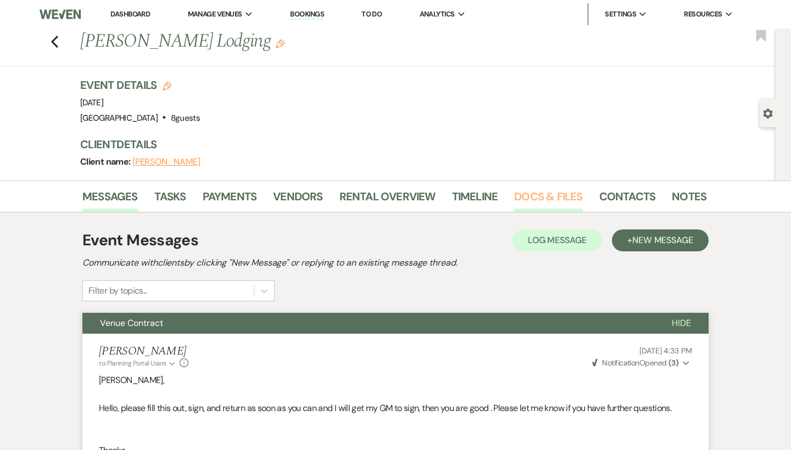
scroll to position [0, 0]
click at [527, 191] on link "Docs & Files" at bounding box center [548, 200] width 68 height 24
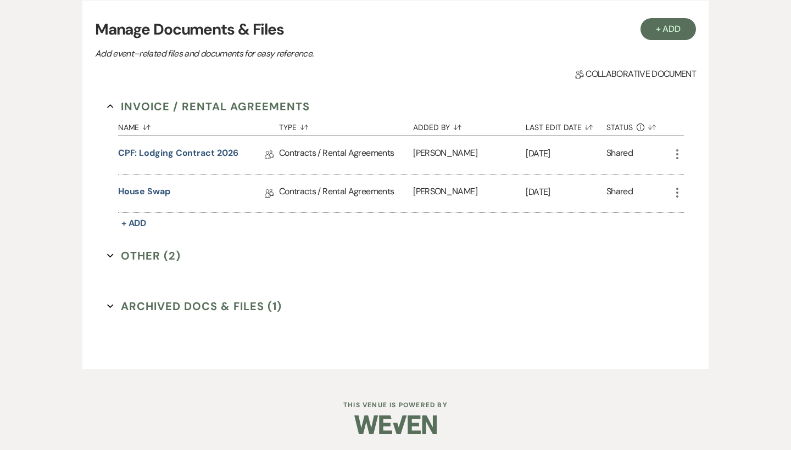
scroll to position [221, 0]
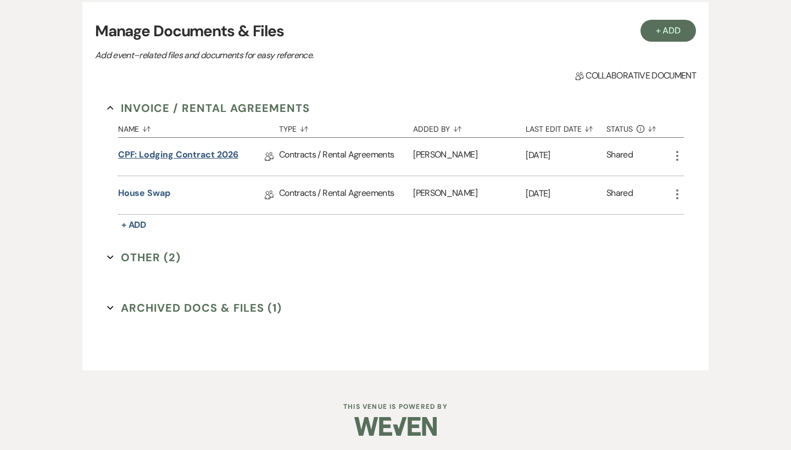
click at [185, 156] on link "CPF: Lodging Contract 2026" at bounding box center [178, 156] width 120 height 17
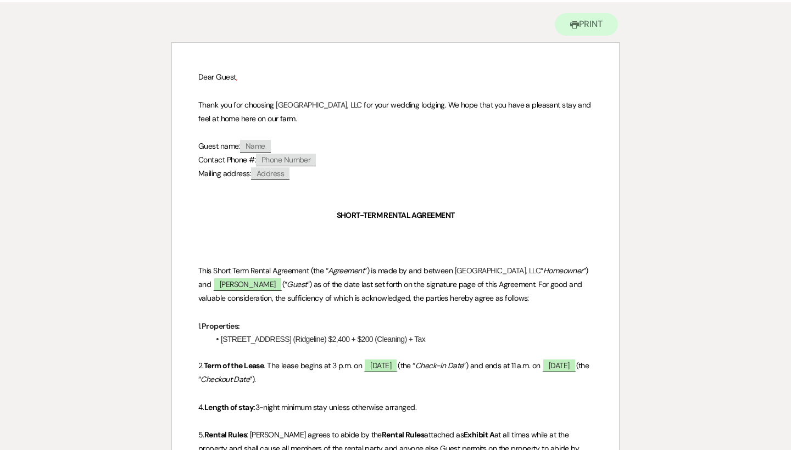
scroll to position [109, 0]
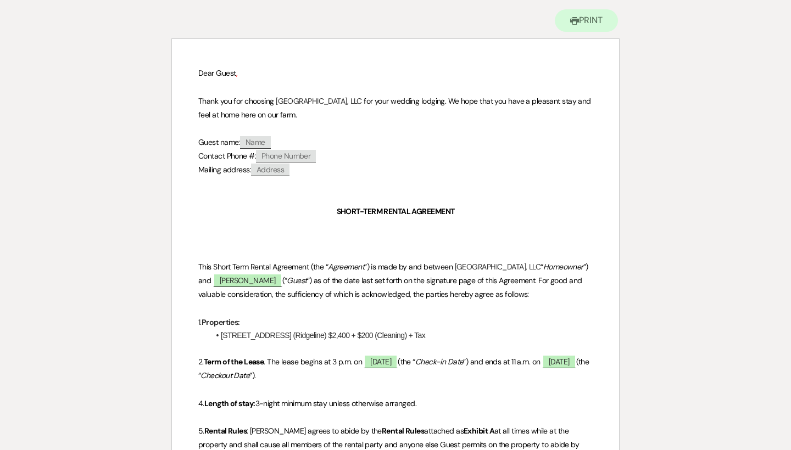
drag, startPoint x: 441, startPoint y: 335, endPoint x: 206, endPoint y: 339, distance: 235.1
click at [367, 323] on p "1. Properties:" at bounding box center [395, 323] width 394 height 14
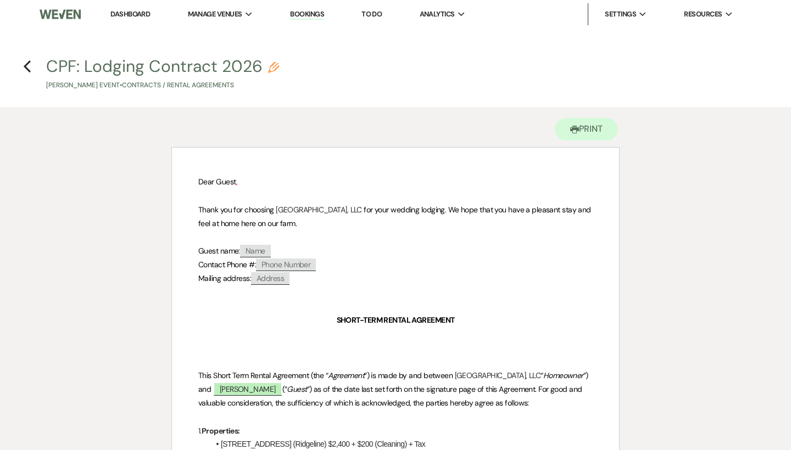
scroll to position [0, 0]
click at [27, 64] on use "button" at bounding box center [27, 66] width 7 height 12
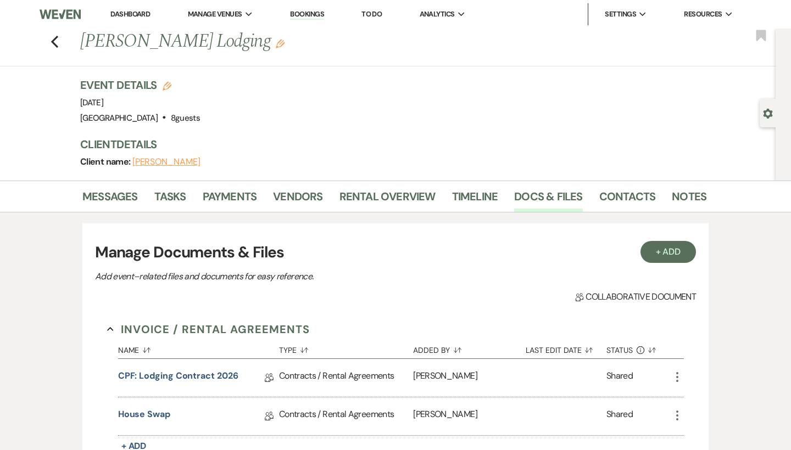
scroll to position [221, 0]
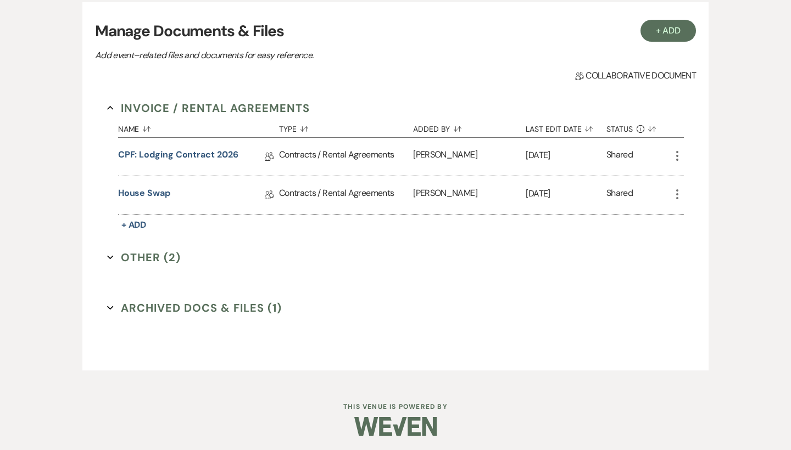
click at [164, 252] on button "Other (2) Expand" at bounding box center [144, 257] width 74 height 16
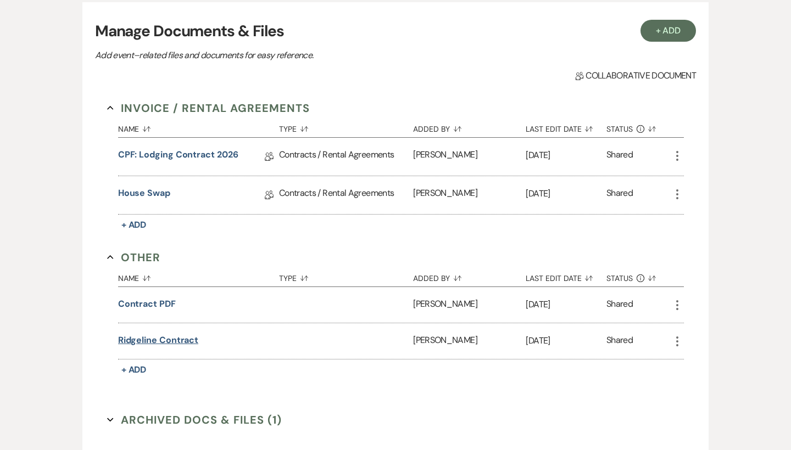
click at [171, 343] on button "Ridgeline Contract" at bounding box center [158, 340] width 81 height 13
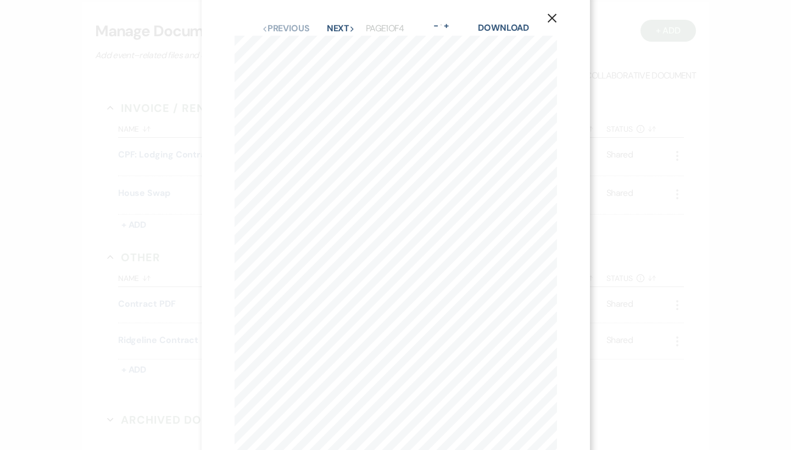
scroll to position [15, 0]
click at [346, 21] on button "Next Next" at bounding box center [341, 24] width 29 height 9
click at [346, 21] on div "X Previous Previous Next Next Page 2 of 4 - Zoom + Download" at bounding box center [395, 254] width 395 height 508
click at [342, 37] on button "Next Next" at bounding box center [338, 40] width 29 height 9
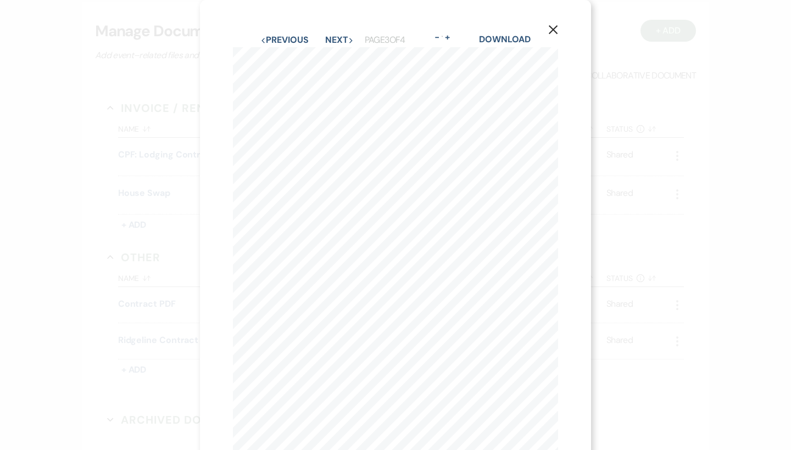
click at [554, 32] on icon "X" at bounding box center [553, 30] width 10 height 10
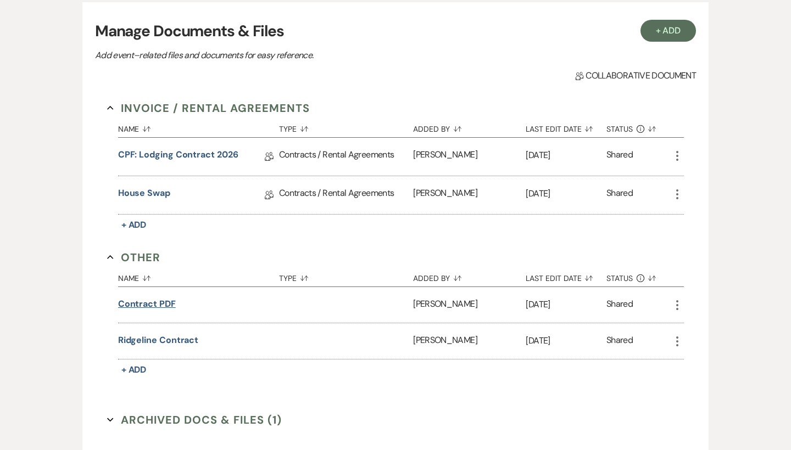
click at [164, 305] on button "Contract PDF" at bounding box center [147, 304] width 58 height 13
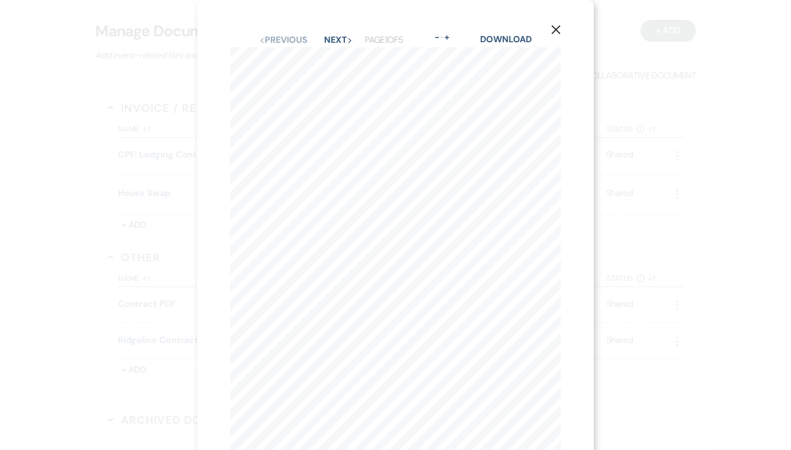
click at [561, 30] on button "X" at bounding box center [555, 29] width 16 height 19
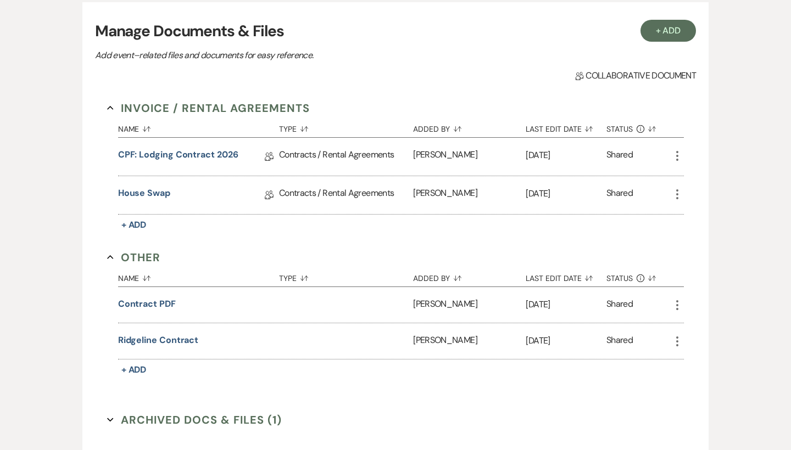
click at [213, 429] on div "Archived Docs & Files (1) Expand" at bounding box center [395, 428] width 577 height 33
click at [215, 416] on button "Archived Docs & Files (1) Expand" at bounding box center [194, 420] width 175 height 16
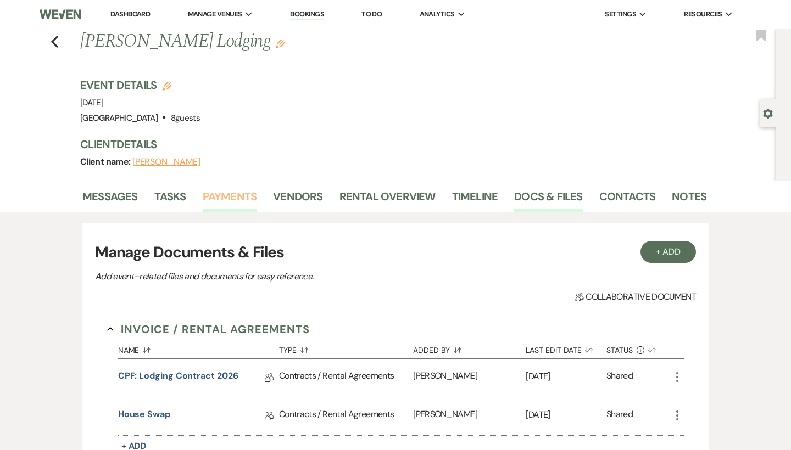
click at [234, 188] on link "Payments" at bounding box center [230, 200] width 54 height 24
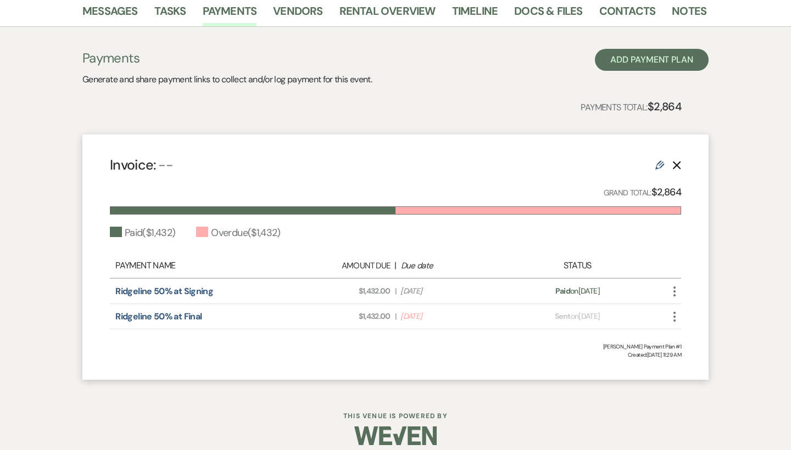
scroll to position [183, 0]
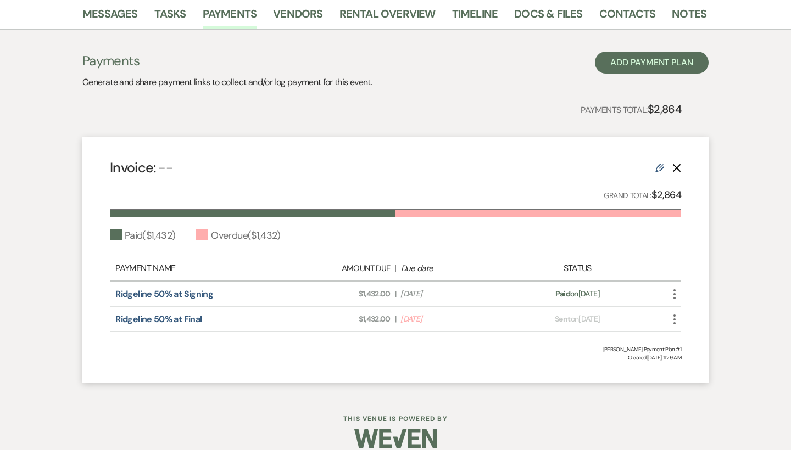
drag, startPoint x: 441, startPoint y: 290, endPoint x: 387, endPoint y: 289, distance: 53.8
click at [387, 289] on div "Amount Due: $1,432.00 | Due Date Feb 5, 2025" at bounding box center [395, 294] width 224 height 12
click at [678, 295] on icon "More" at bounding box center [674, 294] width 13 height 13
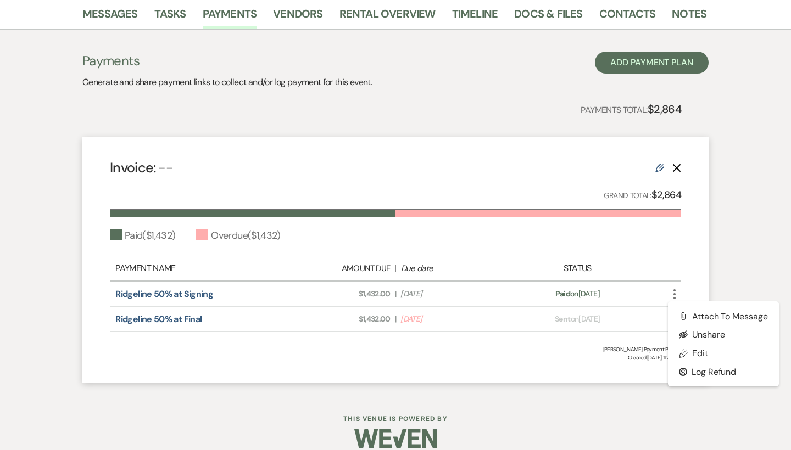
click at [561, 285] on div "Ridgeline 50% at Signing Amount Due: $1,432.00 | Due Date Feb 5, 2025 Payment s…" at bounding box center [395, 294] width 571 height 25
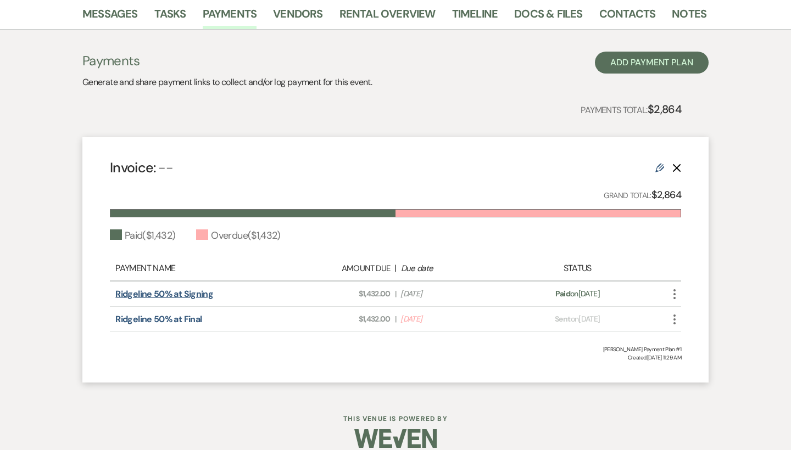
click at [192, 295] on link "Ridgeline 50% at Signing" at bounding box center [164, 294] width 98 height 12
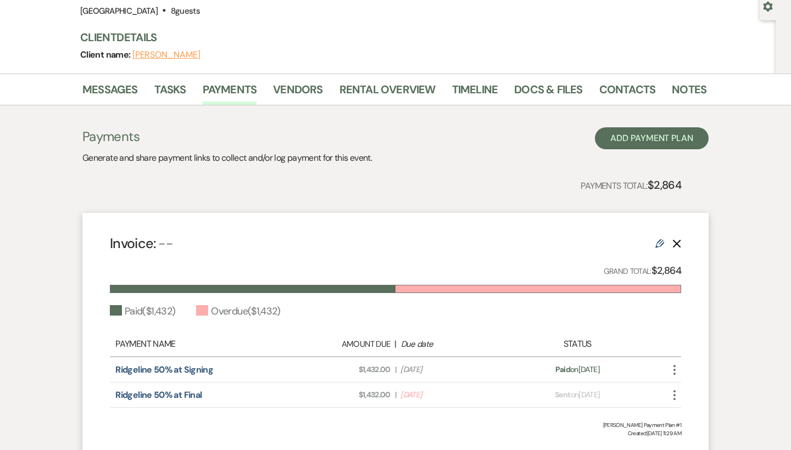
scroll to position [4, 0]
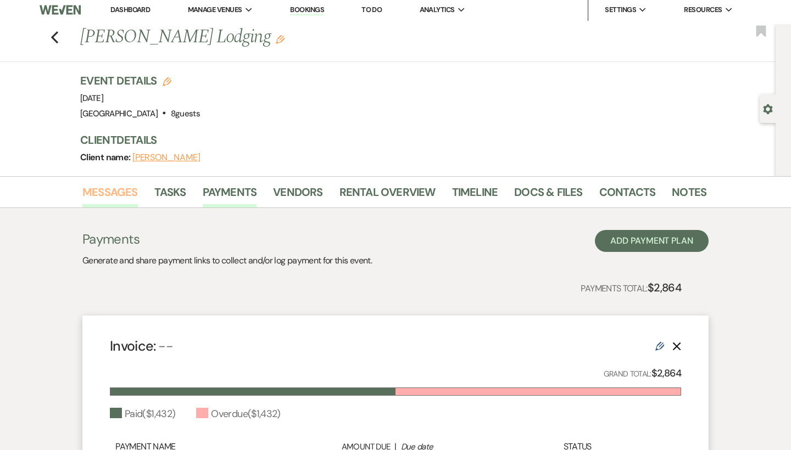
click at [101, 186] on link "Messages" at bounding box center [109, 195] width 55 height 24
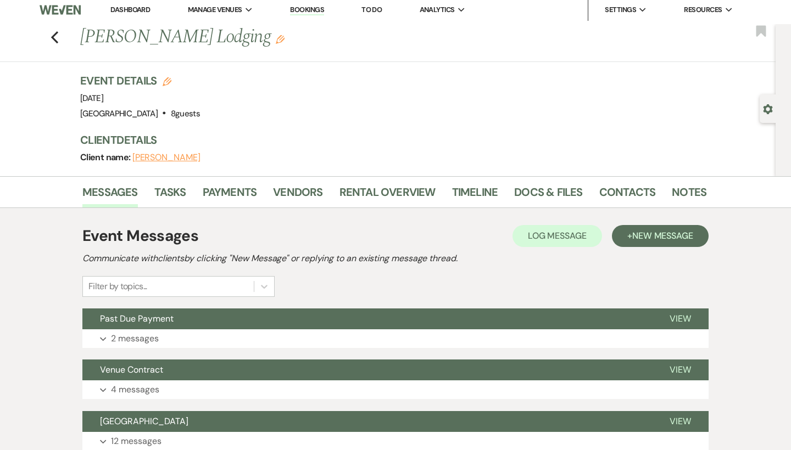
scroll to position [5, 0]
click at [152, 411] on button "Ridgeline House" at bounding box center [366, 421] width 569 height 21
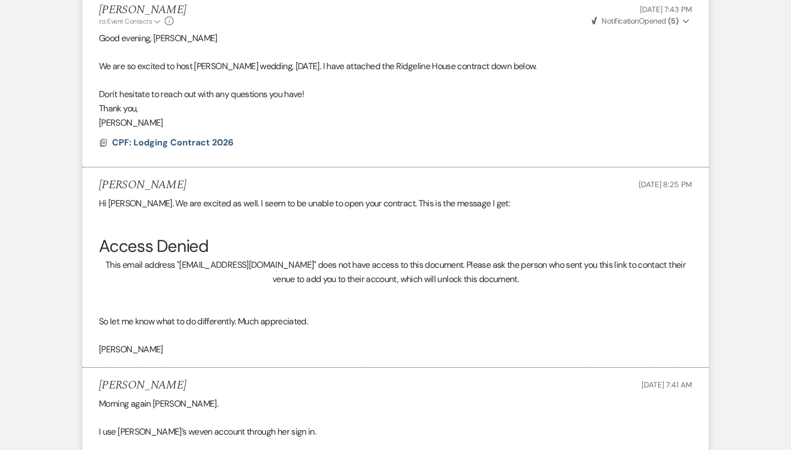
scroll to position [221, 0]
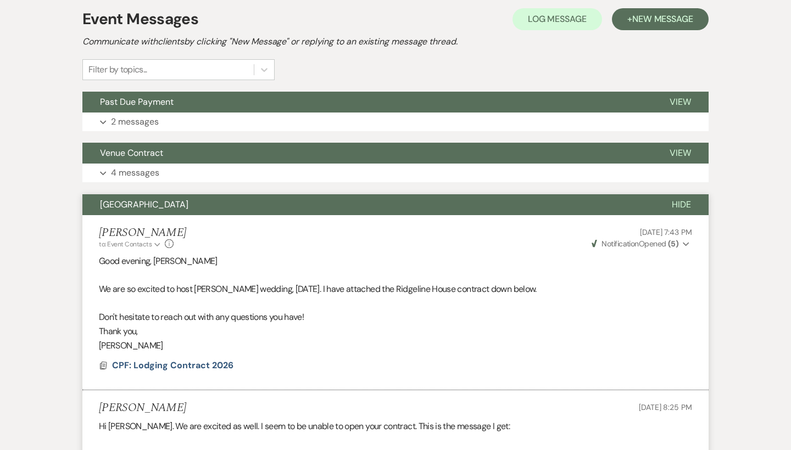
click at [230, 200] on button "Ridgeline House" at bounding box center [368, 204] width 572 height 21
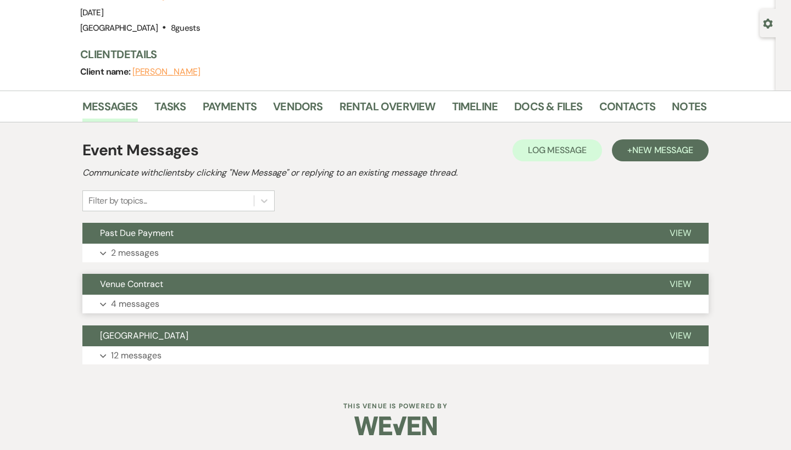
click at [205, 289] on button "Venue Contract" at bounding box center [366, 284] width 569 height 21
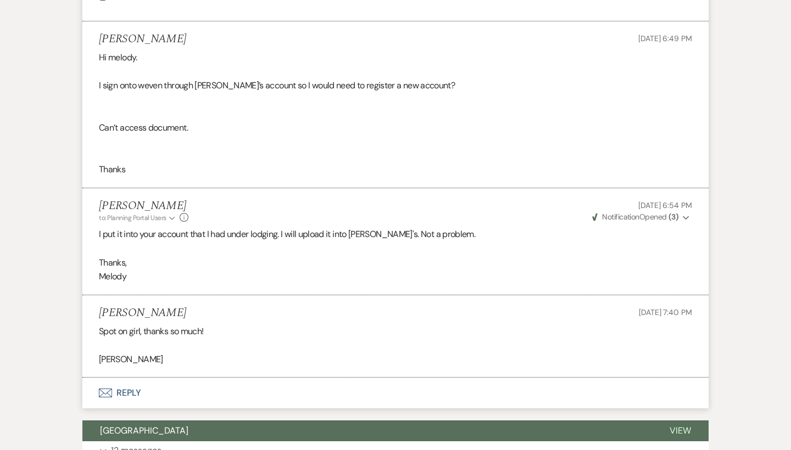
scroll to position [564, 0]
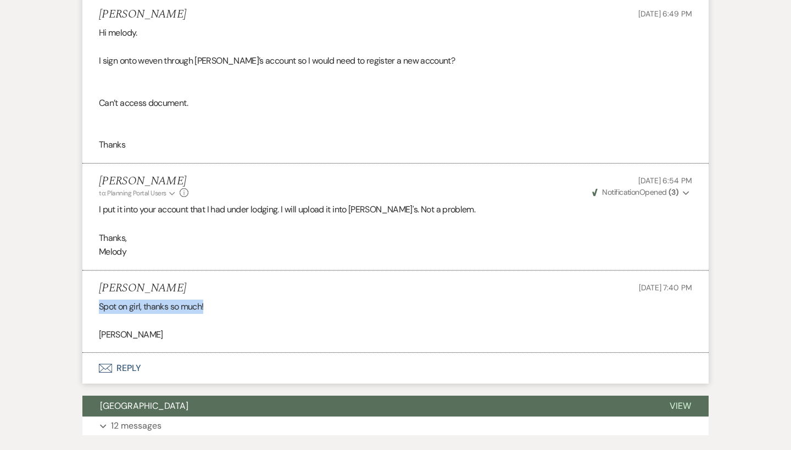
drag, startPoint x: 224, startPoint y: 298, endPoint x: 97, endPoint y: 295, distance: 126.9
click at [97, 295] on li "Janice Ferraro Aug 12, 2025, 7:40 PM Spot on girl, thanks so much! Janice" at bounding box center [395, 312] width 626 height 83
click at [187, 427] on div "Event Messages Log Log Message + New Message Communicate with clients by clicki…" at bounding box center [395, 50] width 626 height 781
click at [180, 417] on button "Expand 12 messages" at bounding box center [395, 426] width 626 height 19
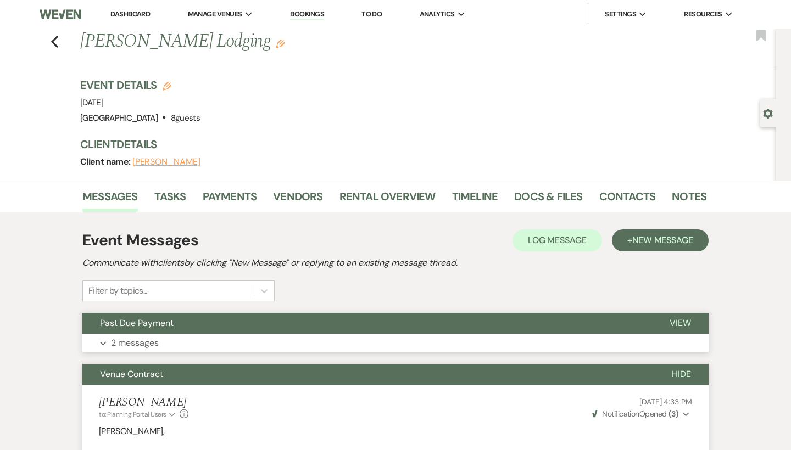
scroll to position [0, 0]
click at [172, 342] on button "Expand 2 messages" at bounding box center [395, 343] width 626 height 19
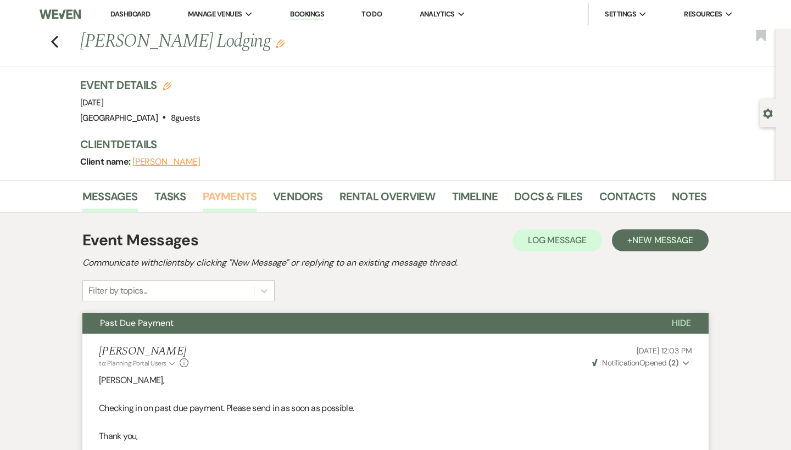
click at [231, 198] on link "Payments" at bounding box center [230, 200] width 54 height 24
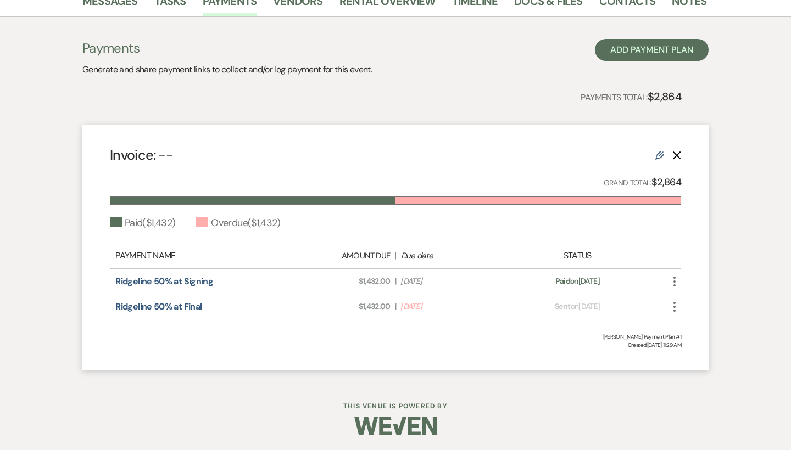
scroll to position [195, 0]
click at [669, 308] on icon "More" at bounding box center [674, 307] width 13 height 13
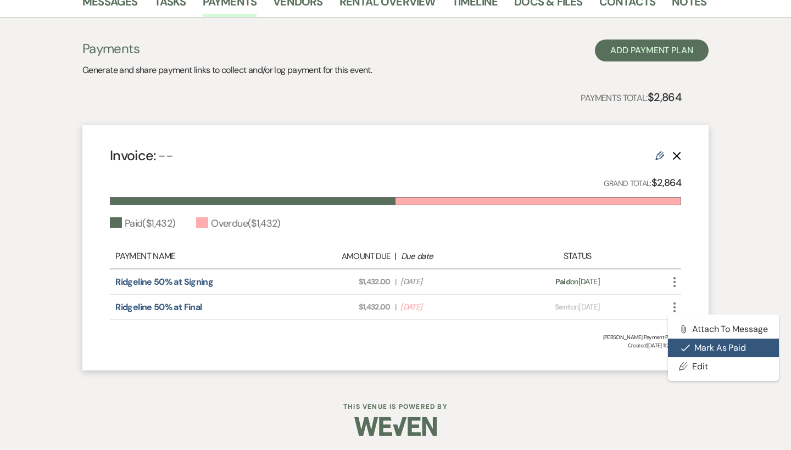
click at [686, 345] on icon "Check Mark" at bounding box center [685, 348] width 9 height 9
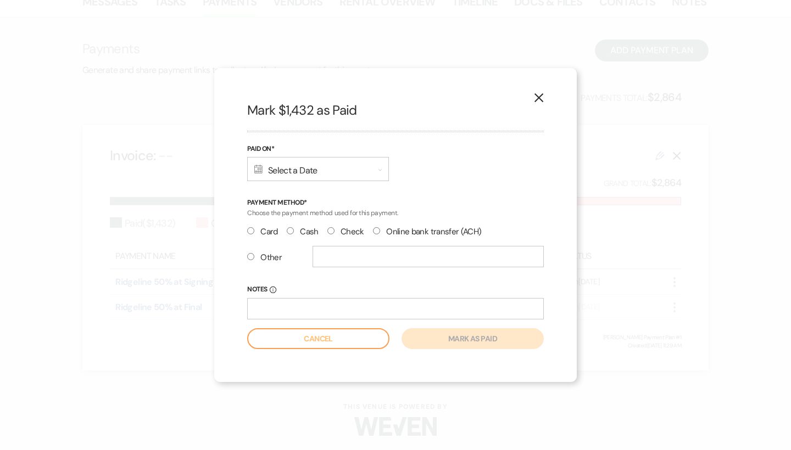
click at [334, 230] on label "Check" at bounding box center [345, 232] width 37 height 15
click at [334, 230] on input "Check" at bounding box center [330, 230] width 7 height 7
click at [333, 260] on input "text" at bounding box center [427, 256] width 231 height 21
click at [321, 307] on input "Notes Info" at bounding box center [395, 308] width 297 height 21
click at [277, 168] on div "Calendar Select a Date Expand" at bounding box center [318, 169] width 142 height 24
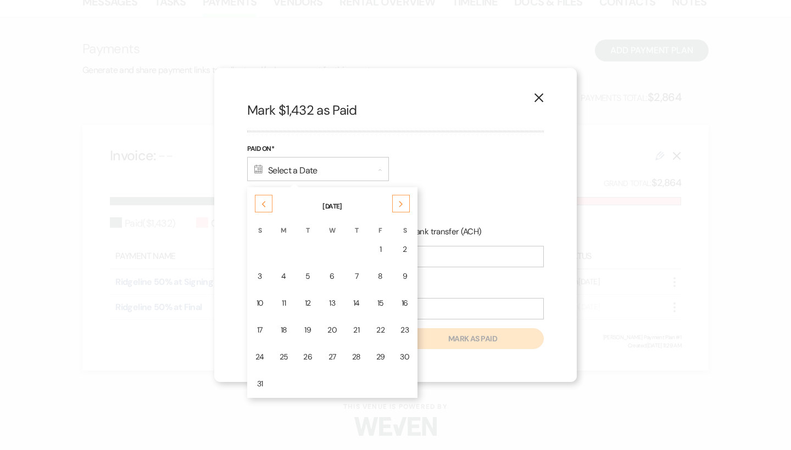
click at [264, 203] on use at bounding box center [264, 205] width 4 height 6
click at [388, 336] on td "23" at bounding box center [381, 330] width 24 height 26
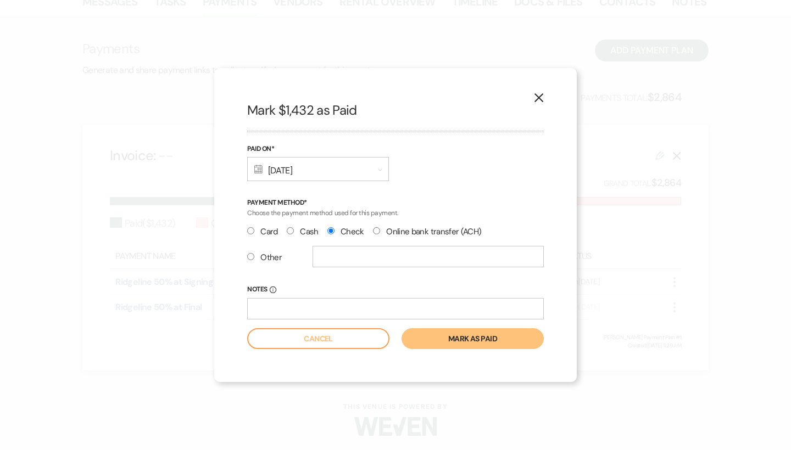
click at [442, 339] on button "Mark as paid" at bounding box center [472, 338] width 142 height 21
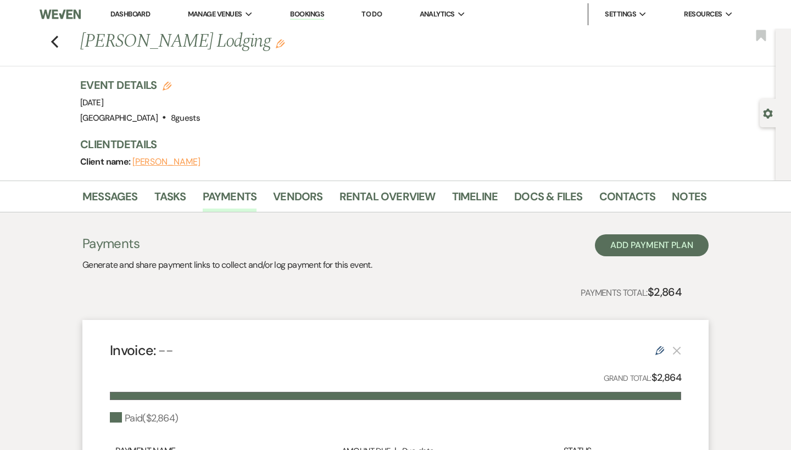
scroll to position [0, 0]
click at [58, 40] on icon "Previous" at bounding box center [55, 41] width 8 height 13
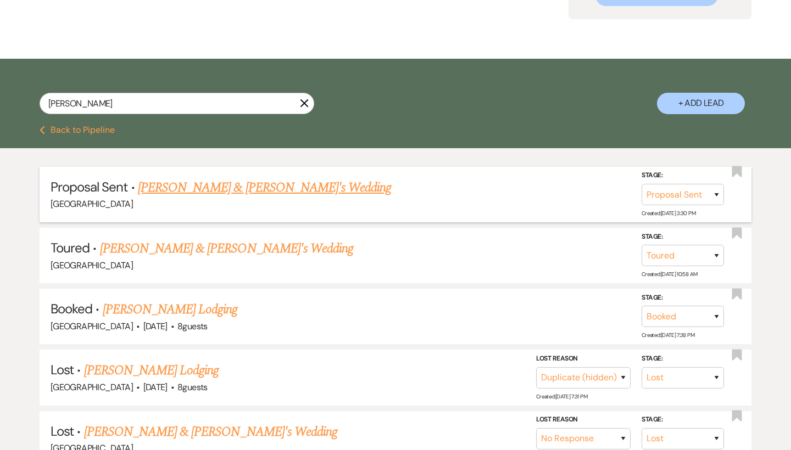
scroll to position [113, 0]
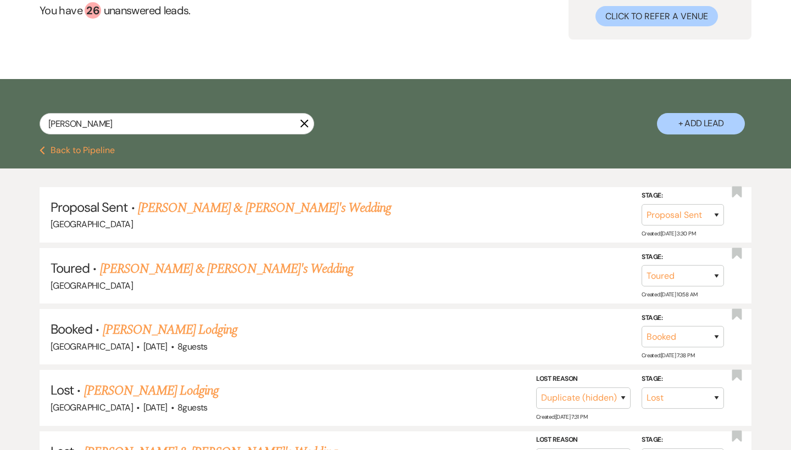
click at [305, 124] on use "button" at bounding box center [304, 124] width 8 height 8
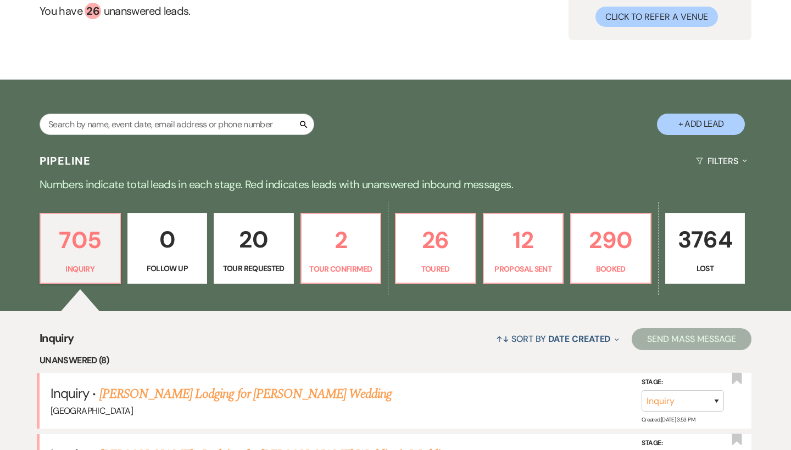
scroll to position [119, 0]
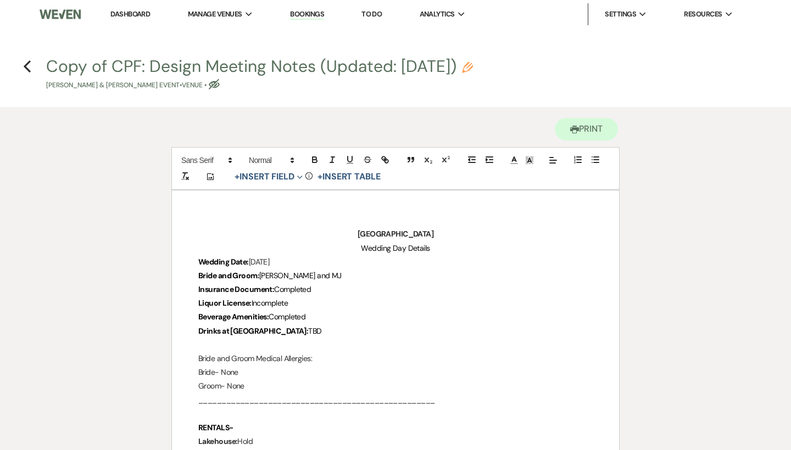
click at [347, 289] on p "Insurance Document: Completed" at bounding box center [395, 290] width 394 height 14
click at [339, 308] on p "Liquor License: Incomplete" at bounding box center [395, 304] width 394 height 14
click at [27, 68] on icon "Previous" at bounding box center [27, 66] width 8 height 13
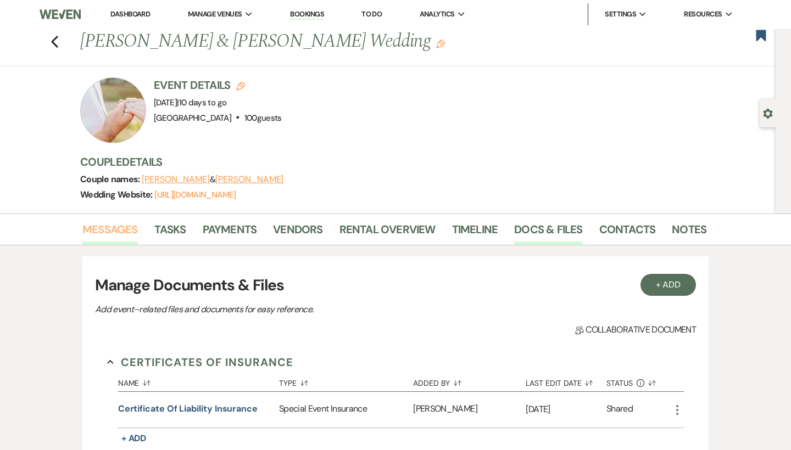
click at [125, 227] on link "Messages" at bounding box center [109, 233] width 55 height 24
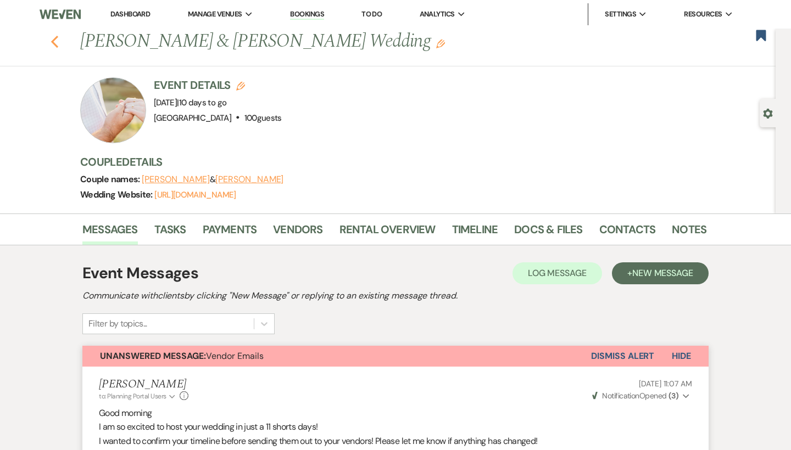
click at [54, 42] on icon "Previous" at bounding box center [55, 41] width 8 height 13
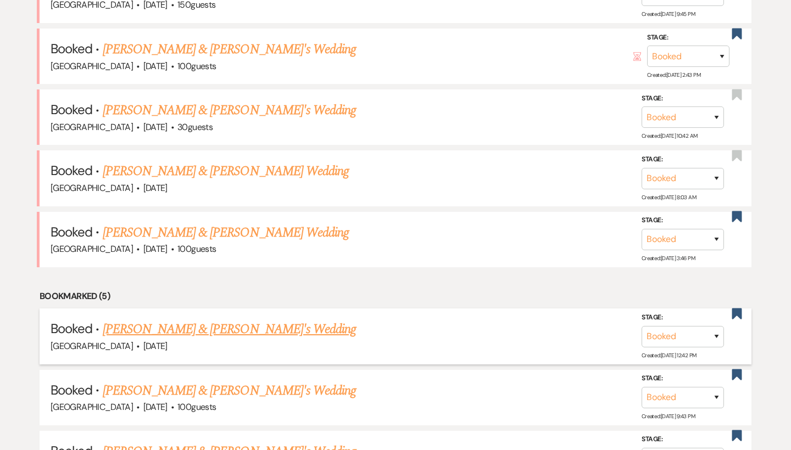
scroll to position [730, 0]
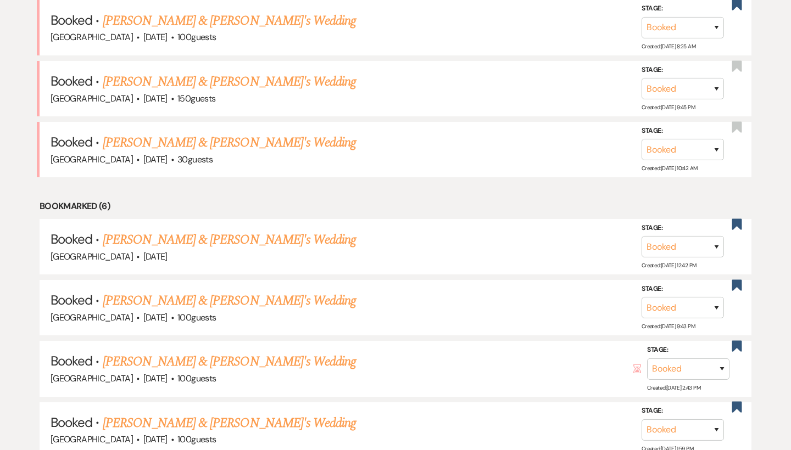
click at [149, 199] on li "Bookmarked (6)" at bounding box center [396, 206] width 712 height 14
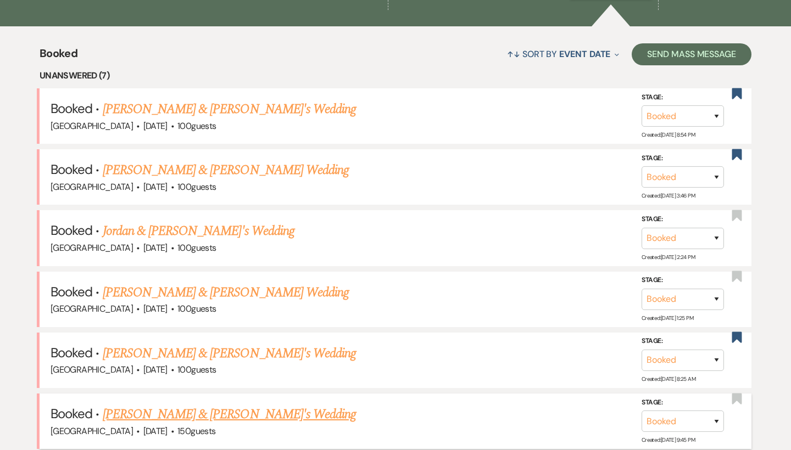
scroll to position [387, 0]
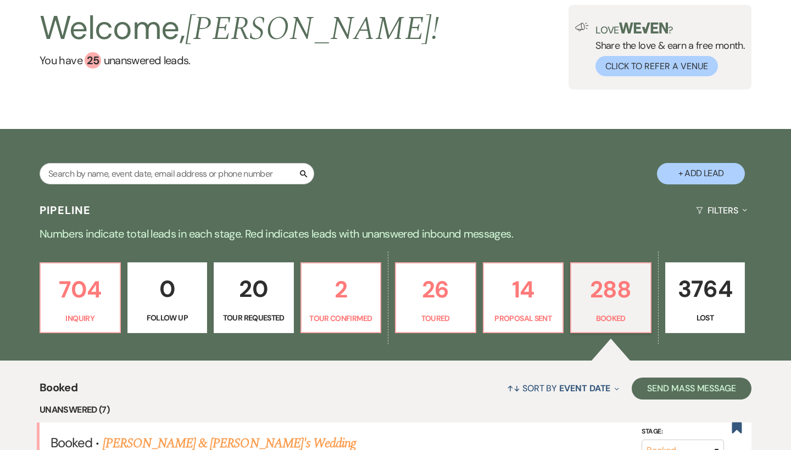
scroll to position [31, 0]
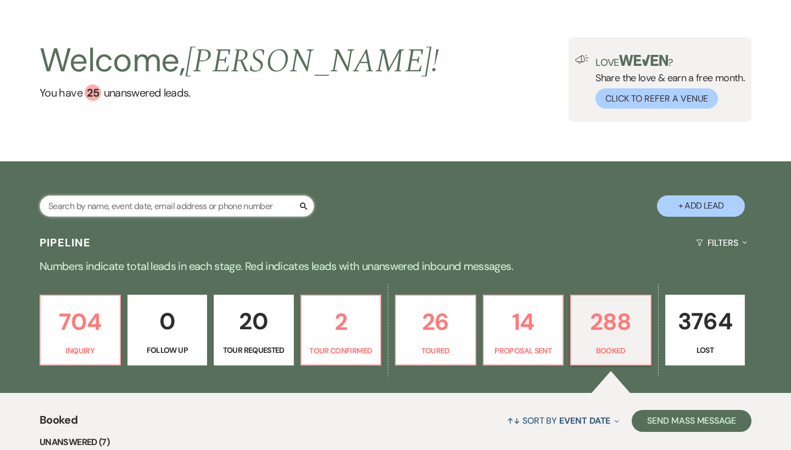
click at [134, 207] on input "text" at bounding box center [177, 205] width 275 height 21
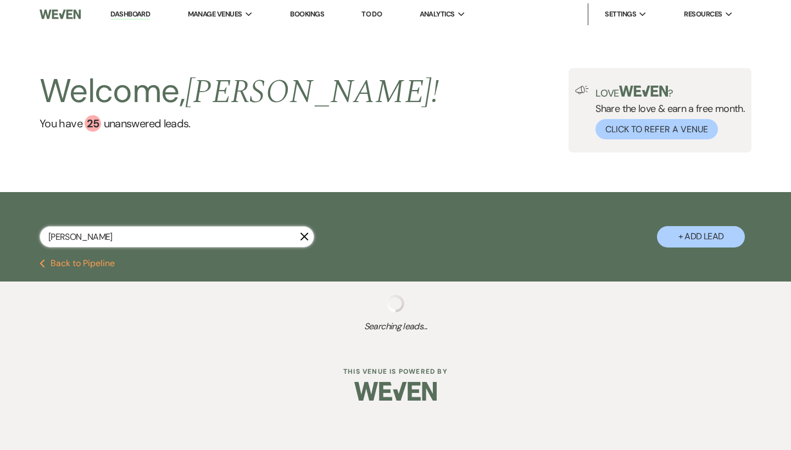
type input "[PERSON_NAME]"
select select "6"
select select "2"
select select "5"
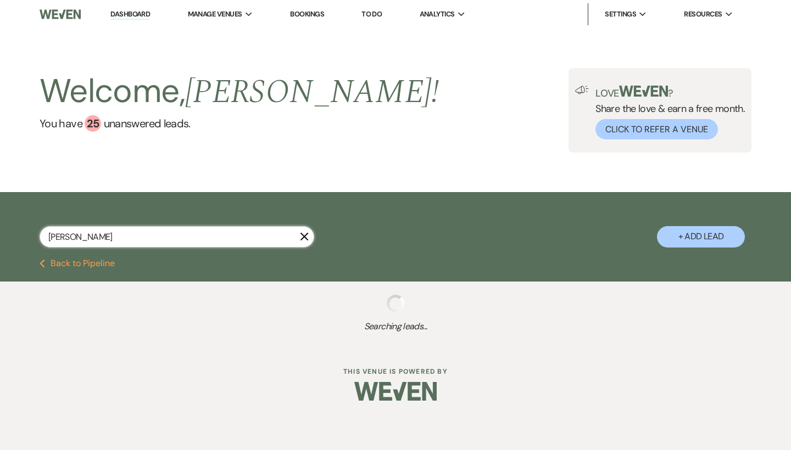
select select "8"
select select "5"
select select "8"
select select "6"
select select "8"
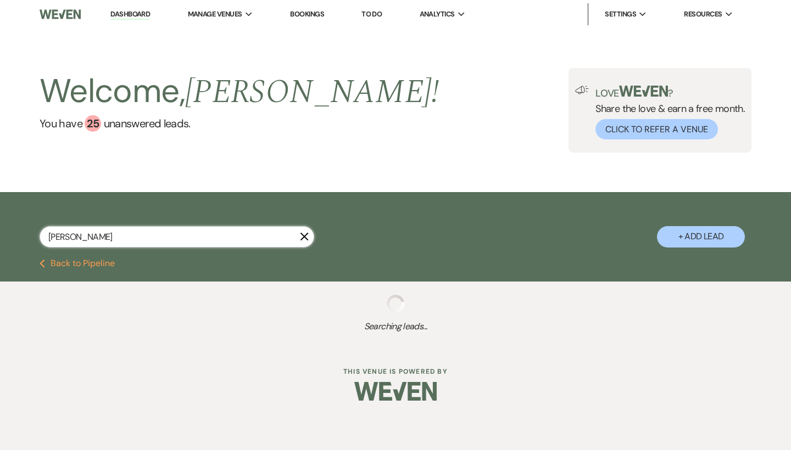
select select "3"
select select "6"
select select "8"
select select "5"
select select "8"
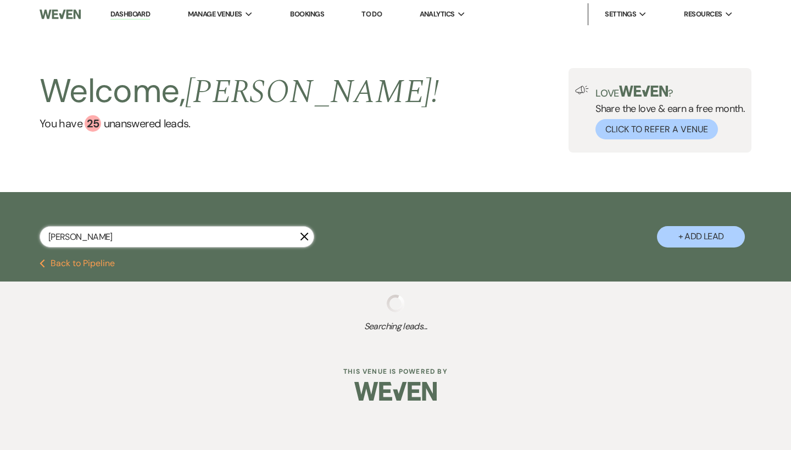
select select "5"
select select "8"
select select "5"
select select "8"
select select "5"
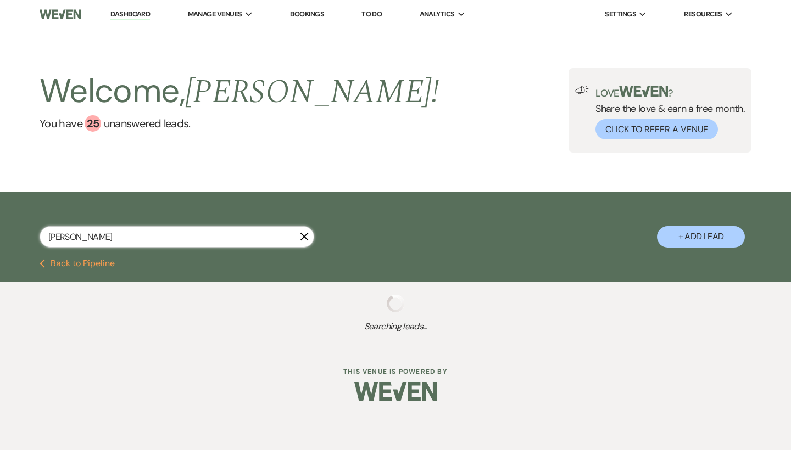
select select "8"
select select "5"
select select "8"
select select "10"
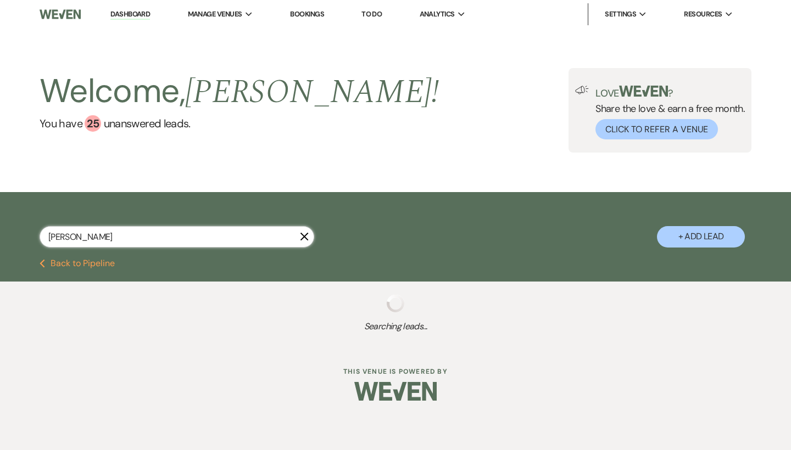
select select "8"
select select "5"
select select "8"
select select "5"
select select "8"
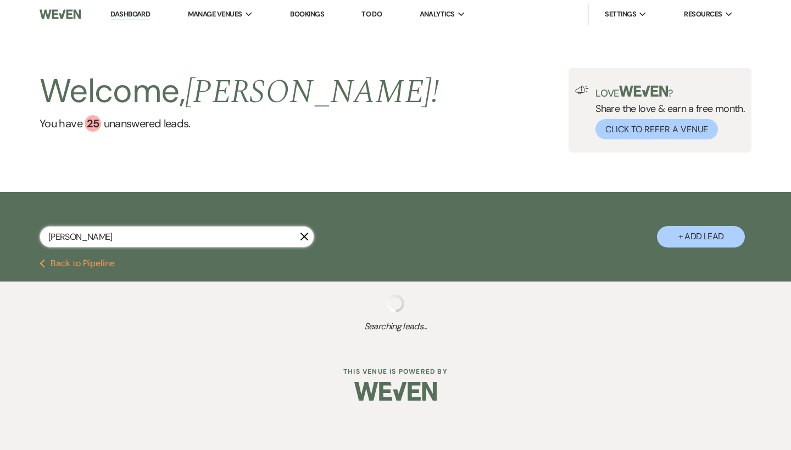
select select "5"
select select "8"
select select "5"
select select "8"
select select "5"
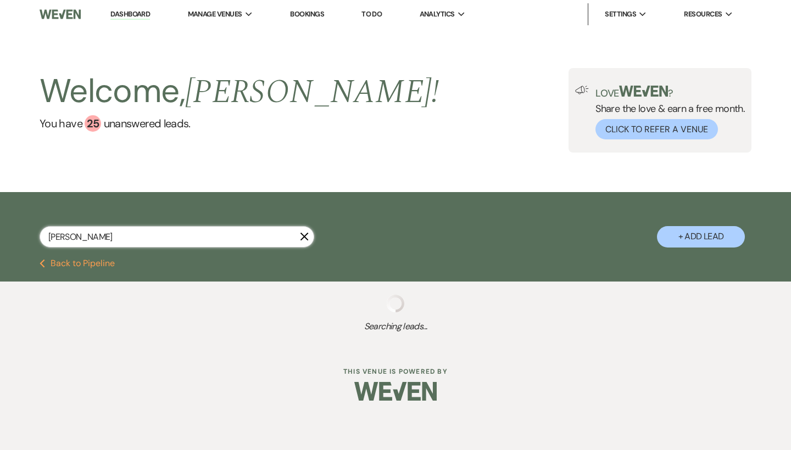
select select "8"
select select "5"
select select "8"
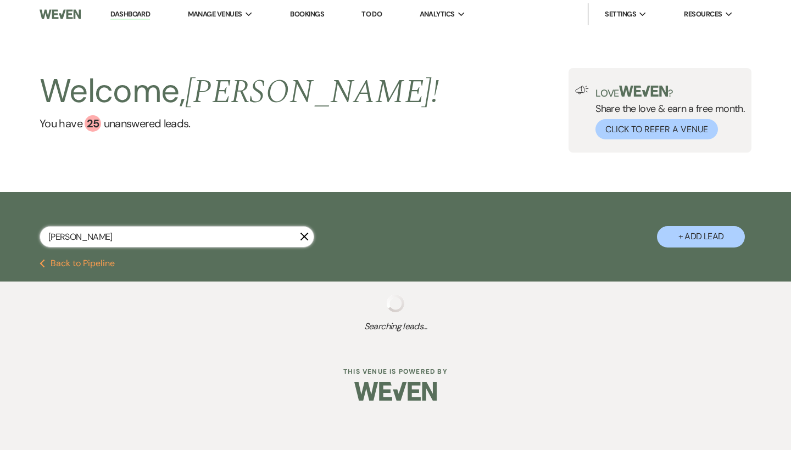
select select "8"
select select "6"
select select "8"
select select "5"
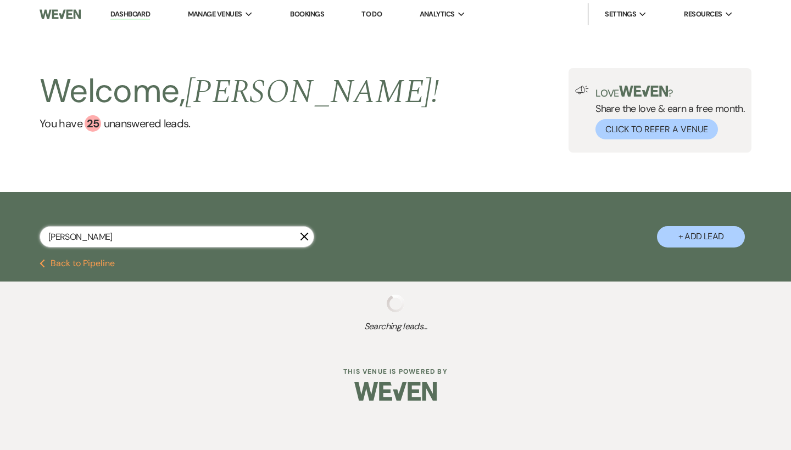
select select "8"
select select "5"
select select "8"
select select "5"
select select "8"
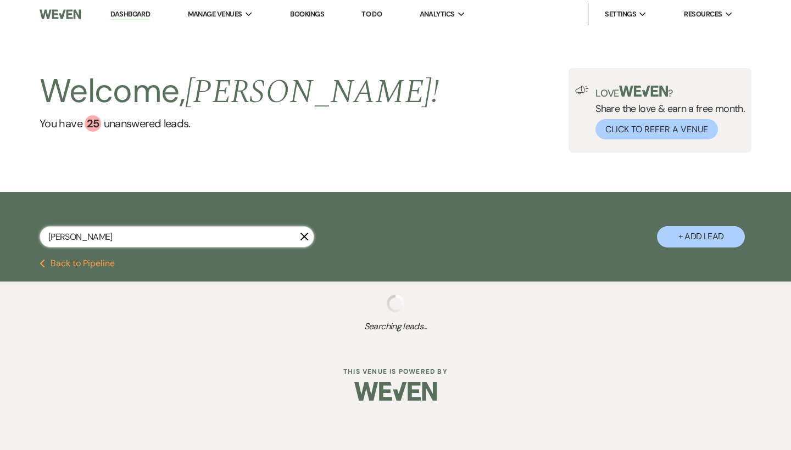
select select "10"
select select "8"
select select "5"
select select "8"
select select "5"
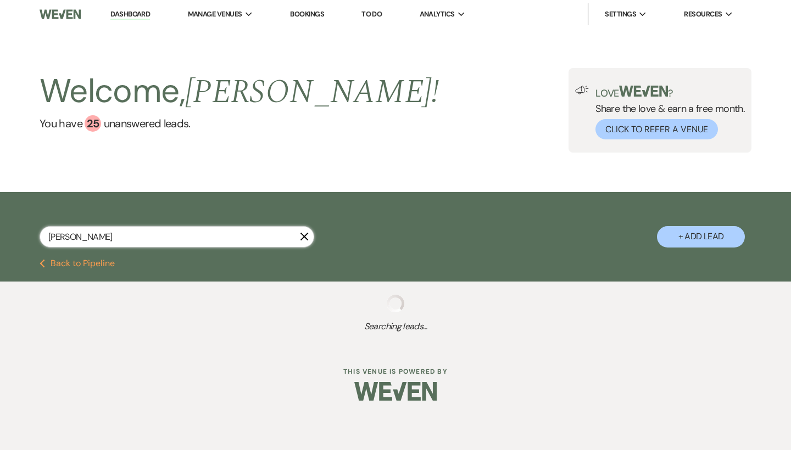
select select "8"
select select "5"
select select "8"
select select "5"
select select "8"
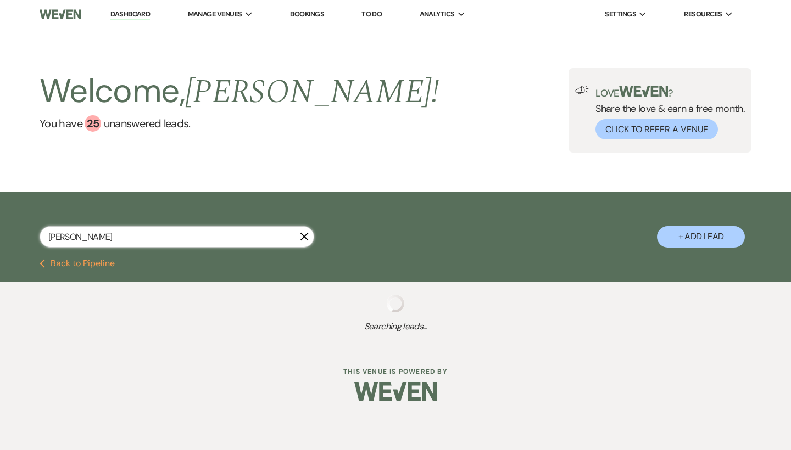
select select "5"
select select "8"
select select "5"
select select "8"
select select "5"
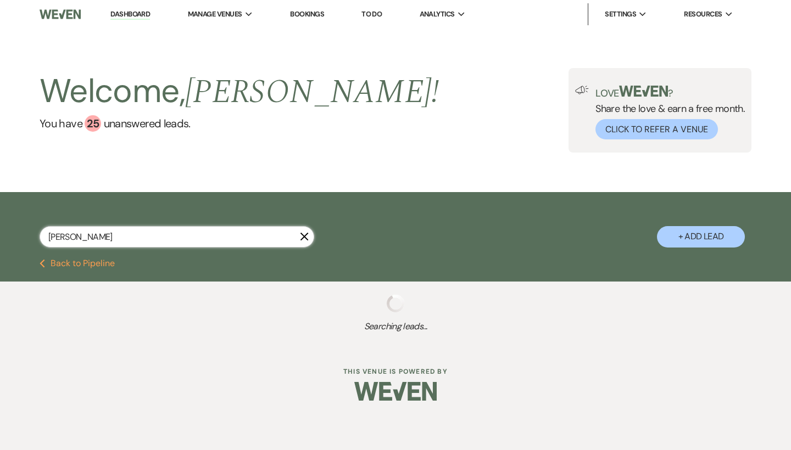
select select "8"
select select "5"
select select "8"
select select "5"
select select "8"
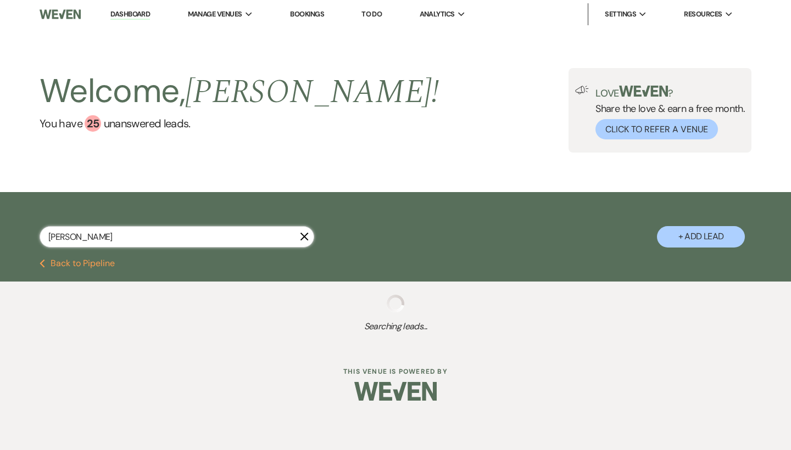
select select "5"
select select "8"
select select "5"
select select "8"
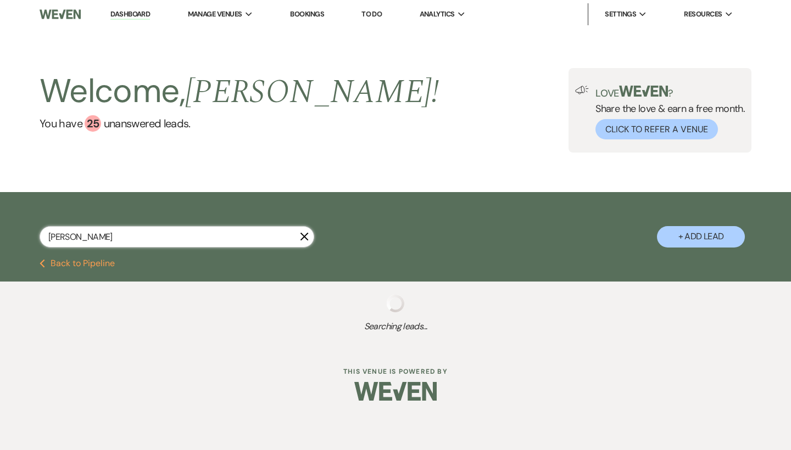
select select "5"
select select "8"
select select "5"
select select "8"
select select "5"
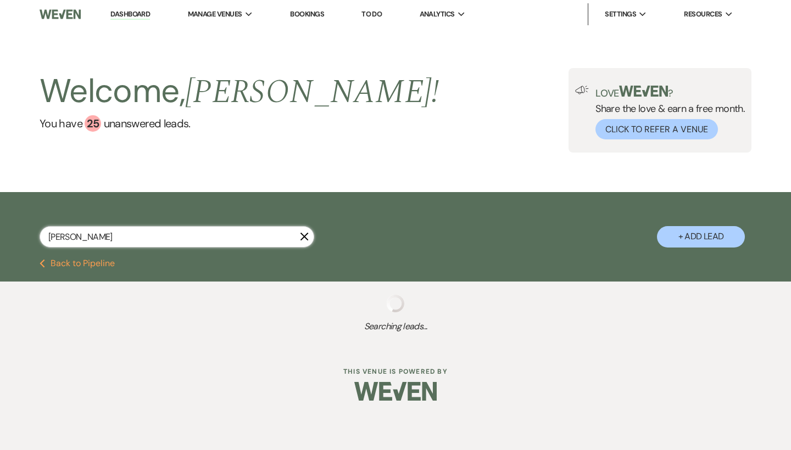
select select "8"
select select "5"
select select "8"
select select "5"
select select "8"
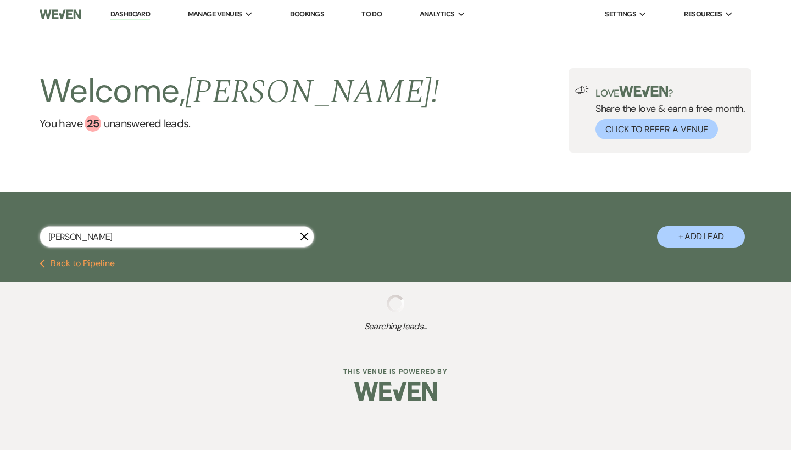
select select "5"
select select "8"
select select "5"
select select "8"
select select "5"
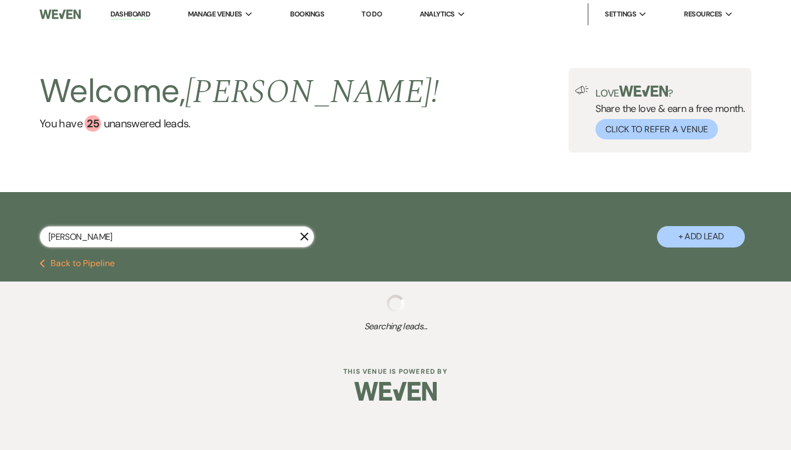
select select "8"
select select "5"
select select "8"
select select "5"
select select "8"
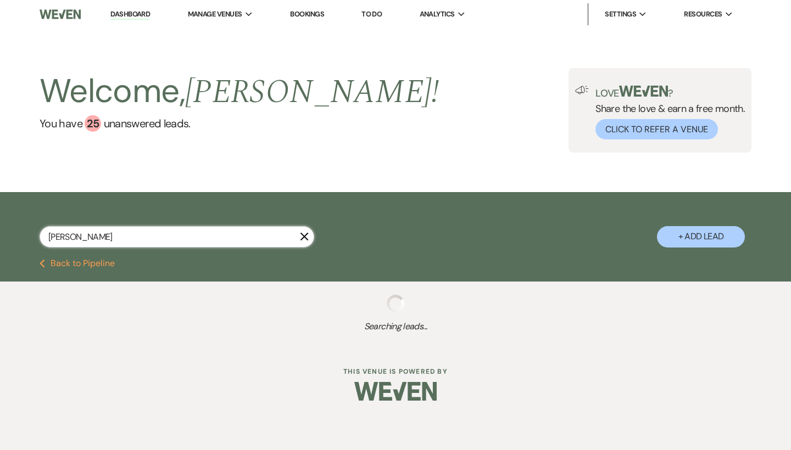
select select "5"
select select "8"
select select "5"
select select "8"
select select "5"
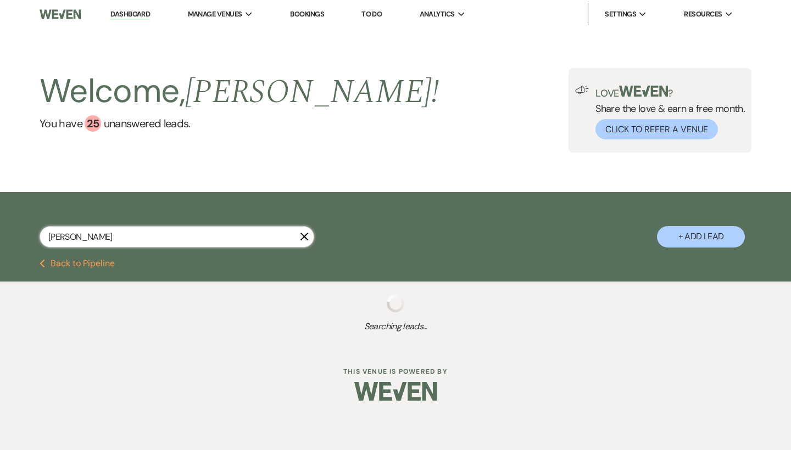
select select "8"
select select "5"
select select "8"
select select "5"
select select "8"
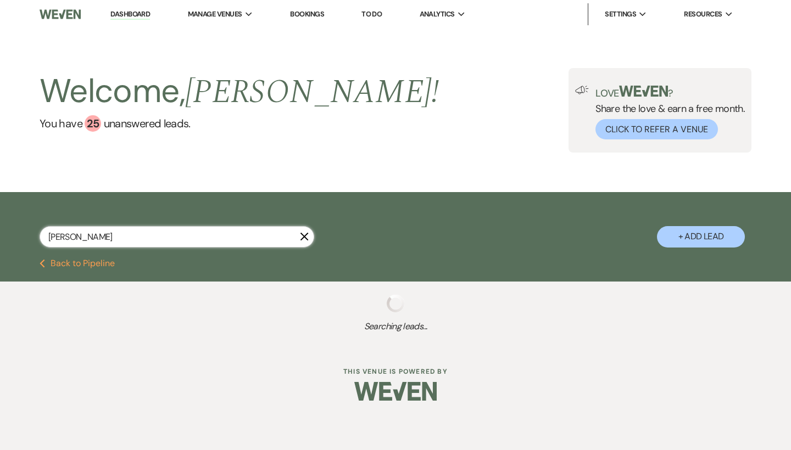
select select "5"
select select "8"
select select "5"
select select "8"
select select "5"
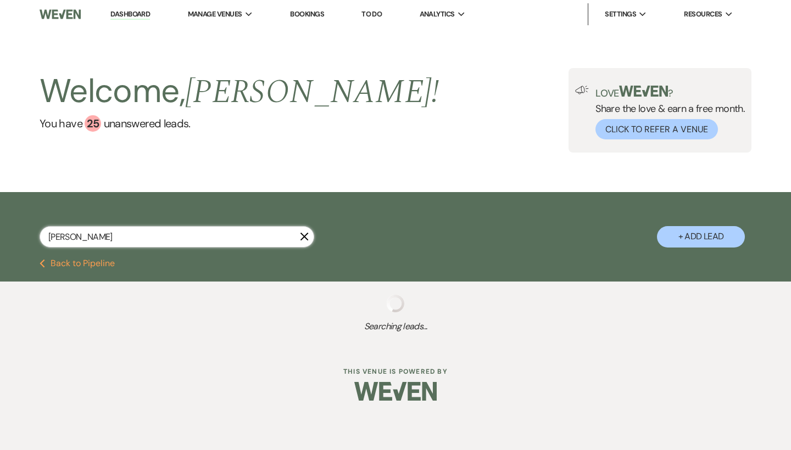
select select "8"
select select "5"
select select "8"
select select "5"
select select "8"
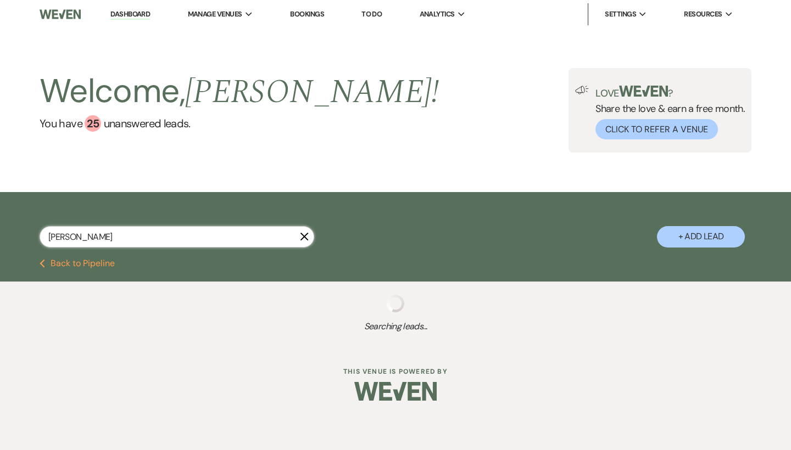
select select "5"
select select "8"
select select "5"
select select "8"
select select "5"
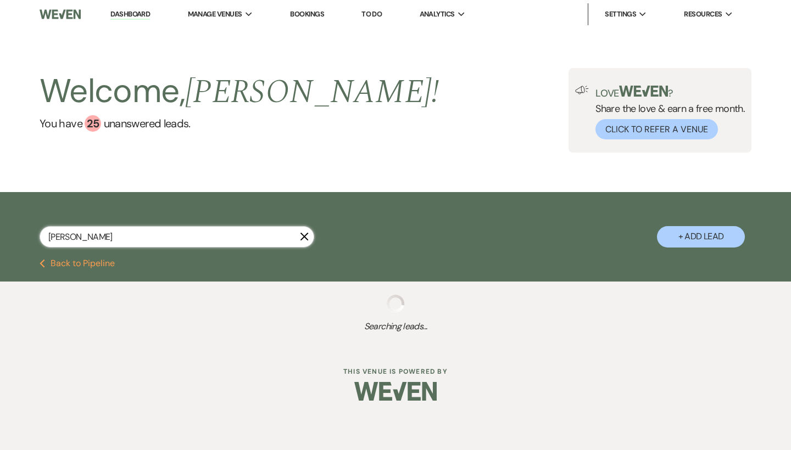
select select "8"
select select "5"
select select "8"
select select "5"
select select "8"
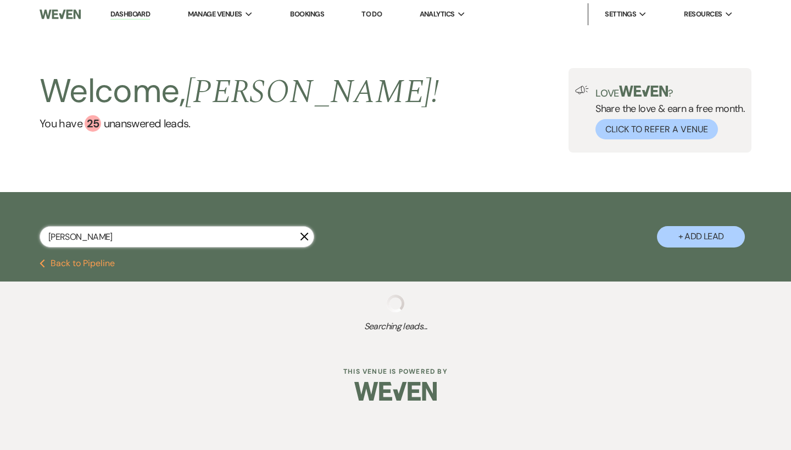
select select "5"
select select "8"
select select "5"
select select "8"
select select "5"
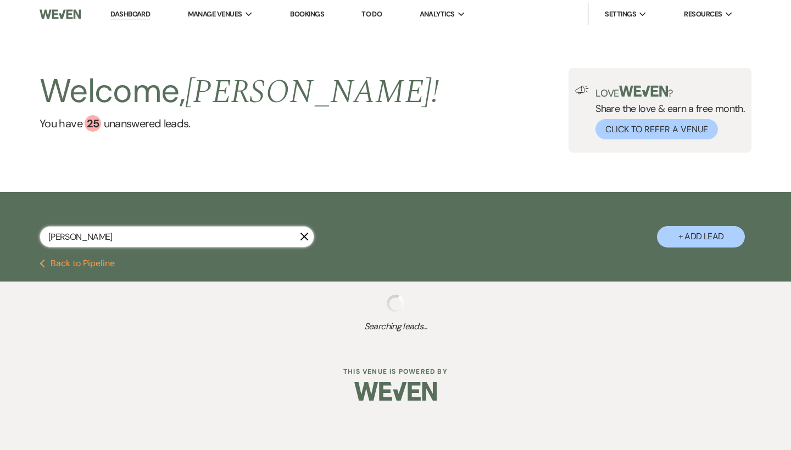
select select "8"
select select "7"
select select "8"
select select "5"
select select "8"
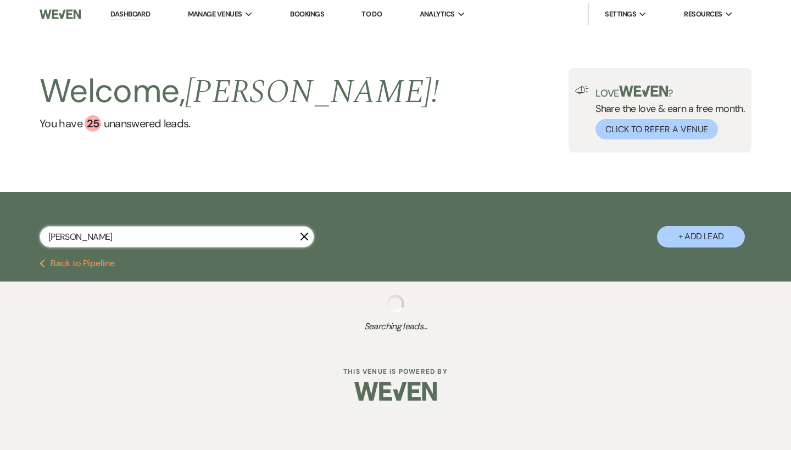
select select "5"
select select "8"
select select "5"
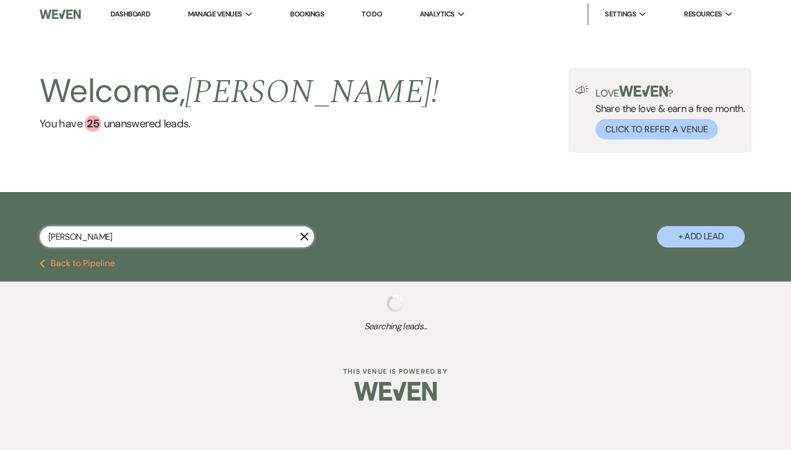
select select "8"
select select "3"
select select "8"
select select "5"
select select "8"
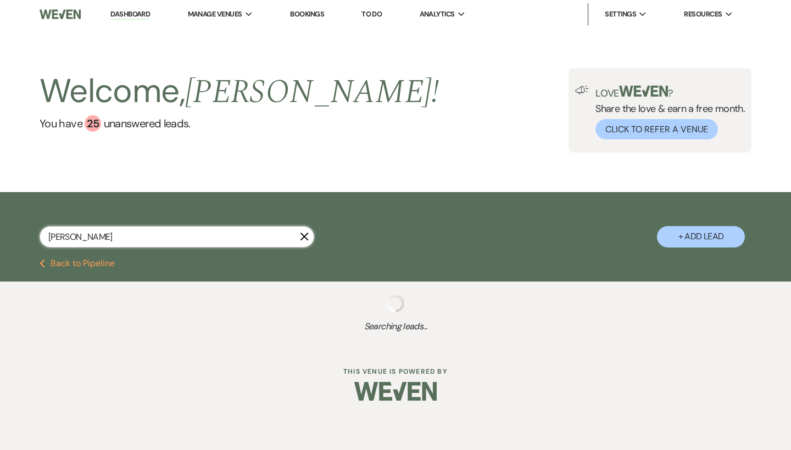
select select "5"
select select "8"
select select "5"
select select "8"
select select "5"
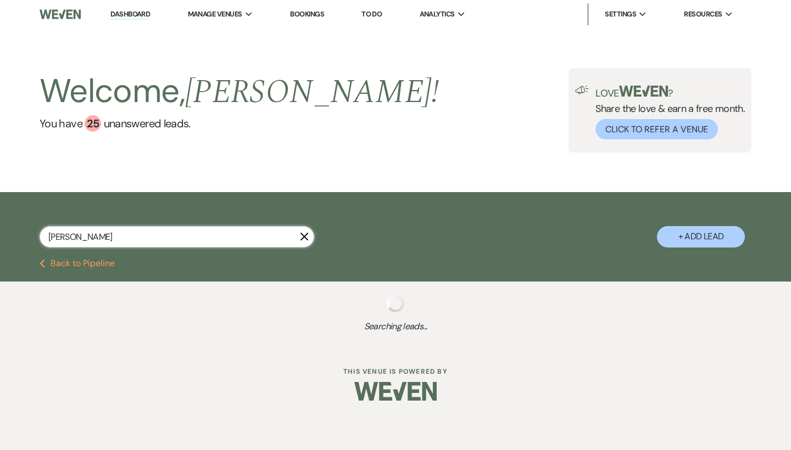
select select "8"
select select "5"
select select "8"
select select "5"
select select "8"
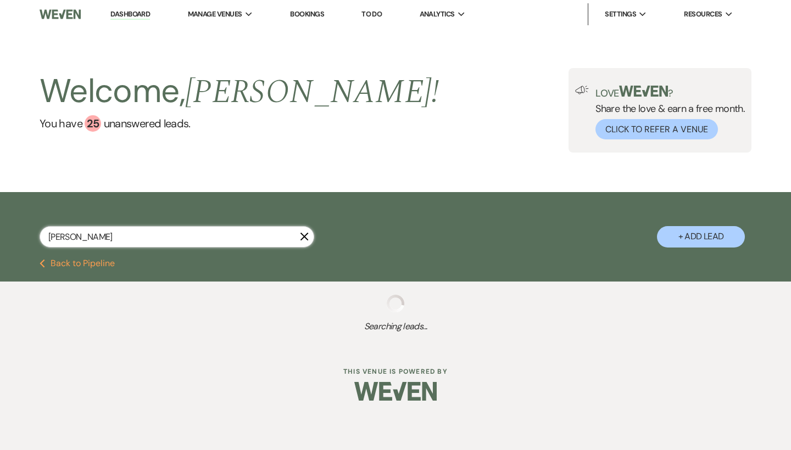
select select "5"
select select "8"
select select "5"
select select "8"
select select "5"
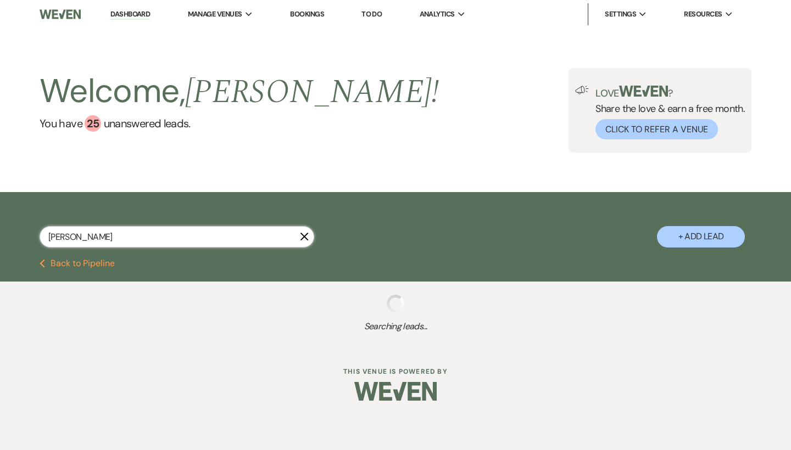
select select "8"
select select "5"
select select "8"
select select "5"
select select "8"
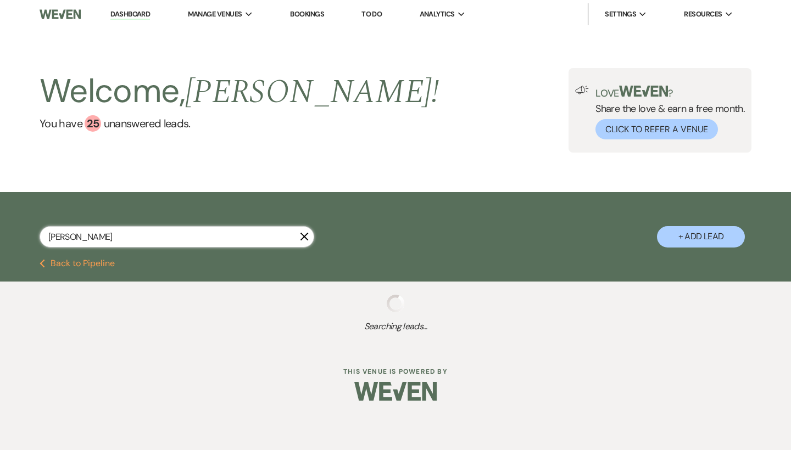
select select "5"
select select "8"
select select "5"
select select "8"
select select "5"
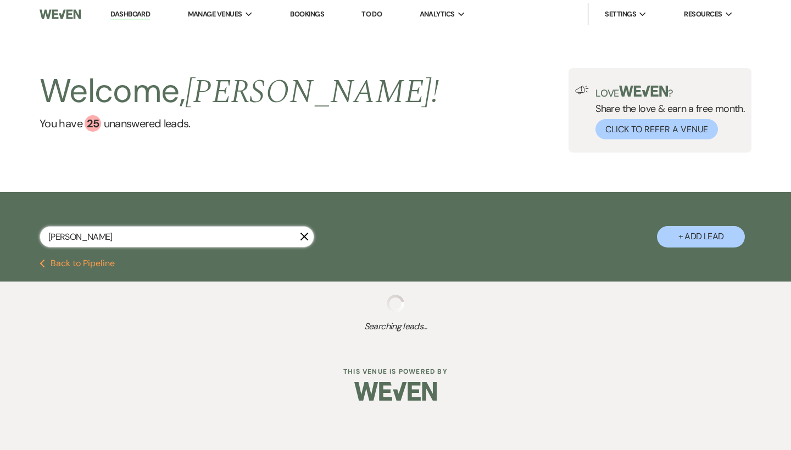
select select "8"
select select "5"
select select "8"
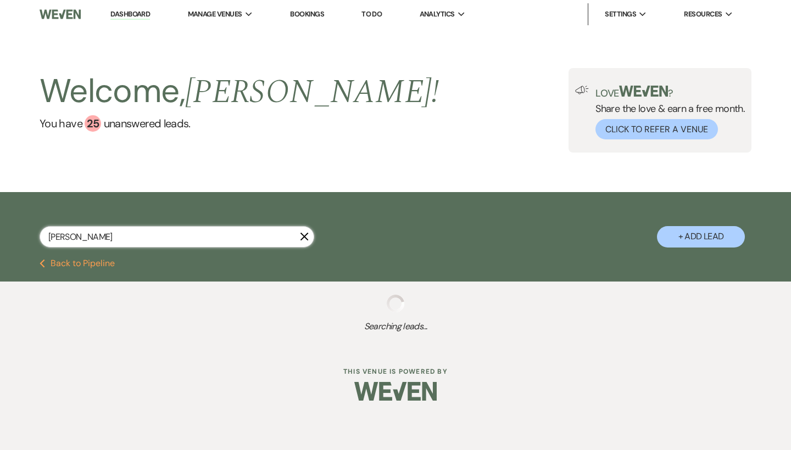
select select "5"
select select "8"
select select "5"
select select "8"
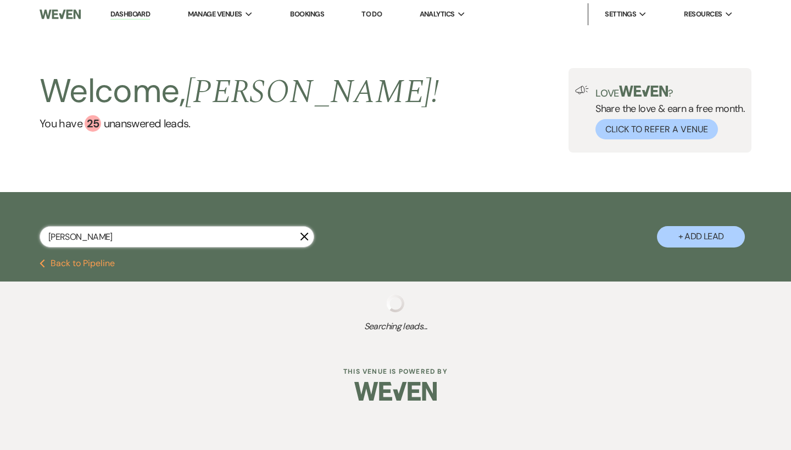
select select "5"
select select "8"
select select "5"
select select "8"
select select "5"
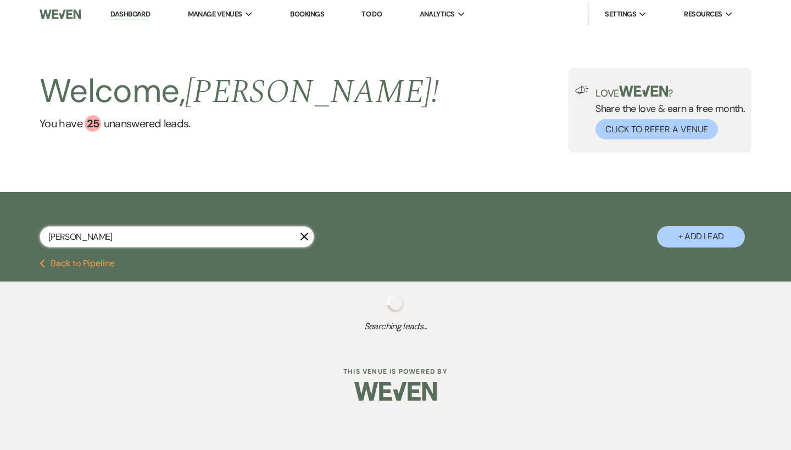
select select "8"
select select "5"
select select "8"
select select "5"
select select "8"
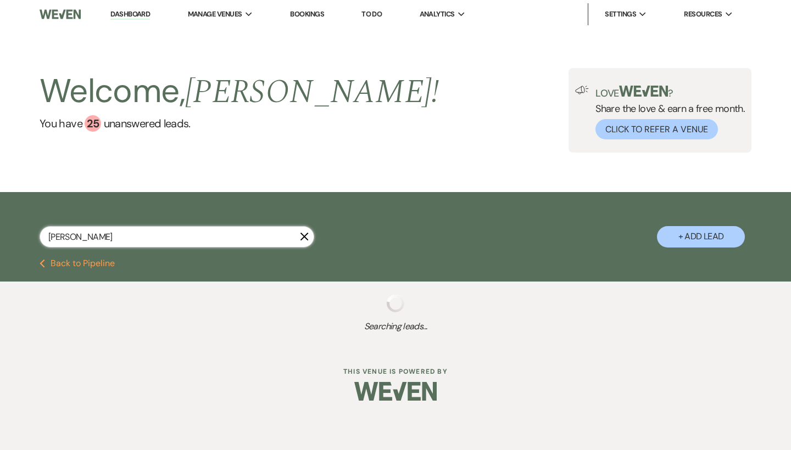
select select "5"
select select "8"
select select "5"
select select "8"
select select "10"
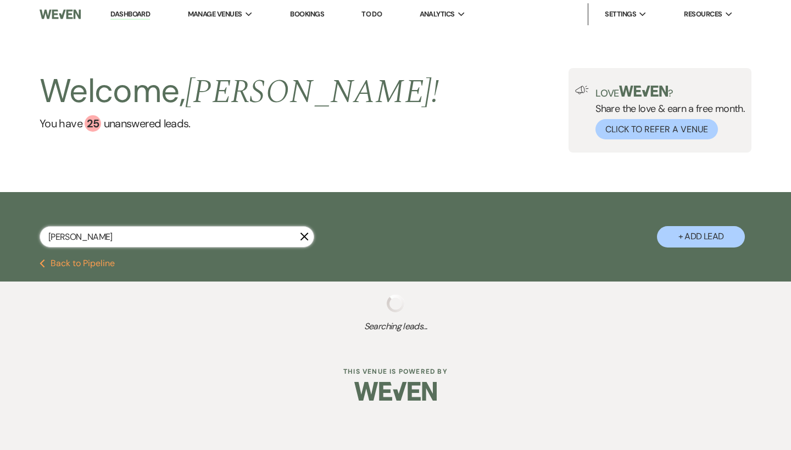
select select "8"
select select "5"
select select "8"
select select "5"
select select "8"
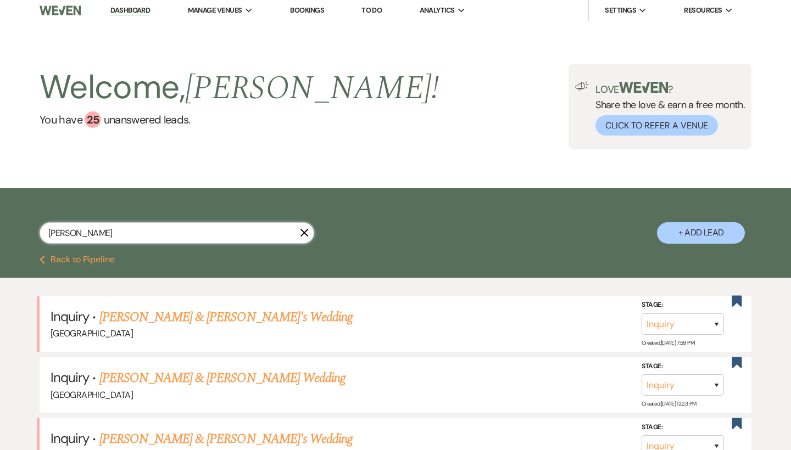
scroll to position [1, 0]
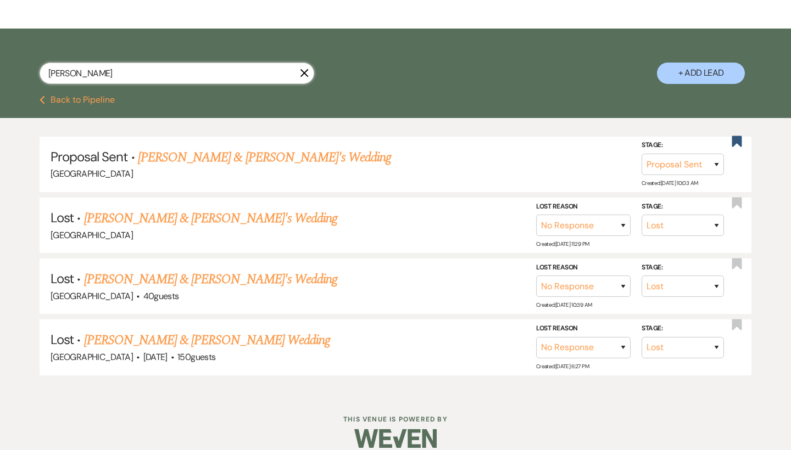
scroll to position [157, 0]
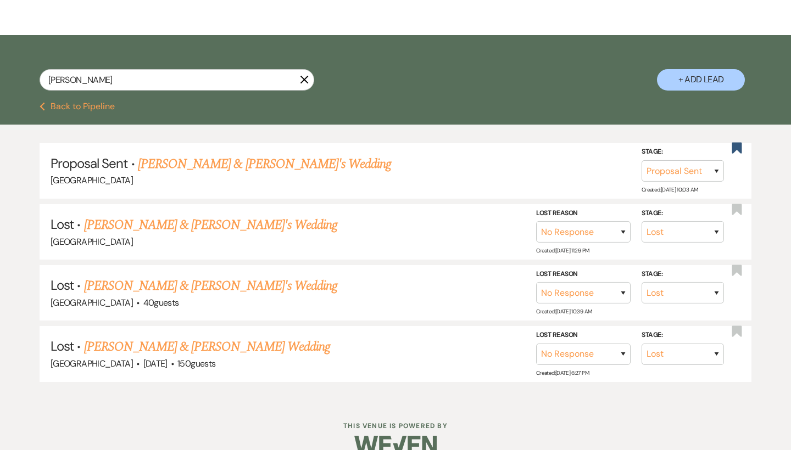
click at [303, 79] on use "button" at bounding box center [304, 80] width 8 height 8
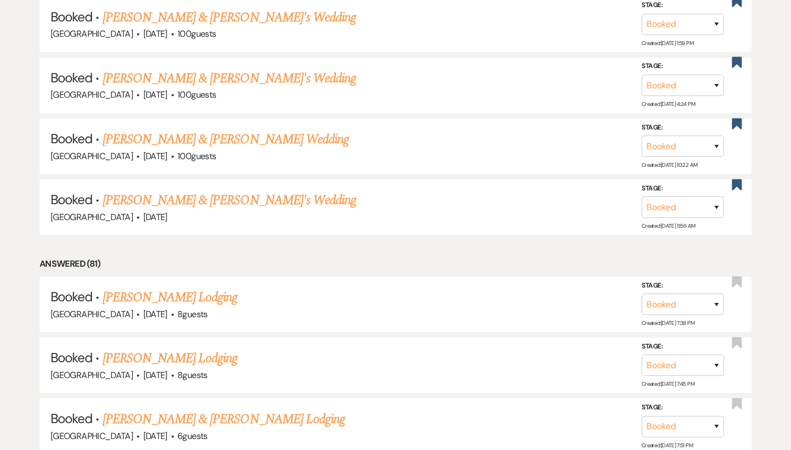
scroll to position [1196, 0]
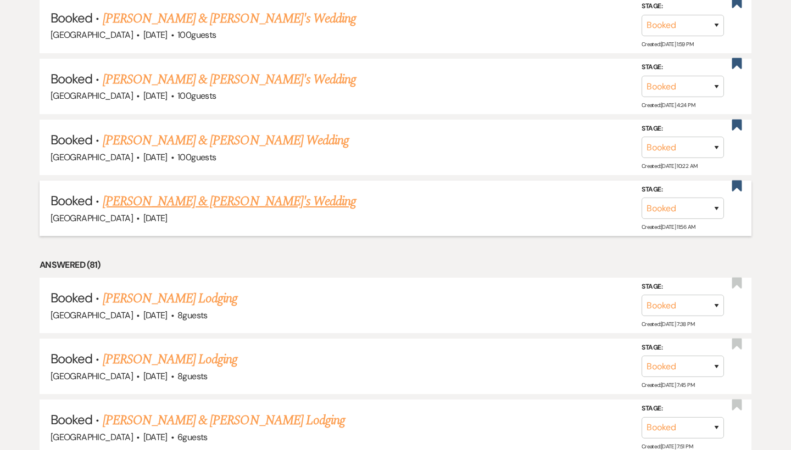
click at [197, 192] on link "[PERSON_NAME] & [PERSON_NAME]'s Wedding" at bounding box center [230, 202] width 254 height 20
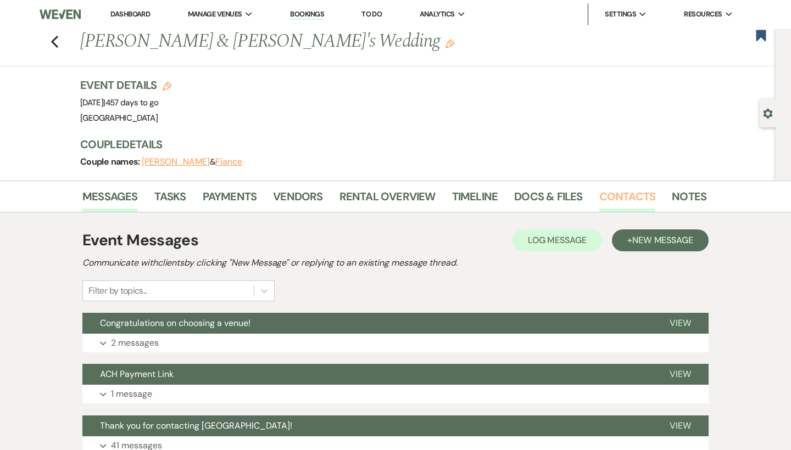
click at [618, 199] on link "Contacts" at bounding box center [627, 200] width 57 height 24
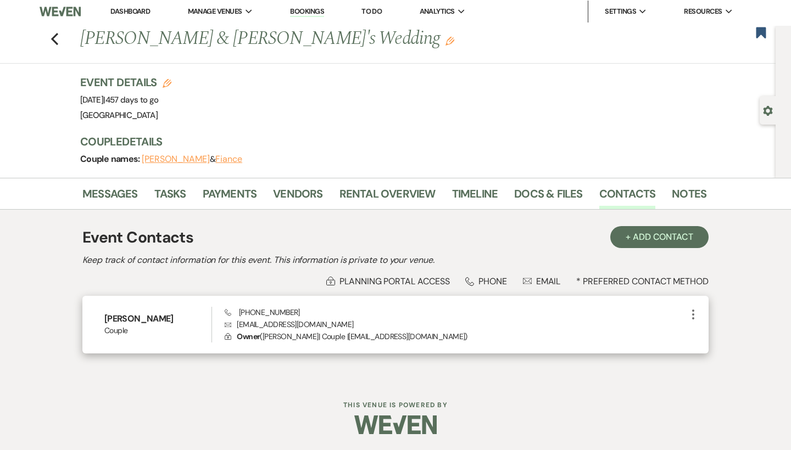
scroll to position [2, 0]
drag, startPoint x: 322, startPoint y: 315, endPoint x: 231, endPoint y: 315, distance: 91.2
click at [231, 315] on div "Phone (225) 810-7017 Envelope abigaildillard@gmail.com Lock Owner ( Abigail Dil…" at bounding box center [456, 326] width 462 height 36
copy span "(225) 810-7017"
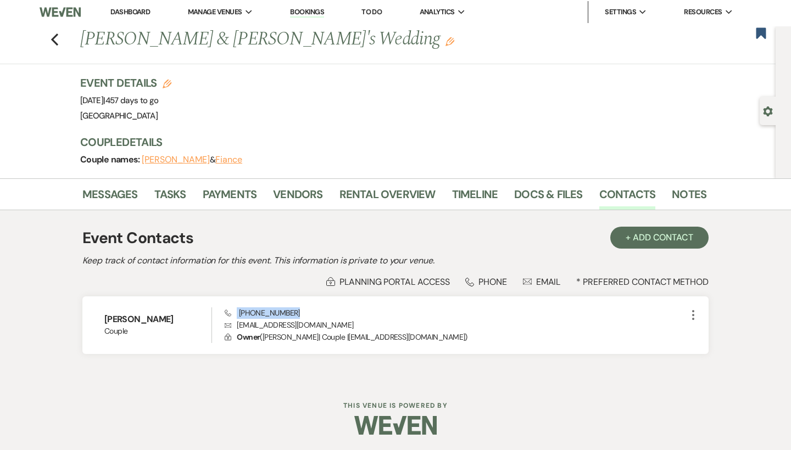
click at [144, 15] on link "Dashboard" at bounding box center [130, 11] width 40 height 9
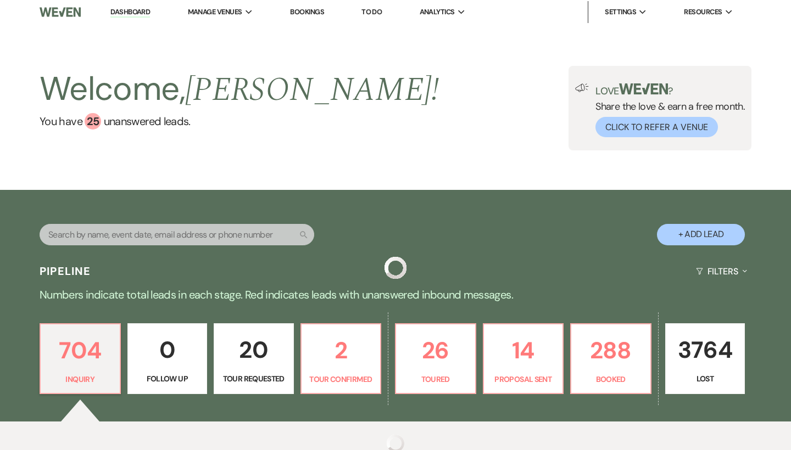
click at [232, 231] on input "text" at bounding box center [177, 234] width 275 height 21
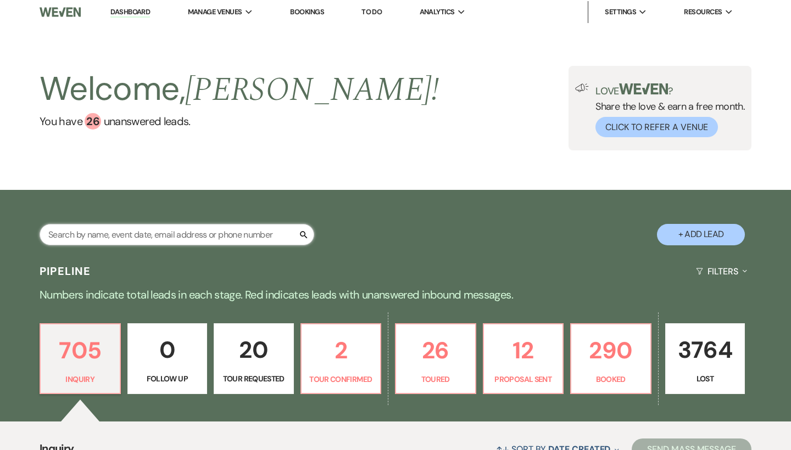
click at [220, 233] on input "text" at bounding box center [177, 234] width 275 height 21
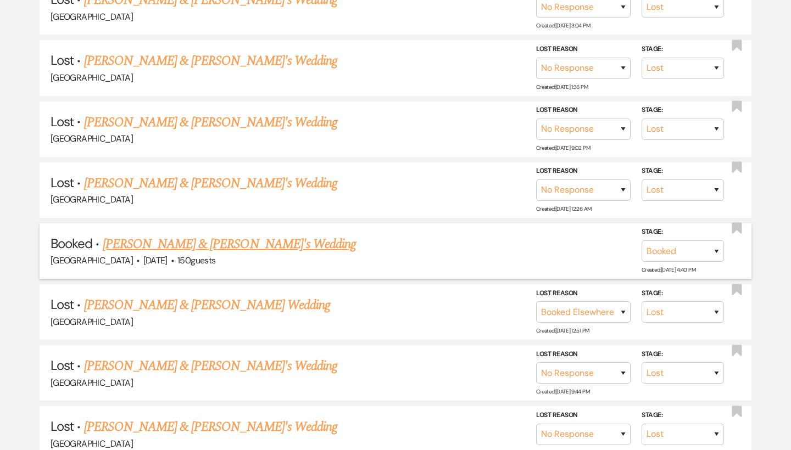
scroll to position [750, 0]
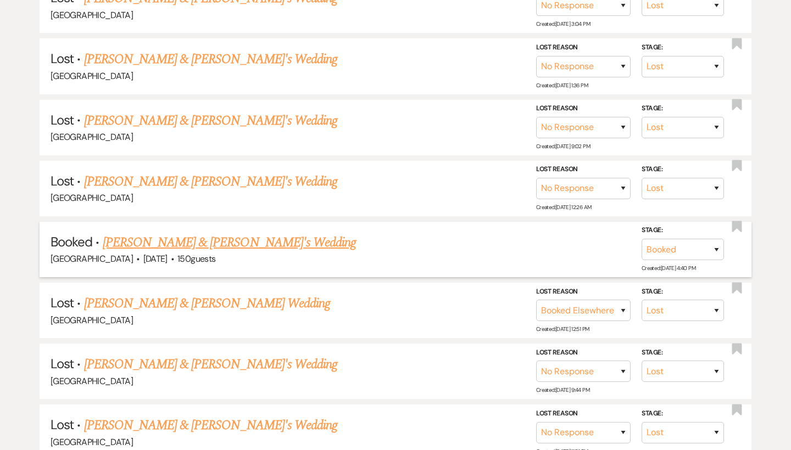
click at [207, 233] on link "[PERSON_NAME] & [PERSON_NAME]'s Wedding" at bounding box center [230, 243] width 254 height 20
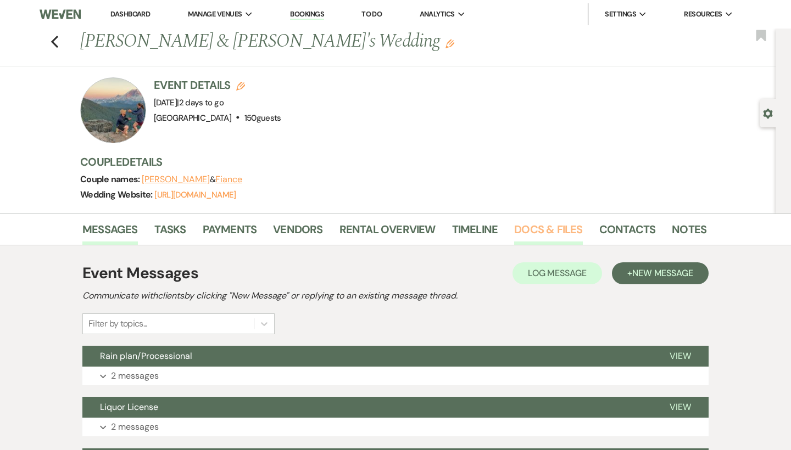
click at [521, 227] on link "Docs & Files" at bounding box center [548, 233] width 68 height 24
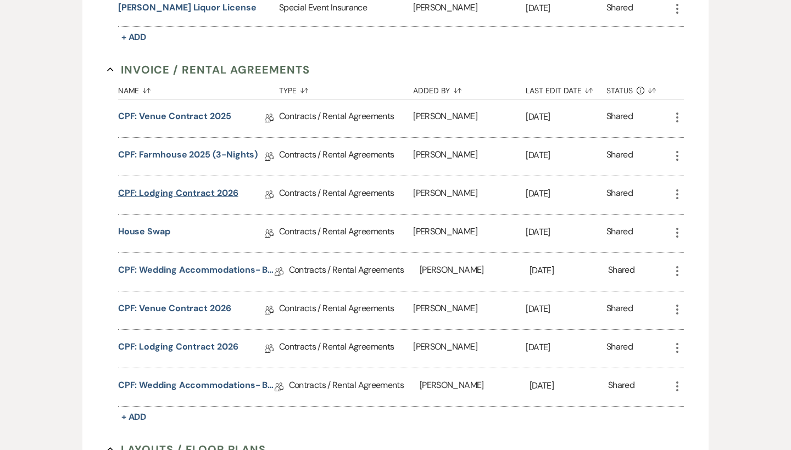
scroll to position [417, 0]
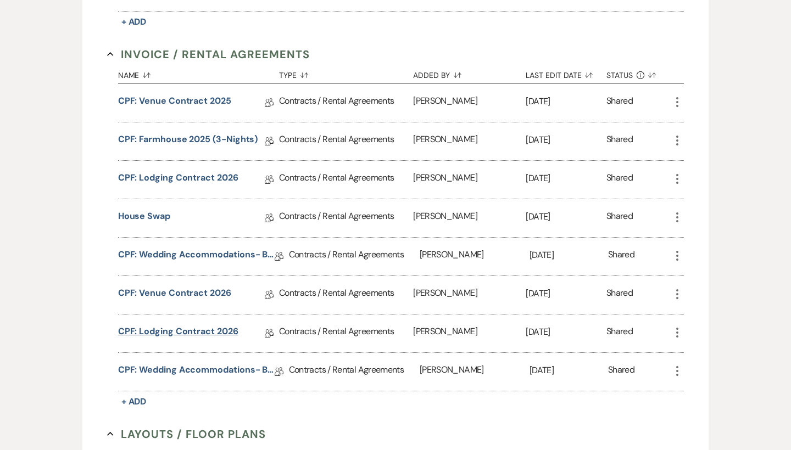
click at [199, 333] on link "CPF: Lodging Contract 2026" at bounding box center [178, 333] width 120 height 17
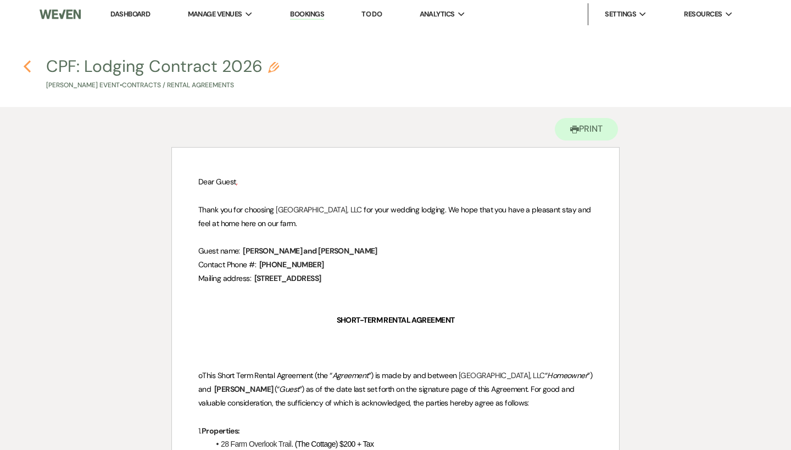
click at [27, 63] on use "button" at bounding box center [27, 66] width 7 height 12
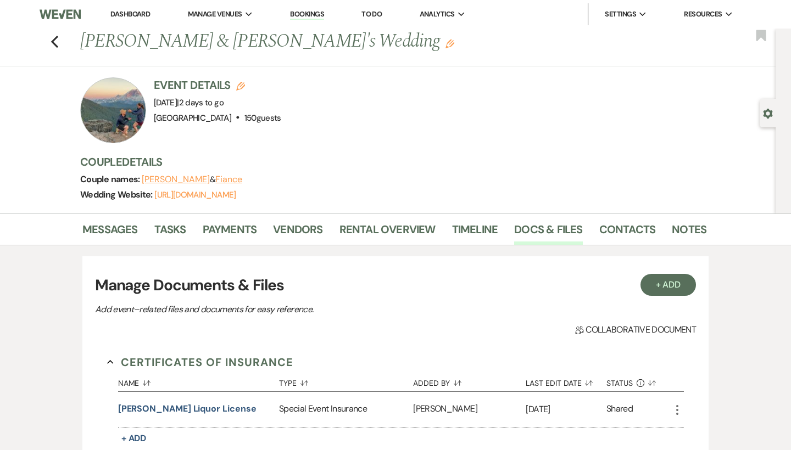
scroll to position [417, 0]
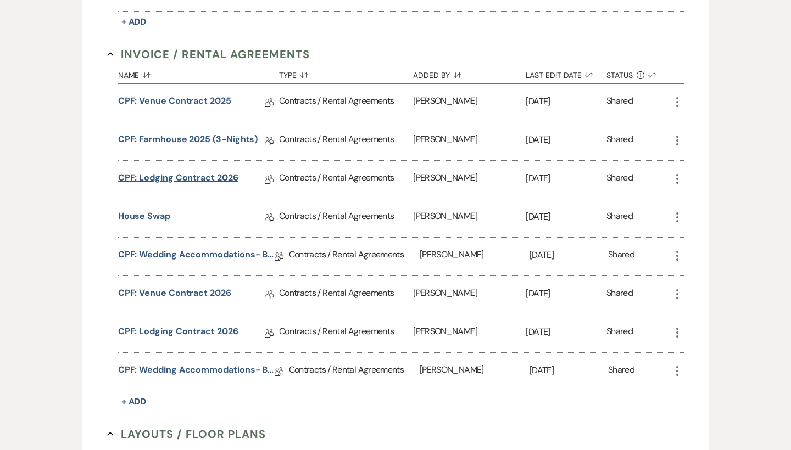
click at [173, 175] on link "CPF: Lodging Contract 2026" at bounding box center [178, 179] width 120 height 17
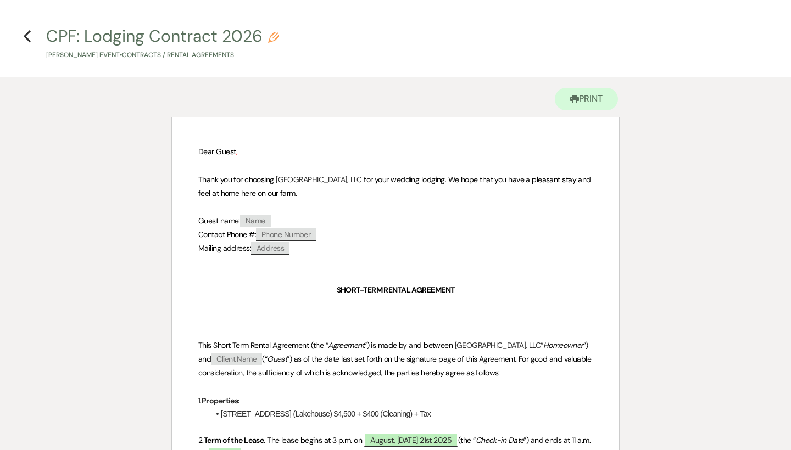
scroll to position [26, 1]
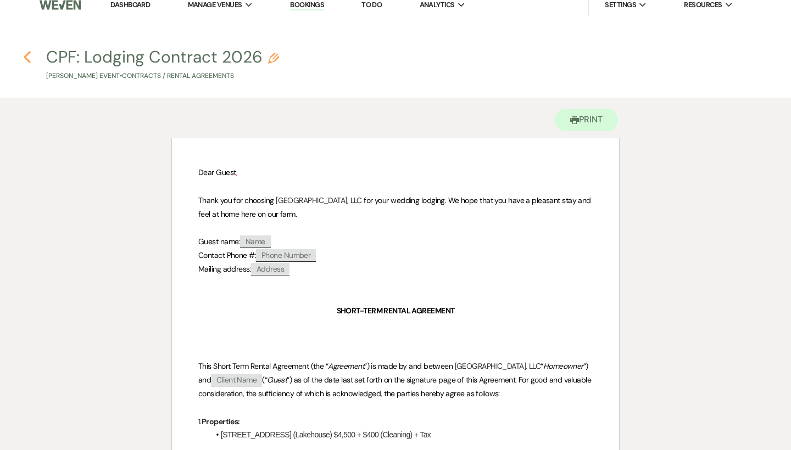
click at [30, 59] on icon "Previous" at bounding box center [27, 57] width 8 height 13
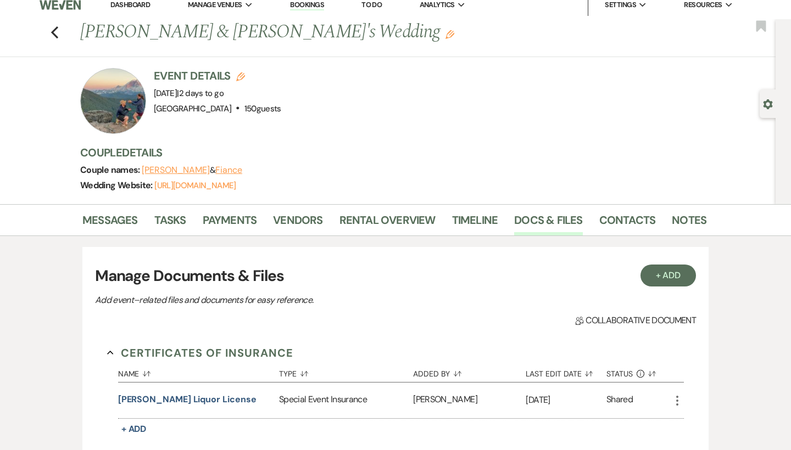
scroll to position [417, 0]
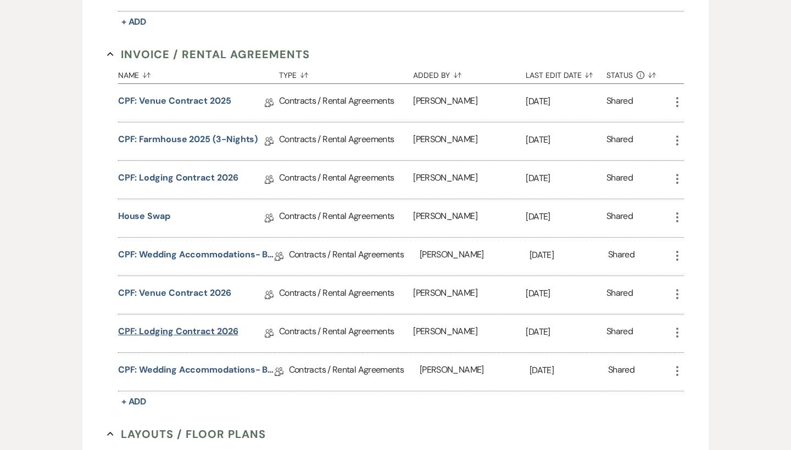
click at [183, 330] on link "CPF: Lodging Contract 2026" at bounding box center [178, 333] width 120 height 17
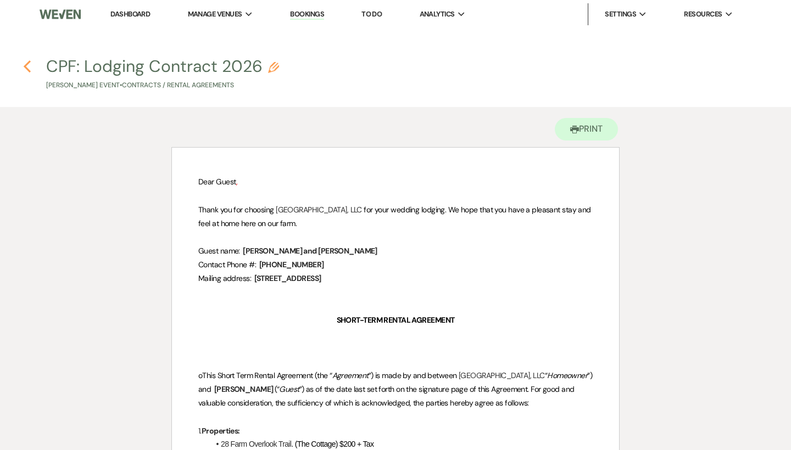
click at [29, 69] on icon "Previous" at bounding box center [27, 66] width 8 height 13
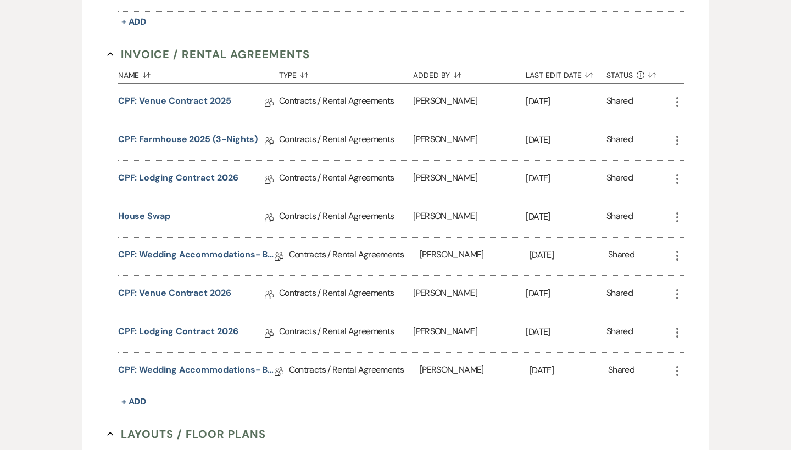
click at [197, 135] on link "CPF: Farmhouse 2025 (3-Nights)" at bounding box center [188, 141] width 140 height 17
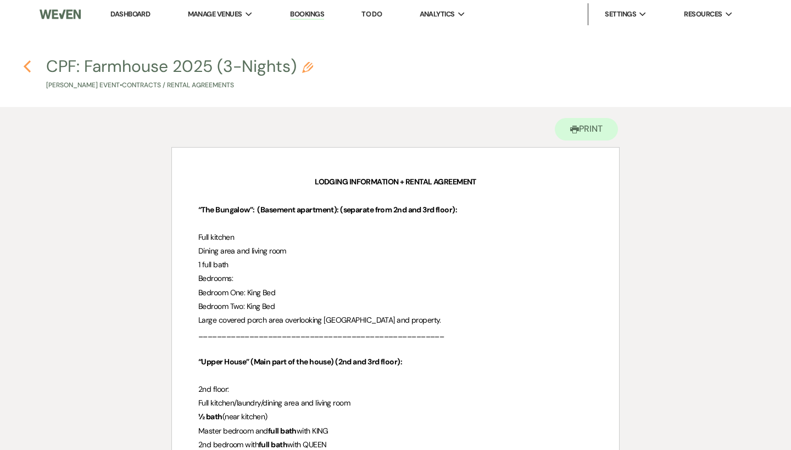
click at [28, 66] on icon "Previous" at bounding box center [27, 66] width 8 height 13
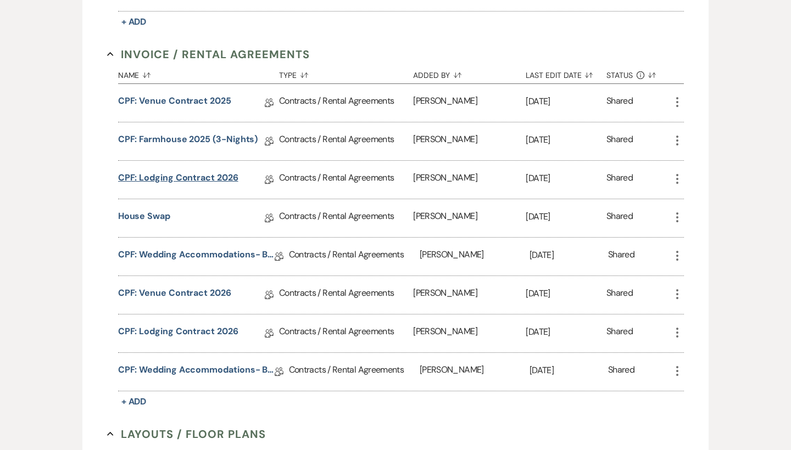
click at [193, 175] on link "CPF: Lodging Contract 2026" at bounding box center [178, 179] width 120 height 17
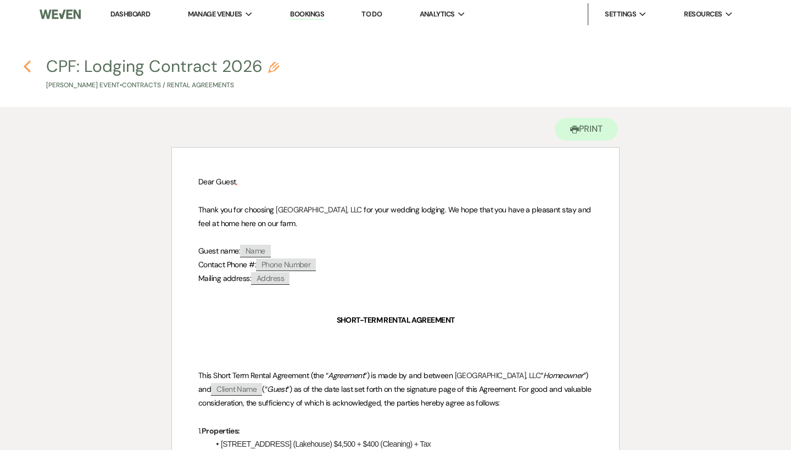
click at [26, 69] on use "button" at bounding box center [27, 66] width 7 height 12
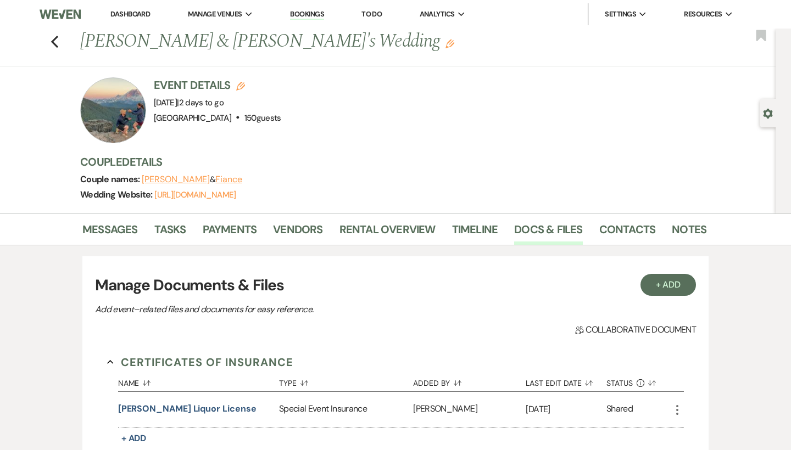
click at [147, 15] on link "Dashboard" at bounding box center [130, 13] width 40 height 9
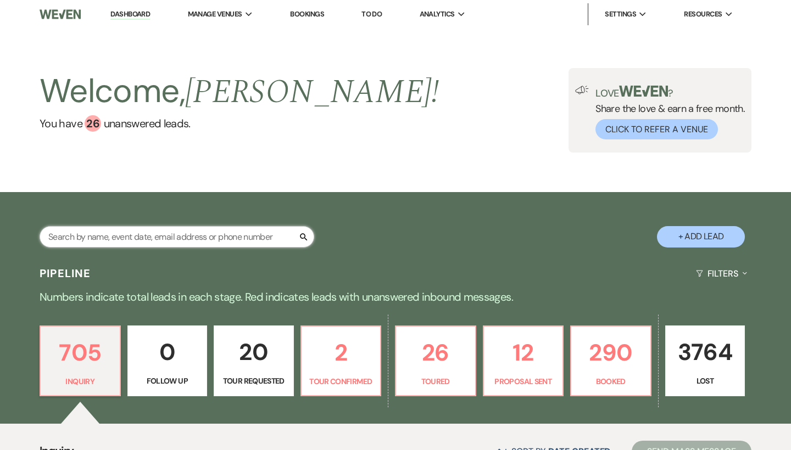
click at [181, 240] on input "text" at bounding box center [177, 236] width 275 height 21
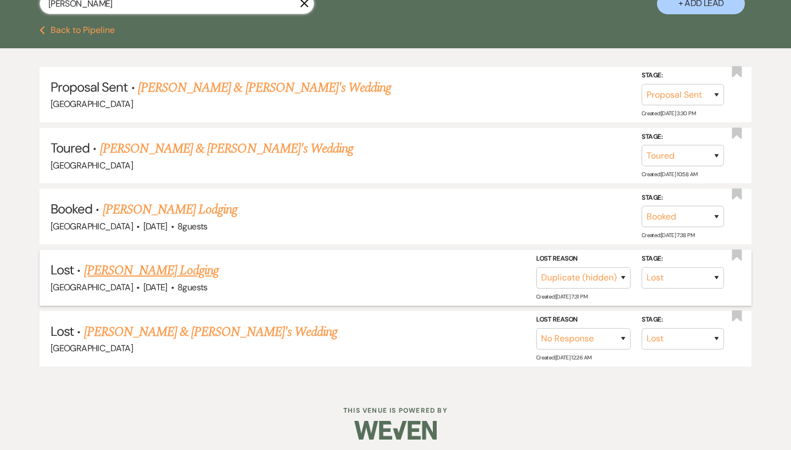
scroll to position [233, 0]
click at [181, 202] on link "[PERSON_NAME] Lodging" at bounding box center [170, 210] width 135 height 20
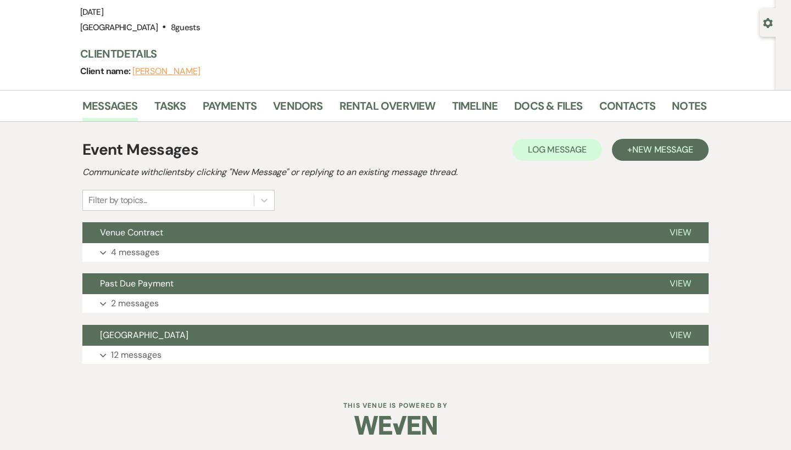
scroll to position [90, 0]
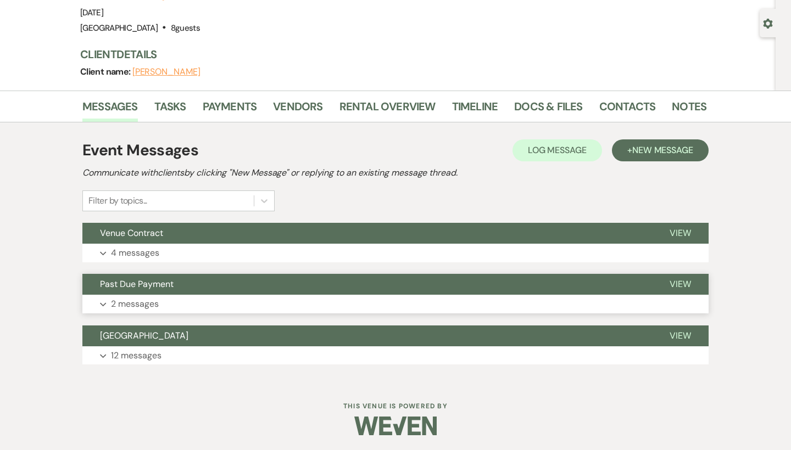
click at [163, 295] on button "Expand 2 messages" at bounding box center [395, 304] width 626 height 19
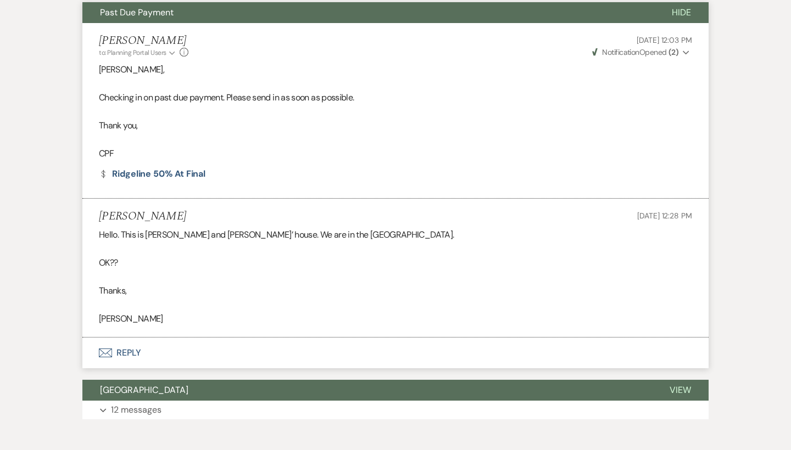
scroll to position [387, 0]
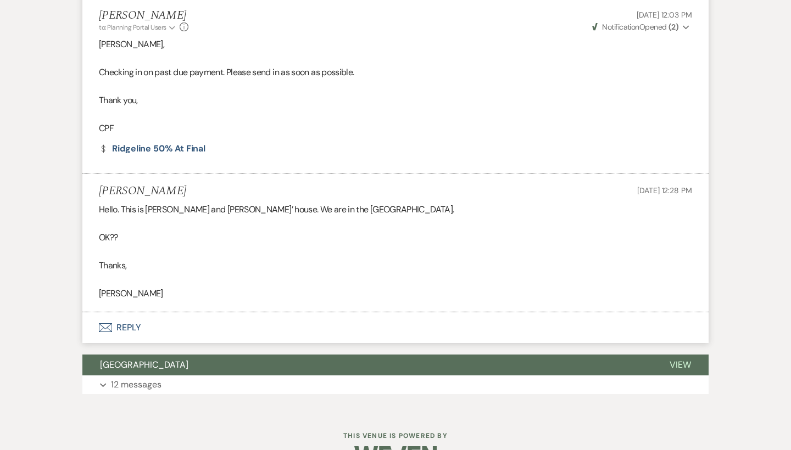
click at [119, 325] on button "Envelope Reply" at bounding box center [395, 327] width 626 height 31
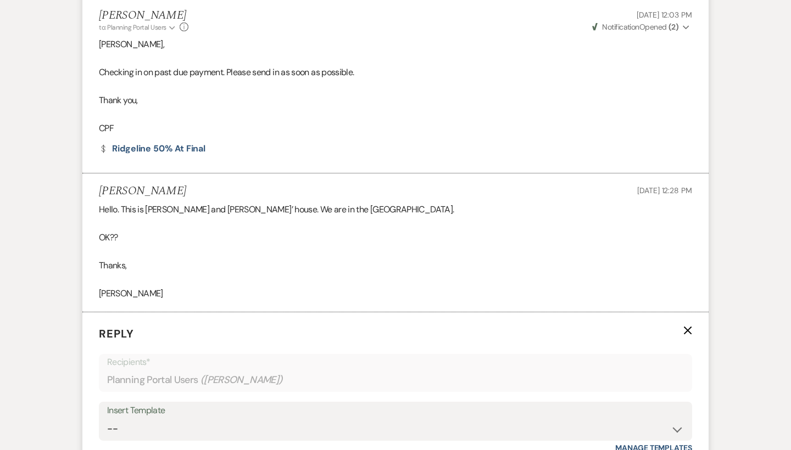
scroll to position [602, 0]
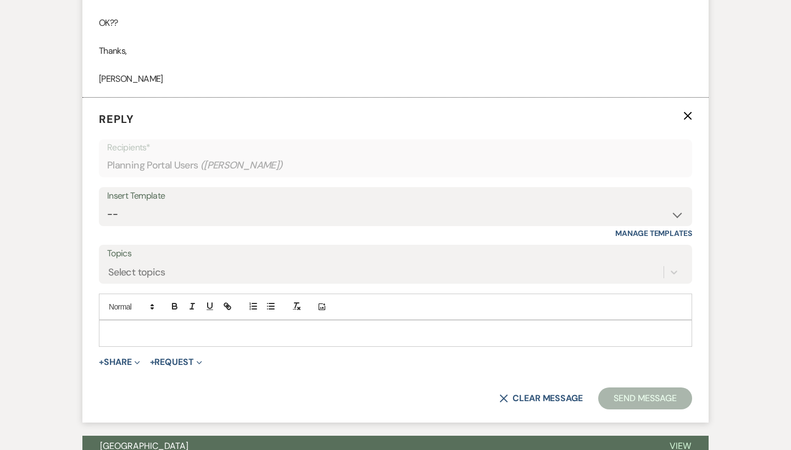
click at [179, 328] on p at bounding box center [395, 333] width 575 height 12
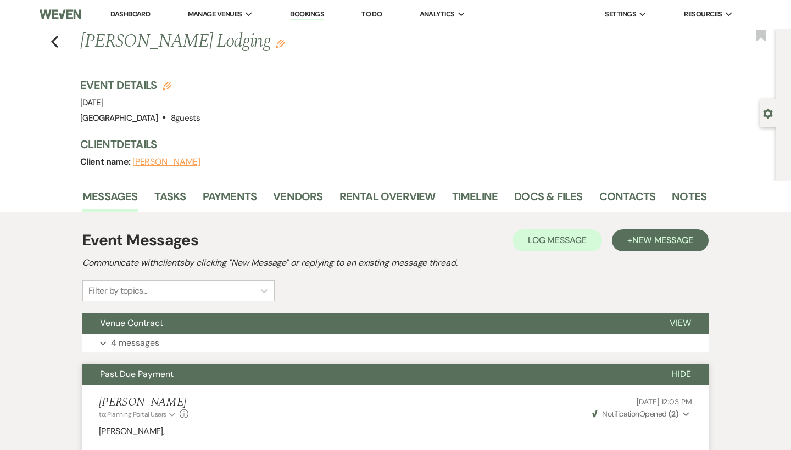
scroll to position [0, 0]
click at [234, 198] on link "Payments" at bounding box center [230, 200] width 54 height 24
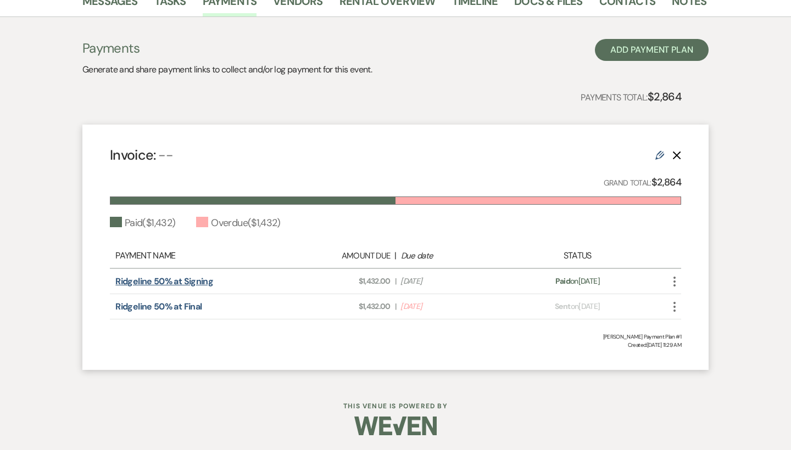
scroll to position [195, 0]
drag, startPoint x: 342, startPoint y: 308, endPoint x: 393, endPoint y: 308, distance: 50.5
click at [393, 308] on div "Amount Due: $1,432.00 | Due Date May 23, 2025" at bounding box center [395, 307] width 224 height 12
copy span "$1,432.00"
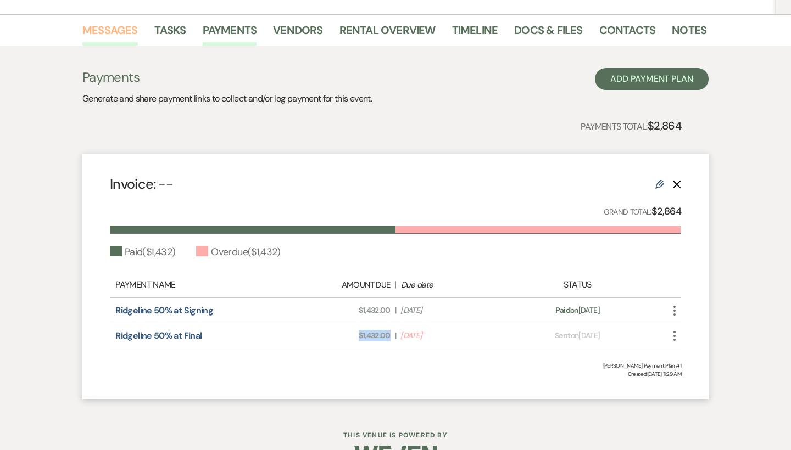
click at [104, 31] on link "Messages" at bounding box center [109, 33] width 55 height 24
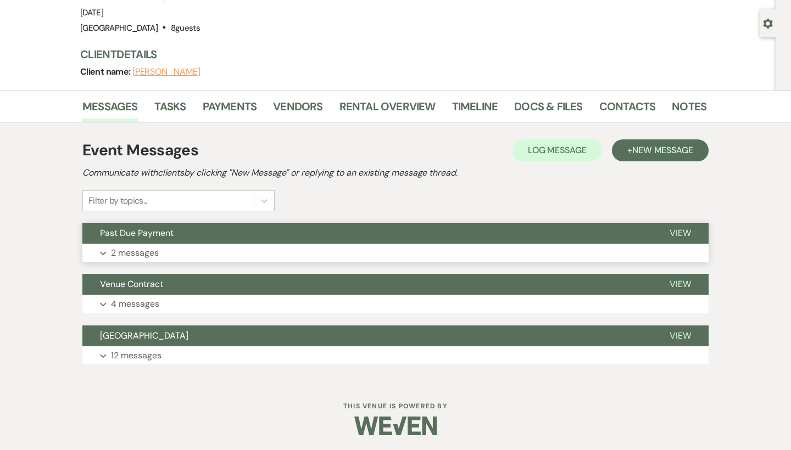
click at [189, 238] on button "Past Due Payment" at bounding box center [366, 233] width 569 height 21
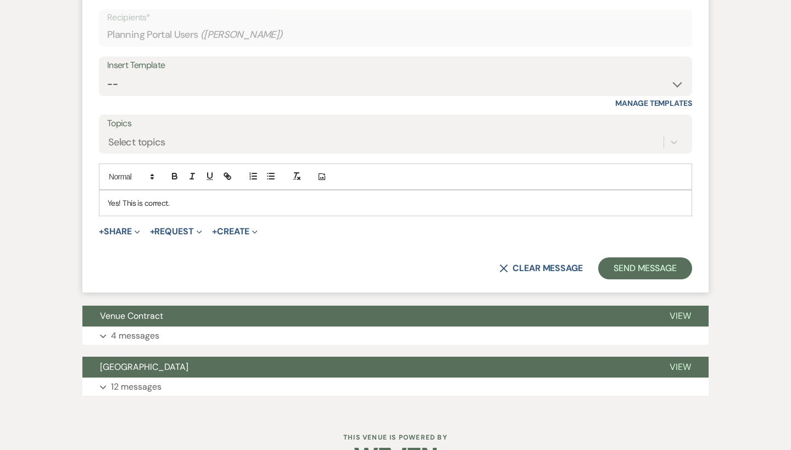
scroll to position [683, 0]
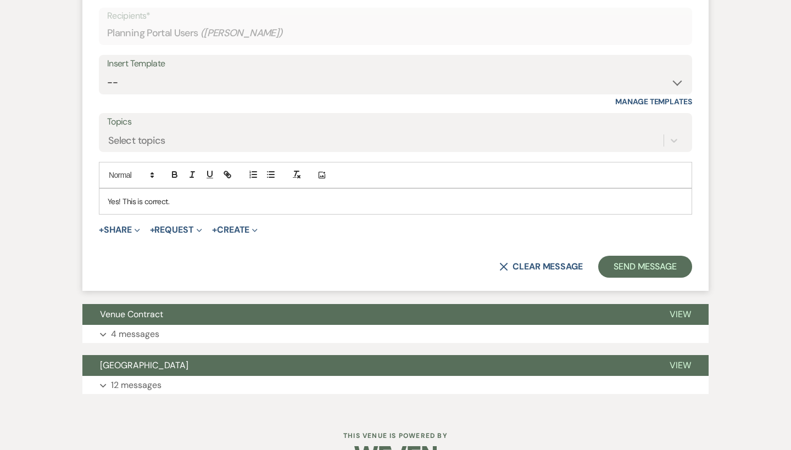
click at [235, 195] on p "Yes! This is correct." at bounding box center [395, 201] width 575 height 12
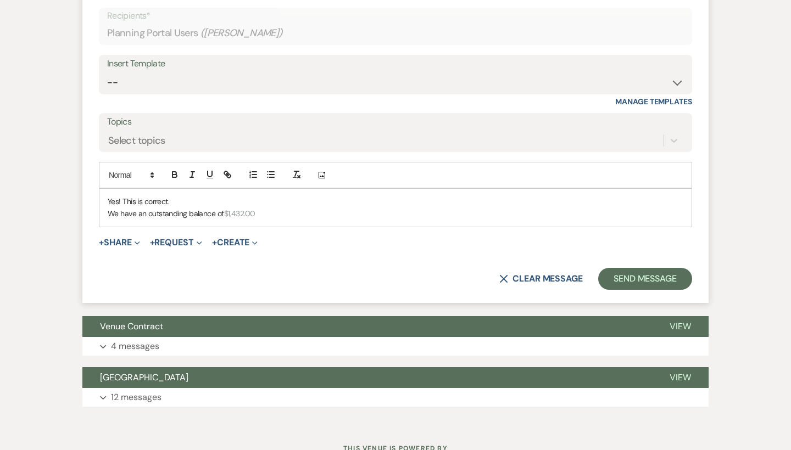
drag, startPoint x: 273, startPoint y: 204, endPoint x: 226, endPoint y: 204, distance: 47.2
click at [226, 208] on p "We have an outstanding balance of $1,432.00" at bounding box center [395, 214] width 575 height 12
click at [174, 170] on icon "button" at bounding box center [175, 175] width 10 height 10
click at [172, 172] on icon "button" at bounding box center [174, 173] width 4 height 3
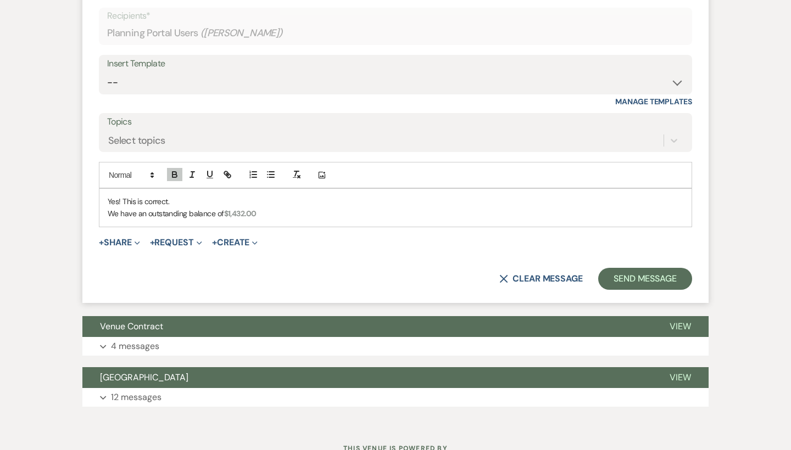
click at [269, 217] on div "Yes! This is correct. We have an outstanding balance of $1,432.00" at bounding box center [395, 208] width 592 height 38
click at [177, 170] on icon "button" at bounding box center [175, 175] width 10 height 10
click at [289, 170] on button "button" at bounding box center [296, 174] width 15 height 13
click at [299, 170] on icon "button" at bounding box center [297, 175] width 10 height 10
drag, startPoint x: 277, startPoint y: 207, endPoint x: 261, endPoint y: 208, distance: 16.5
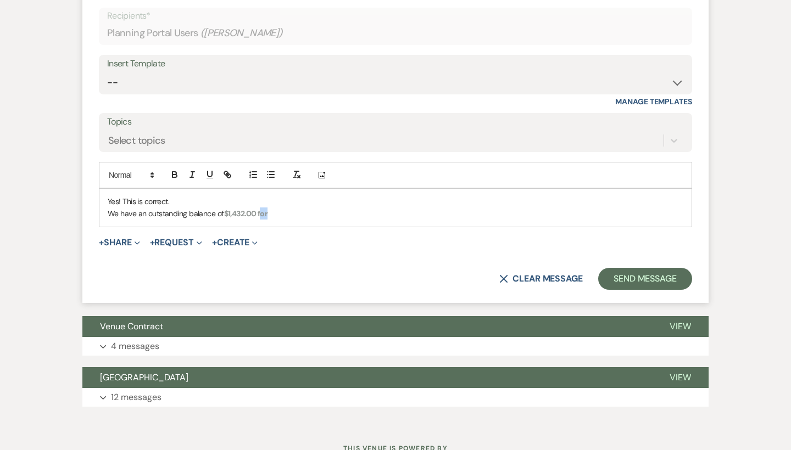
click at [261, 208] on p "We have an outstanding balance of $1,432.00 for ﻿" at bounding box center [395, 214] width 575 height 12
click at [277, 212] on p "We have an outstanding balance of $1,432.00 for ﻿" at bounding box center [395, 214] width 575 height 12
drag, startPoint x: 272, startPoint y: 210, endPoint x: 260, endPoint y: 210, distance: 11.5
click at [260, 210] on p "We have an outstanding balance of $1,432.00 for ﻿" at bounding box center [395, 214] width 575 height 12
click at [295, 171] on line "button" at bounding box center [296, 173] width 2 height 5
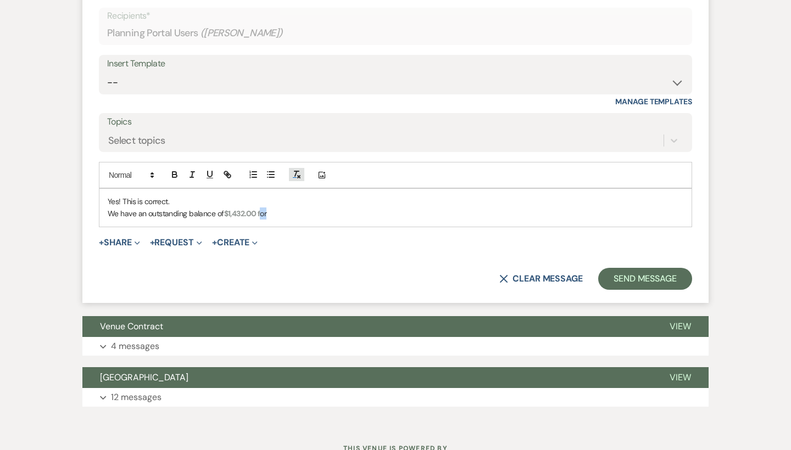
click at [295, 171] on line "button" at bounding box center [296, 173] width 2 height 5
click at [295, 170] on icon "button" at bounding box center [297, 175] width 10 height 10
click at [285, 208] on p "We have an outstanding balance of $1,432.00 f or ﻿" at bounding box center [395, 214] width 575 height 12
drag, startPoint x: 285, startPoint y: 206, endPoint x: 261, endPoint y: 209, distance: 23.8
click at [261, 209] on p "We have an outstanding balance of $1,432.00 f or ﻿" at bounding box center [395, 214] width 575 height 12
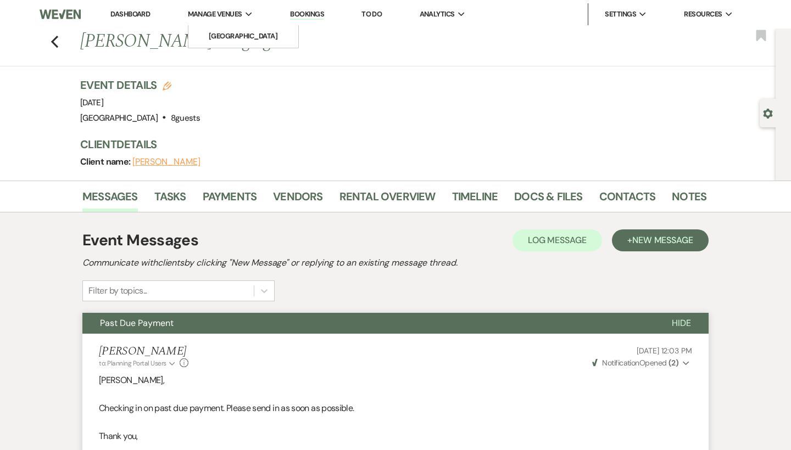
scroll to position [0, 0]
click at [239, 40] on li "[GEOGRAPHIC_DATA]" at bounding box center [243, 36] width 99 height 11
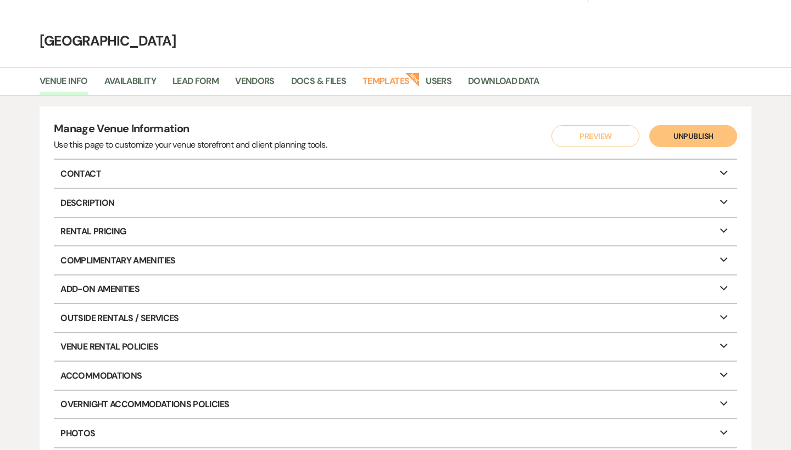
scroll to position [41, 0]
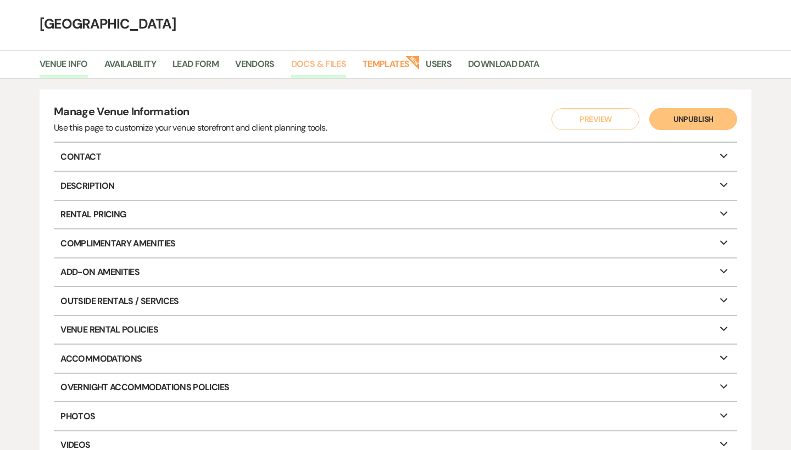
click at [320, 59] on link "Docs & Files" at bounding box center [318, 67] width 55 height 21
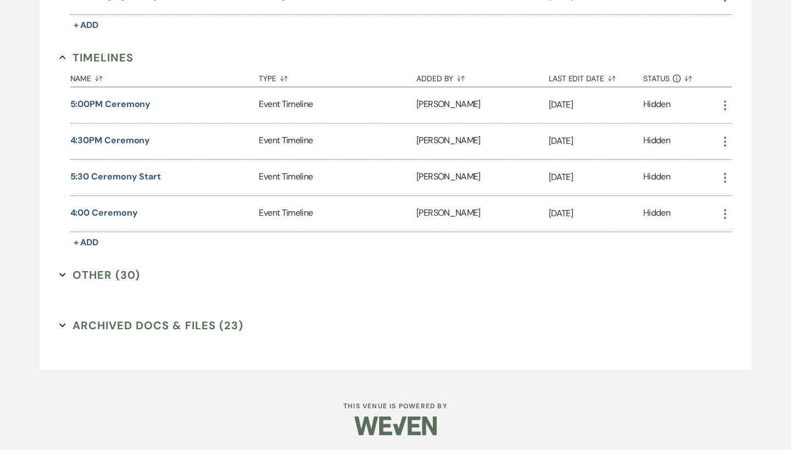
click at [124, 275] on button "Other (30) Expand" at bounding box center [99, 275] width 81 height 16
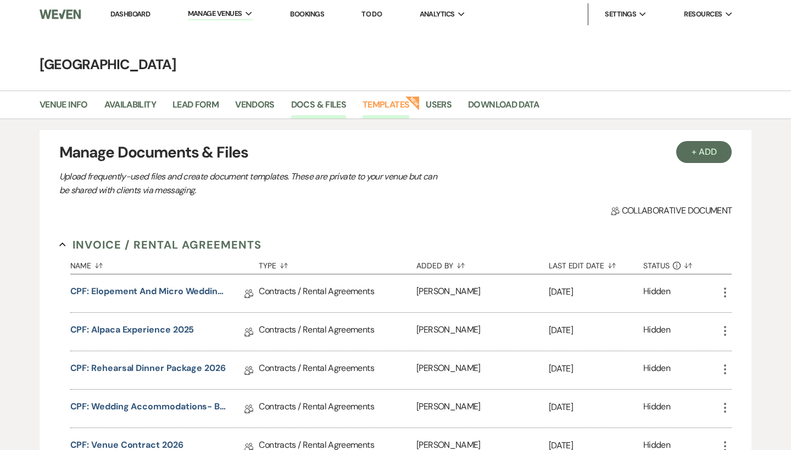
click at [399, 106] on link "Templates" at bounding box center [385, 108] width 47 height 21
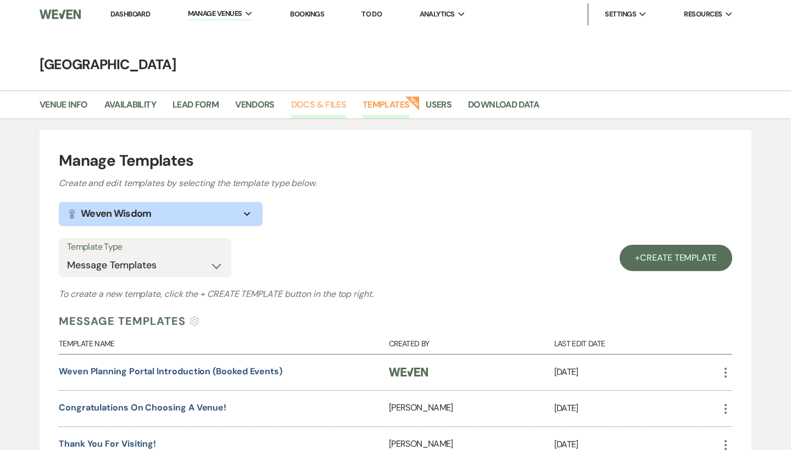
click at [320, 105] on link "Docs & Files" at bounding box center [318, 108] width 55 height 21
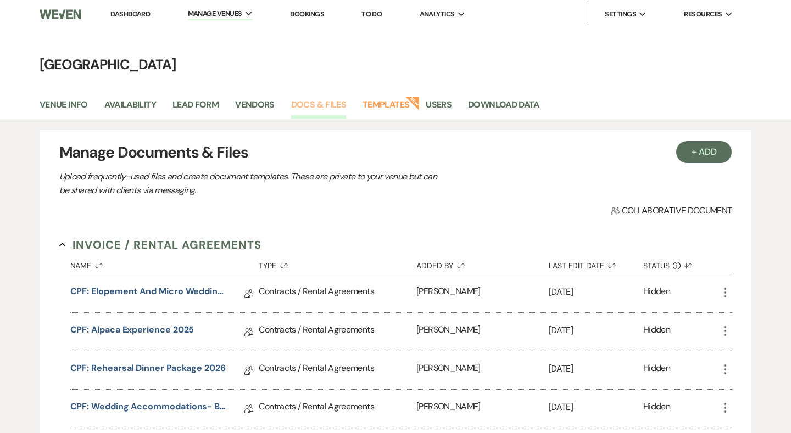
scroll to position [1416, 0]
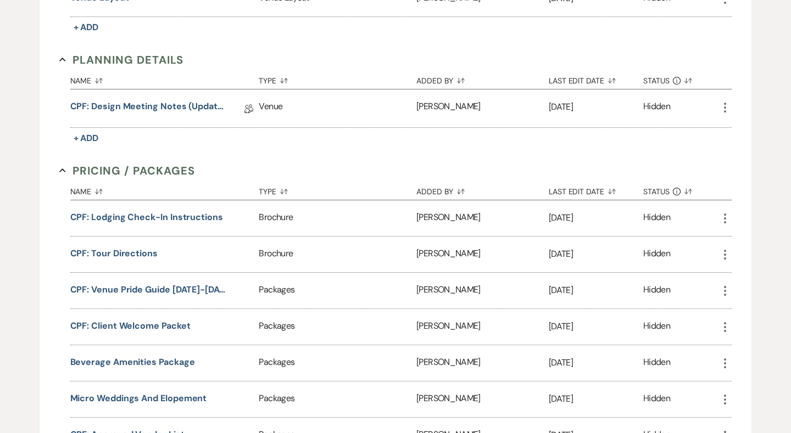
click at [307, 175] on section "Pricing / Packages Collapse Name Sort Default Type Sort Default Added By Sort D…" at bounding box center [395, 336] width 673 height 346
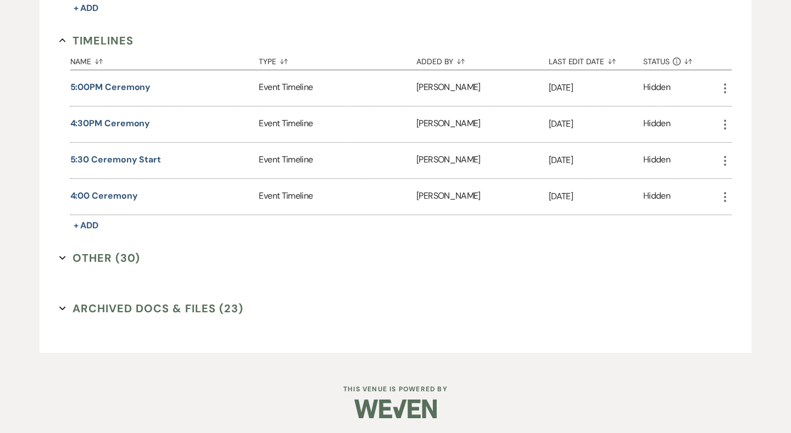
click at [183, 309] on button "Archived Docs & Files (23) Expand" at bounding box center [151, 308] width 185 height 16
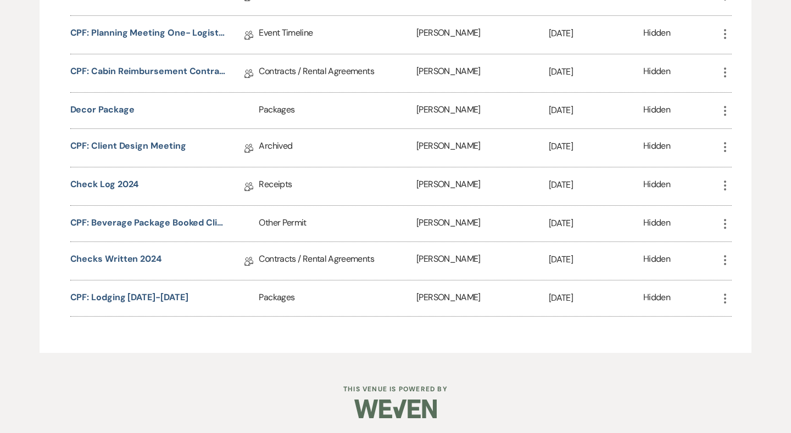
scroll to position [2782, 0]
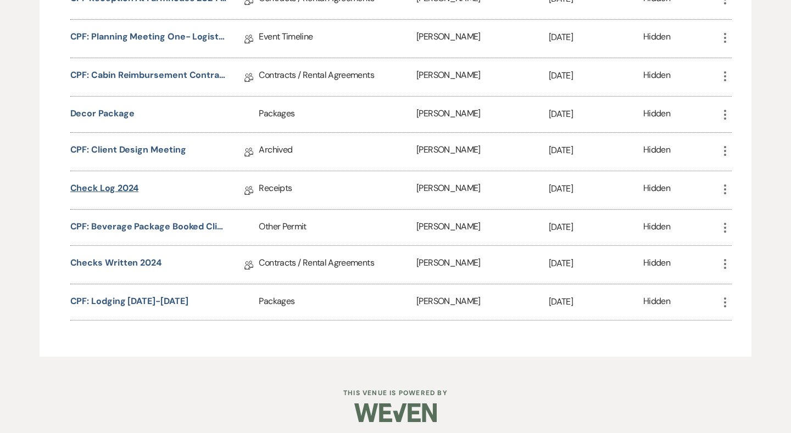
click at [130, 189] on link "Check Log 2024" at bounding box center [104, 190] width 69 height 17
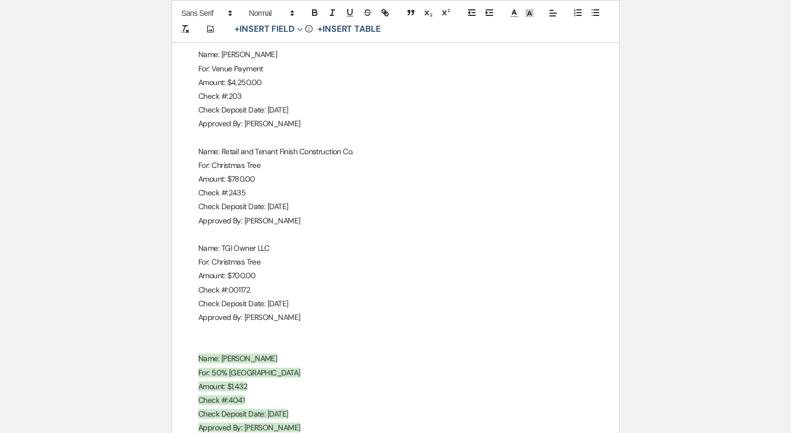
scroll to position [1238, 0]
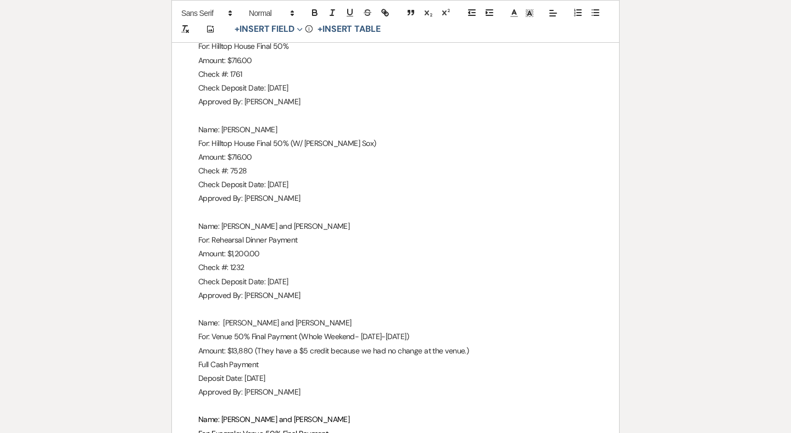
click at [276, 247] on p "Amount: $1,200.00" at bounding box center [395, 254] width 394 height 14
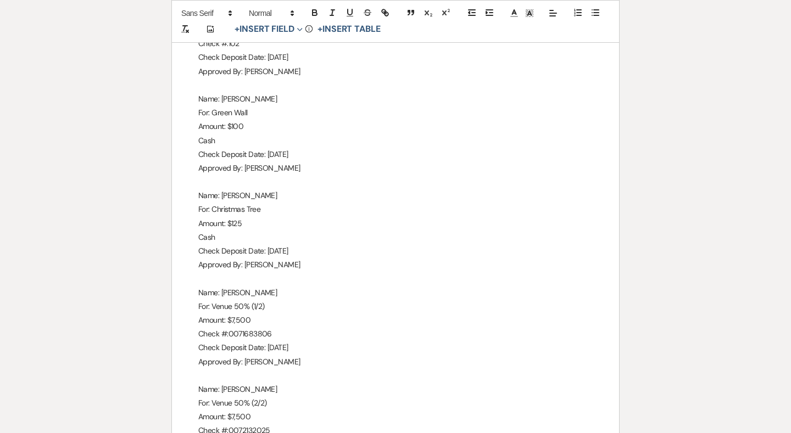
click at [305, 396] on p "For: Venue 50% (2/2)" at bounding box center [395, 403] width 394 height 14
drag, startPoint x: 314, startPoint y: 382, endPoint x: 194, endPoint y: 220, distance: 201.1
click at [309, 410] on p "Amount: $7,500" at bounding box center [395, 417] width 394 height 14
click at [255, 396] on p "For: Venue 50% (2/2)" at bounding box center [395, 403] width 394 height 14
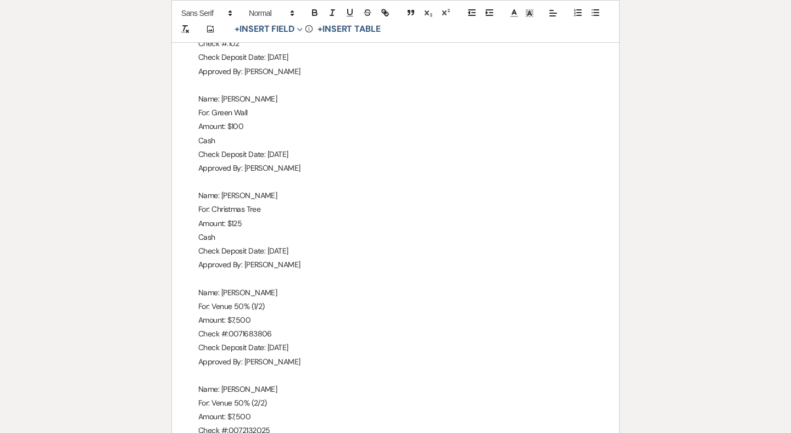
drag, startPoint x: 275, startPoint y: 315, endPoint x: 244, endPoint y: 315, distance: 30.8
click at [244, 383] on p "Name: Janice Ferraro" at bounding box center [395, 390] width 394 height 14
copy p "Ferraro"
click at [318, 396] on p "For: Venue 50% (2/2)" at bounding box center [395, 403] width 394 height 14
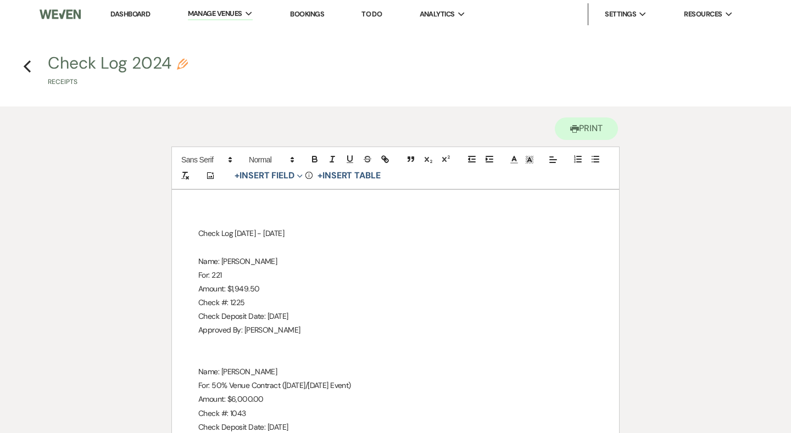
scroll to position [0, 0]
click at [155, 16] on li "Dashboard" at bounding box center [130, 14] width 51 height 22
click at [145, 16] on link "Dashboard" at bounding box center [130, 13] width 40 height 9
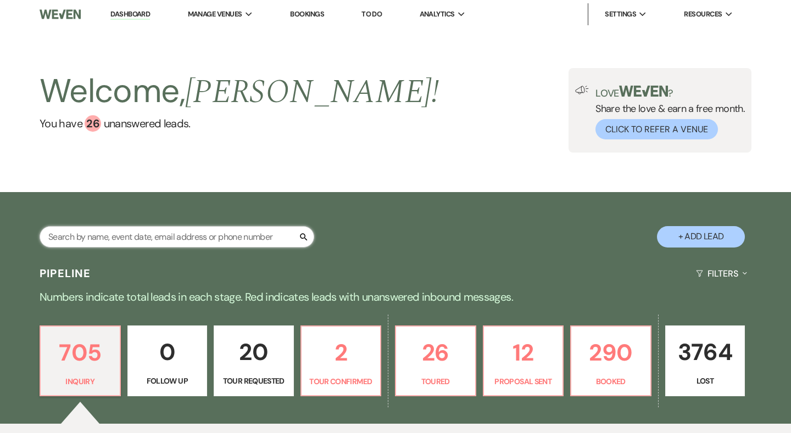
click at [163, 244] on input "text" at bounding box center [177, 236] width 275 height 21
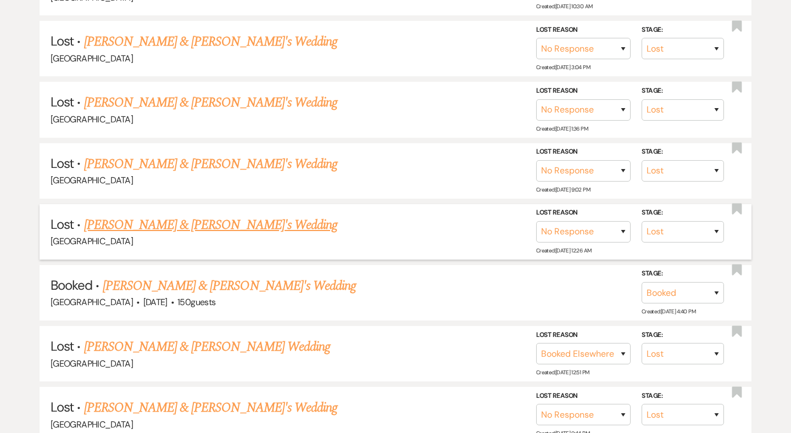
scroll to position [708, 0]
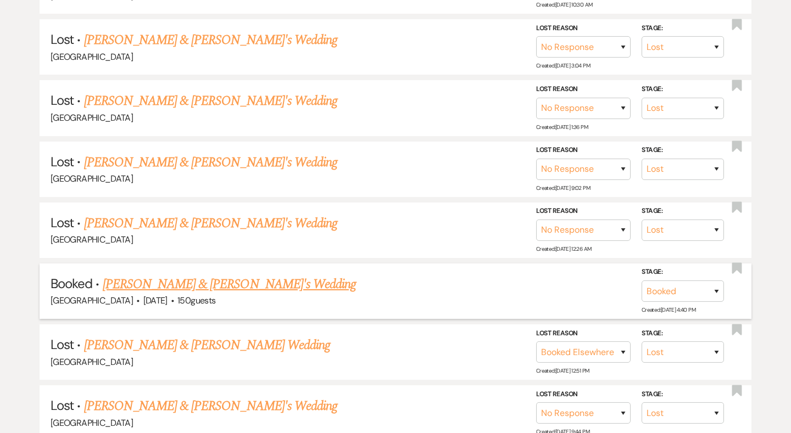
click at [174, 301] on span "·" at bounding box center [172, 301] width 3 height 0
click at [249, 275] on link "[PERSON_NAME] & [PERSON_NAME]'s Wedding" at bounding box center [230, 285] width 254 height 20
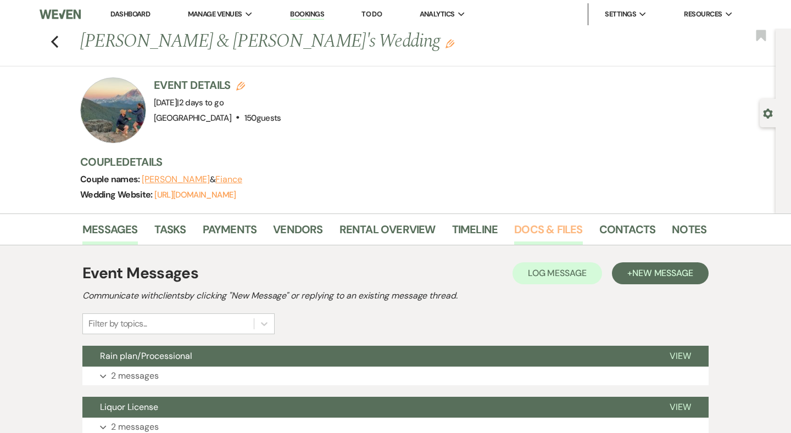
click at [529, 238] on link "Docs & Files" at bounding box center [548, 233] width 68 height 24
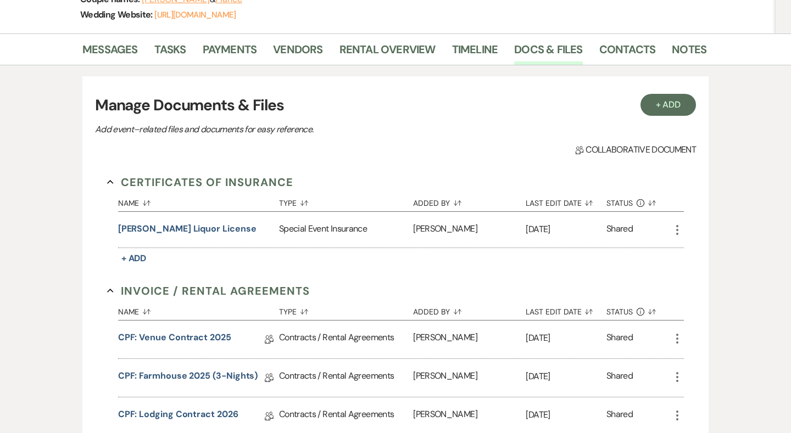
scroll to position [183, 0]
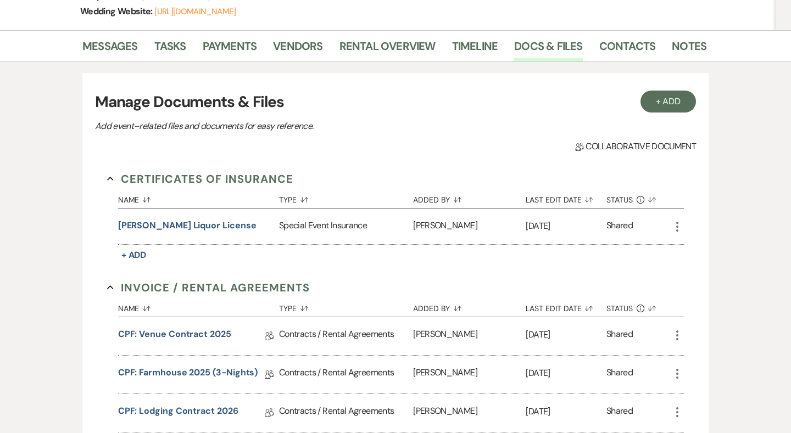
click at [121, 33] on div "Messages Tasks Payments Vendors Rental Overview Timeline Docs & Files Contacts …" at bounding box center [395, 46] width 791 height 32
click at [121, 47] on link "Messages" at bounding box center [109, 49] width 55 height 24
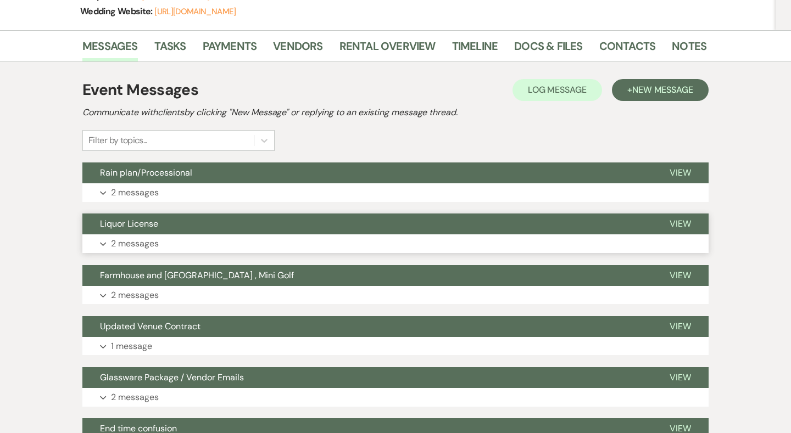
scroll to position [223, 0]
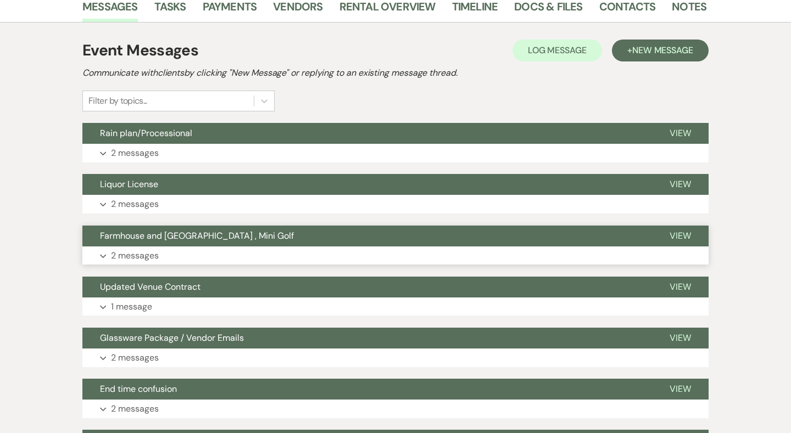
click at [180, 244] on button "Farmhouse and Hilltop house , Mini Golf" at bounding box center [366, 236] width 569 height 21
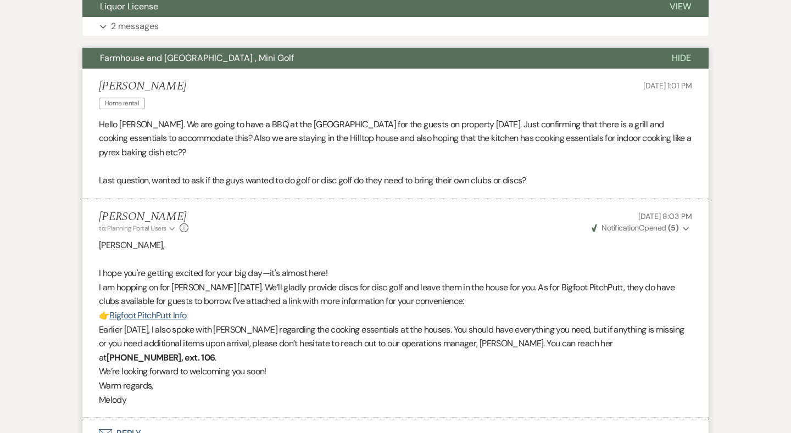
scroll to position [401, 0]
click at [230, 60] on span "Farmhouse and Hilltop house , Mini Golf" at bounding box center [197, 58] width 194 height 12
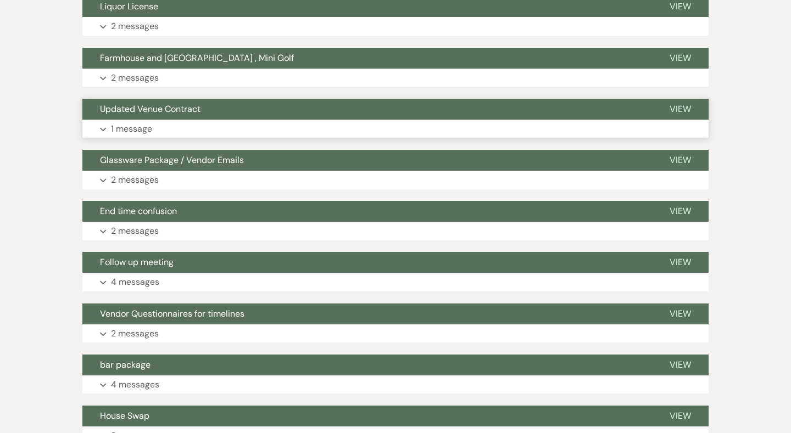
click at [236, 116] on button "Updated Venue Contract" at bounding box center [366, 109] width 569 height 21
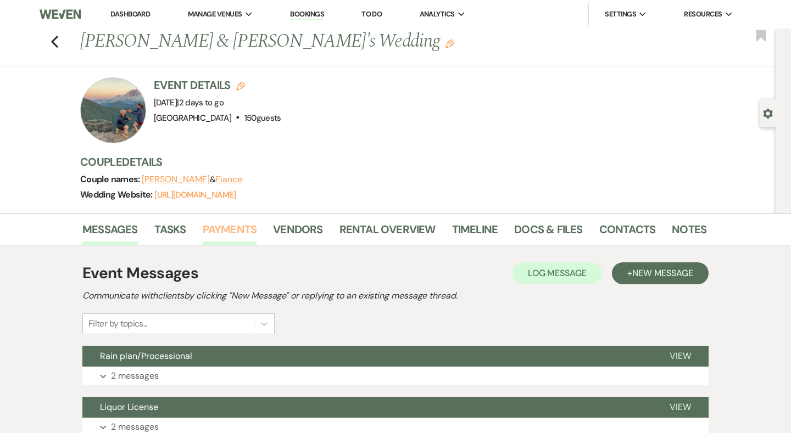
scroll to position [0, 0]
click at [234, 225] on link "Payments" at bounding box center [230, 233] width 54 height 24
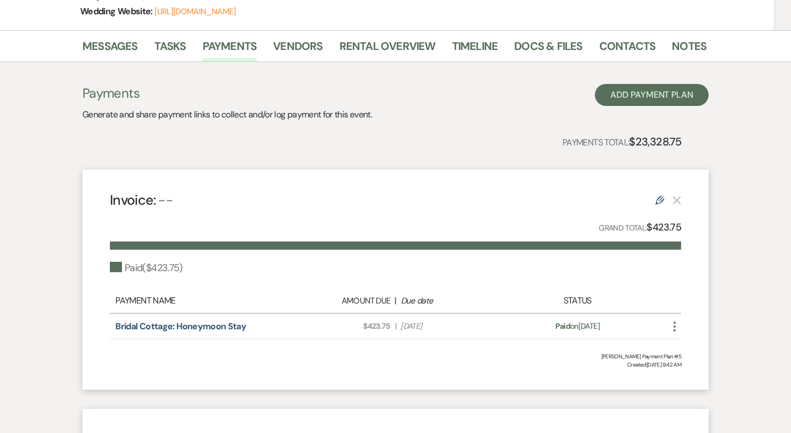
scroll to position [97, 0]
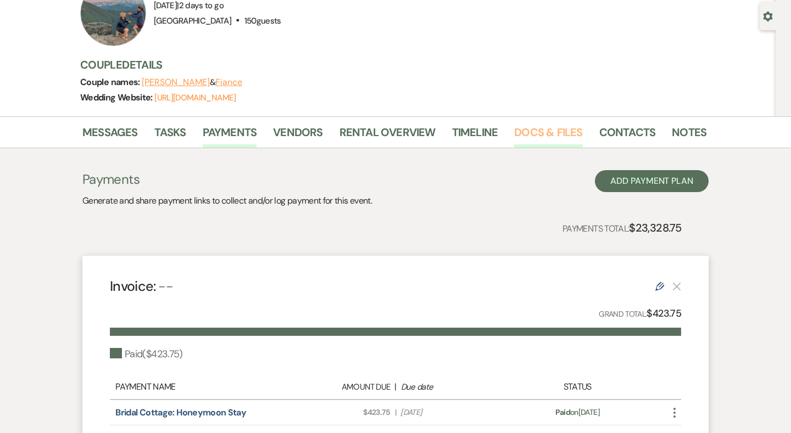
click at [532, 136] on link "Docs & Files" at bounding box center [548, 136] width 68 height 24
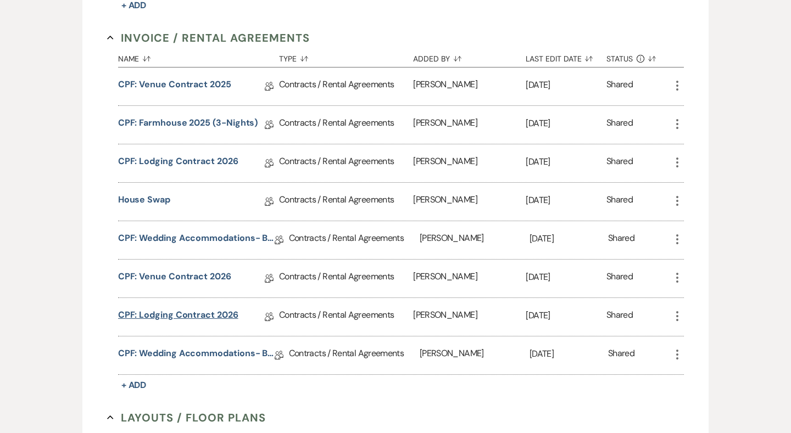
scroll to position [447, 0]
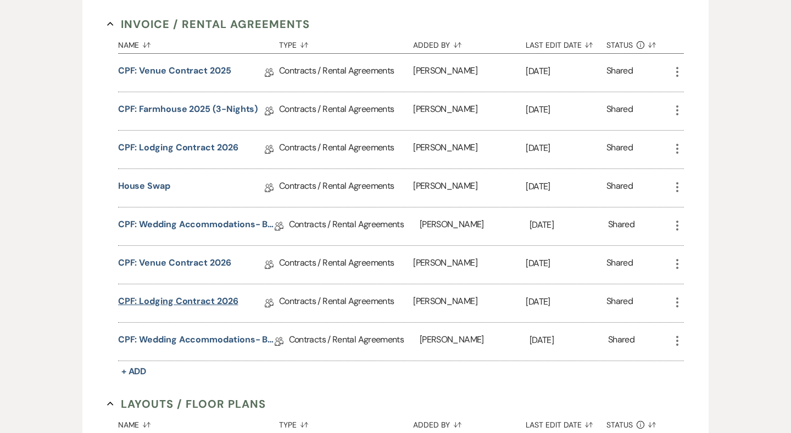
click at [197, 299] on link "CPF: Lodging Contract 2026" at bounding box center [178, 303] width 120 height 17
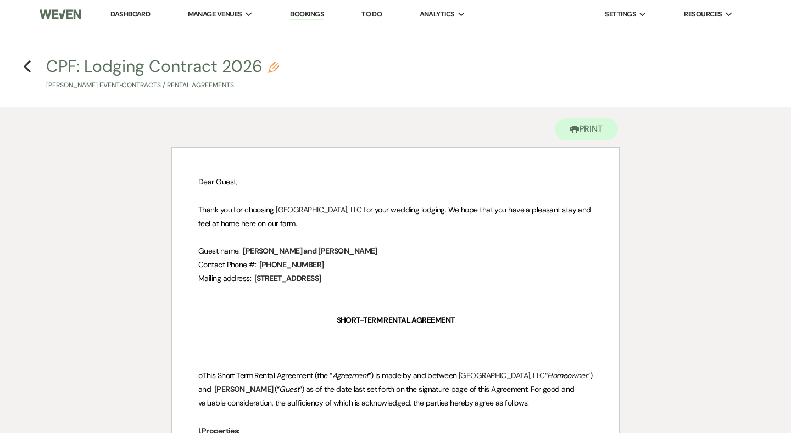
click at [23, 62] on h4 "Previous CPF: Lodging Contract 2026 Pencil Brooke Ferraro's Event • Contracts /…" at bounding box center [395, 73] width 791 height 36
click at [30, 66] on icon "Previous" at bounding box center [27, 66] width 8 height 13
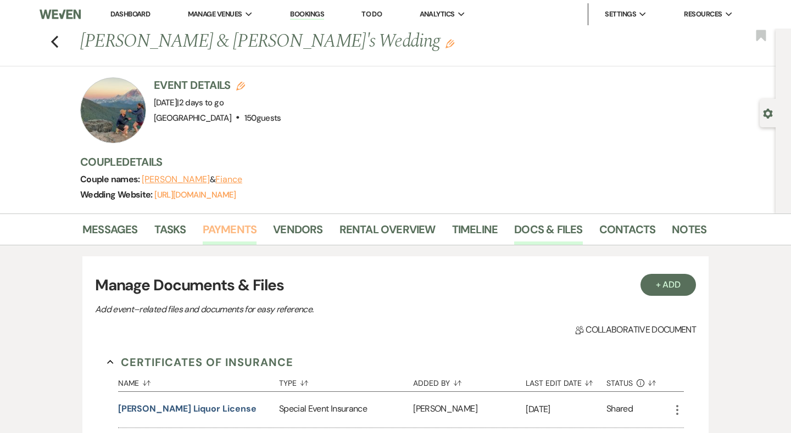
click at [245, 230] on link "Payments" at bounding box center [230, 233] width 54 height 24
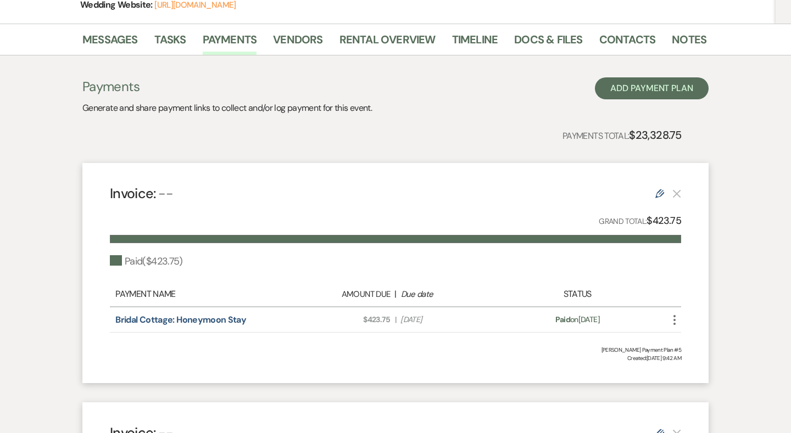
scroll to position [80, 0]
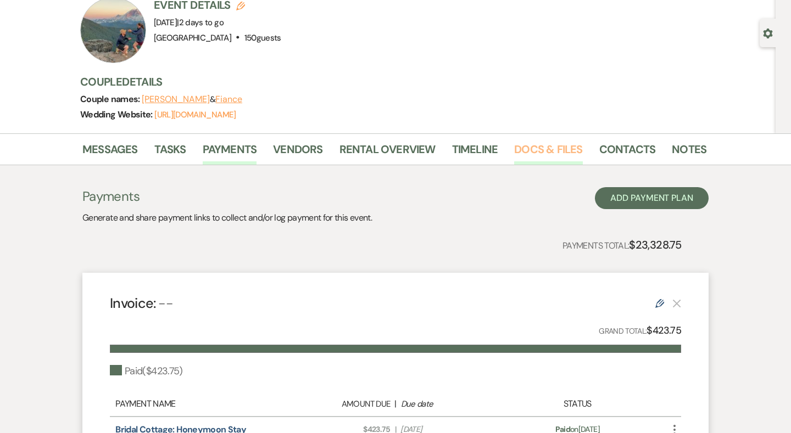
click at [538, 151] on link "Docs & Files" at bounding box center [548, 153] width 68 height 24
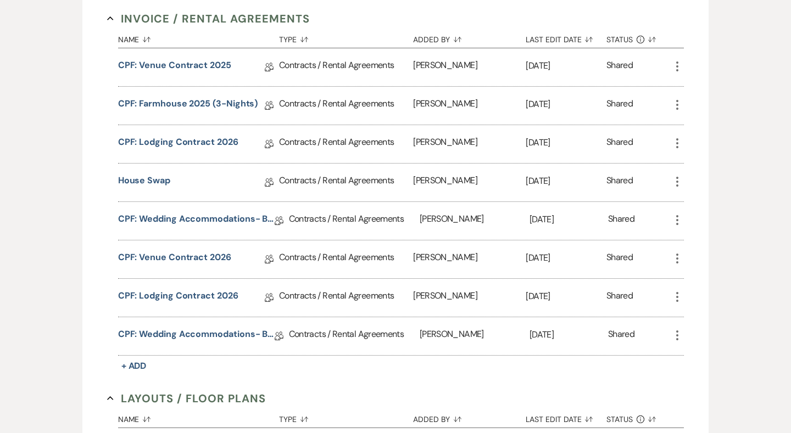
scroll to position [453, 0]
click at [193, 142] on link "CPF: Lodging Contract 2026" at bounding box center [178, 143] width 120 height 17
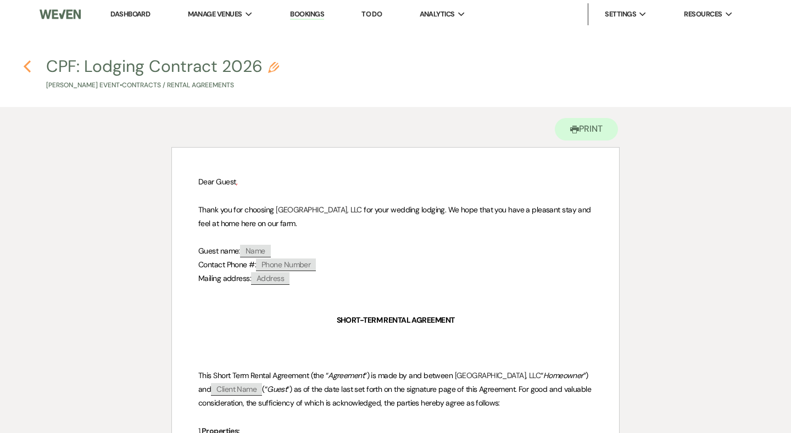
click at [29, 65] on icon "Previous" at bounding box center [27, 66] width 8 height 13
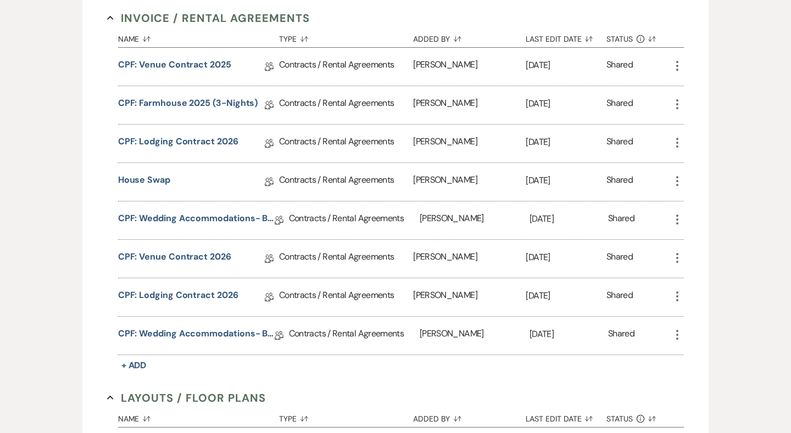
click at [160, 172] on div "House Swap Collab Doc" at bounding box center [198, 182] width 161 height 38
click at [160, 181] on link "House Swap" at bounding box center [144, 182] width 52 height 17
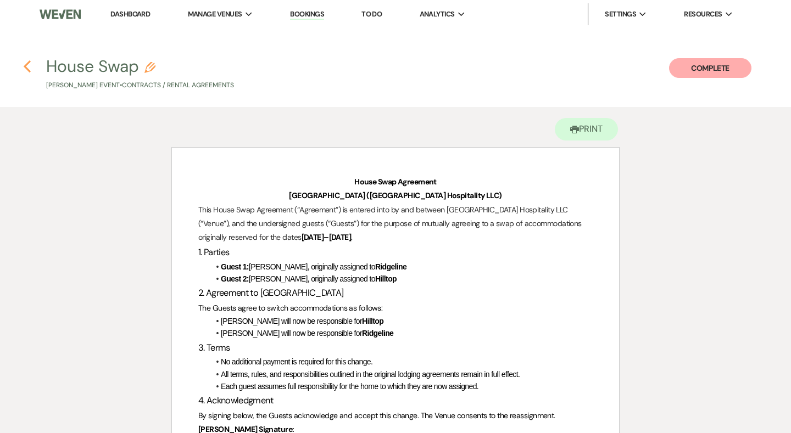
click at [23, 66] on icon "Previous" at bounding box center [27, 66] width 8 height 13
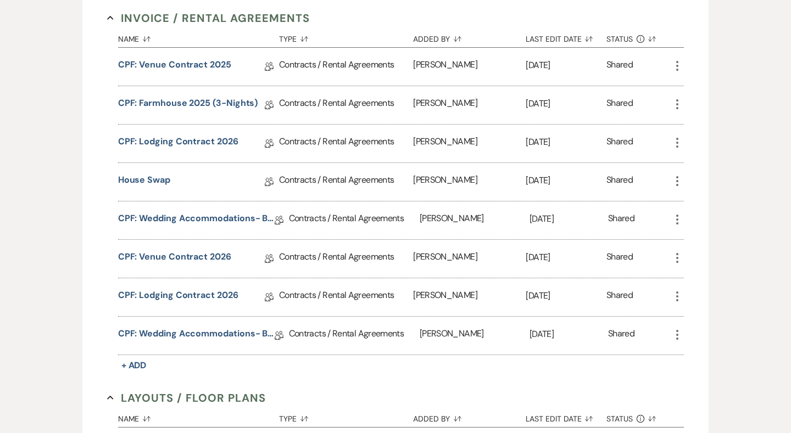
scroll to position [442, 0]
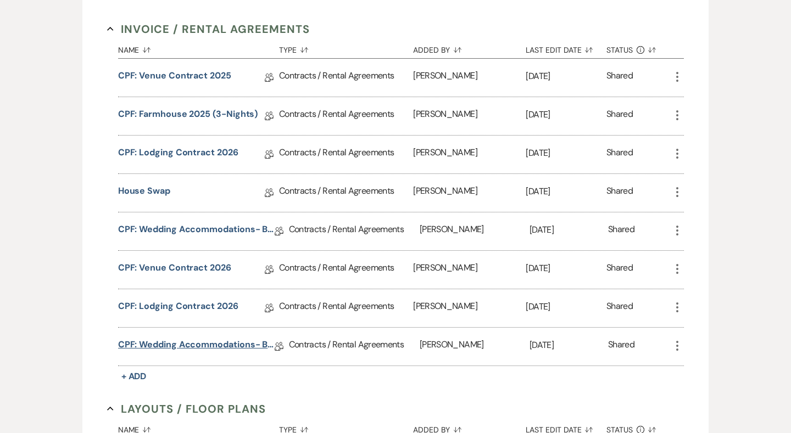
click at [215, 345] on link "CPF: Wedding Accommodations- Bar Usage Fee 2025" at bounding box center [196, 346] width 156 height 17
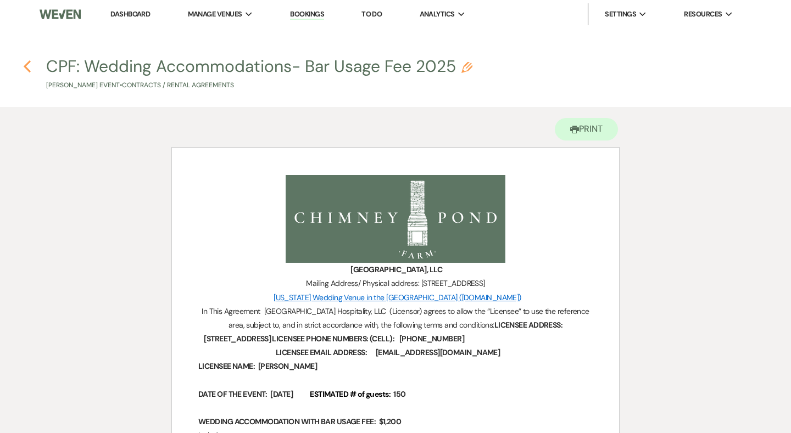
click at [28, 64] on use "button" at bounding box center [27, 66] width 7 height 12
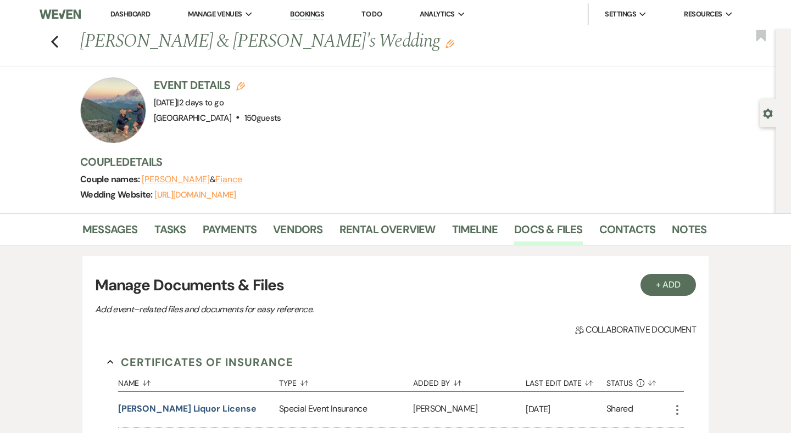
scroll to position [442, 0]
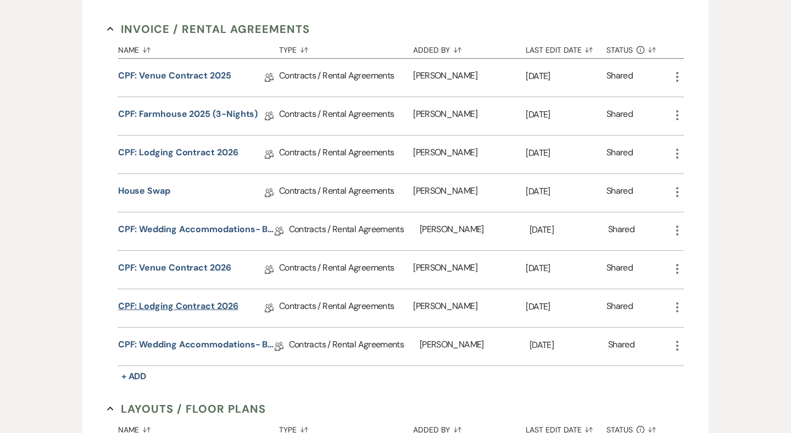
click at [188, 306] on link "CPF: Lodging Contract 2026" at bounding box center [178, 308] width 120 height 17
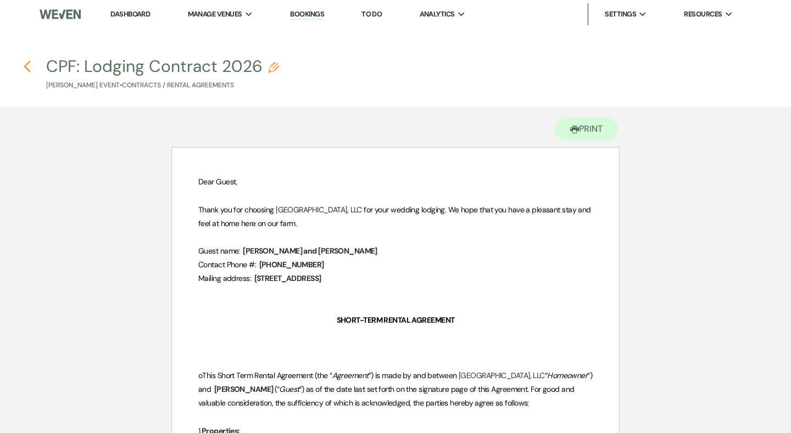
click at [25, 65] on icon "Previous" at bounding box center [27, 66] width 8 height 13
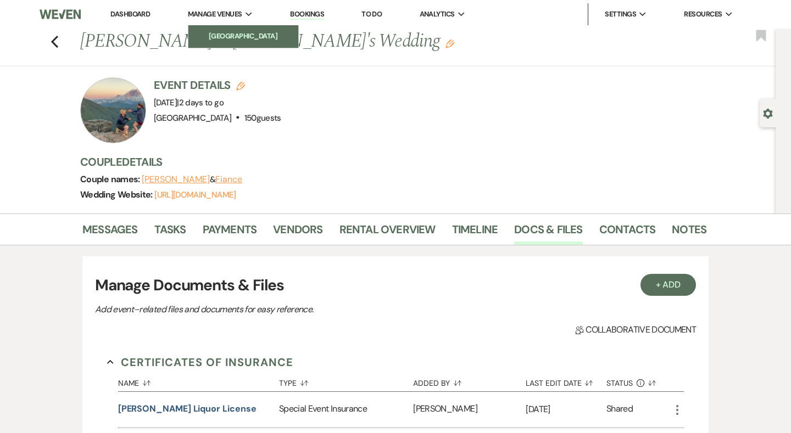
click at [234, 33] on li "[GEOGRAPHIC_DATA]" at bounding box center [243, 36] width 99 height 11
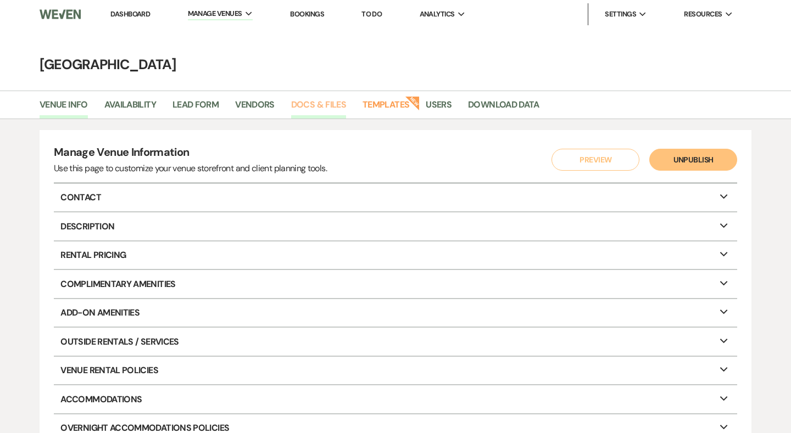
click at [333, 105] on link "Docs & Files" at bounding box center [318, 108] width 55 height 21
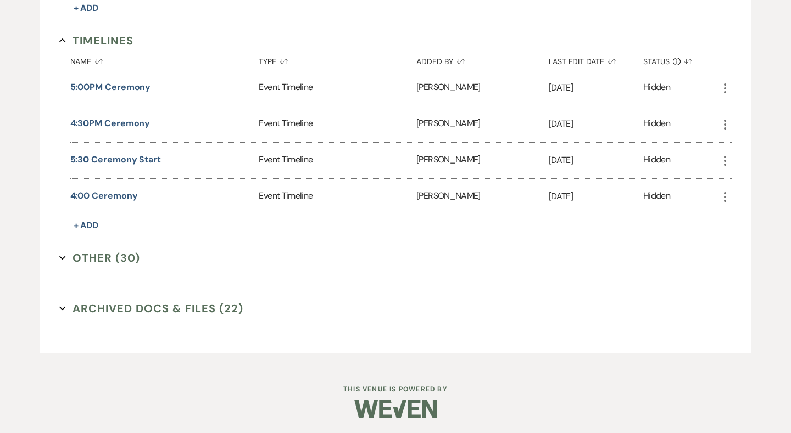
click at [119, 264] on button "Other (30) Expand" at bounding box center [99, 258] width 81 height 16
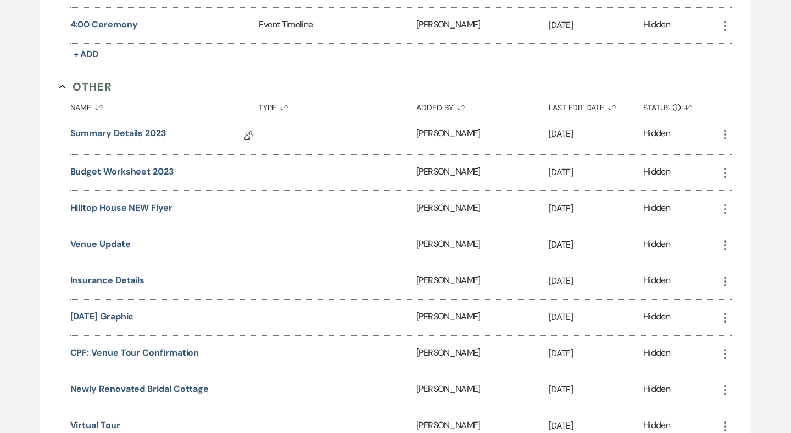
scroll to position [2115, 0]
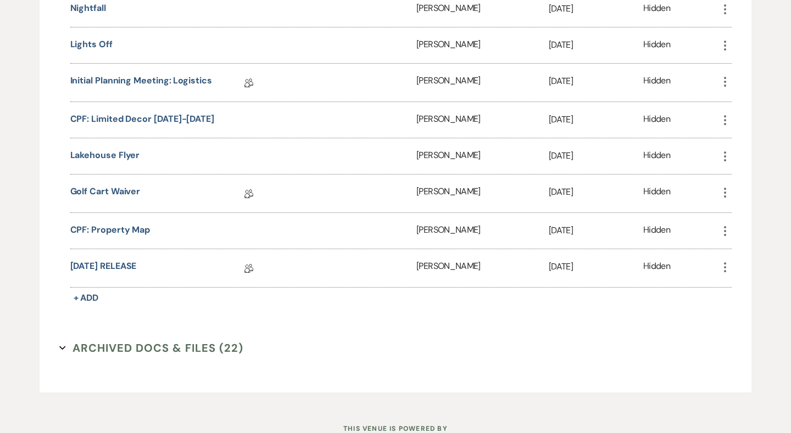
click at [137, 342] on button "Archived Docs & Files (22) Expand" at bounding box center [151, 348] width 185 height 16
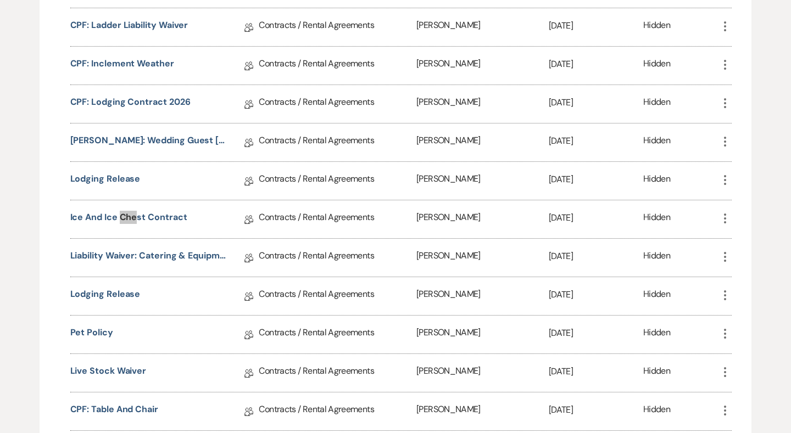
scroll to position [689, 0]
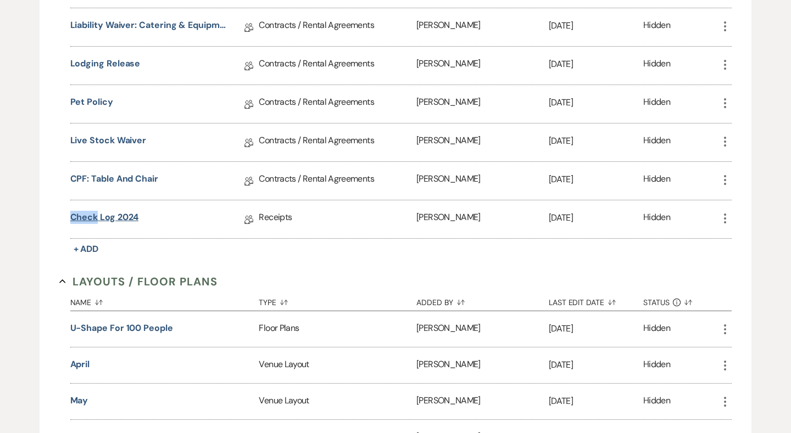
click at [104, 217] on link "Check Log 2024" at bounding box center [104, 219] width 69 height 17
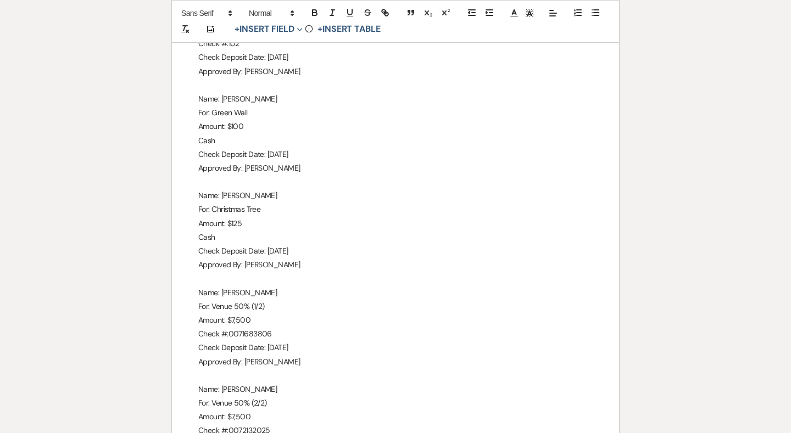
click at [284, 369] on p at bounding box center [395, 376] width 394 height 14
click at [277, 327] on p "Check #:0071683806" at bounding box center [395, 334] width 394 height 14
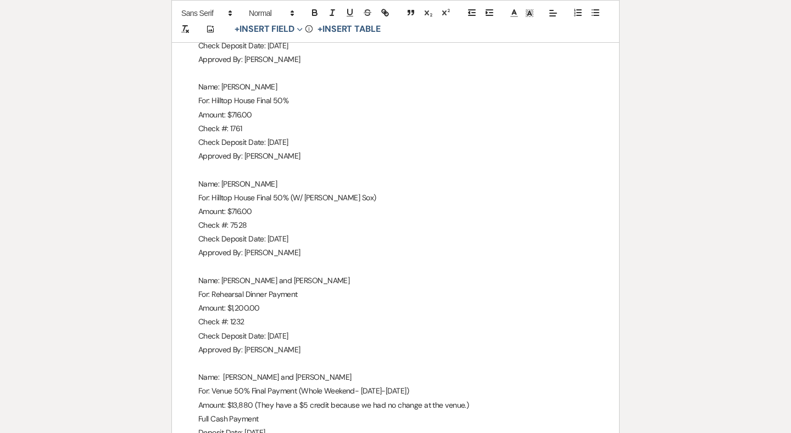
scroll to position [615, 0]
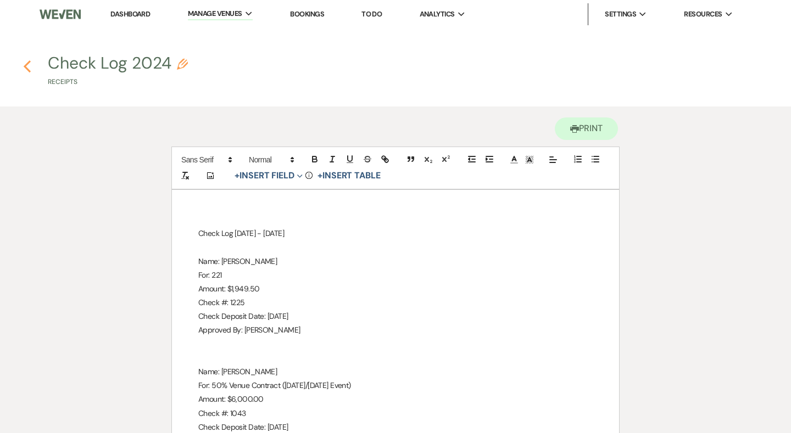
click at [24, 70] on icon "Previous" at bounding box center [27, 66] width 8 height 13
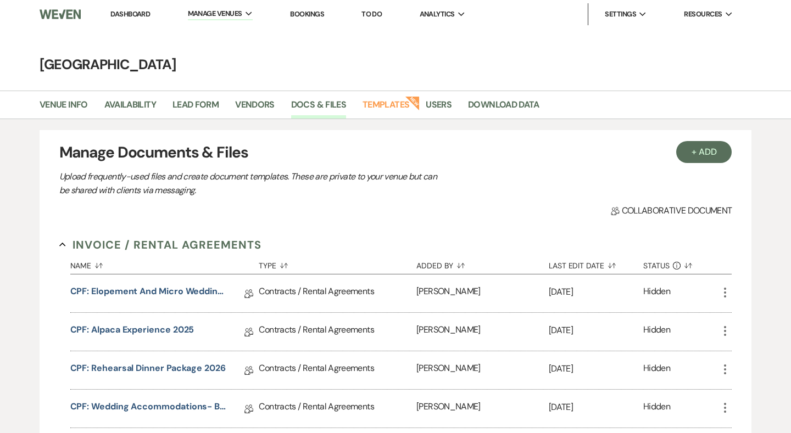
click at [144, 12] on link "Dashboard" at bounding box center [130, 13] width 40 height 9
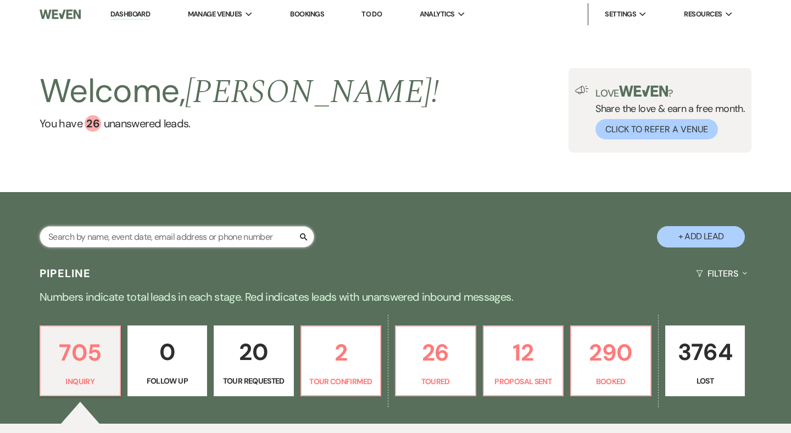
click at [218, 234] on input "text" at bounding box center [177, 236] width 275 height 21
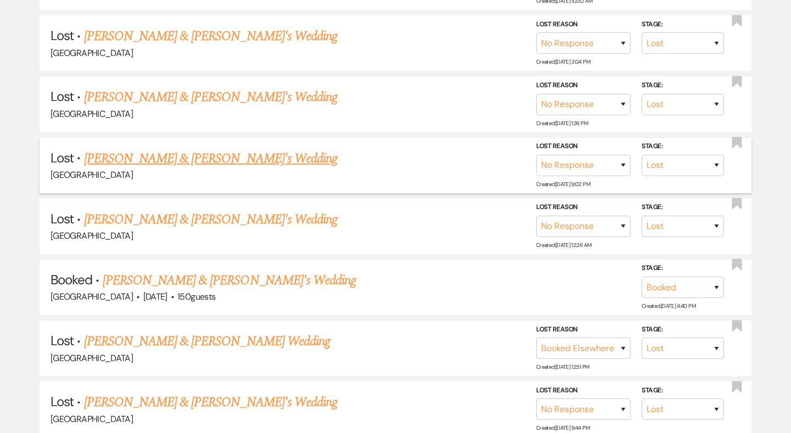
scroll to position [714, 0]
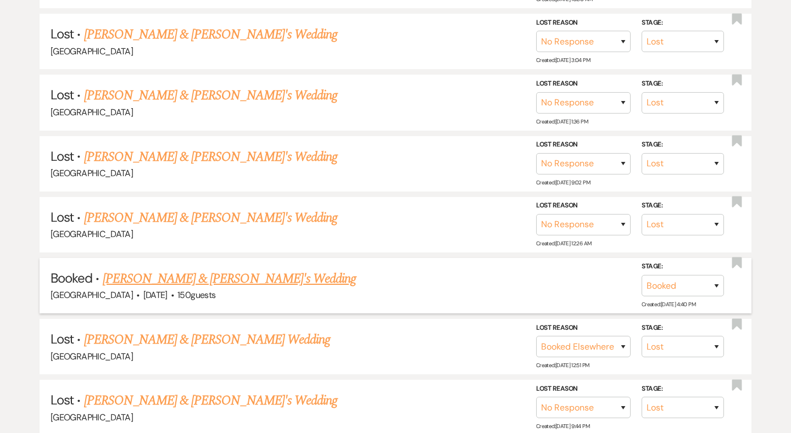
click at [212, 269] on link "[PERSON_NAME] & [PERSON_NAME]'s Wedding" at bounding box center [230, 279] width 254 height 20
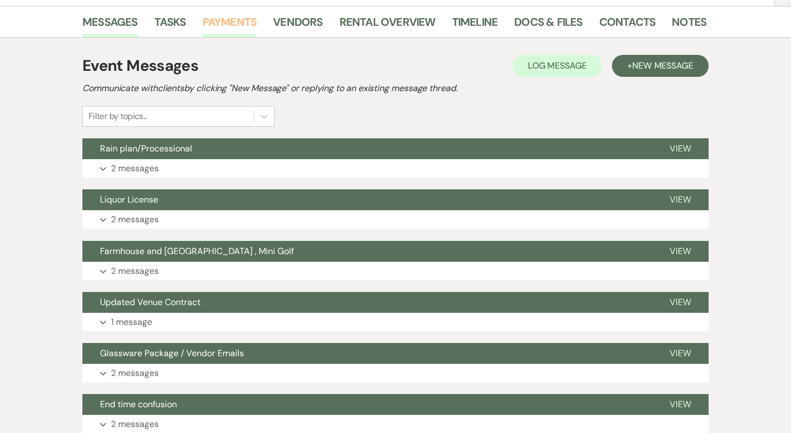
scroll to position [206, 0]
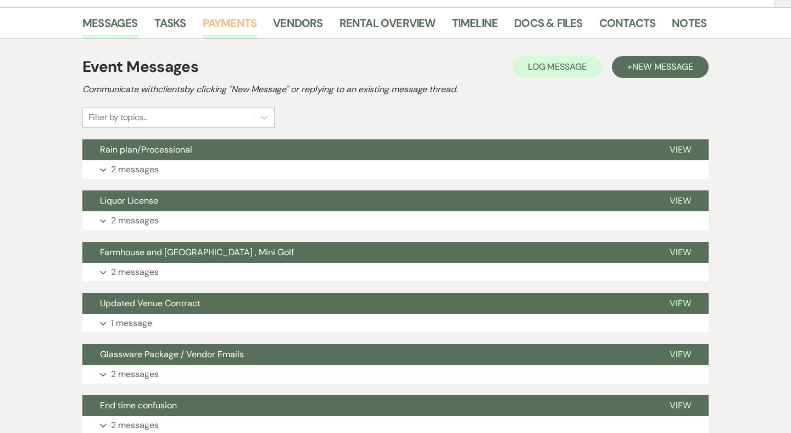
click at [249, 15] on link "Payments" at bounding box center [230, 26] width 54 height 24
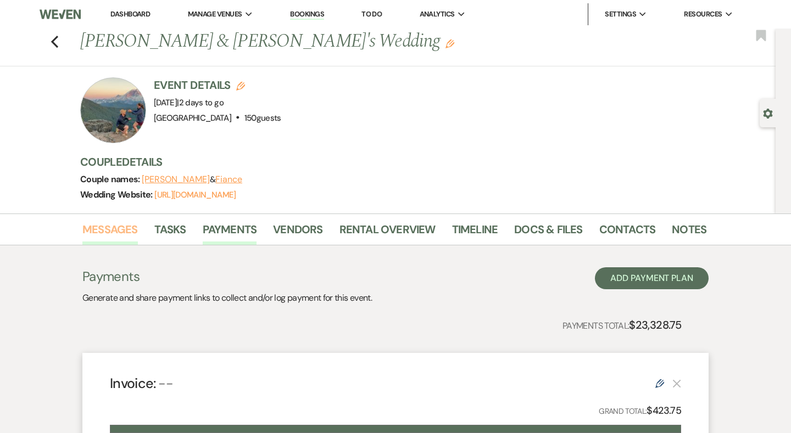
click at [105, 225] on link "Messages" at bounding box center [109, 233] width 55 height 24
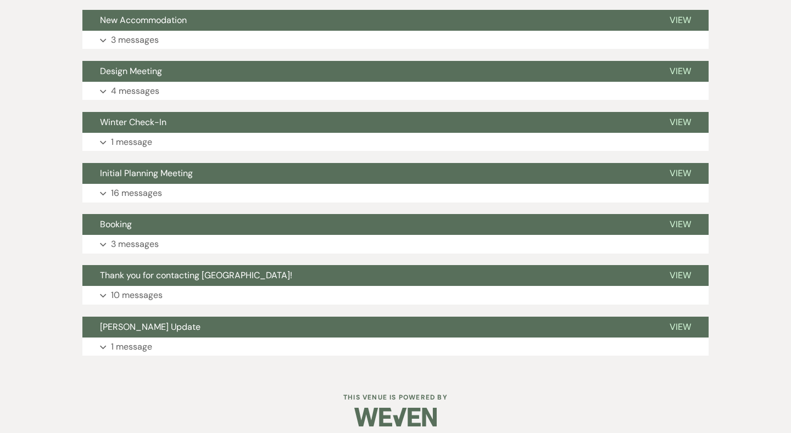
scroll to position [1513, 0]
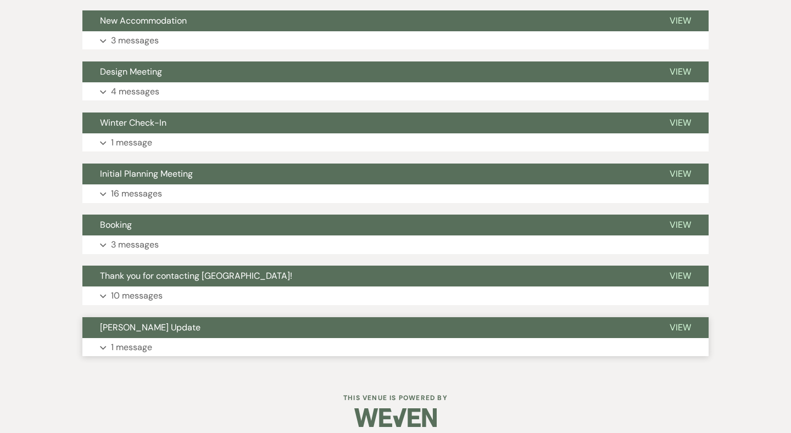
click at [139, 340] on p "1 message" at bounding box center [131, 347] width 41 height 14
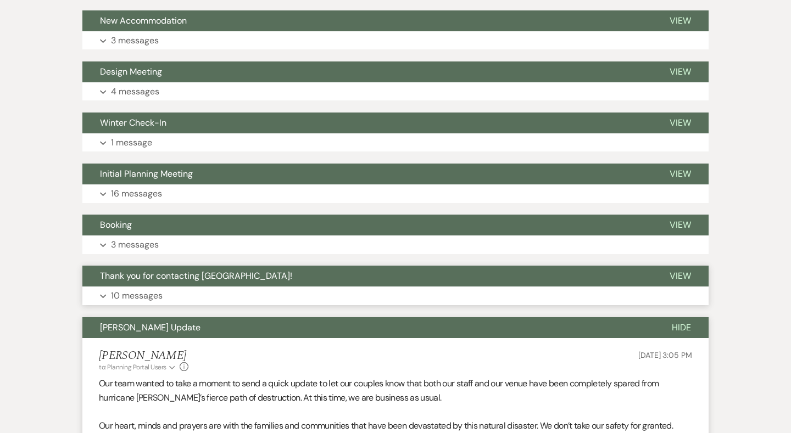
click at [152, 270] on span "Thank you for contacting [GEOGRAPHIC_DATA]!" at bounding box center [196, 276] width 192 height 12
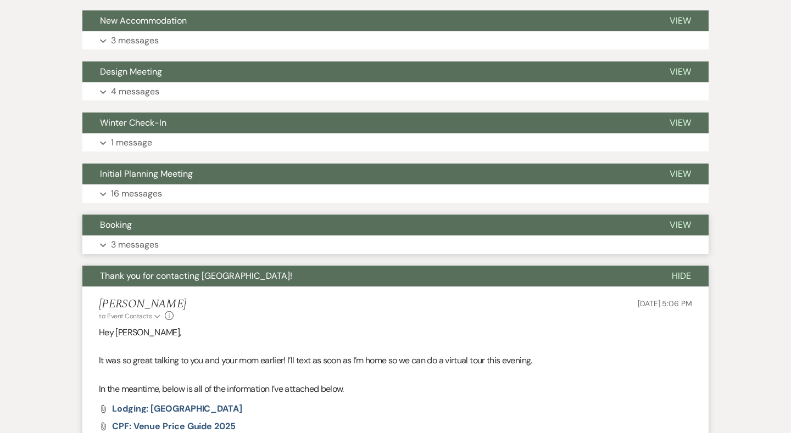
click at [152, 238] on p "3 messages" at bounding box center [135, 245] width 48 height 14
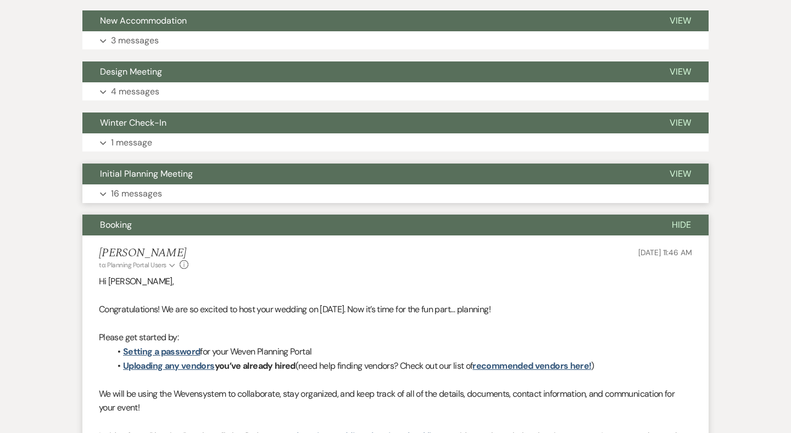
click at [161, 168] on span "Initial Planning Meeting" at bounding box center [146, 174] width 93 height 12
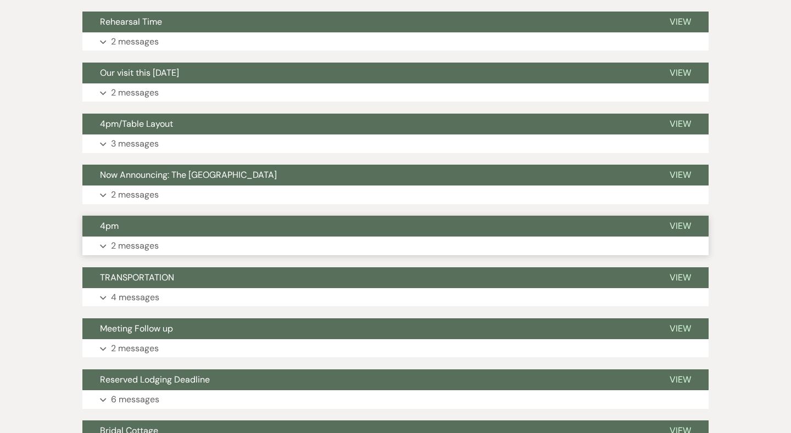
scroll to position [949, 1]
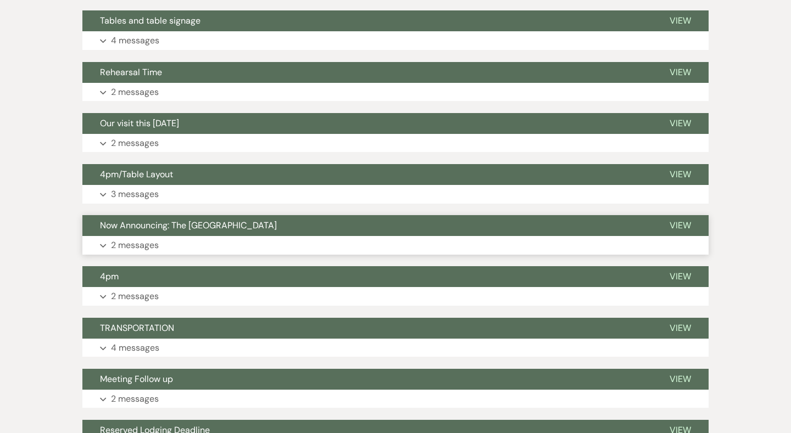
click at [172, 226] on button "Now Announcing: The [GEOGRAPHIC_DATA]" at bounding box center [366, 225] width 569 height 21
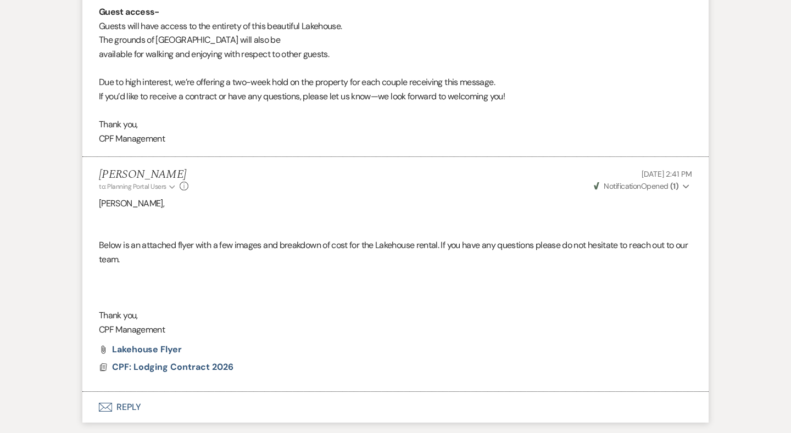
scroll to position [1616, 1]
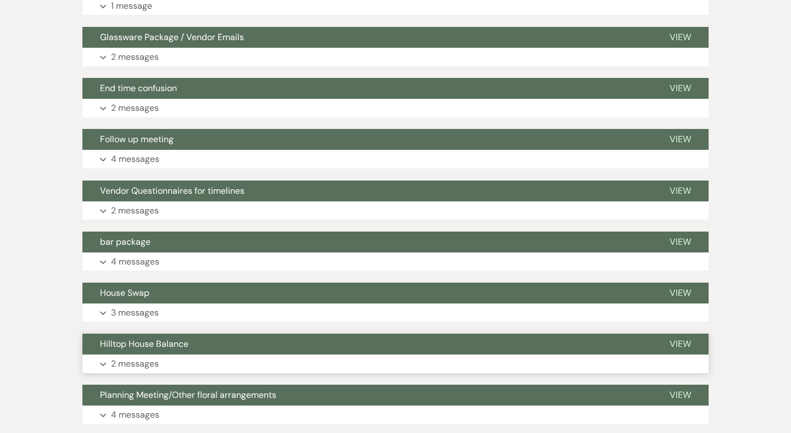
click at [178, 346] on span "Hilltop House Balance" at bounding box center [144, 344] width 88 height 12
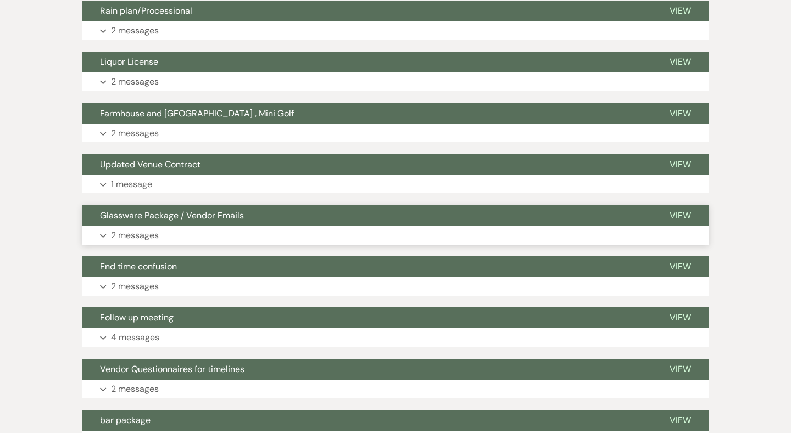
scroll to position [351, 0]
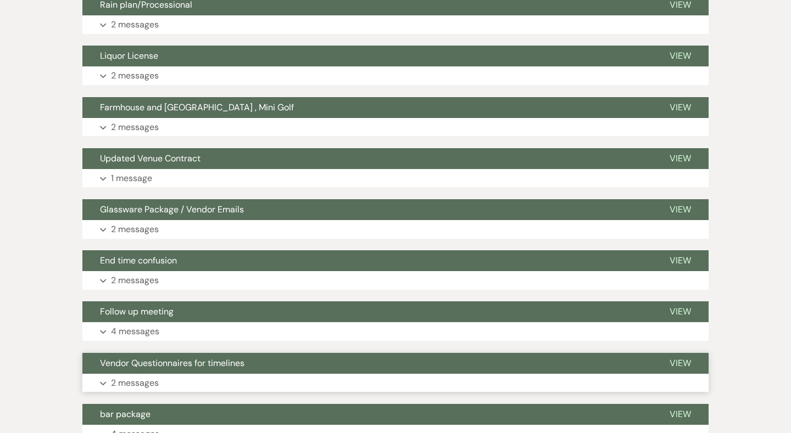
click at [305, 359] on button "Vendor Questionnaires for timelines" at bounding box center [366, 363] width 569 height 21
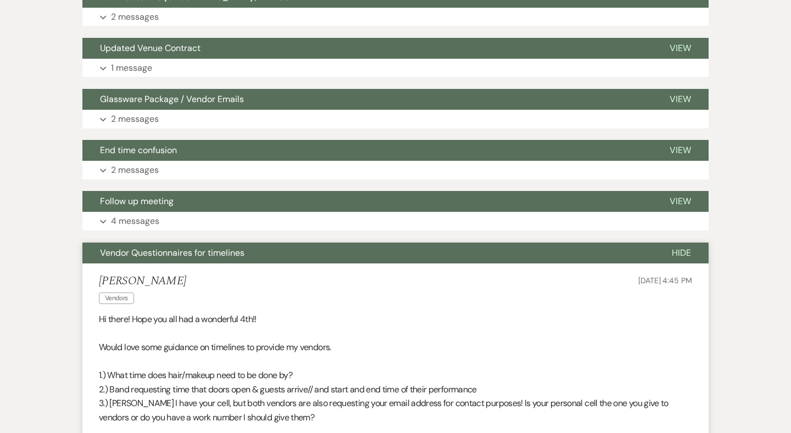
scroll to position [460, 0]
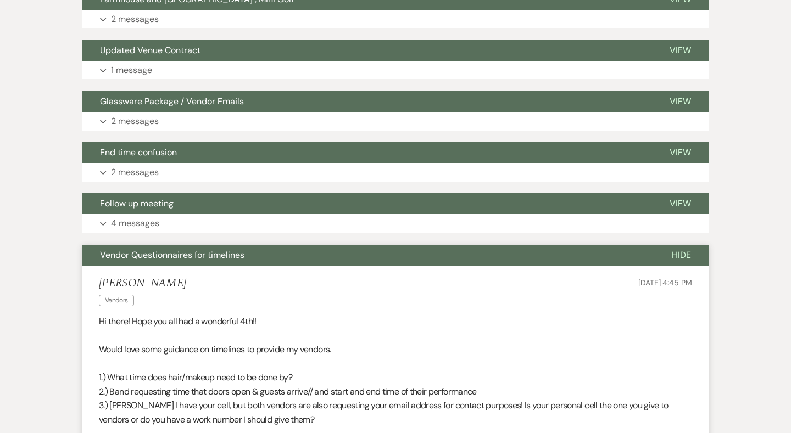
click at [300, 257] on button "Vendor Questionnaires for timelines" at bounding box center [368, 255] width 572 height 21
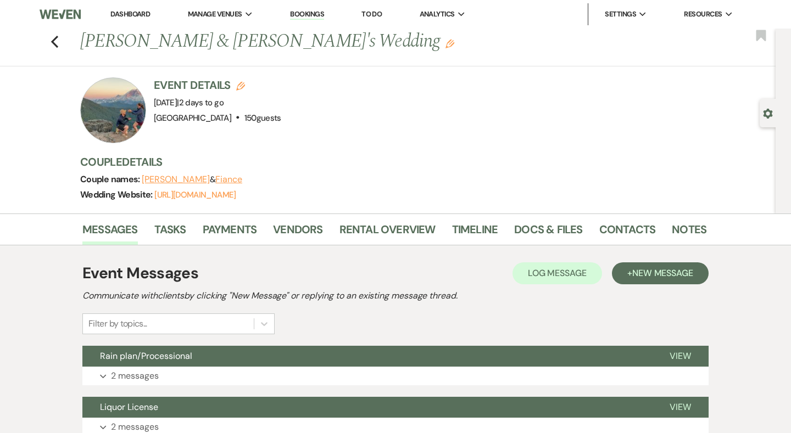
scroll to position [0, 0]
drag, startPoint x: 156, startPoint y: 97, endPoint x: 332, endPoint y: 98, distance: 176.3
click at [332, 98] on div "Event Details Edit Event Date: Saturday, August 23rd, 2025 | 2 days to go Venue…" at bounding box center [387, 110] width 615 height 66
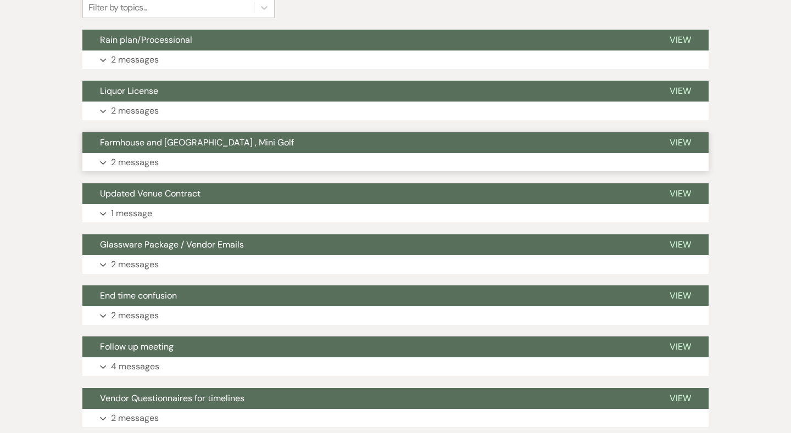
scroll to position [332, 0]
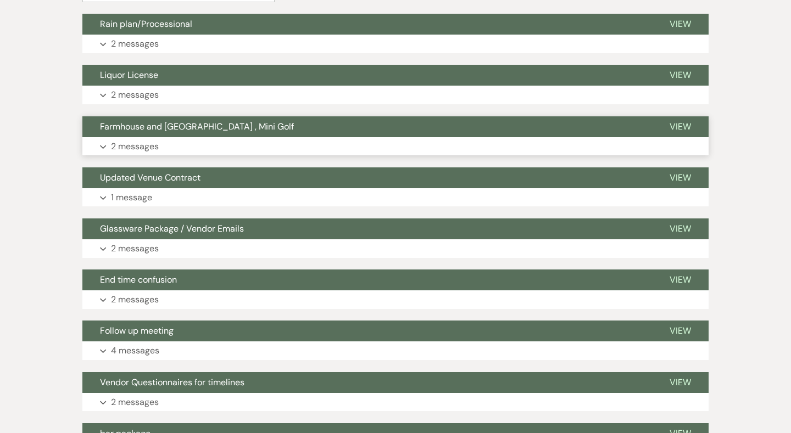
click at [317, 147] on button "Expand 2 messages" at bounding box center [395, 146] width 626 height 19
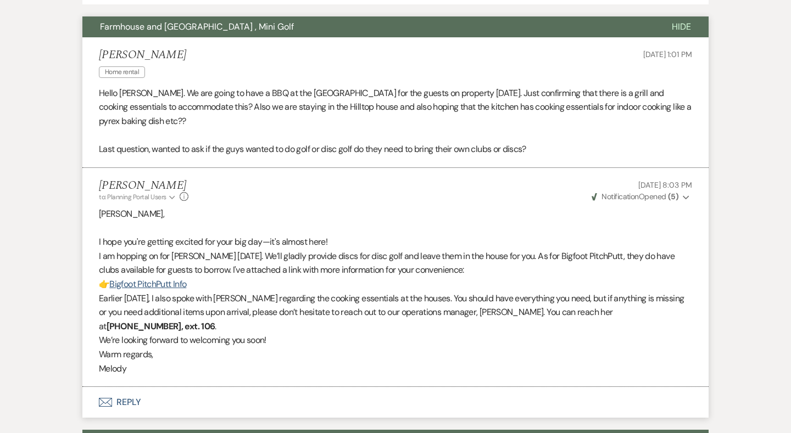
scroll to position [432, 0]
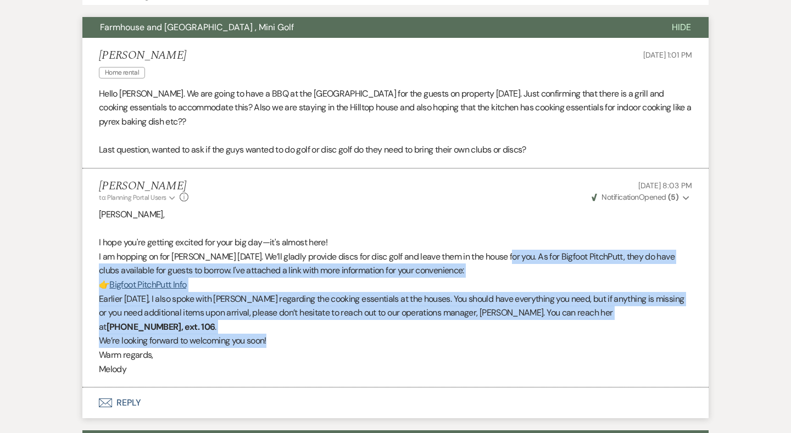
drag, startPoint x: 501, startPoint y: 250, endPoint x: 485, endPoint y: 317, distance: 69.4
click at [485, 317] on div "Brooke, I hope you're getting excited for your big day—it's almost here! I am h…" at bounding box center [395, 292] width 593 height 169
click at [485, 334] on p "We’re looking forward to welcoming you soon!" at bounding box center [395, 341] width 593 height 14
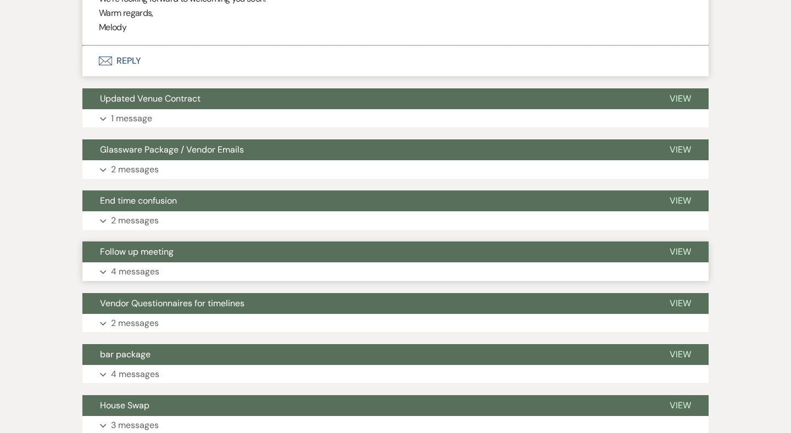
click at [191, 262] on button "Expand 4 messages" at bounding box center [395, 271] width 626 height 19
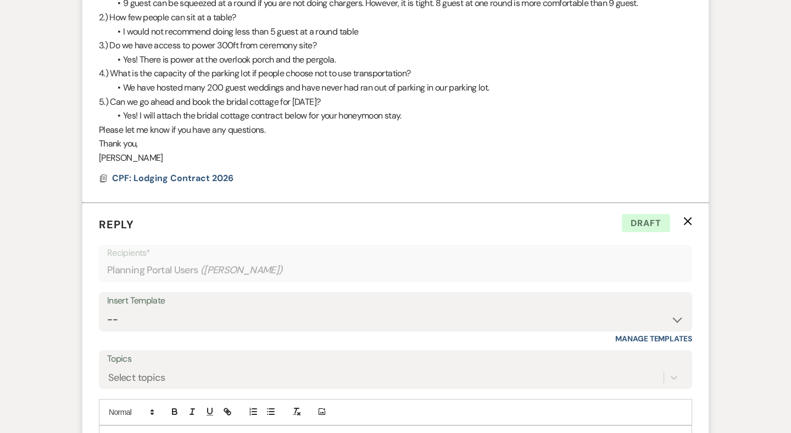
scroll to position [1630, 0]
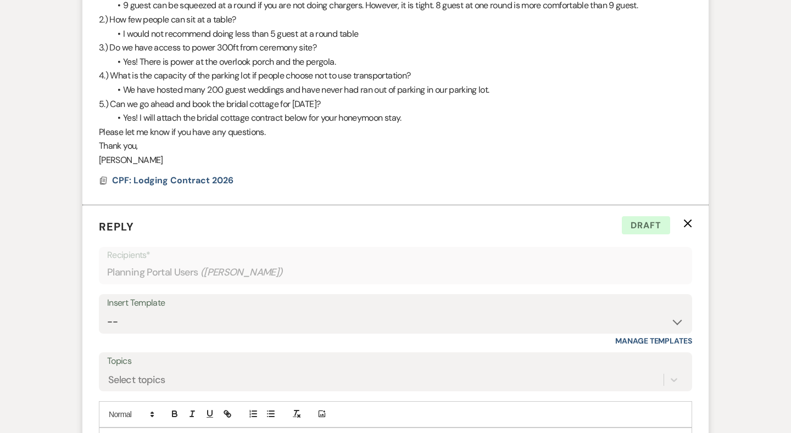
click at [685, 219] on use "button" at bounding box center [688, 223] width 8 height 8
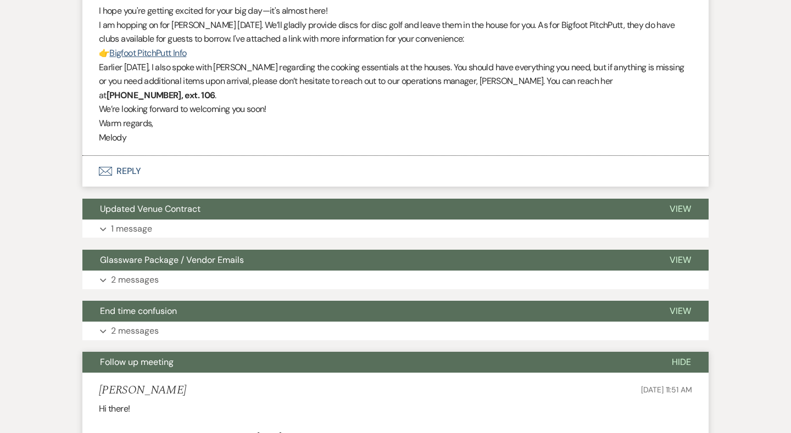
scroll to position [798, 0]
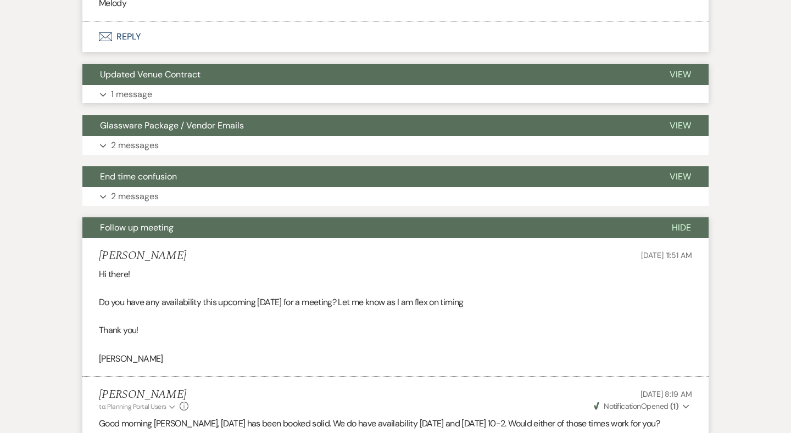
click at [181, 69] on span "Updated Venue Contract" at bounding box center [150, 75] width 100 height 12
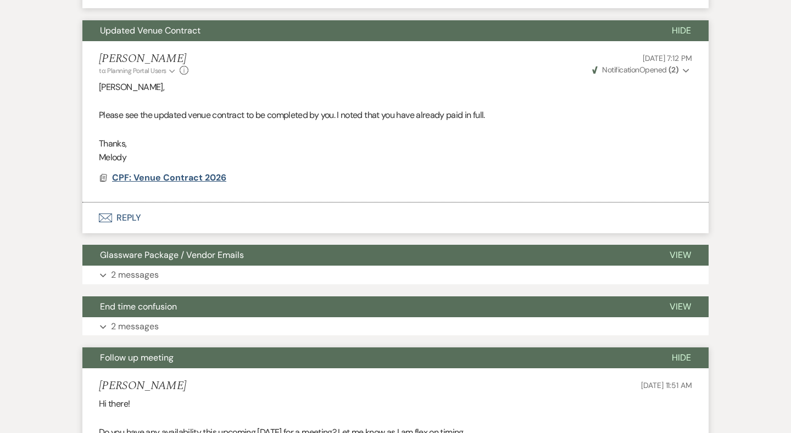
scroll to position [841, 0]
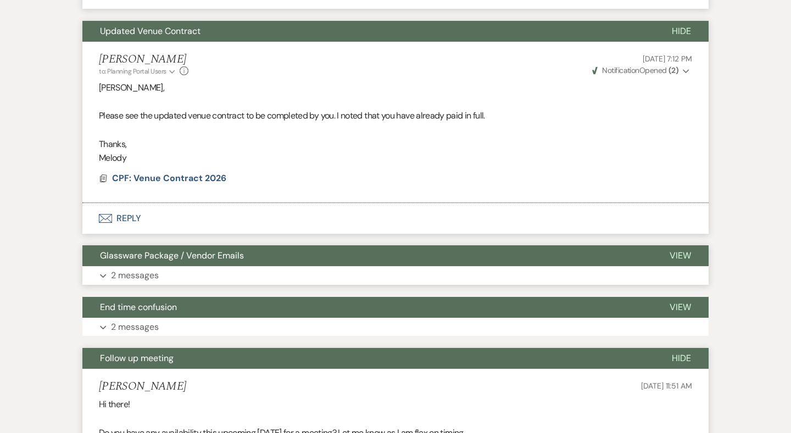
click at [182, 245] on button "Glassware Package / Vendor Emails" at bounding box center [366, 255] width 569 height 21
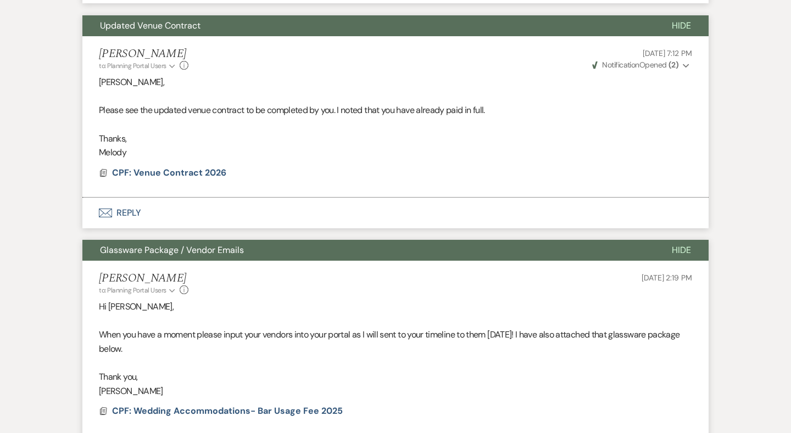
scroll to position [852, 0]
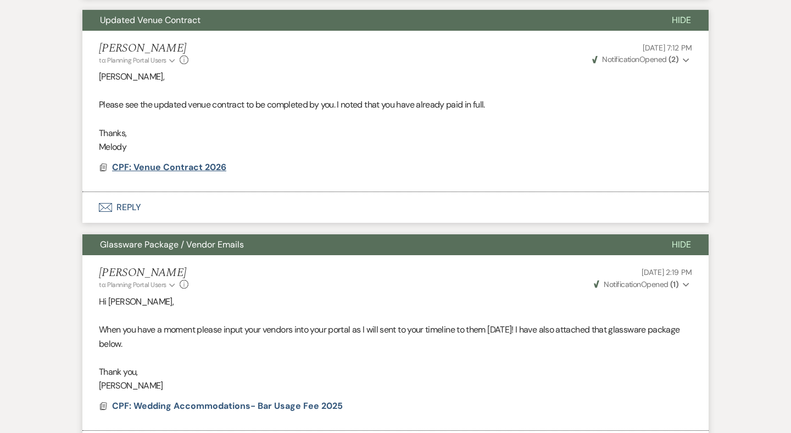
click at [182, 161] on span "CPF: Venue Contract 2026" at bounding box center [169, 167] width 114 height 12
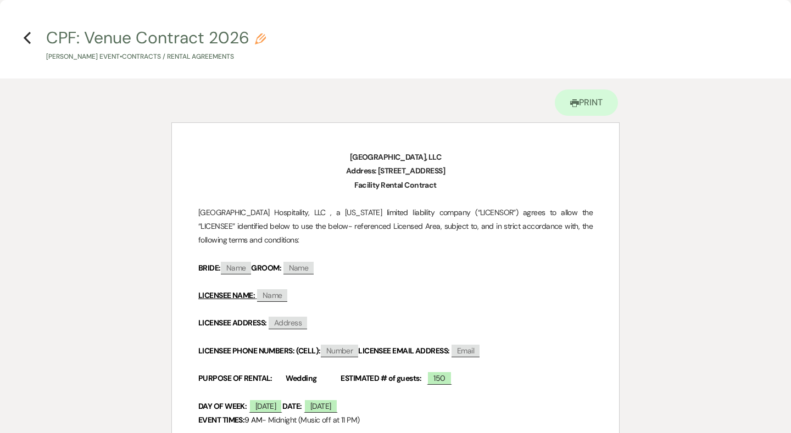
scroll to position [0, 0]
click at [27, 37] on icon "Previous" at bounding box center [27, 37] width 8 height 13
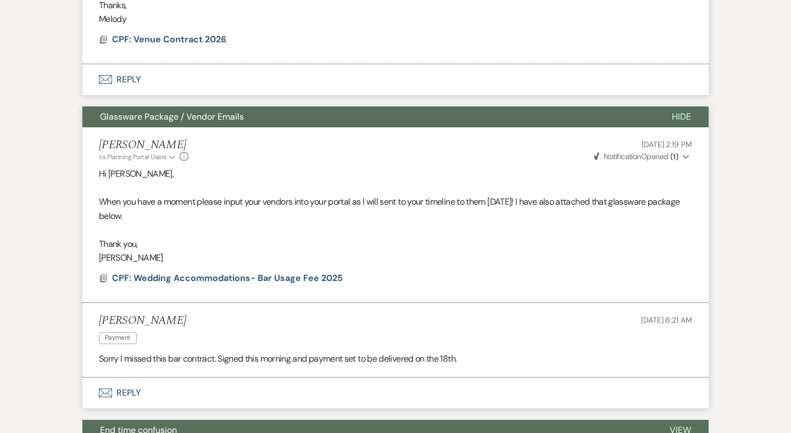
scroll to position [1027, 0]
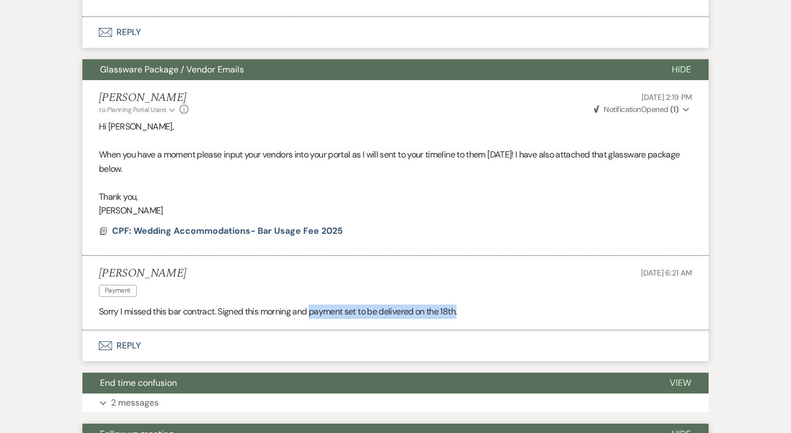
drag, startPoint x: 468, startPoint y: 287, endPoint x: 312, endPoint y: 290, distance: 156.0
click at [312, 305] on p "Sorry I missed this bar contract. Signed this morning and payment set to be del…" at bounding box center [395, 312] width 593 height 14
click at [264, 225] on span "CPF: Wedding Accommodations- Bar Usage Fee 2025" at bounding box center [227, 231] width 231 height 12
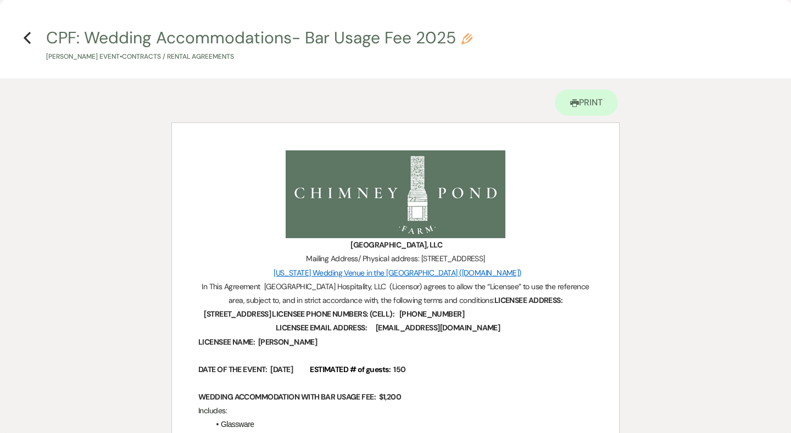
scroll to position [0, 0]
click at [26, 35] on icon "Previous" at bounding box center [27, 37] width 8 height 13
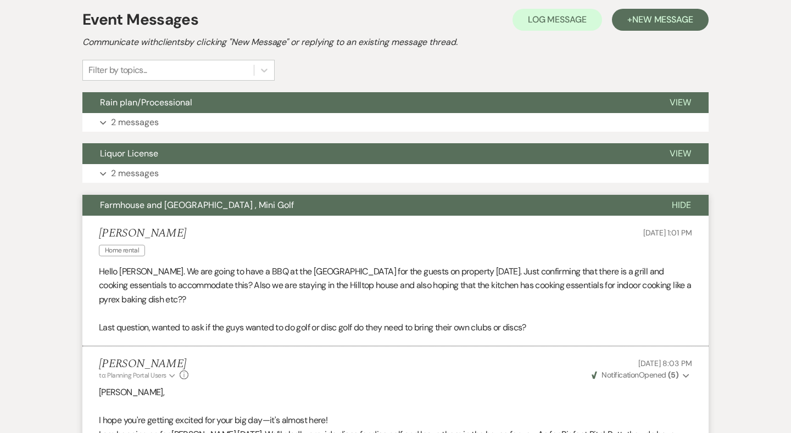
scroll to position [167, 0]
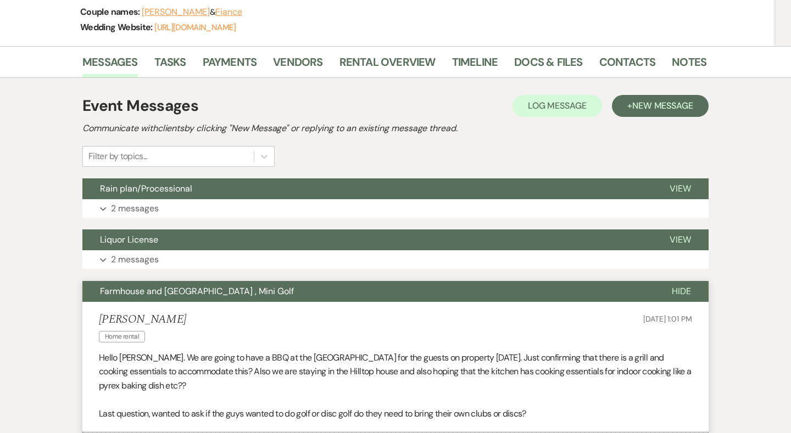
click at [223, 286] on span "Farmhouse and Hilltop house , Mini Golf" at bounding box center [197, 292] width 194 height 12
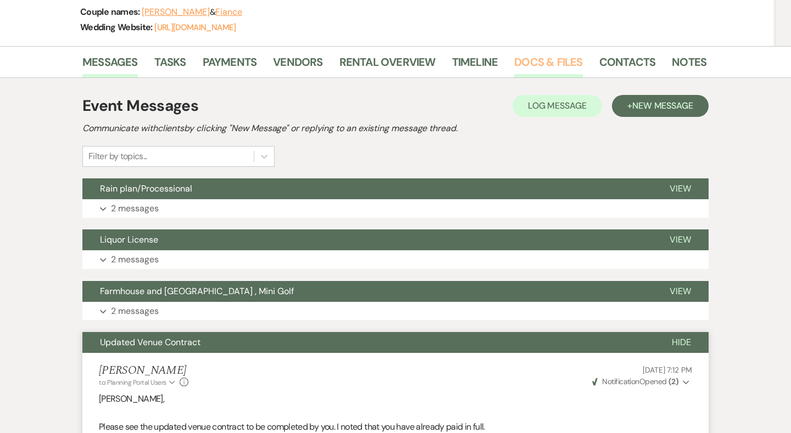
click at [560, 65] on link "Docs & Files" at bounding box center [548, 65] width 68 height 24
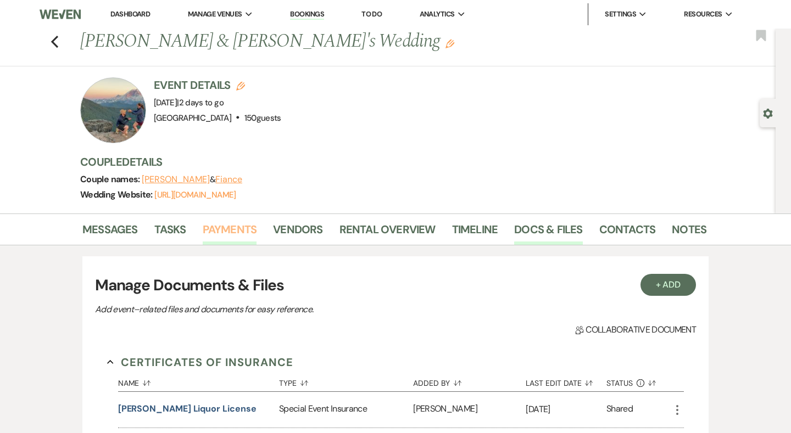
click at [247, 234] on link "Payments" at bounding box center [230, 233] width 54 height 24
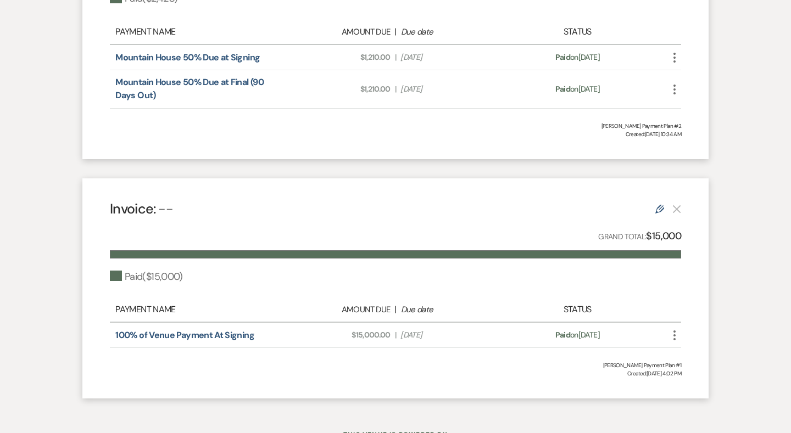
scroll to position [1188, 0]
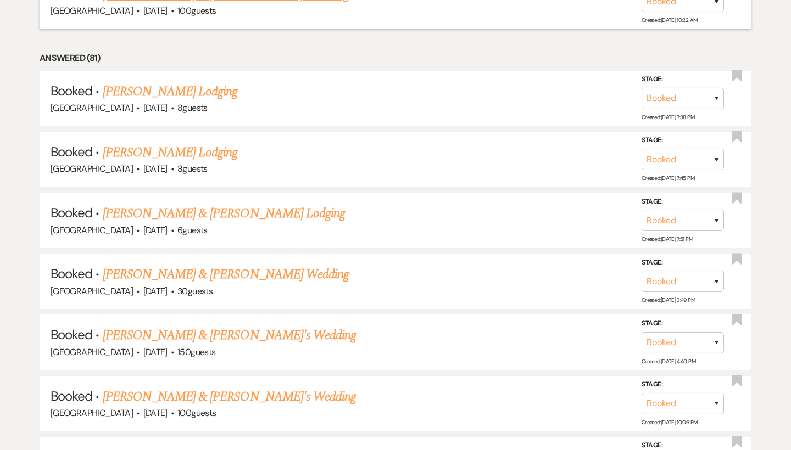
scroll to position [1278, 0]
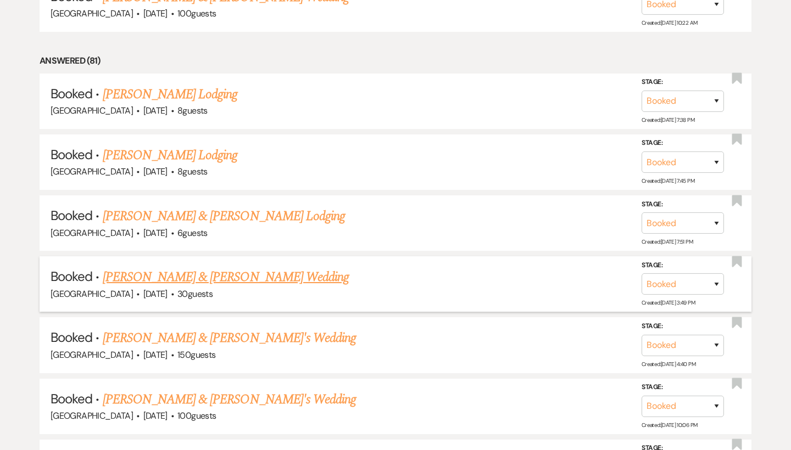
click at [180, 267] on link "[PERSON_NAME] & [PERSON_NAME] Wedding" at bounding box center [226, 277] width 246 height 20
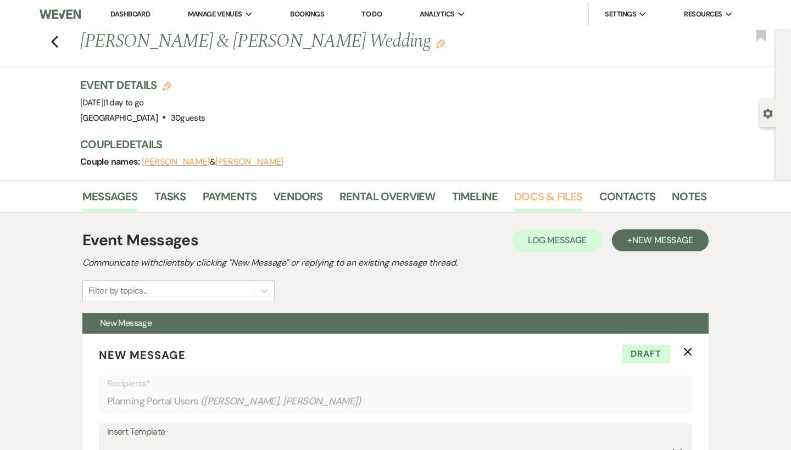
click at [531, 193] on link "Docs & Files" at bounding box center [548, 200] width 68 height 24
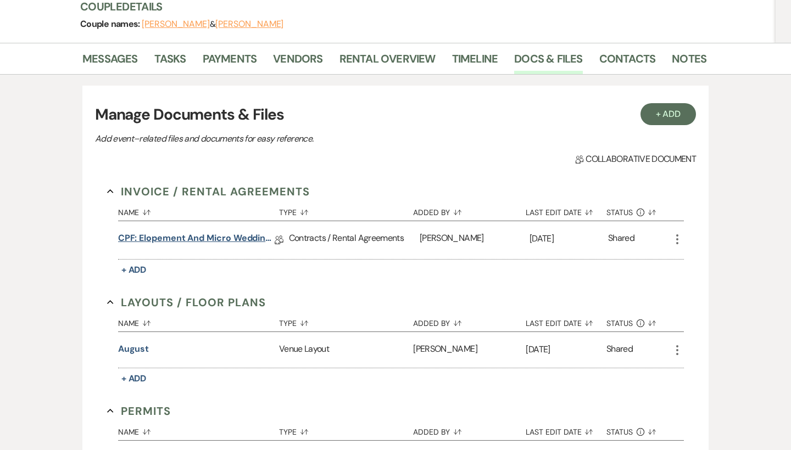
scroll to position [140, 0]
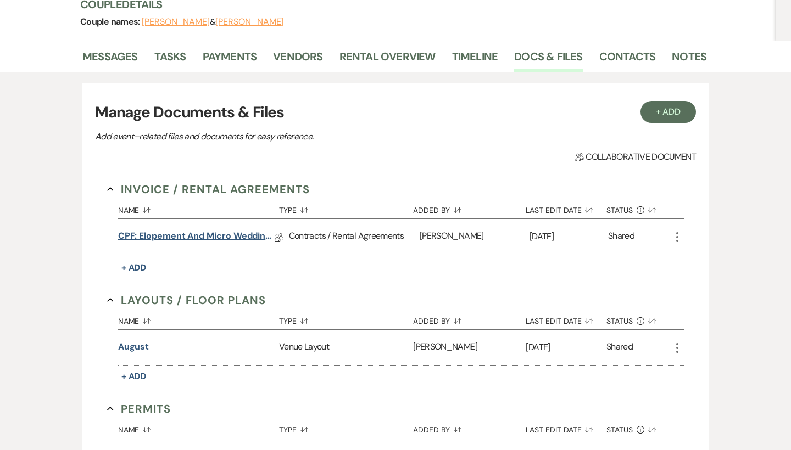
click at [202, 232] on link "CPF: Elopement and Micro Wedding 2025" at bounding box center [196, 238] width 156 height 17
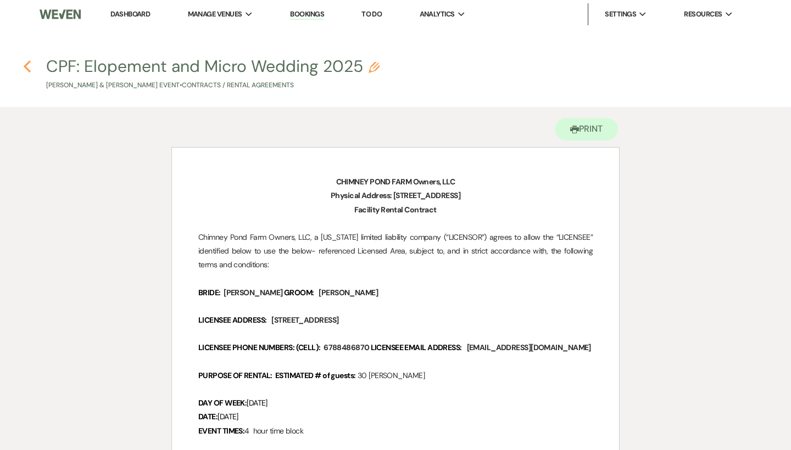
click at [24, 66] on icon "Previous" at bounding box center [27, 66] width 8 height 13
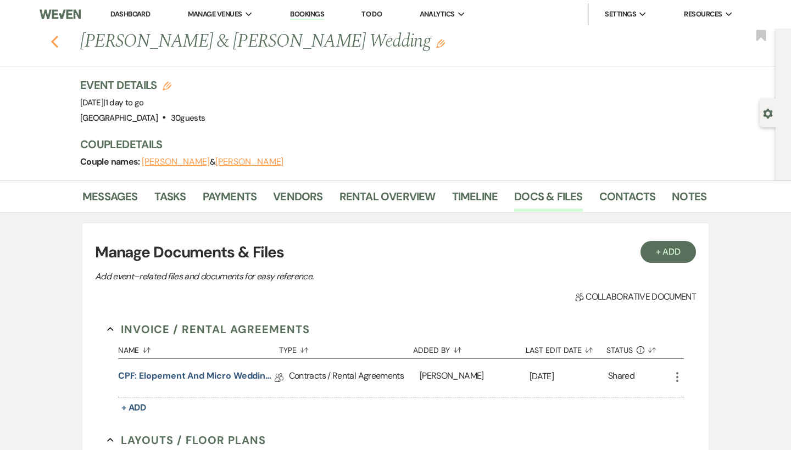
click at [53, 41] on use "button" at bounding box center [54, 42] width 7 height 12
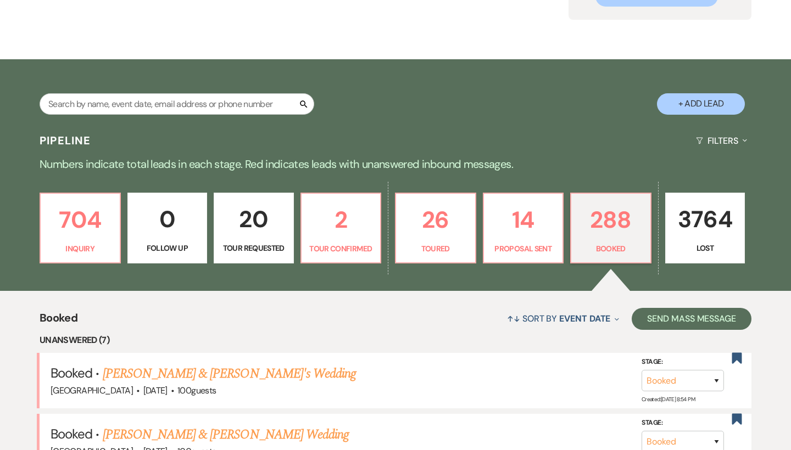
scroll to position [144, 0]
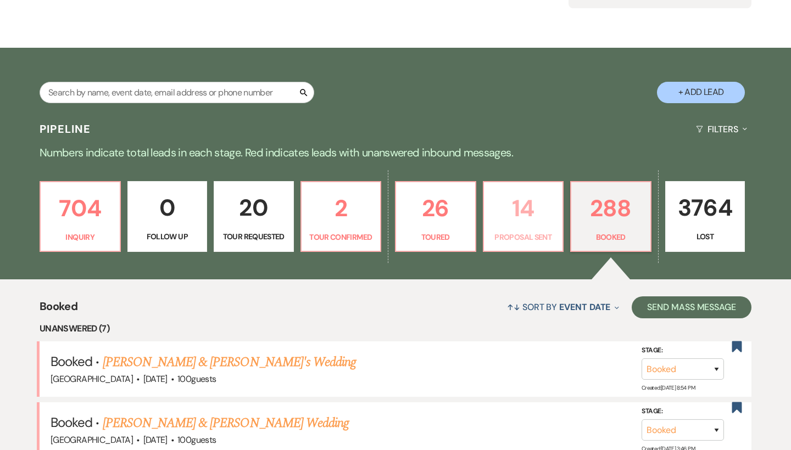
click at [521, 219] on p "14" at bounding box center [523, 208] width 66 height 37
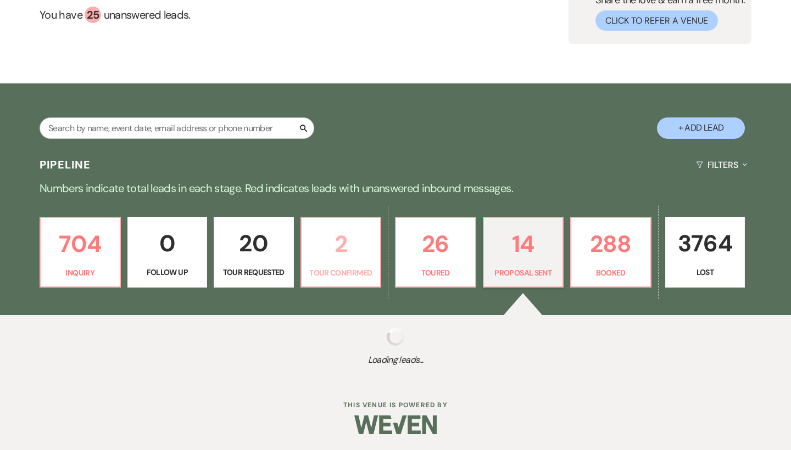
select select "6"
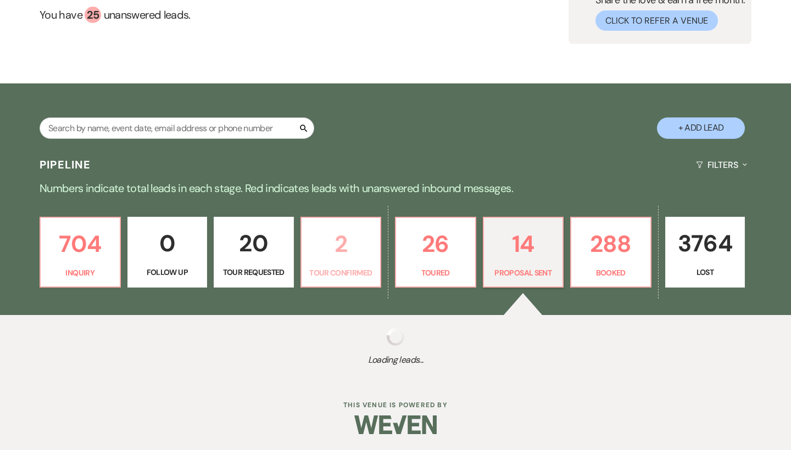
select select "6"
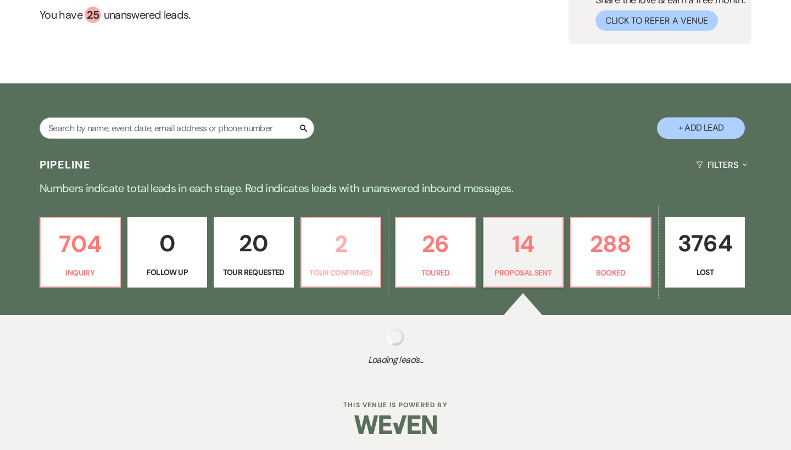
select select "6"
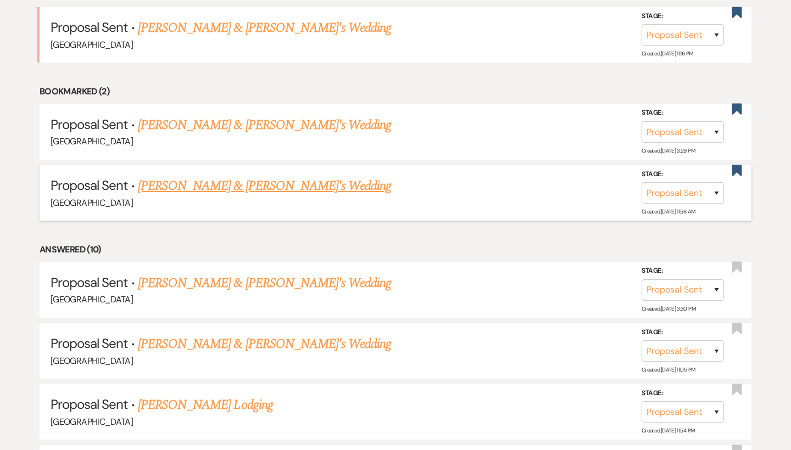
scroll to position [480, 0]
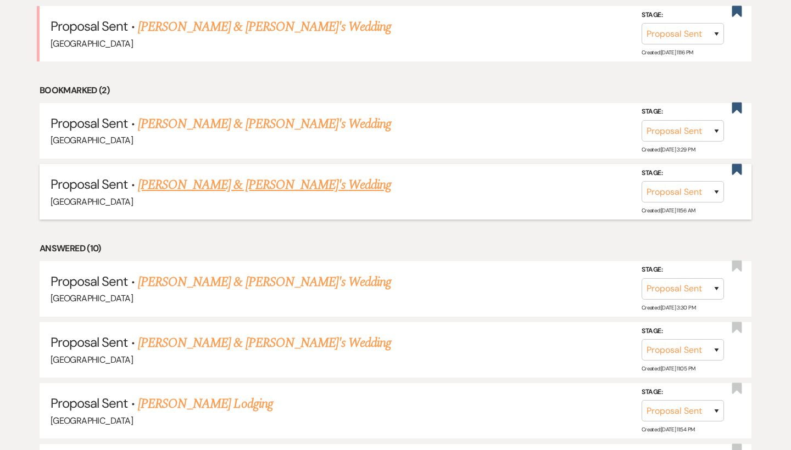
click at [261, 186] on link "[PERSON_NAME] & [PERSON_NAME]'s Wedding" at bounding box center [265, 185] width 254 height 20
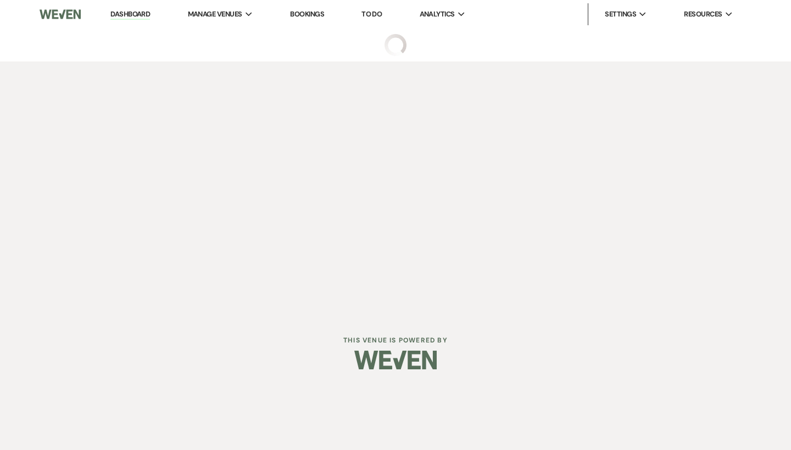
select select "6"
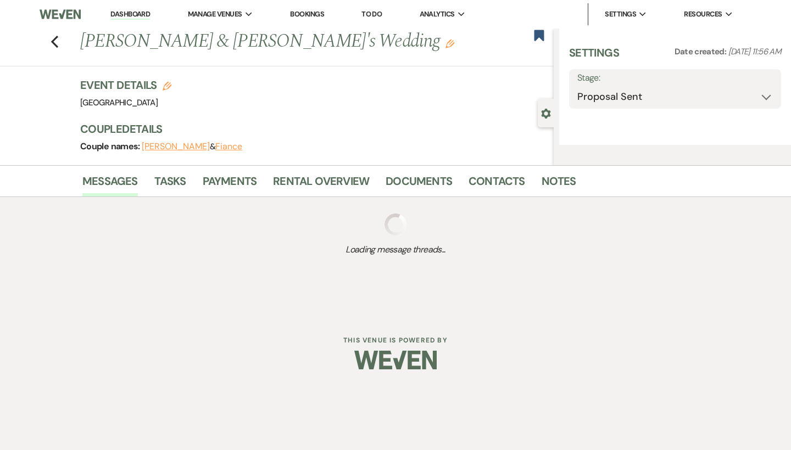
select select "6"
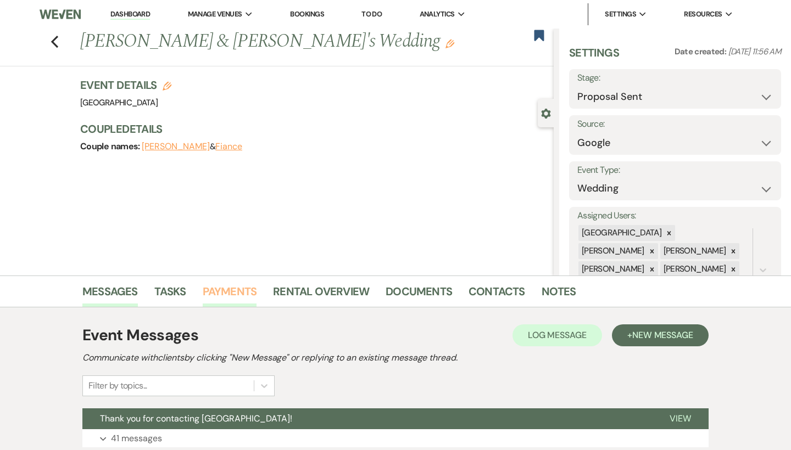
click at [229, 287] on link "Payments" at bounding box center [230, 295] width 54 height 24
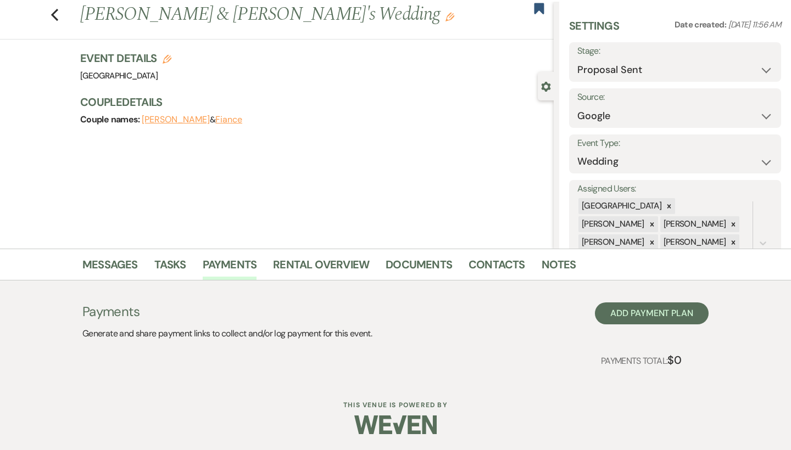
scroll to position [26, 0]
click at [690, 312] on button "Add Payment Plan" at bounding box center [652, 314] width 114 height 22
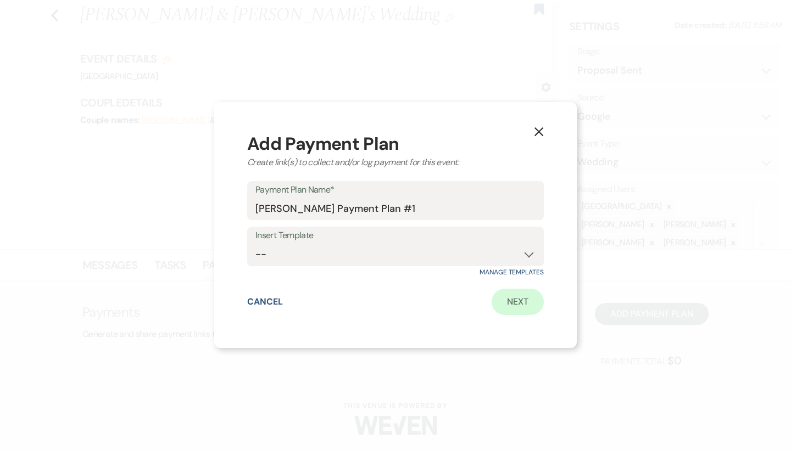
click at [536, 310] on link "Next" at bounding box center [517, 302] width 52 height 26
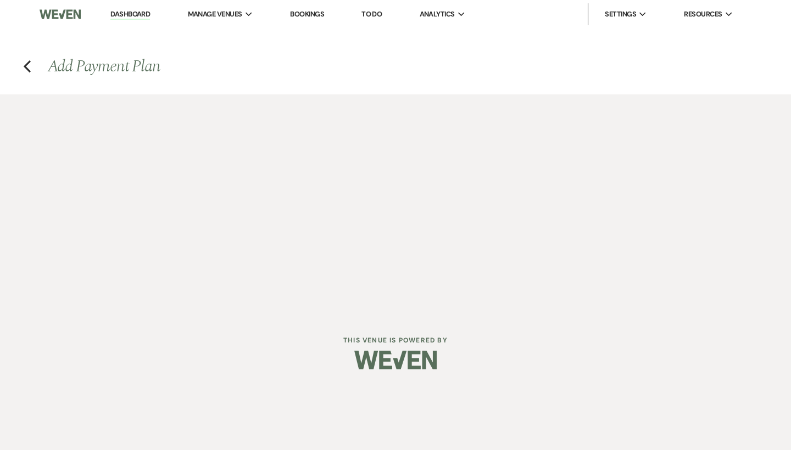
select select "2"
select select "percentage"
select select "false"
select select "client"
select select "weeks"
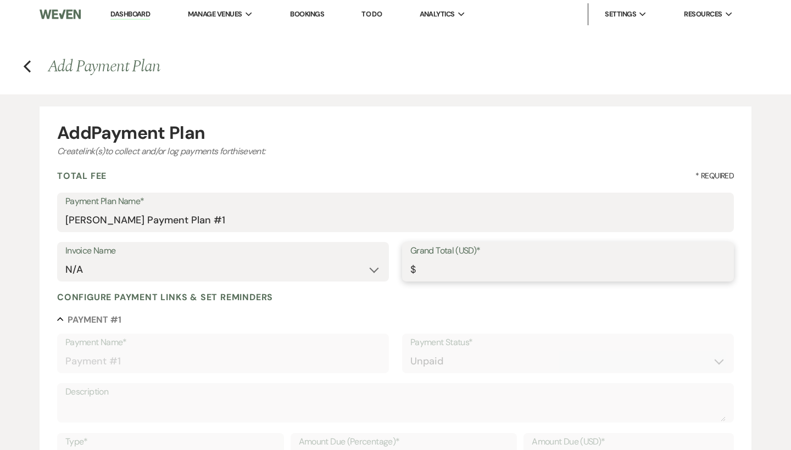
click at [445, 267] on input "Grand Total (USD)*" at bounding box center [567, 269] width 315 height 21
type input "1"
type input "1.00"
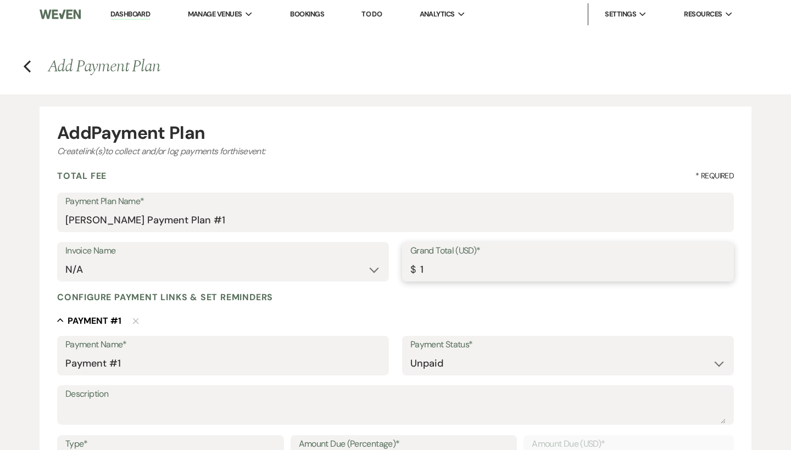
type input "15"
type input "15.00"
type input "150"
type input "150.00"
type input "1500"
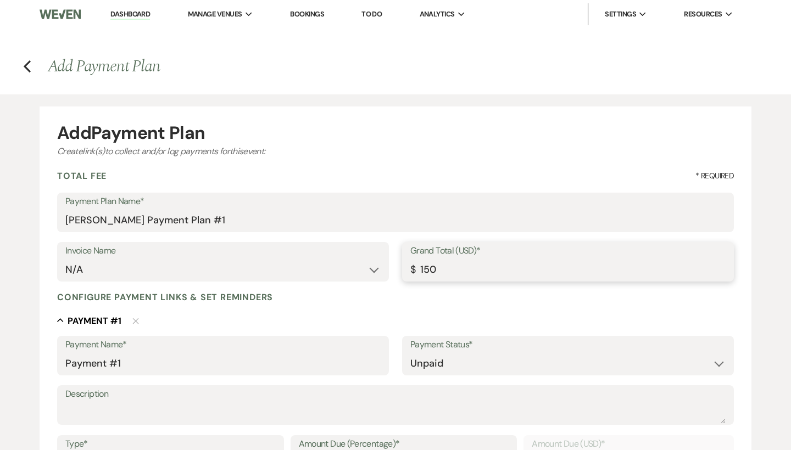
type input "1500.00"
type input "15000"
type input "15000.00"
drag, startPoint x: 226, startPoint y: 364, endPoint x: 33, endPoint y: 360, distance: 192.8
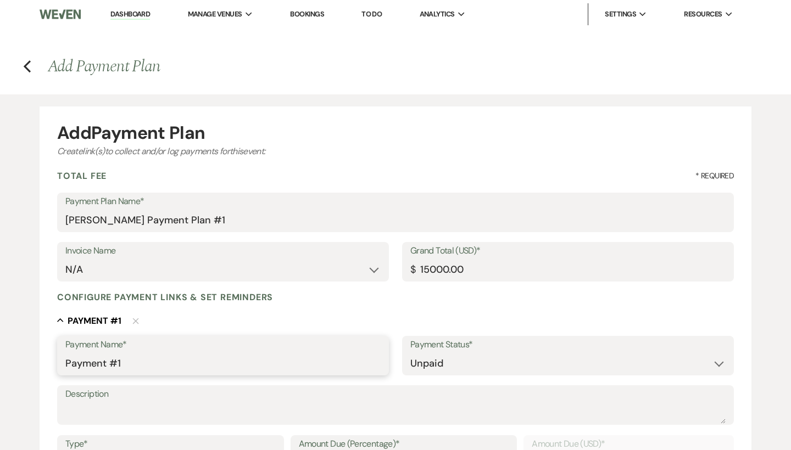
click at [33, 360] on div "Add Payment Plan Create link(s) to collect and/or log payments for this event: …" at bounding box center [395, 429] width 791 height 670
type input "V"
type input "%"
drag, startPoint x: 261, startPoint y: 357, endPoint x: 44, endPoint y: 353, distance: 216.4
click at [44, 353] on form "Add Payment Plan Create link(s) to collect and/or log payments for this event: …" at bounding box center [396, 436] width 712 height 658
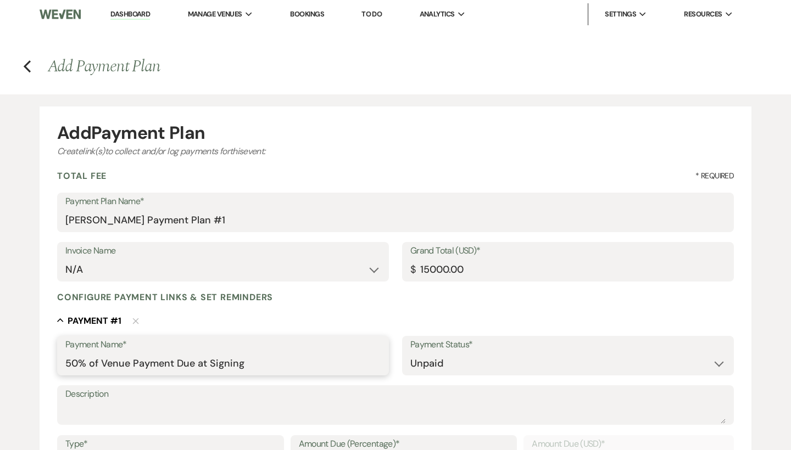
type input "50% of Venue Payment Due at Signing"
click at [142, 417] on textarea "Description" at bounding box center [395, 413] width 660 height 22
paste textarea "50% of Venue Payment Due at Signing"
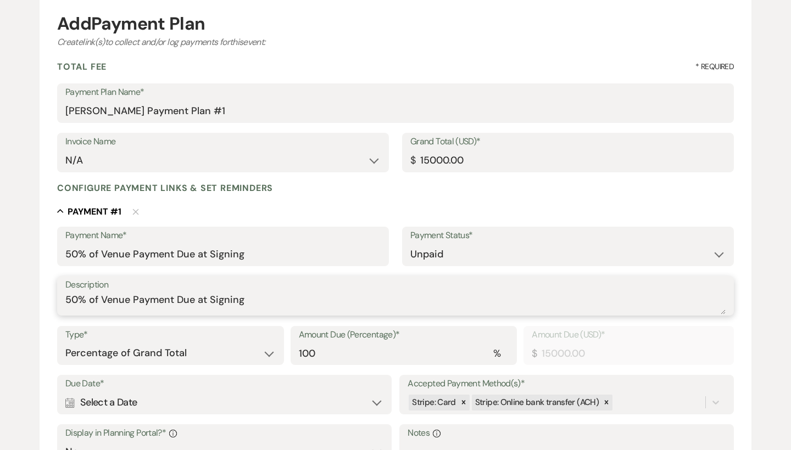
scroll to position [125, 0]
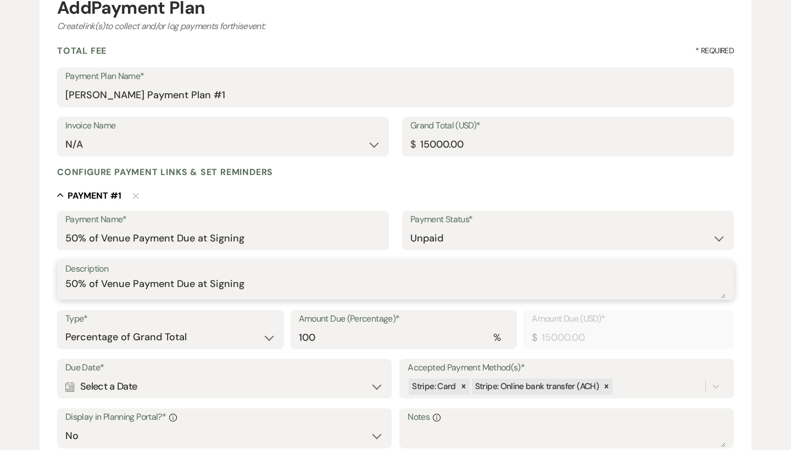
type textarea "50% of Venue Payment Due at Signing"
drag, startPoint x: 379, startPoint y: 338, endPoint x: 243, endPoint y: 338, distance: 136.7
click at [243, 338] on div "Type* Dollar Amount Percentage of Grand Total Amount Due (Percentage)* % 100 Am…" at bounding box center [395, 334] width 677 height 49
type input "0.00"
type input "5"
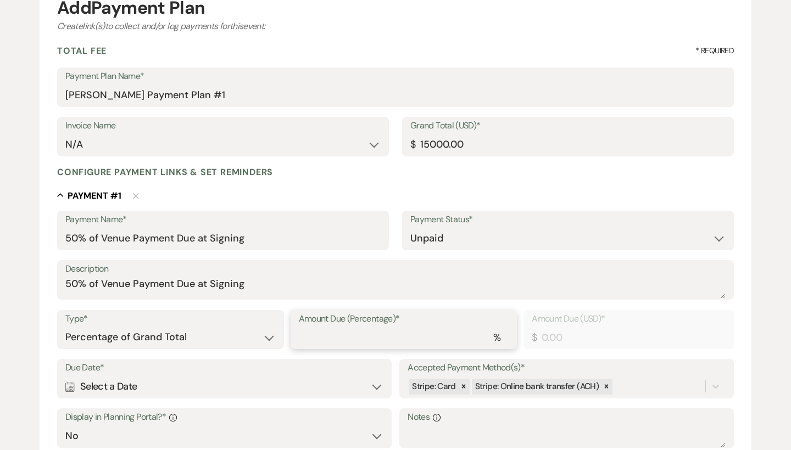
type input "750.00"
type input "50"
type input "7500.00"
click at [463, 388] on div at bounding box center [463, 387] width 12 height 16
type input "50"
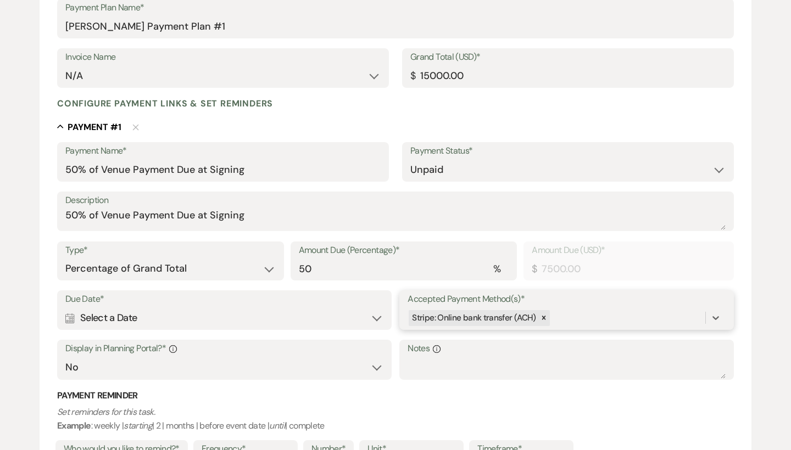
scroll to position [194, 0]
click at [122, 312] on div "Calendar Select a Date Expand" at bounding box center [224, 317] width 318 height 21
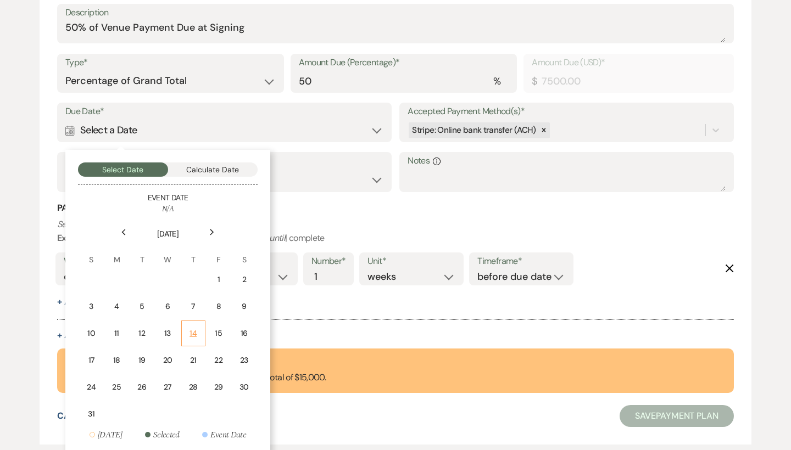
scroll to position [381, 0]
click at [189, 356] on div "21" at bounding box center [193, 361] width 10 height 12
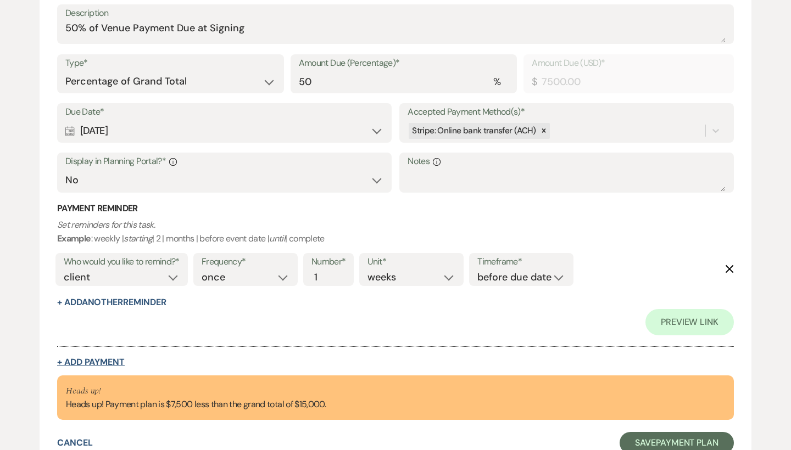
click at [109, 358] on button "+ Add Payment" at bounding box center [91, 362] width 68 height 9
select select "2"
select select "percentage"
select select "false"
select select "client"
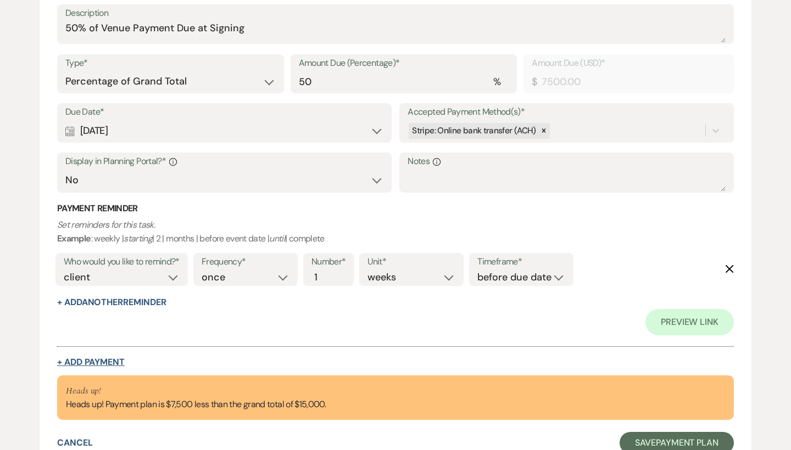
select select "weeks"
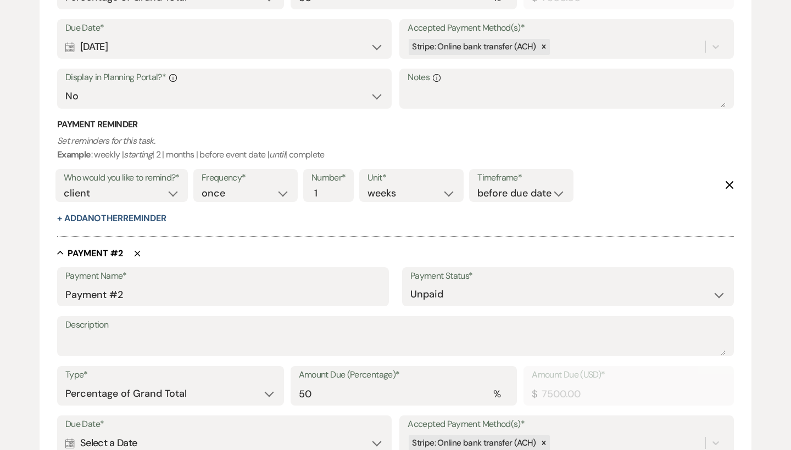
scroll to position [479, 0]
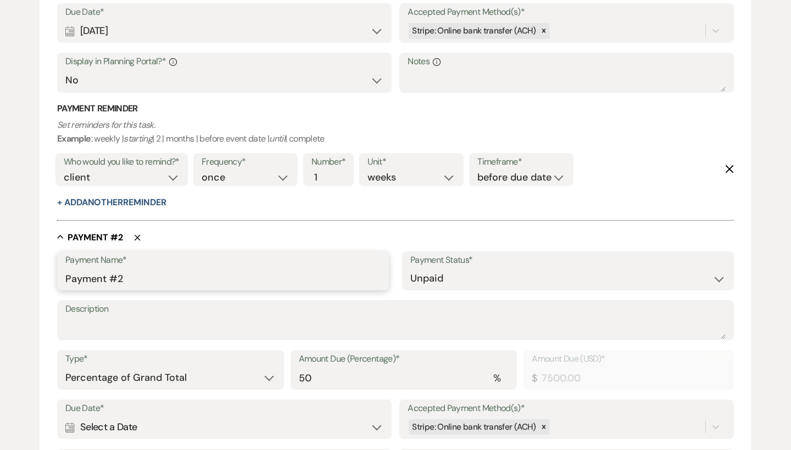
drag, startPoint x: 171, startPoint y: 269, endPoint x: 48, endPoint y: 269, distance: 123.6
click at [48, 269] on form "Add Payment Plan Create link(s) to collect and/or log payments for this event: …" at bounding box center [396, 154] width 712 height 1052
paste input "50% of Venue Payment Due at Signing"
drag, startPoint x: 267, startPoint y: 272, endPoint x: 21, endPoint y: 267, distance: 246.0
click at [21, 267] on div "Add Payment Plan Create link(s) to collect and/or log payments for this event: …" at bounding box center [395, 148] width 791 height 1064
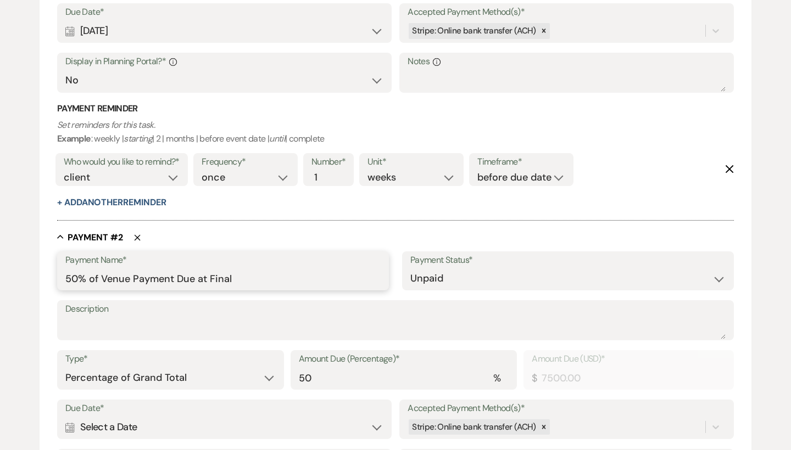
type input "50% of Venue Payment Due at Final"
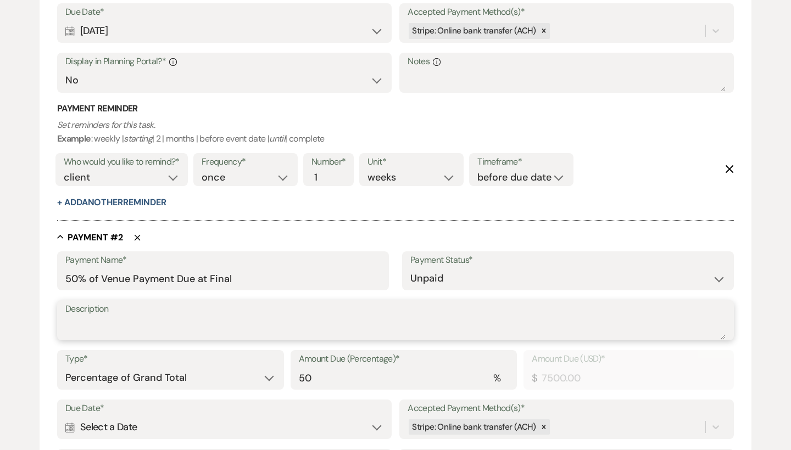
click at [85, 321] on textarea "Description" at bounding box center [395, 328] width 660 height 22
paste textarea "50% of Venue Payment Due at Final"
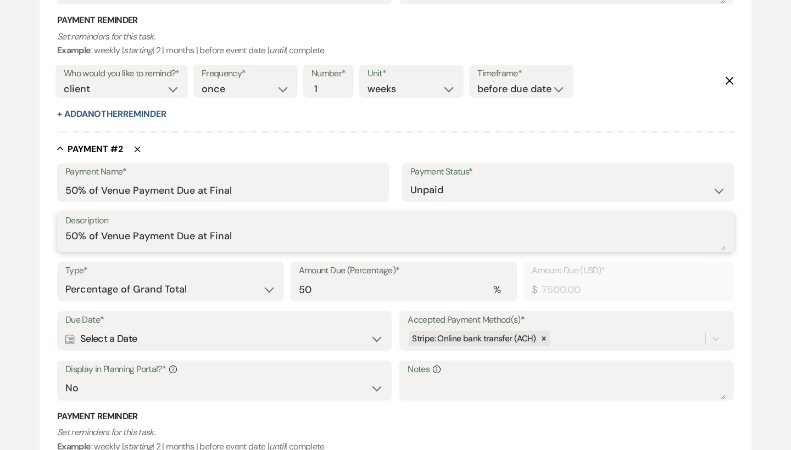
scroll to position [571, 0]
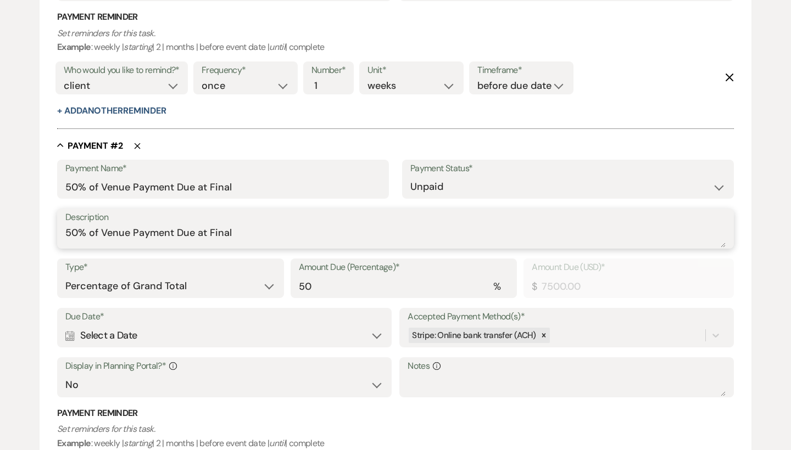
type textarea "50% of Venue Payment Due at Final"
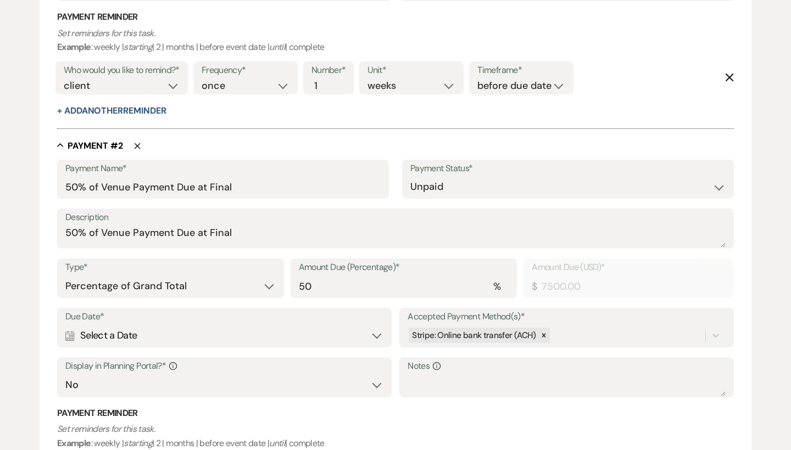
click at [108, 327] on div "Calendar Select a Date Expand" at bounding box center [224, 335] width 318 height 21
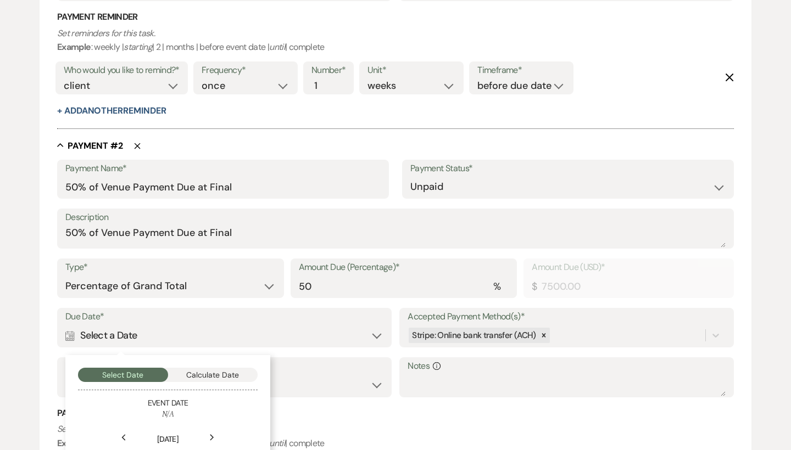
click at [232, 372] on button "Calculate Date" at bounding box center [213, 375] width 90 height 14
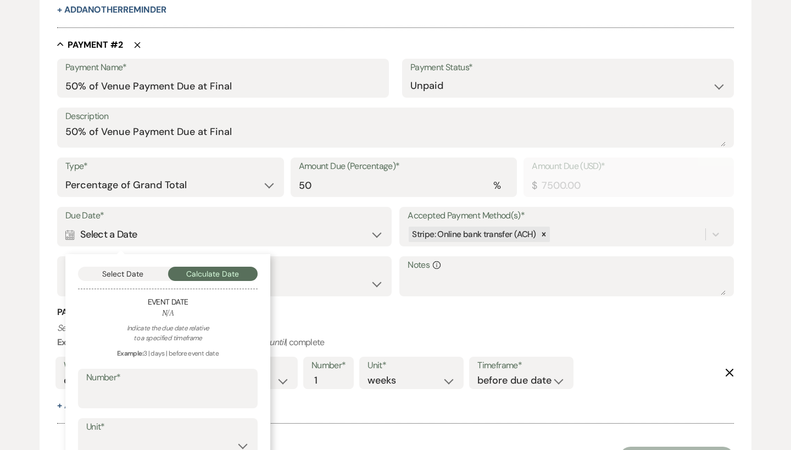
scroll to position [686, 0]
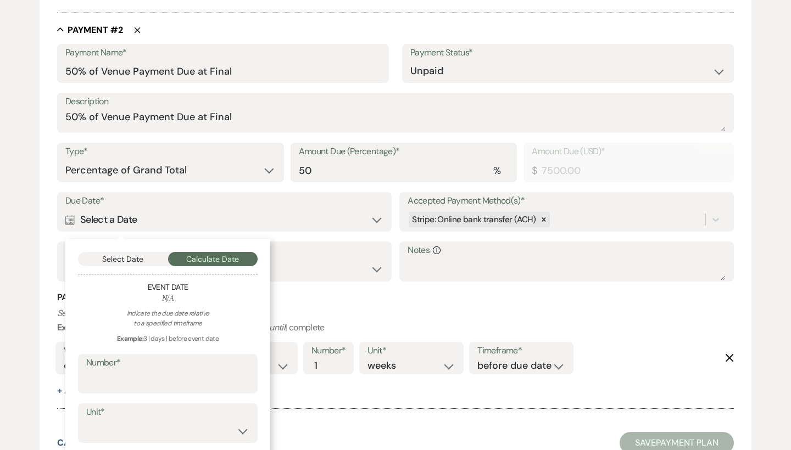
click at [174, 361] on label "Number*" at bounding box center [167, 363] width 163 height 16
click at [174, 371] on input "Number*" at bounding box center [167, 381] width 163 height 21
click at [139, 252] on button "Select Date" at bounding box center [123, 259] width 90 height 14
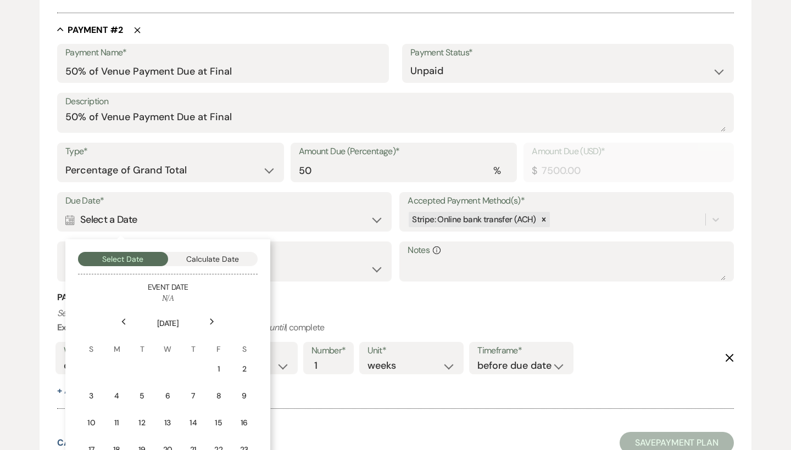
click at [214, 320] on div "Next" at bounding box center [212, 322] width 18 height 18
click at [209, 318] on icon "Next" at bounding box center [211, 321] width 5 height 7
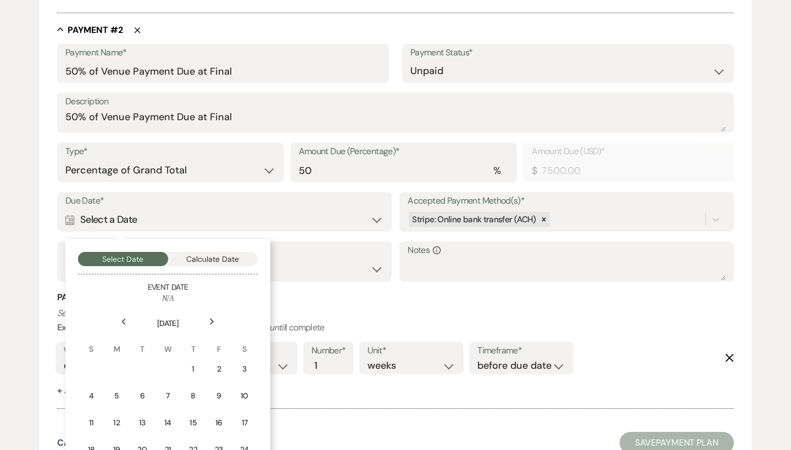
click at [209, 318] on icon "Next" at bounding box center [211, 321] width 5 height 7
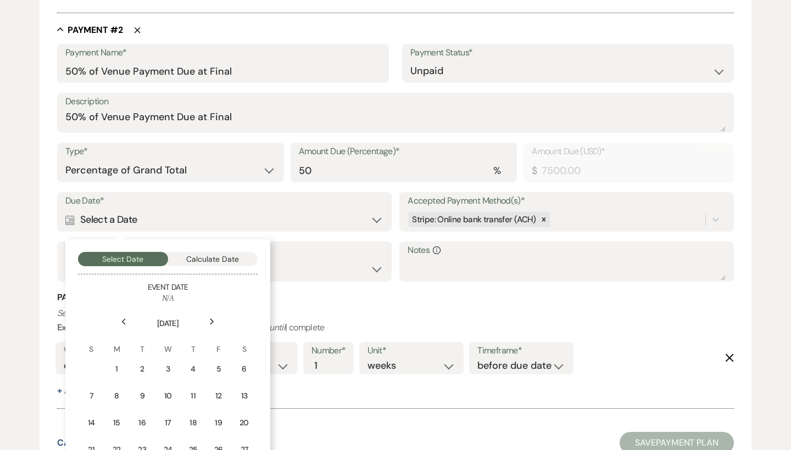
click at [209, 316] on div "Next" at bounding box center [212, 322] width 18 height 18
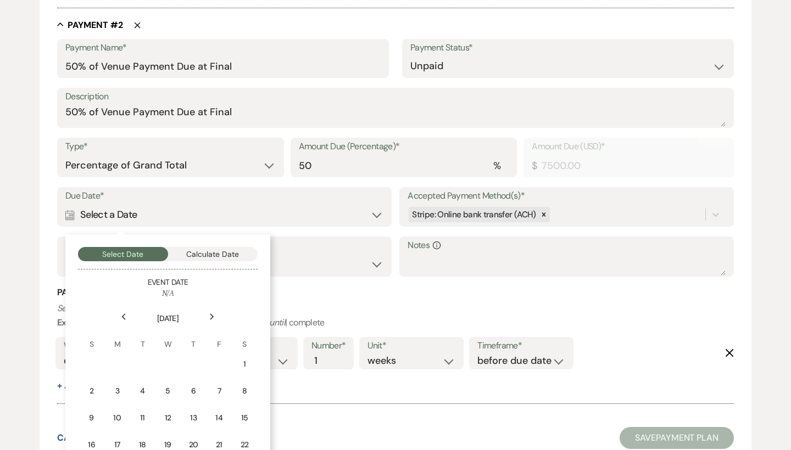
scroll to position [695, 0]
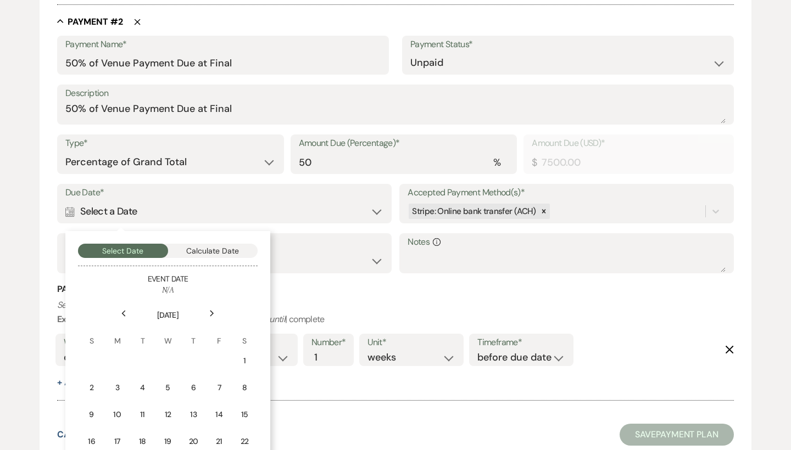
click at [209, 316] on div "Previous Next [DATE] S M T W T F S 1 2 3 4 5 6 7 8 9 10 11 12 13 14 15 16 17 18…" at bounding box center [168, 408] width 180 height 227
click at [210, 310] on icon "Next" at bounding box center [211, 313] width 5 height 7
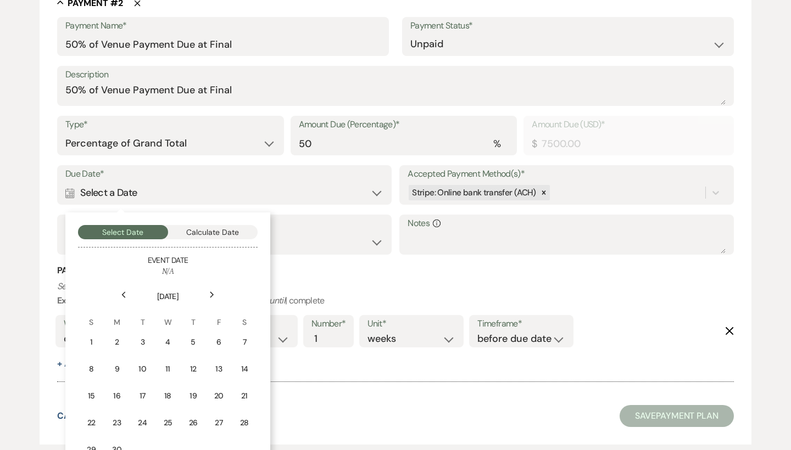
scroll to position [717, 0]
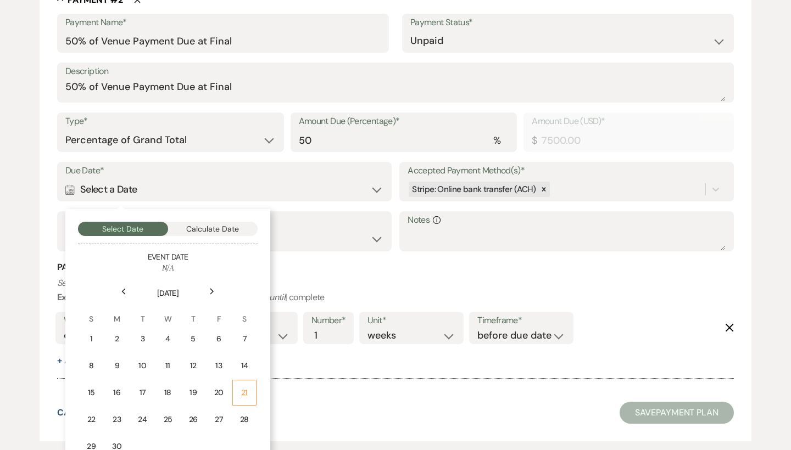
click at [249, 389] on div "21" at bounding box center [244, 393] width 10 height 12
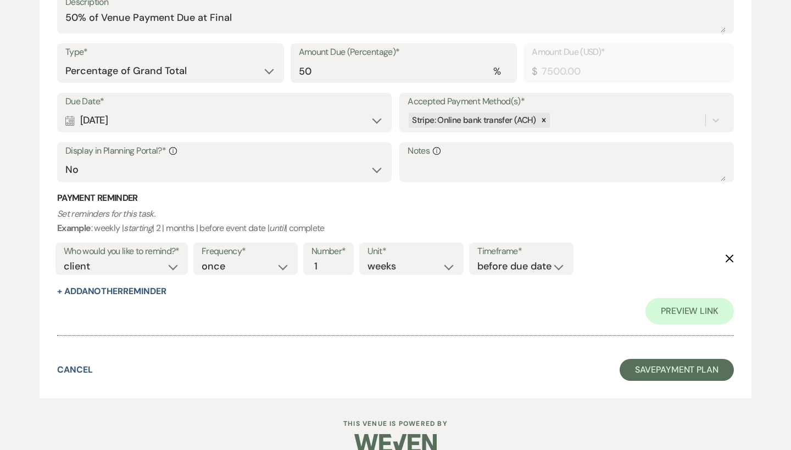
scroll to position [812, 0]
click at [686, 360] on button "Save Payment Plan" at bounding box center [676, 371] width 114 height 22
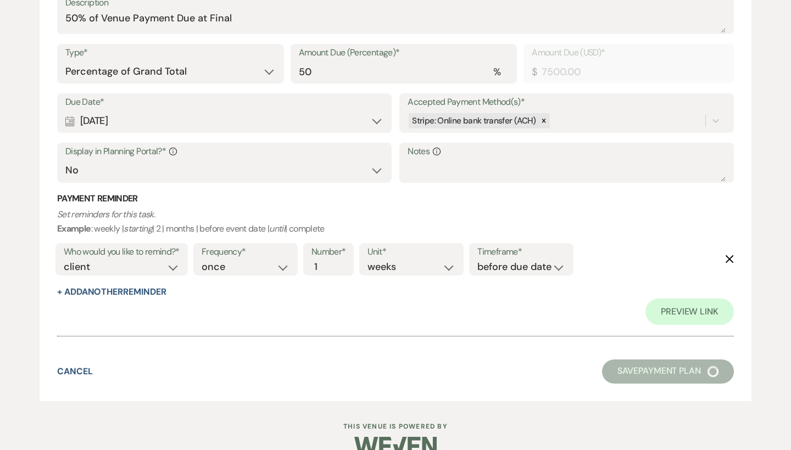
select select "6"
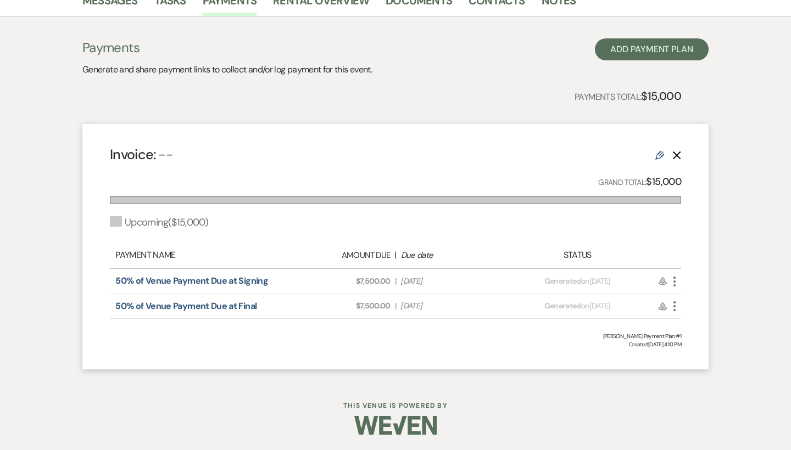
scroll to position [290, 0]
click at [673, 281] on icon "More" at bounding box center [674, 282] width 13 height 13
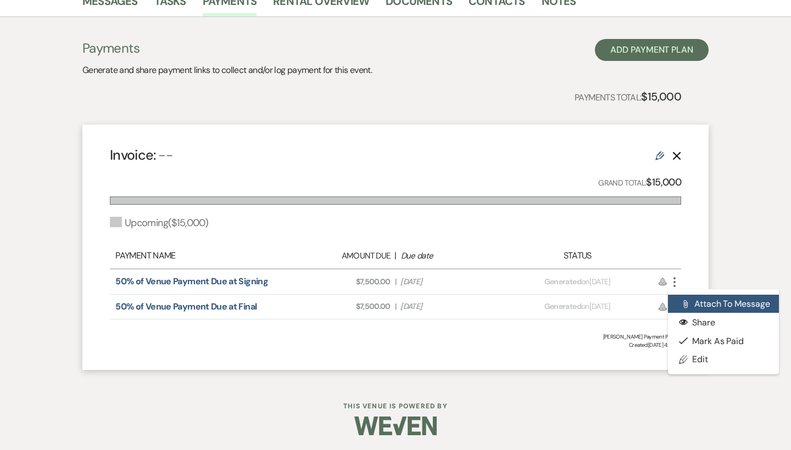
click at [701, 295] on button "Attach File Attach to Message" at bounding box center [723, 304] width 111 height 19
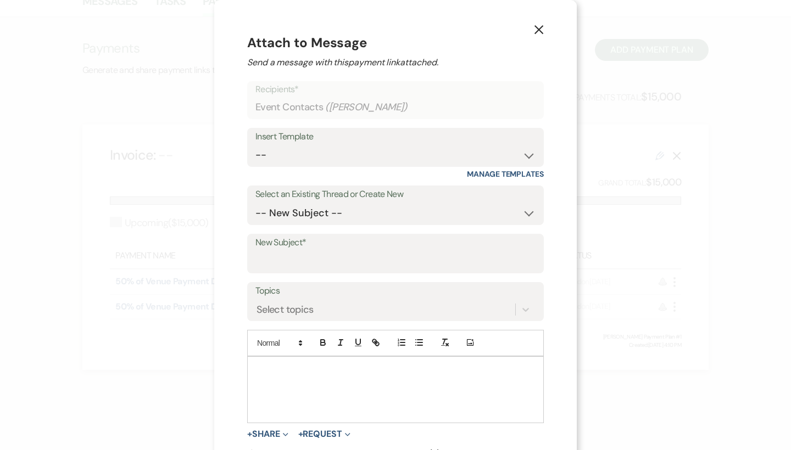
scroll to position [32, 0]
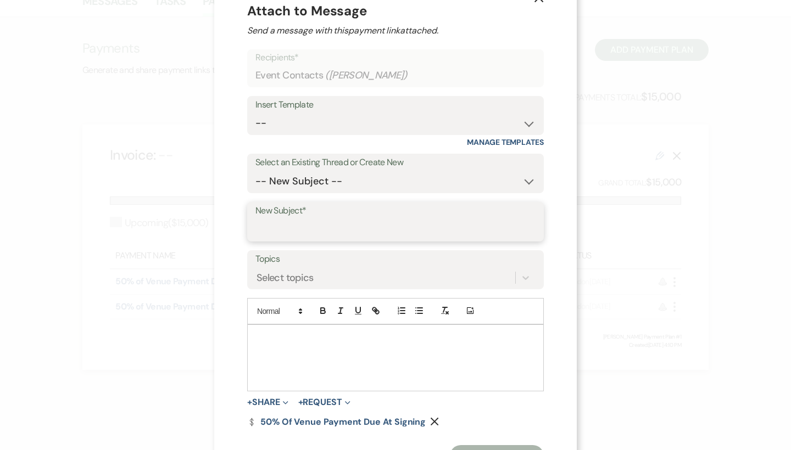
click at [327, 230] on input "New Subject*" at bounding box center [395, 229] width 280 height 21
type input "O"
type input "P"
drag, startPoint x: 390, startPoint y: 224, endPoint x: 212, endPoint y: 224, distance: 178.5
click at [212, 224] on div "X Attach to Message Send a message with this payment link attached. Recipients*…" at bounding box center [395, 225] width 791 height 450
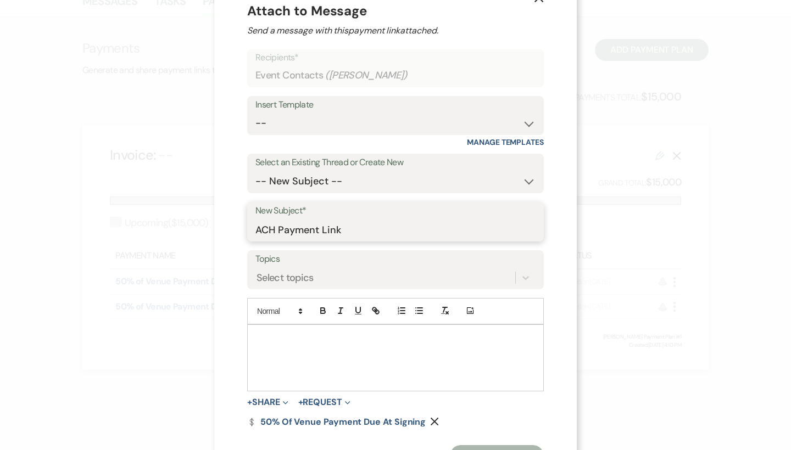
type input "ACH Payment Link"
click at [264, 340] on p at bounding box center [395, 338] width 279 height 12
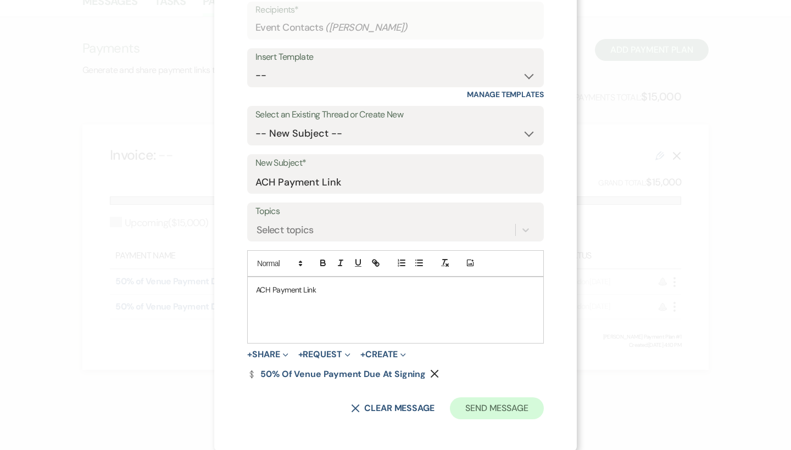
scroll to position [79, 0]
click at [483, 403] on button "Send Message" at bounding box center [497, 409] width 94 height 22
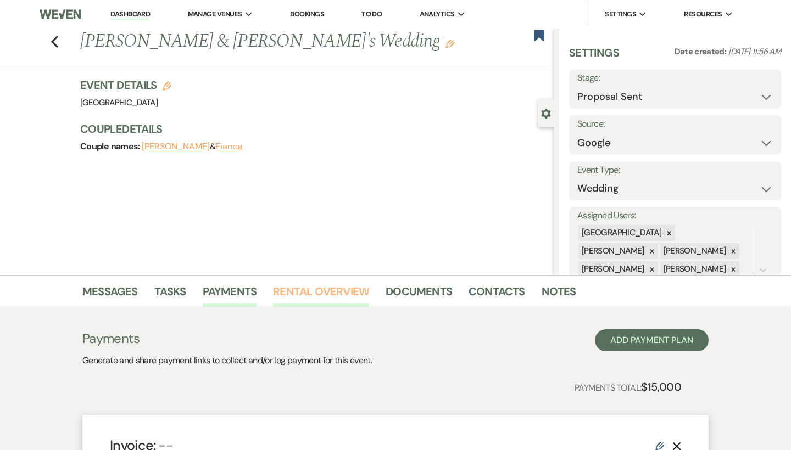
scroll to position [0, 0]
select select "7"
click at [762, 93] on button "Save" at bounding box center [758, 89] width 43 height 22
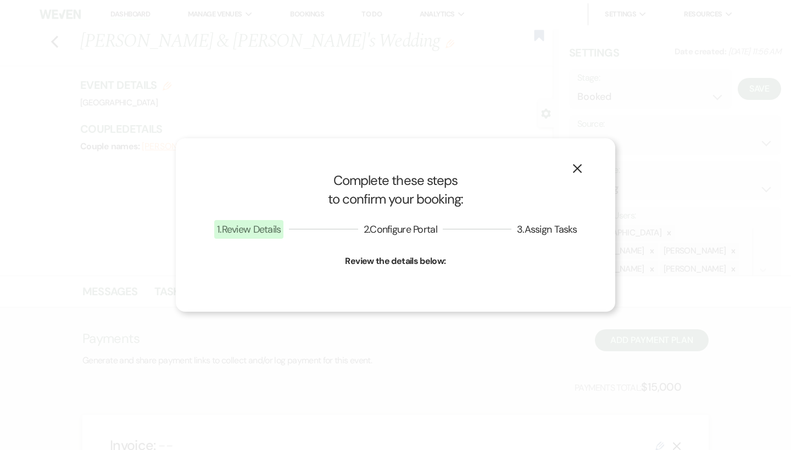
select select "1"
select select "541"
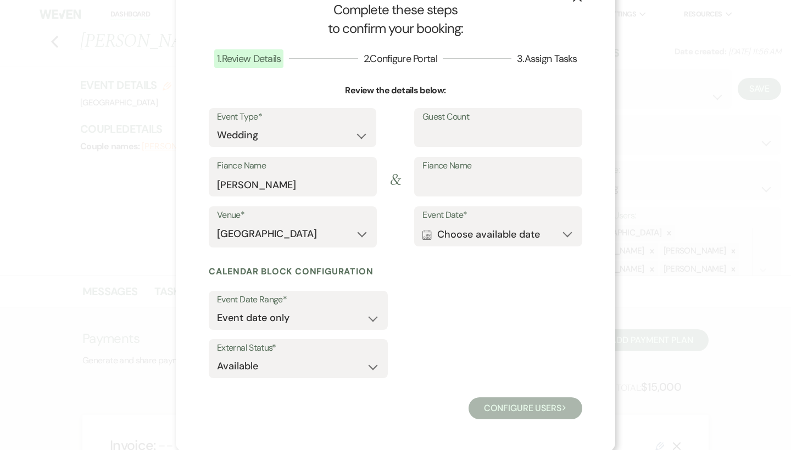
scroll to position [32, 0]
click at [501, 233] on button "Calendar Choose available date Expand" at bounding box center [498, 235] width 152 height 22
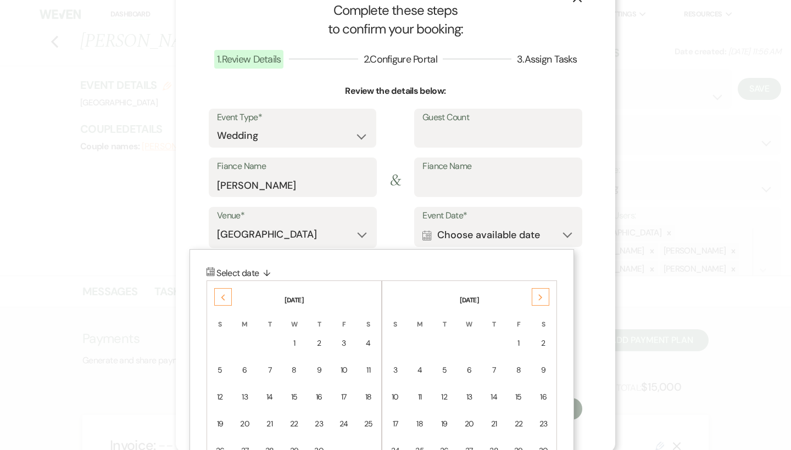
click at [541, 298] on icon "Next" at bounding box center [540, 297] width 5 height 7
click at [229, 292] on div "Previous" at bounding box center [223, 297] width 18 height 18
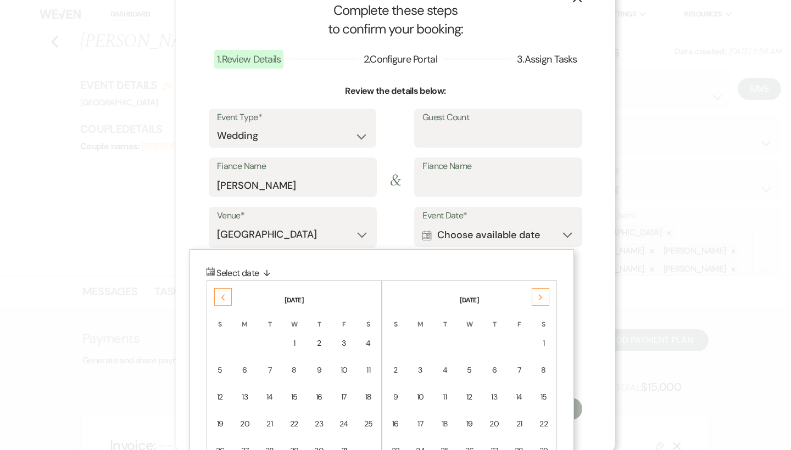
click at [544, 297] on div "Next" at bounding box center [541, 297] width 18 height 18
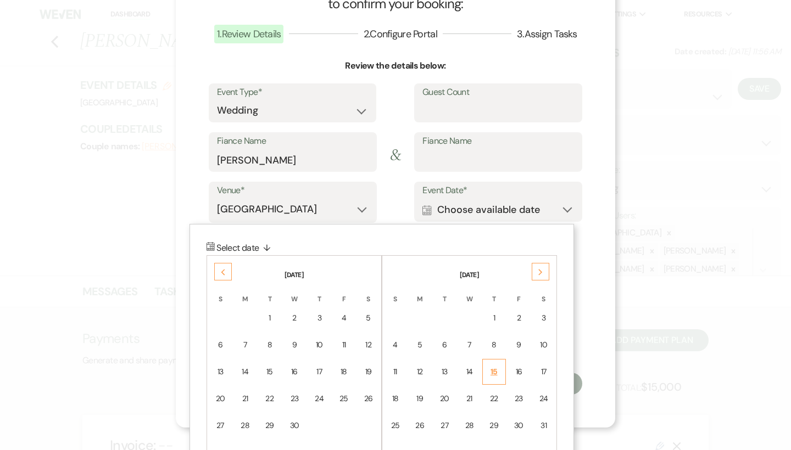
scroll to position [71, 0]
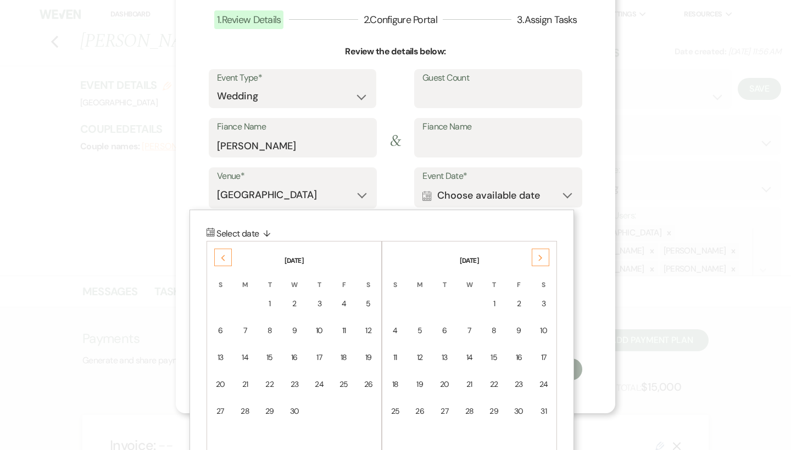
click at [543, 259] on div "Next" at bounding box center [541, 258] width 18 height 18
click at [545, 359] on div "21" at bounding box center [543, 358] width 9 height 12
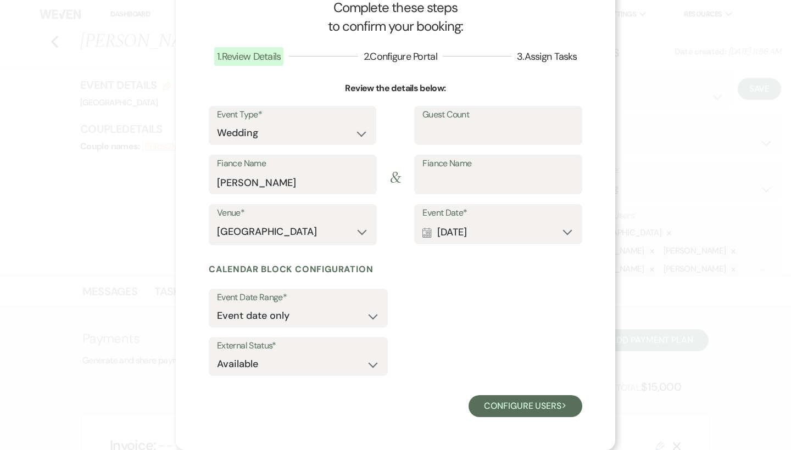
scroll to position [32, 0]
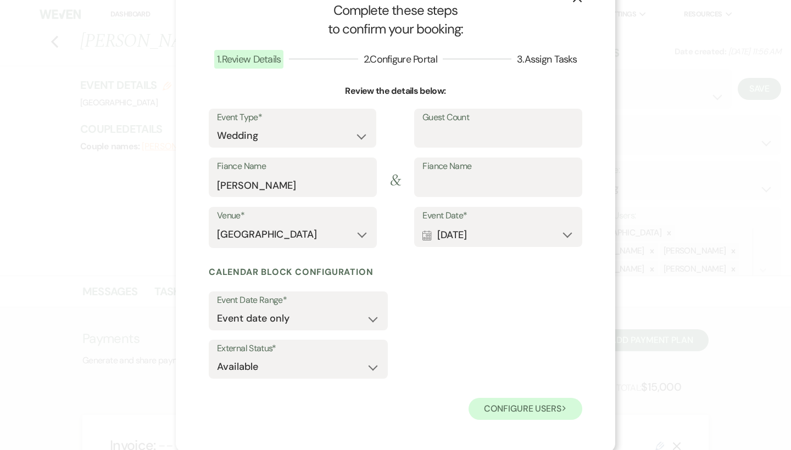
click at [508, 413] on button "Configure users Next" at bounding box center [525, 409] width 114 height 22
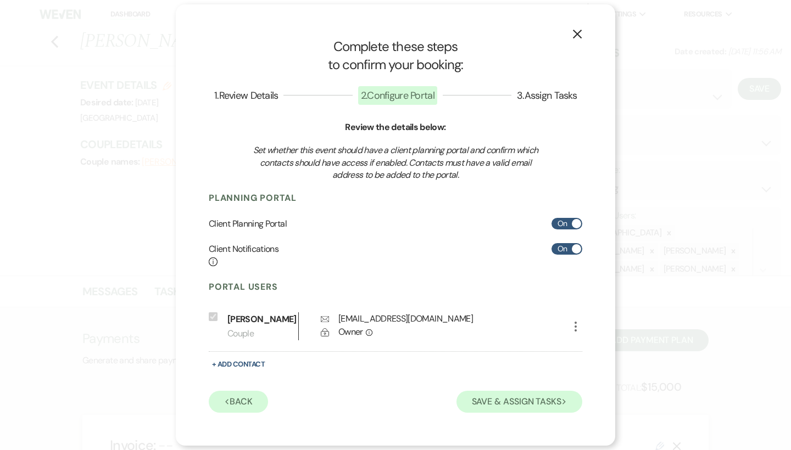
click at [512, 395] on button "Save & Assign Tasks Next" at bounding box center [519, 402] width 126 height 22
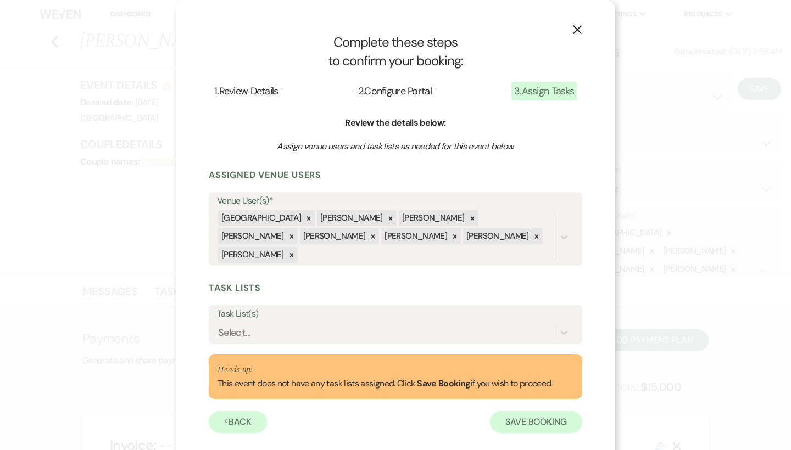
click at [506, 411] on button "Save Booking" at bounding box center [536, 422] width 92 height 22
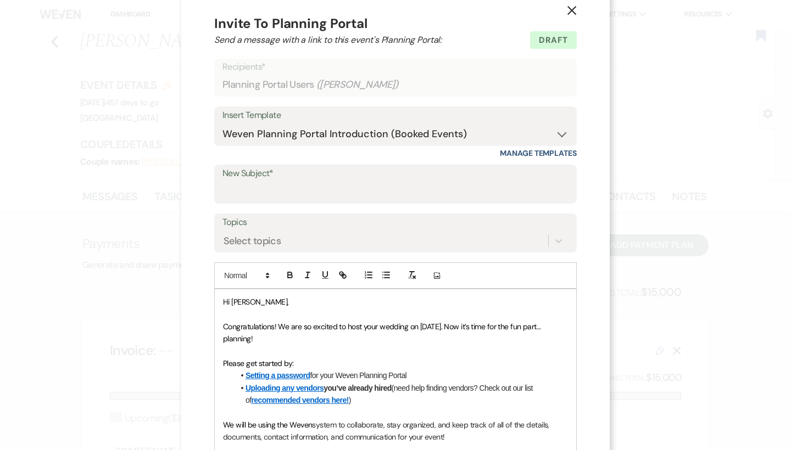
scroll to position [7, 0]
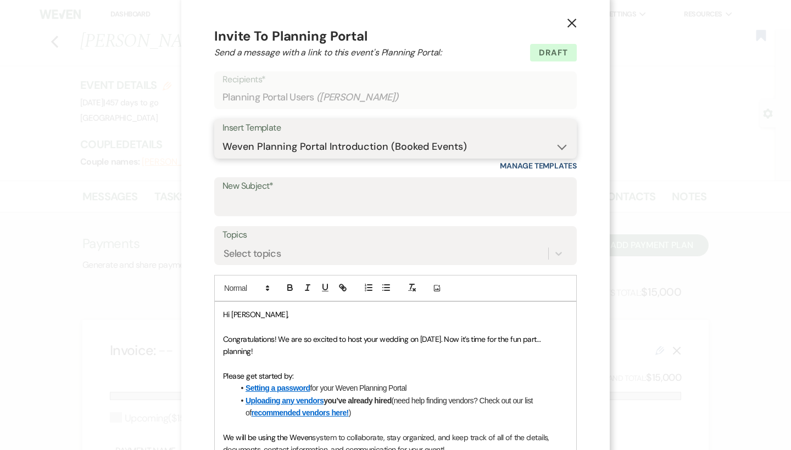
select select "324"
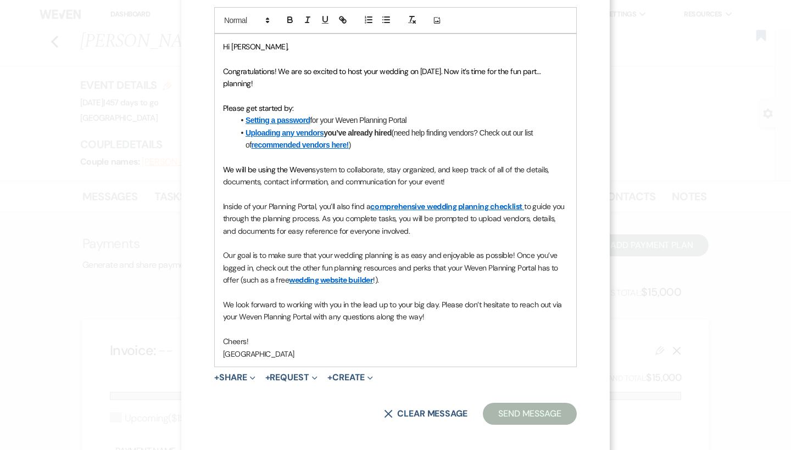
type input "Congratulations on choosing a venue!"
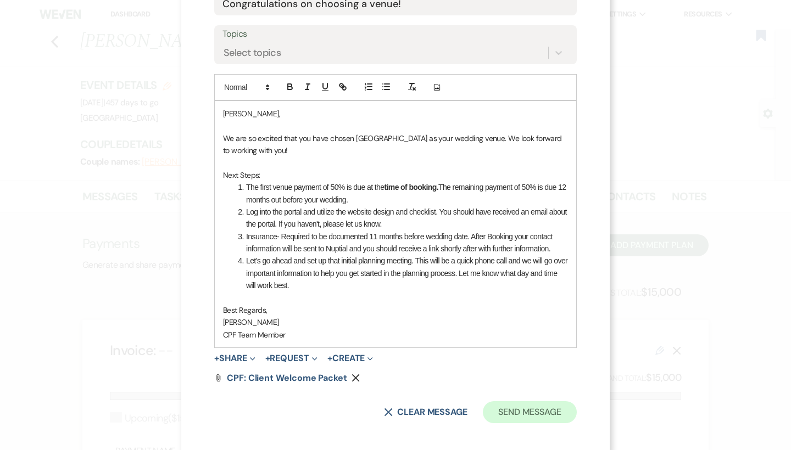
scroll to position [207, 0]
click at [532, 404] on button "Send Message" at bounding box center [530, 413] width 94 height 22
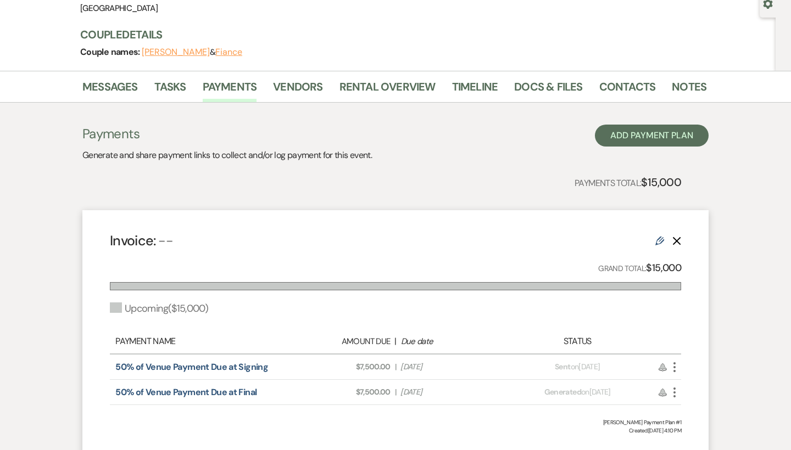
scroll to position [17, 0]
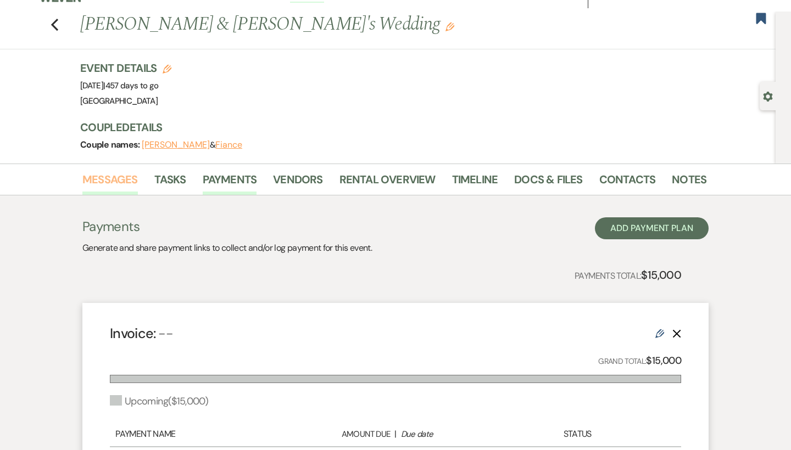
click at [97, 178] on link "Messages" at bounding box center [109, 183] width 55 height 24
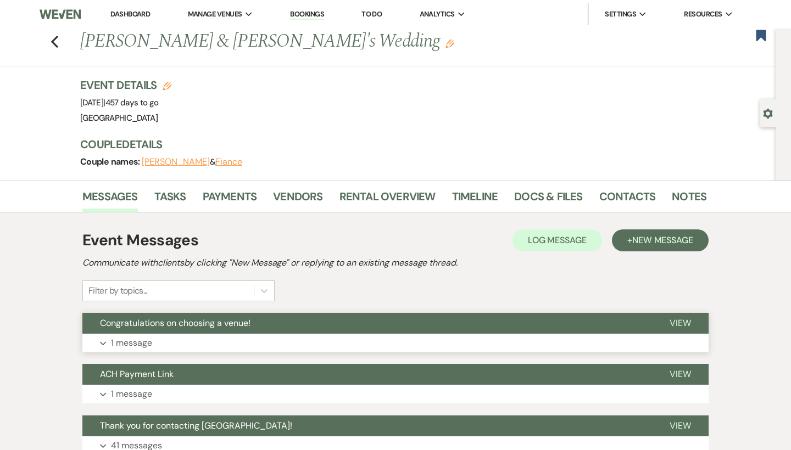
click at [231, 328] on span "Congratulations on choosing a venue!" at bounding box center [175, 323] width 150 height 12
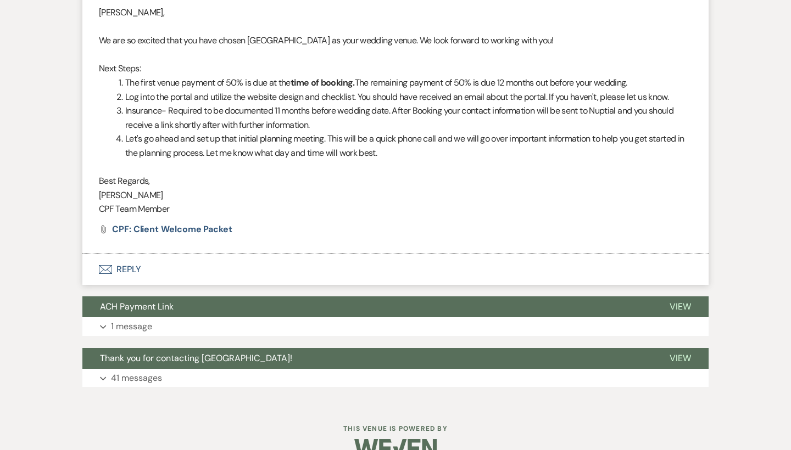
click at [132, 265] on button "Envelope Reply" at bounding box center [395, 269] width 626 height 31
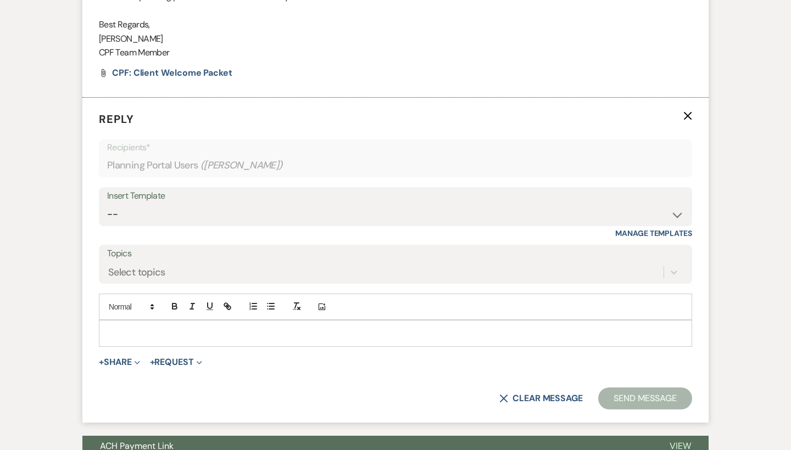
scroll to position [553, 0]
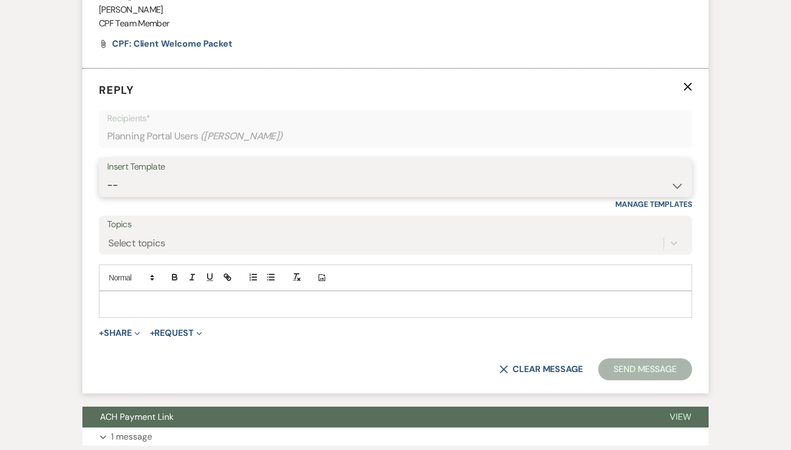
select select "14"
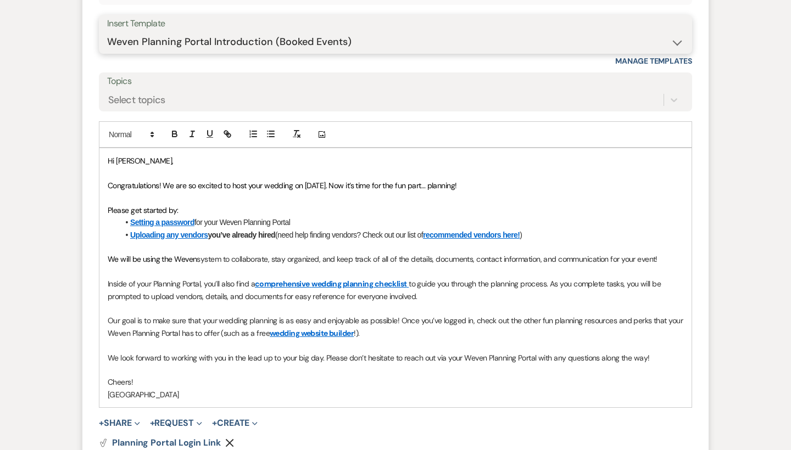
scroll to position [808, 0]
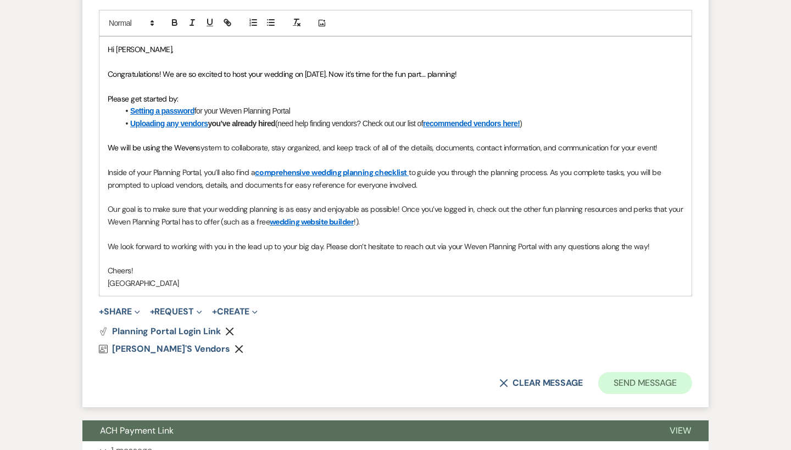
click at [641, 373] on button "Send Message" at bounding box center [645, 383] width 94 height 22
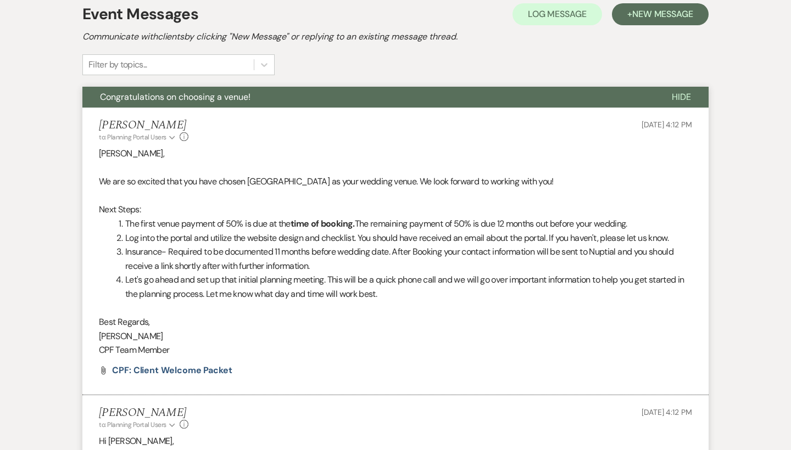
scroll to position [62, 0]
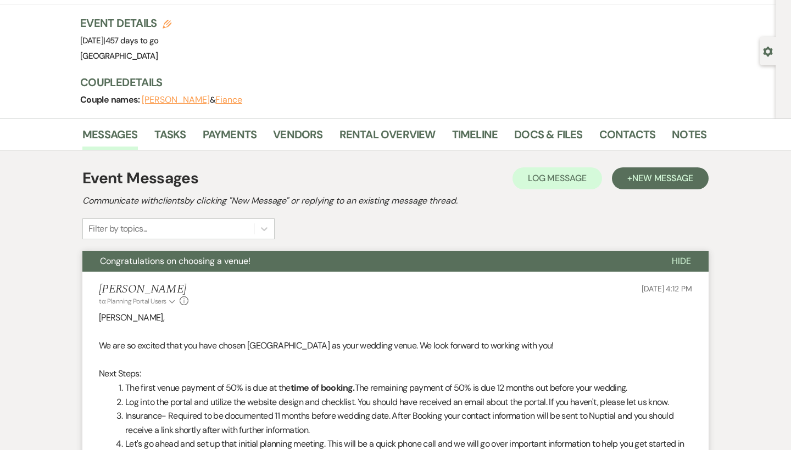
click at [190, 262] on span "Congratulations on choosing a venue!" at bounding box center [175, 261] width 150 height 12
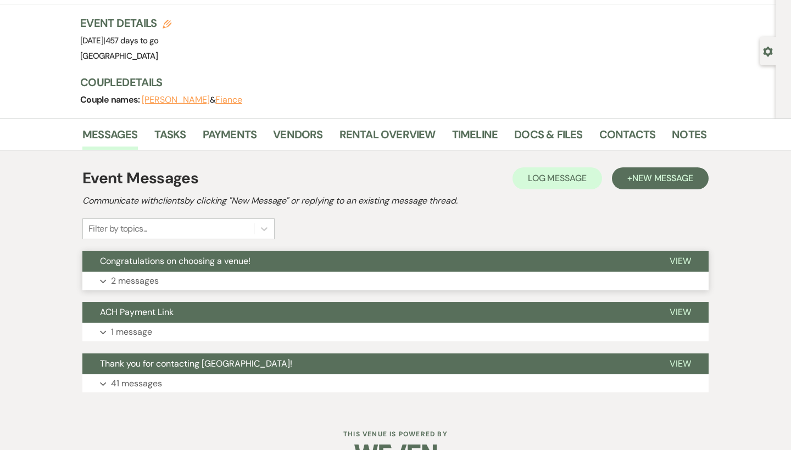
click at [221, 277] on button "Expand 2 messages" at bounding box center [395, 281] width 626 height 19
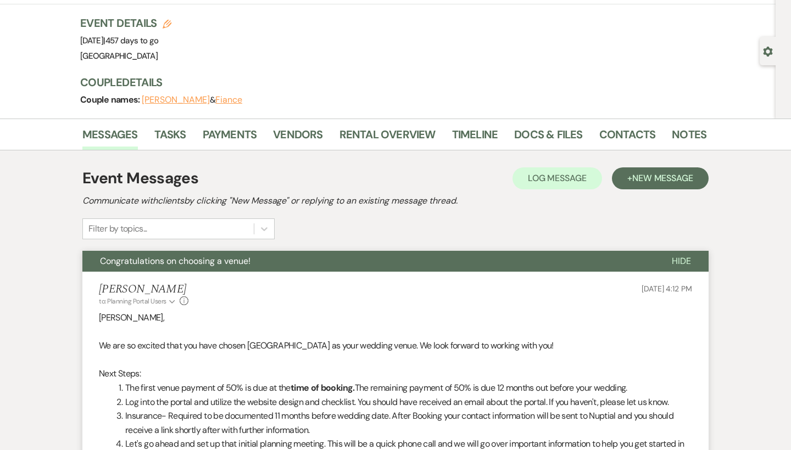
click at [221, 277] on li "[PERSON_NAME] to: Planning Portal Users Expand Info [DATE] 4:12 PM [PERSON_NAME…" at bounding box center [395, 416] width 626 height 288
click at [241, 256] on span "Congratulations on choosing a venue!" at bounding box center [175, 261] width 150 height 12
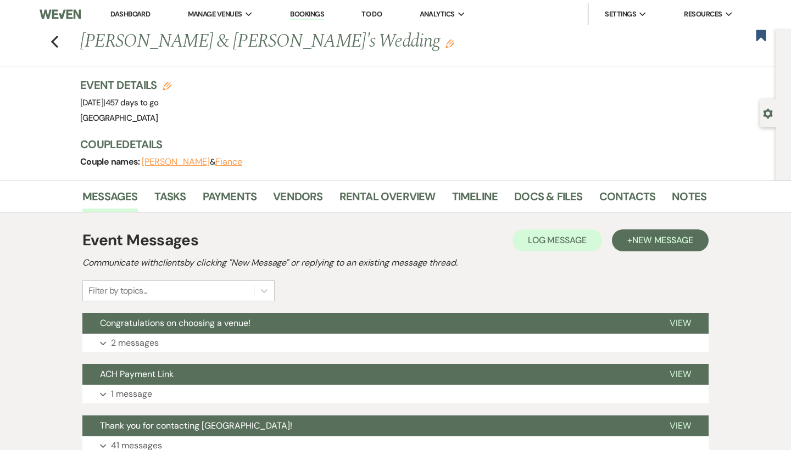
scroll to position [0, 0]
click at [145, 15] on link "Dashboard" at bounding box center [130, 13] width 40 height 9
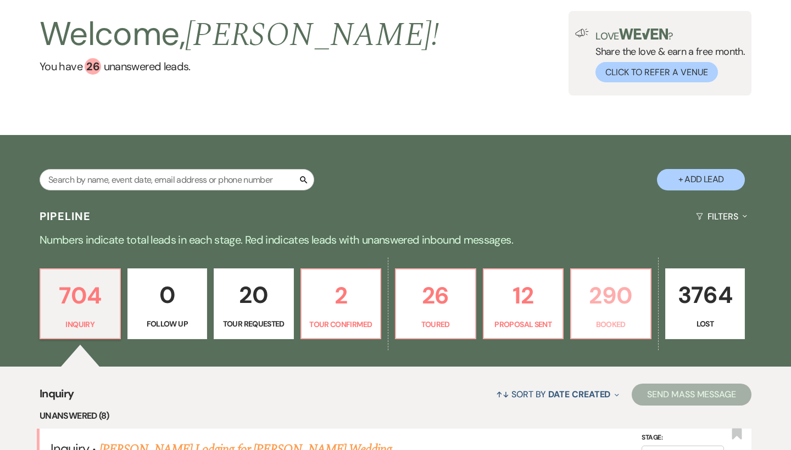
scroll to position [109, 0]
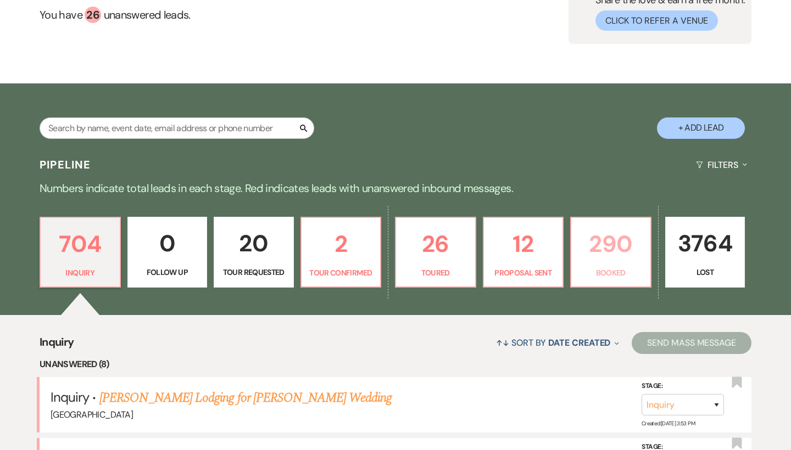
click at [607, 269] on p "Booked" at bounding box center [611, 273] width 66 height 12
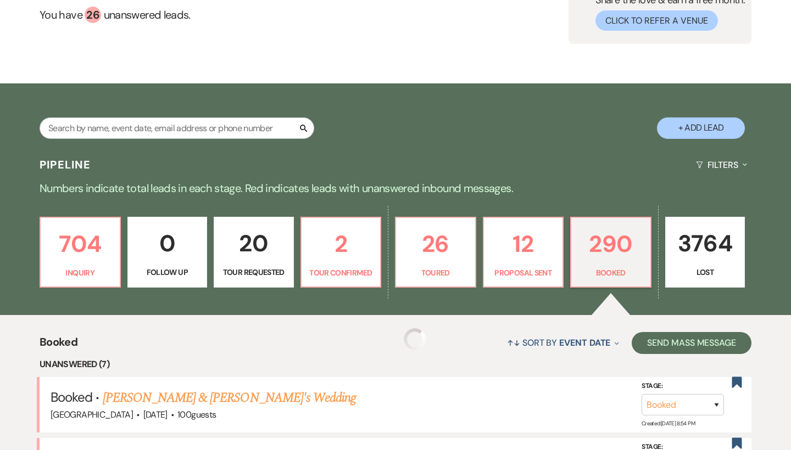
click at [619, 255] on link "290 Booked" at bounding box center [610, 252] width 81 height 71
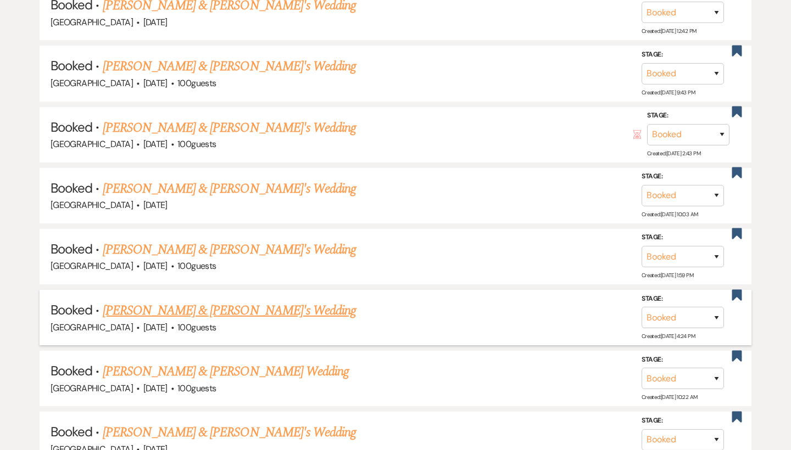
scroll to position [1109, 0]
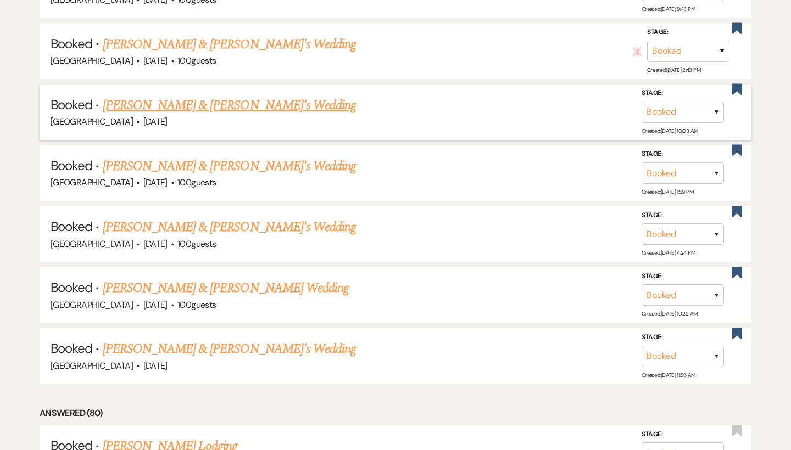
click at [255, 96] on link "[PERSON_NAME] & [PERSON_NAME]'s Wedding" at bounding box center [230, 106] width 254 height 20
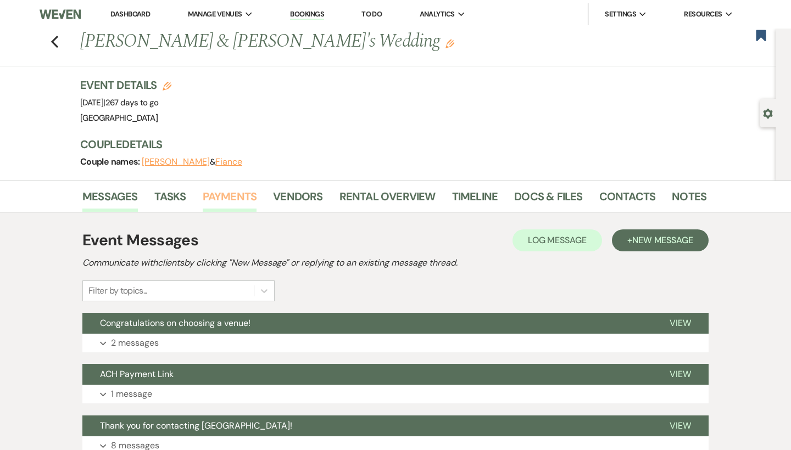
click at [227, 188] on link "Payments" at bounding box center [230, 200] width 54 height 24
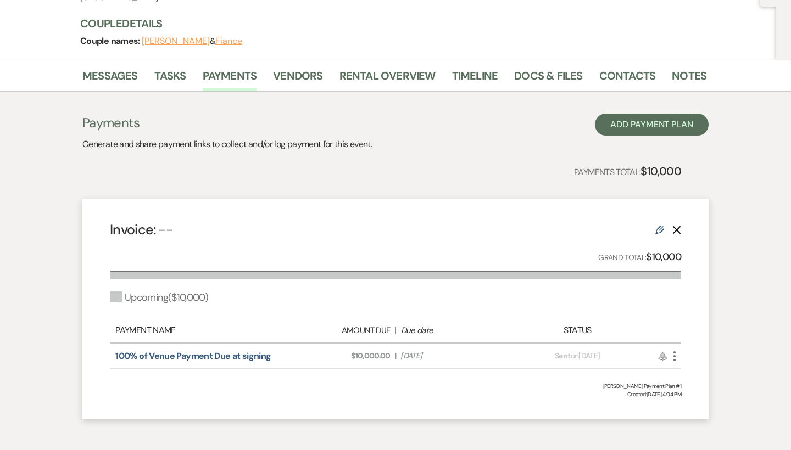
scroll to position [167, 0]
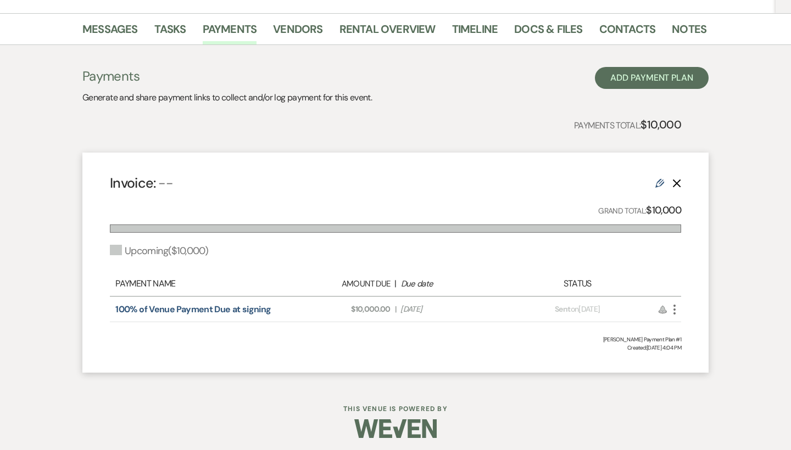
click at [657, 177] on link "Edit" at bounding box center [659, 183] width 9 height 12
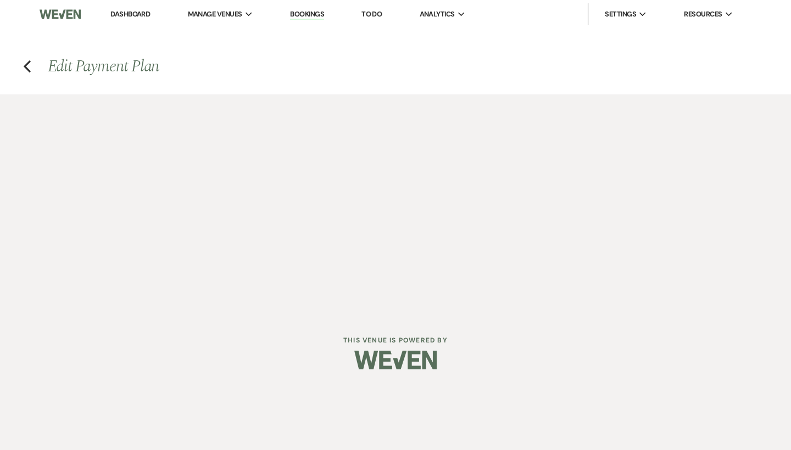
select select "2"
select select "percentage"
select select "client"
select select "weeks"
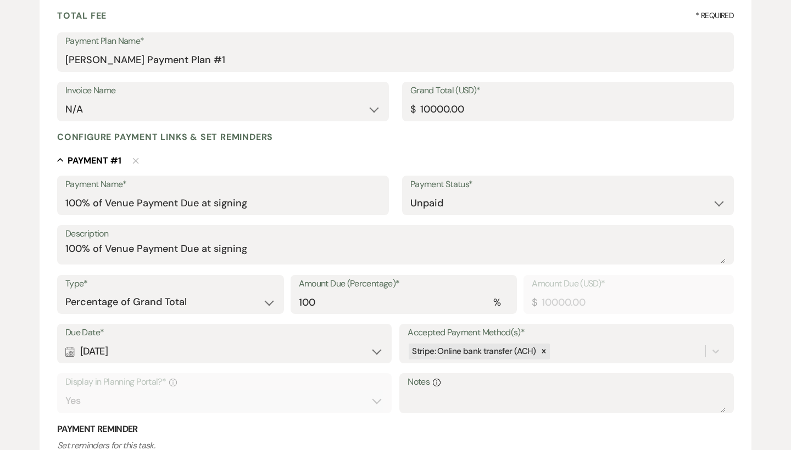
scroll to position [177, 0]
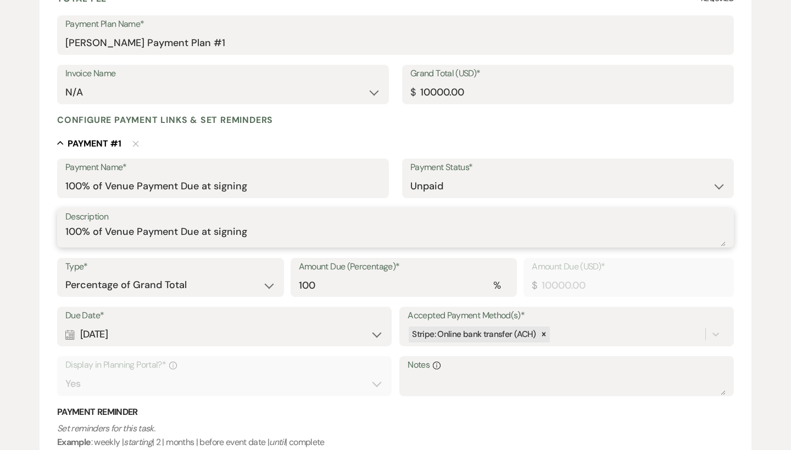
drag, startPoint x: 294, startPoint y: 231, endPoint x: 26, endPoint y: 231, distance: 268.0
click at [26, 231] on div "Edit Payment Plan Create link(s) to collect and/or log payments for this event:…" at bounding box center [395, 265] width 791 height 696
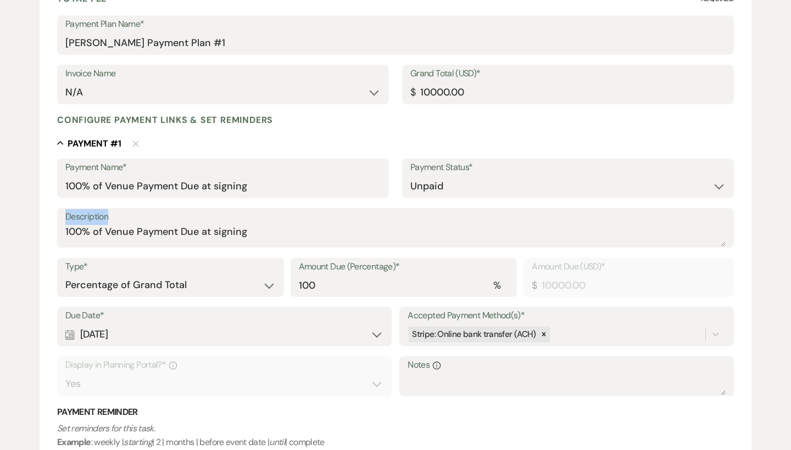
click at [272, 223] on div "Description 100% of Venue Payment Due at signing" at bounding box center [395, 228] width 677 height 40
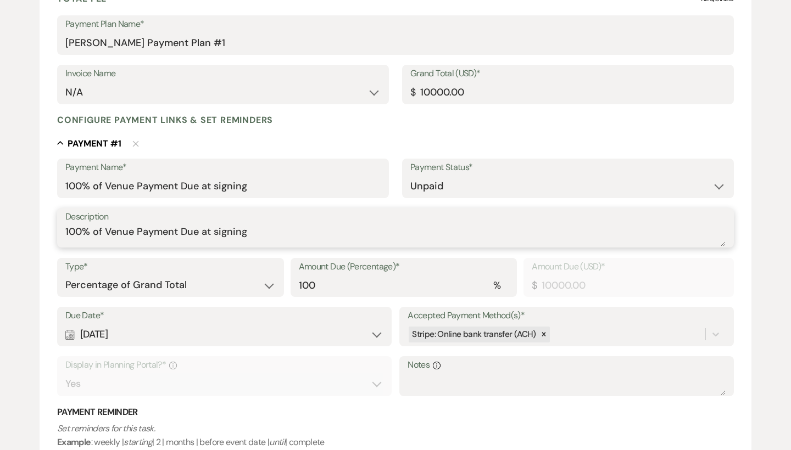
click at [272, 231] on textarea "100% of Venue Payment Due at signing" at bounding box center [395, 236] width 660 height 22
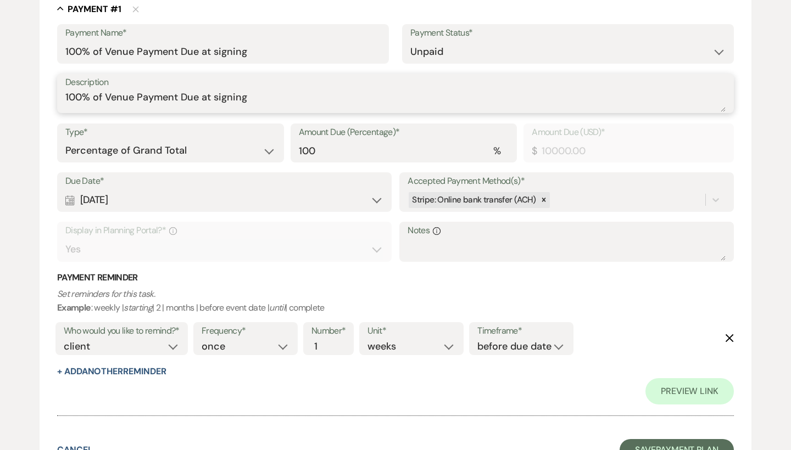
scroll to position [297, 0]
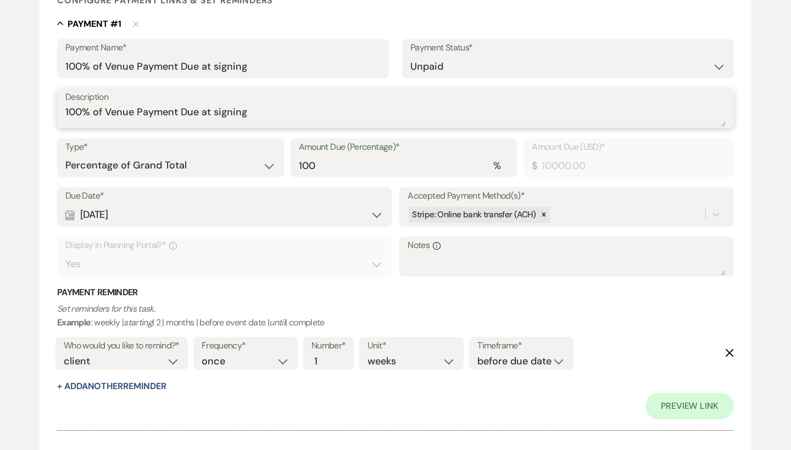
type textarea "100% of Venue Payment Due at signing"
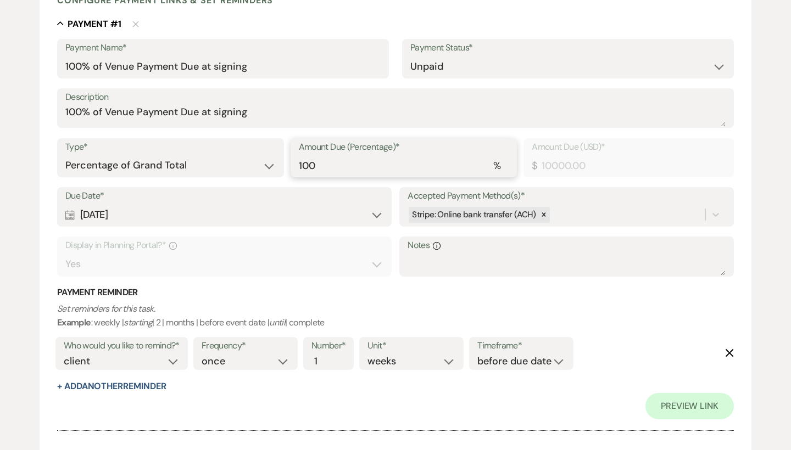
drag, startPoint x: 328, startPoint y: 160, endPoint x: 267, endPoint y: 161, distance: 60.4
click at [267, 161] on div "Type* Dollar Amount Percentage of Grand Total Amount Due (Percentage)* % 100 Am…" at bounding box center [395, 162] width 677 height 49
type input "0.00"
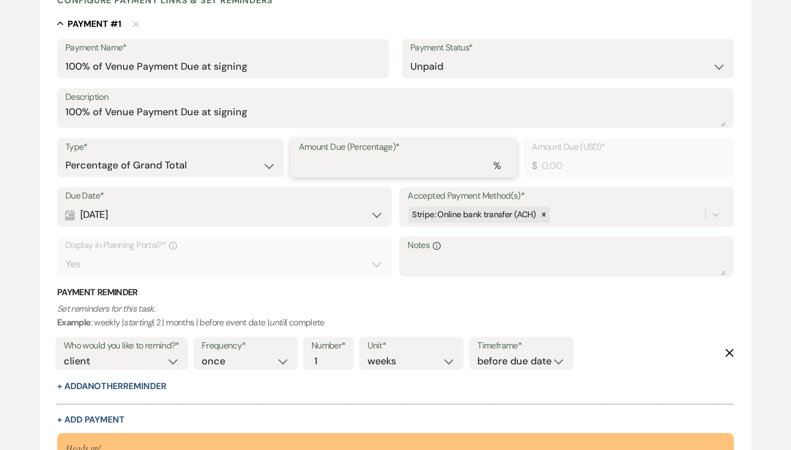
type input "5"
type input "500.00"
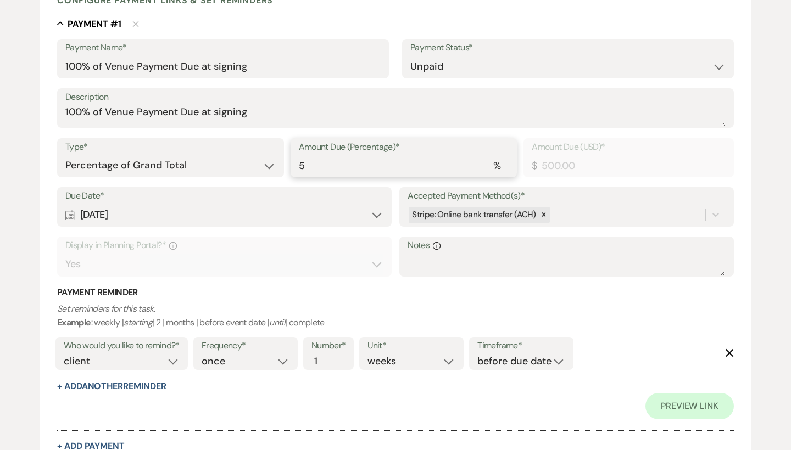
type input "50"
type input "5000.00"
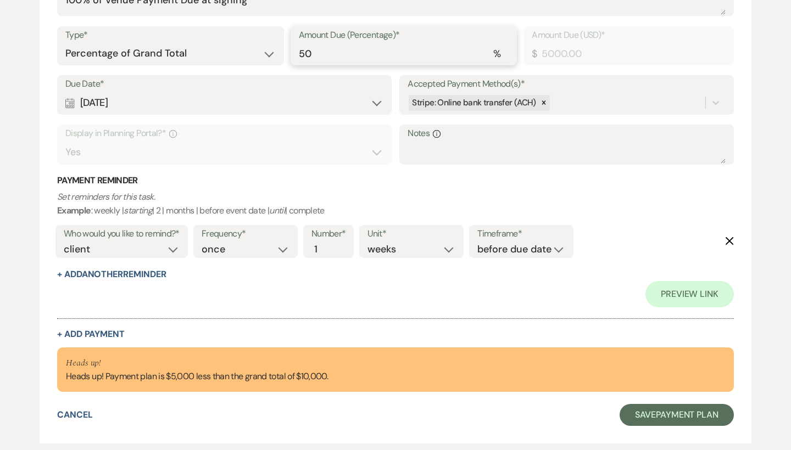
scroll to position [417, 0]
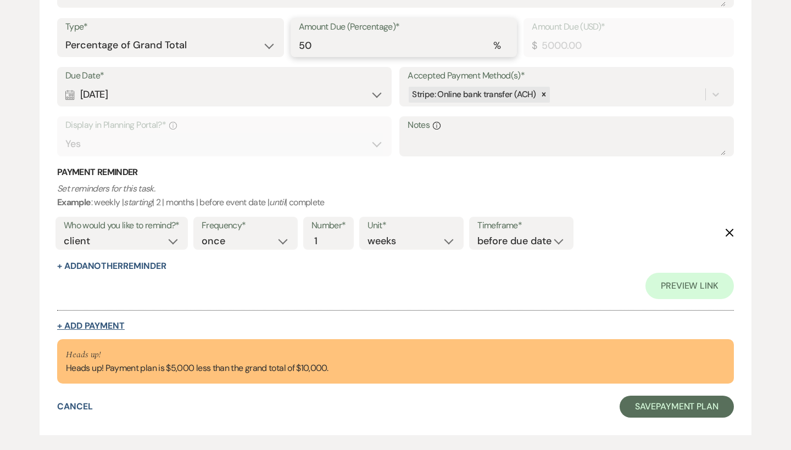
type input "50"
click at [92, 322] on button "+ Add Payment" at bounding box center [91, 326] width 68 height 9
select select "2"
select select "percentage"
select select "true"
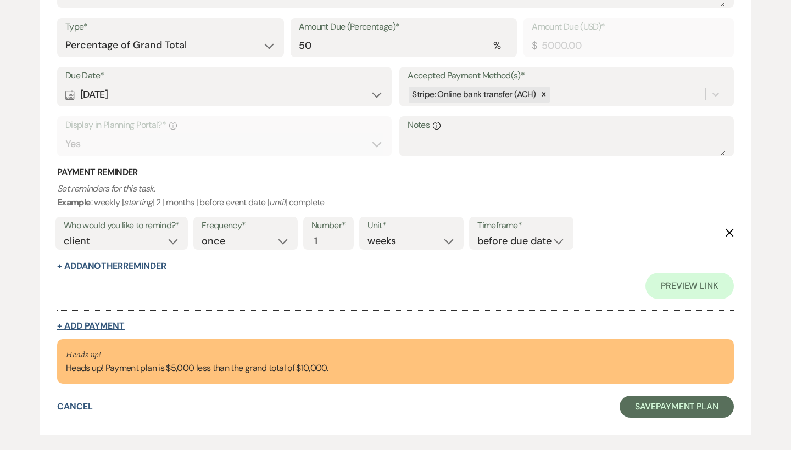
select select "client"
select select "weeks"
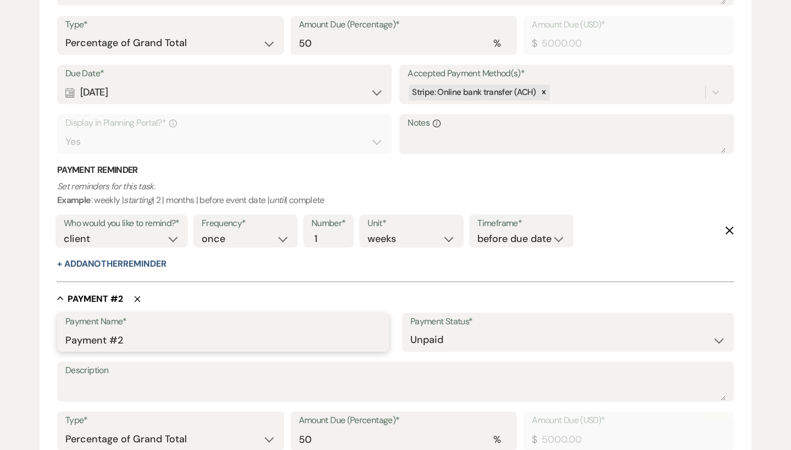
drag, startPoint x: 148, startPoint y: 336, endPoint x: 20, endPoint y: 336, distance: 127.9
click at [20, 336] on div "Edit Payment Plan Create link(s) to collect and/or log payments for this event:…" at bounding box center [395, 209] width 791 height 1064
paste input "100% of Venue Payment Due at signing"
drag, startPoint x: 354, startPoint y: 328, endPoint x: 392, endPoint y: 354, distance: 46.2
click at [392, 354] on div "Payment Name* 100% of Venue Payment Due ( One week from booking) Payment Status…" at bounding box center [395, 337] width 677 height 49
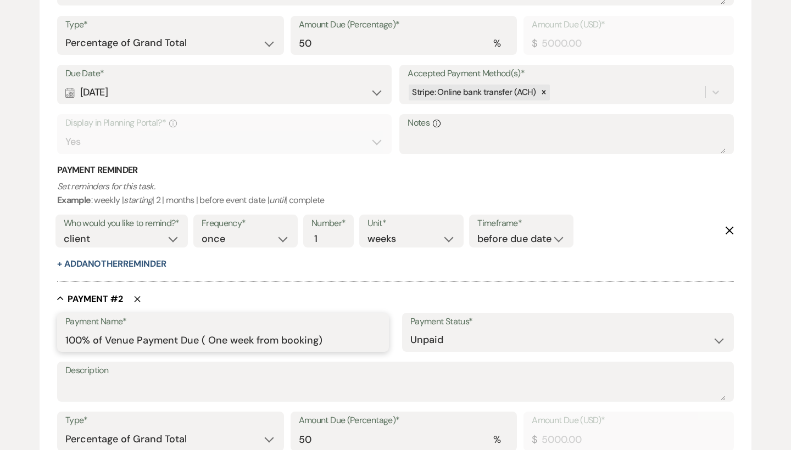
type input "100% of Venue Payment Due ( One week from booking)"
click at [243, 372] on label "Description" at bounding box center [395, 371] width 660 height 16
click at [243, 379] on textarea "Description" at bounding box center [395, 390] width 660 height 22
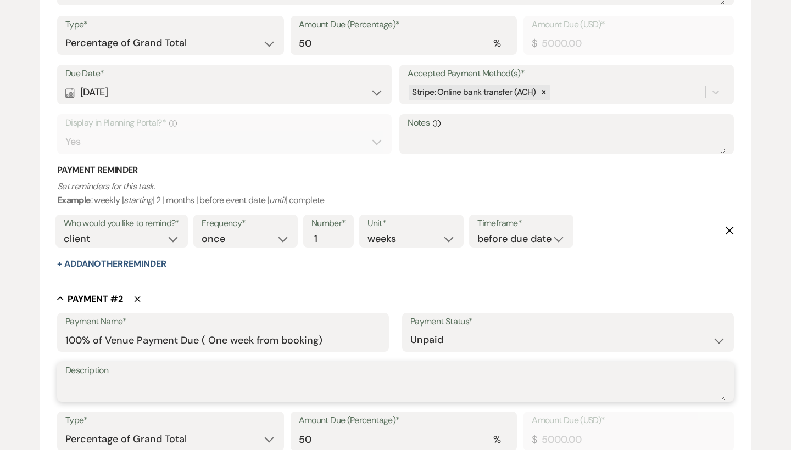
paste textarea "100% of Venue Payment Due ( One week from booking)"
drag, startPoint x: 93, startPoint y: 384, endPoint x: 20, endPoint y: 383, distance: 72.5
click at [20, 383] on div "Edit Payment Plan Create link(s) to collect and/or log payments for this event:…" at bounding box center [395, 209] width 791 height 1064
type textarea "50% of Venue Payment Due ( One week from booking)"
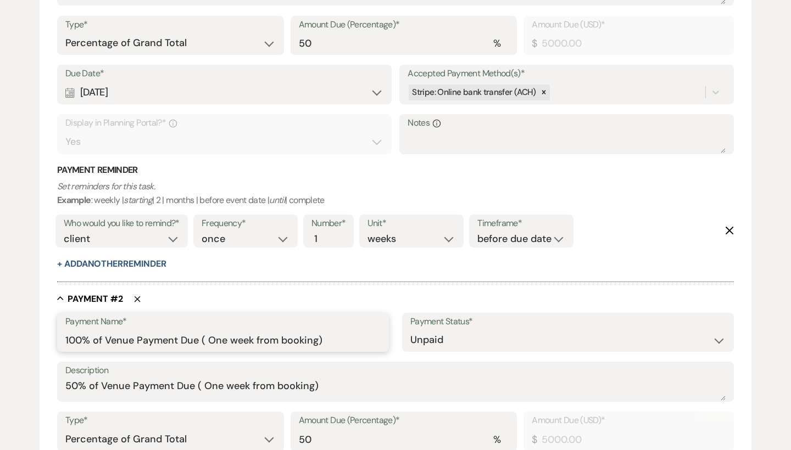
drag, startPoint x: 92, startPoint y: 332, endPoint x: 23, endPoint y: 332, distance: 69.2
click at [23, 332] on div "Edit Payment Plan Create link(s) to collect and/or log payments for this event:…" at bounding box center [395, 209] width 791 height 1064
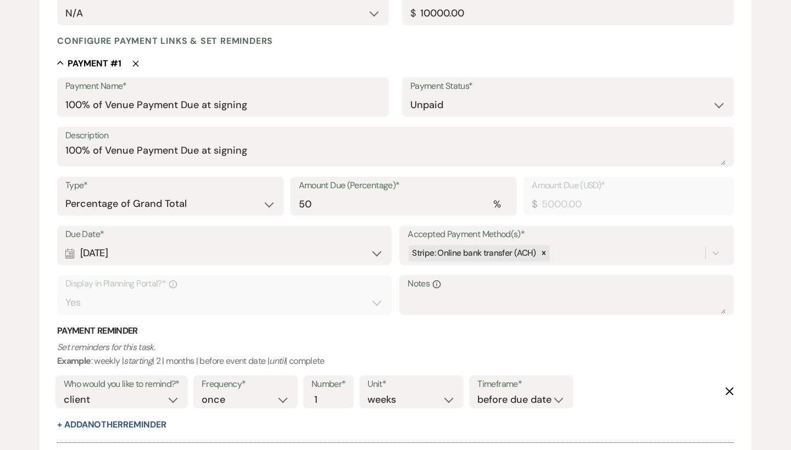
scroll to position [249, 0]
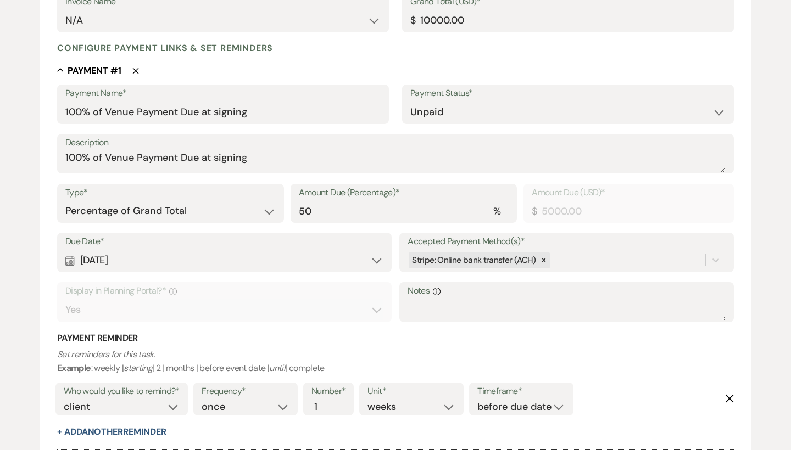
type input "50% of Venue Payment Due ( One week from booking)"
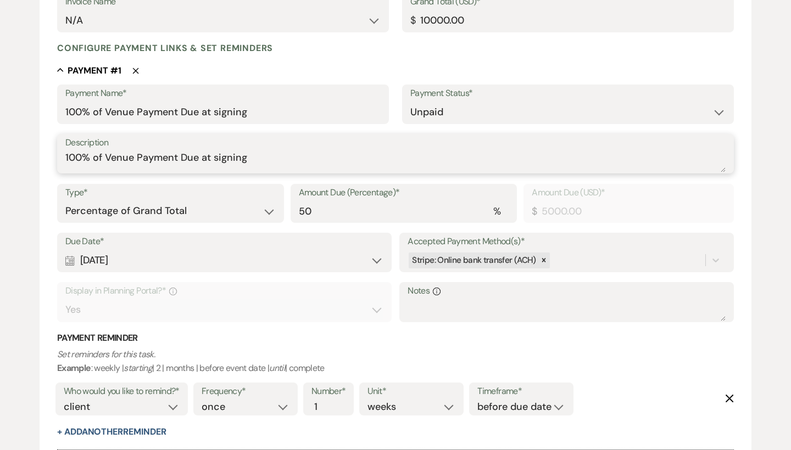
drag, startPoint x: 89, startPoint y: 156, endPoint x: 59, endPoint y: 156, distance: 30.2
click at [59, 156] on div "Description 100% of Venue Payment Due at signing" at bounding box center [395, 154] width 677 height 40
type textarea "50% of Venue Payment Due at signing"
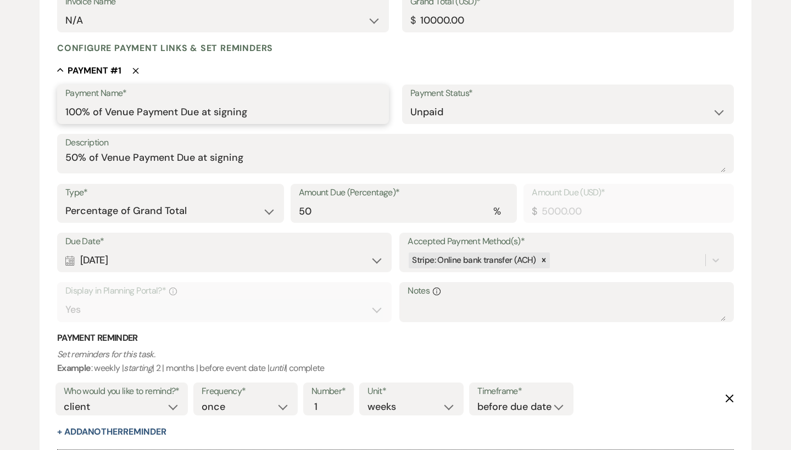
drag, startPoint x: 94, startPoint y: 108, endPoint x: 51, endPoint y: 108, distance: 43.9
click at [51, 108] on form "Edit Payment Plan Create link(s) to collect and/or log payments for this event:…" at bounding box center [396, 383] width 712 height 1052
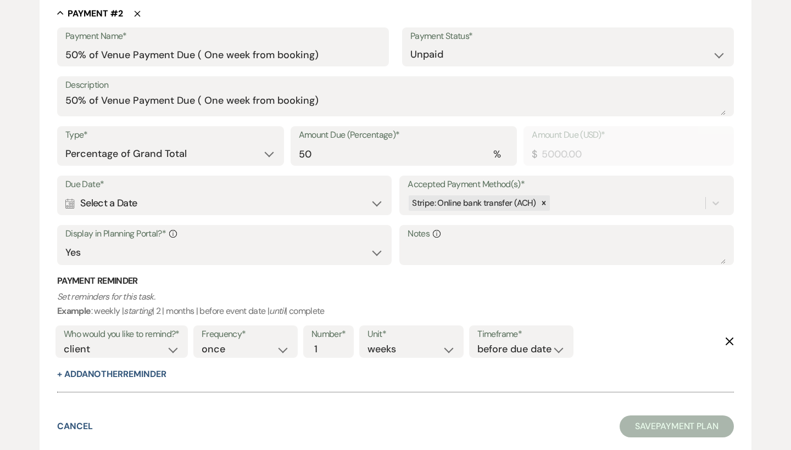
scroll to position [701, 0]
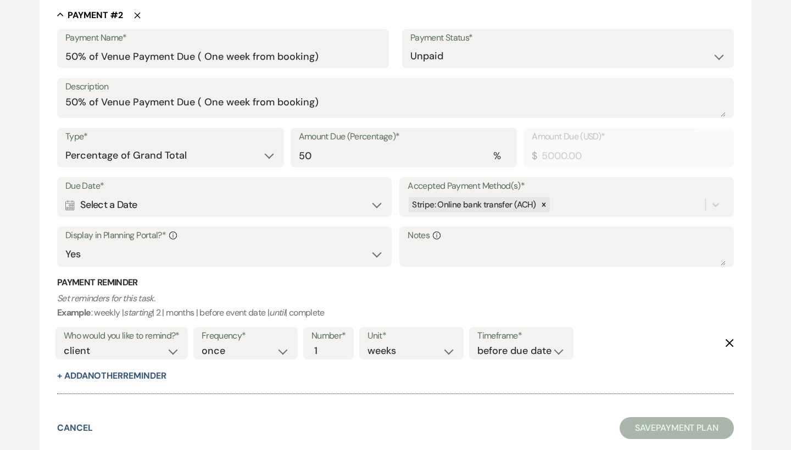
type input "50% of Venue Payment Due at signing"
click at [669, 417] on button "Save Payment Plan" at bounding box center [676, 428] width 114 height 22
click at [245, 198] on div "Calendar Select a Date Expand" at bounding box center [224, 205] width 317 height 21
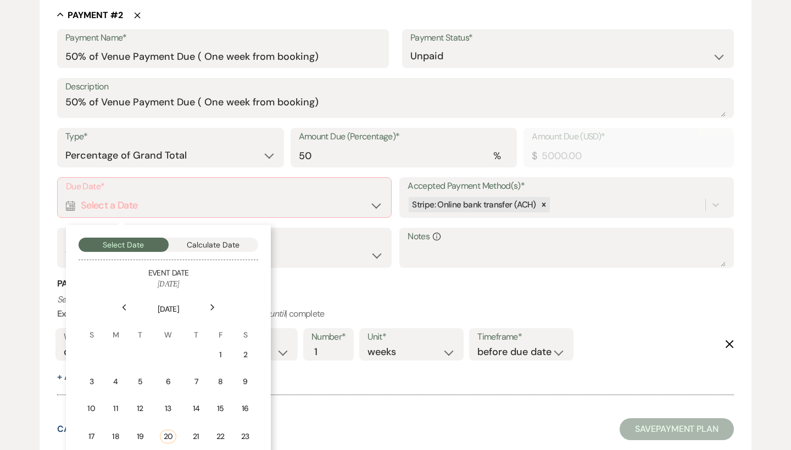
click at [214, 239] on button "Calculate Date" at bounding box center [214, 245] width 90 height 14
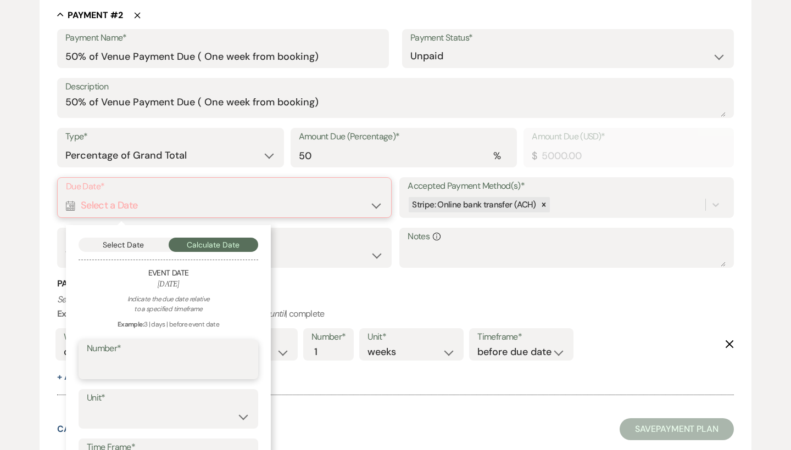
click at [197, 359] on input "Number*" at bounding box center [168, 367] width 163 height 21
type input "1"
click at [193, 393] on label "Unit*" at bounding box center [168, 398] width 163 height 16
select select "week"
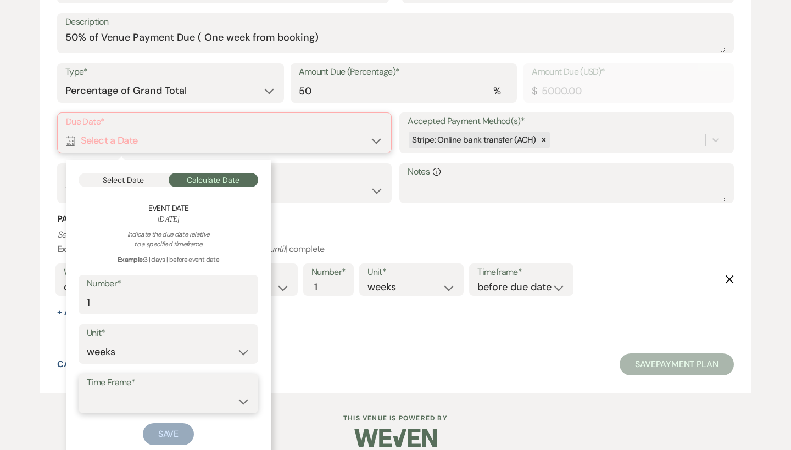
scroll to position [765, 0]
select select "afterTodaysDate"
click at [166, 428] on button "Save" at bounding box center [169, 435] width 52 height 22
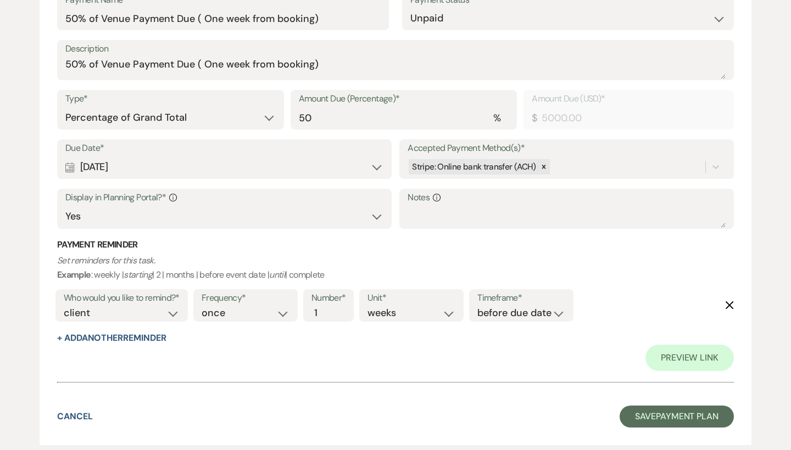
scroll to position [759, 0]
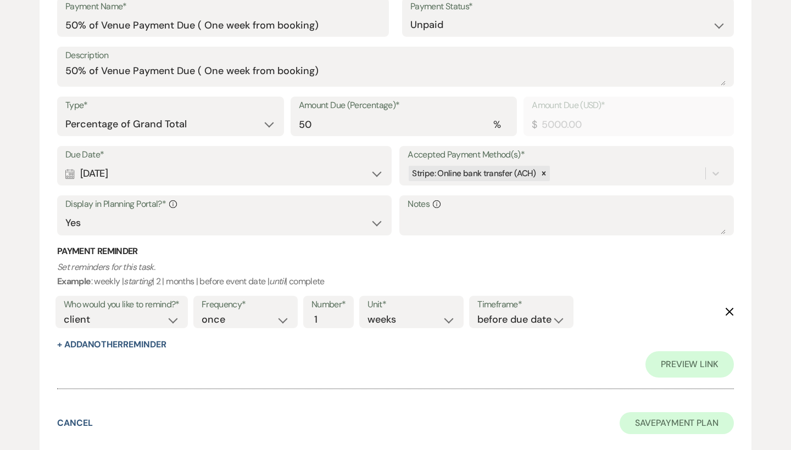
click at [681, 412] on button "Save Payment Plan" at bounding box center [676, 423] width 114 height 22
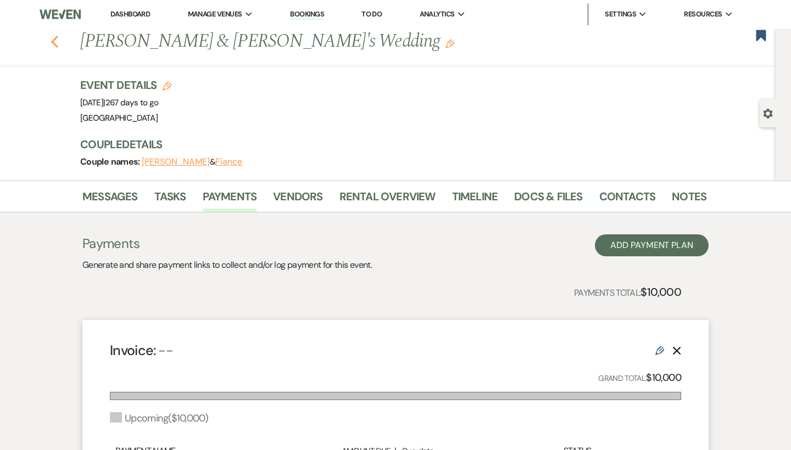
click at [53, 40] on icon "Previous" at bounding box center [55, 41] width 8 height 13
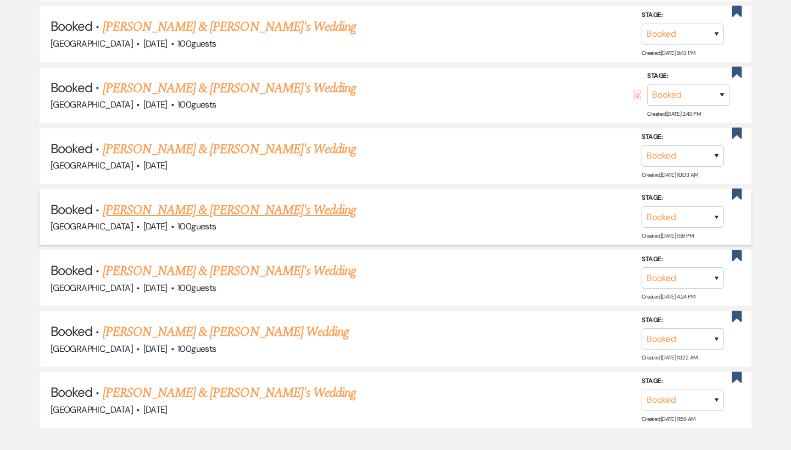
scroll to position [1061, 0]
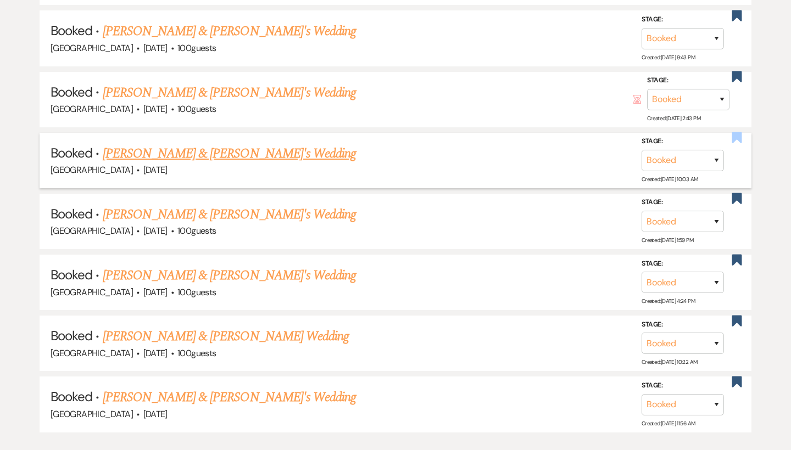
click at [740, 132] on use "button" at bounding box center [737, 137] width 10 height 11
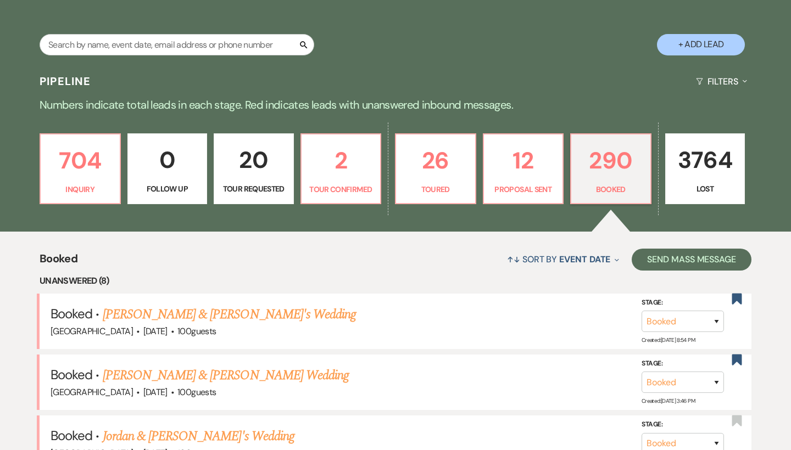
scroll to position [167, 0]
